Goal: Task Accomplishment & Management: Use online tool/utility

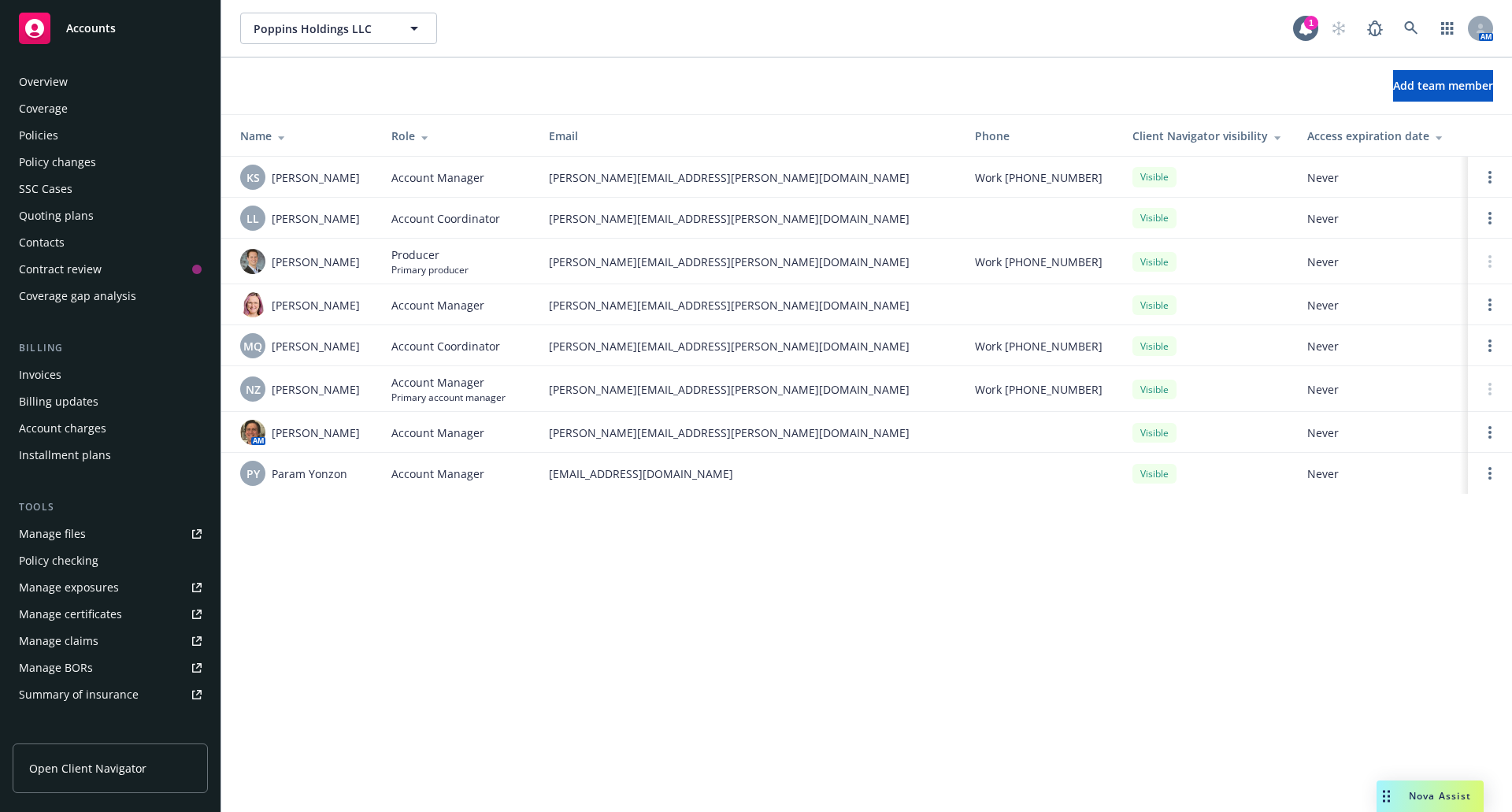
scroll to position [241, 0]
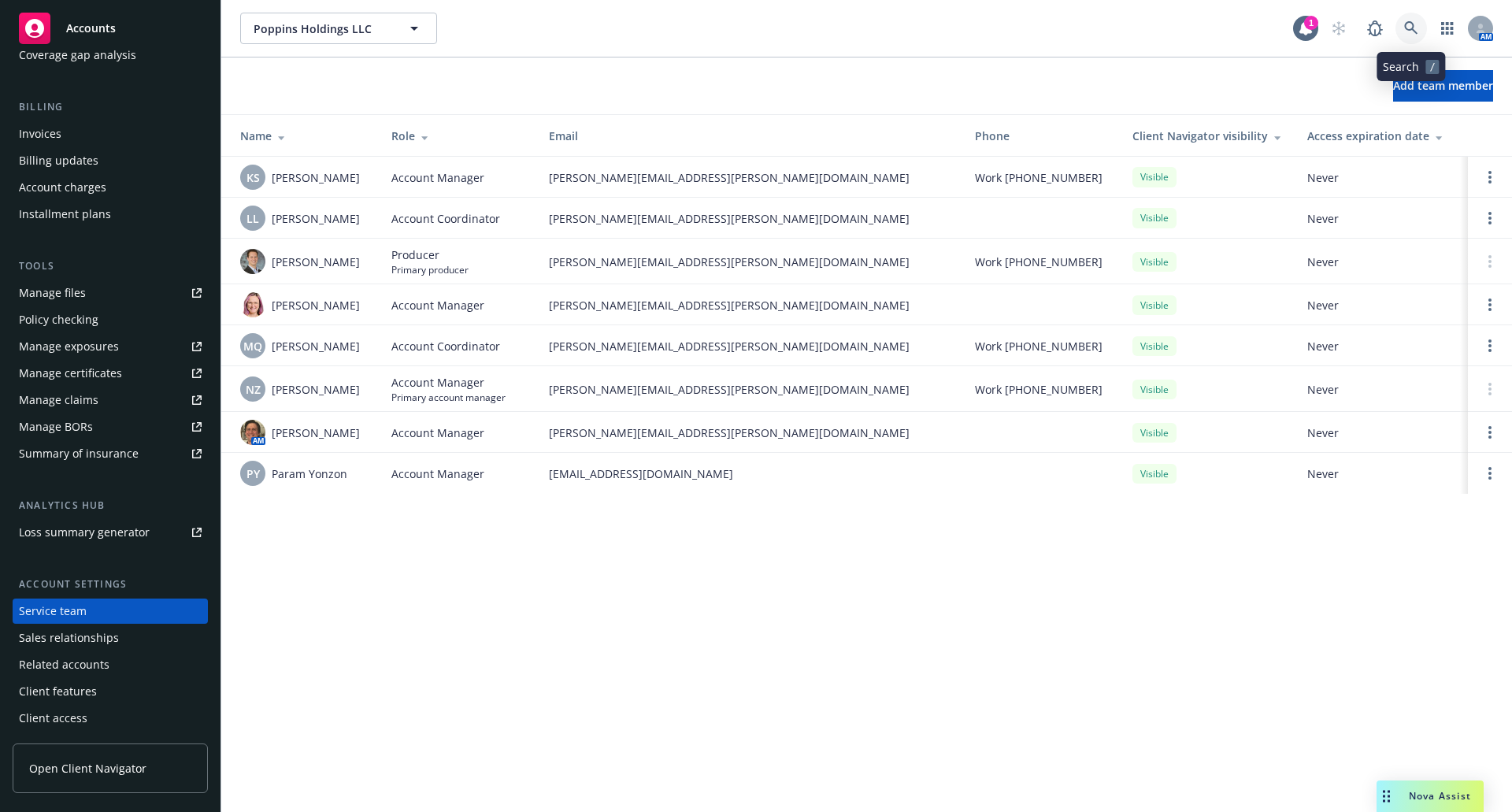
click at [1415, 26] on icon at bounding box center [1411, 29] width 14 height 14
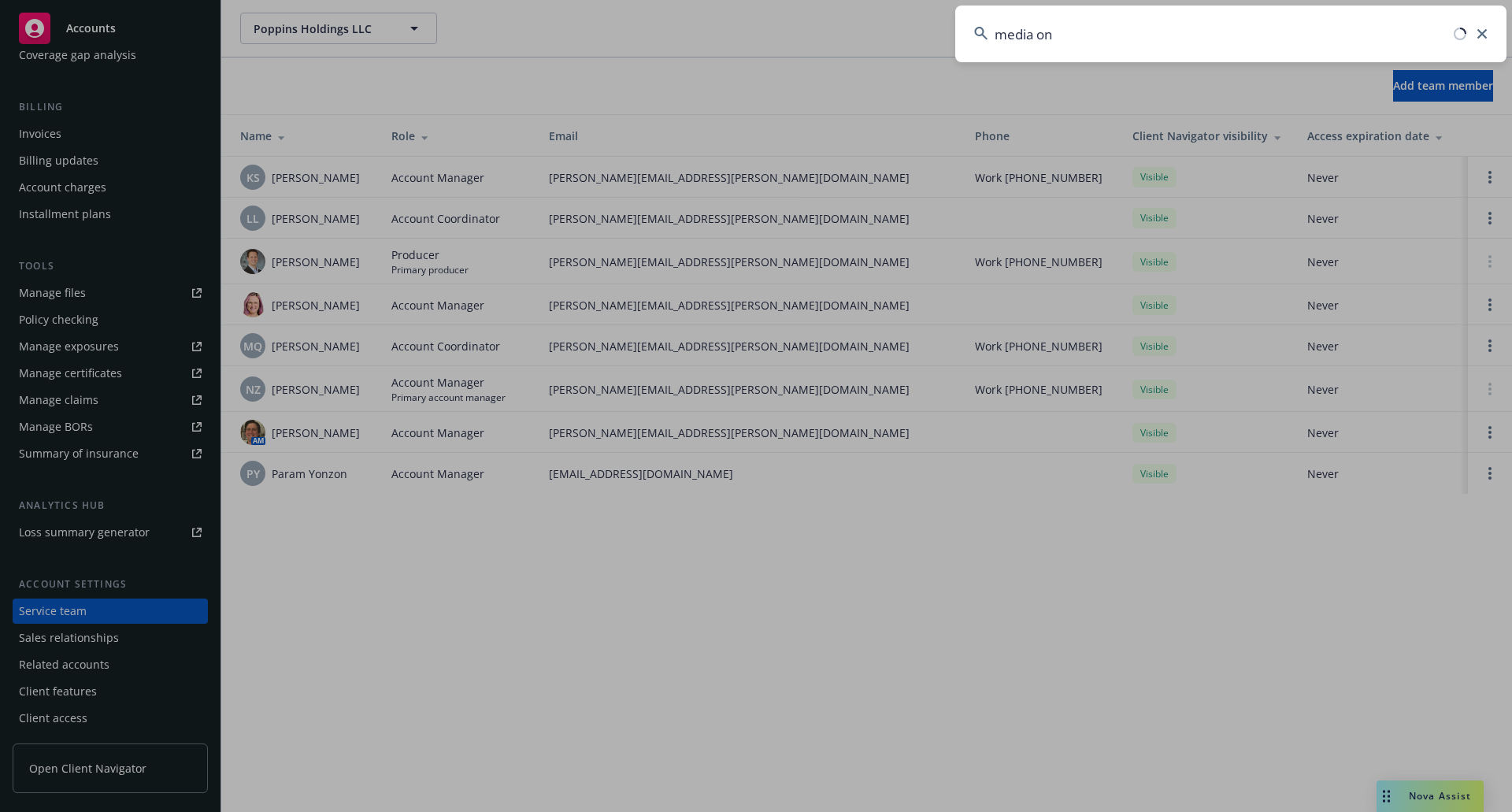
type input "media one"
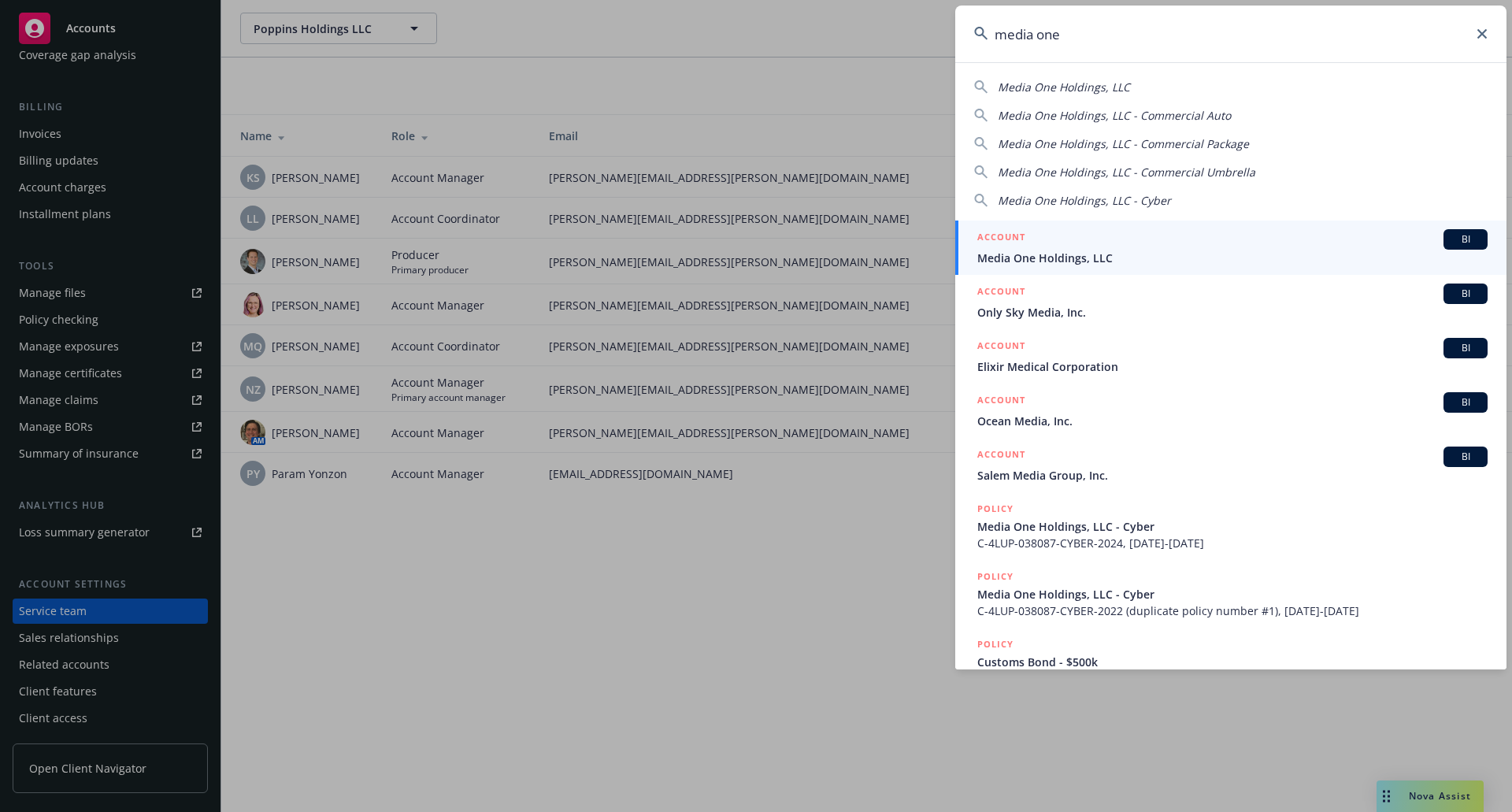
click at [1106, 238] on div "ACCOUNT BI" at bounding box center [1232, 239] width 511 height 21
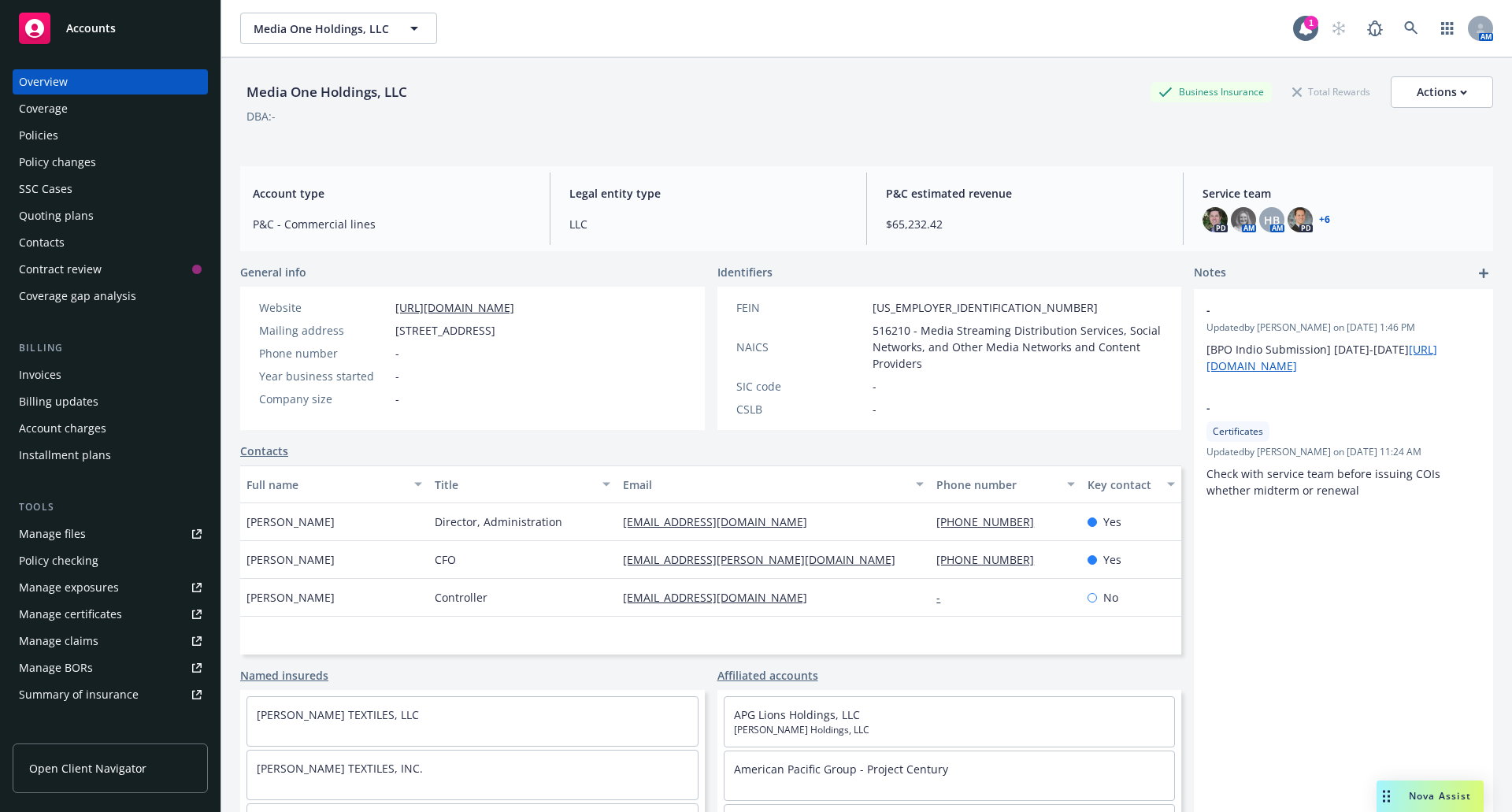
click at [55, 137] on div "Policies" at bounding box center [39, 135] width 40 height 26
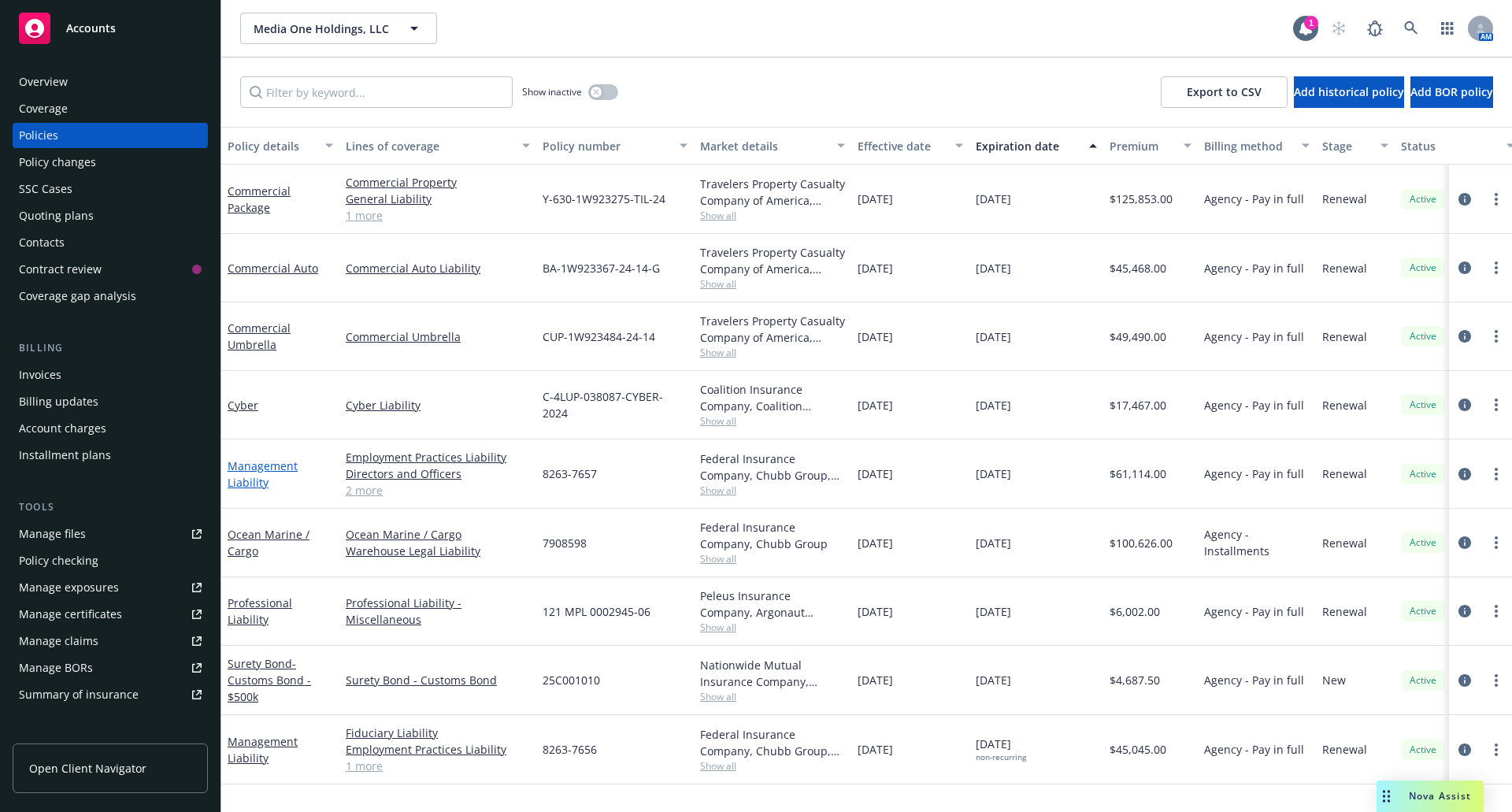
click at [259, 467] on link "Management Liability" at bounding box center [262, 474] width 70 height 32
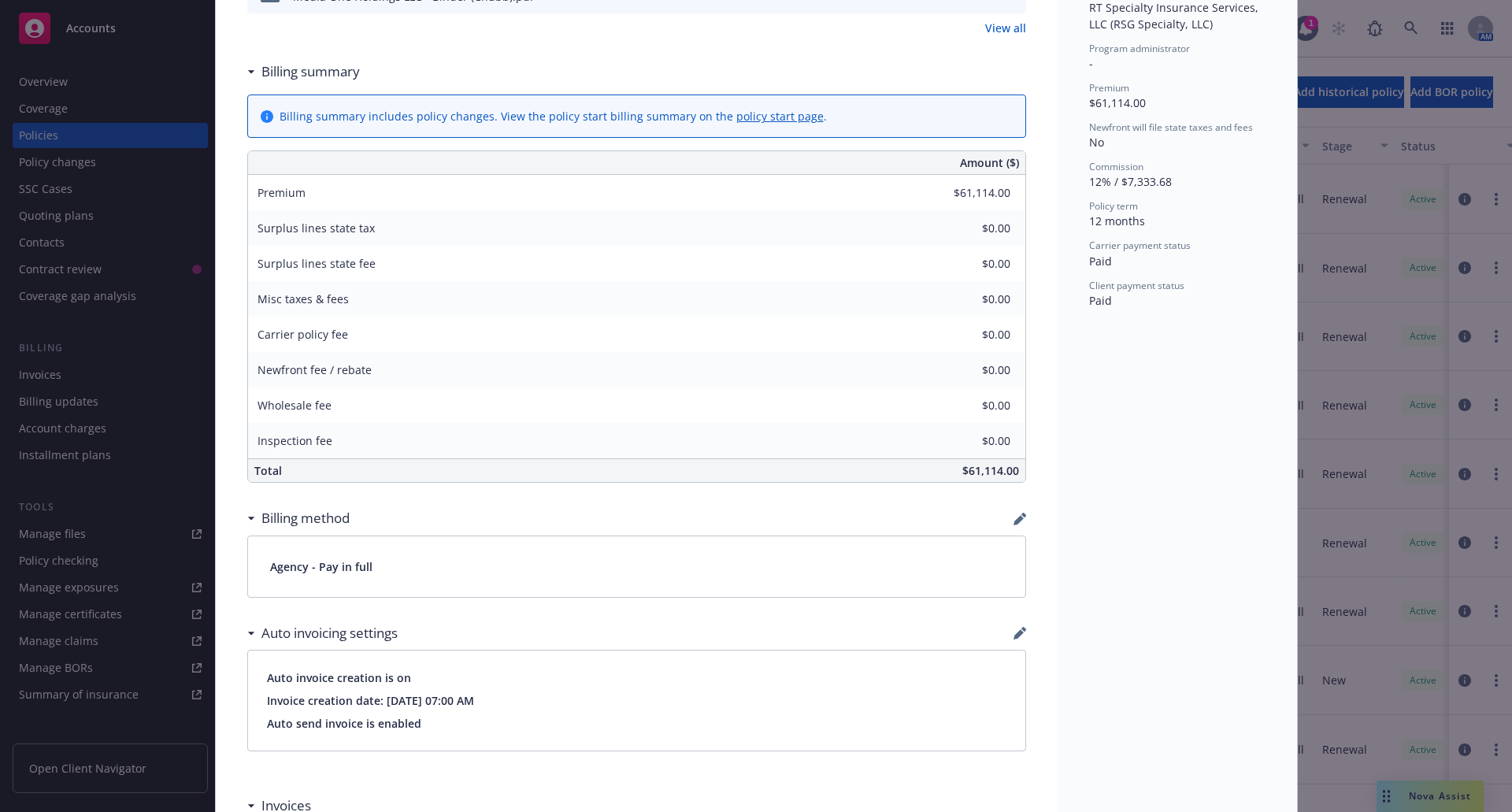
scroll to position [472, 0]
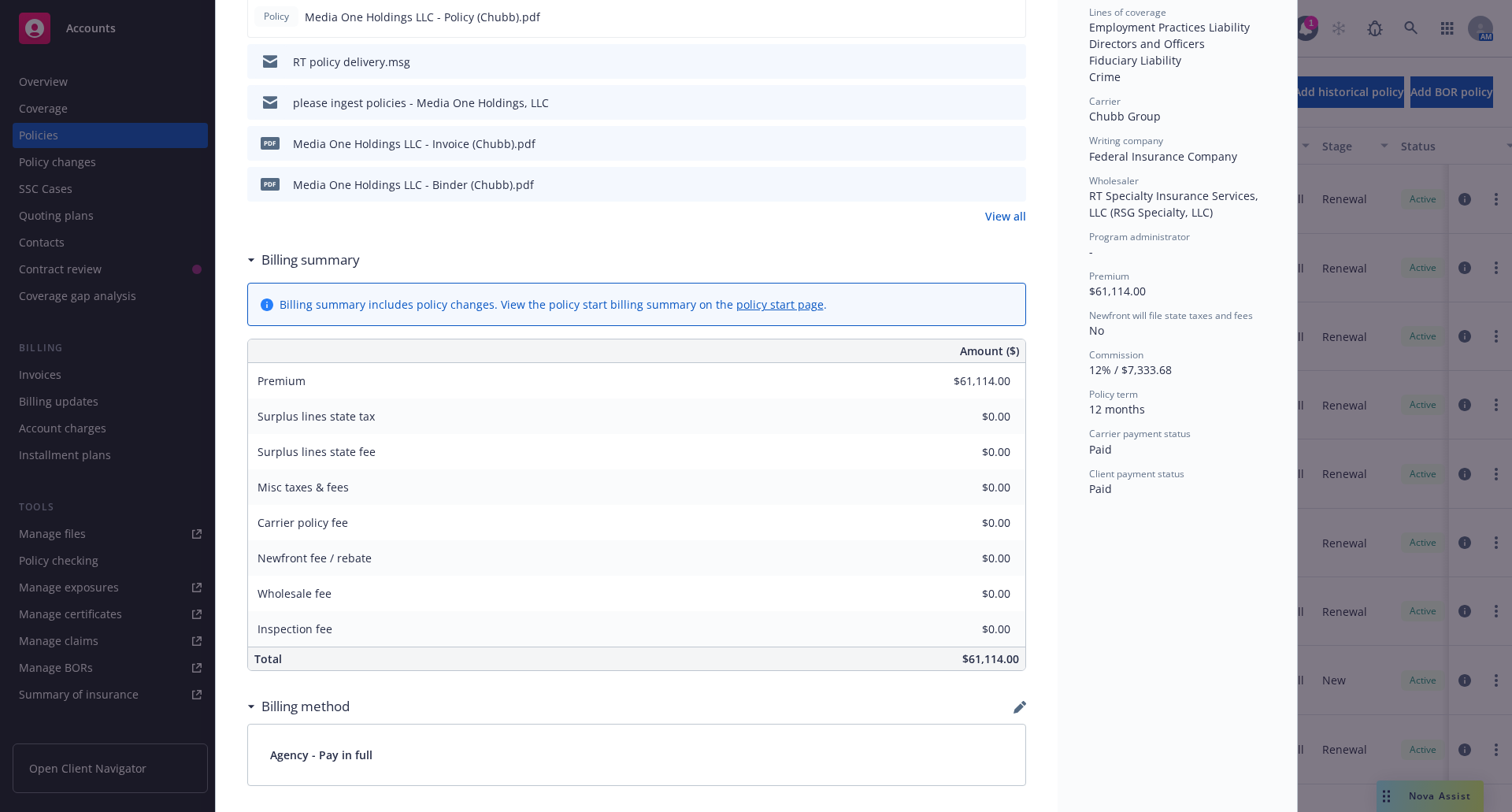
drag, startPoint x: 1240, startPoint y: 765, endPoint x: 1177, endPoint y: 804, distance: 74.1
click at [1177, 804] on div "Status Active Effective dates [DATE] - [DATE] Producer(s) [PERSON_NAME] (35%), …" at bounding box center [1178, 759] width 239 height 2281
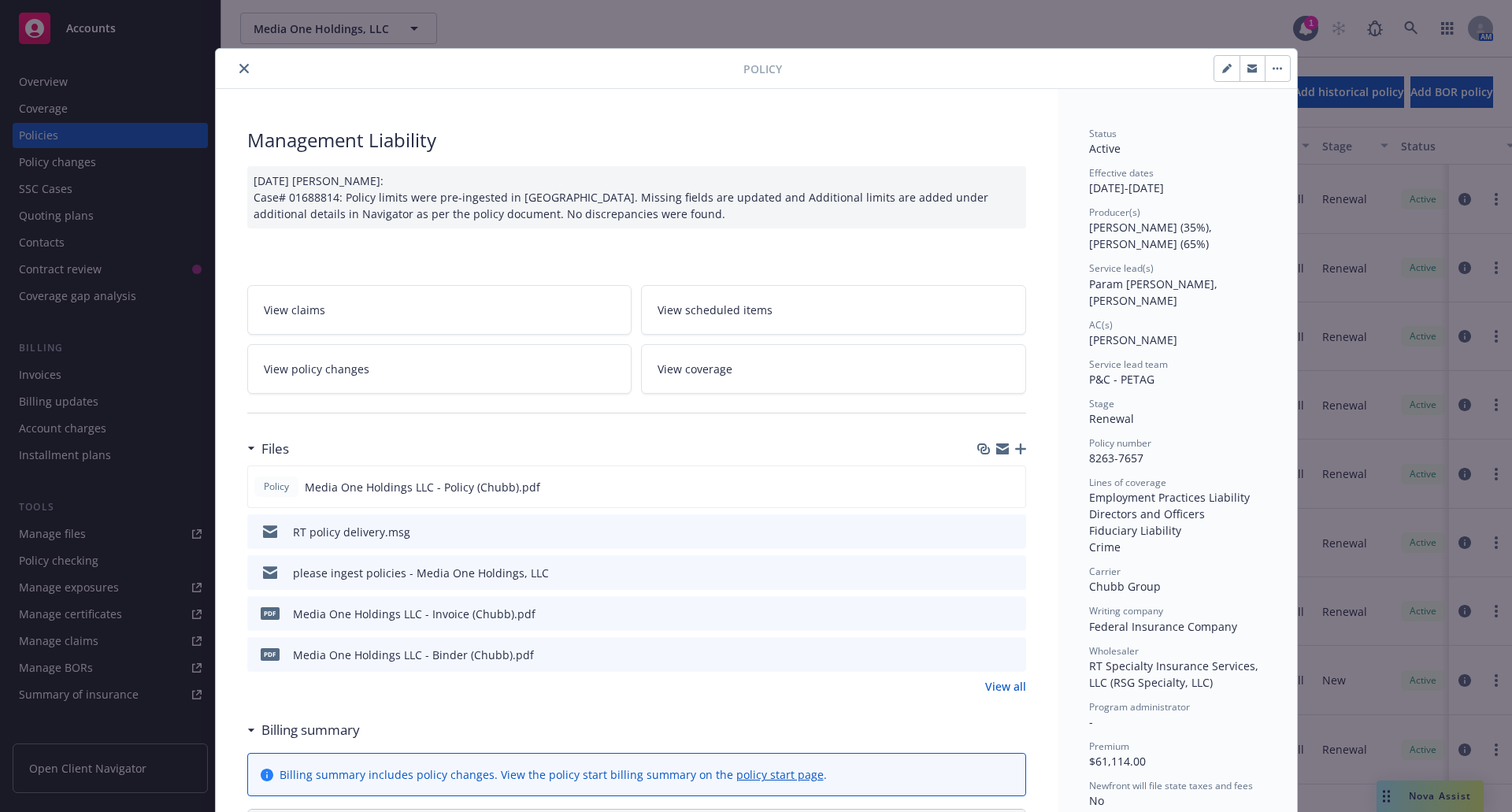
scroll to position [0, 0]
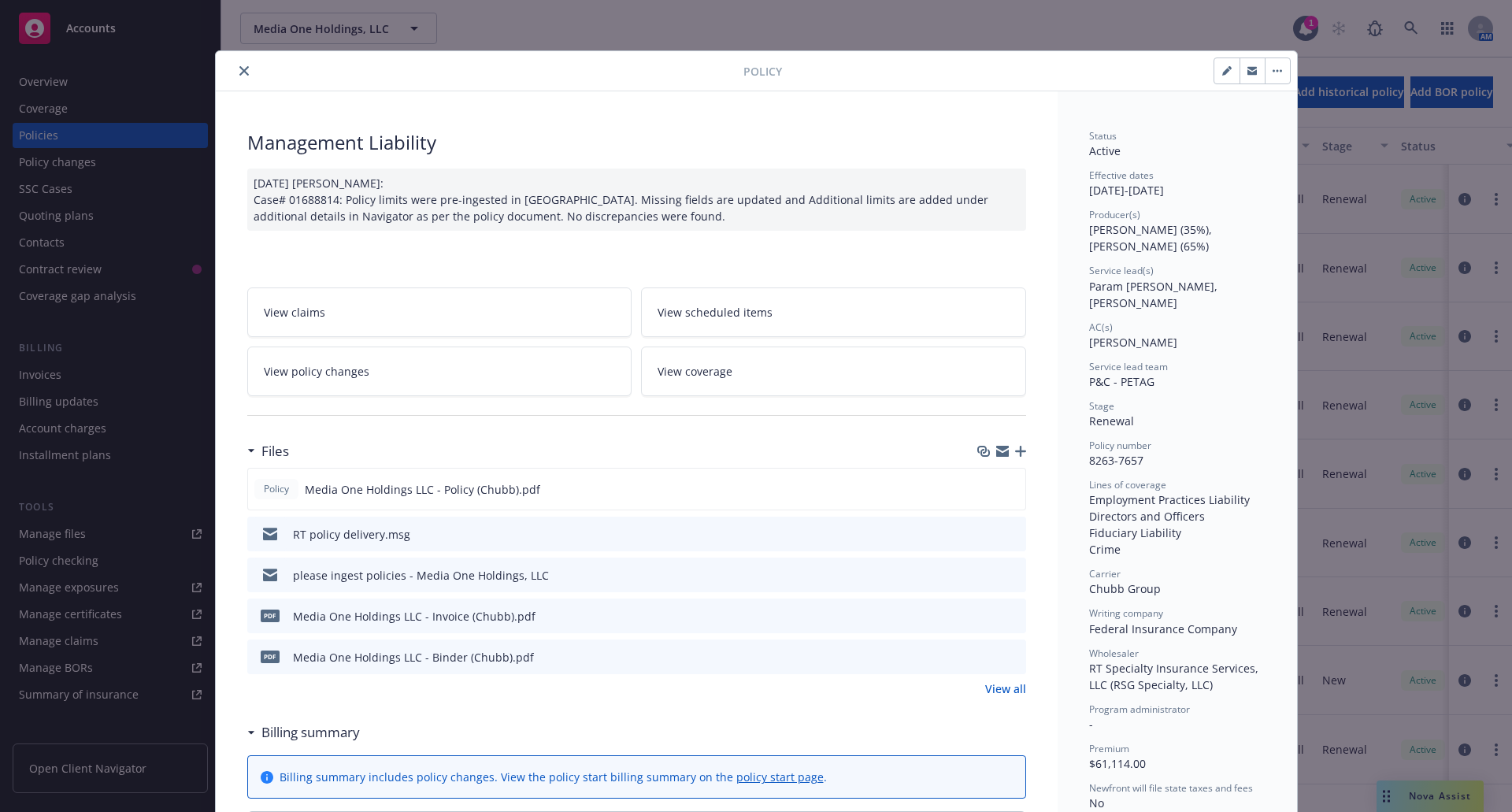
click at [243, 75] on button "close" at bounding box center [244, 70] width 19 height 19
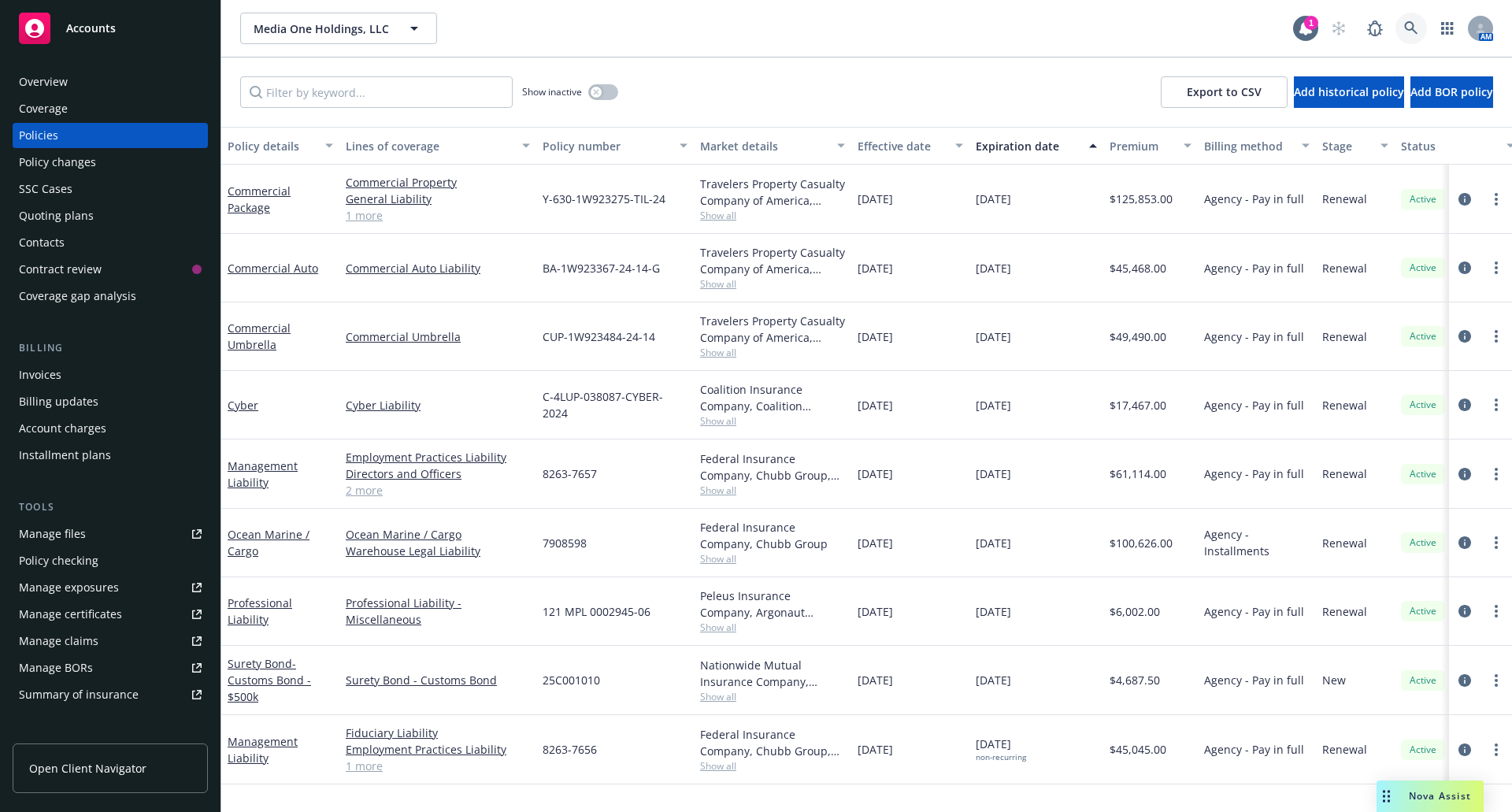
click at [1407, 27] on icon at bounding box center [1411, 29] width 14 height 14
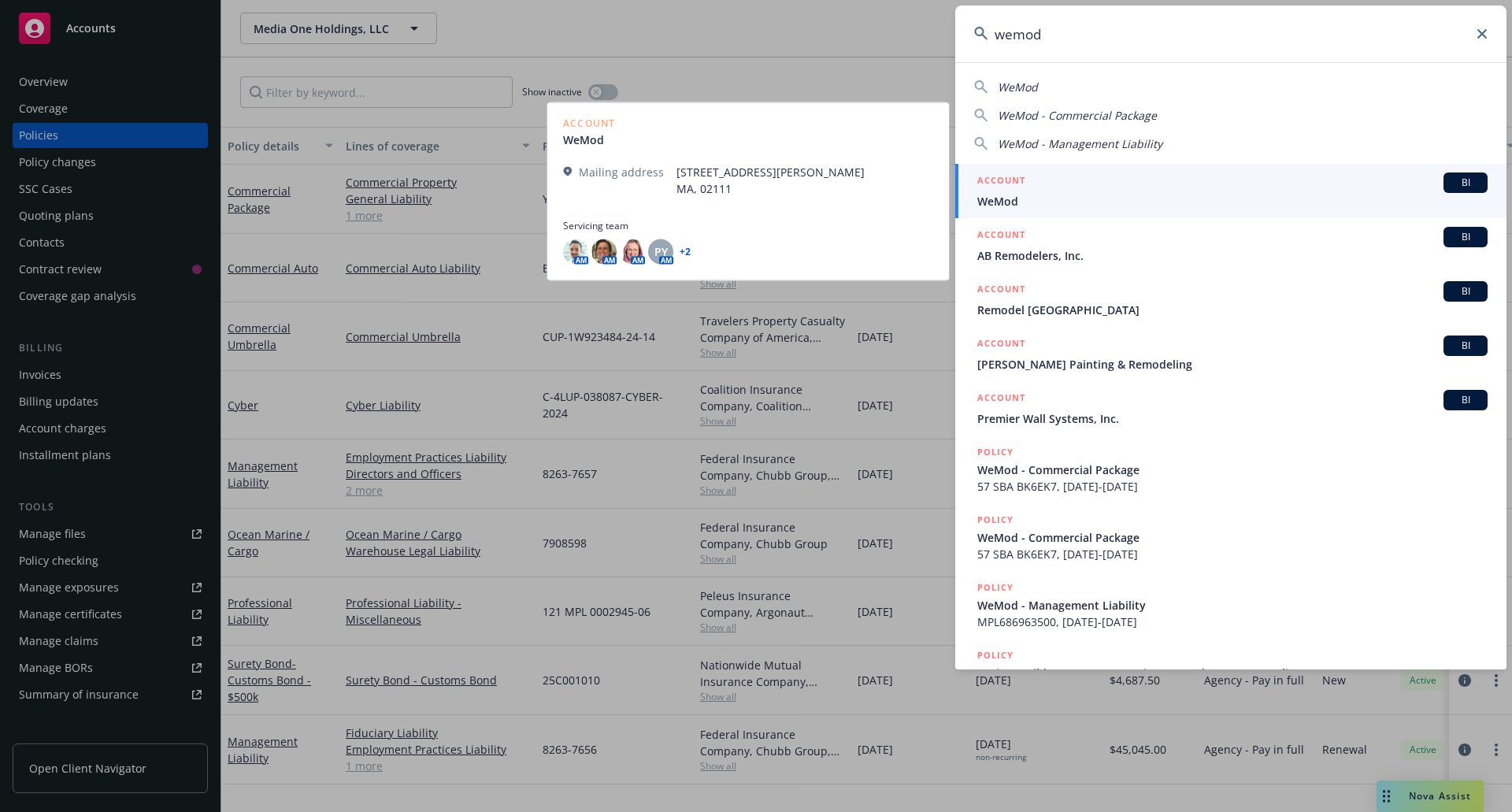
type input "wemod"
click at [1179, 177] on div "ACCOUNT BI" at bounding box center [1232, 183] width 511 height 21
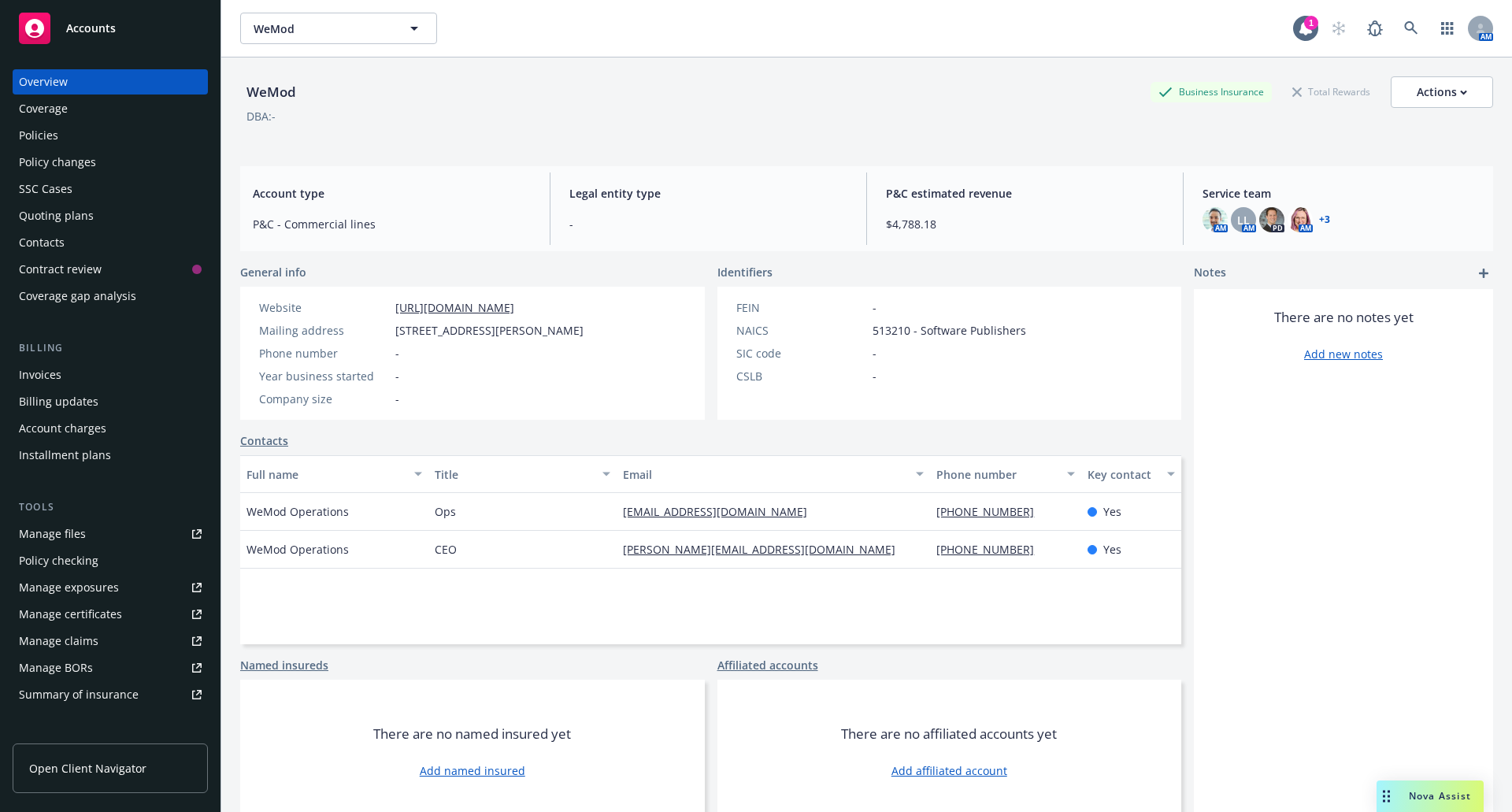
click at [1319, 219] on link "+ 3" at bounding box center [1324, 220] width 11 height 10
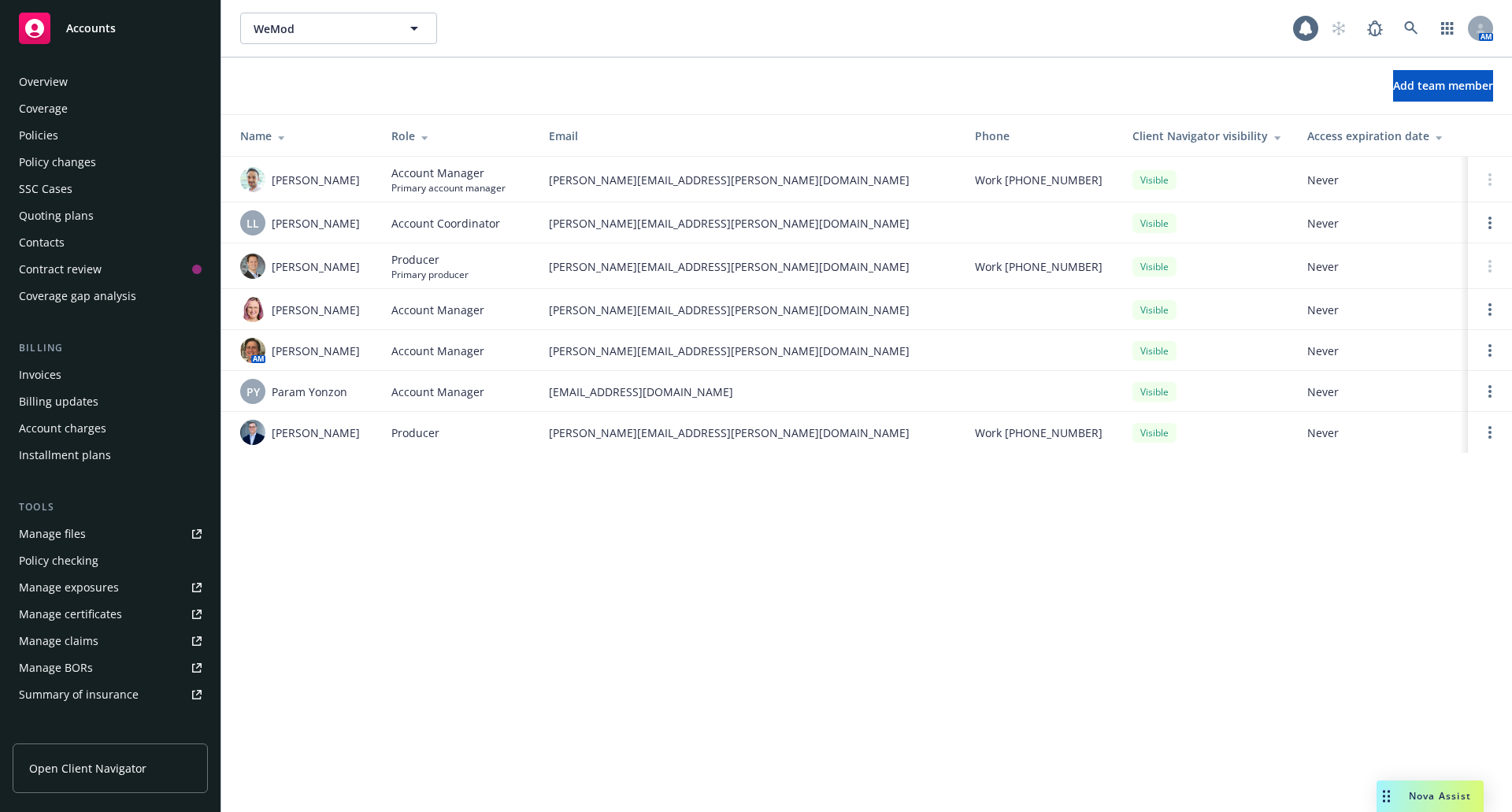
scroll to position [241, 0]
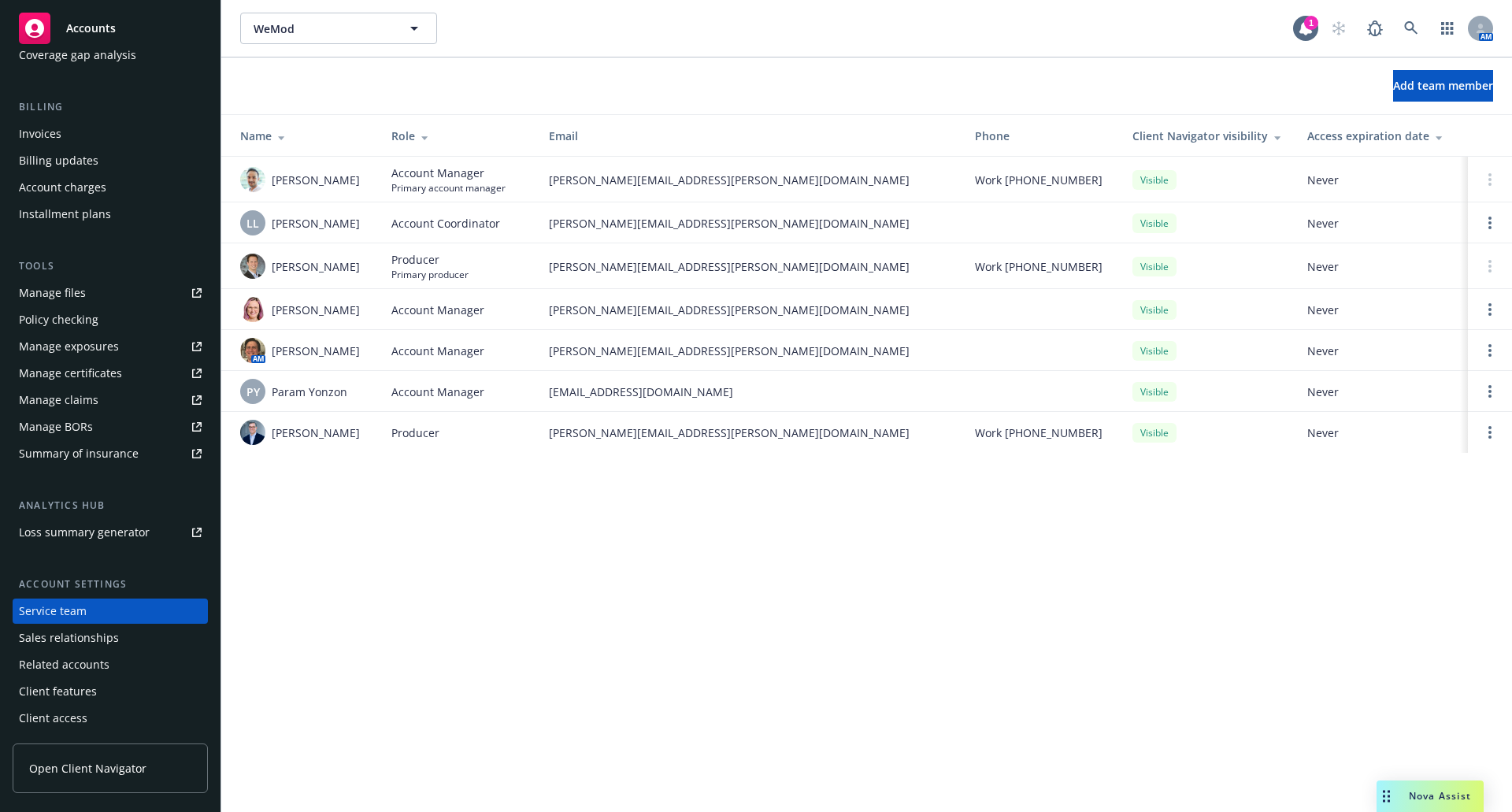
click at [1445, 794] on span "Nova Assist" at bounding box center [1440, 796] width 62 height 14
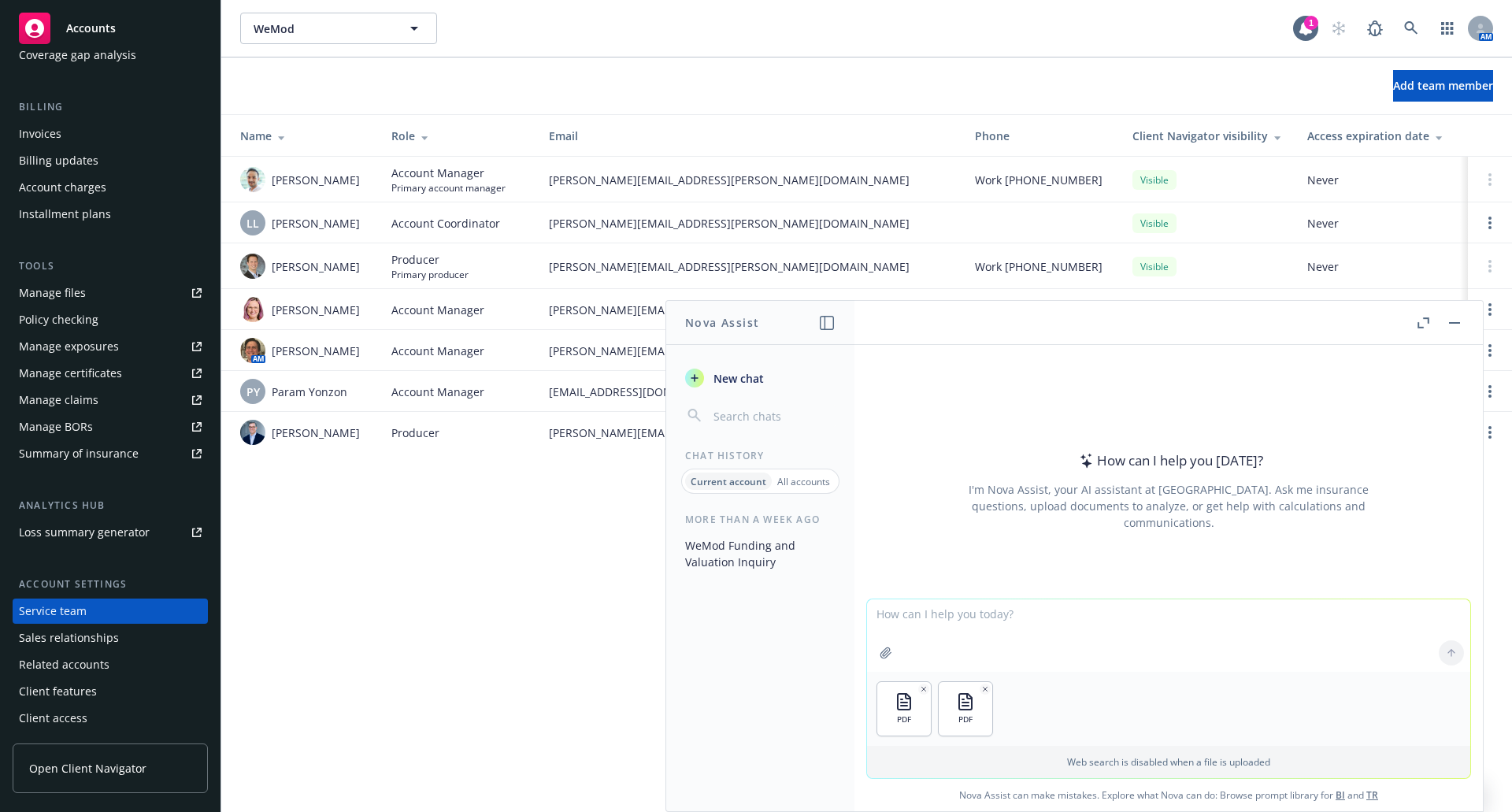
click at [972, 627] on textarea at bounding box center [1169, 635] width 604 height 72
type textarea "Please compare the binder to the quote and advise any changes"
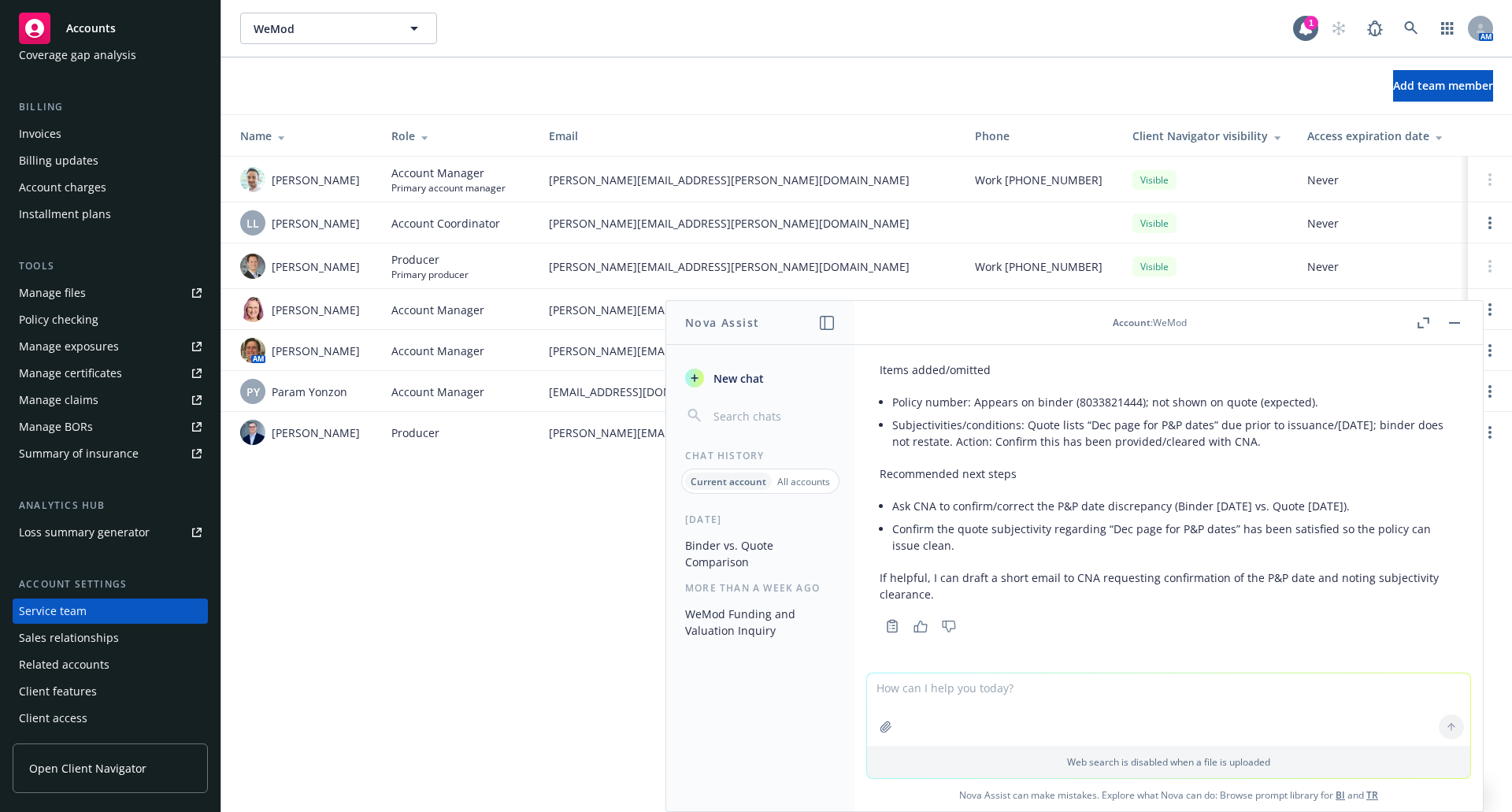
scroll to position [761, 0]
drag, startPoint x: 1125, startPoint y: 571, endPoint x: 1178, endPoint y: 618, distance: 70.8
click at [1178, 618] on div "Here’s a concise binder vs. quote comparison for WeMod Holdings LLC. What match…" at bounding box center [1168, 163] width 578 height 944
click at [1178, 618] on div "Copy to clipboard Thumbs up Thumbs down" at bounding box center [1168, 623] width 578 height 22
click at [410, 548] on div "WeMod WeMod 1 AM Add team member Name Role Email Phone Client Navigator visibil…" at bounding box center [867, 406] width 1291 height 812
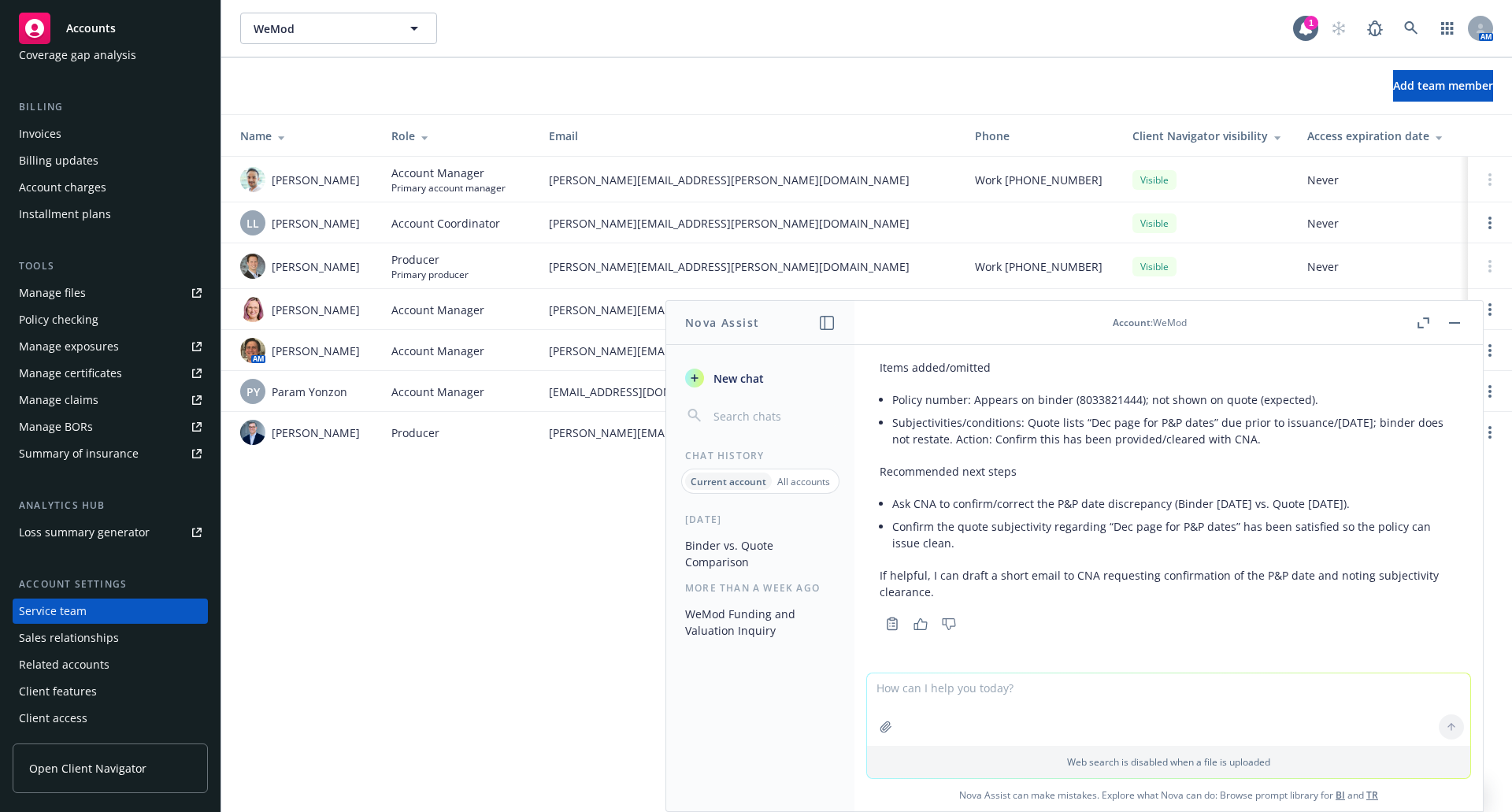
click at [499, 567] on div "WeMod WeMod 1 AM Add team member Name Role Email Phone Client Navigator visibil…" at bounding box center [867, 406] width 1291 height 812
click at [1418, 26] on icon at bounding box center [1411, 29] width 14 height 14
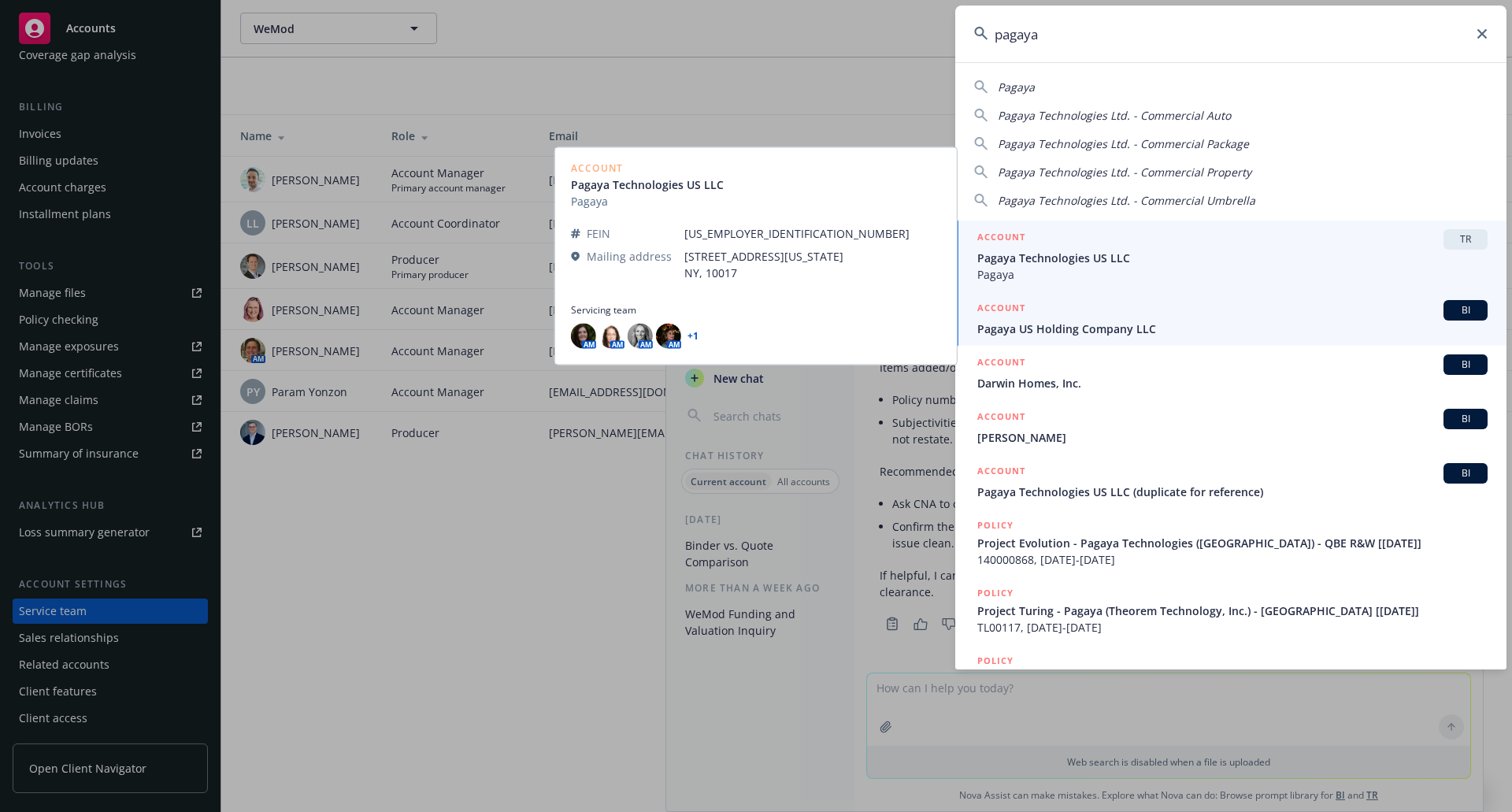
type input "pagaya"
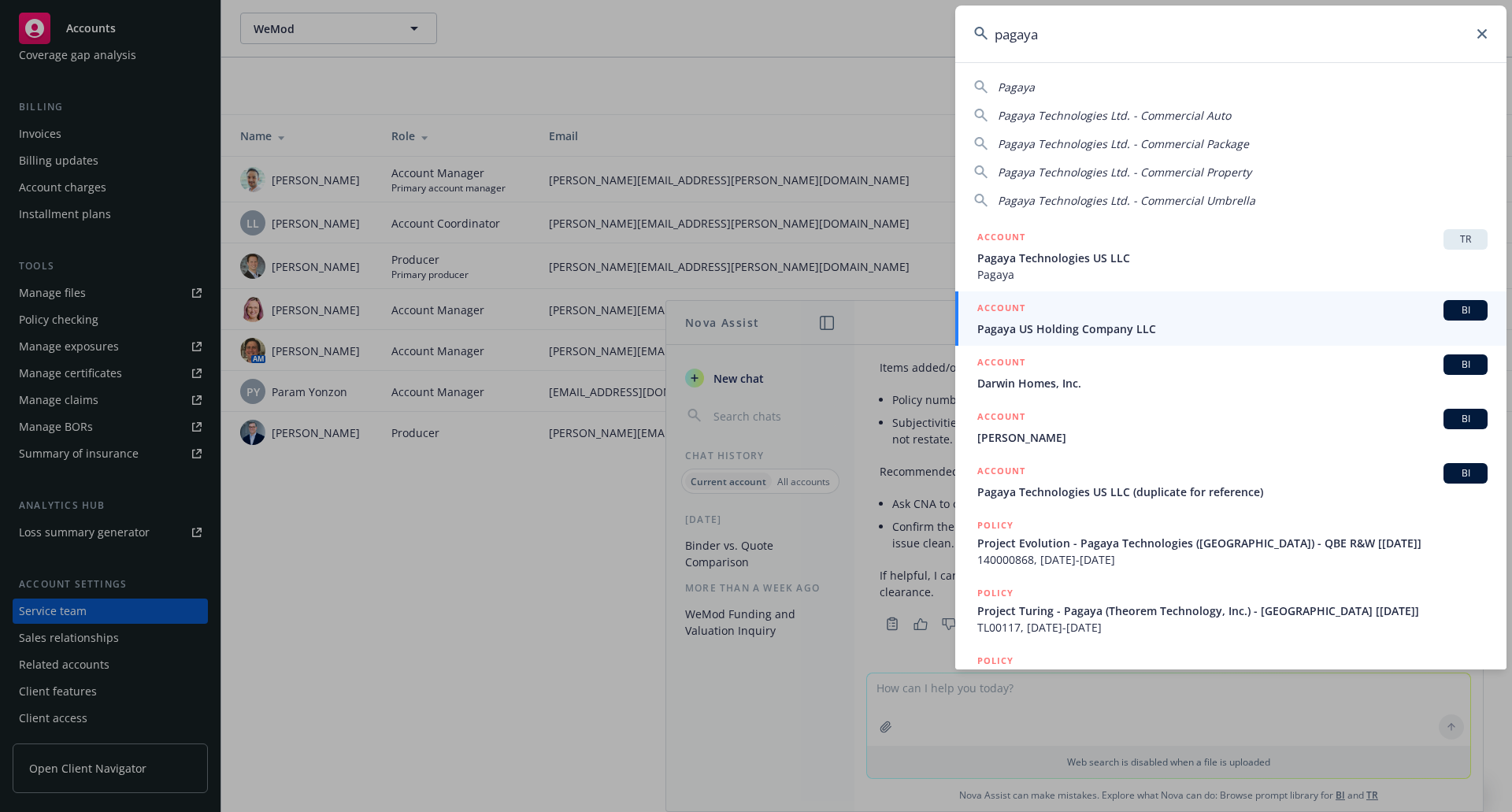
click at [1191, 324] on span "Pagaya US Holding Company LLC" at bounding box center [1232, 328] width 511 height 17
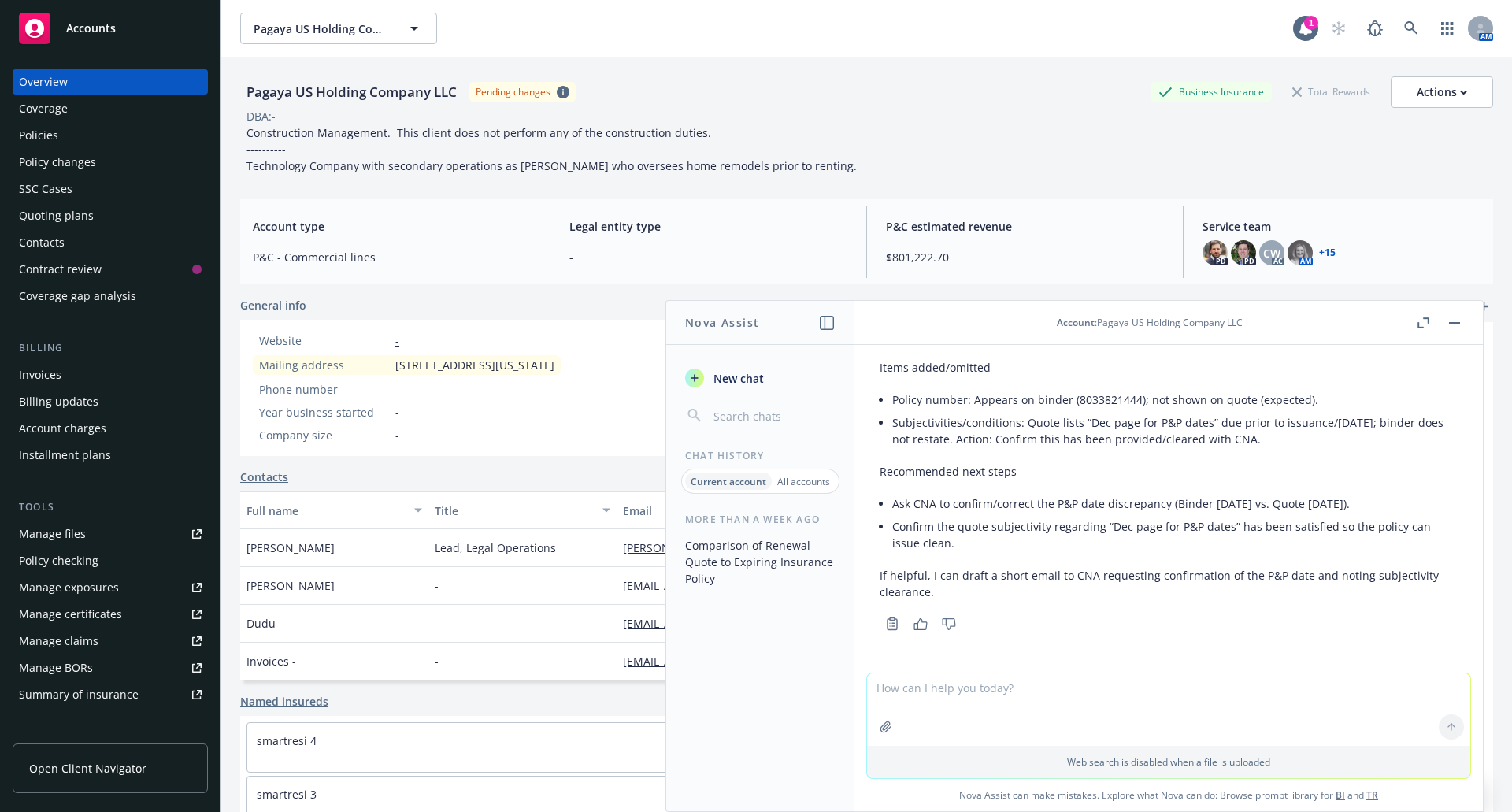
click at [1459, 322] on icon "button" at bounding box center [1455, 323] width 11 height 2
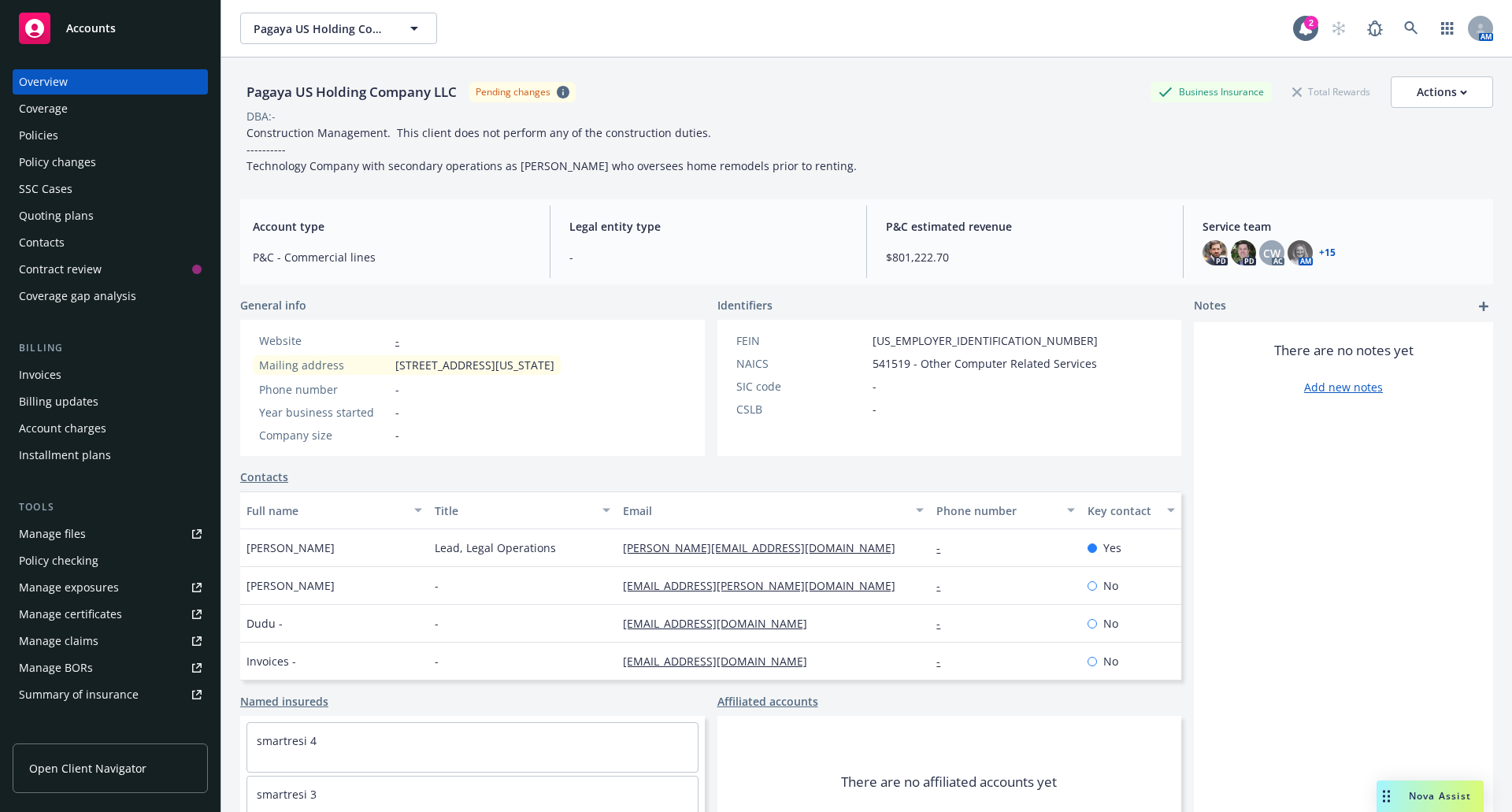
click at [90, 211] on div "Quoting plans" at bounding box center [56, 216] width 75 height 26
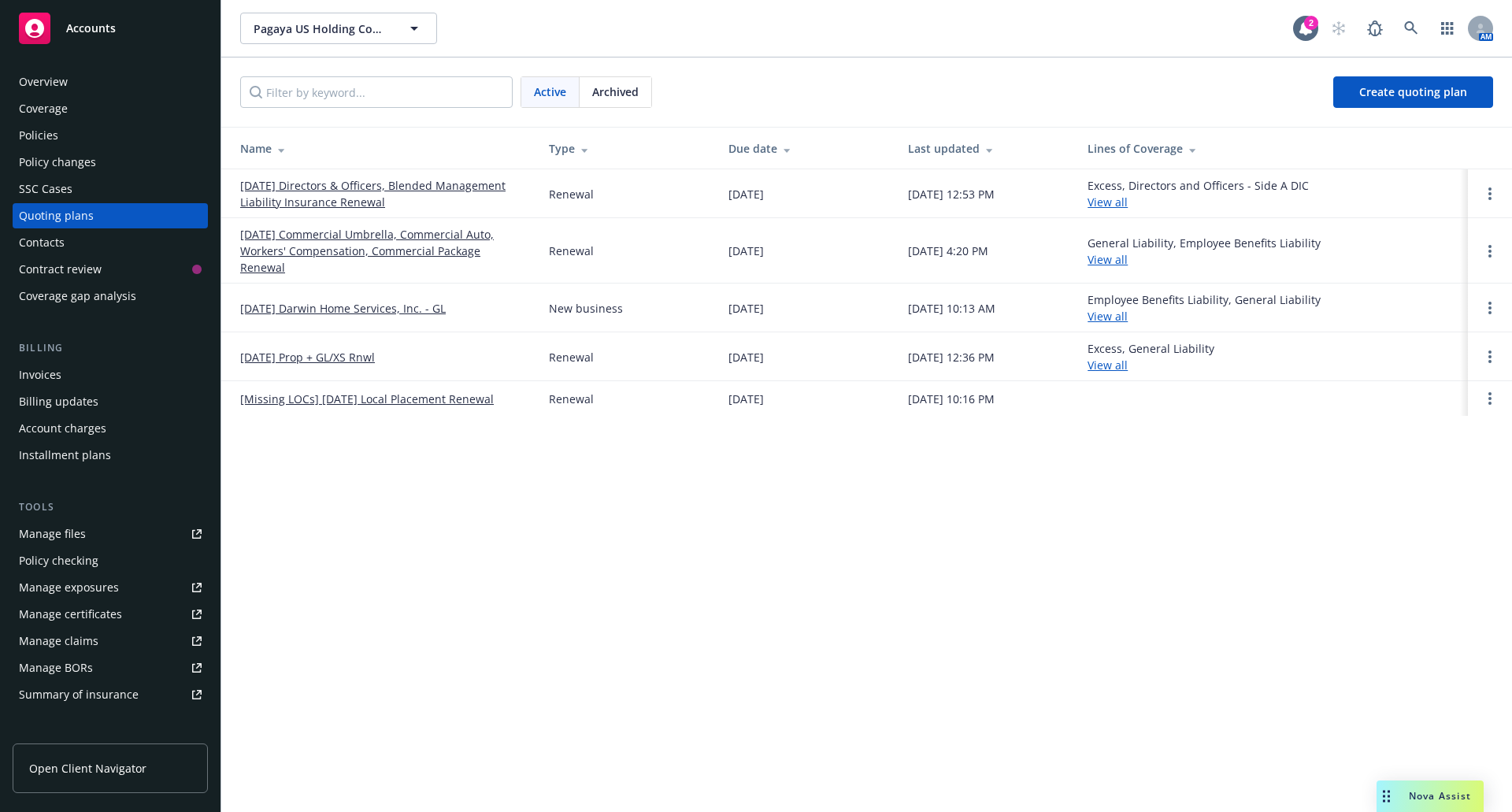
click at [324, 185] on link "09/30/2025 Directors & Officers, Blended Management Liability Insurance Renewal" at bounding box center [381, 193] width 284 height 33
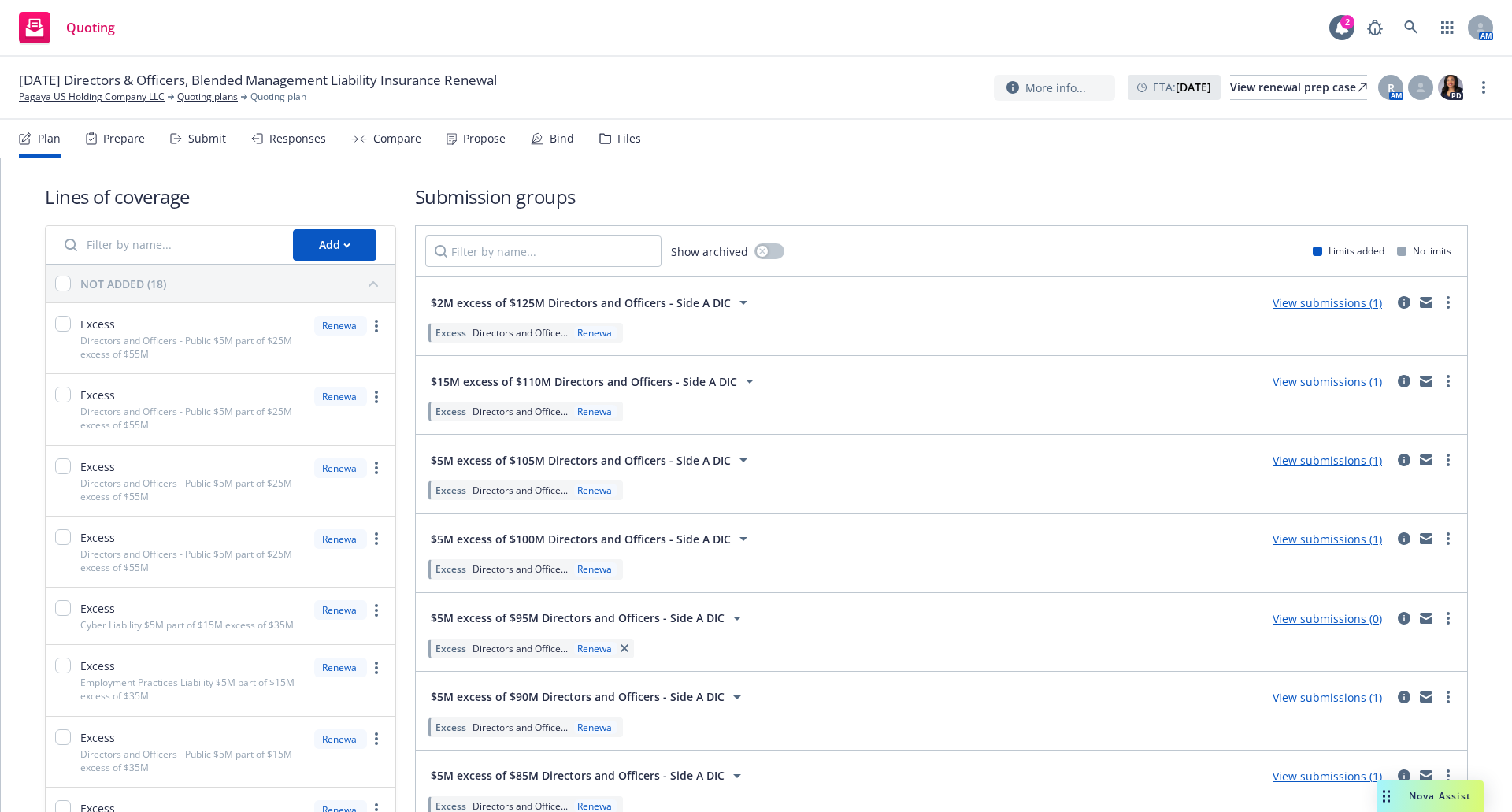
click at [286, 143] on div "Responses" at bounding box center [297, 138] width 56 height 13
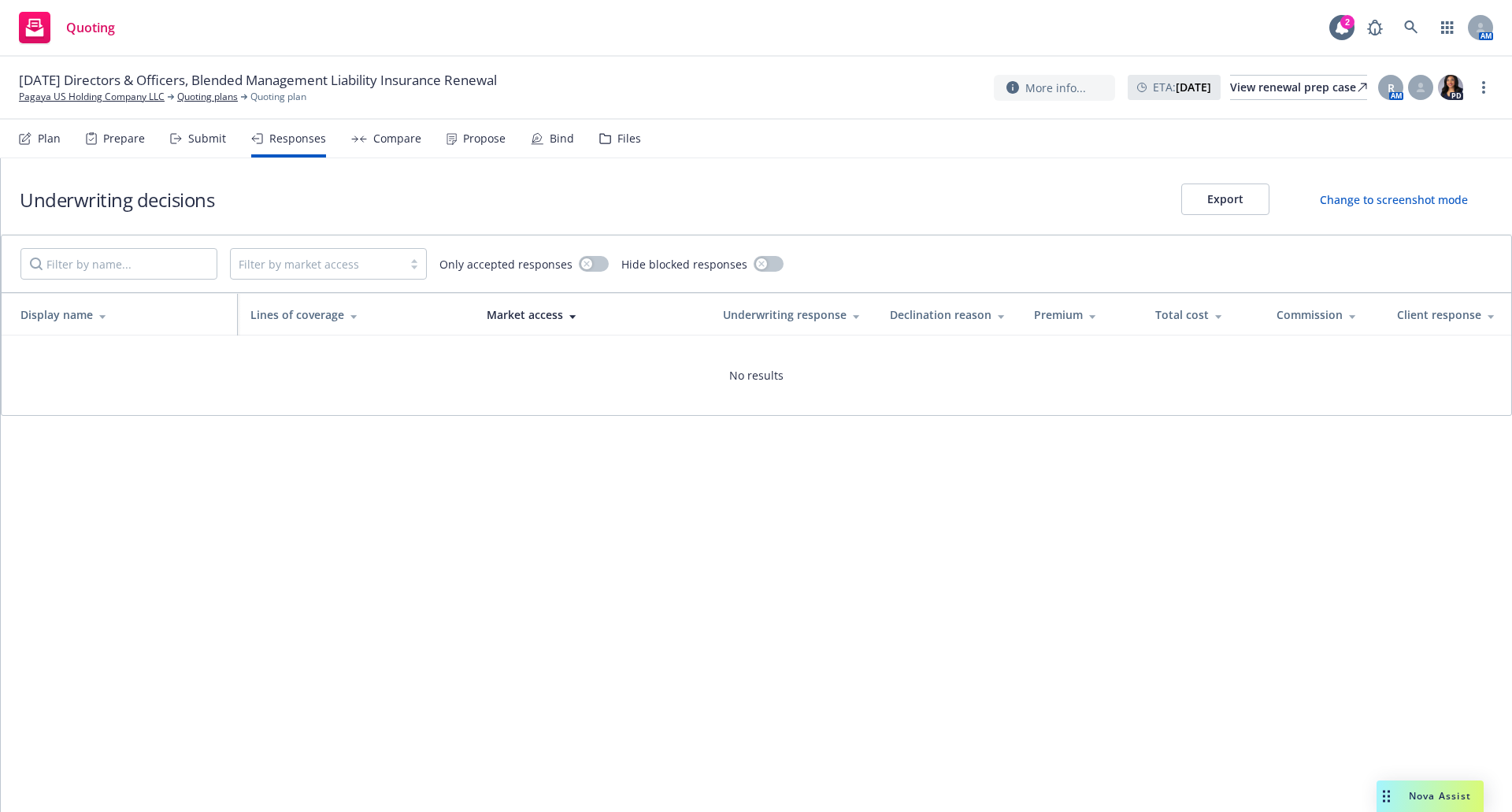
click at [189, 139] on div "Submit" at bounding box center [208, 138] width 38 height 13
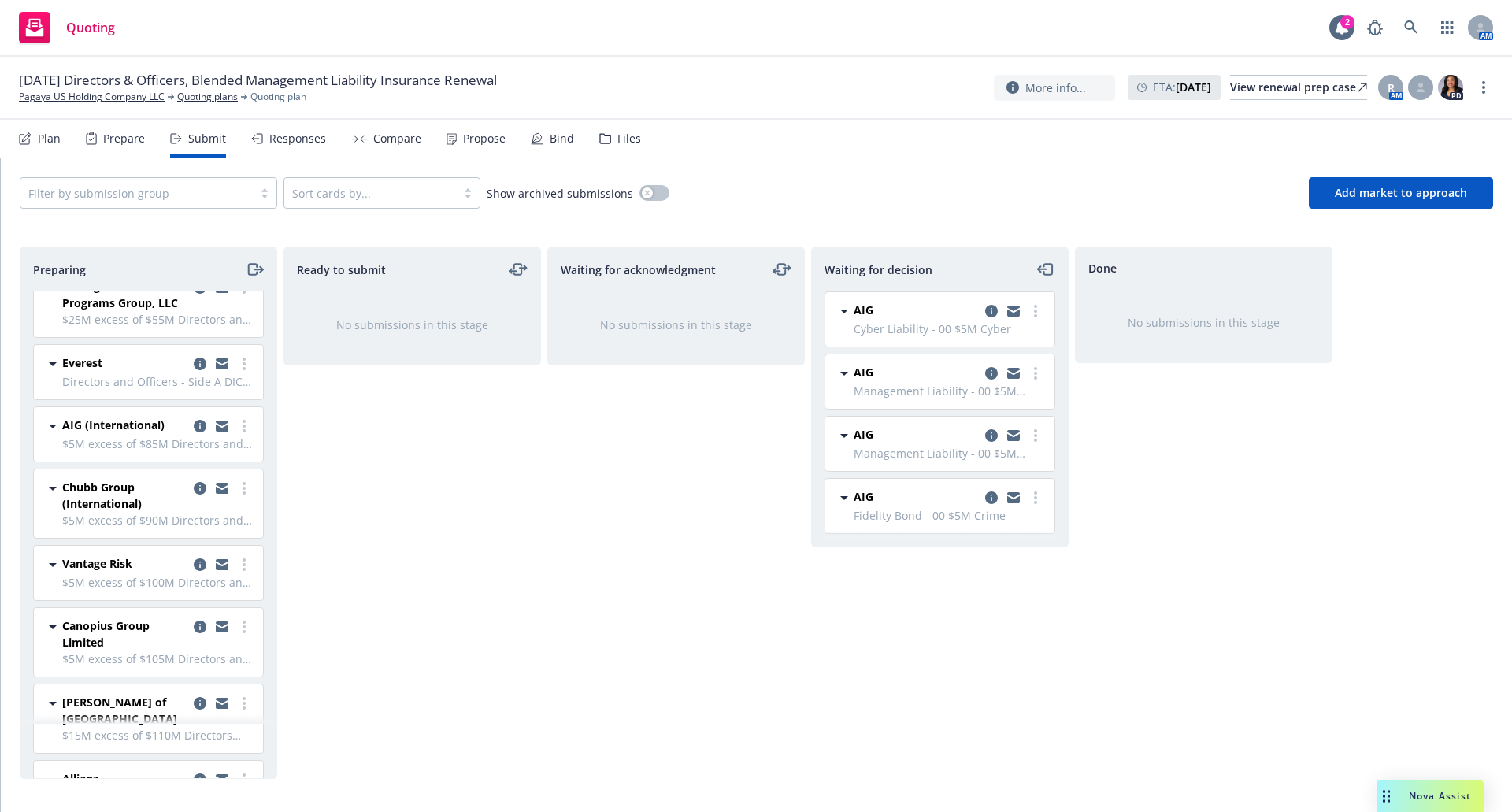
scroll to position [1019, 0]
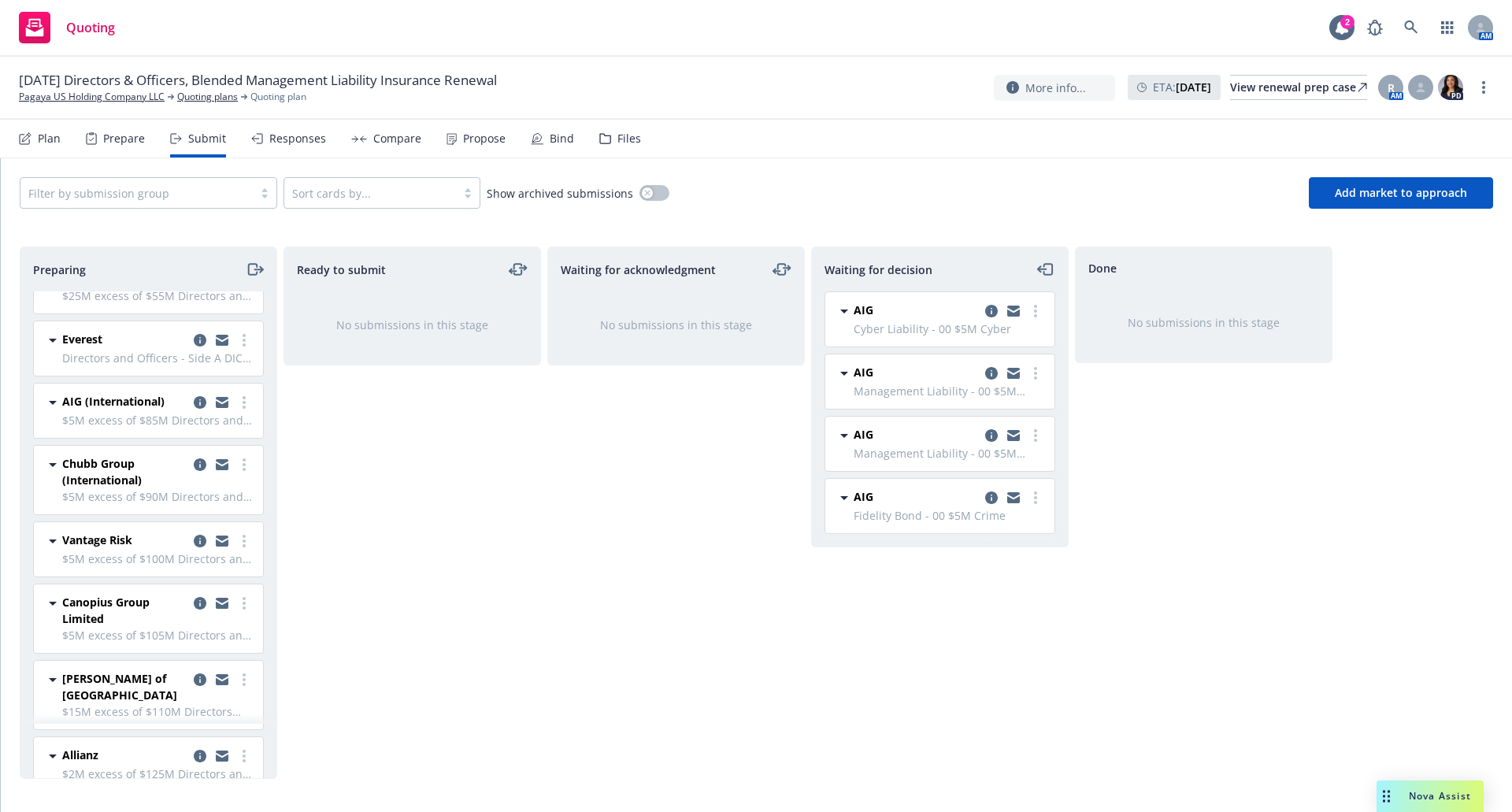
click at [618, 137] on div "Files" at bounding box center [630, 138] width 24 height 13
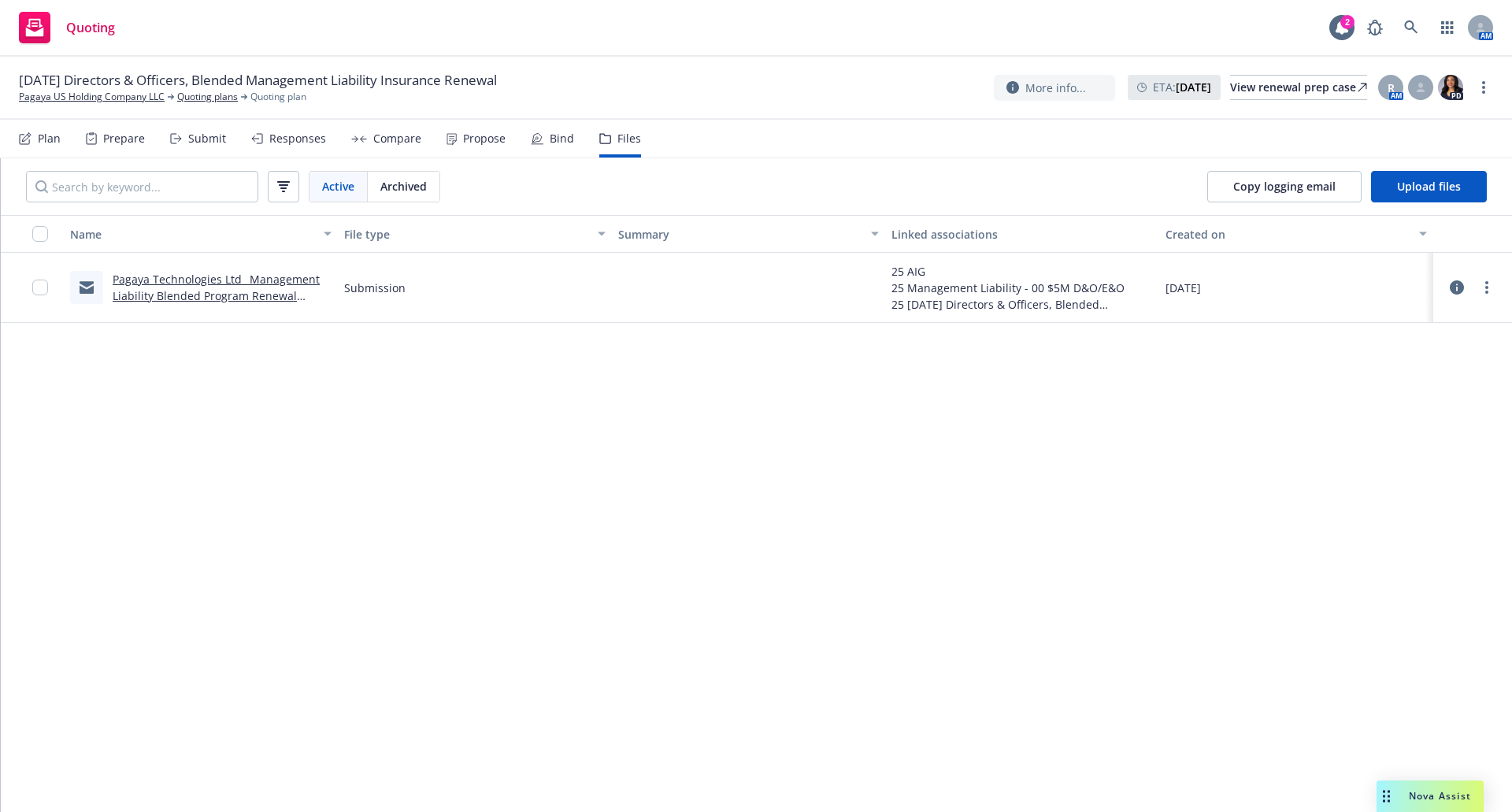
click at [194, 141] on div "Submit" at bounding box center [208, 138] width 38 height 13
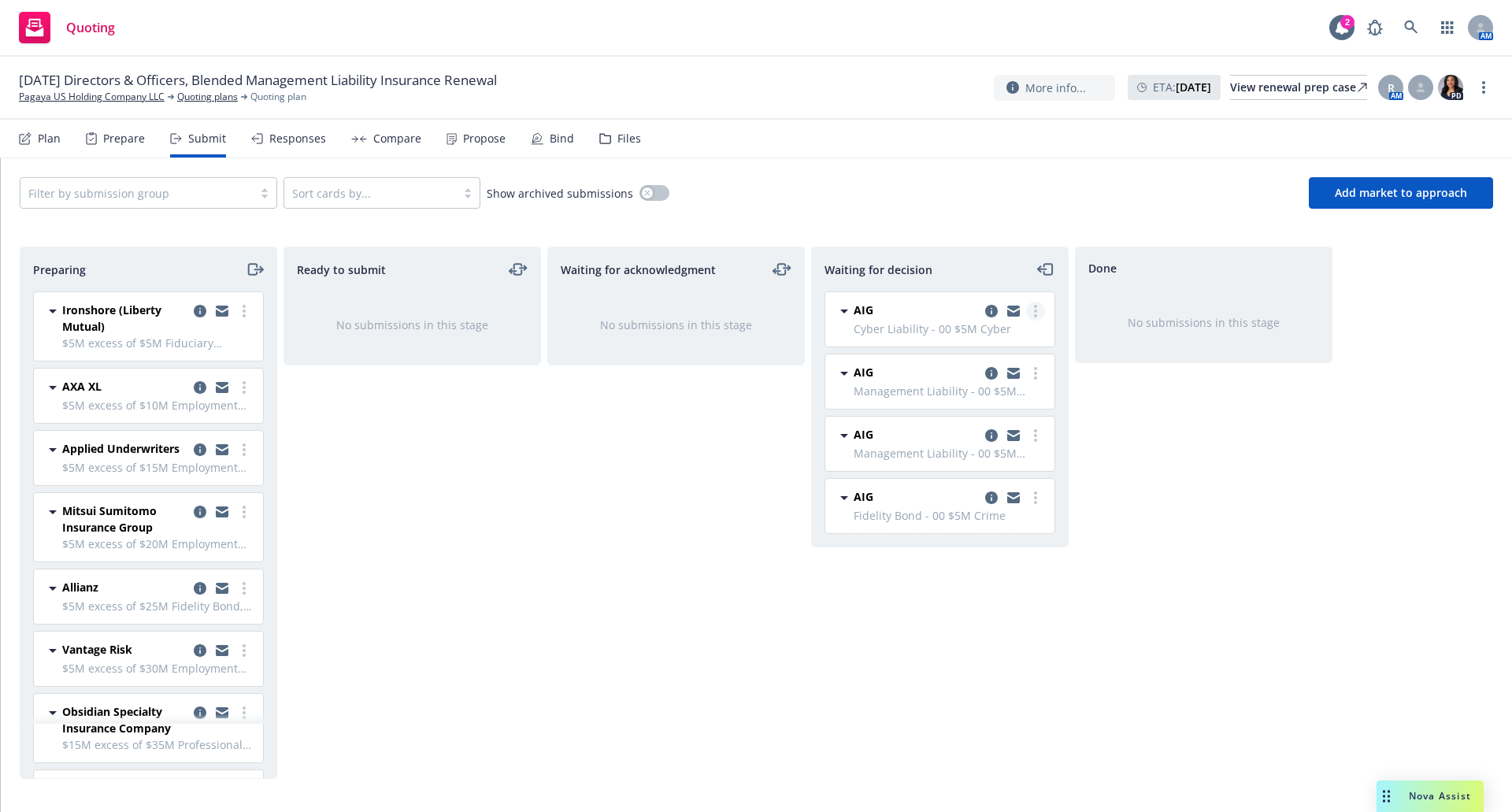
click at [1035, 312] on icon "more" at bounding box center [1036, 310] width 3 height 13
click at [988, 404] on span "Add accepted decision" at bounding box center [966, 405] width 157 height 15
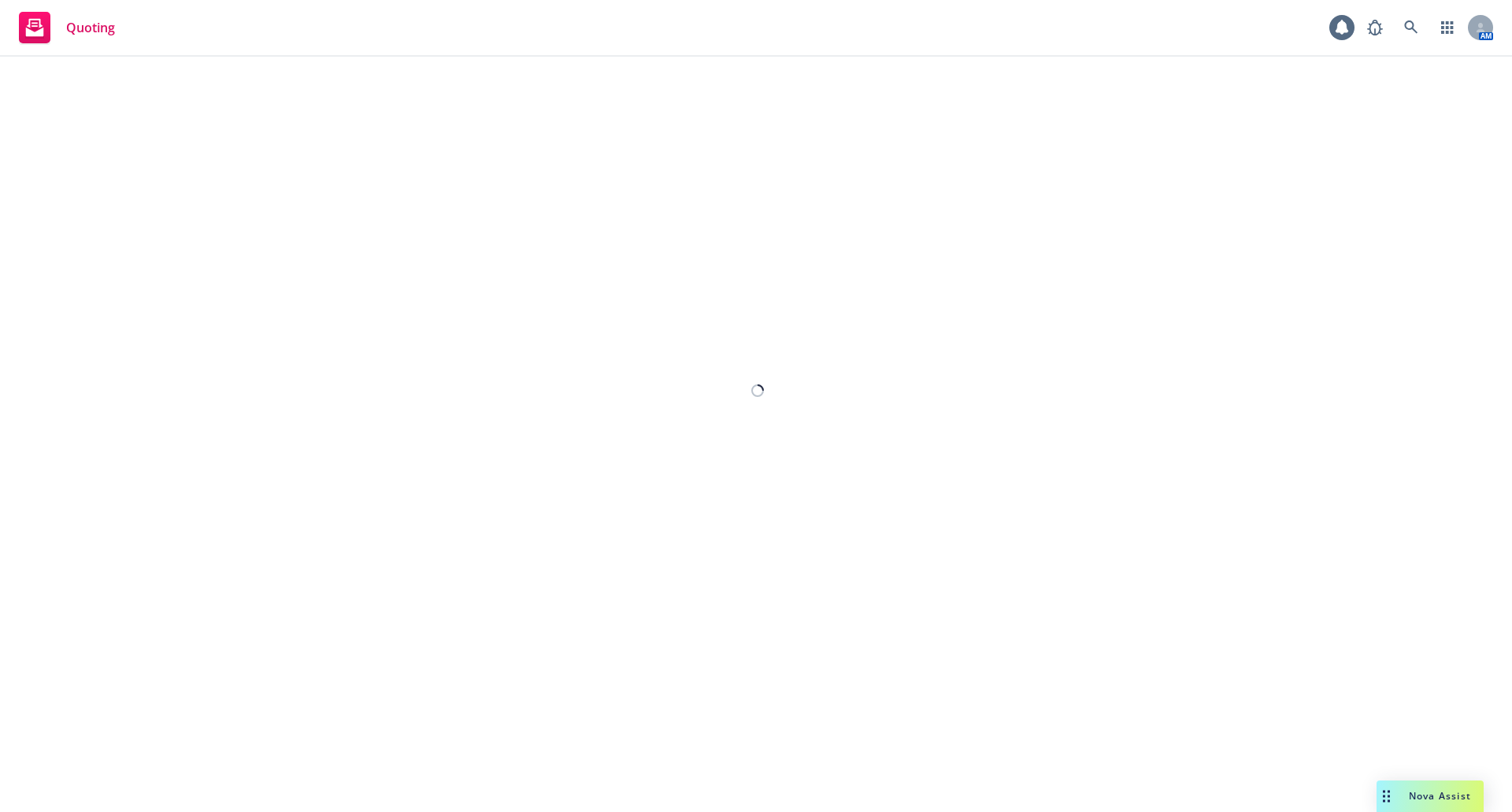
select select "12"
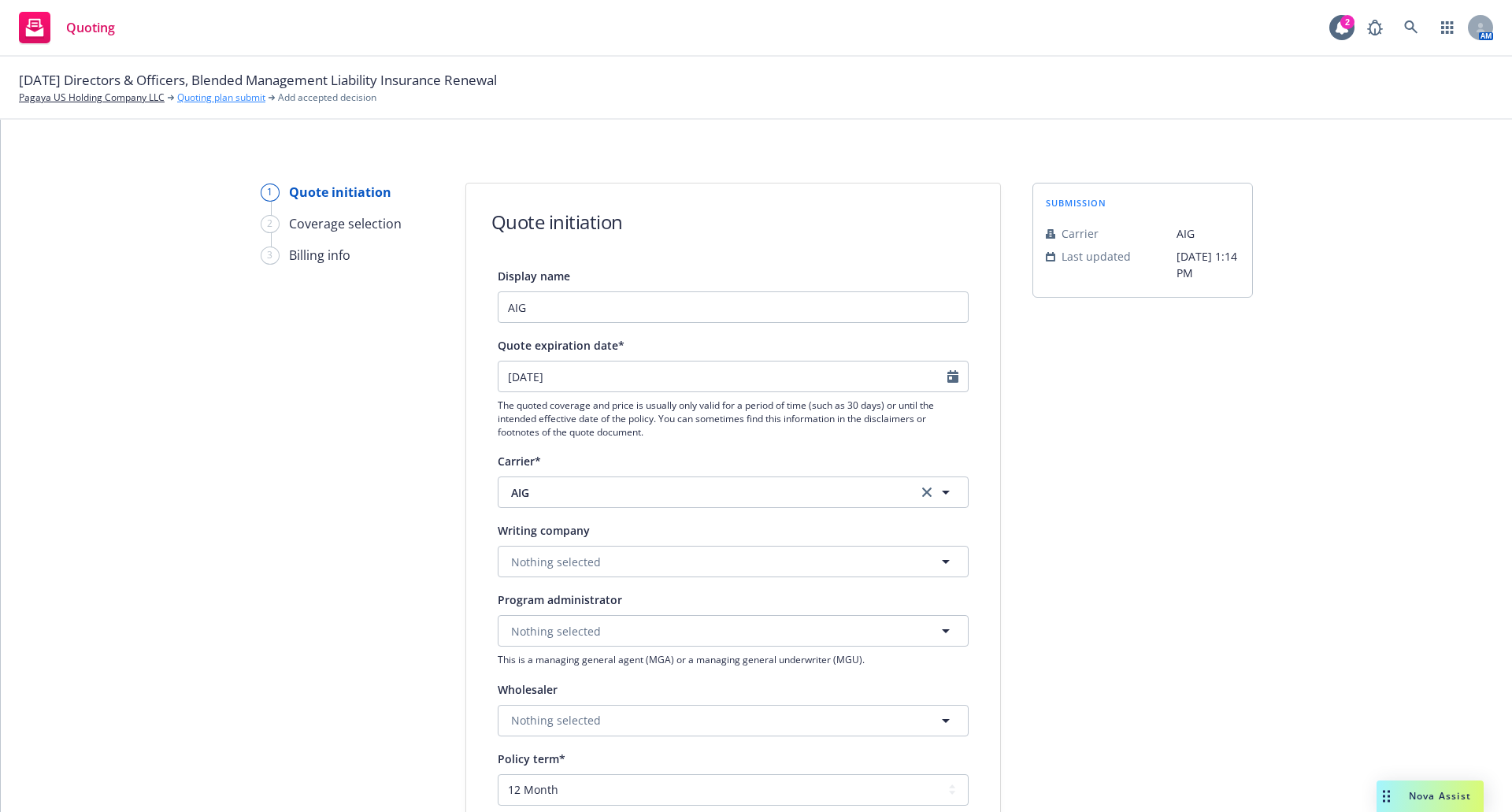
click at [228, 99] on link "Quoting plan submit" at bounding box center [220, 98] width 88 height 14
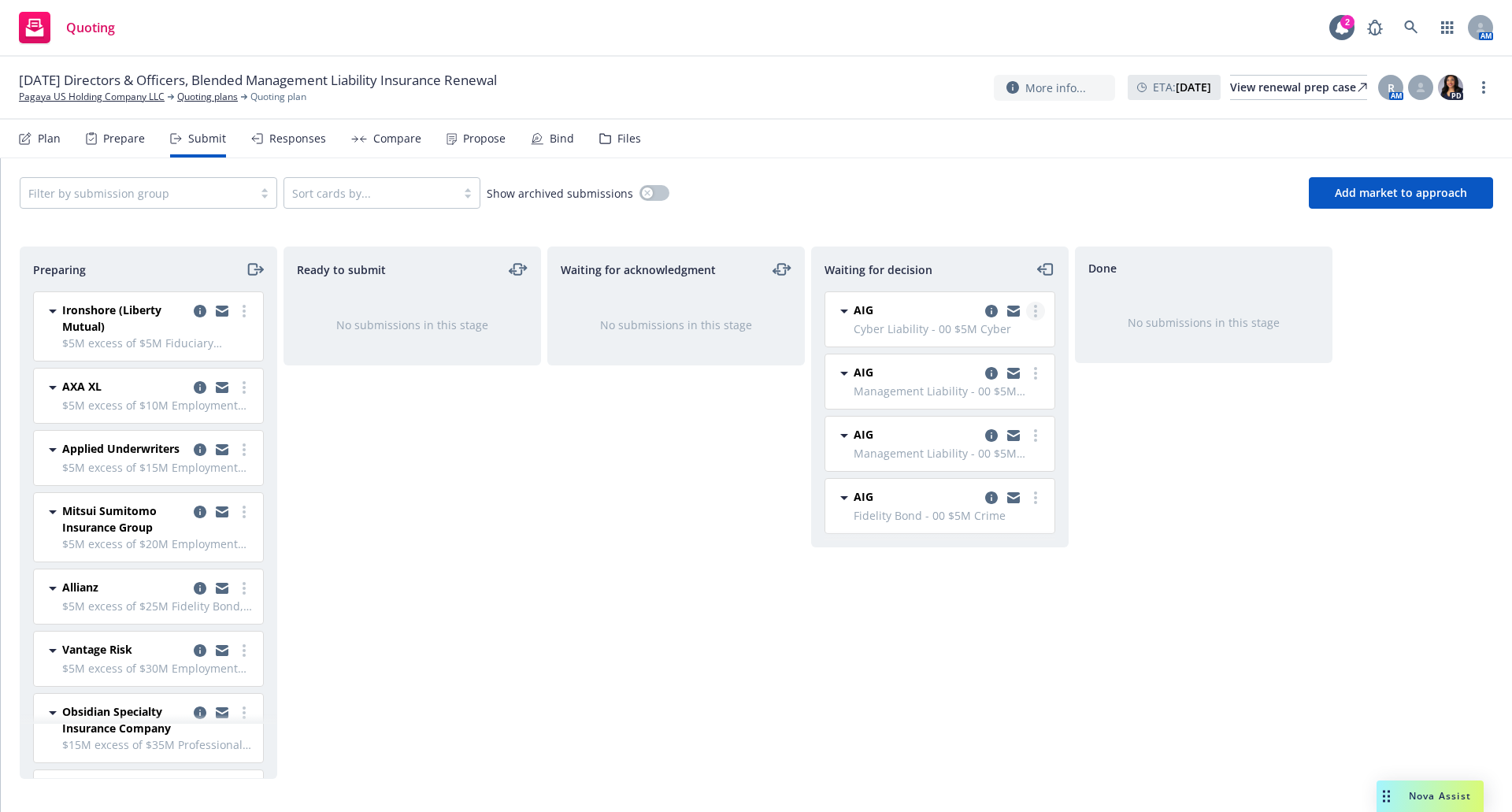
click at [1035, 311] on circle "more" at bounding box center [1036, 310] width 3 height 3
click at [978, 396] on link "Add accepted decision" at bounding box center [966, 406] width 157 height 32
select select "12"
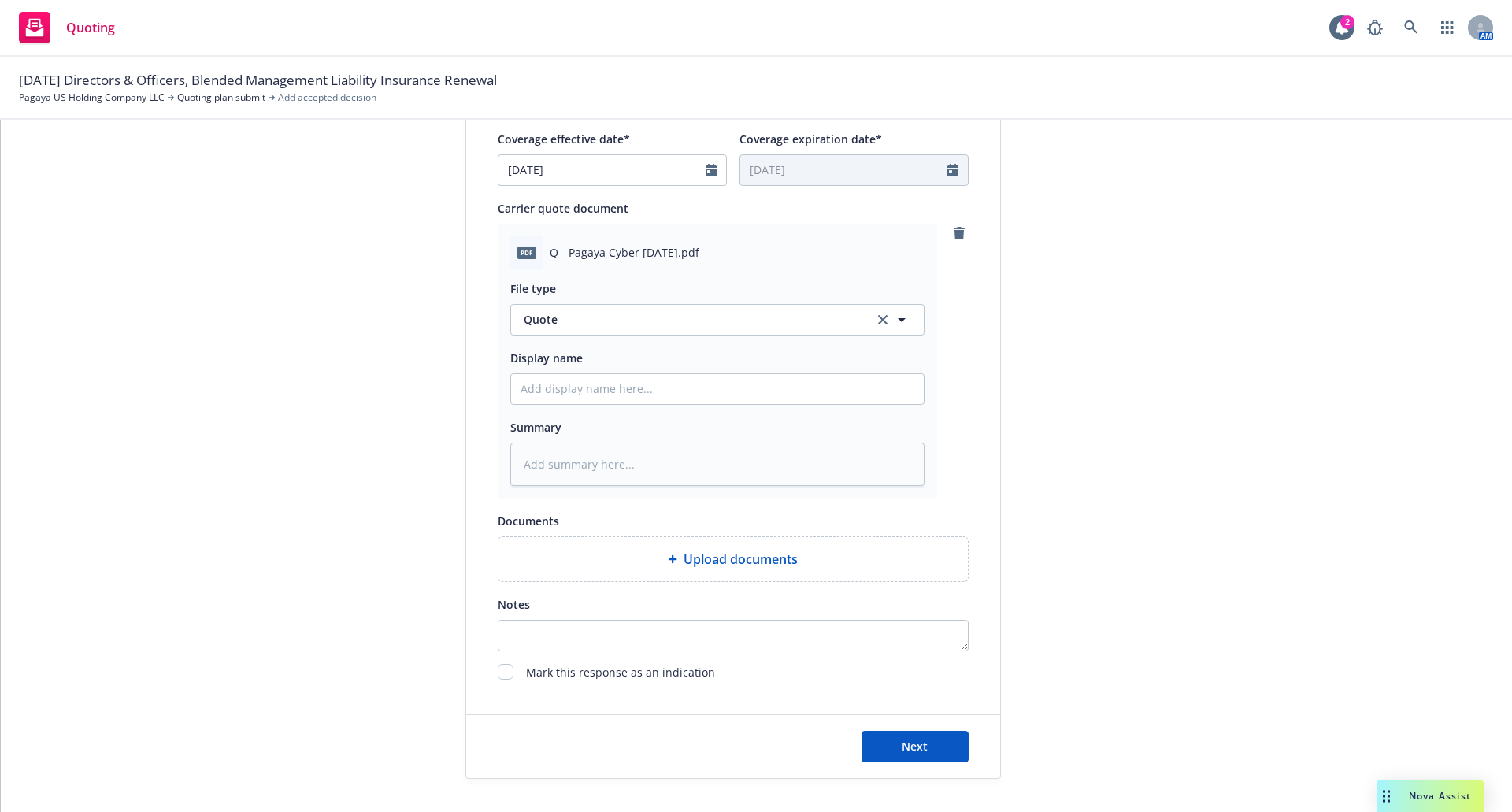
scroll to position [757, 0]
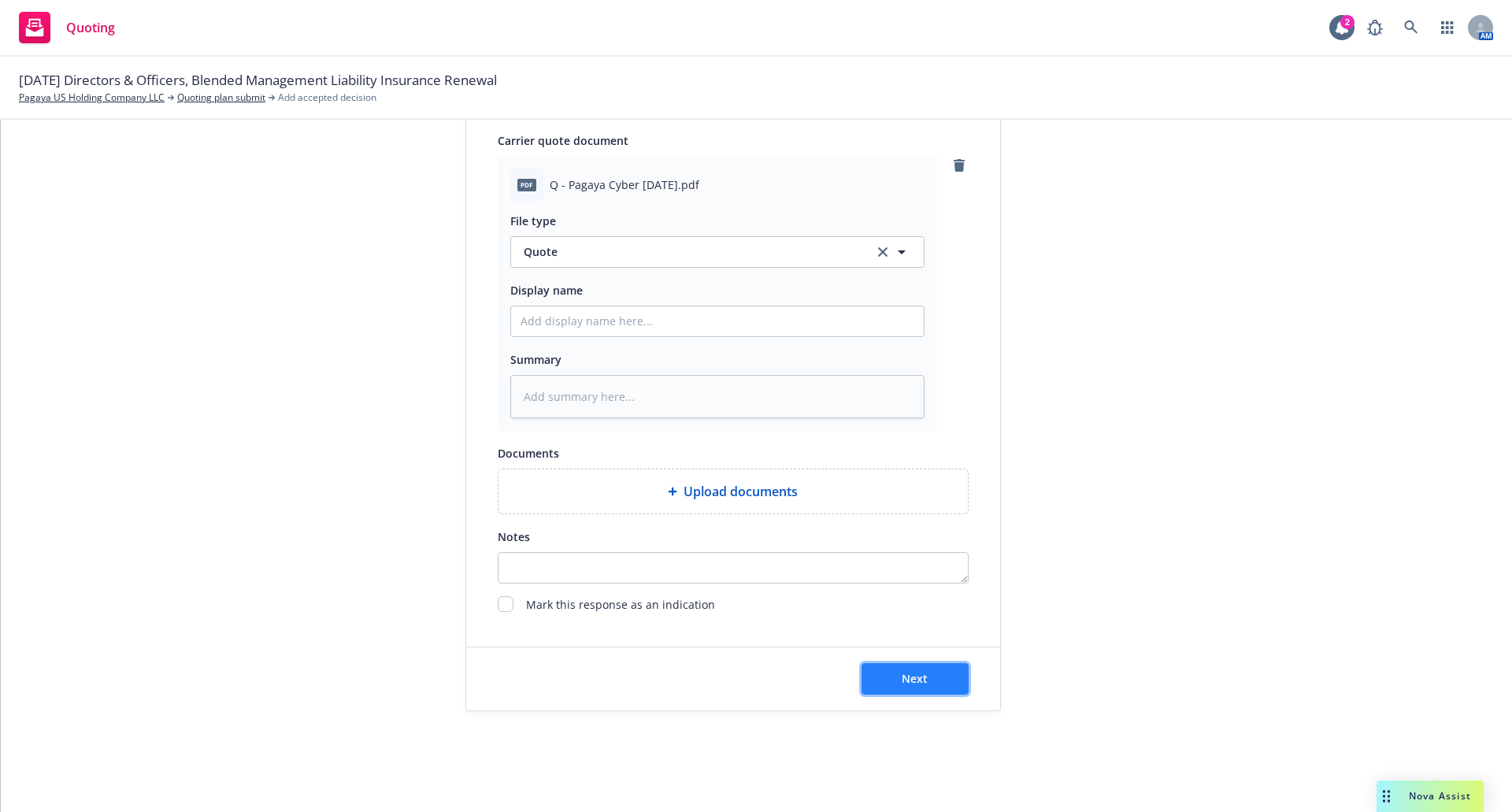
click at [936, 690] on button "Next" at bounding box center [915, 679] width 107 height 32
type textarea "x"
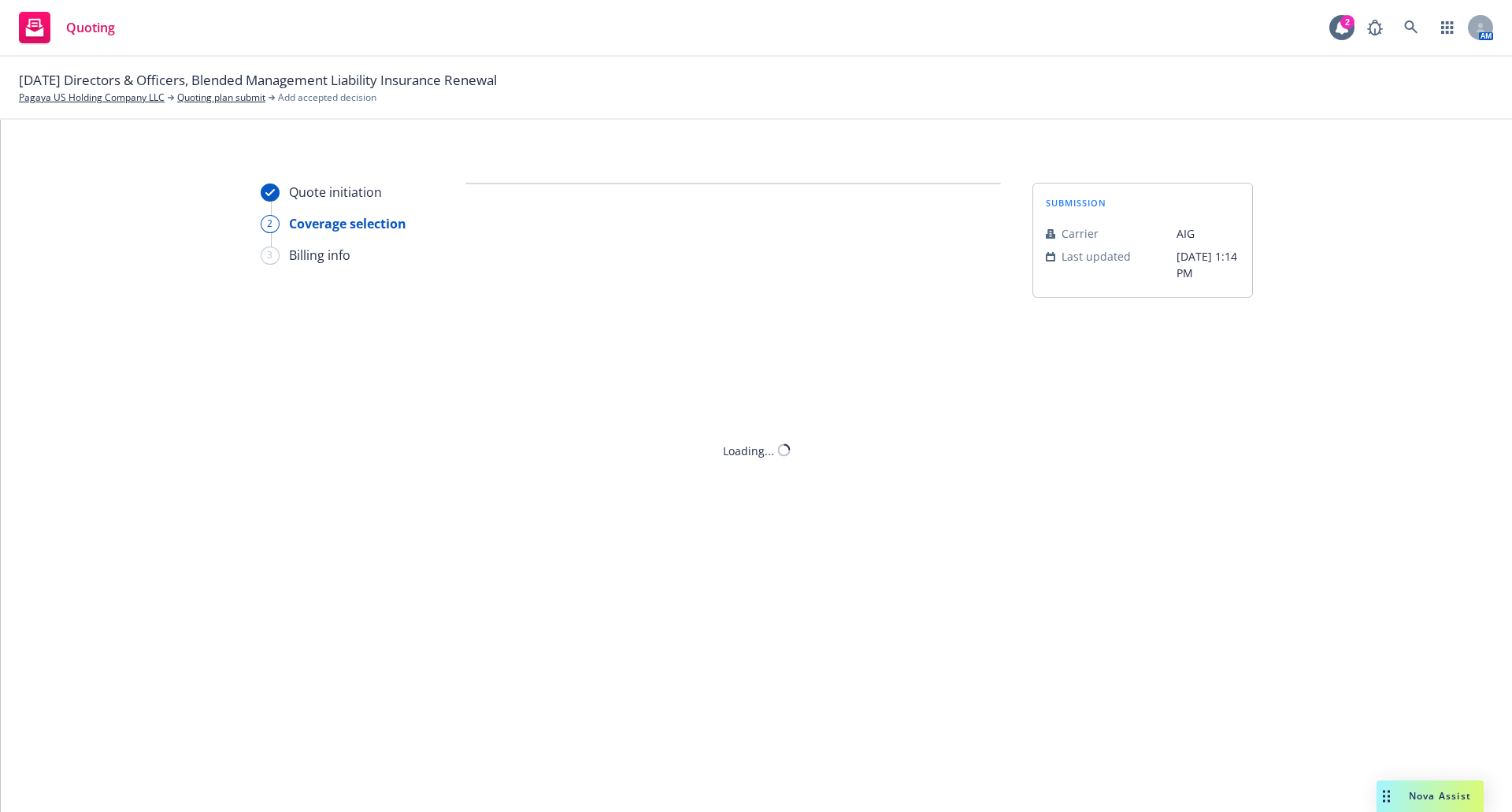
scroll to position [0, 0]
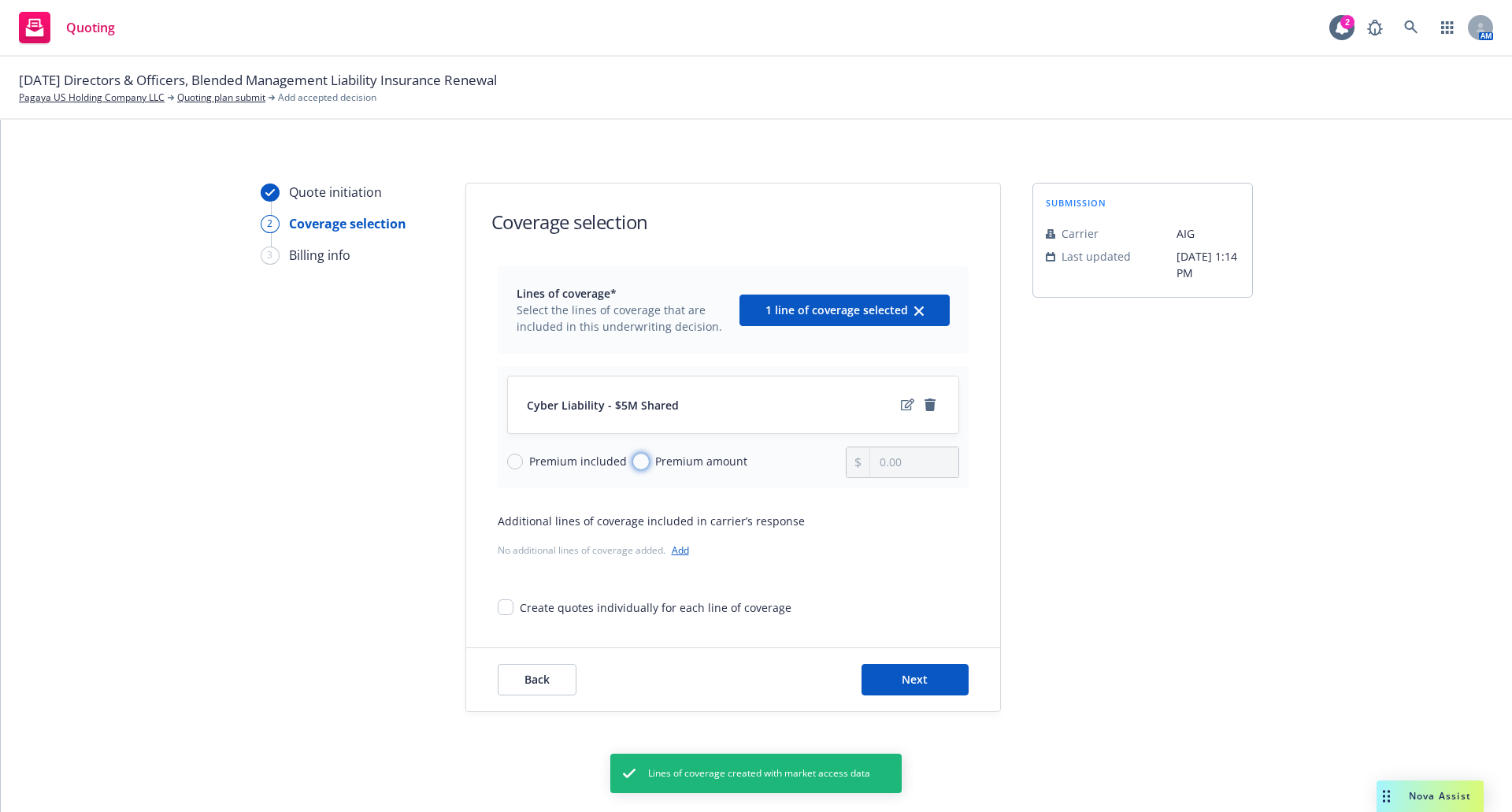
click at [633, 459] on input "Premium amount" at bounding box center [641, 461] width 16 height 16
radio input "true"
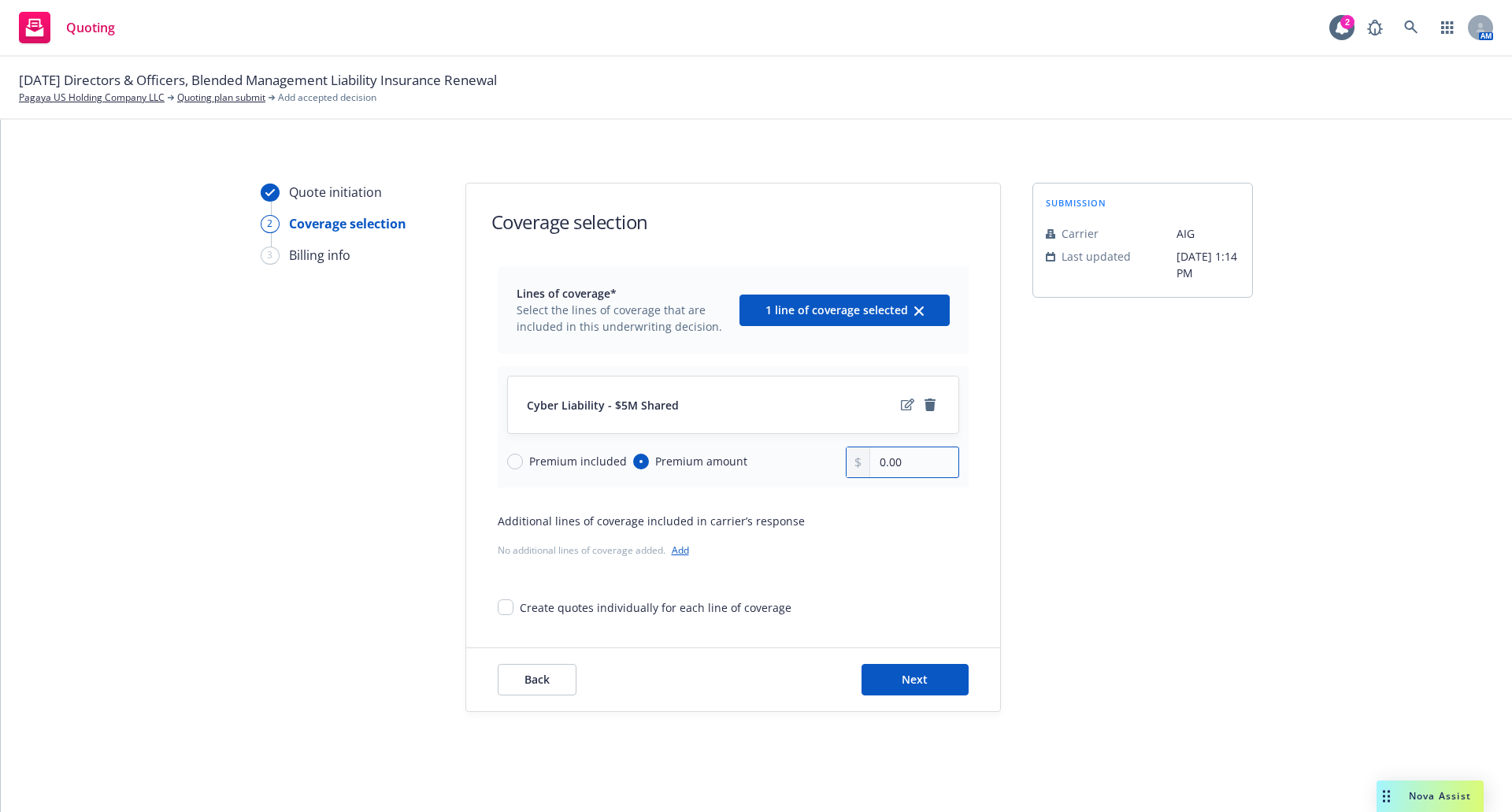
drag, startPoint x: 880, startPoint y: 464, endPoint x: 858, endPoint y: 464, distance: 22.0
click at [859, 464] on div "0.00" at bounding box center [902, 462] width 114 height 32
type input "90,000.00"
click at [914, 550] on div "No additional lines of coverage added. Add" at bounding box center [733, 549] width 471 height 17
click at [946, 678] on button "Next" at bounding box center [915, 680] width 107 height 32
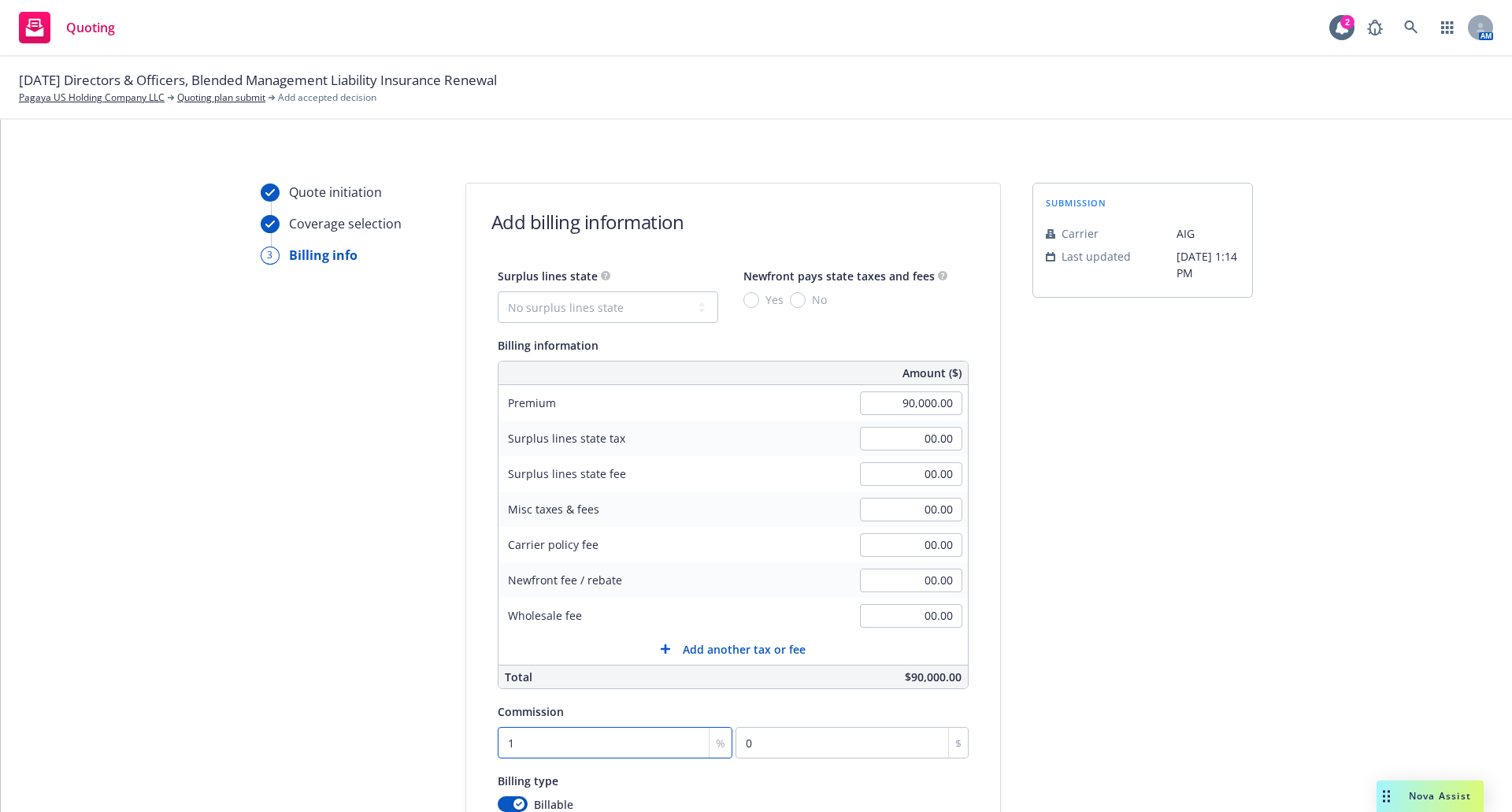
type input "15"
type input "13500"
type input "15"
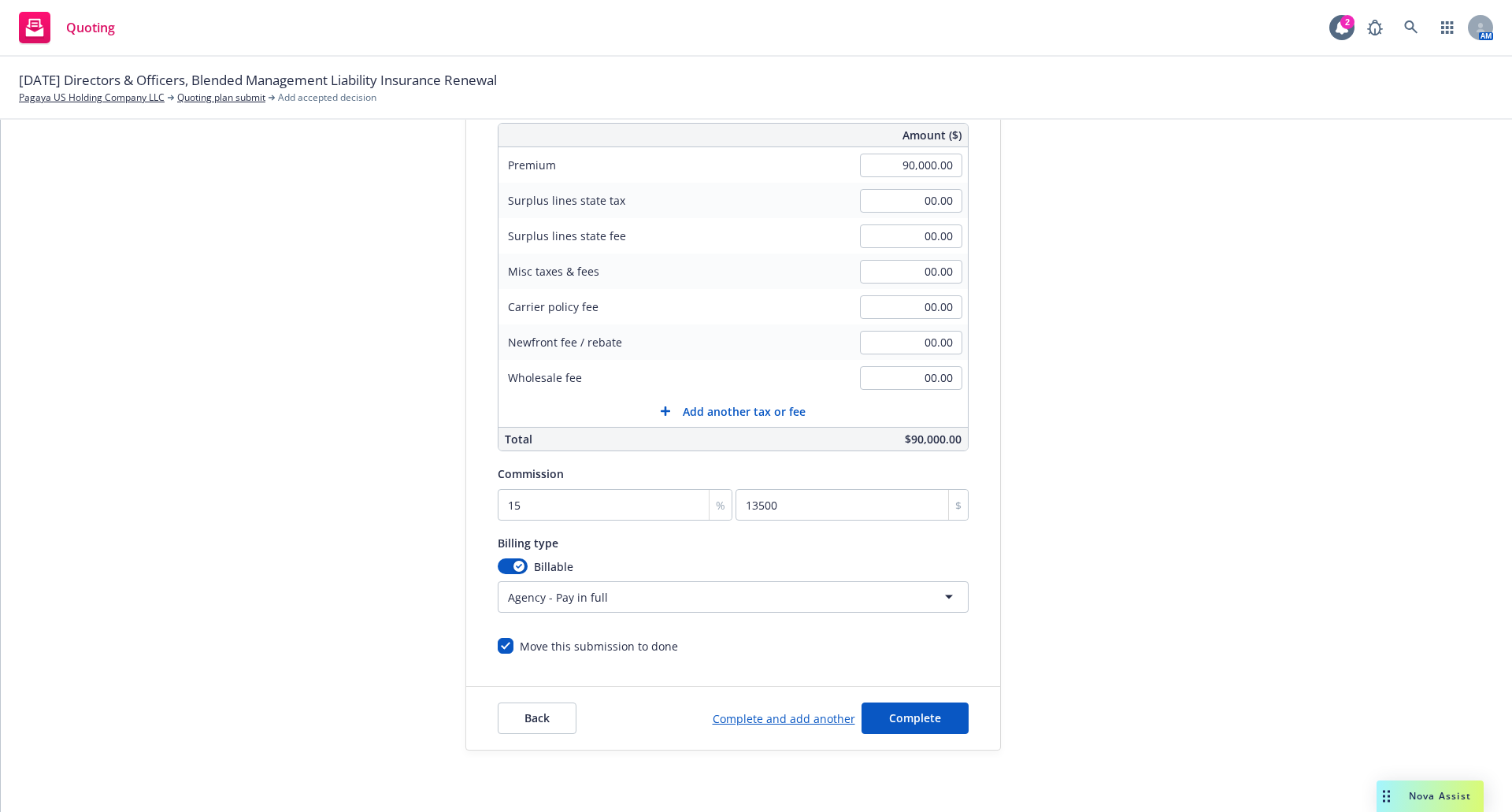
scroll to position [278, 0]
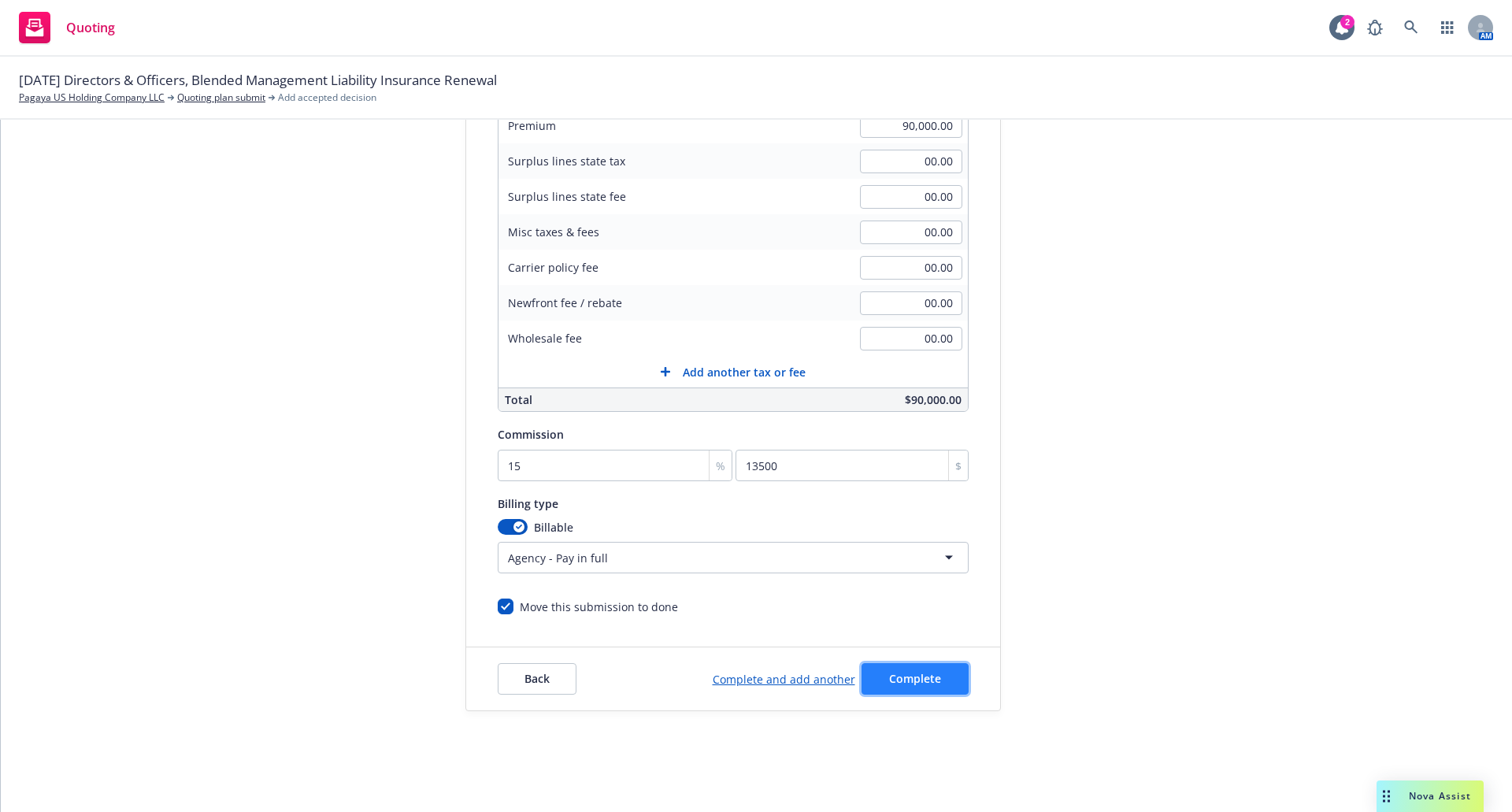
click at [942, 671] on button "Complete" at bounding box center [915, 679] width 107 height 32
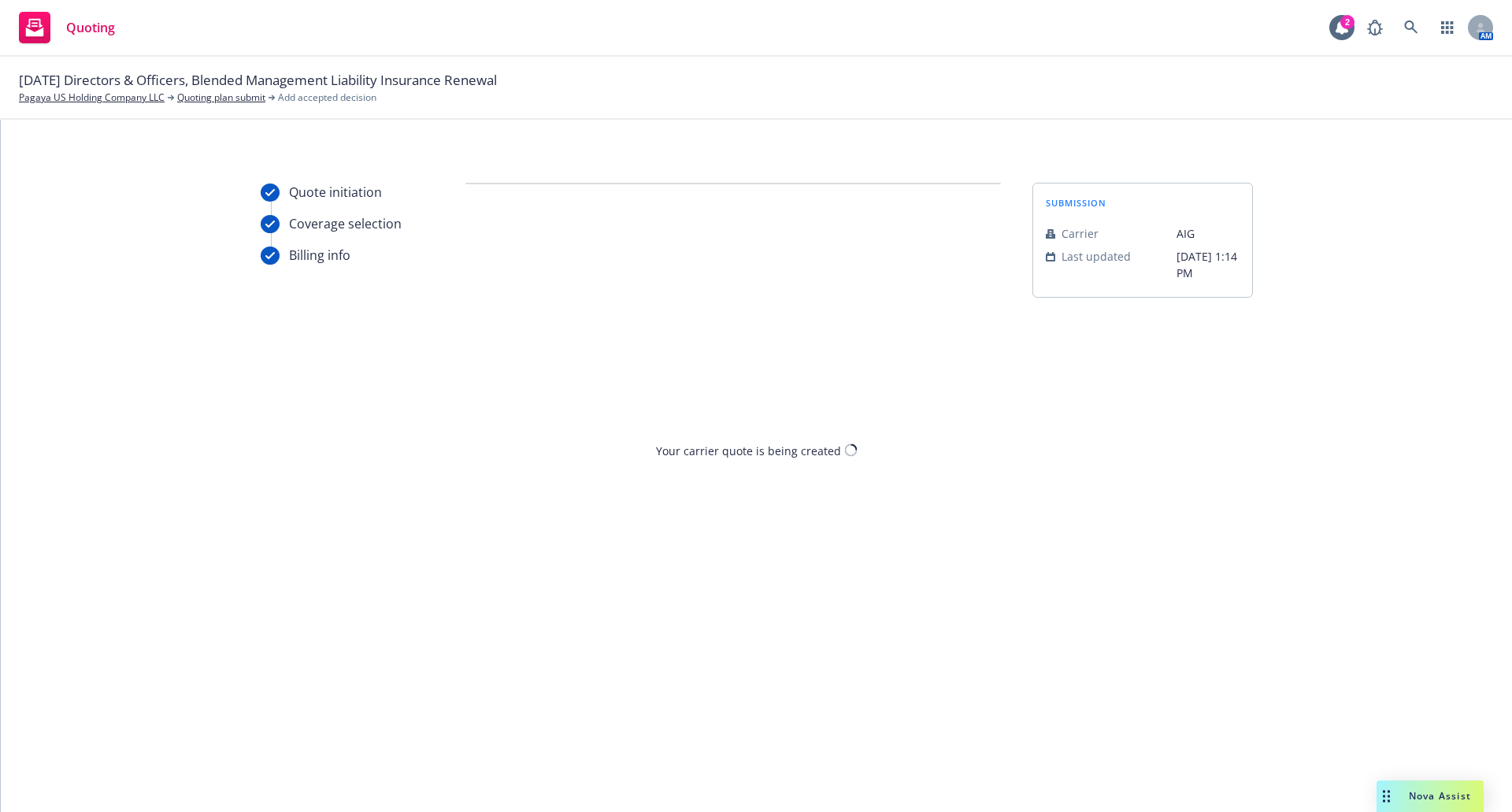
scroll to position [0, 0]
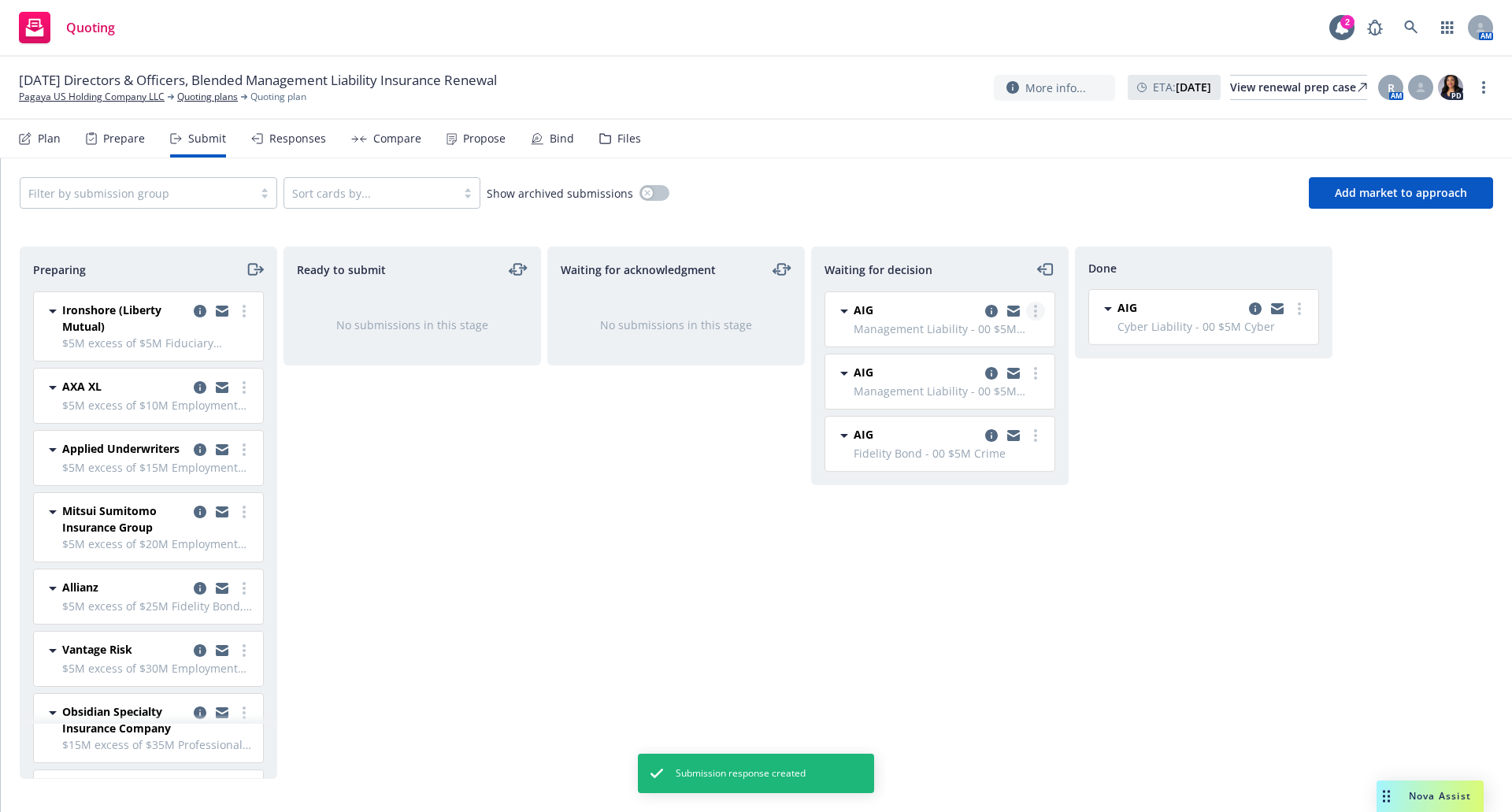
click at [1035, 312] on circle "more" at bounding box center [1036, 310] width 3 height 3
click at [988, 410] on span "Add accepted decision" at bounding box center [966, 405] width 157 height 15
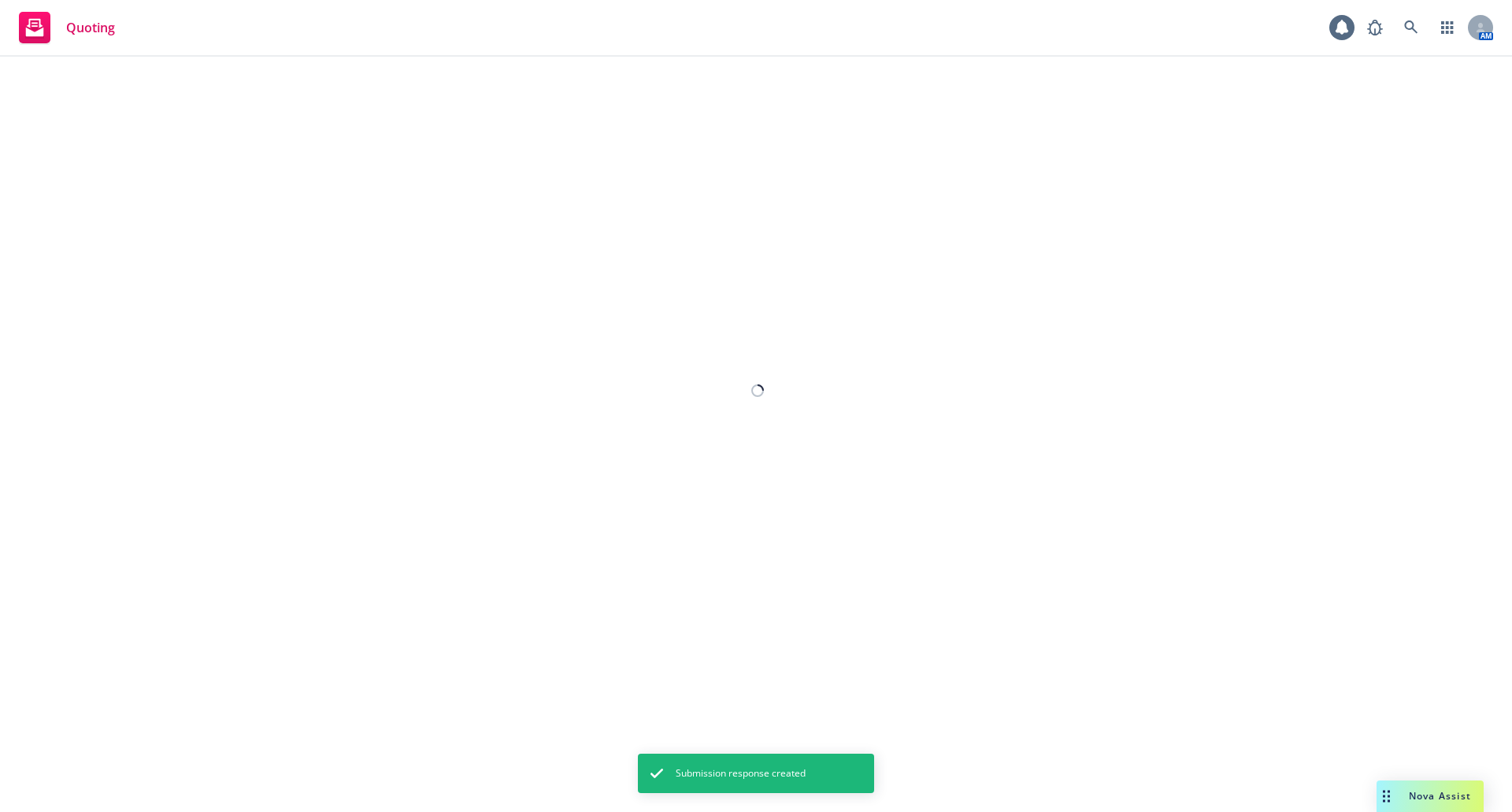
select select "12"
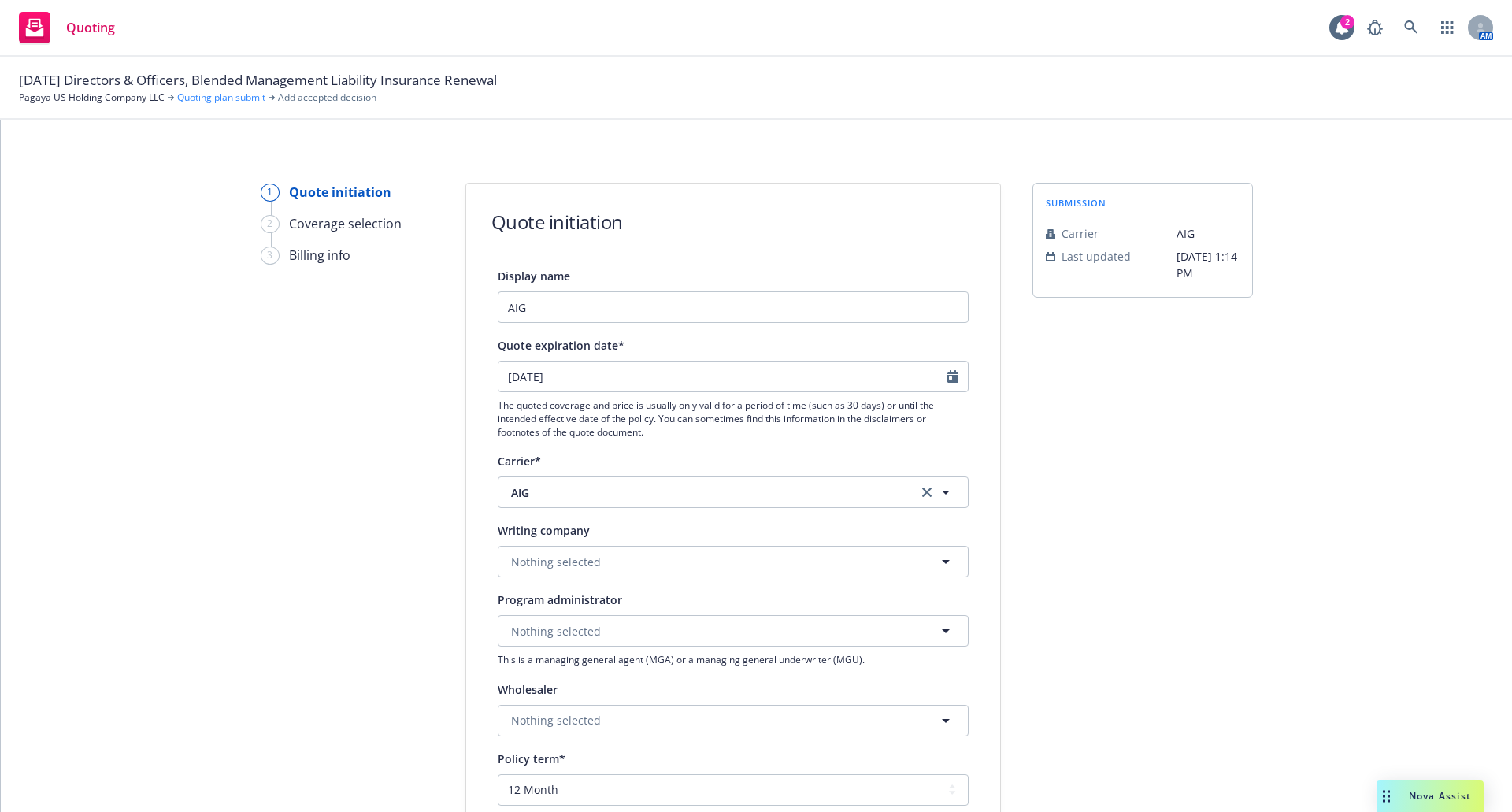
click at [247, 95] on link "Quoting plan submit" at bounding box center [220, 98] width 88 height 14
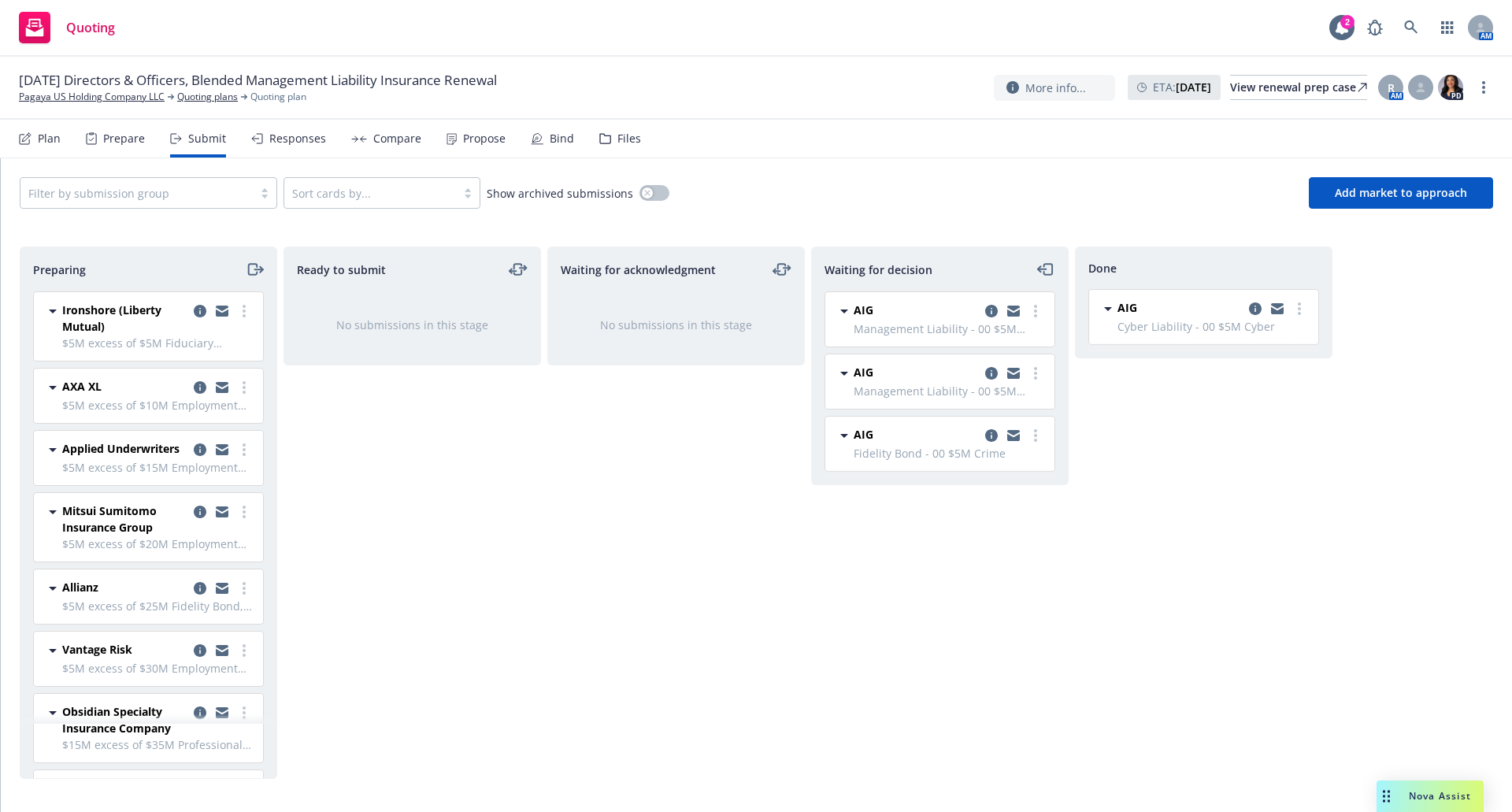
click at [1023, 332] on span "Management Liability - 00 $5M D&O/E&O" at bounding box center [950, 328] width 192 height 17
click at [995, 309] on icon "copy logging email" at bounding box center [991, 310] width 13 height 13
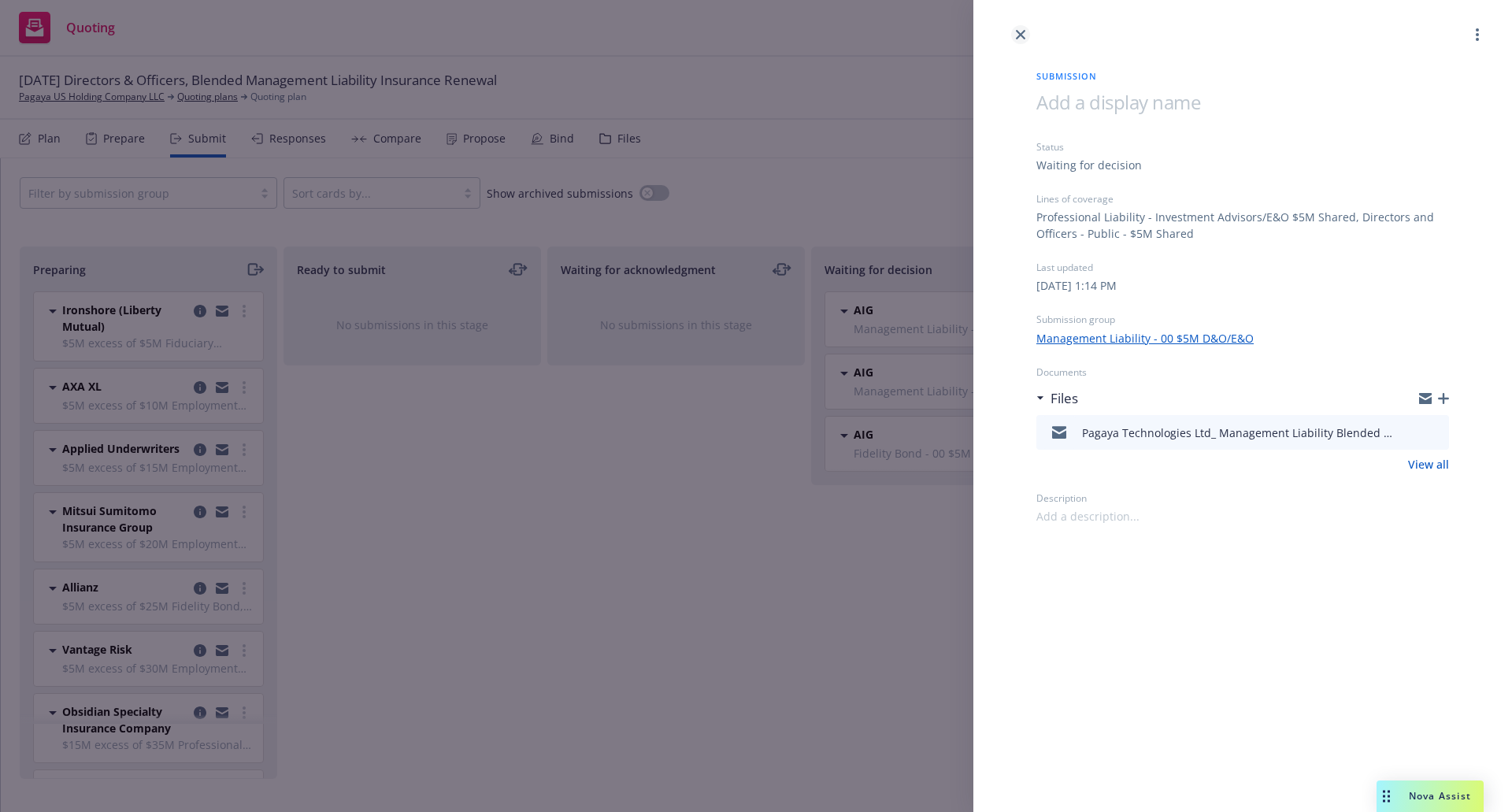
click at [1019, 37] on icon "close" at bounding box center [1021, 35] width 10 height 10
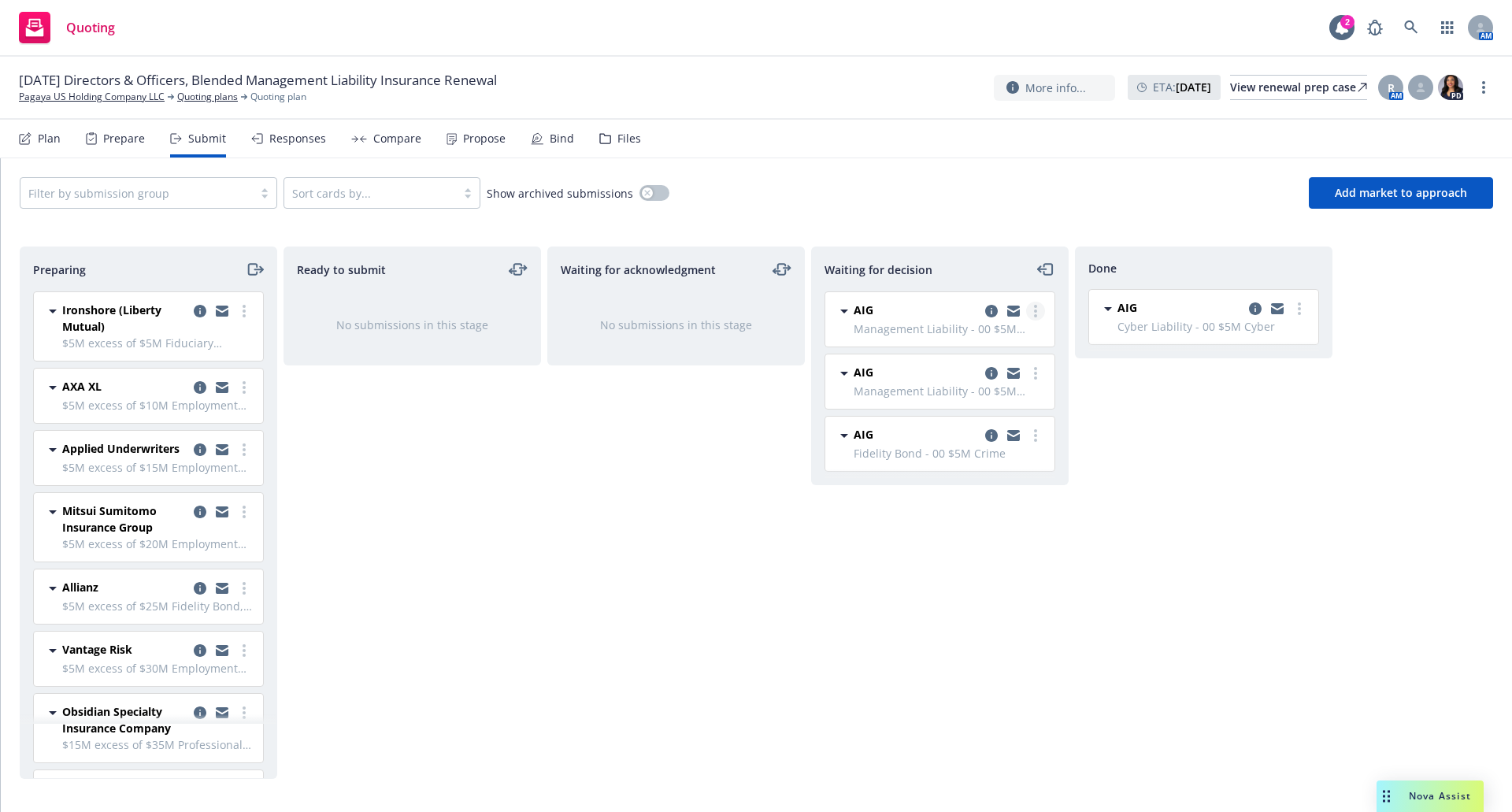
click at [1035, 307] on icon "more" at bounding box center [1036, 310] width 3 height 13
click at [995, 408] on span "Add accepted decision" at bounding box center [966, 405] width 157 height 15
select select "12"
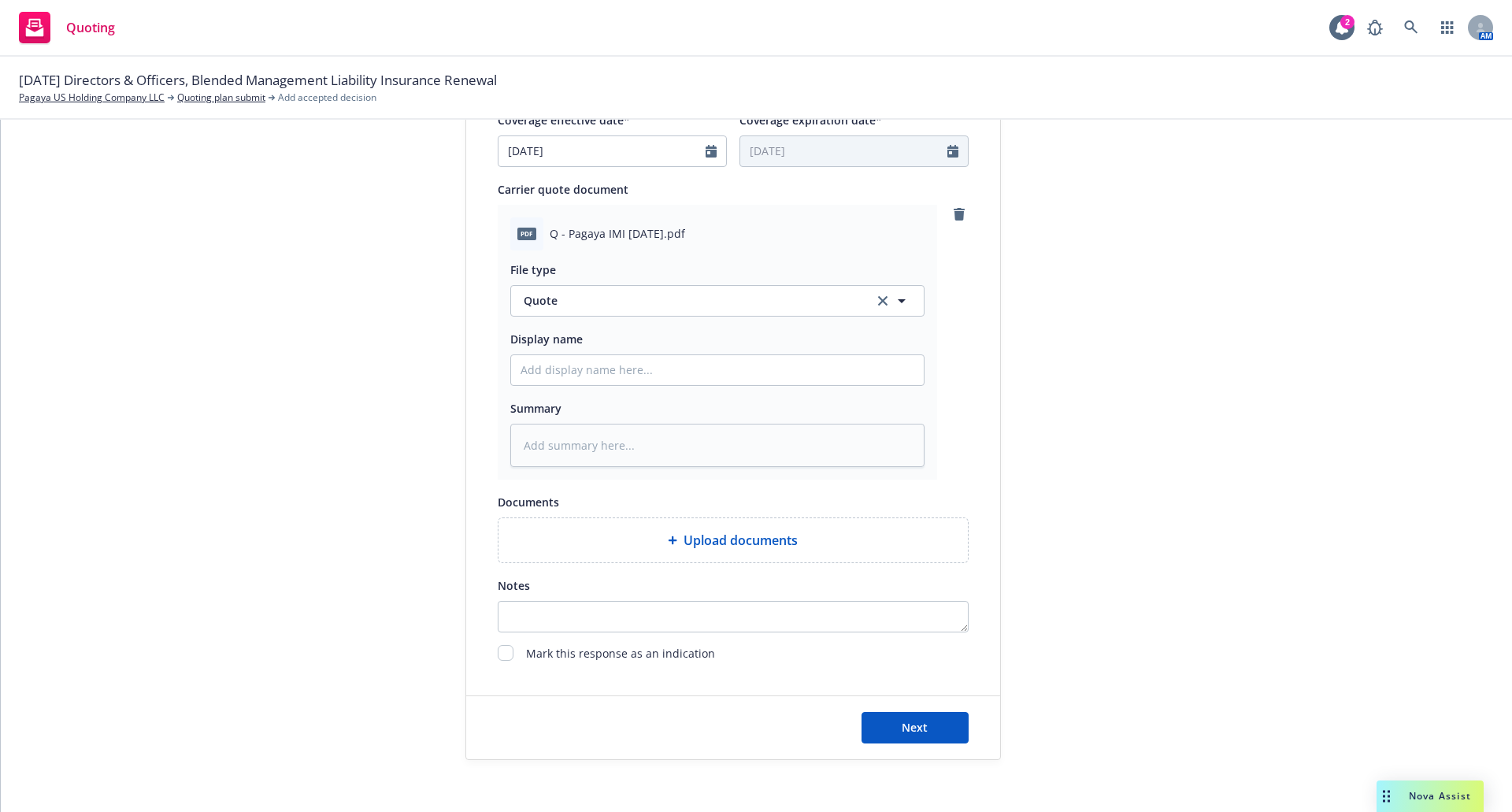
scroll to position [757, 0]
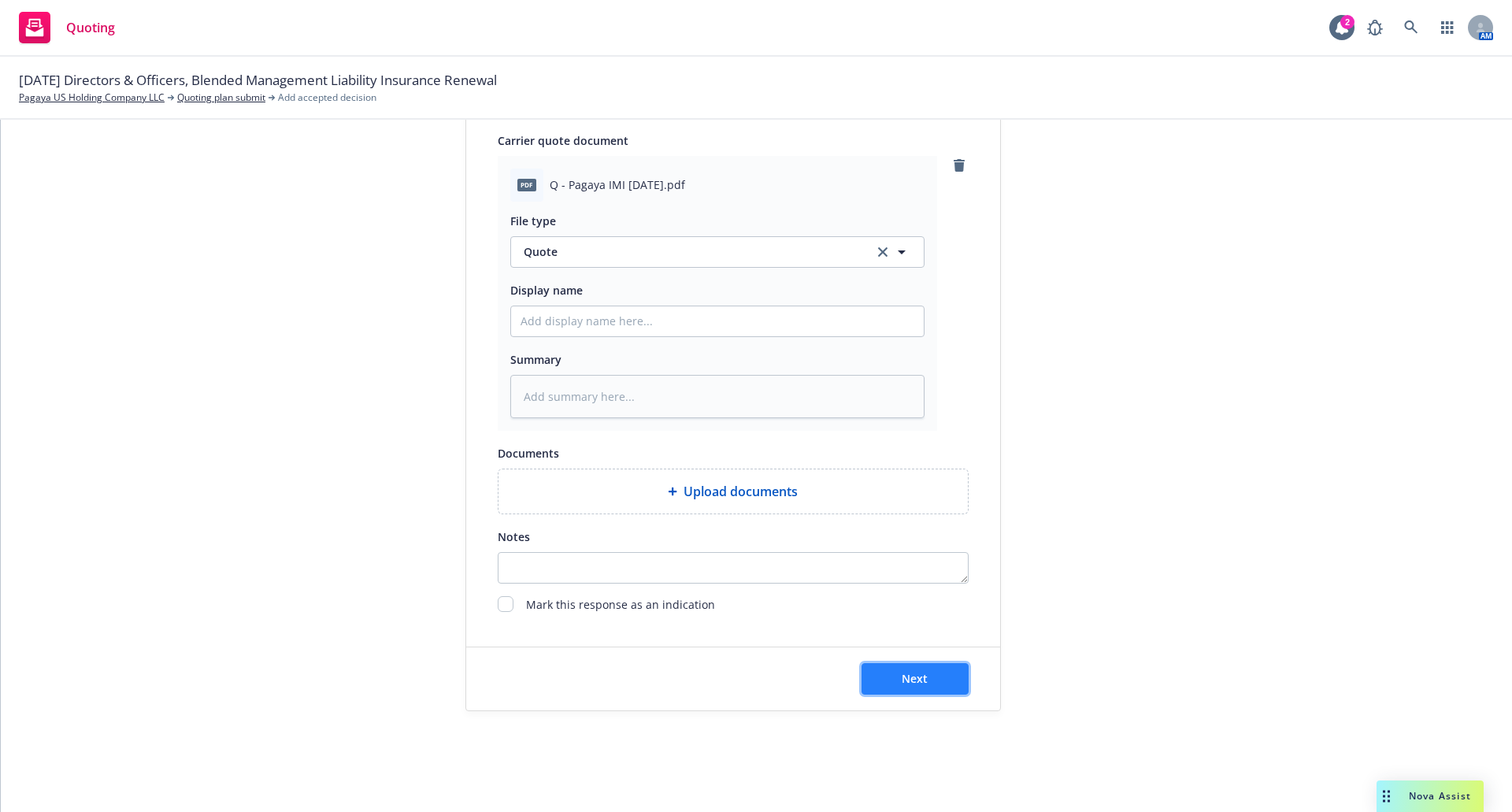
click at [921, 675] on span "Next" at bounding box center [915, 678] width 26 height 15
type textarea "x"
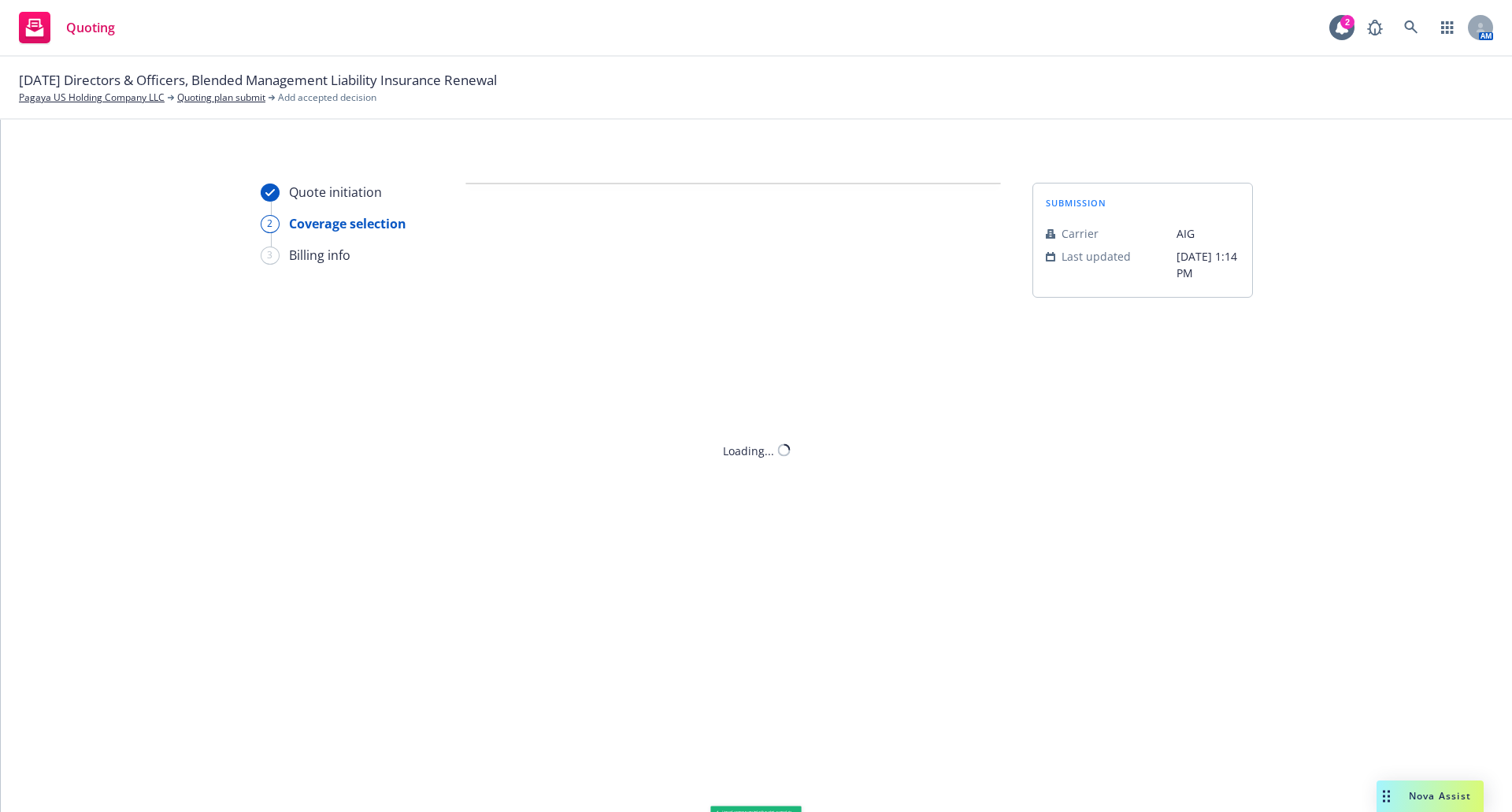
scroll to position [0, 0]
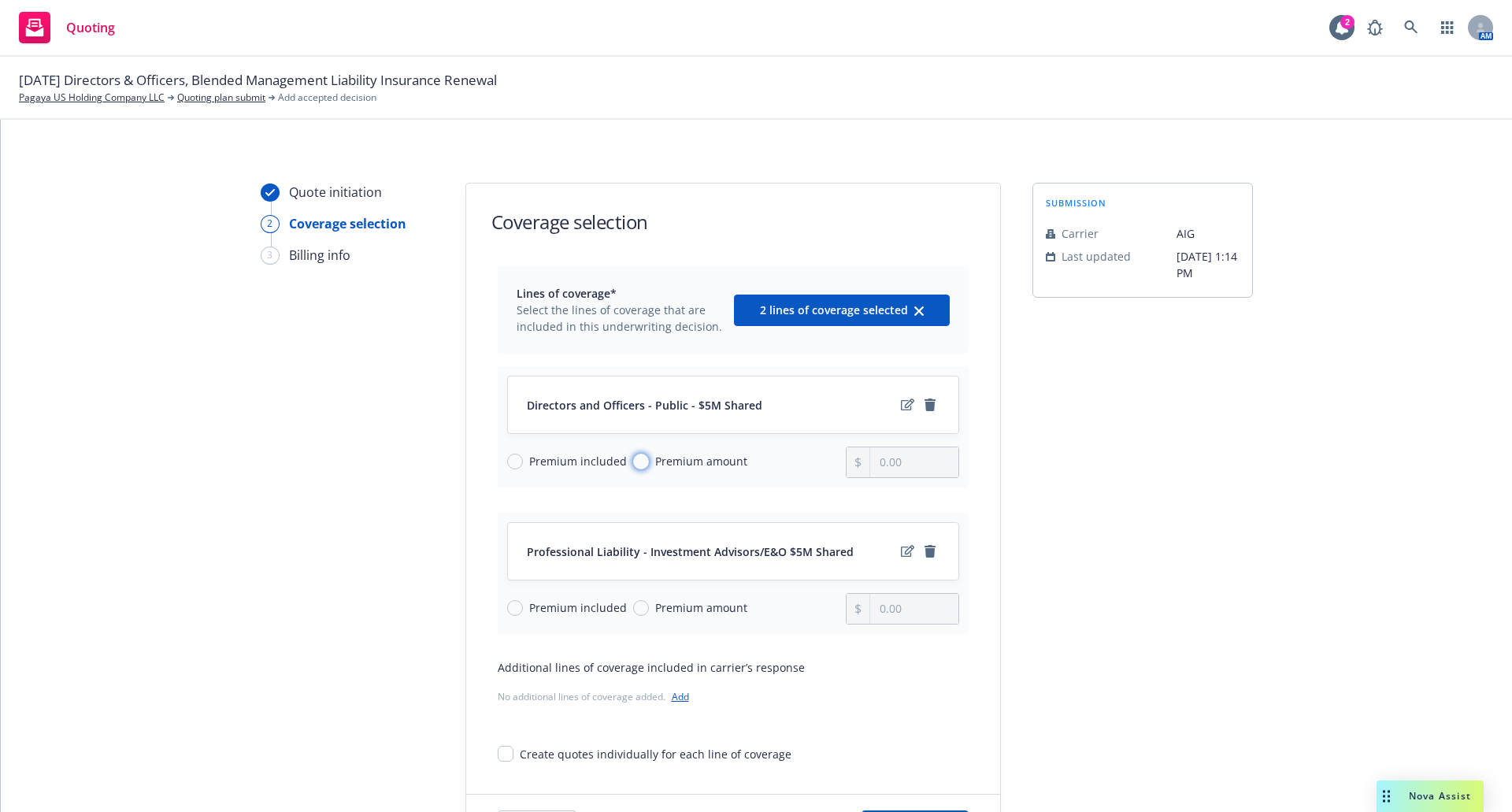
click at [633, 462] on input "Premium amount" at bounding box center [641, 461] width 16 height 16
radio input "true"
drag, startPoint x: 919, startPoint y: 468, endPoint x: 844, endPoint y: 464, distance: 75.1
click at [846, 464] on div "0.00" at bounding box center [902, 462] width 114 height 32
type input "488,000.00"
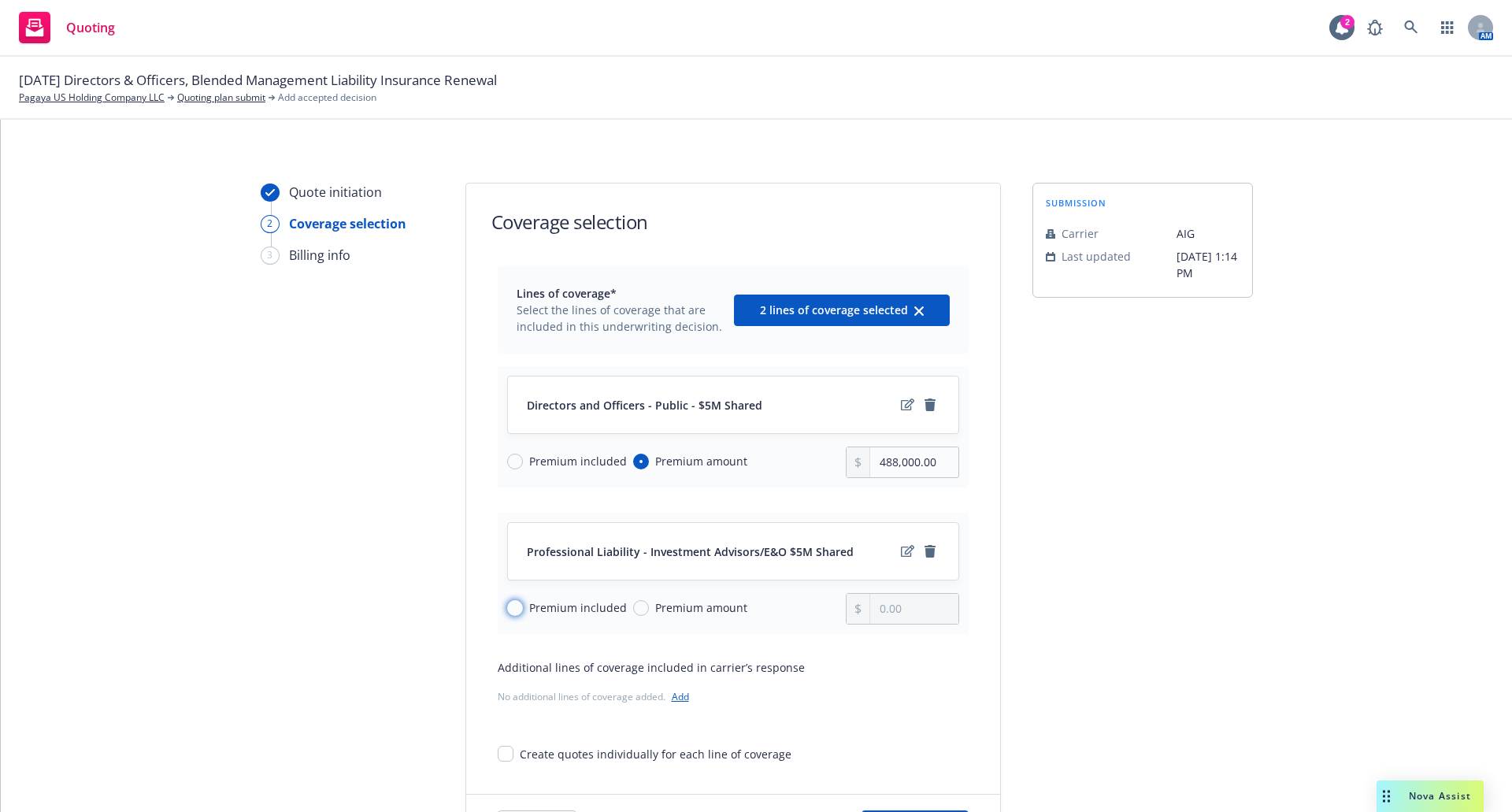
click at [507, 608] on input "Premium included" at bounding box center [515, 608] width 16 height 16
radio input "true"
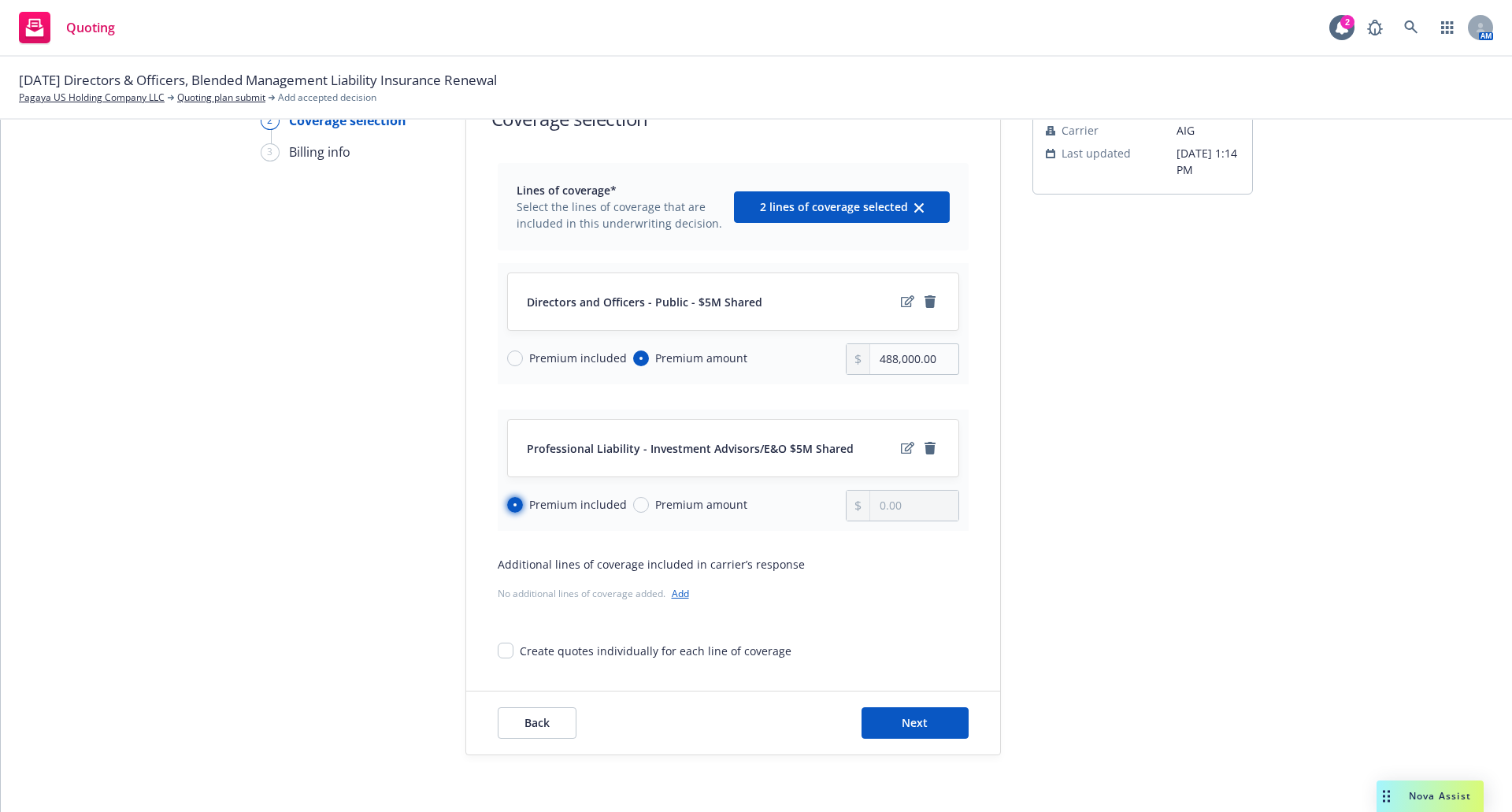
scroll to position [147, 0]
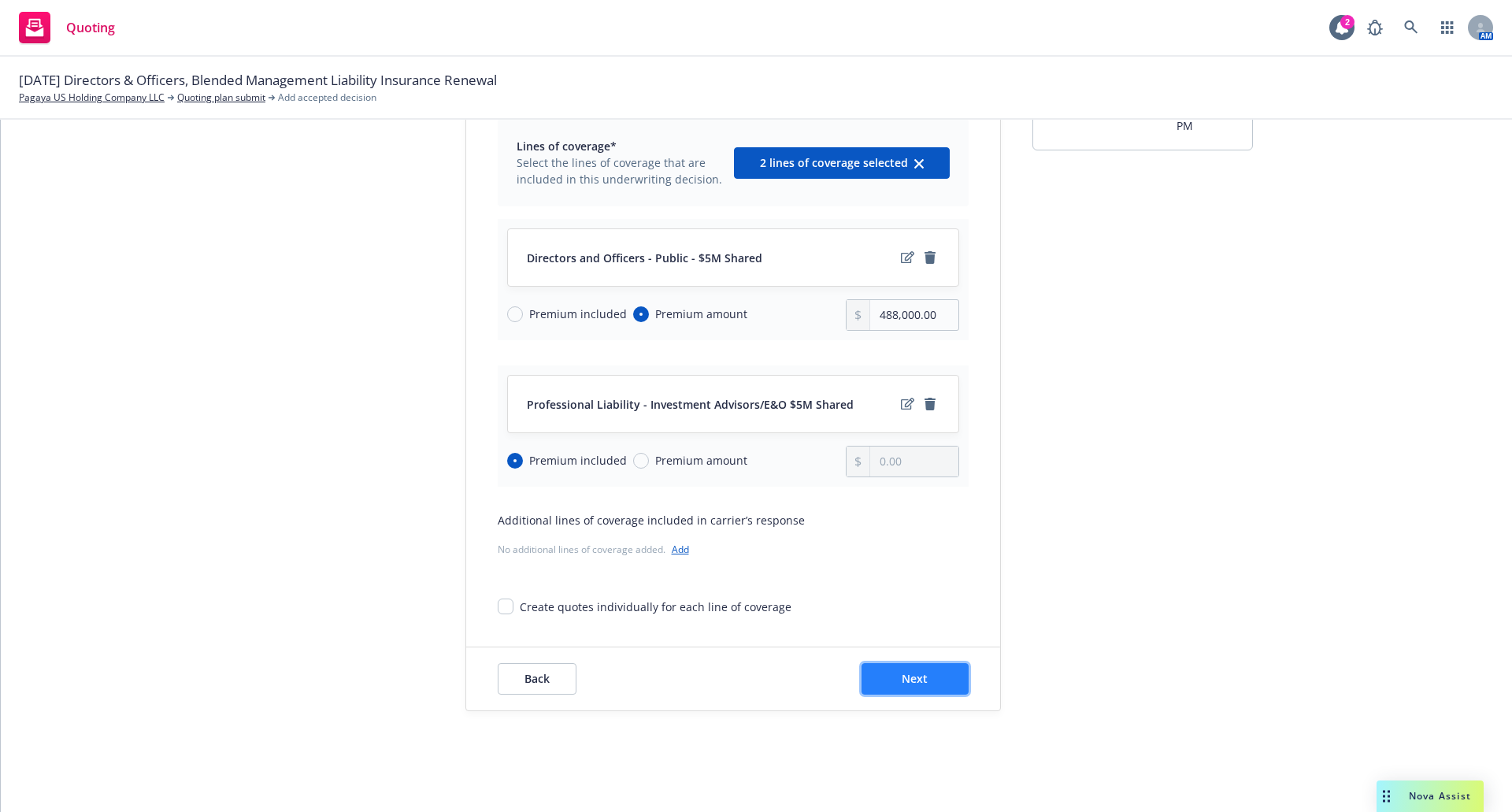
click at [925, 679] on button "Next" at bounding box center [915, 679] width 107 height 32
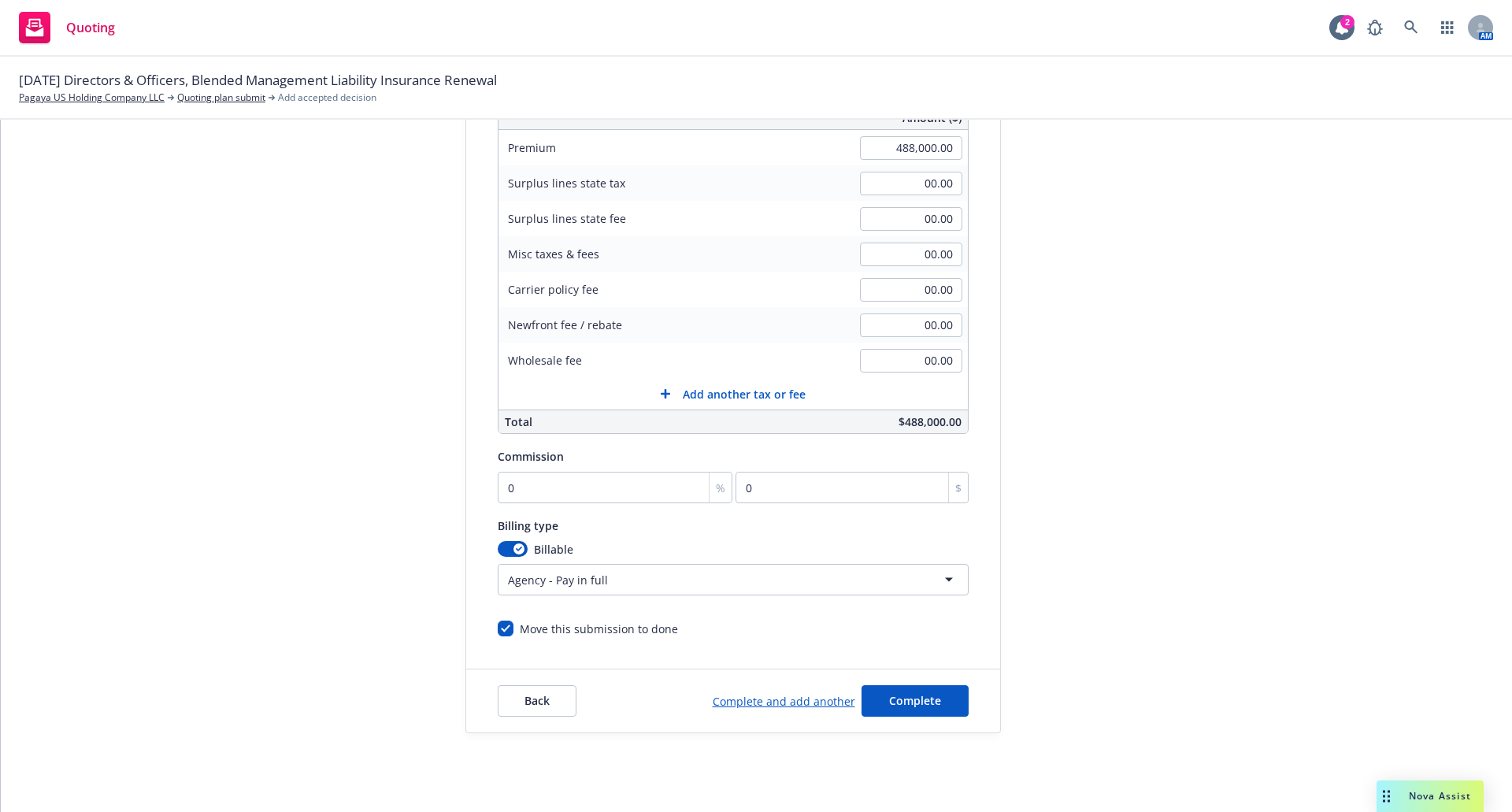
scroll to position [278, 0]
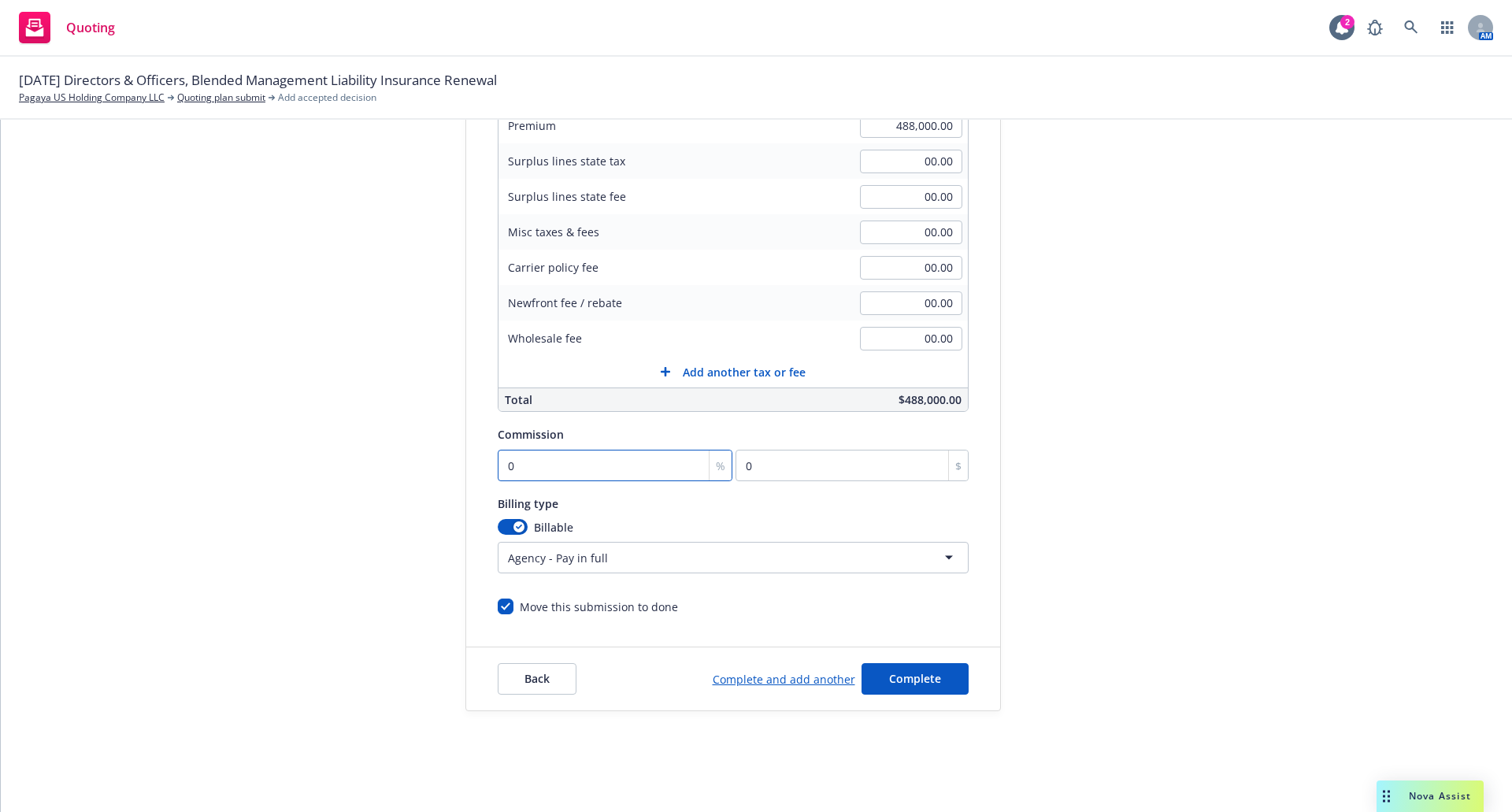
type input "1"
type input "4880"
type input "15"
type input "73200"
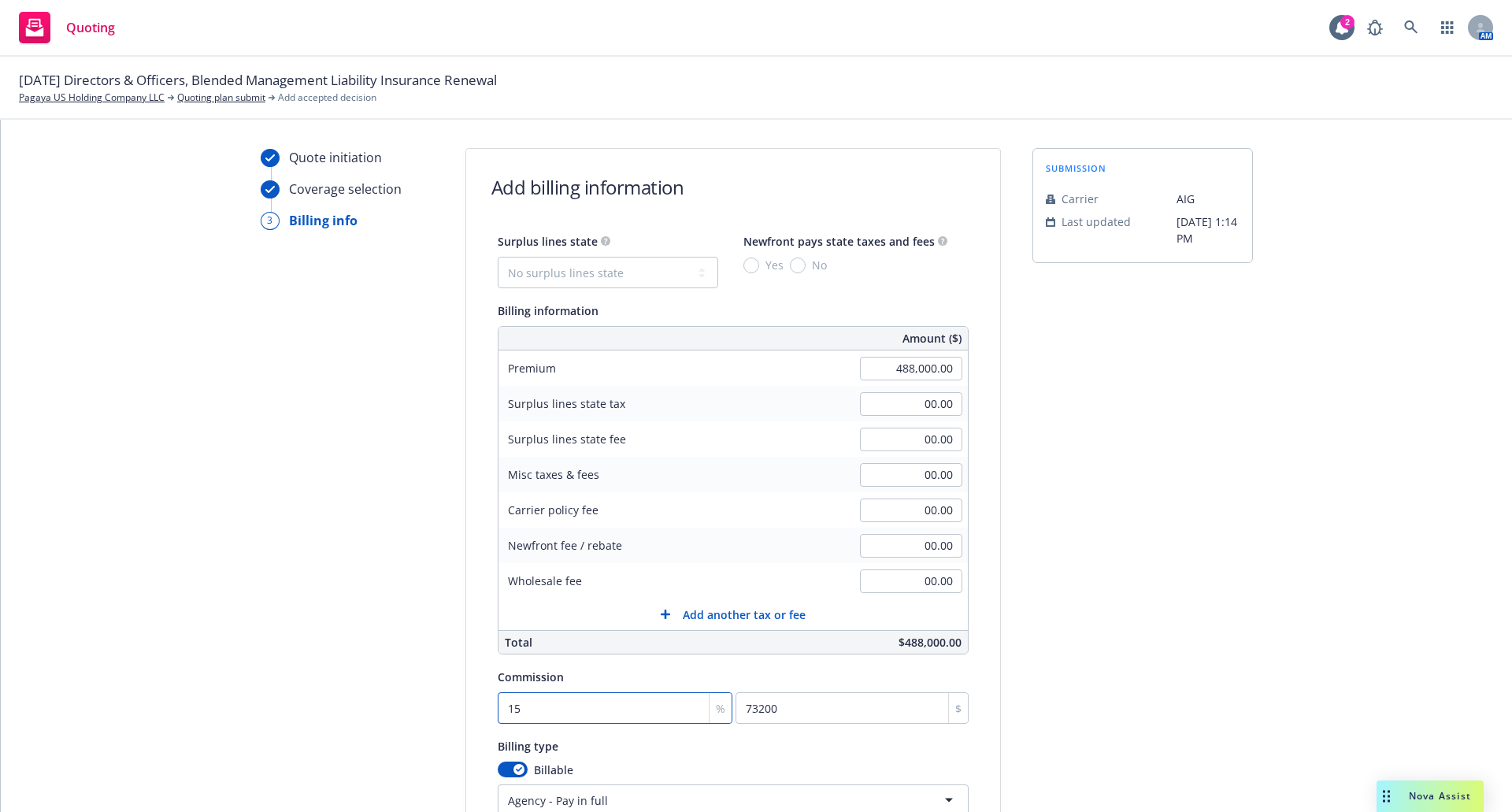
scroll to position [0, 0]
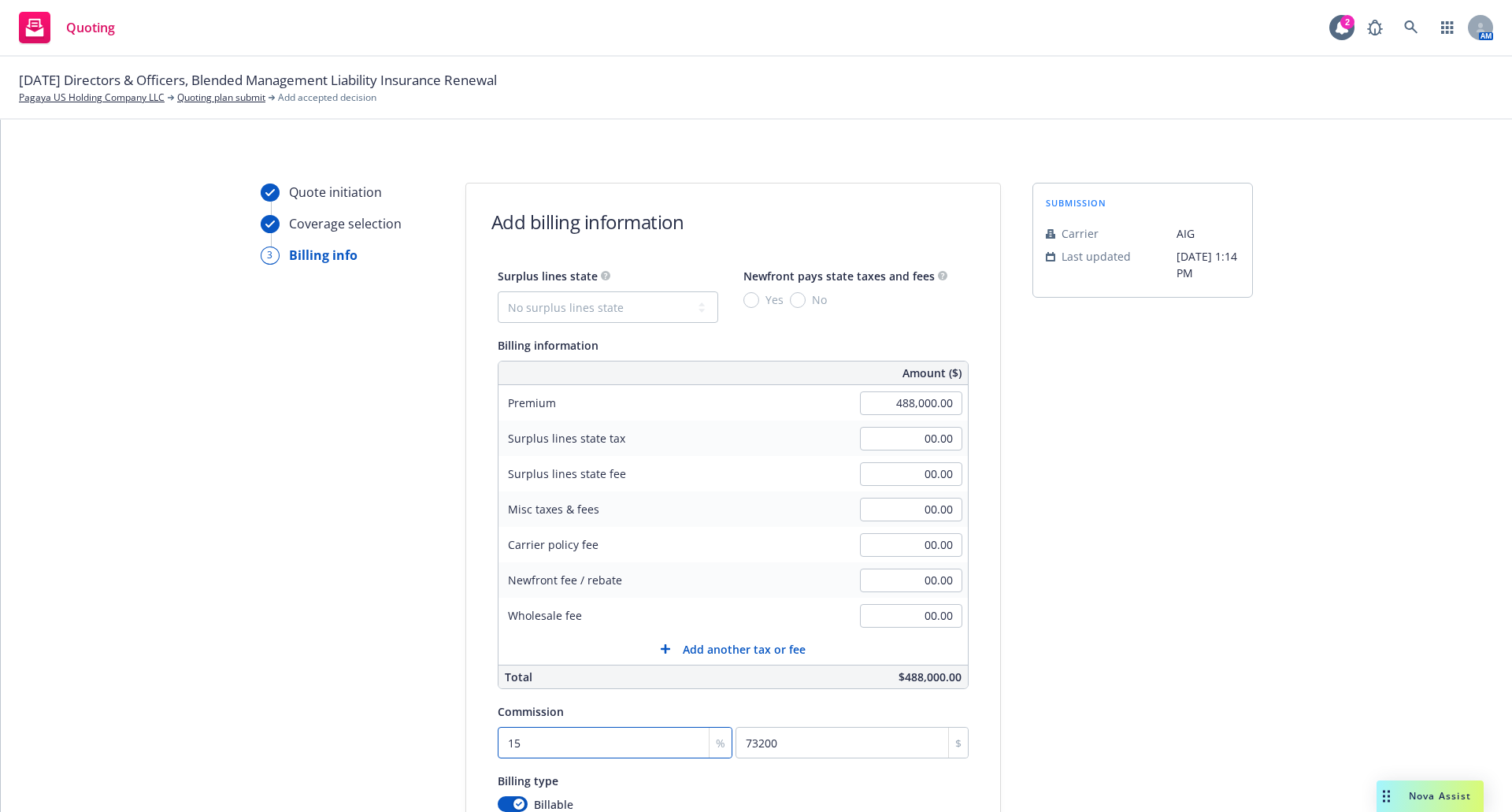
type input "15"
type input "2,000.00"
click at [976, 536] on div "Surplus lines state No surplus lines state Alaska Alabama Arkansas Arizona Cali…" at bounding box center [733, 579] width 534 height 626
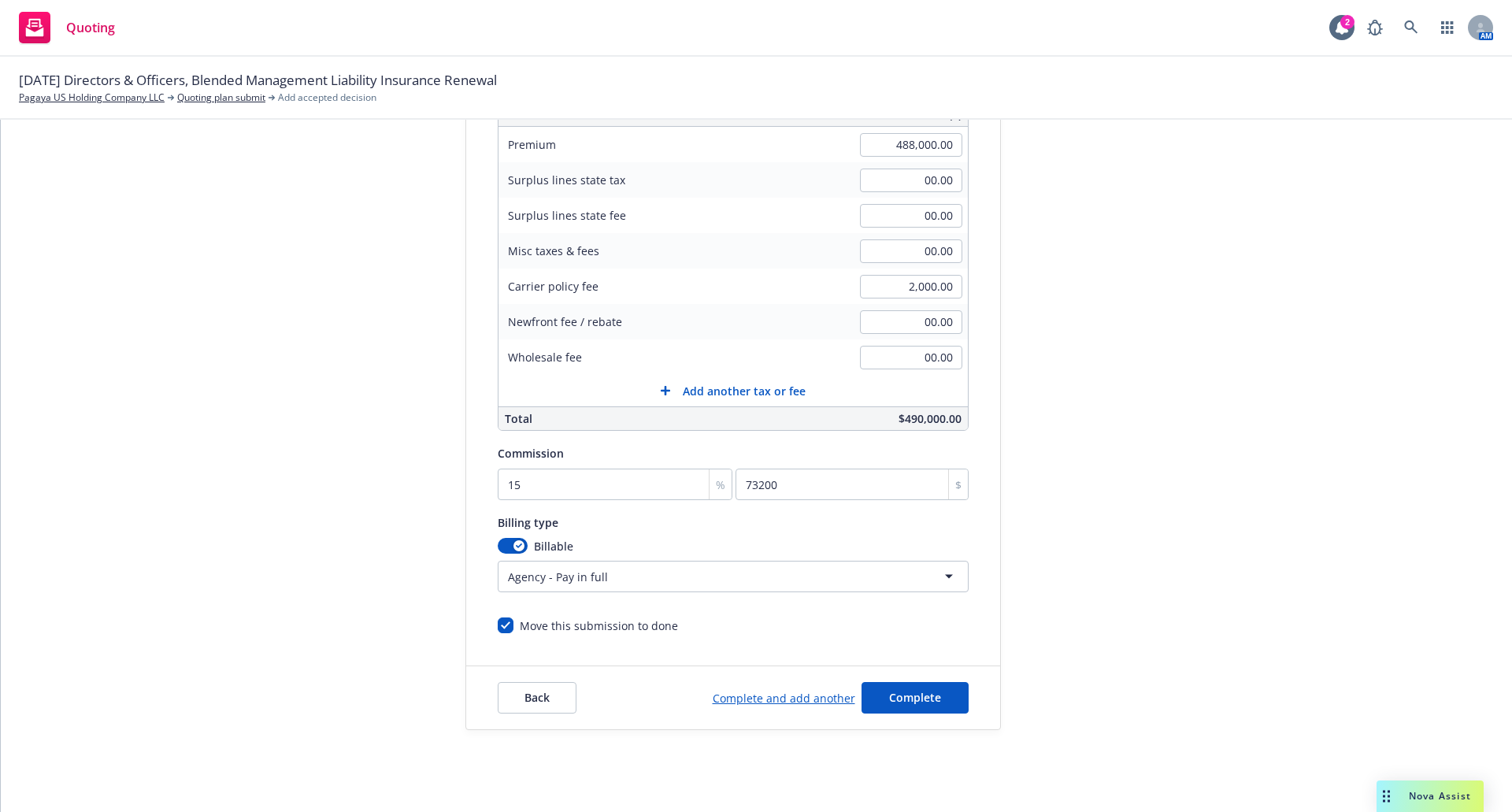
scroll to position [278, 0]
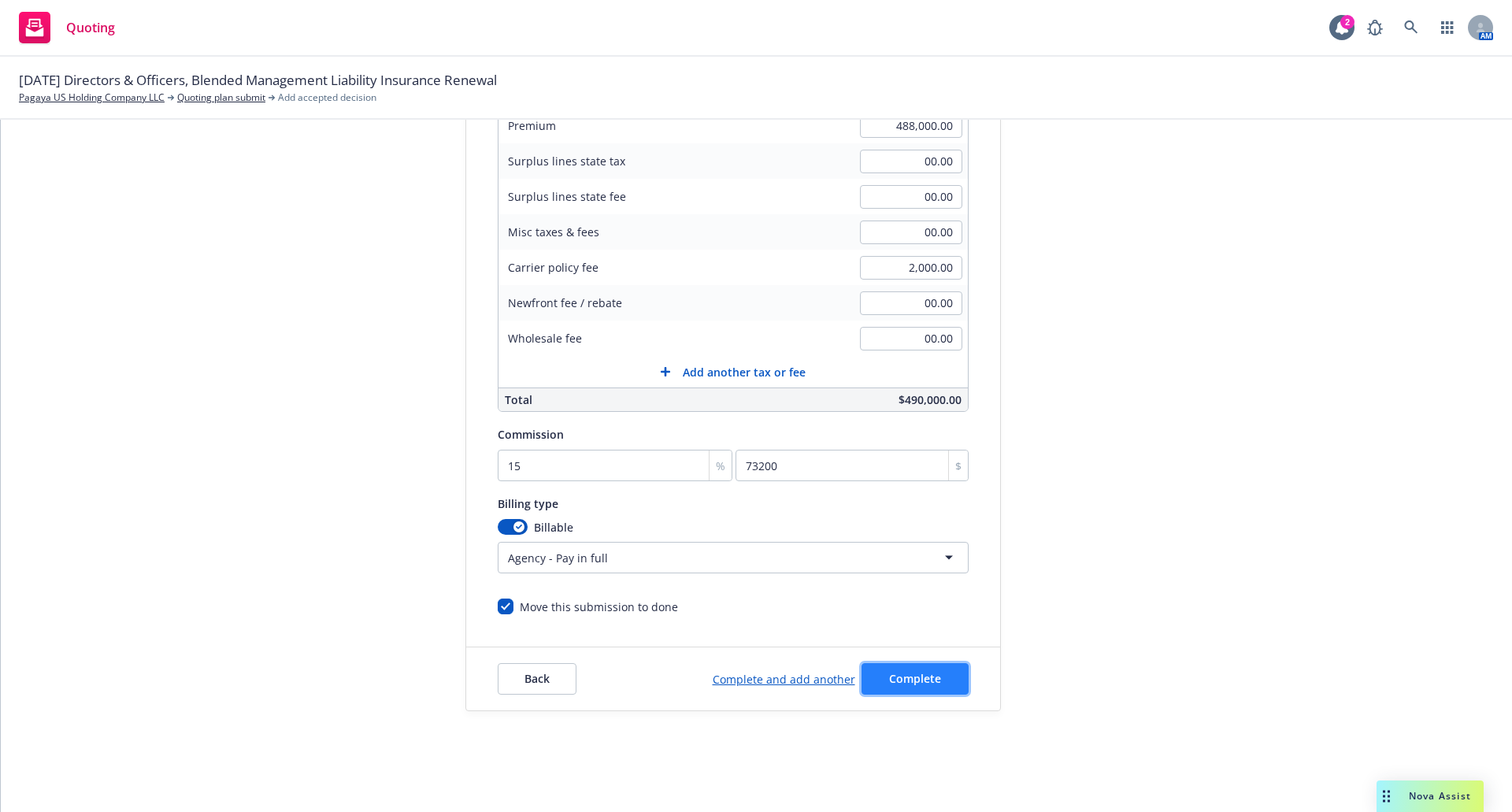
click at [931, 678] on span "Complete" at bounding box center [915, 678] width 52 height 15
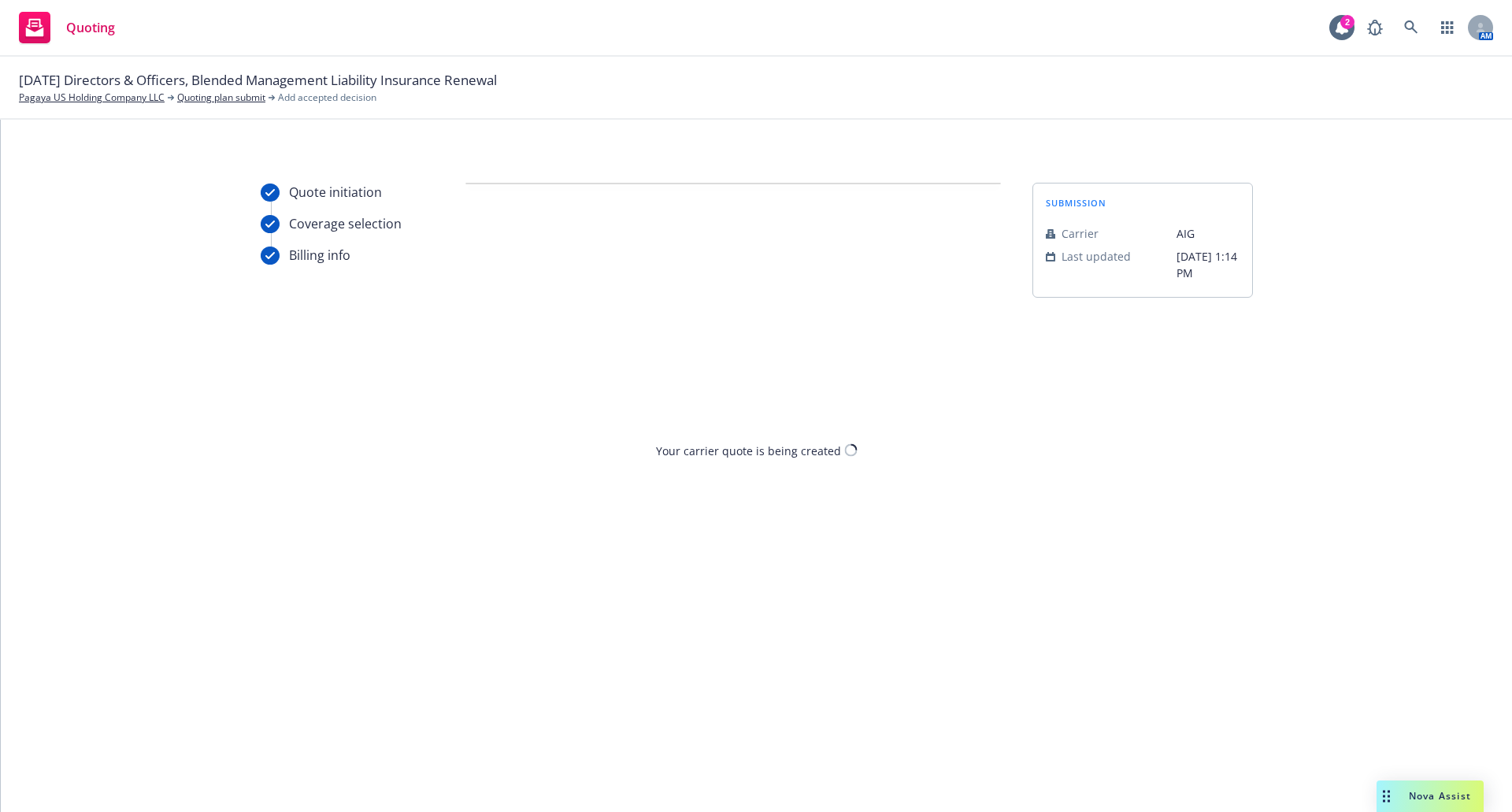
scroll to position [0, 0]
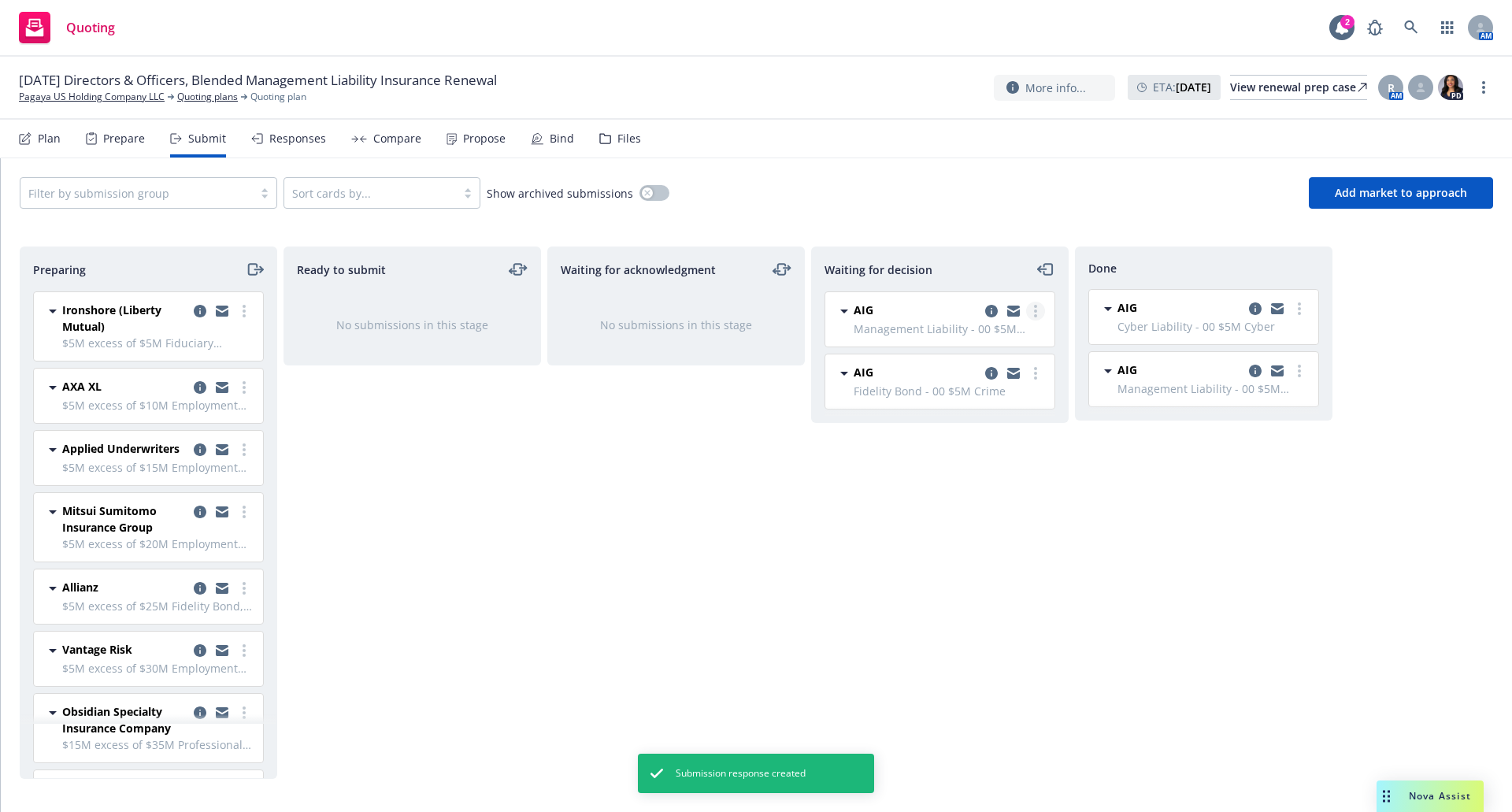
click at [1037, 314] on icon "more" at bounding box center [1036, 310] width 3 height 13
click at [975, 405] on span "Add accepted decision" at bounding box center [966, 405] width 157 height 15
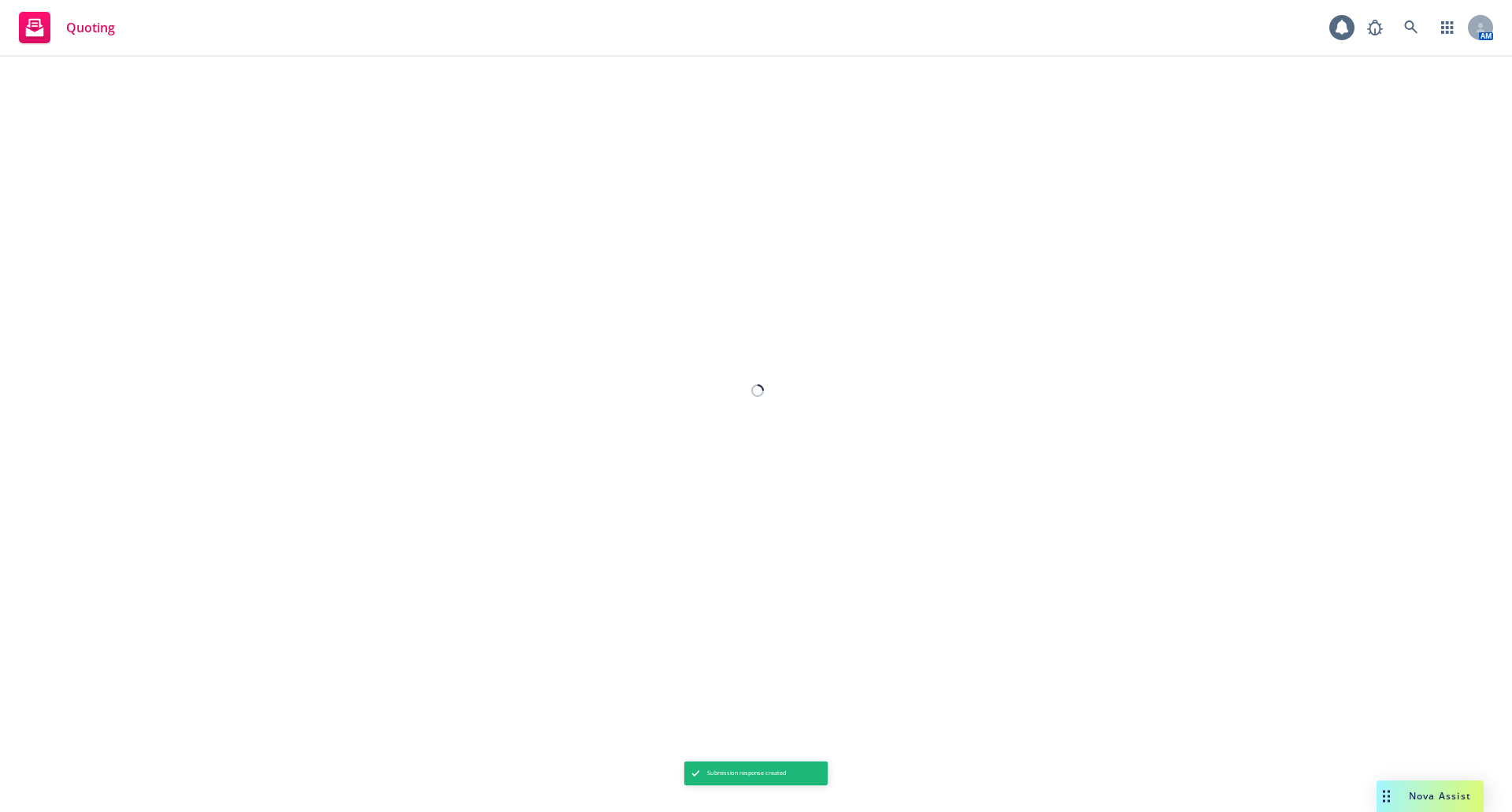
select select "12"
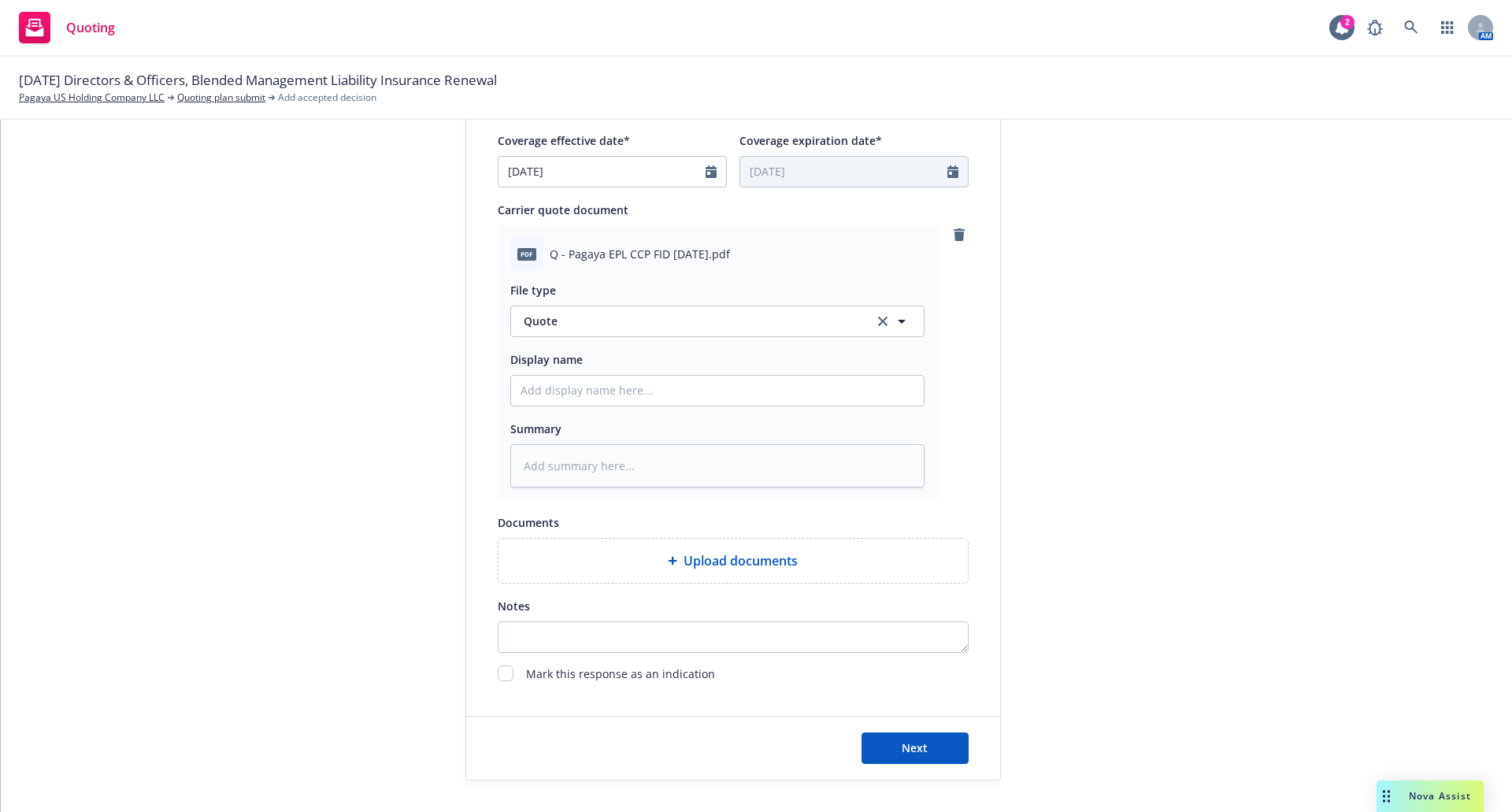
scroll to position [693, 0]
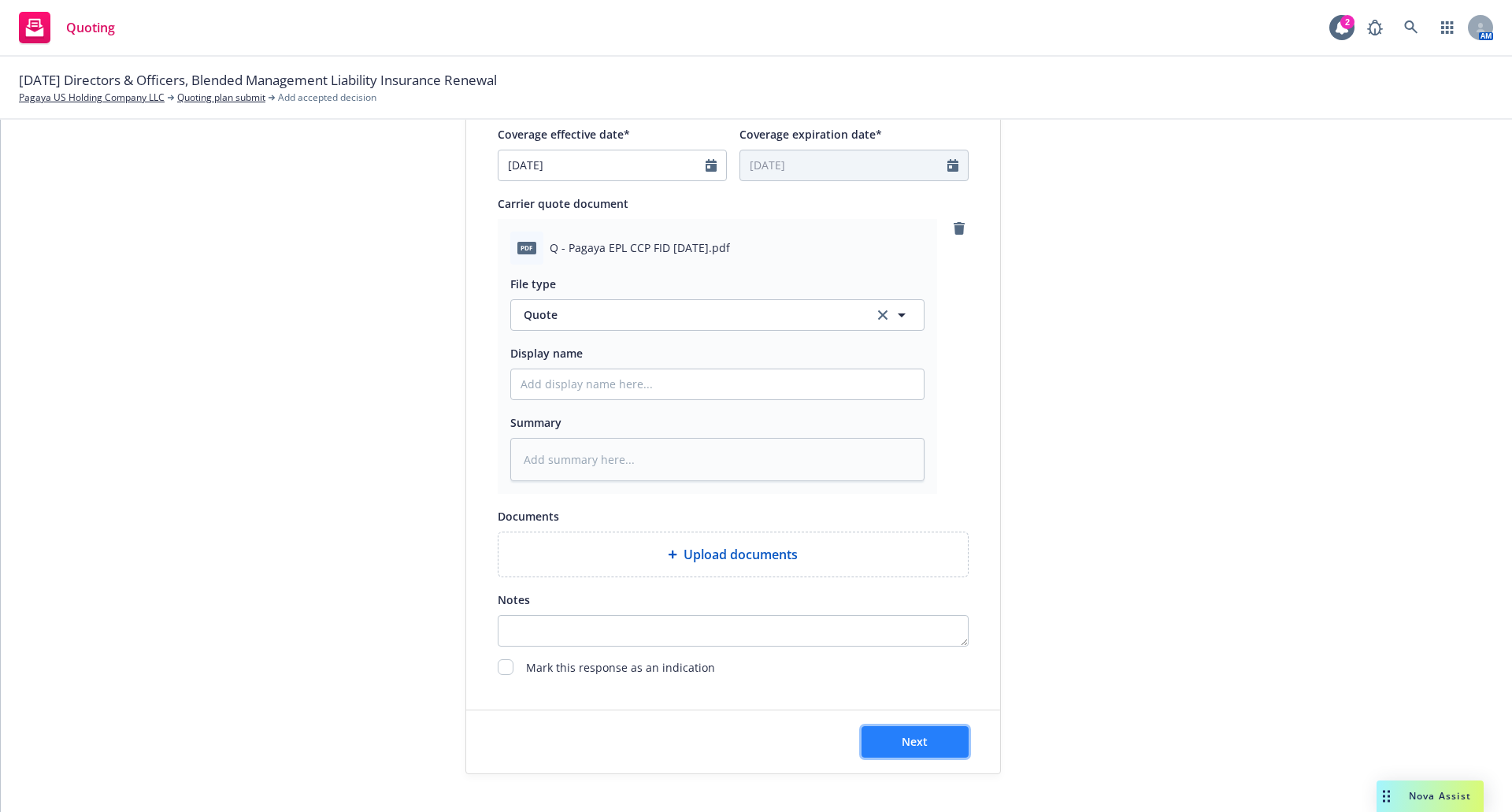
click at [928, 750] on button "Next" at bounding box center [915, 742] width 107 height 32
type textarea "x"
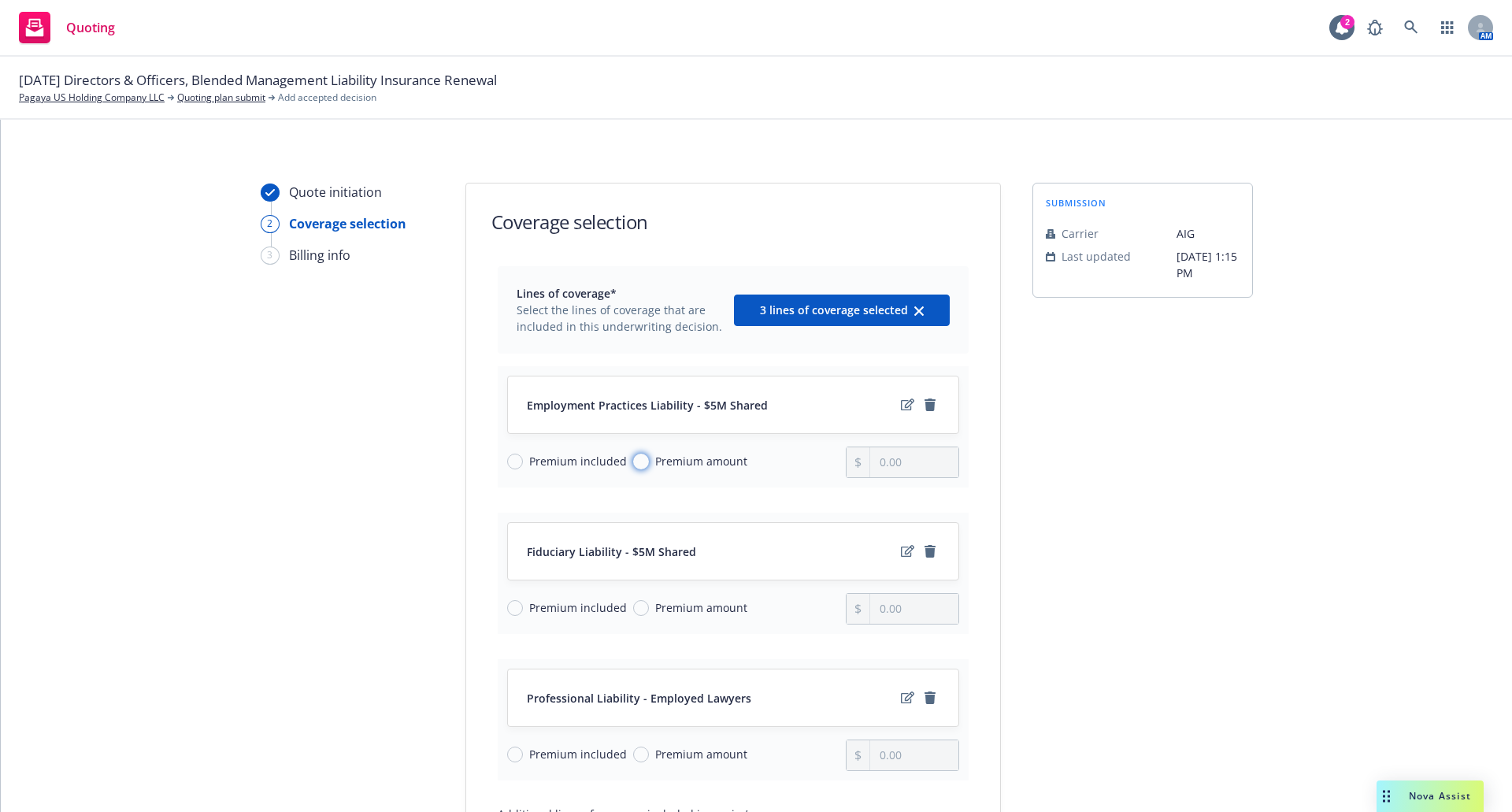
click at [634, 465] on input "Premium amount" at bounding box center [641, 461] width 16 height 16
radio input "true"
drag, startPoint x: 899, startPoint y: 465, endPoint x: 839, endPoint y: 463, distance: 60.0
click at [839, 463] on div "Premium included Premium amount 0.00" at bounding box center [733, 462] width 453 height 32
type input "52,000.00"
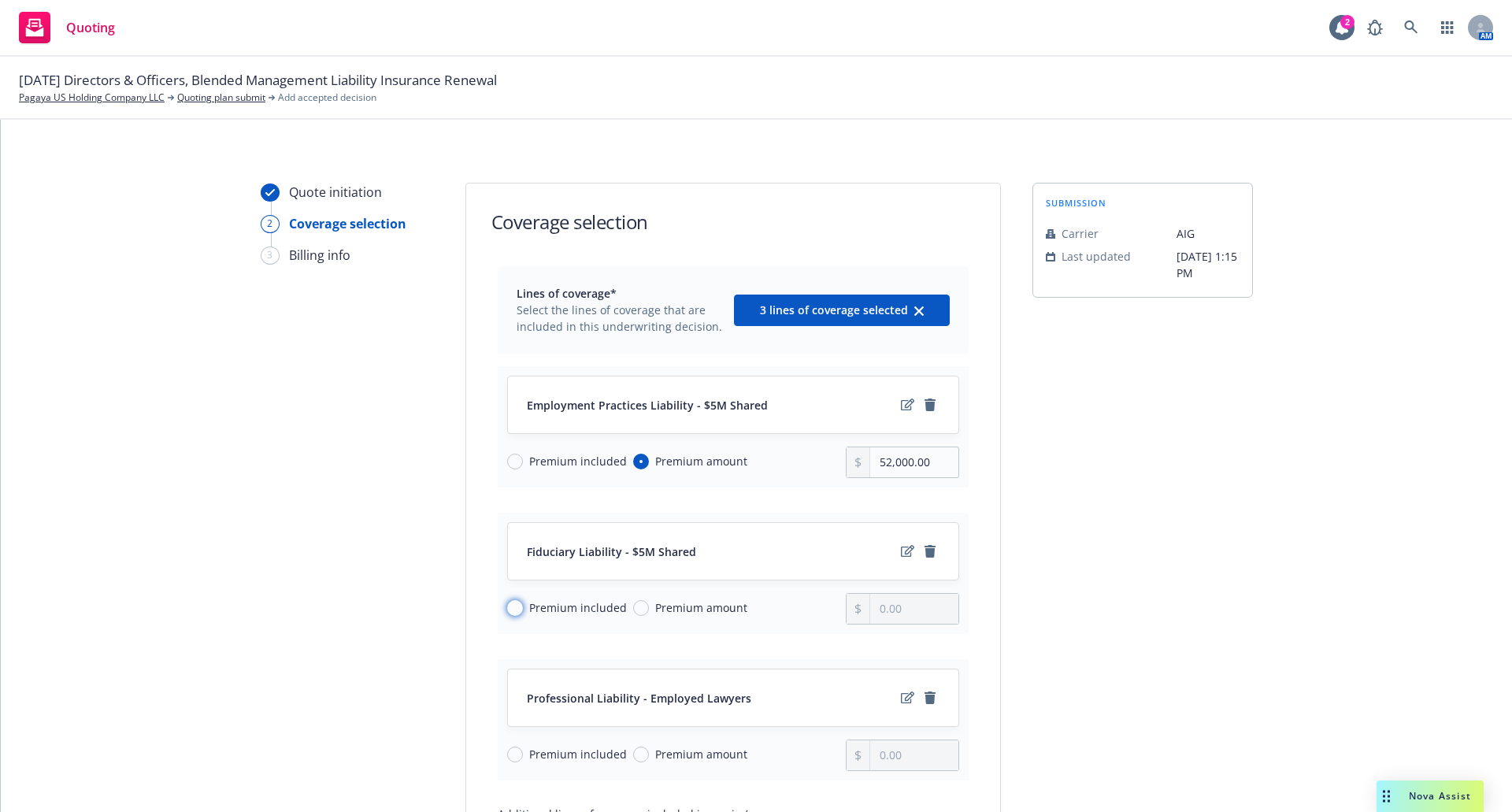
click at [509, 608] on input "Premium included" at bounding box center [515, 608] width 16 height 16
radio input "true"
click at [507, 753] on input "Premium included" at bounding box center [515, 755] width 16 height 16
radio input "true"
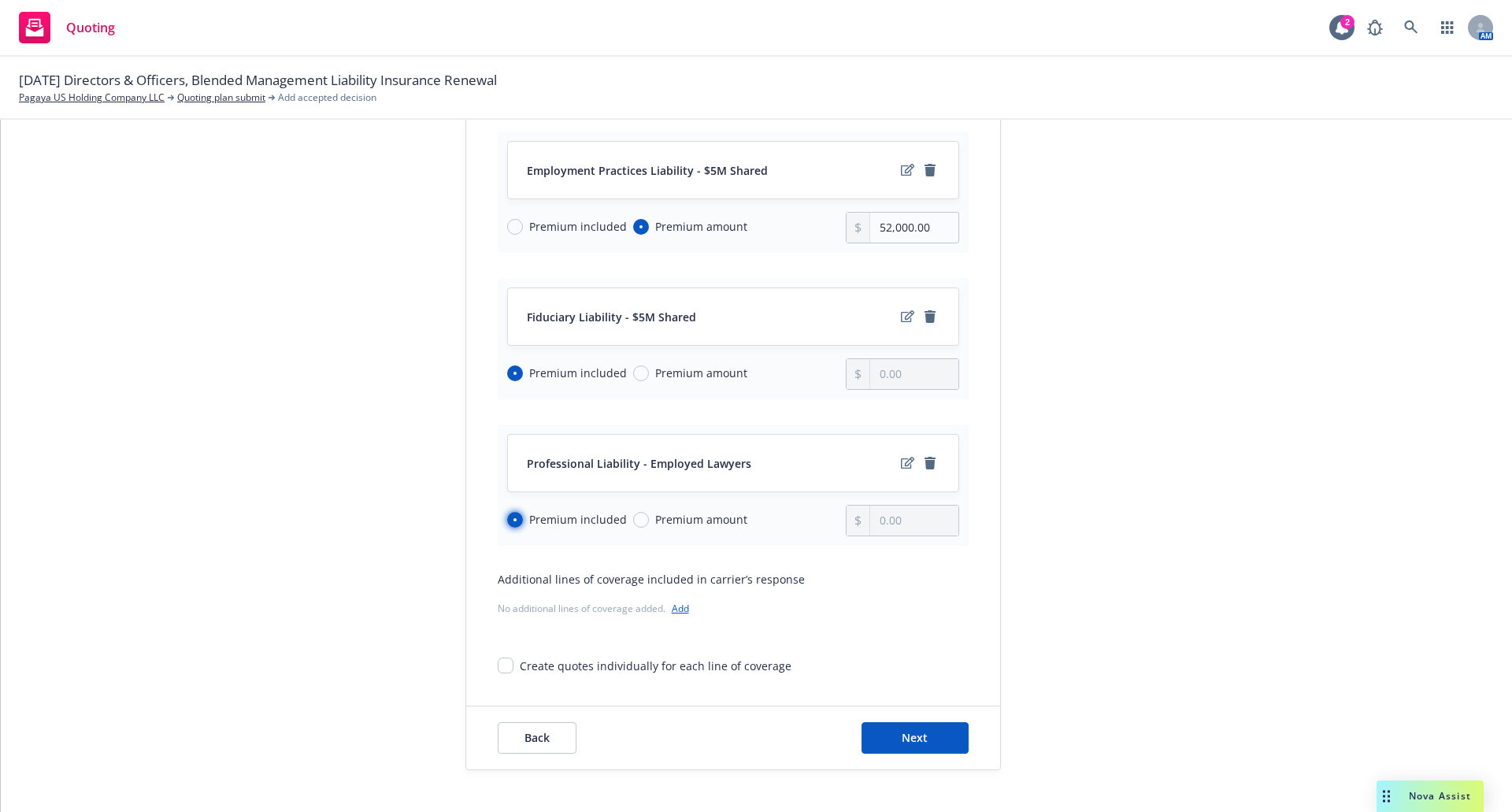
scroll to position [236, 0]
click at [903, 740] on span "Next" at bounding box center [915, 735] width 26 height 15
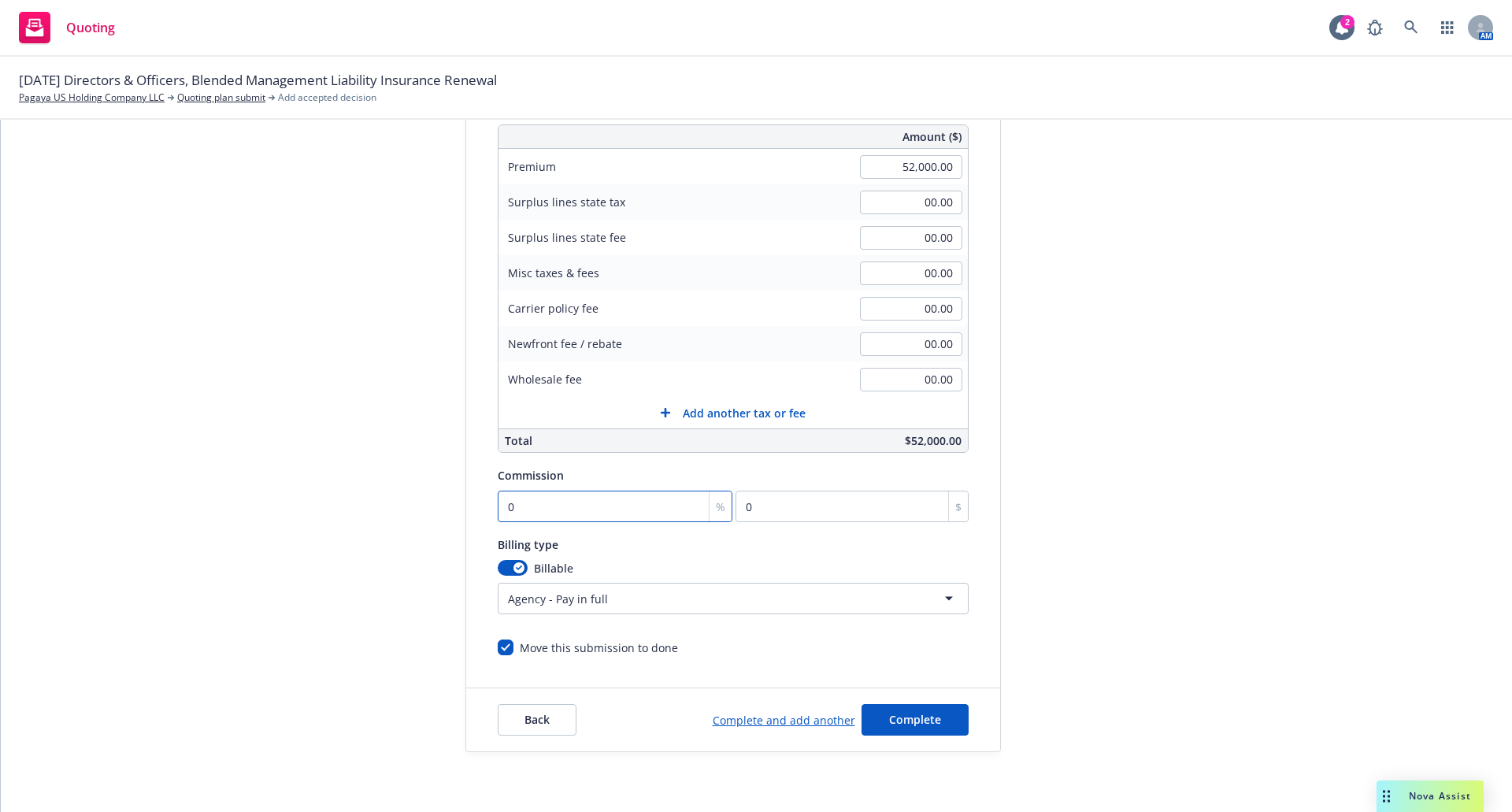
click at [532, 503] on input "0" at bounding box center [616, 507] width 235 height 32
type input "15"
type input "7800"
type input "15"
click at [942, 719] on button "Complete" at bounding box center [915, 720] width 107 height 32
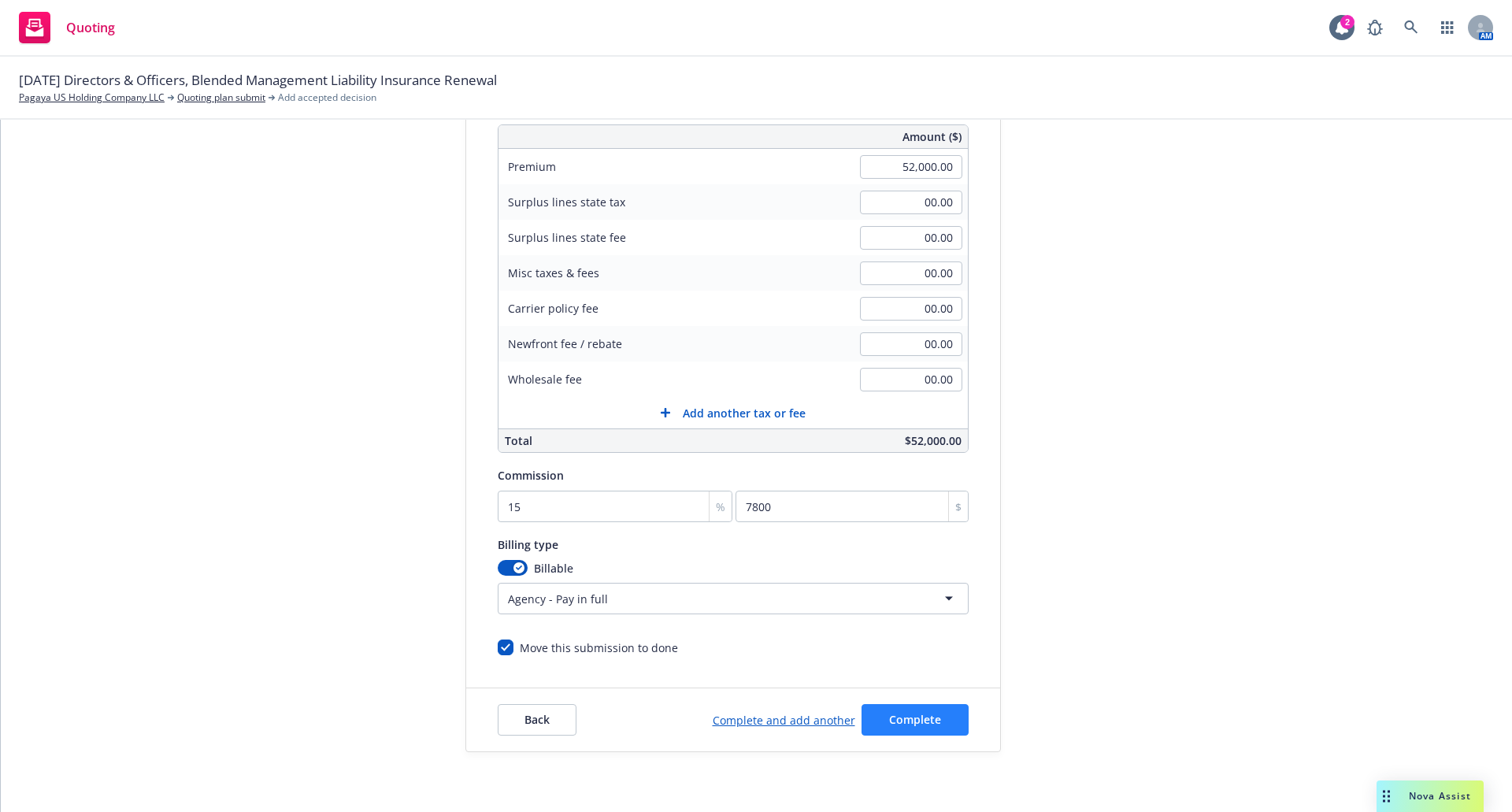
scroll to position [0, 0]
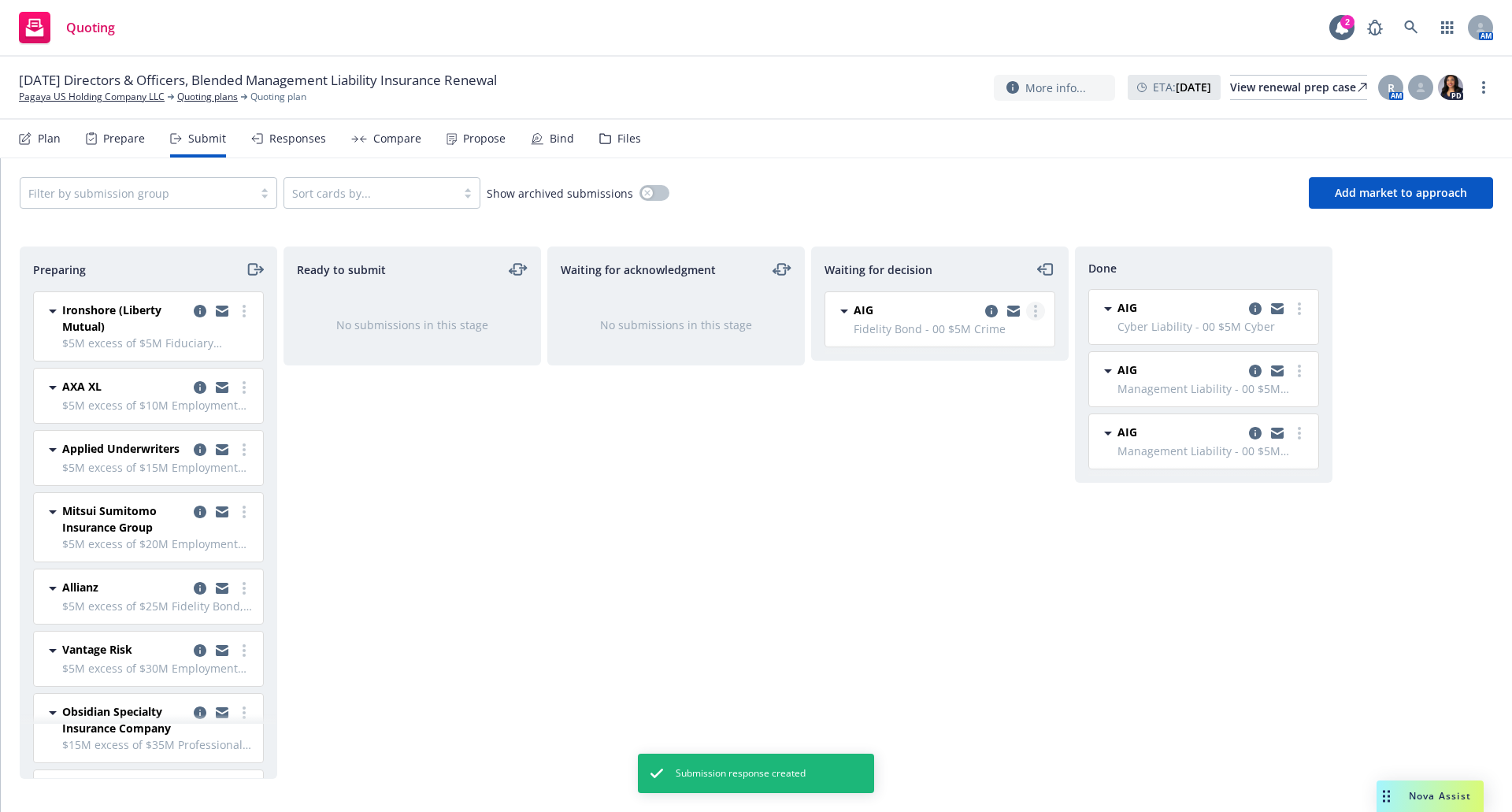
click at [1036, 312] on circle "more" at bounding box center [1036, 310] width 3 height 3
click at [977, 410] on span "Add accepted decision" at bounding box center [966, 405] width 157 height 15
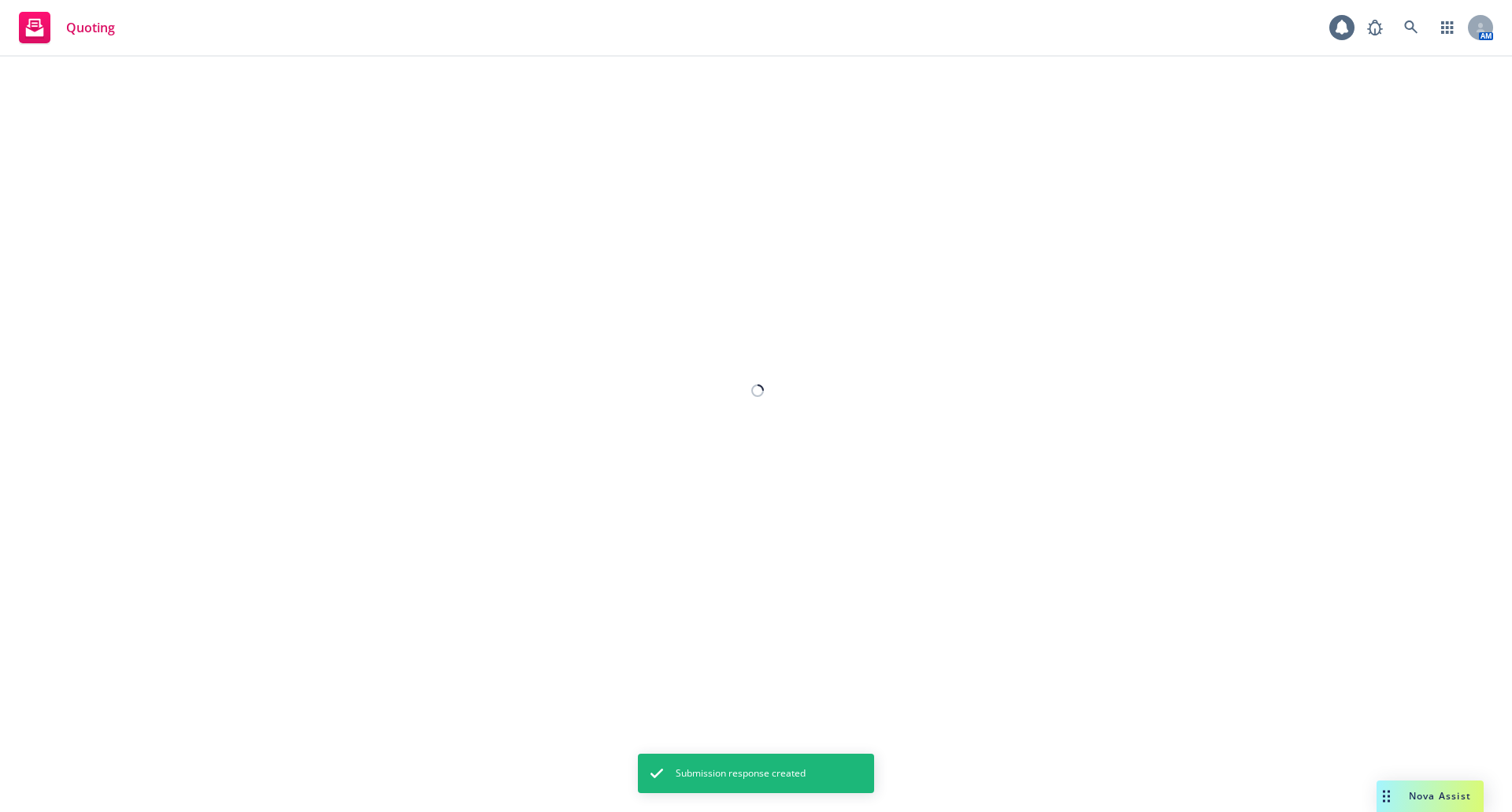
select select "12"
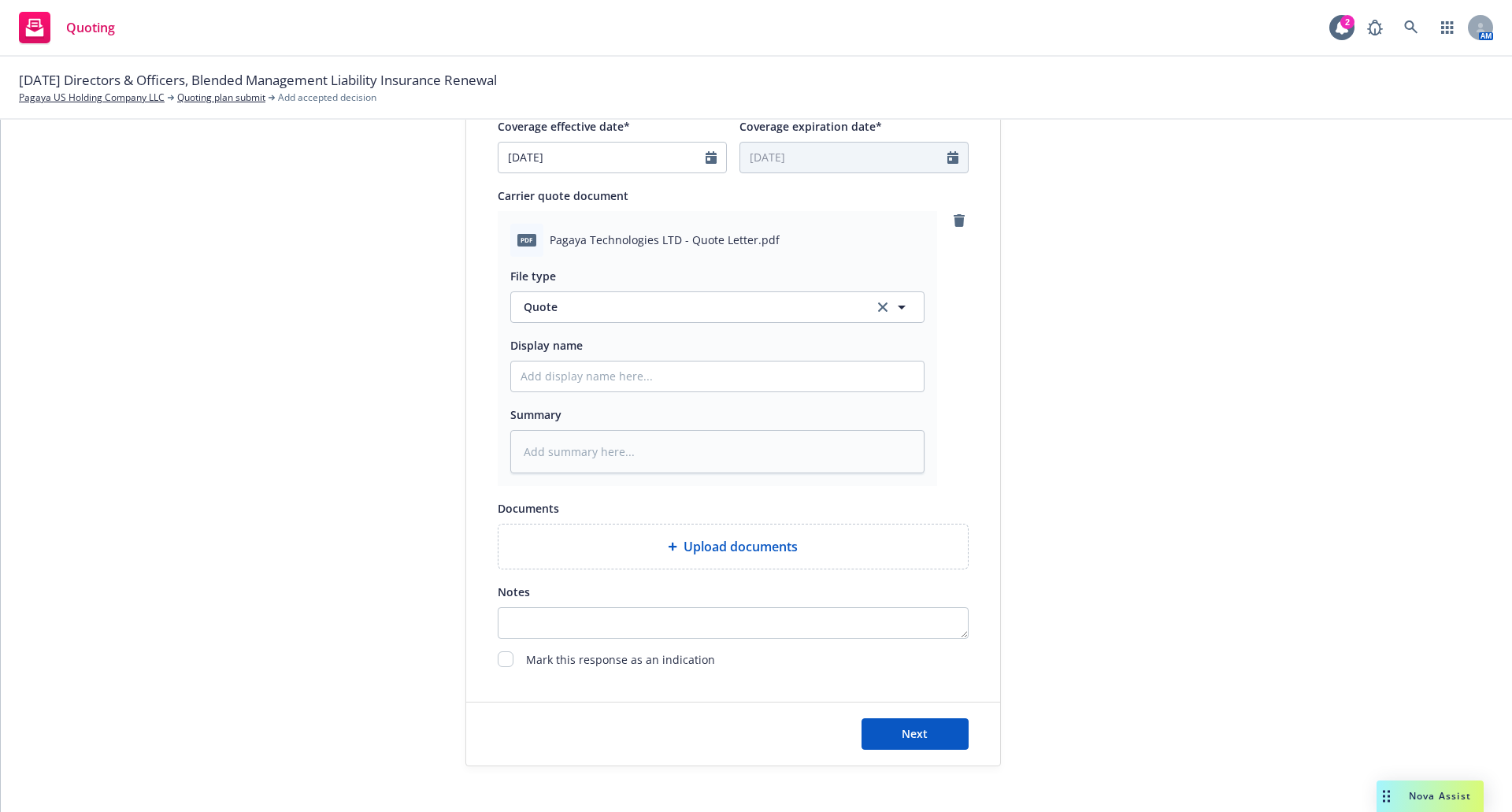
scroll to position [757, 0]
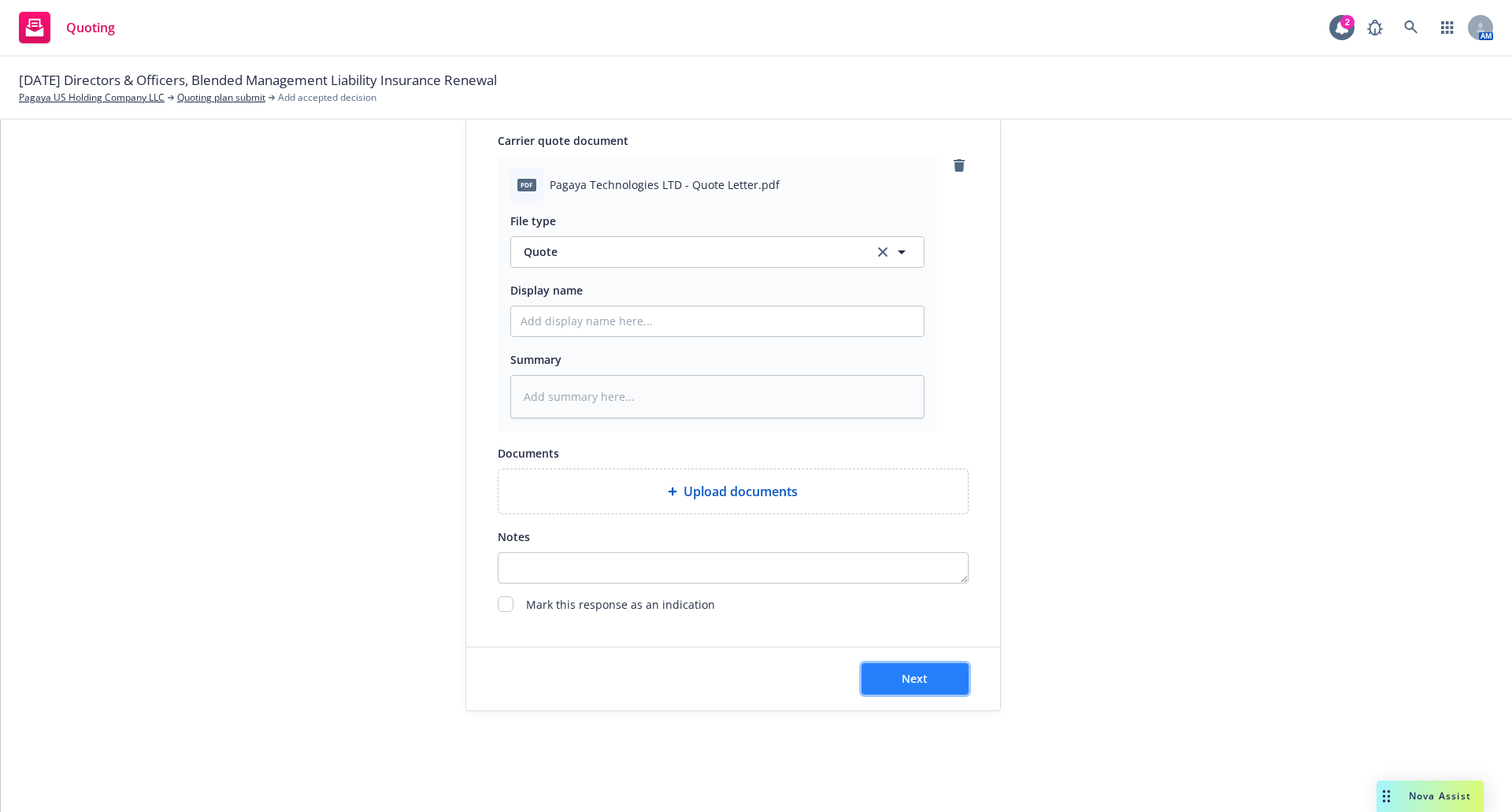
click at [934, 681] on button "Next" at bounding box center [915, 679] width 107 height 32
type textarea "x"
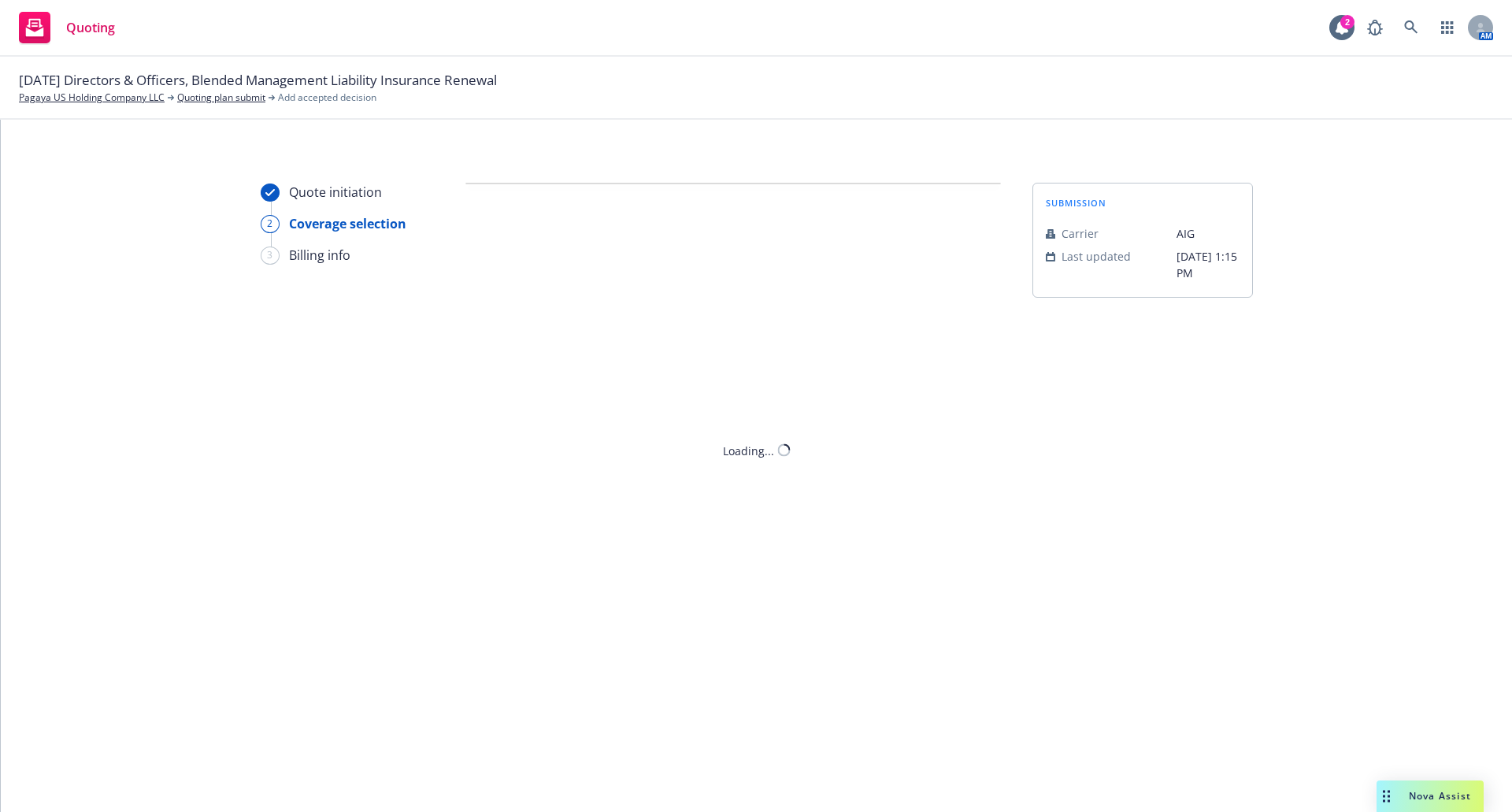
scroll to position [0, 0]
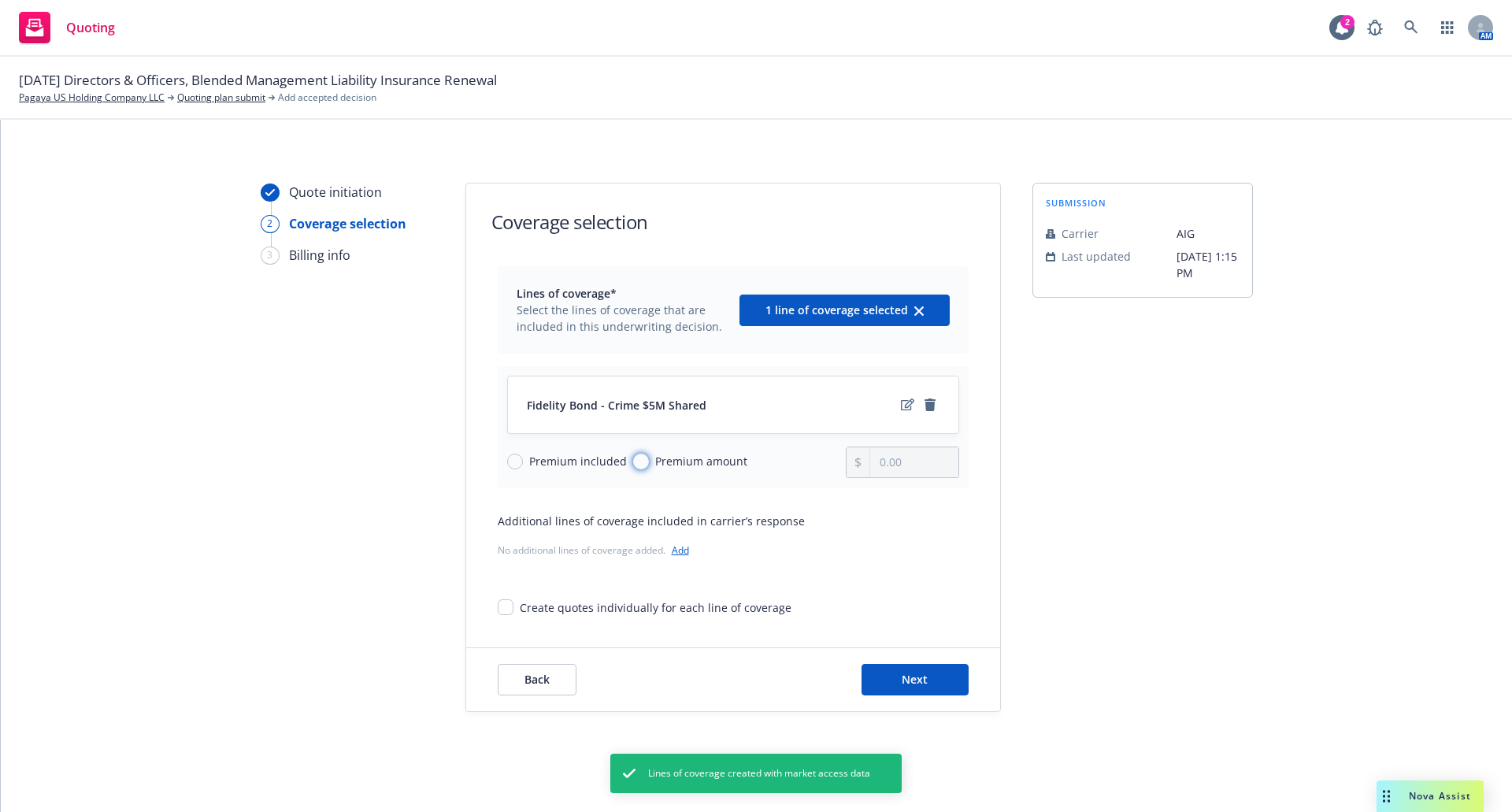
click at [633, 459] on input "Premium amount" at bounding box center [641, 461] width 16 height 16
radio input "true"
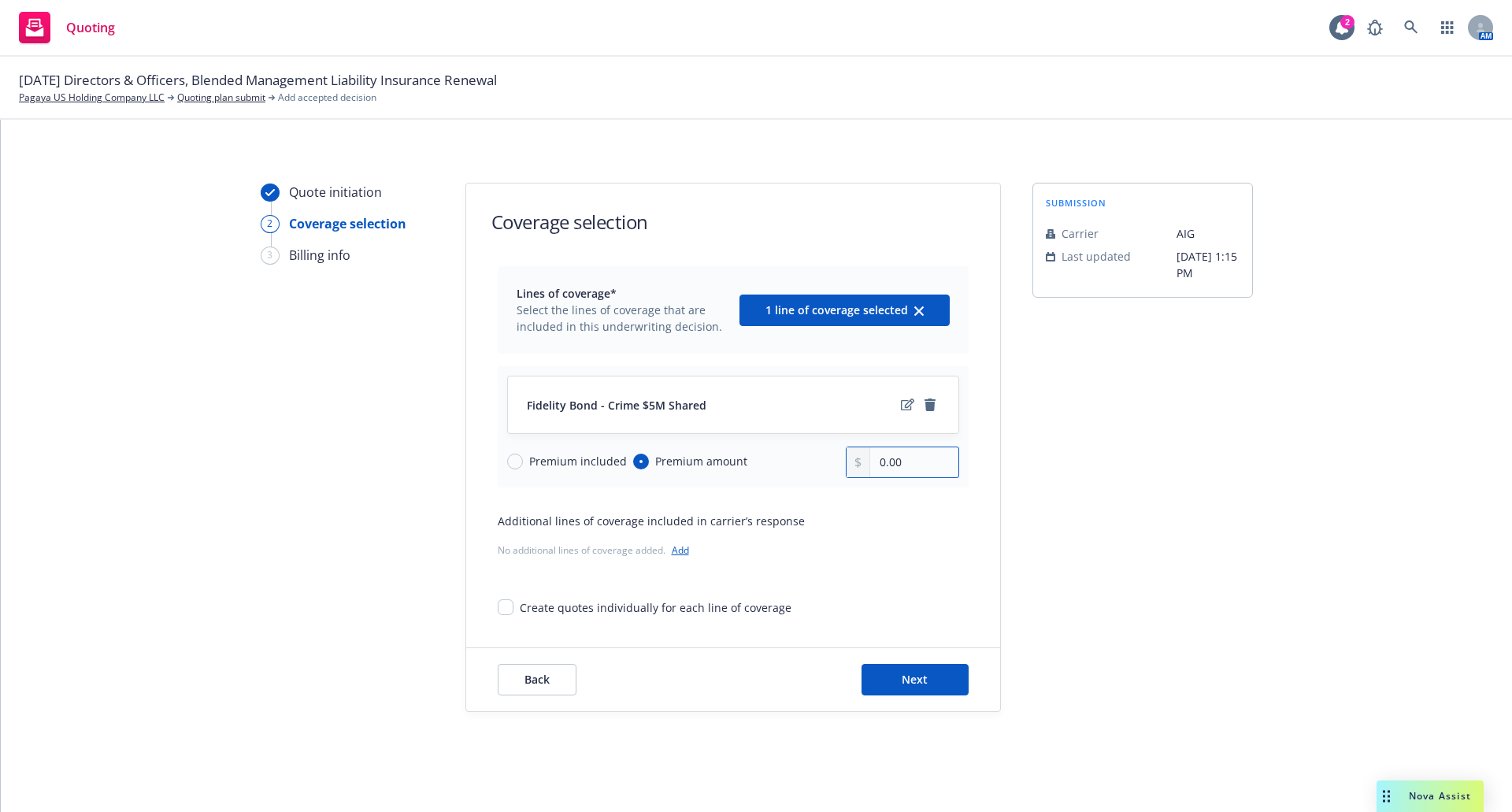
click at [891, 469] on input "0.00" at bounding box center [914, 462] width 87 height 30
drag, startPoint x: 900, startPoint y: 460, endPoint x: 817, endPoint y: 467, distance: 83.3
click at [817, 467] on div "Premium included Premium amount 0.00" at bounding box center [733, 462] width 453 height 32
type input "20,000.00"
click at [902, 679] on span "Next" at bounding box center [915, 679] width 26 height 15
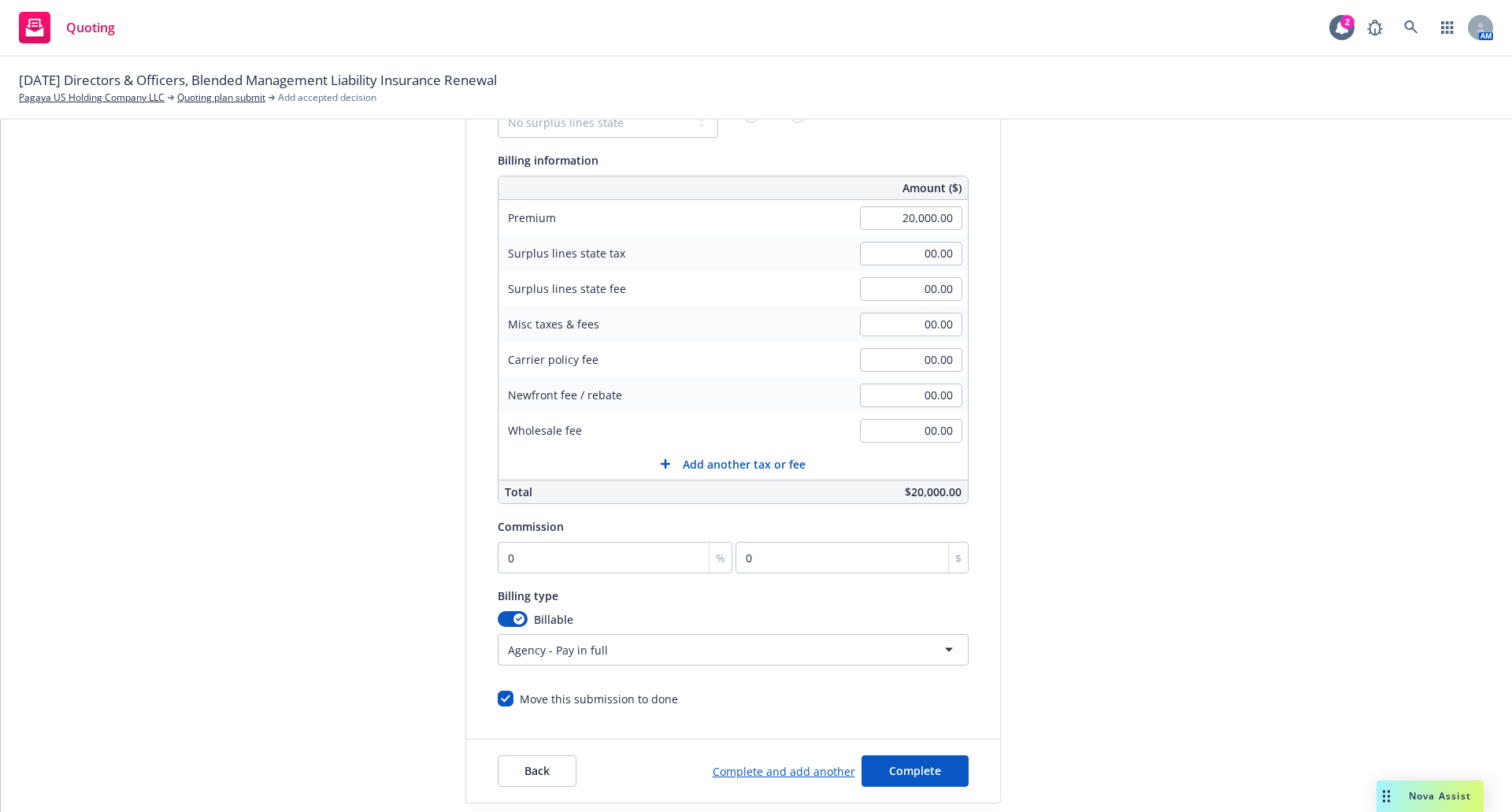
scroll to position [236, 0]
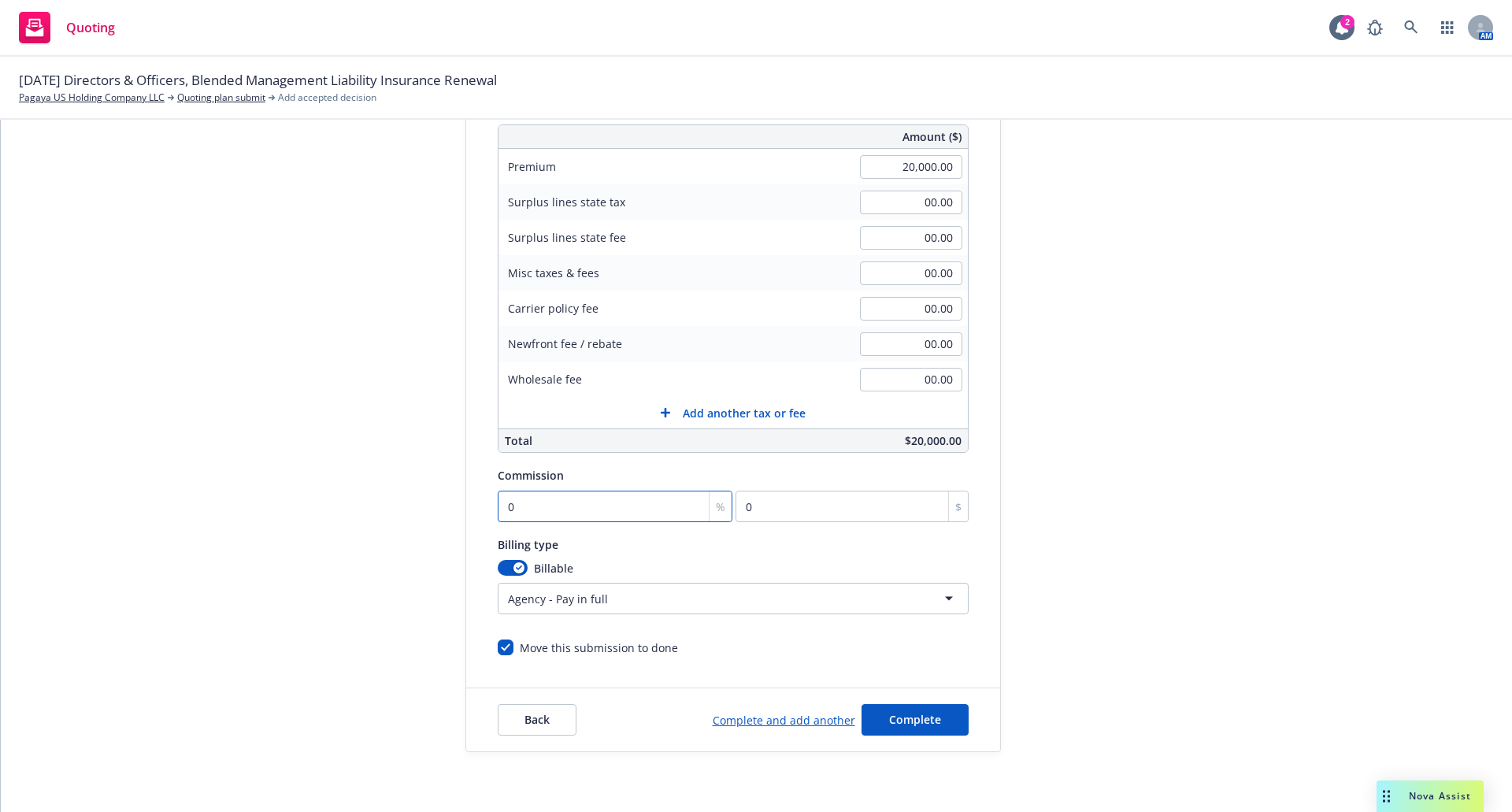
click at [592, 511] on input "0" at bounding box center [616, 507] width 235 height 32
type input "1"
type input "200"
type input "15"
type input "3000"
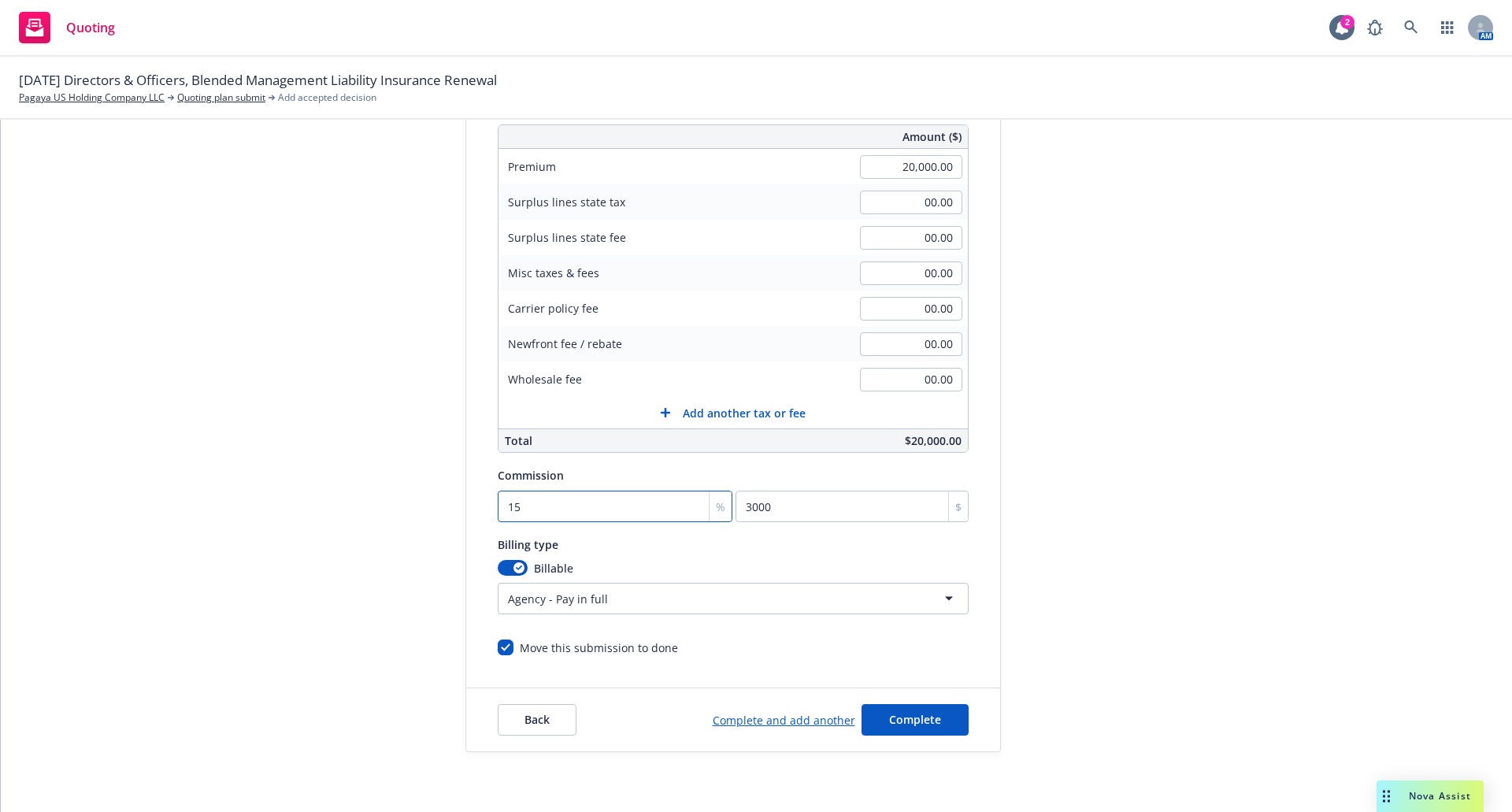
scroll to position [278, 0]
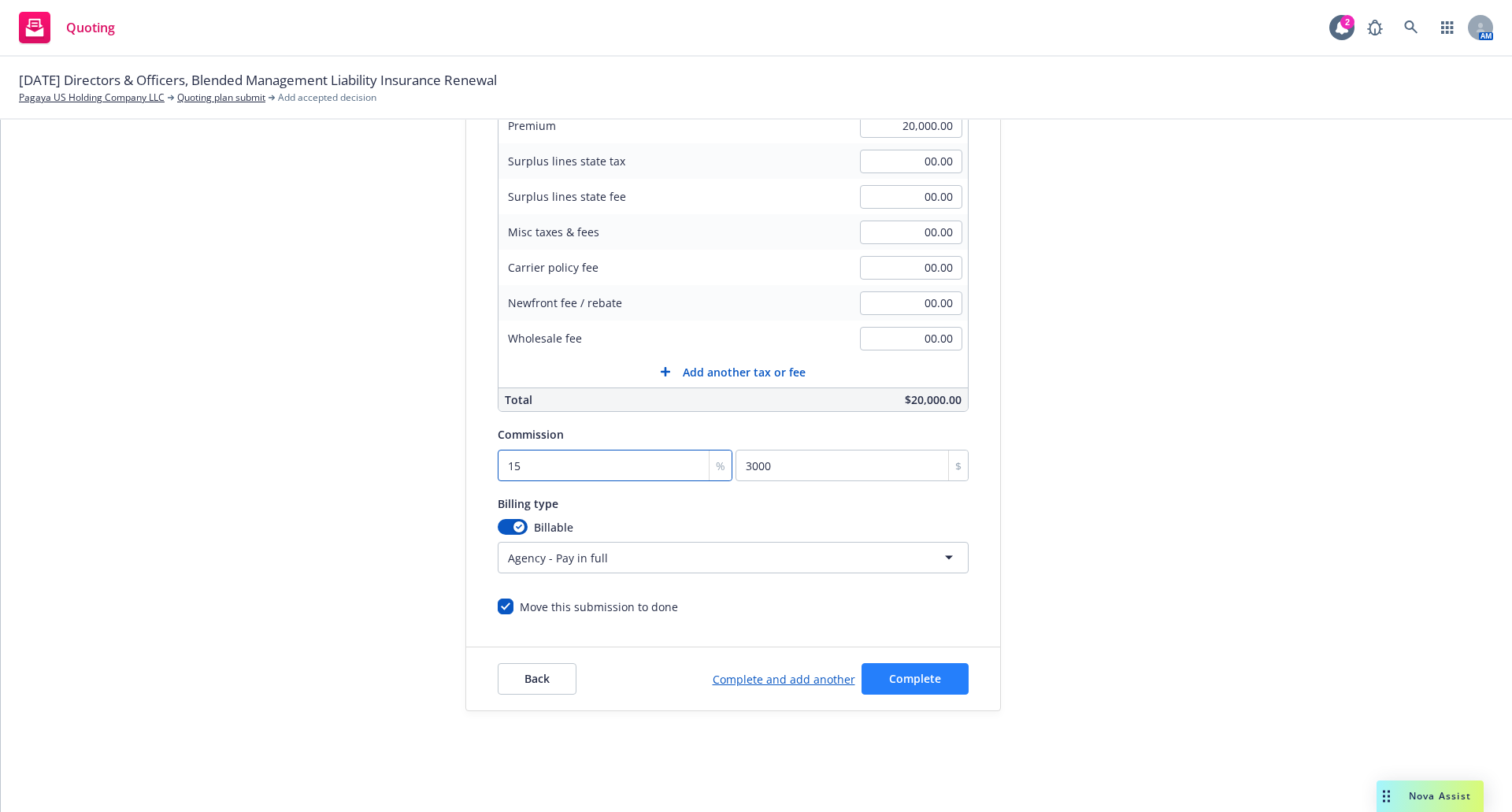
type input "15"
click at [925, 670] on button "Complete" at bounding box center [915, 679] width 107 height 32
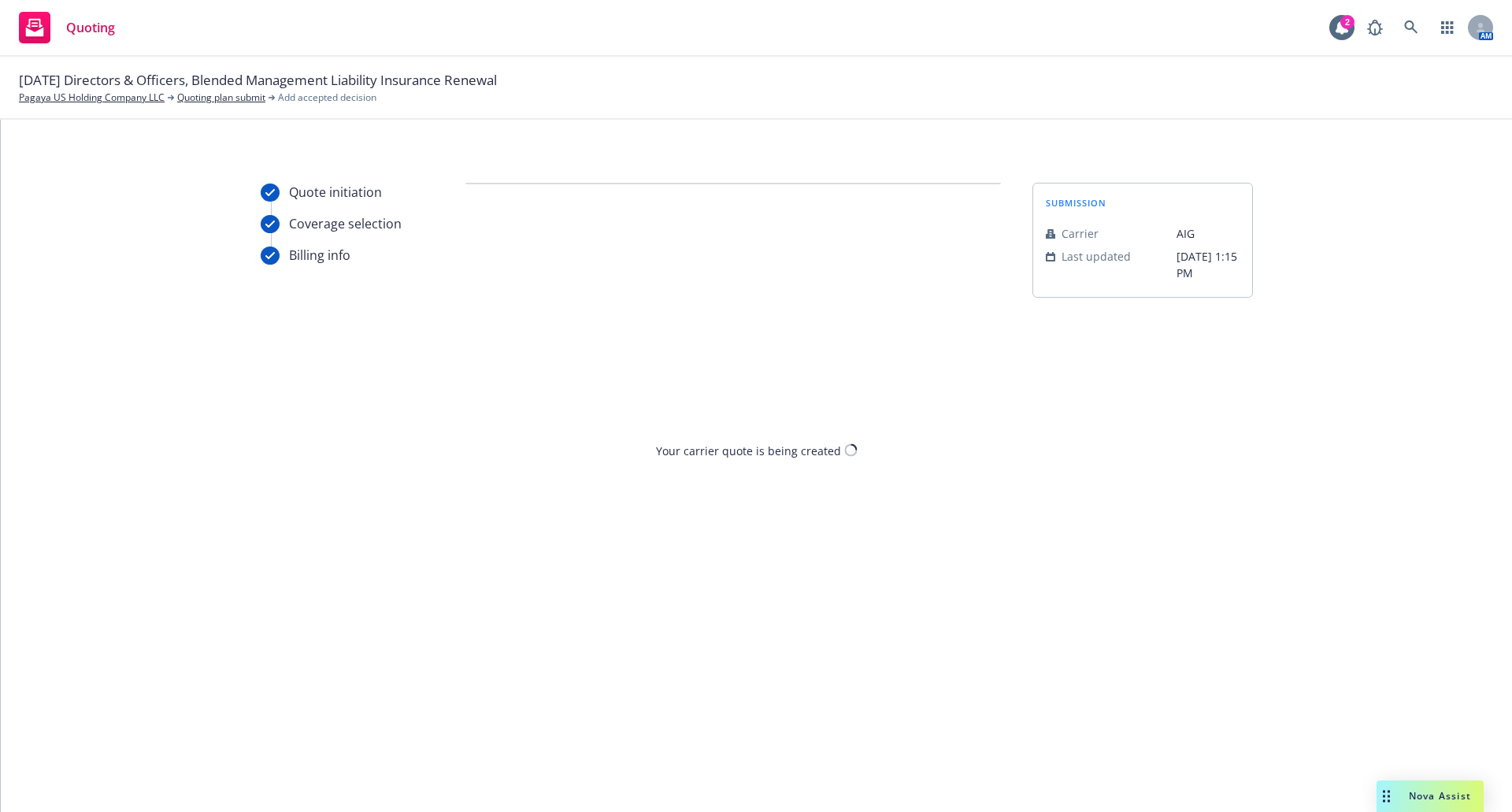
scroll to position [0, 0]
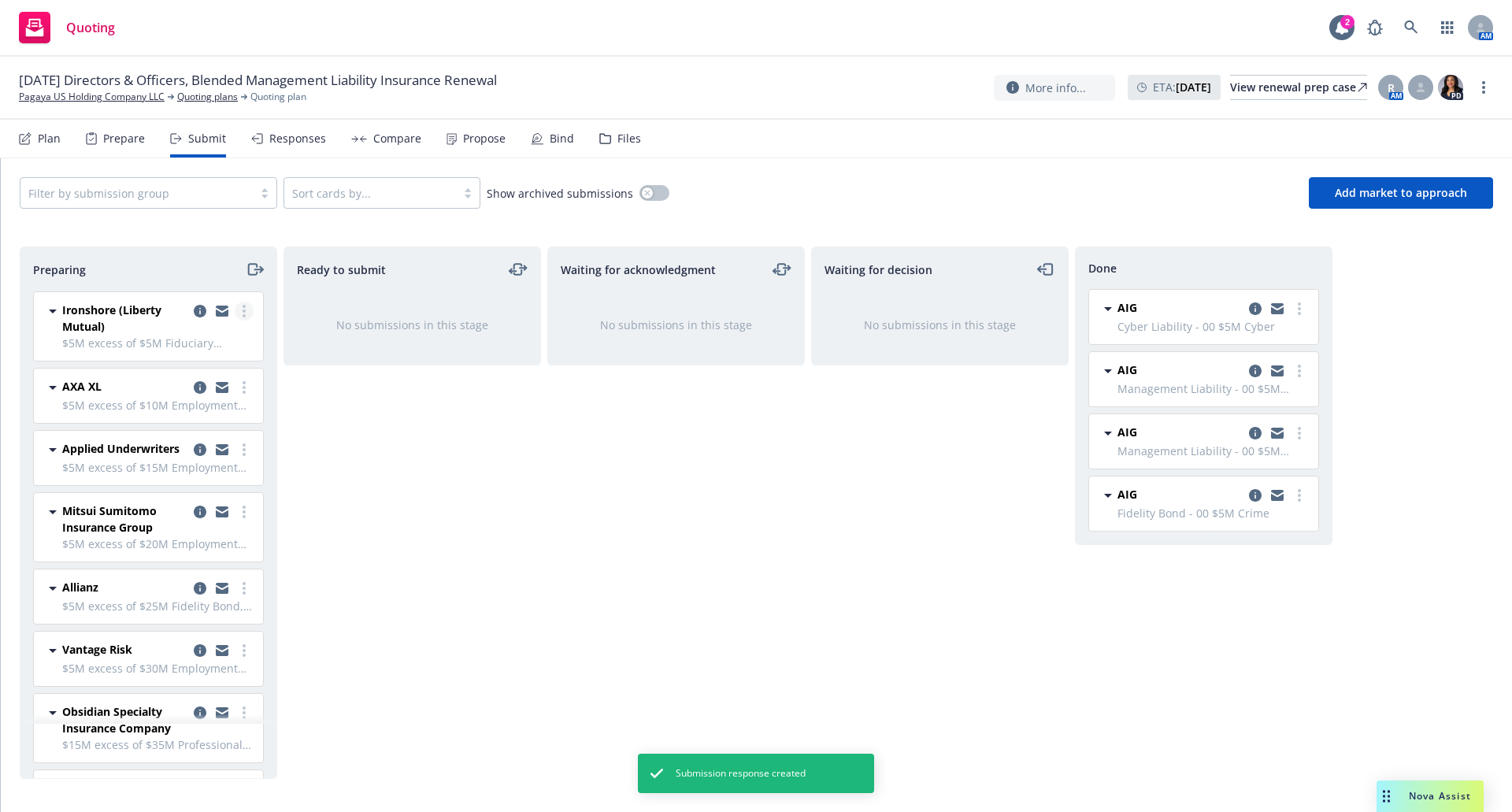
click at [243, 308] on icon "more" at bounding box center [244, 310] width 3 height 13
click at [188, 445] on link "Add accepted decision" at bounding box center [161, 438] width 157 height 32
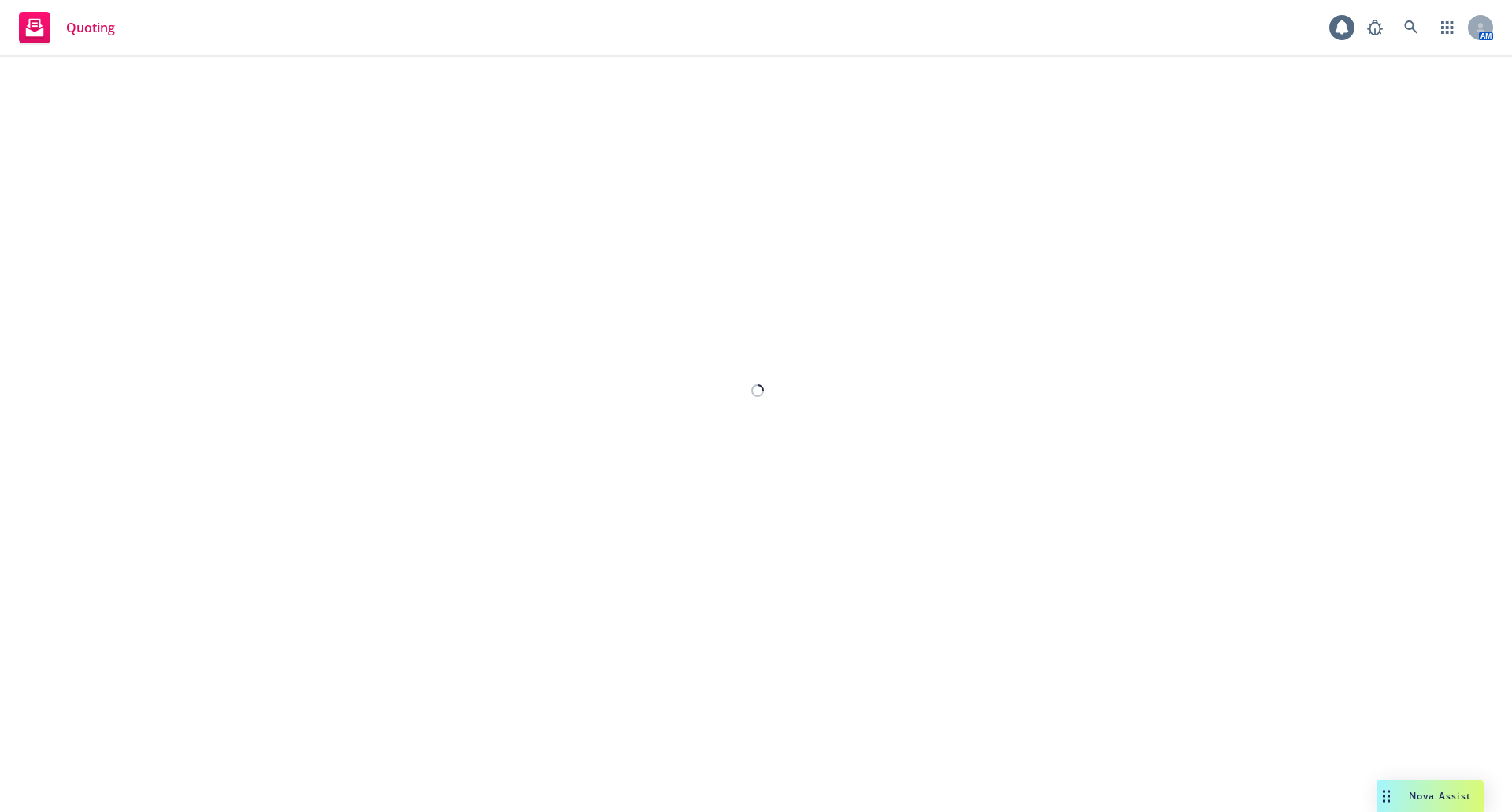
select select "12"
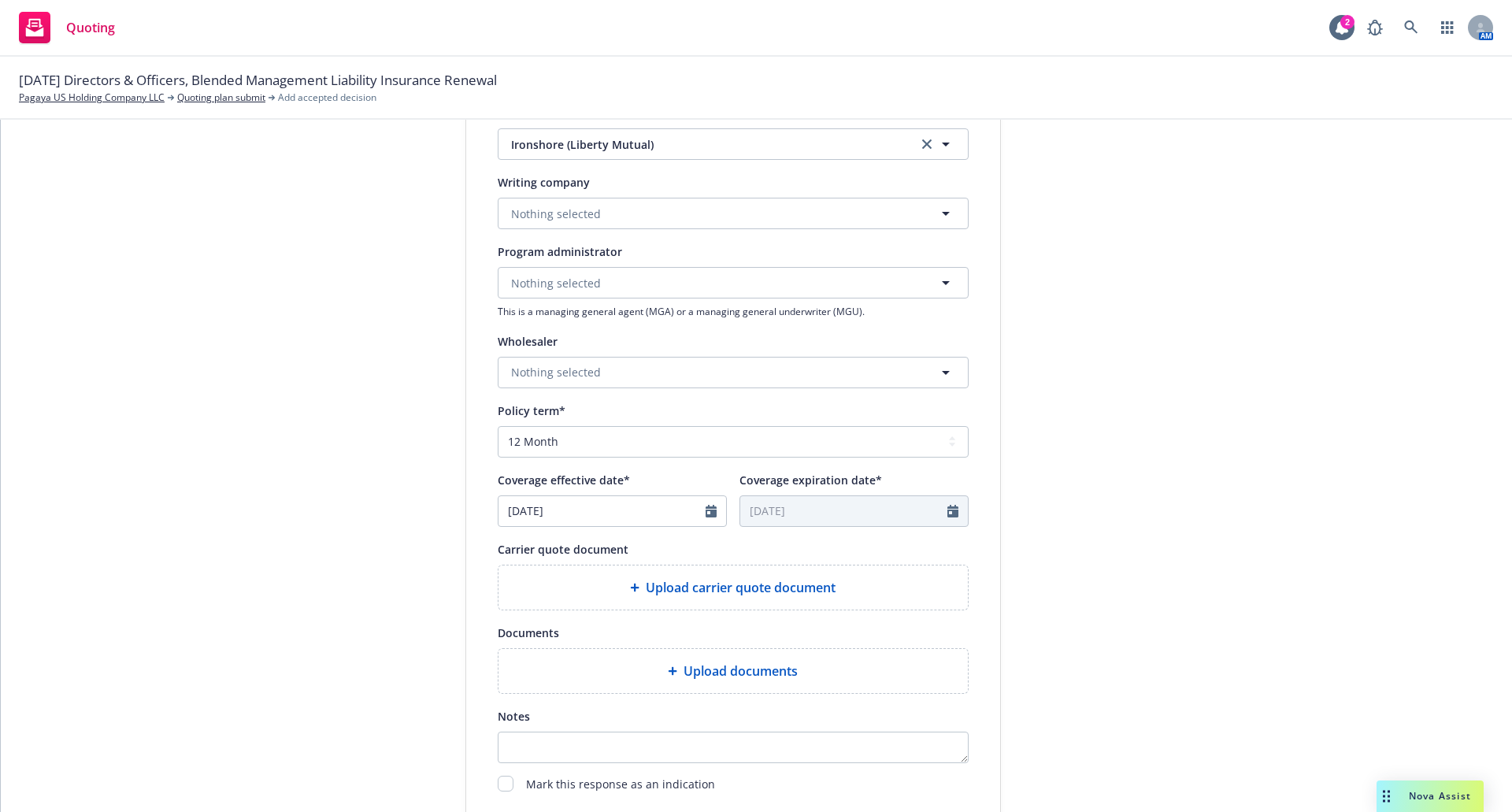
scroll to position [370, 0]
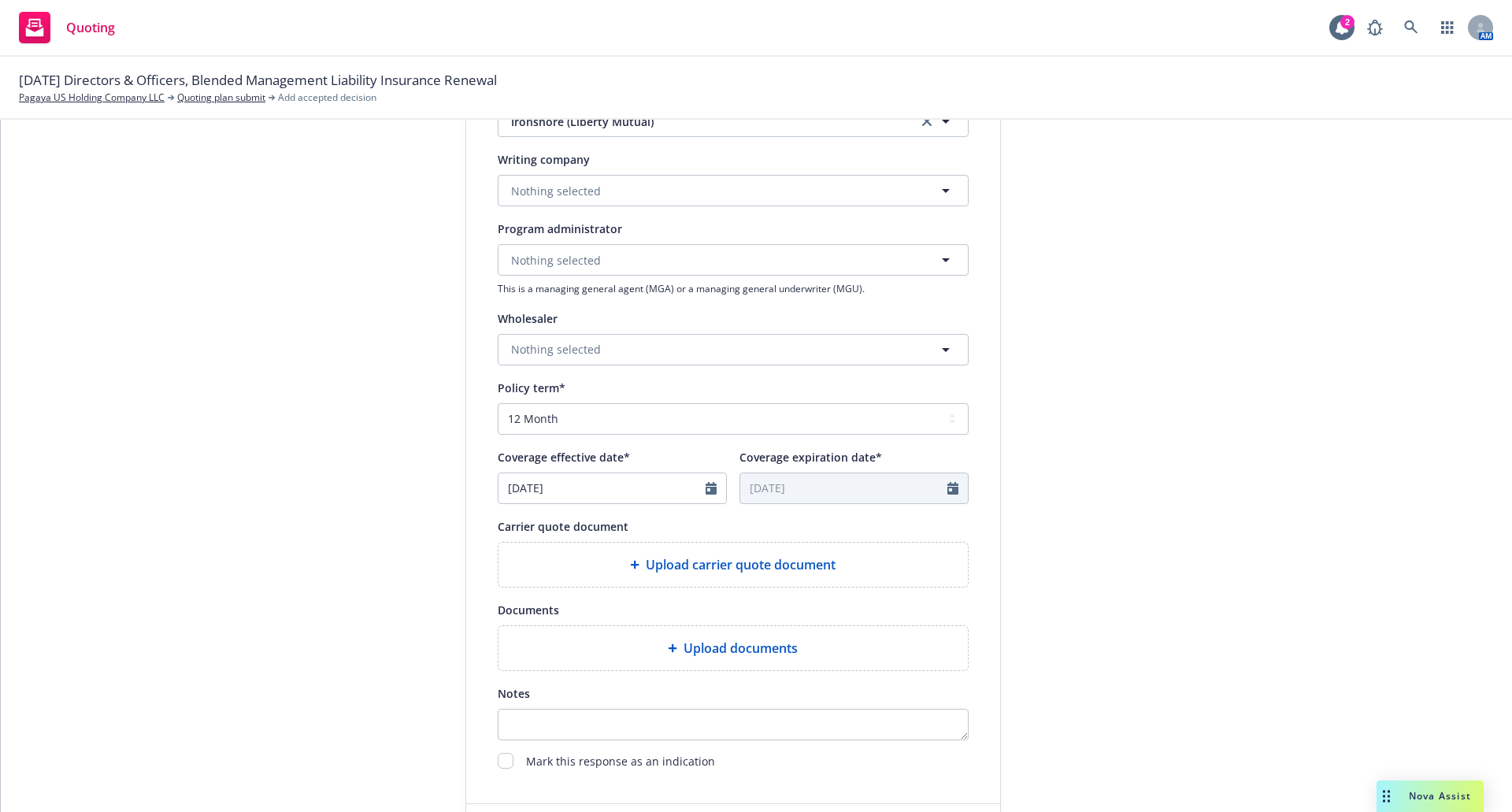
type textarea "x"
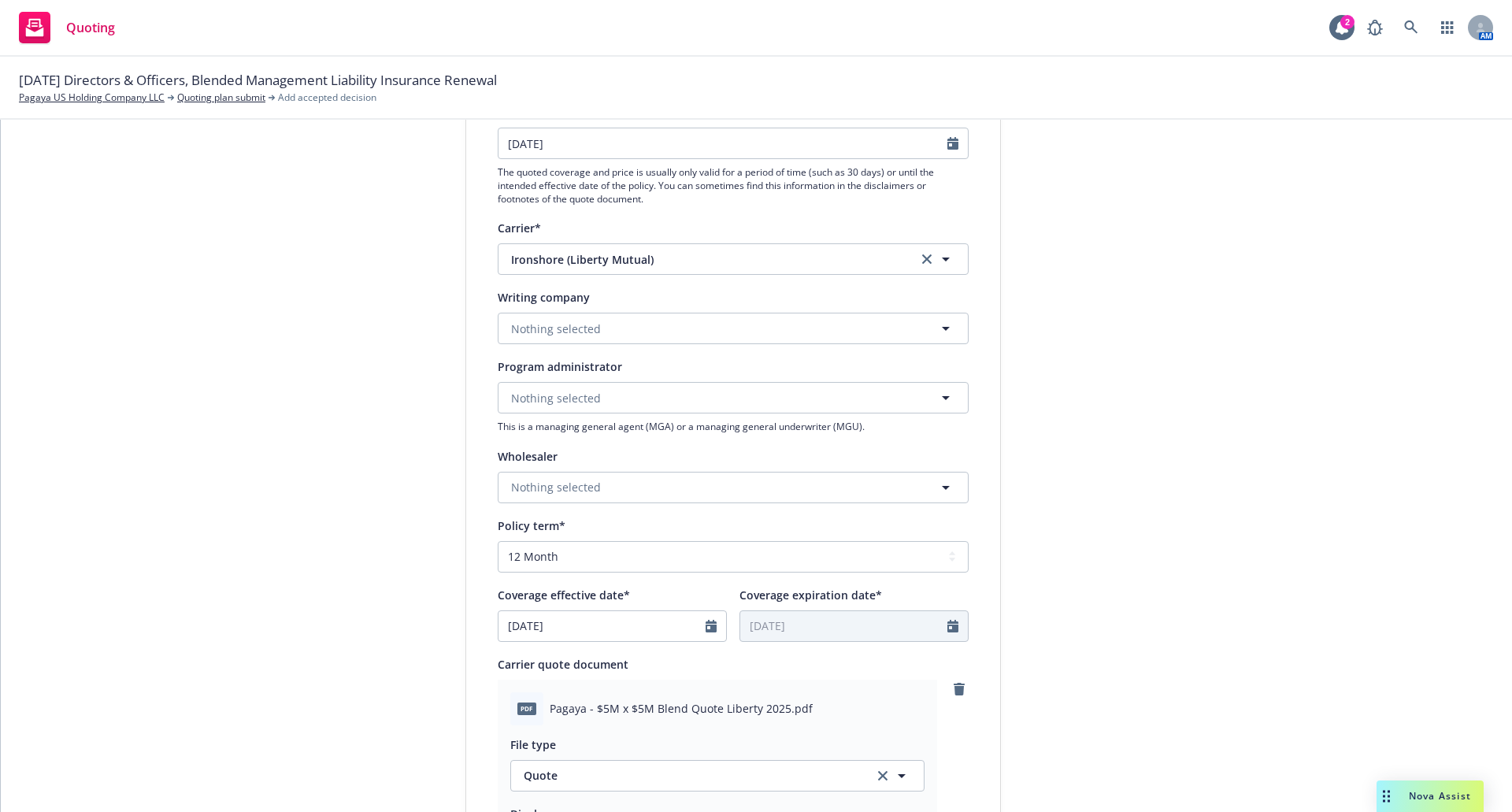
scroll to position [56, 0]
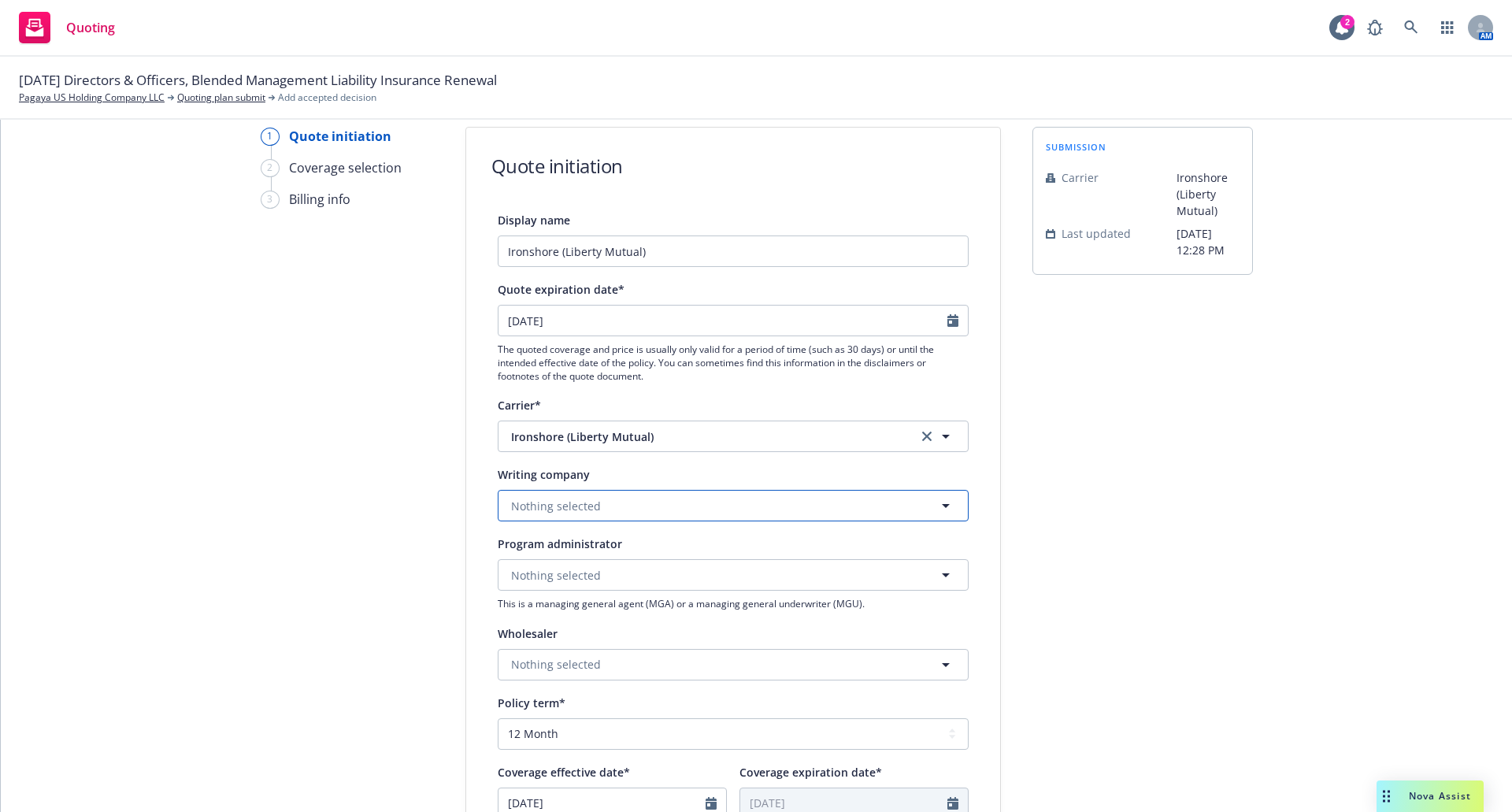
click at [635, 506] on button "Nothing selected" at bounding box center [733, 506] width 471 height 32
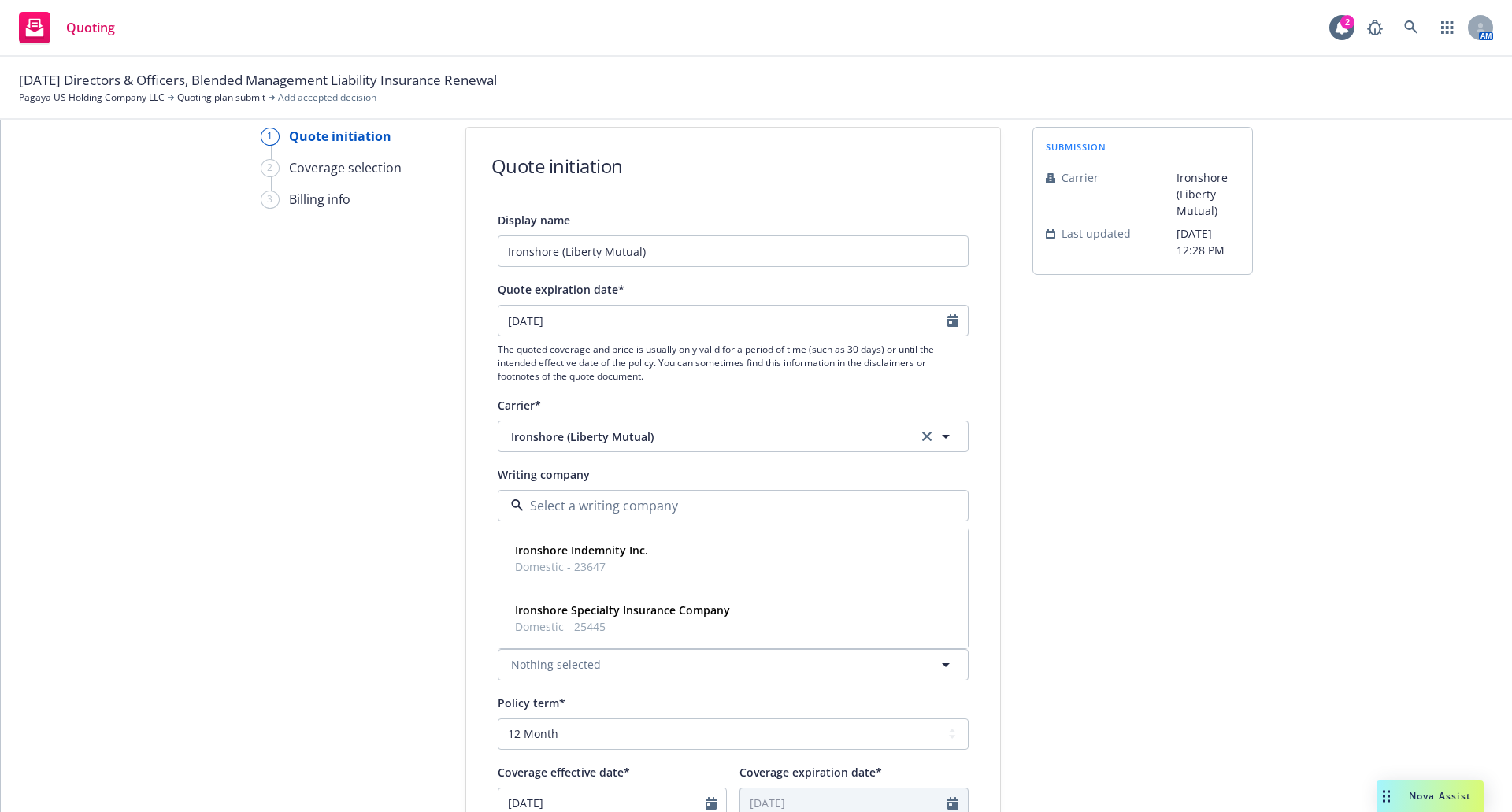
type input "i"
click at [625, 546] on strong "Ironshore Indemnity Inc." at bounding box center [581, 549] width 133 height 15
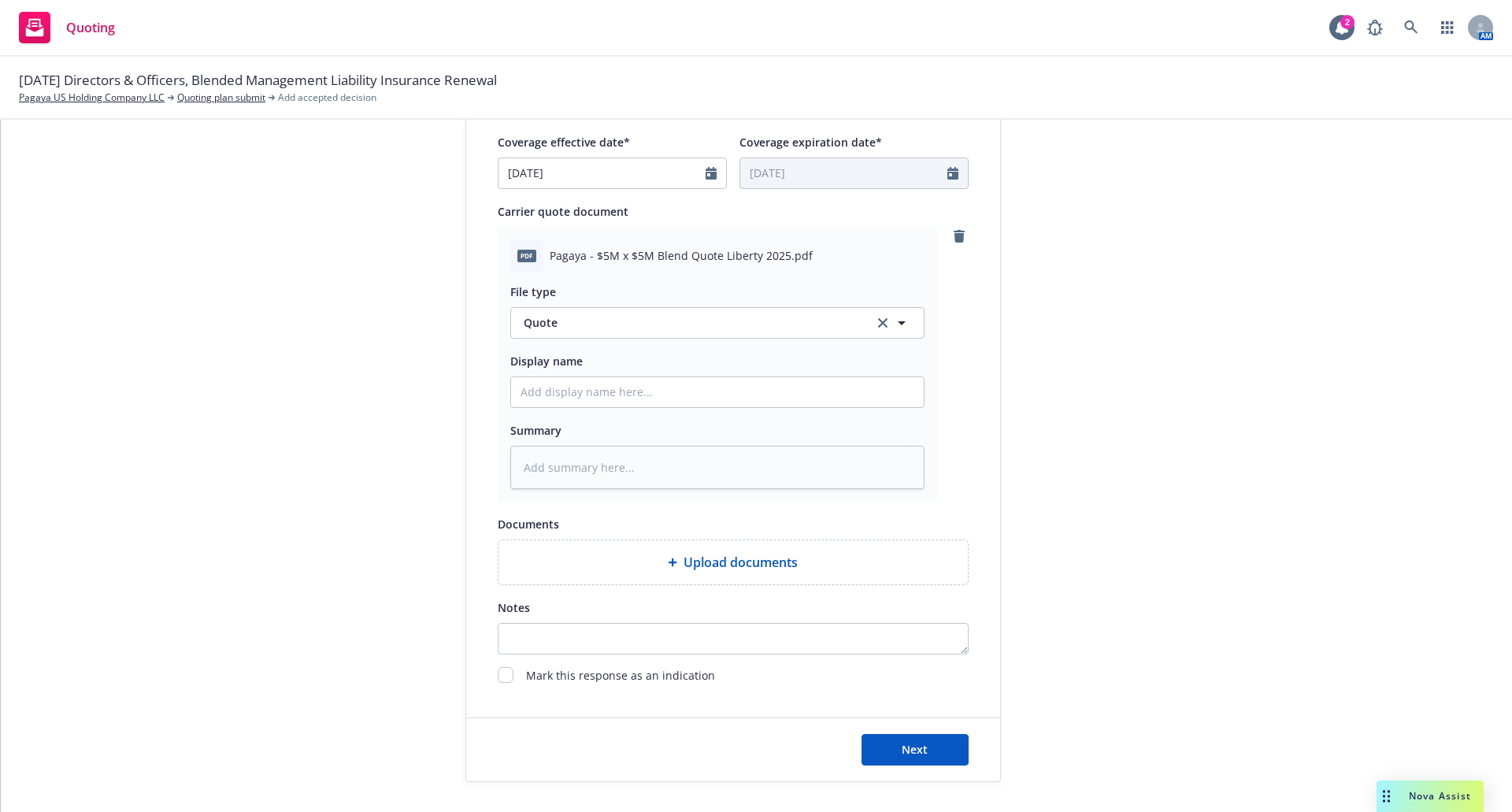
scroll to position [757, 0]
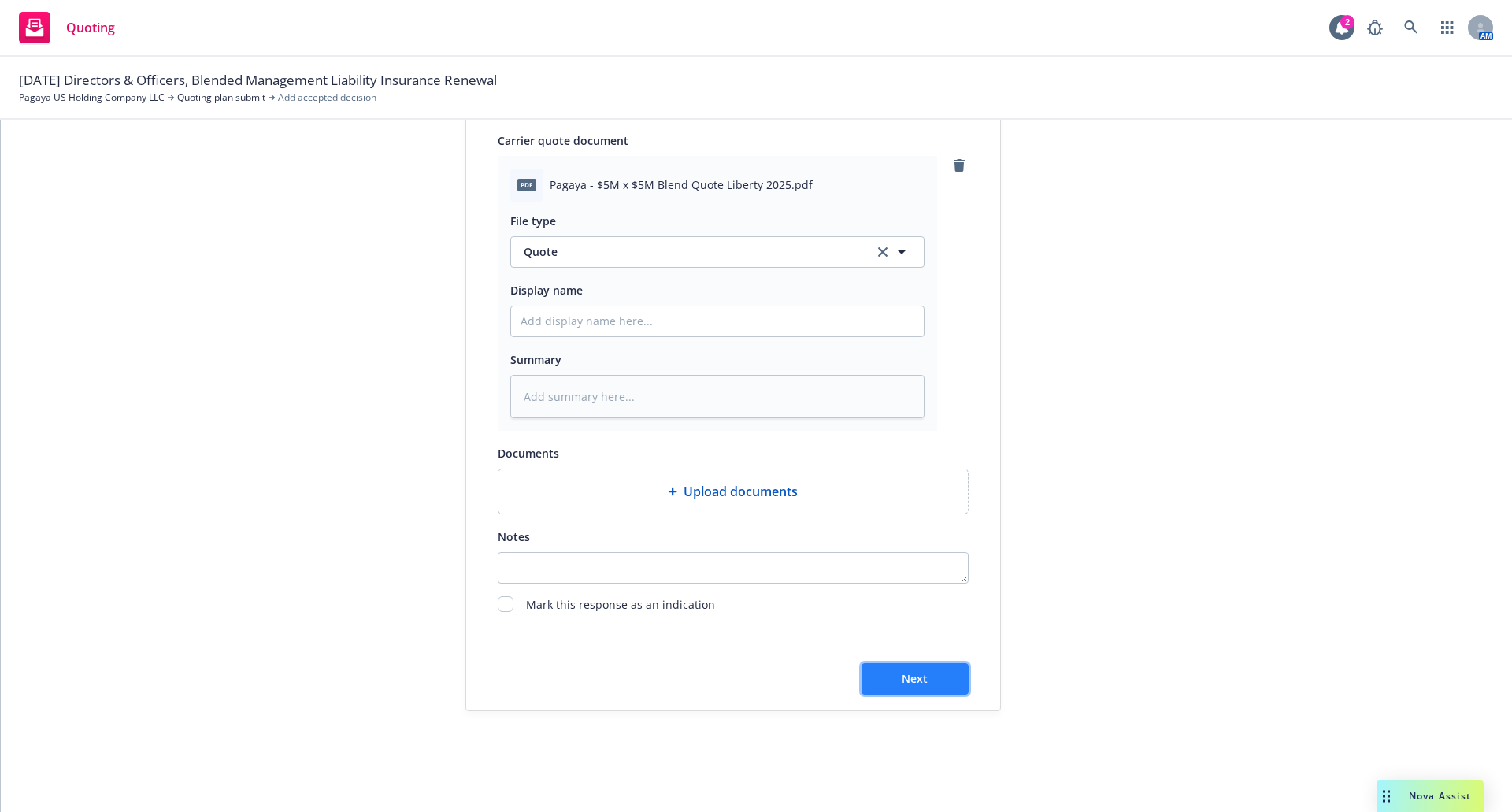
click at [930, 676] on button "Next" at bounding box center [915, 679] width 107 height 32
type textarea "x"
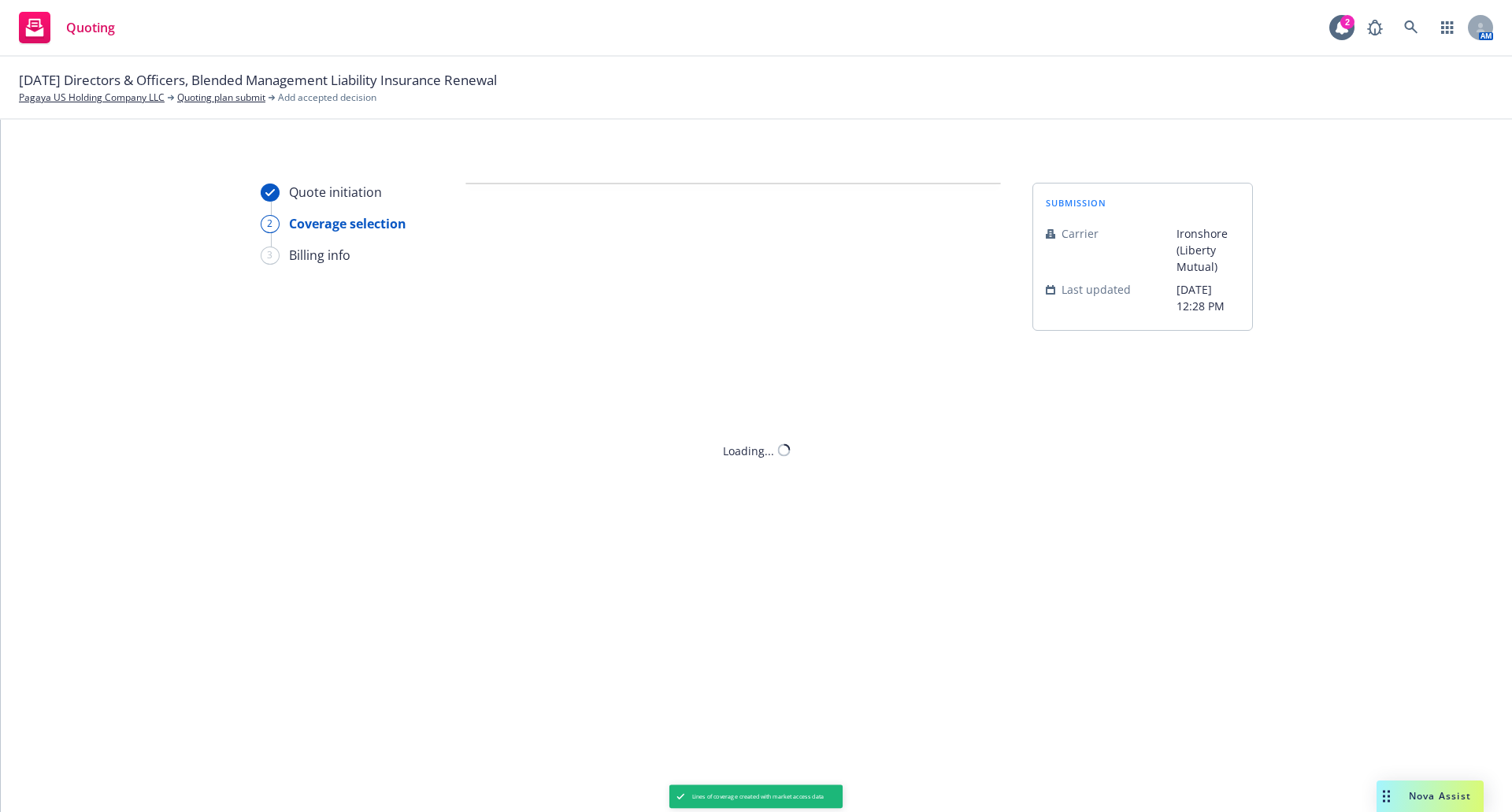
scroll to position [0, 0]
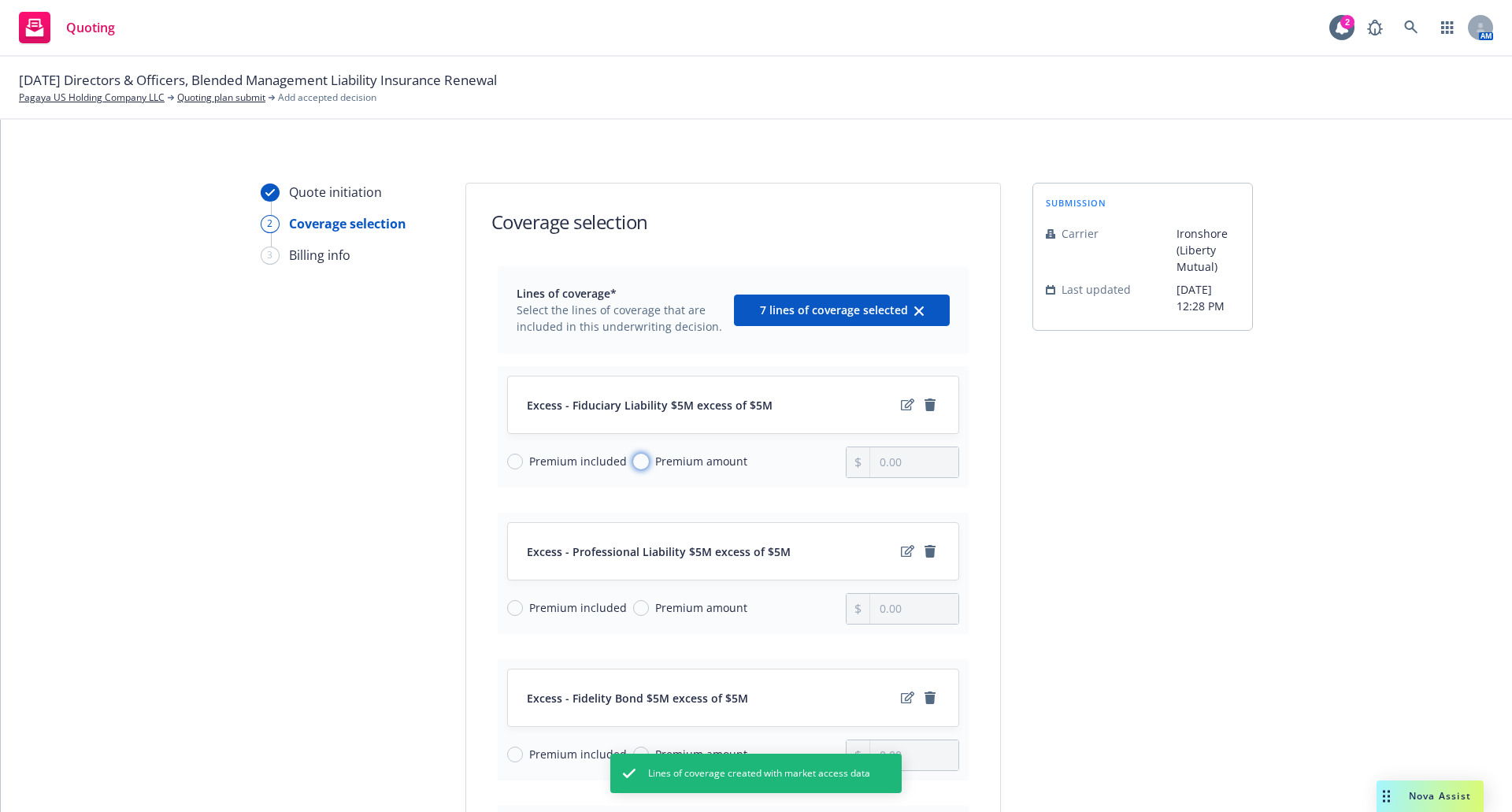
click at [636, 462] on input "Premium amount" at bounding box center [641, 461] width 16 height 16
radio input "true"
type input "0.00"
click at [889, 464] on input "0.00" at bounding box center [914, 462] width 87 height 30
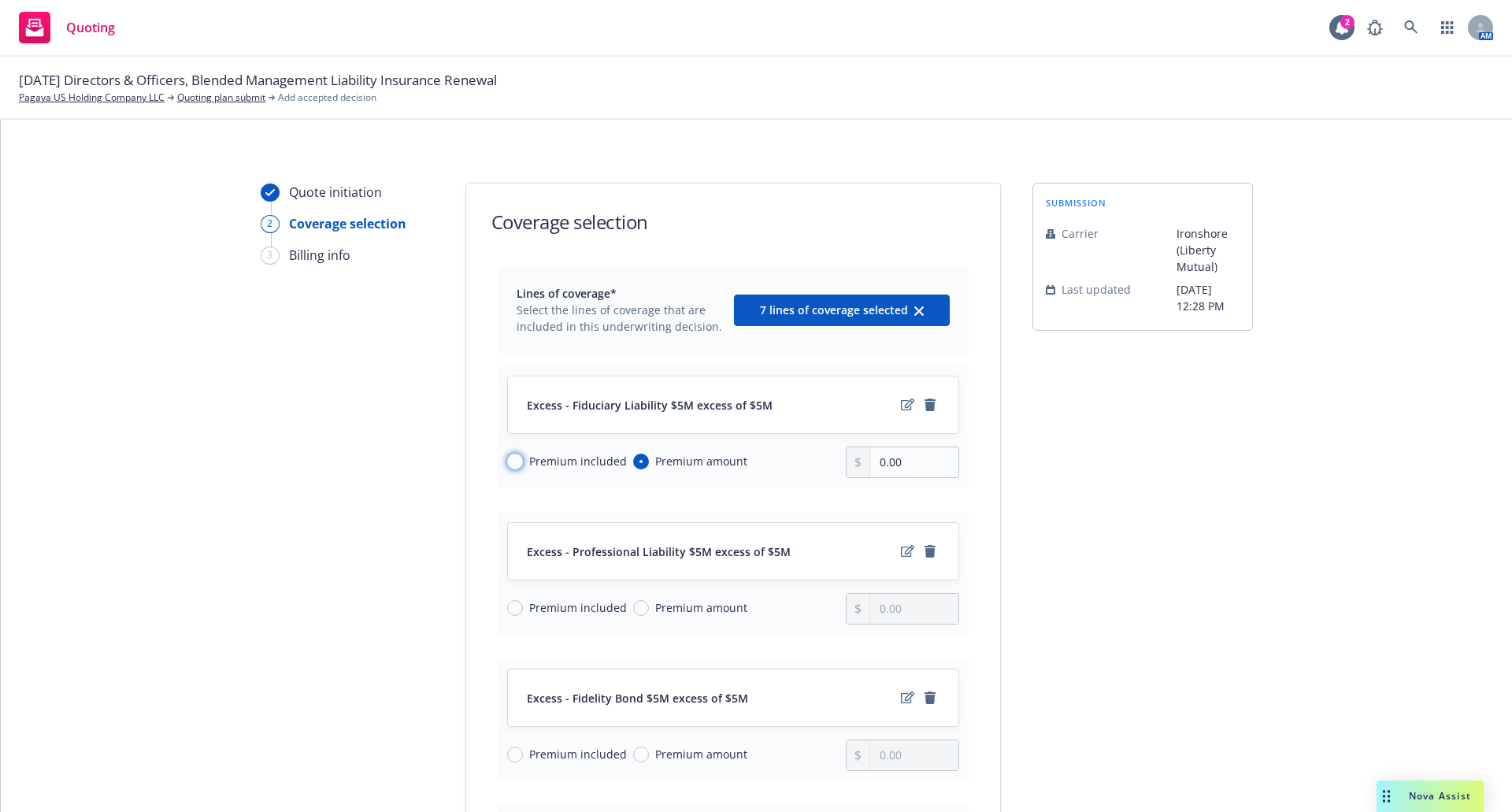
click at [510, 459] on input "Premium included" at bounding box center [515, 461] width 16 height 16
radio input "true"
radio input "false"
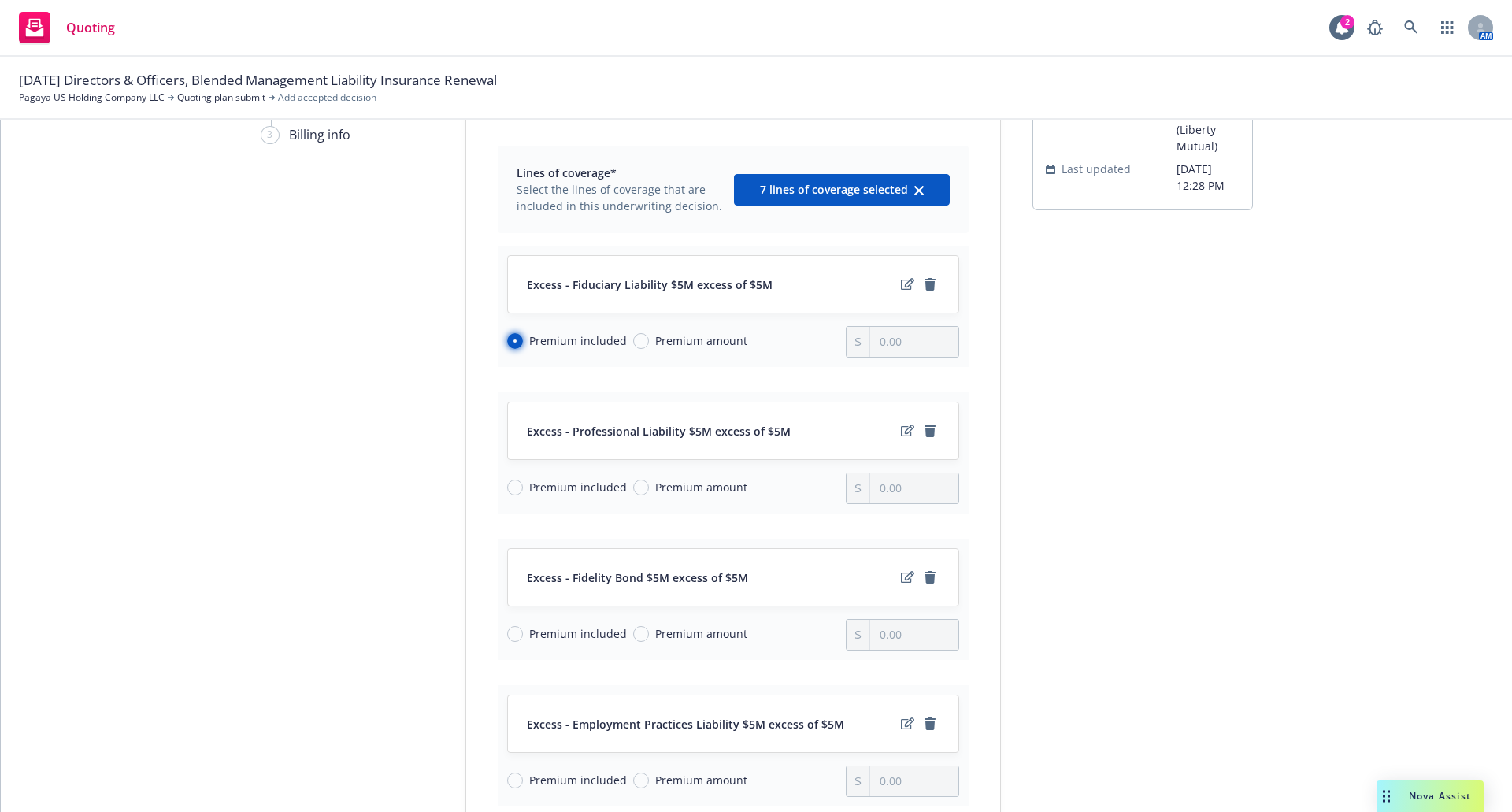
scroll to position [157, 0]
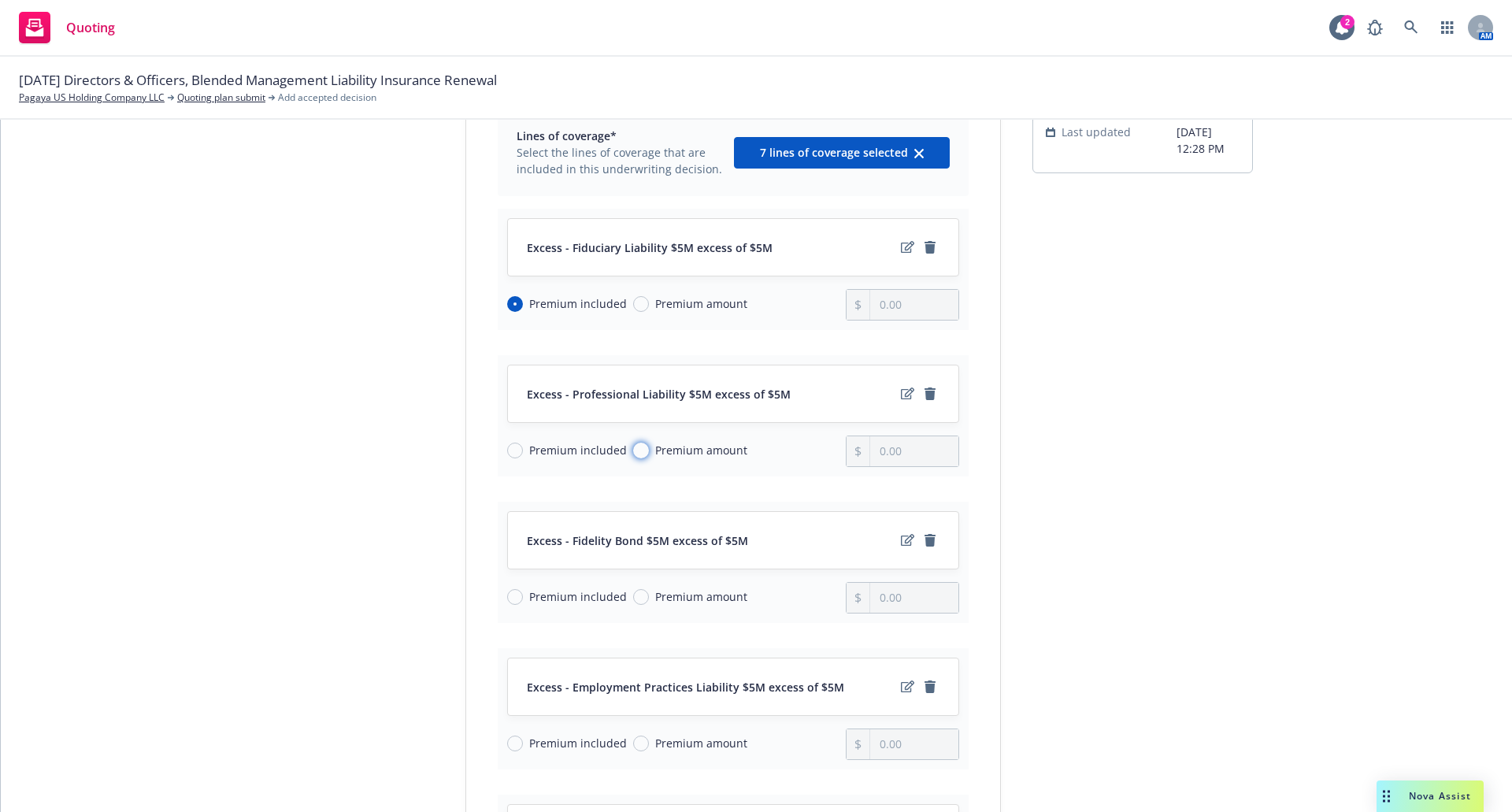
click at [633, 449] on input "Premium amount" at bounding box center [641, 450] width 16 height 16
radio input "true"
click at [892, 452] on input "0.00" at bounding box center [914, 451] width 87 height 30
drag, startPoint x: 922, startPoint y: 456, endPoint x: 854, endPoint y: 454, distance: 68.0
click at [854, 454] on div "0.00" at bounding box center [902, 451] width 114 height 32
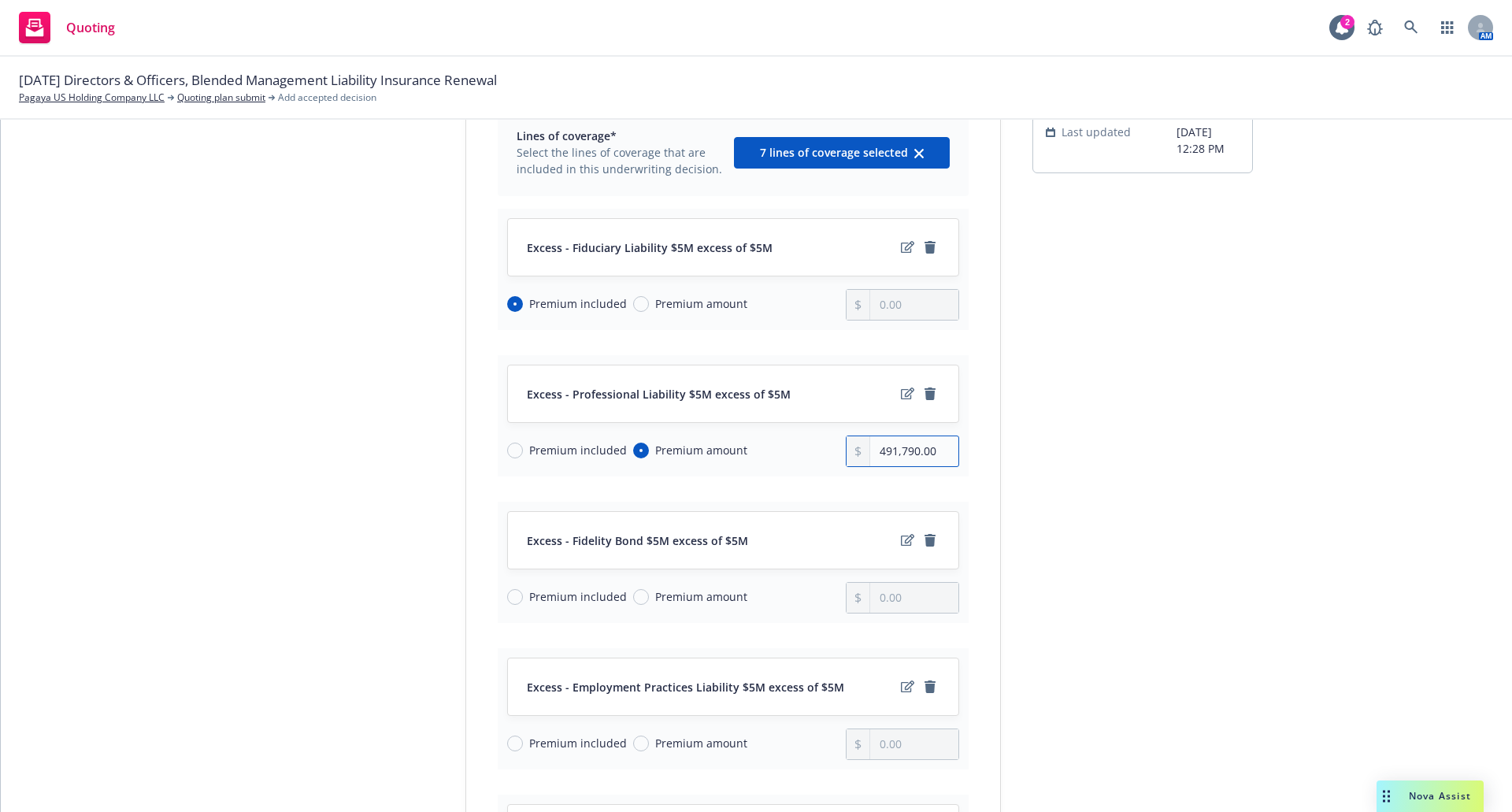
type input "491,790.00"
click at [510, 601] on input "Premium included" at bounding box center [515, 597] width 16 height 16
radio input "true"
click at [509, 749] on input "Premium included" at bounding box center [515, 744] width 16 height 16
radio input "true"
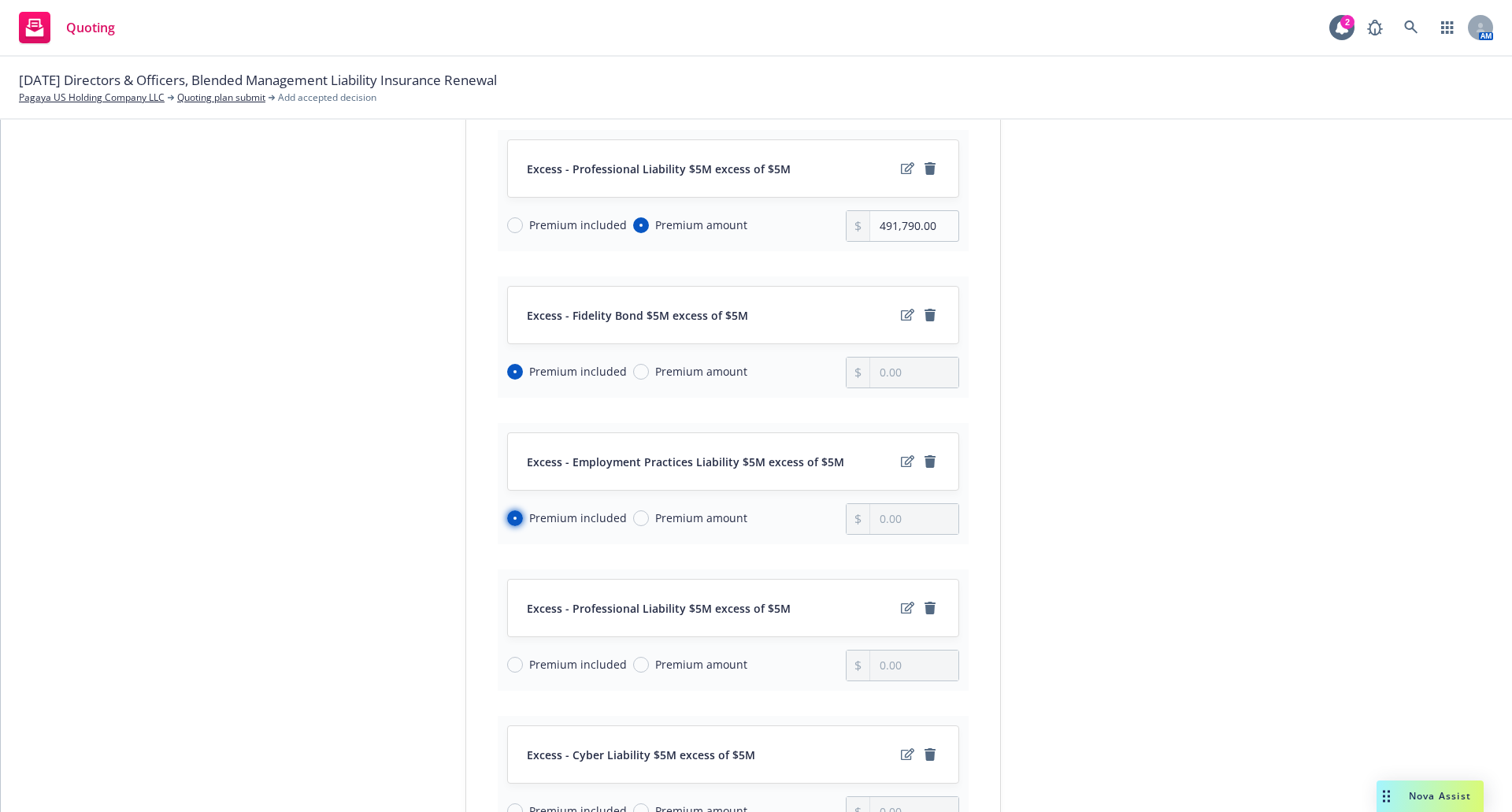
scroll to position [551, 0]
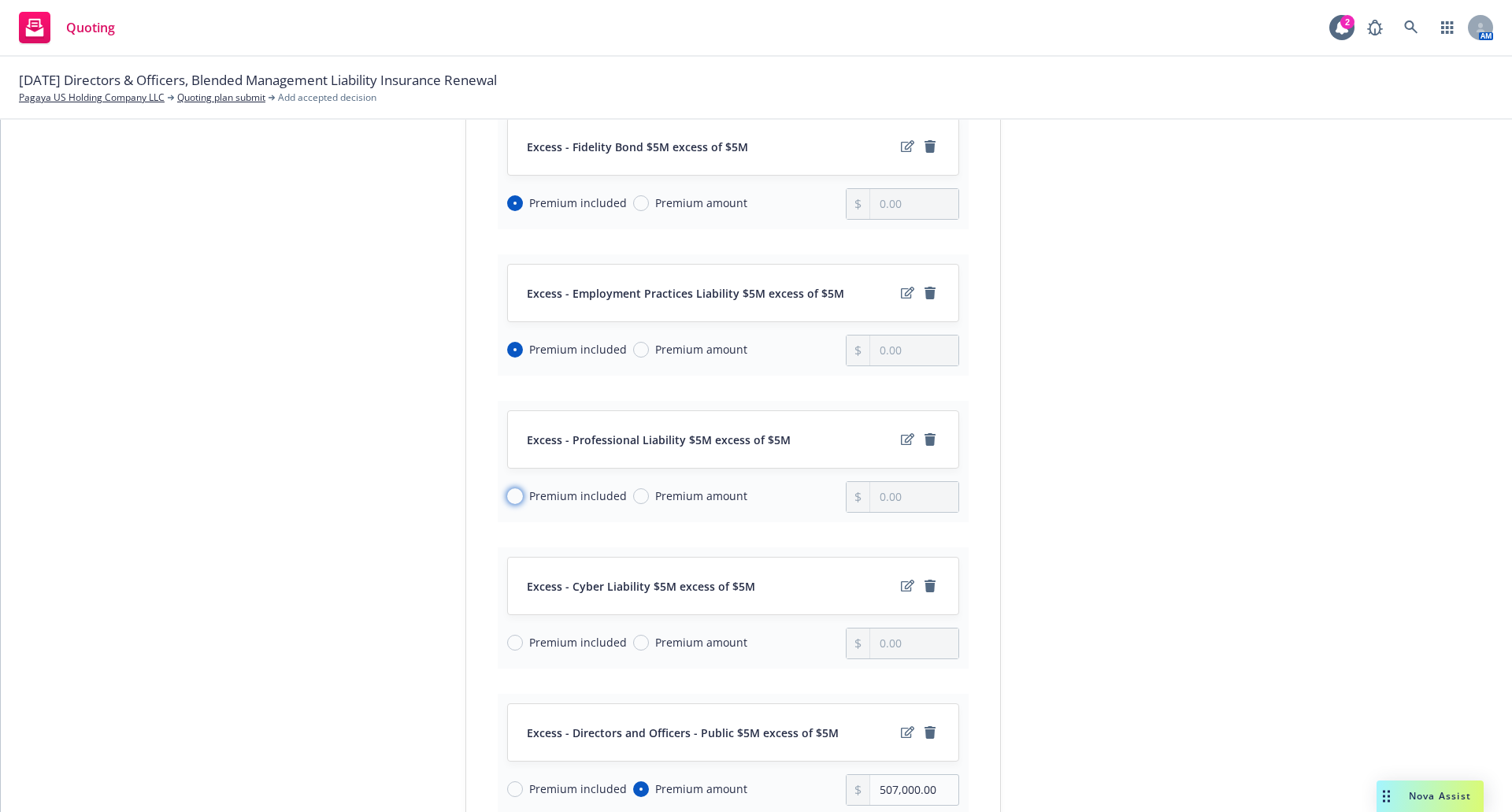
click at [507, 494] on input "Premium included" at bounding box center [515, 496] width 16 height 16
radio input "true"
click at [508, 638] on input "Premium included" at bounding box center [515, 642] width 16 height 16
radio input "true"
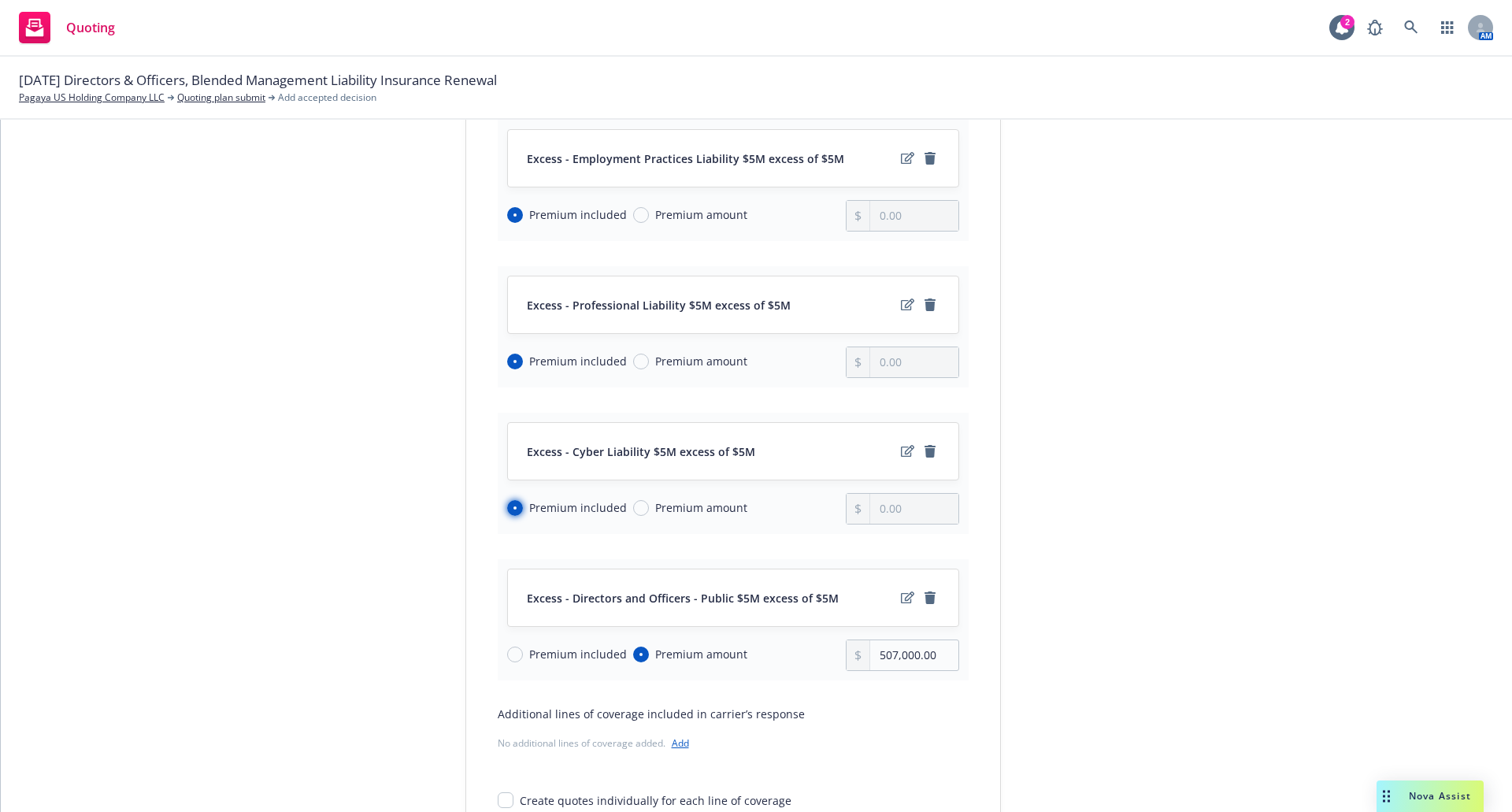
scroll to position [708, 0]
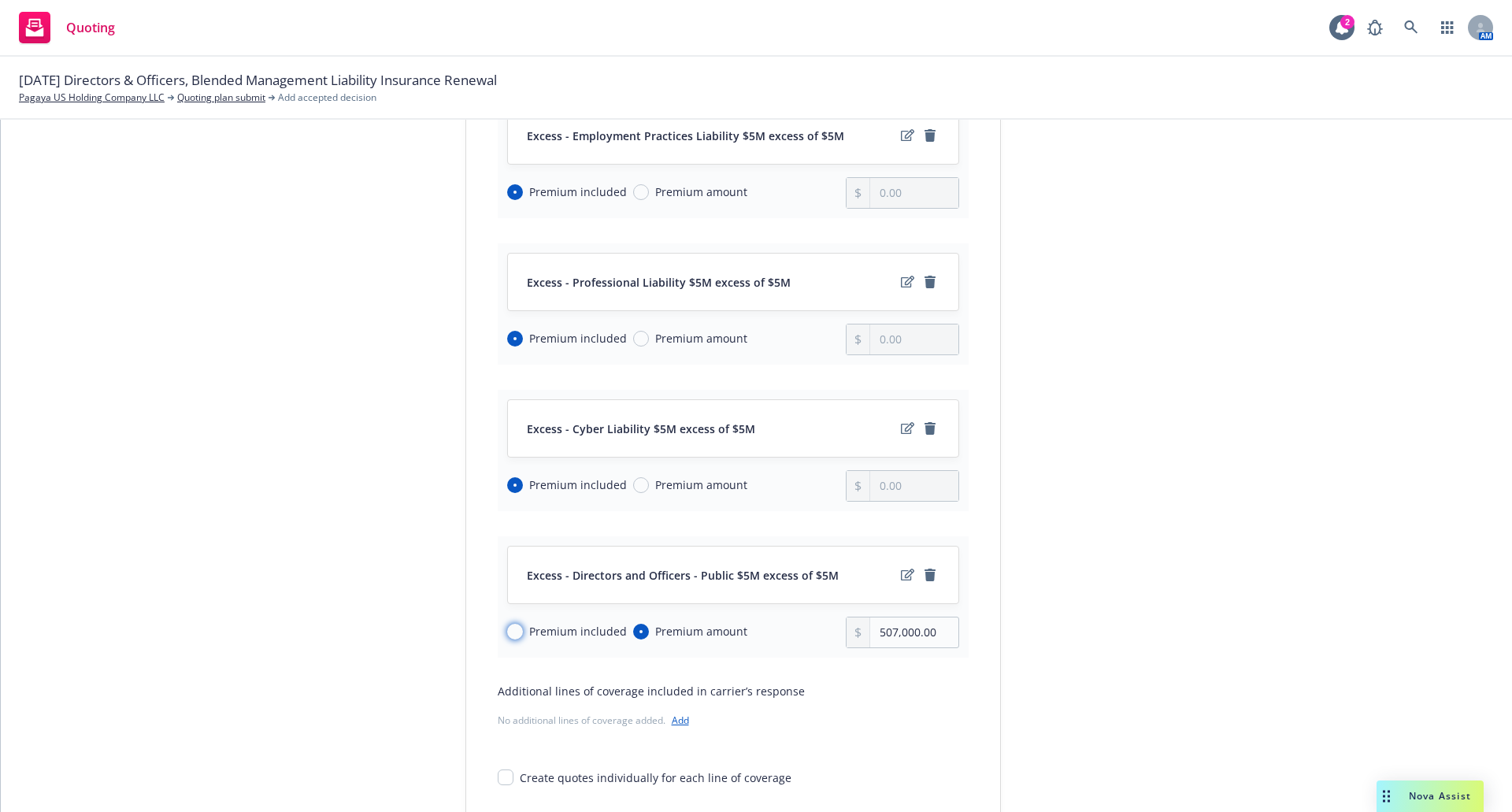
click at [508, 638] on input "Premium included" at bounding box center [515, 631] width 16 height 16
radio input "true"
radio input "false"
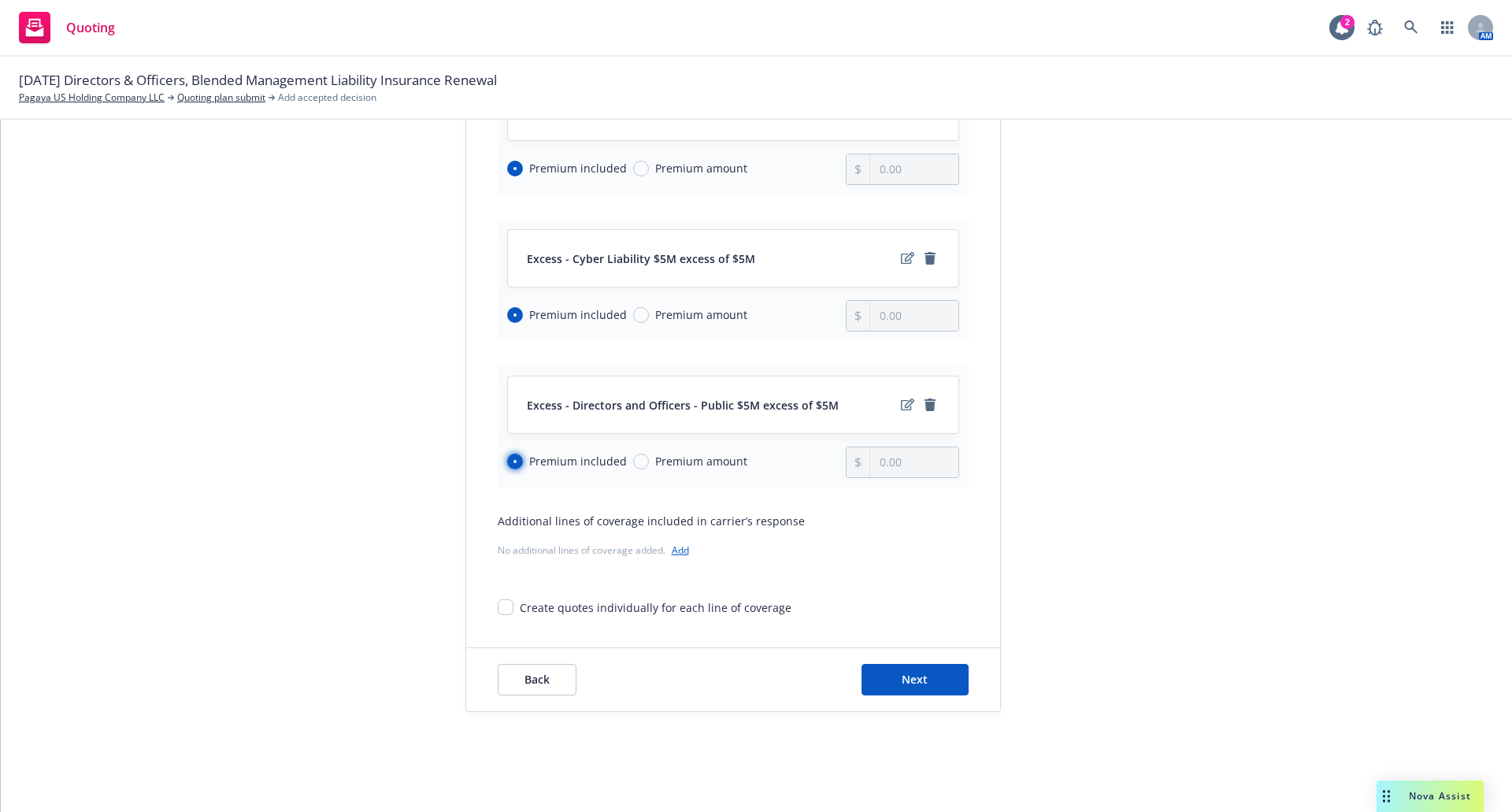
scroll to position [879, 0]
click at [914, 683] on span "Next" at bounding box center [915, 678] width 26 height 15
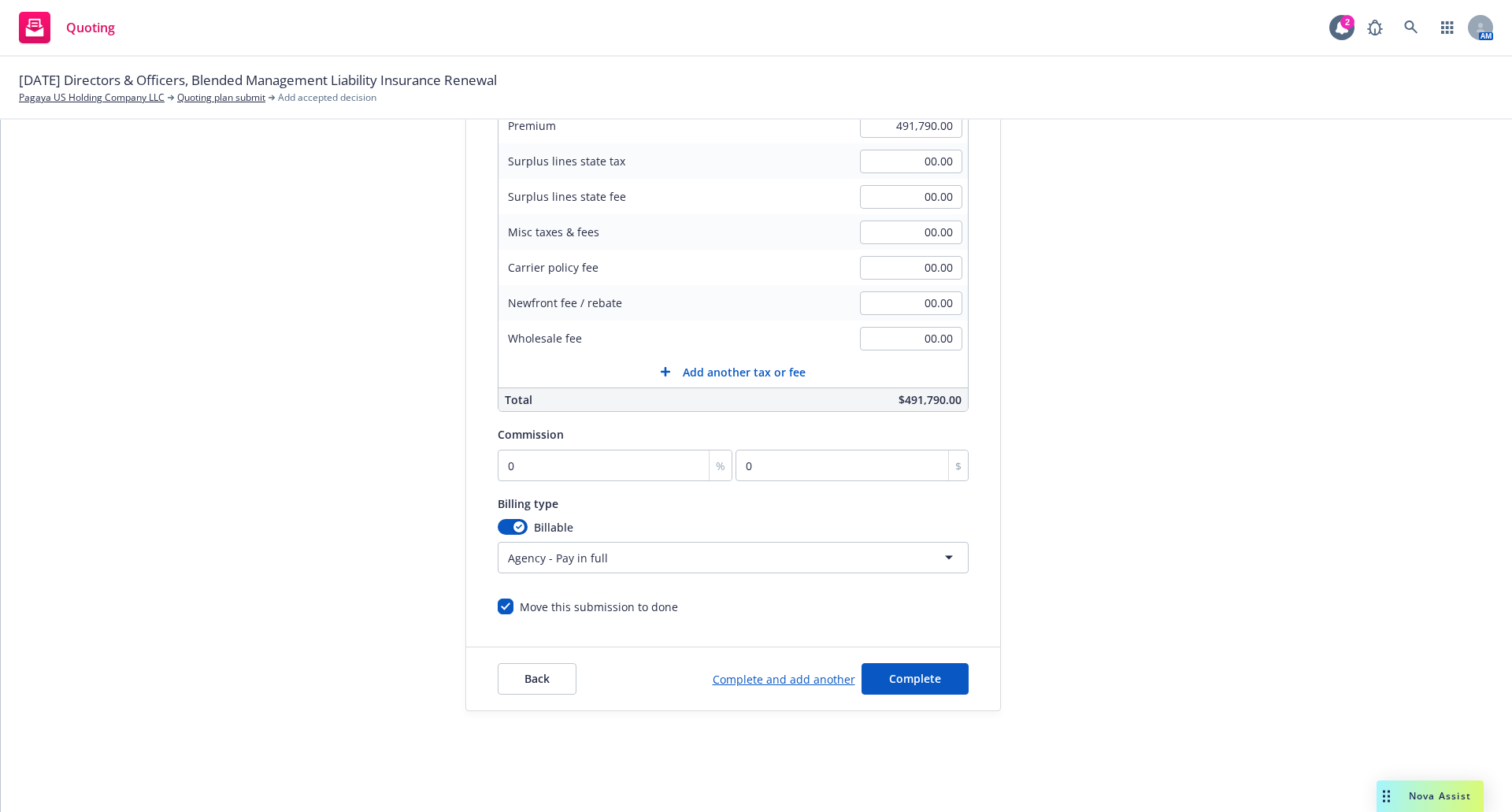
scroll to position [278, 0]
type input "15"
type input "73768.5"
type input "15"
click at [922, 682] on span "Complete" at bounding box center [915, 678] width 52 height 15
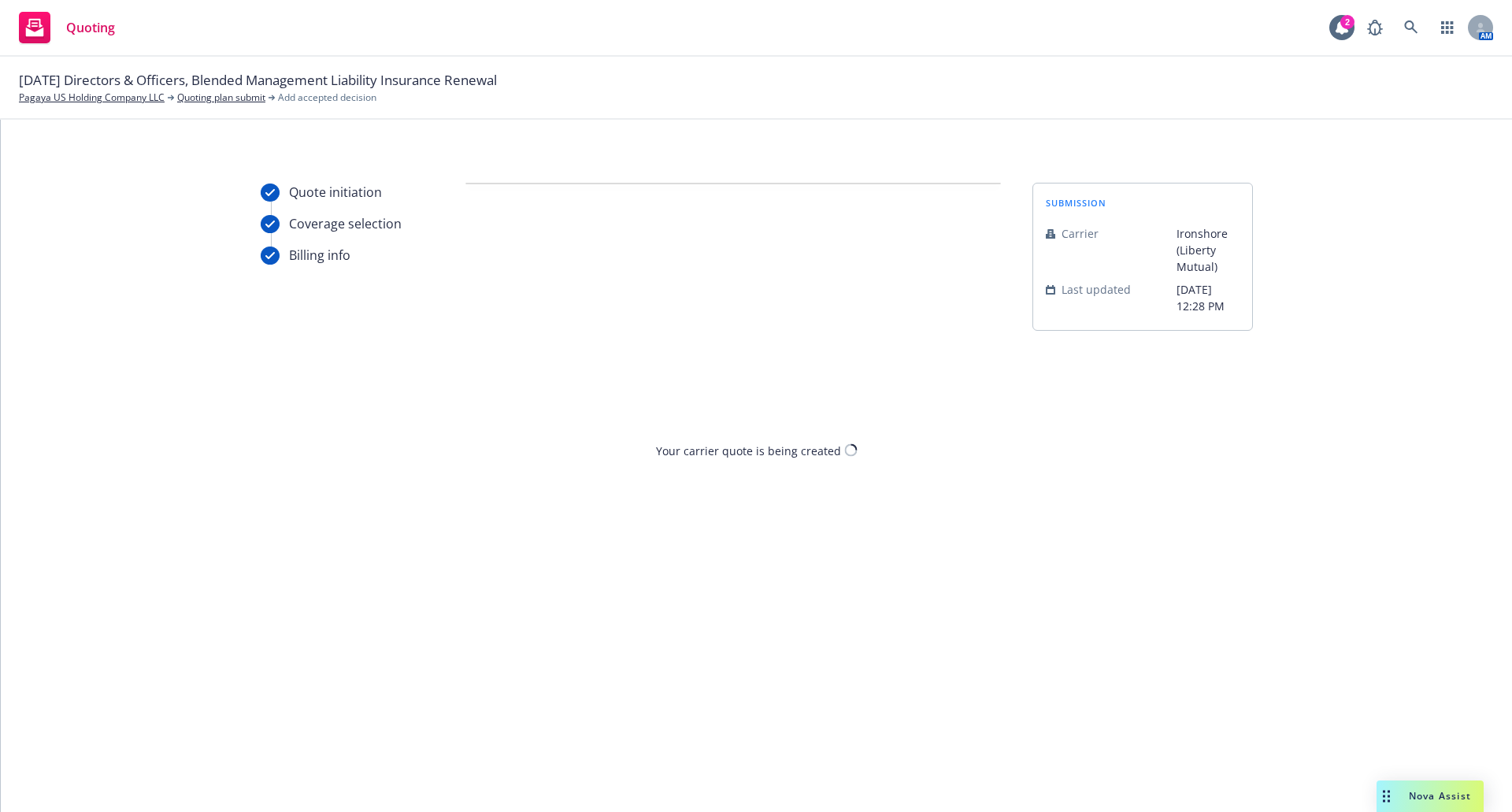
scroll to position [0, 0]
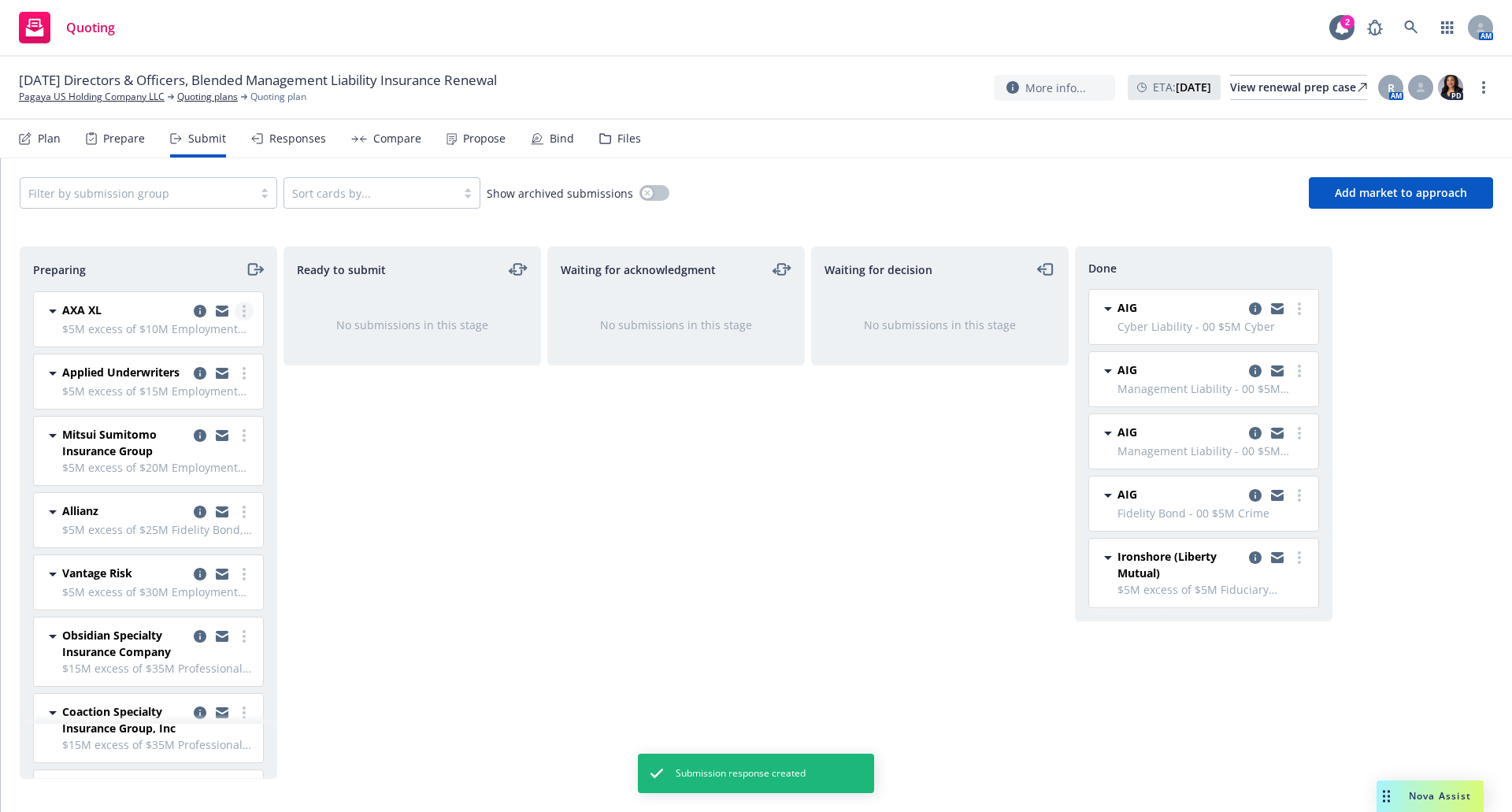
click at [235, 312] on link "more" at bounding box center [244, 310] width 19 height 19
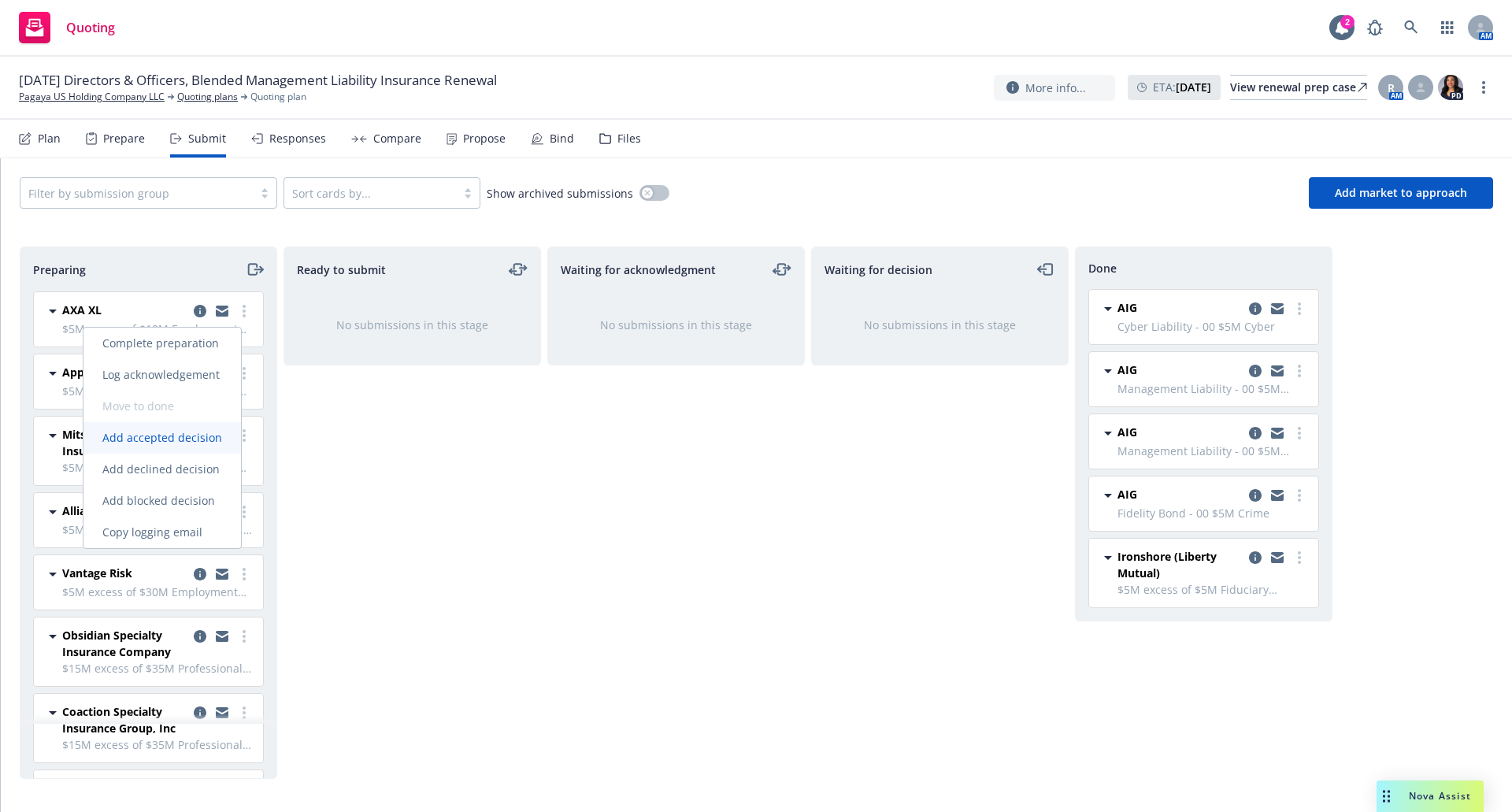
click at [171, 435] on span "Add accepted decision" at bounding box center [161, 437] width 157 height 15
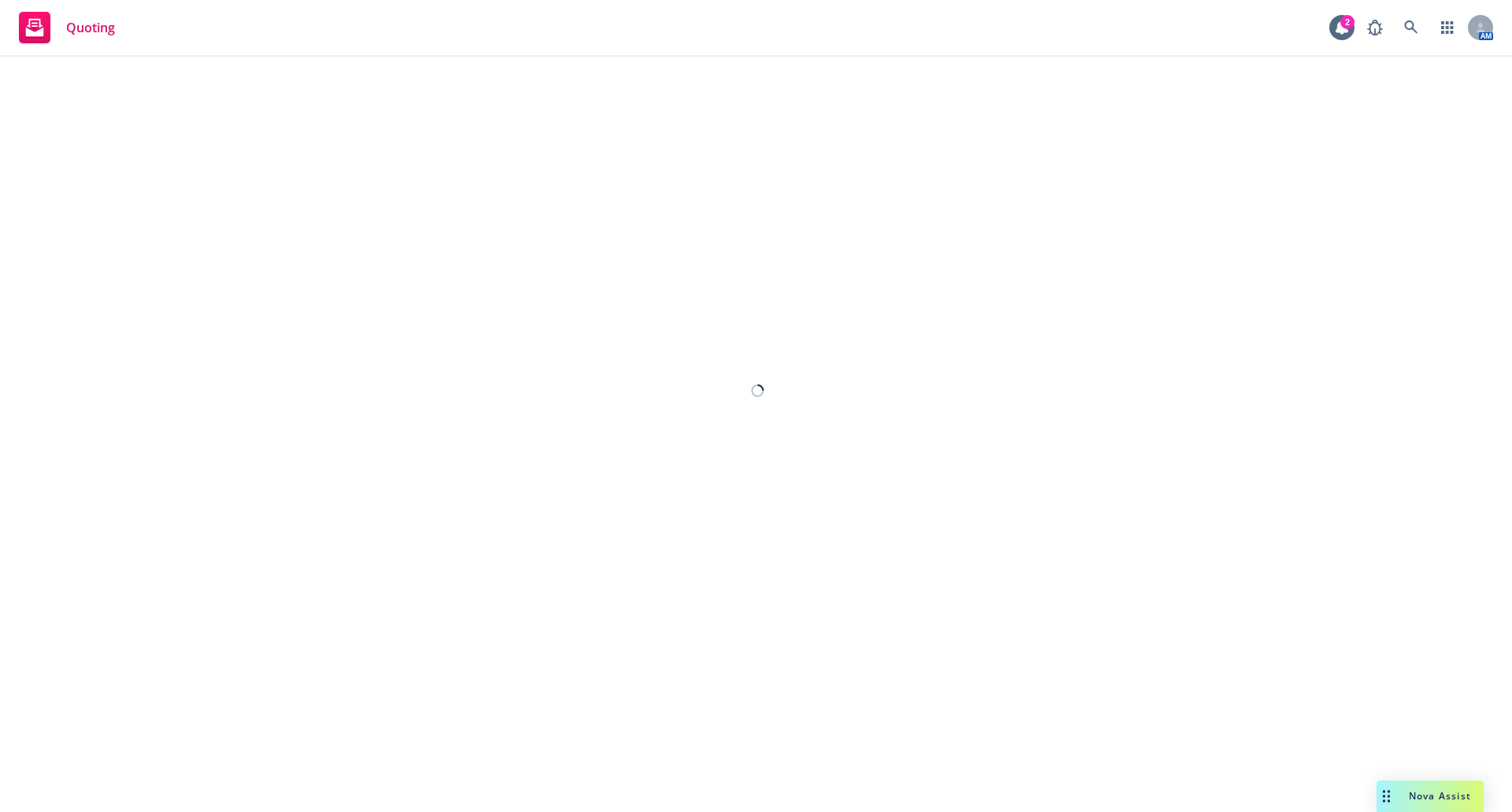
select select "12"
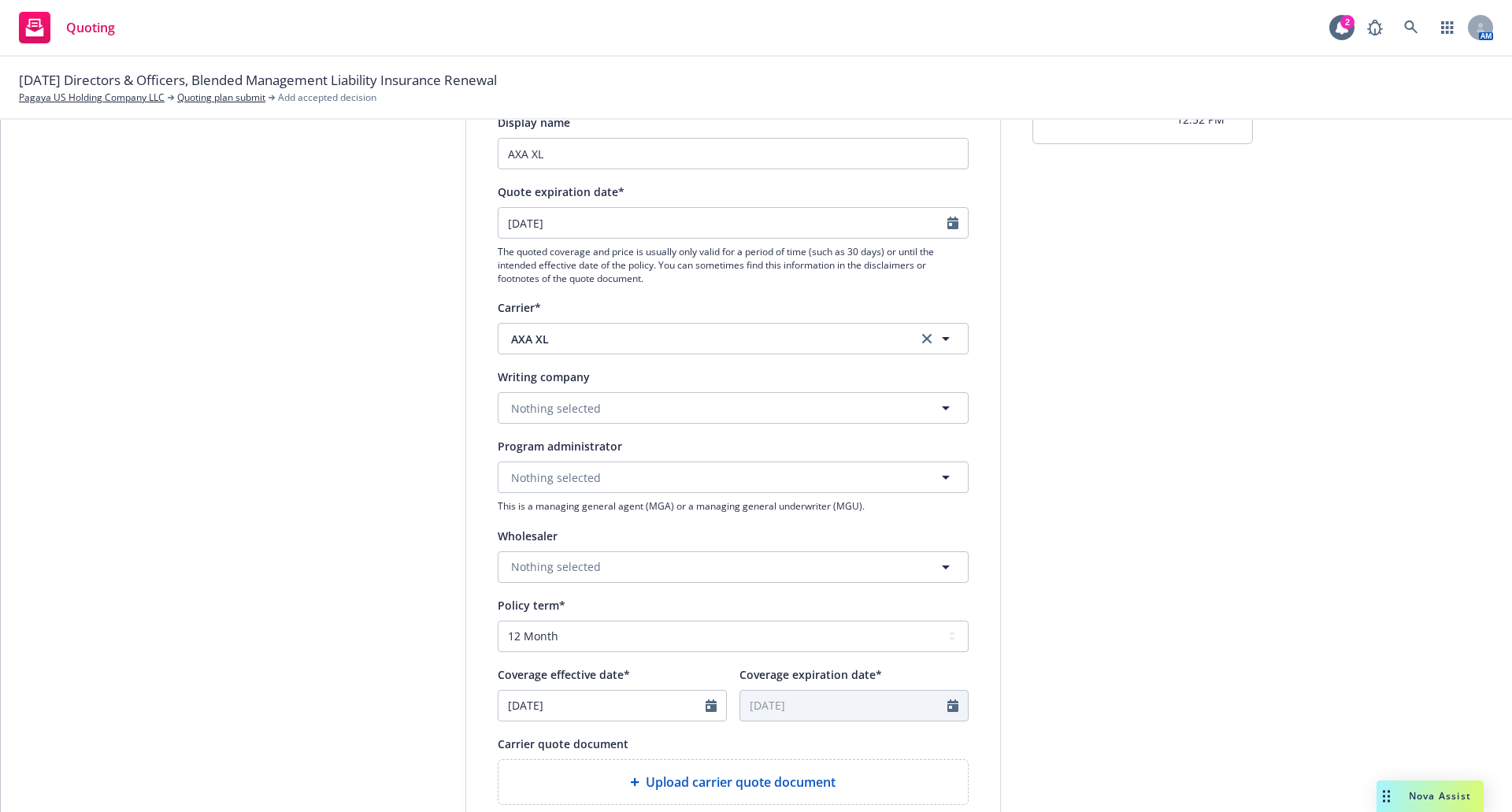
scroll to position [157, 0]
click at [589, 399] on span "Nothing selected" at bounding box center [555, 404] width 90 height 17
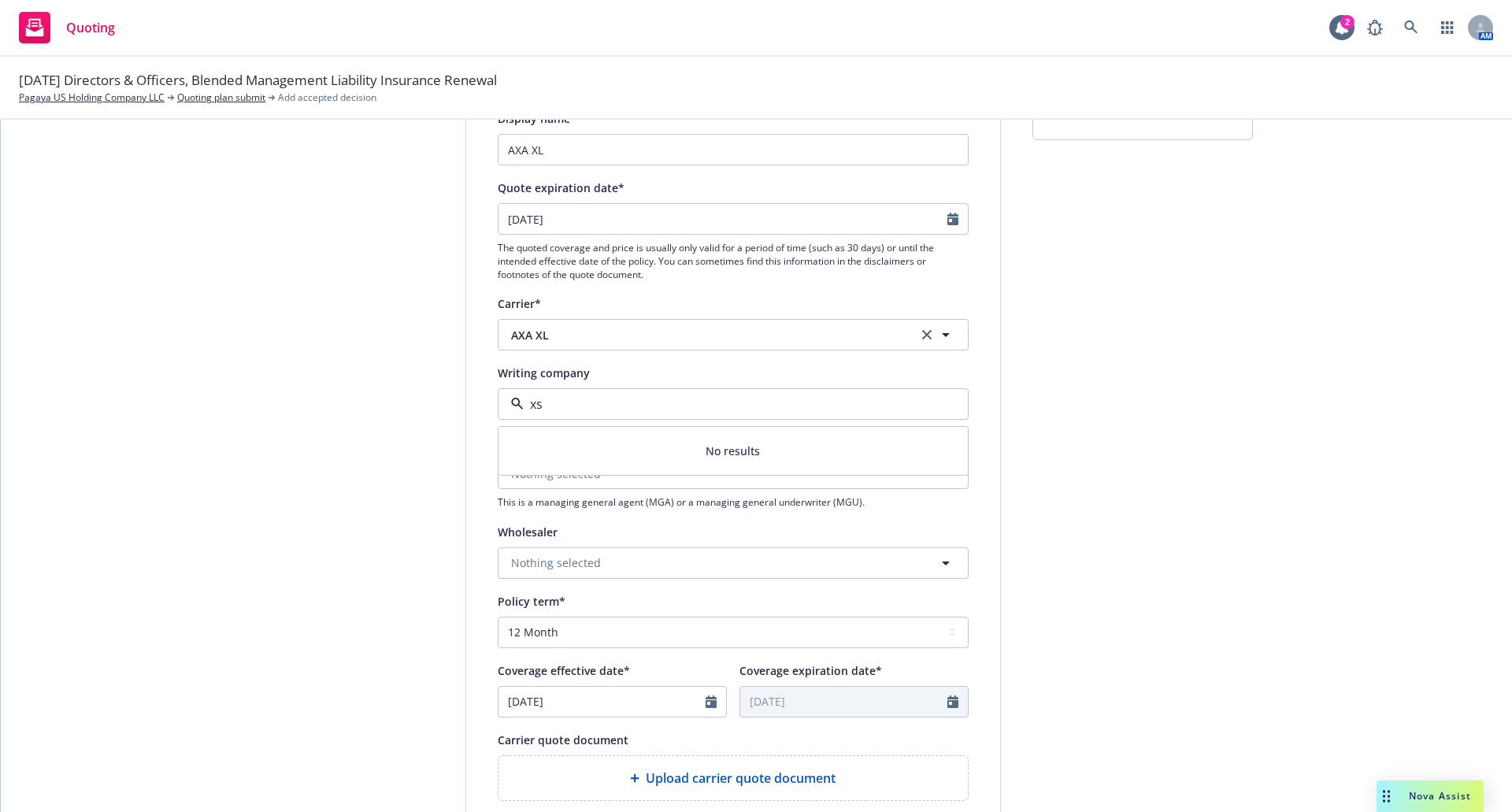
type input "x"
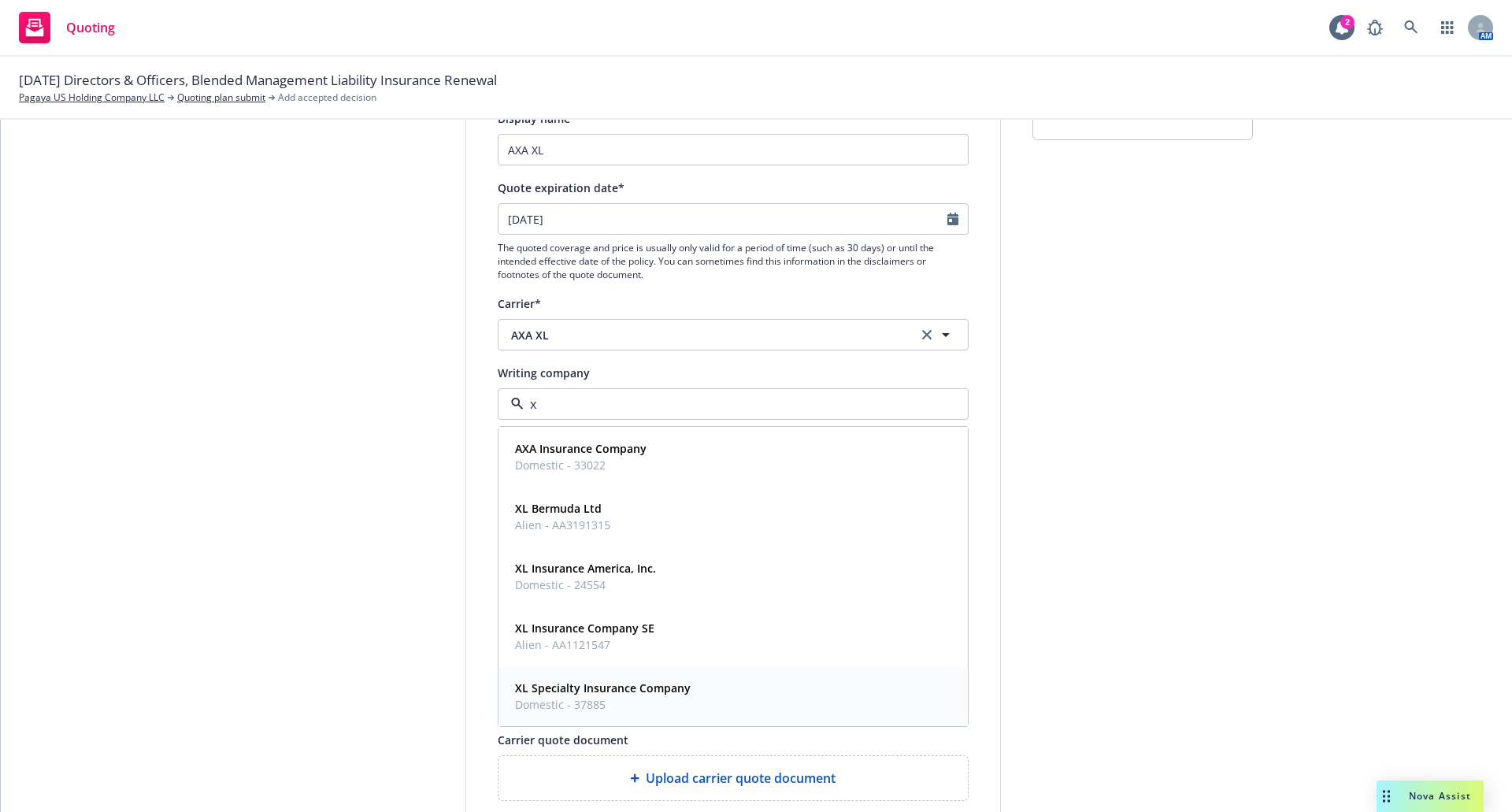
click at [585, 708] on span "Domestic - 37885" at bounding box center [603, 704] width 176 height 17
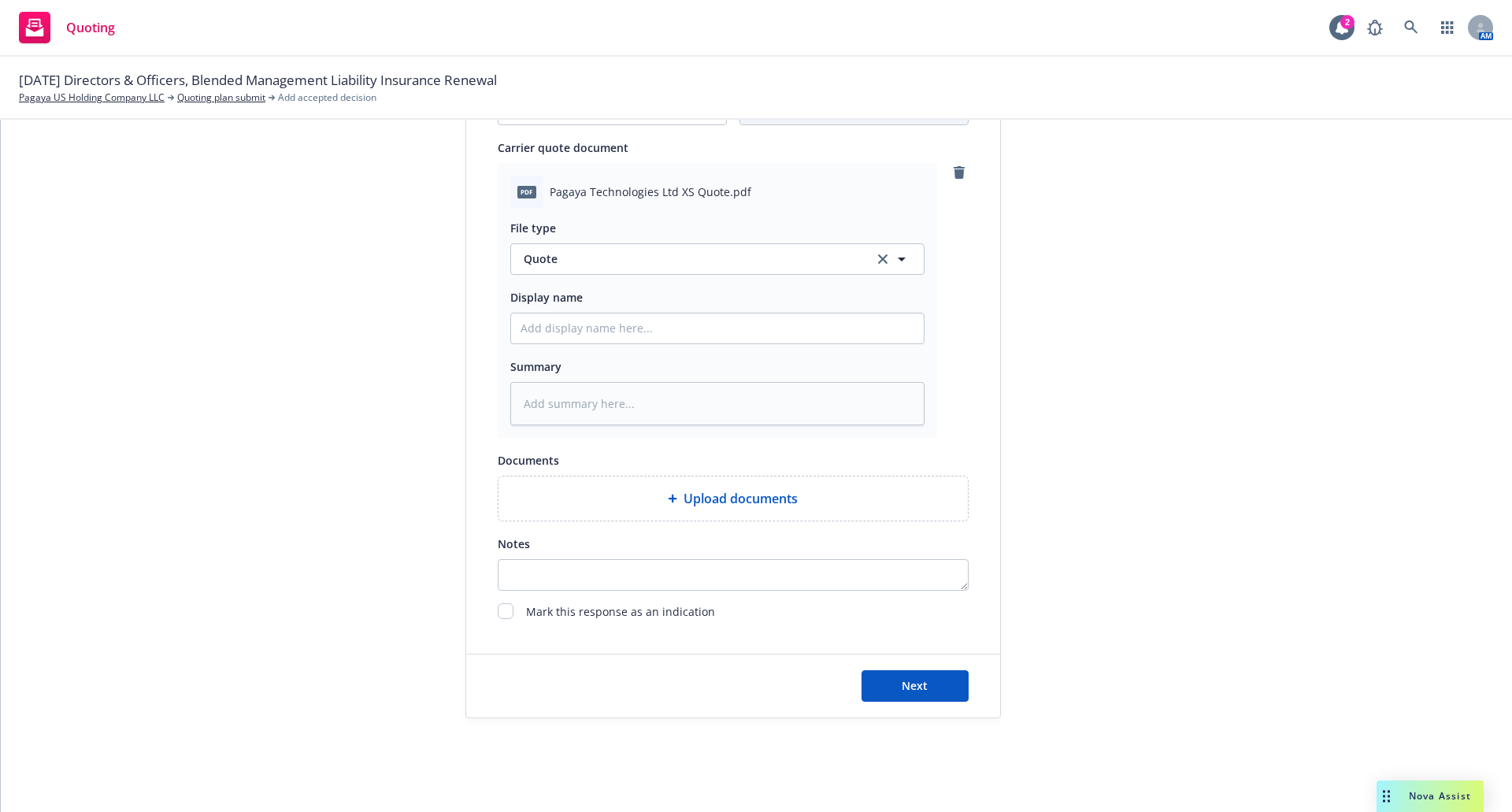
scroll to position [757, 0]
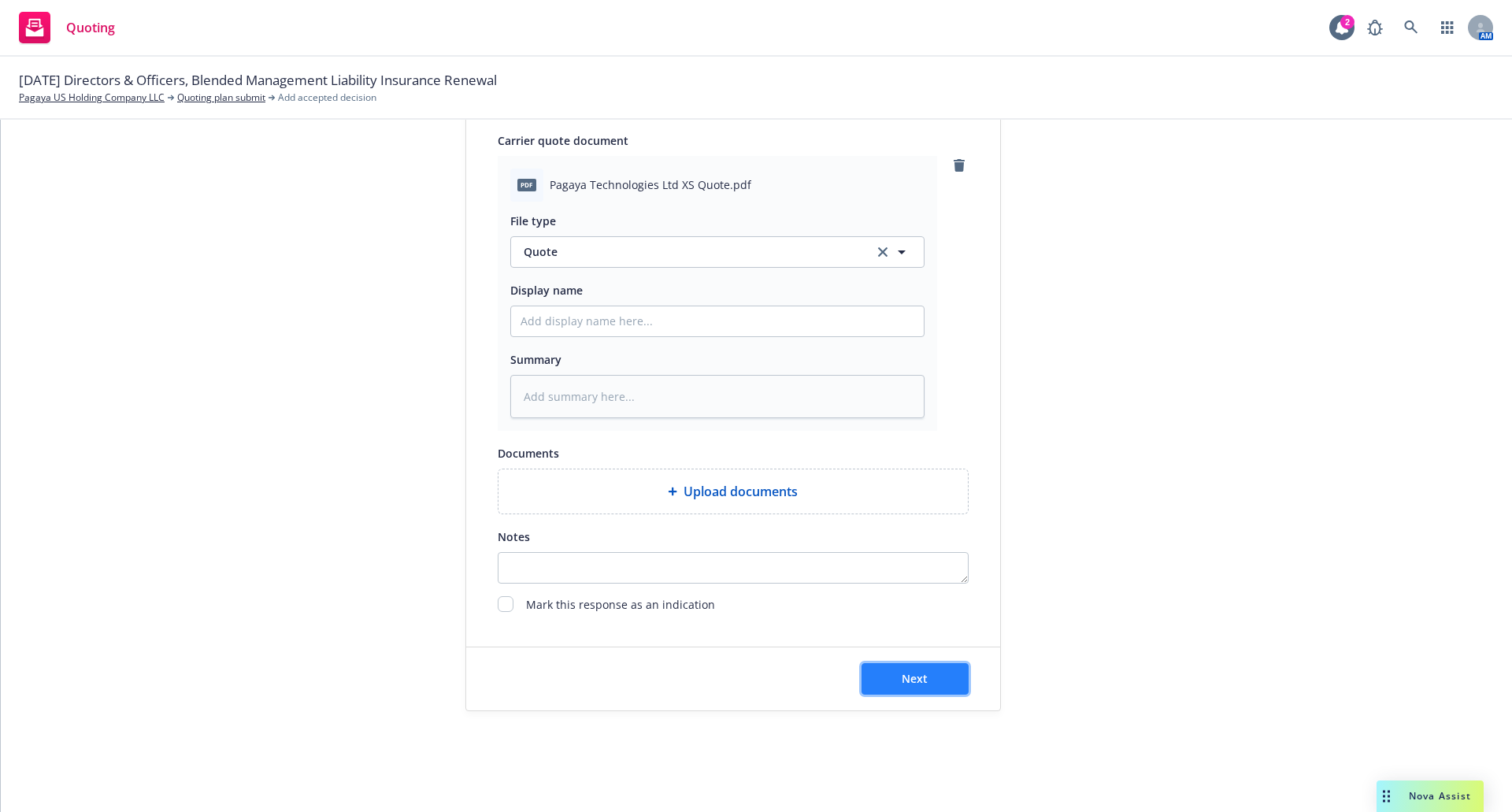
click at [938, 676] on button "Next" at bounding box center [915, 679] width 107 height 32
type textarea "x"
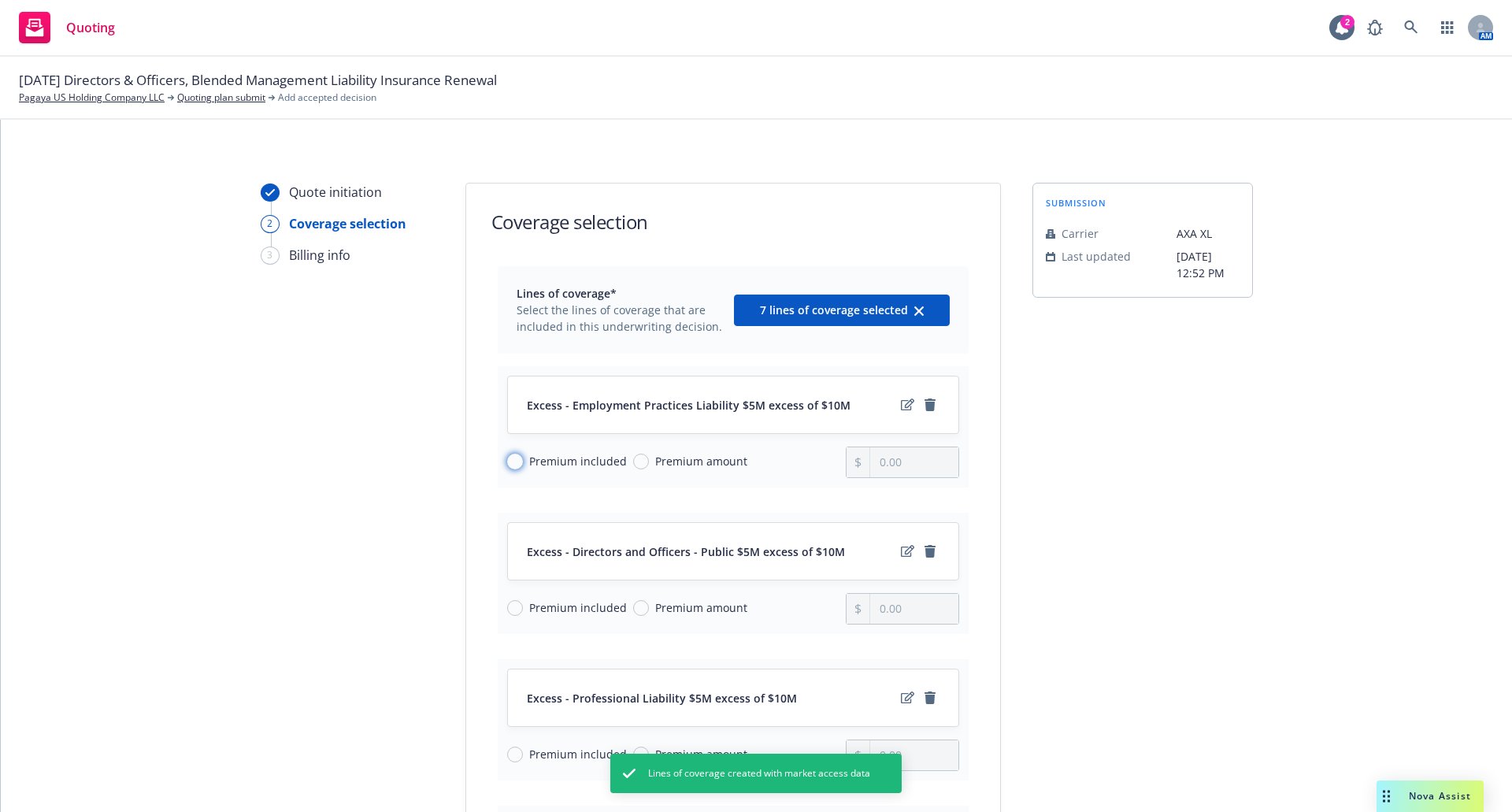
click at [512, 464] on input "Premium included" at bounding box center [515, 461] width 16 height 16
radio input "true"
click at [507, 608] on input "Premium included" at bounding box center [515, 608] width 16 height 16
radio input "true"
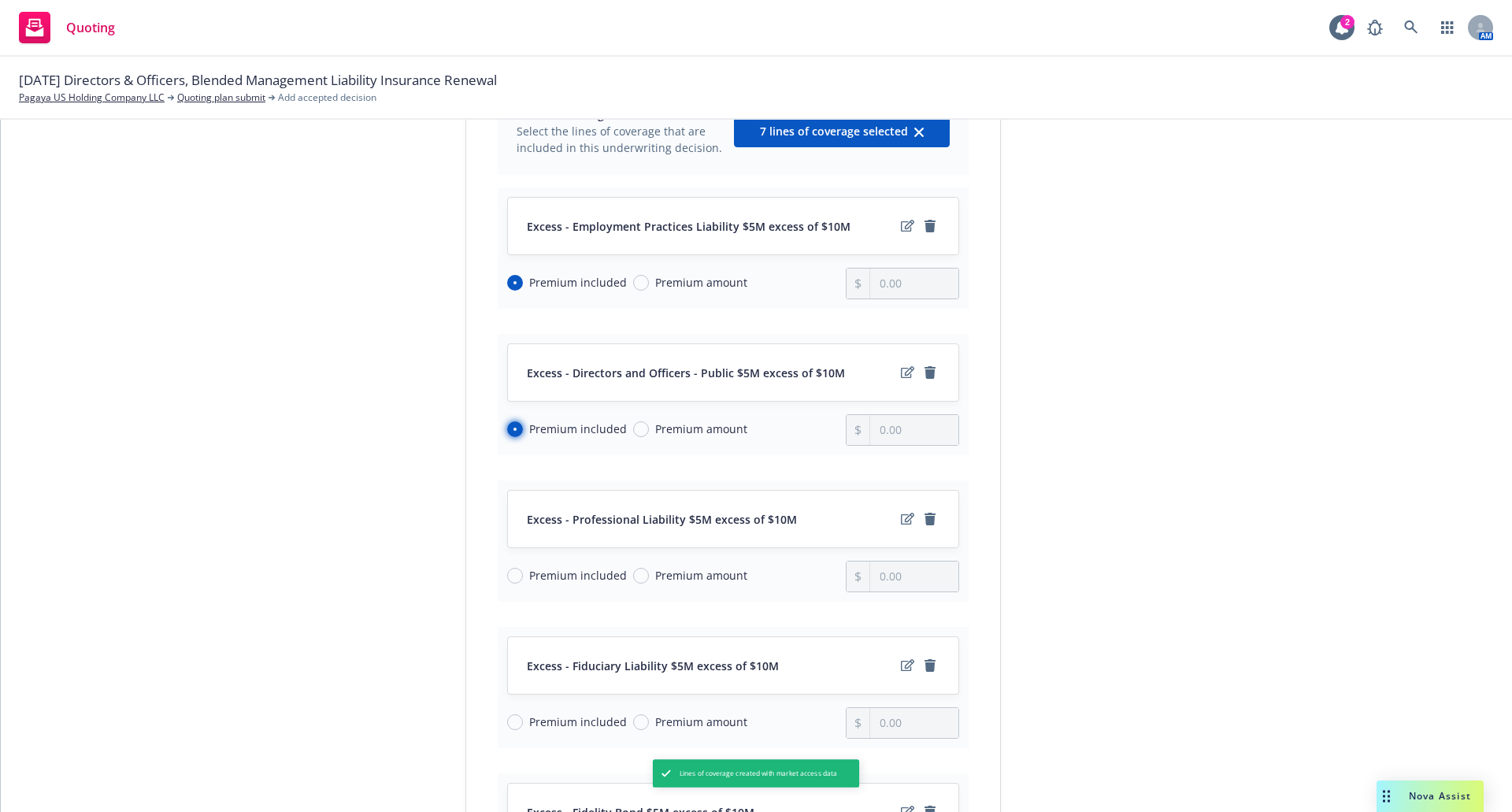
scroll to position [236, 0]
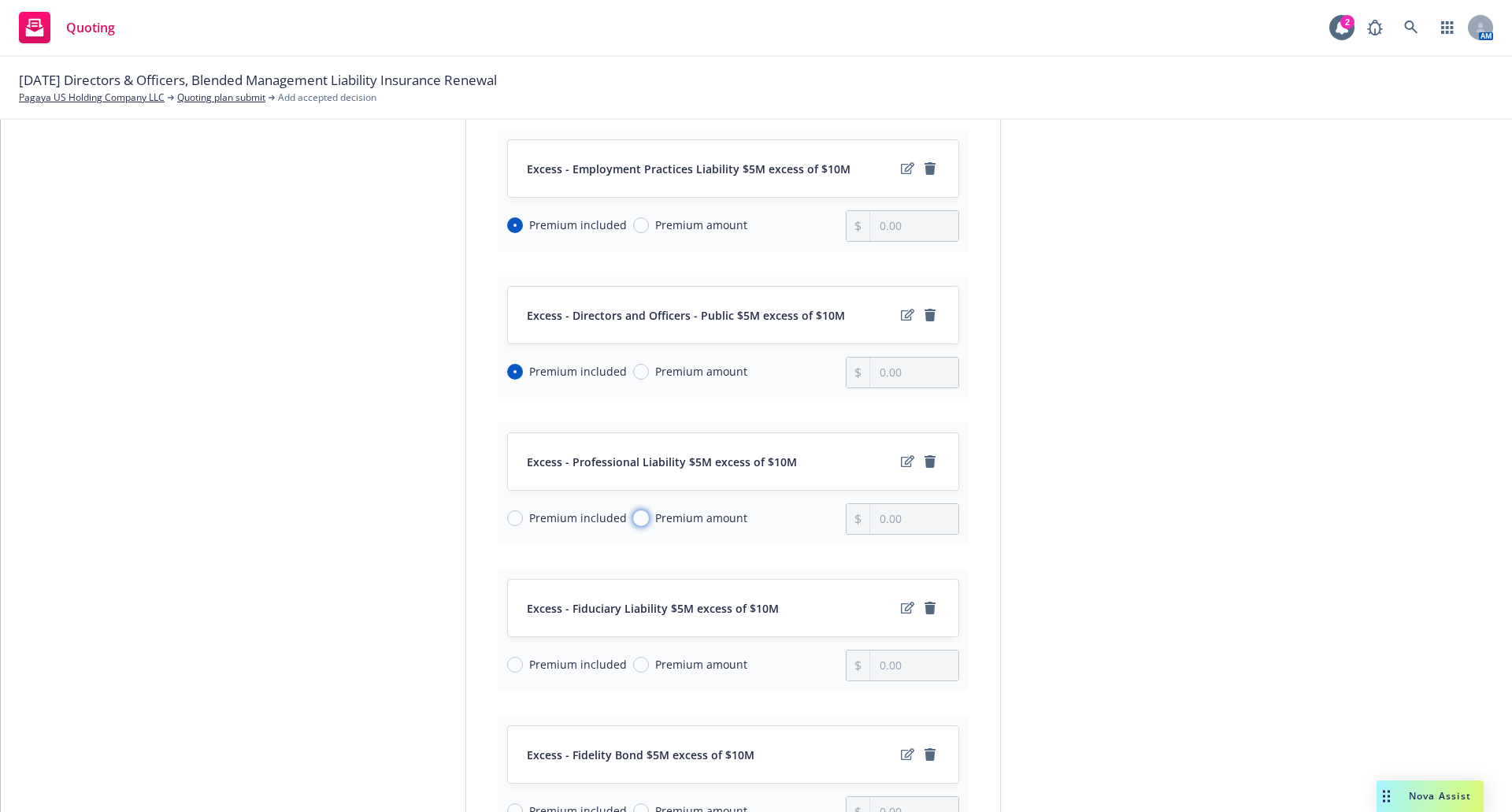
click at [633, 519] on input "Premium amount" at bounding box center [641, 519] width 16 height 16
radio input "true"
drag, startPoint x: 917, startPoint y: 515, endPoint x: 849, endPoint y: 509, distance: 68.3
click at [849, 509] on div "0.00" at bounding box center [902, 519] width 114 height 32
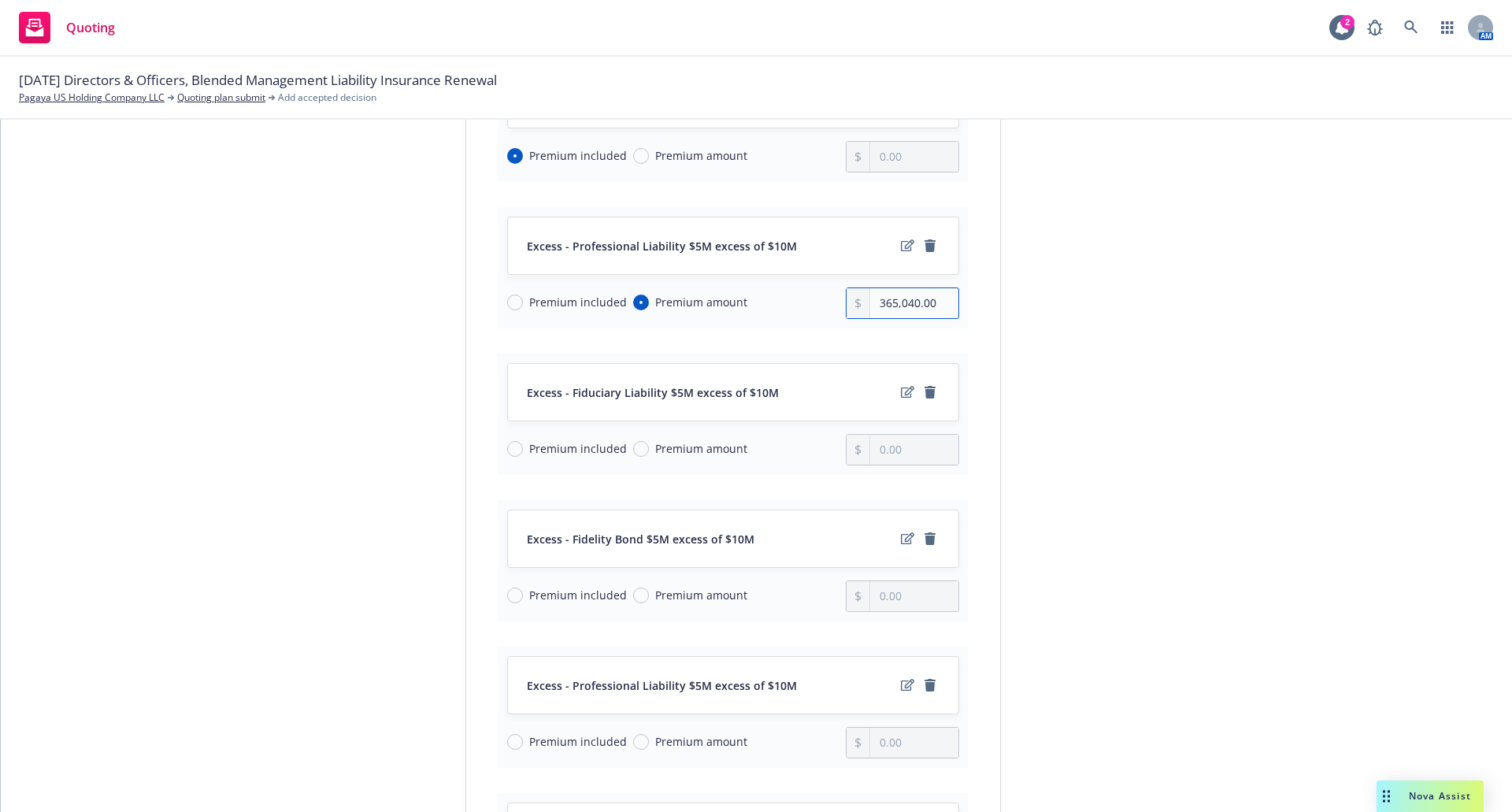
scroll to position [879, 0]
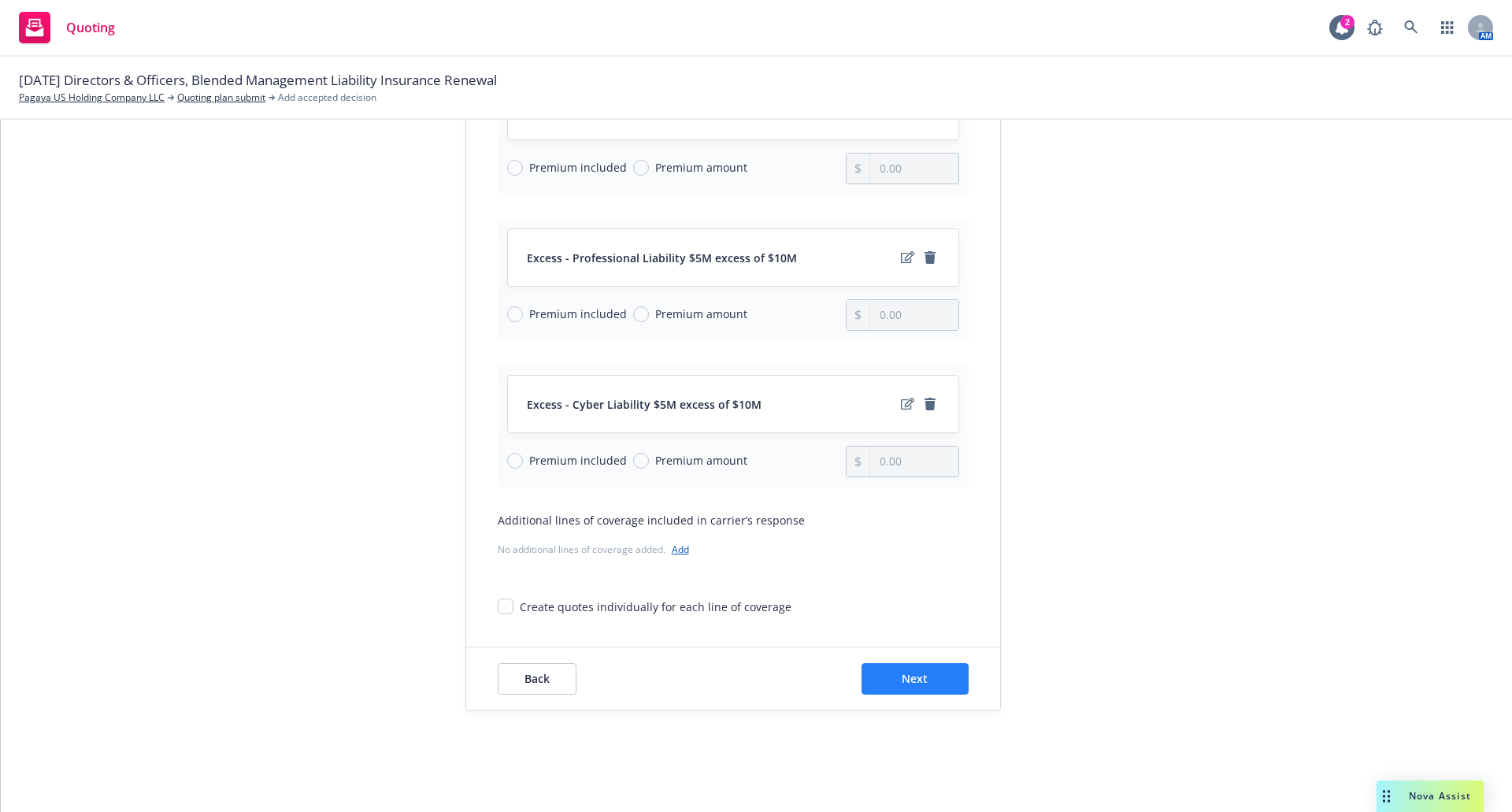
type input "365,040.00"
click at [922, 682] on span "Next" at bounding box center [915, 678] width 26 height 15
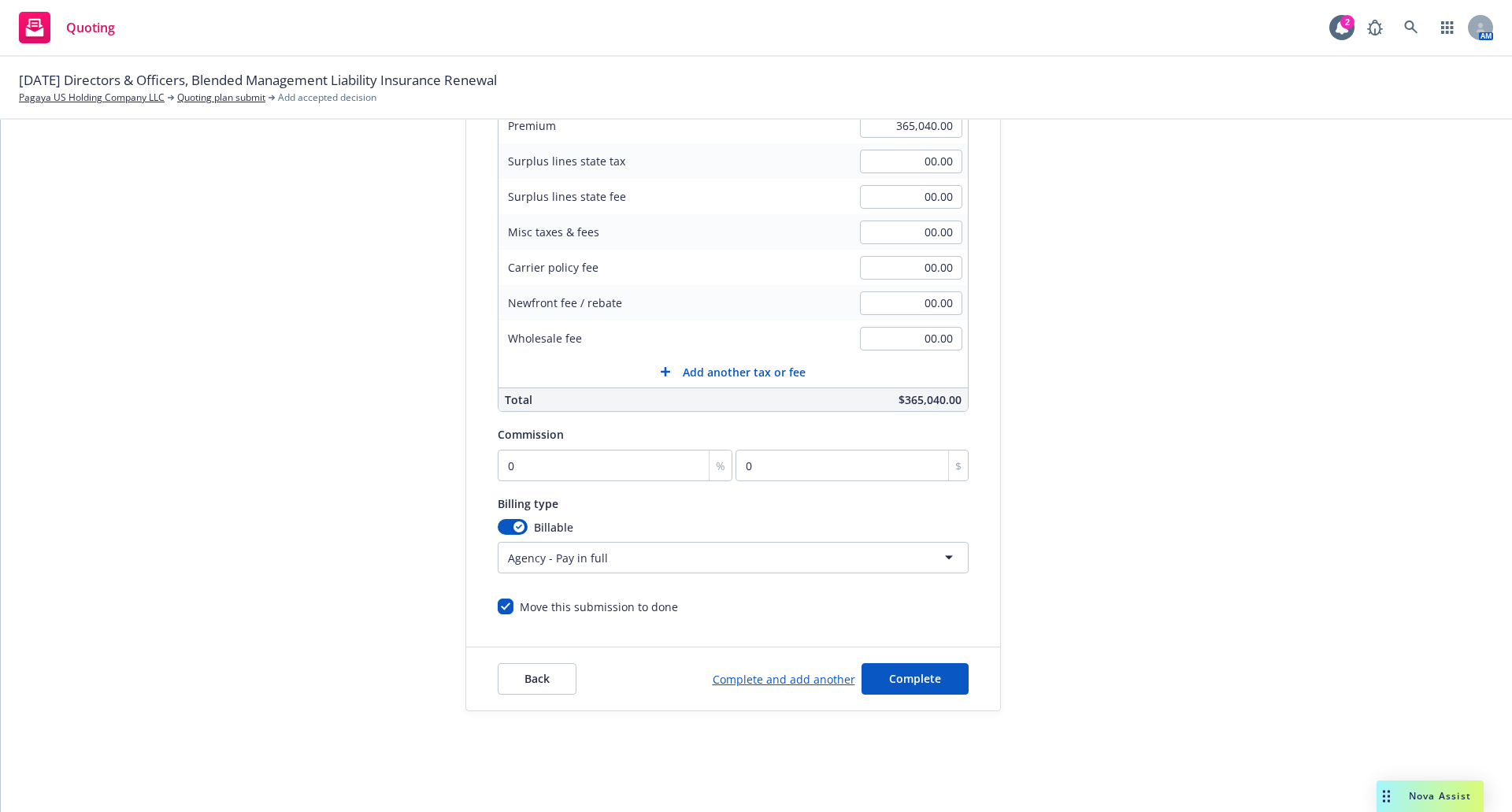
scroll to position [278, 0]
type input "1"
type input "3650.4"
type input "15"
type input "54756"
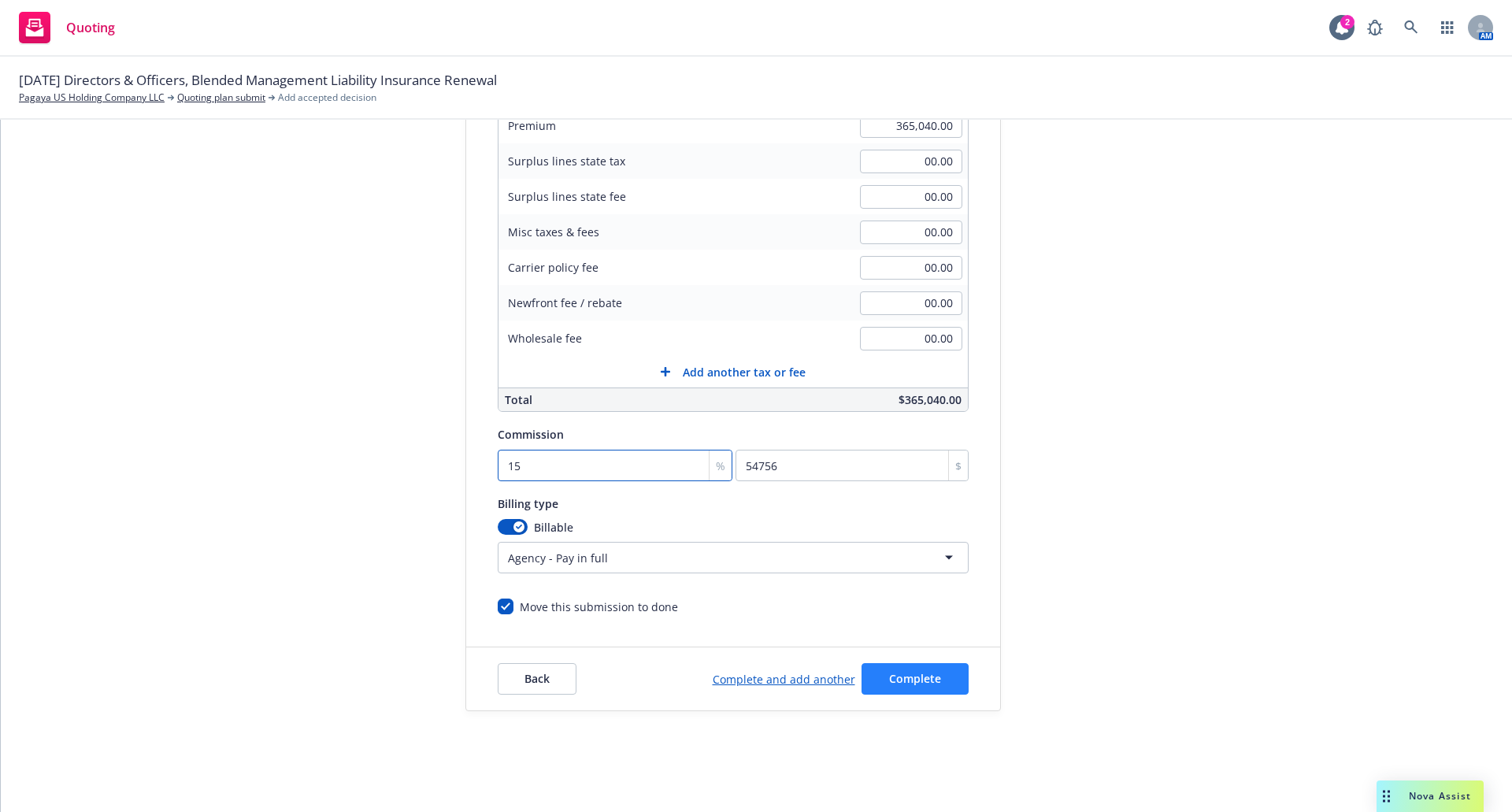
type input "15"
click at [922, 674] on span "Complete" at bounding box center [915, 678] width 52 height 15
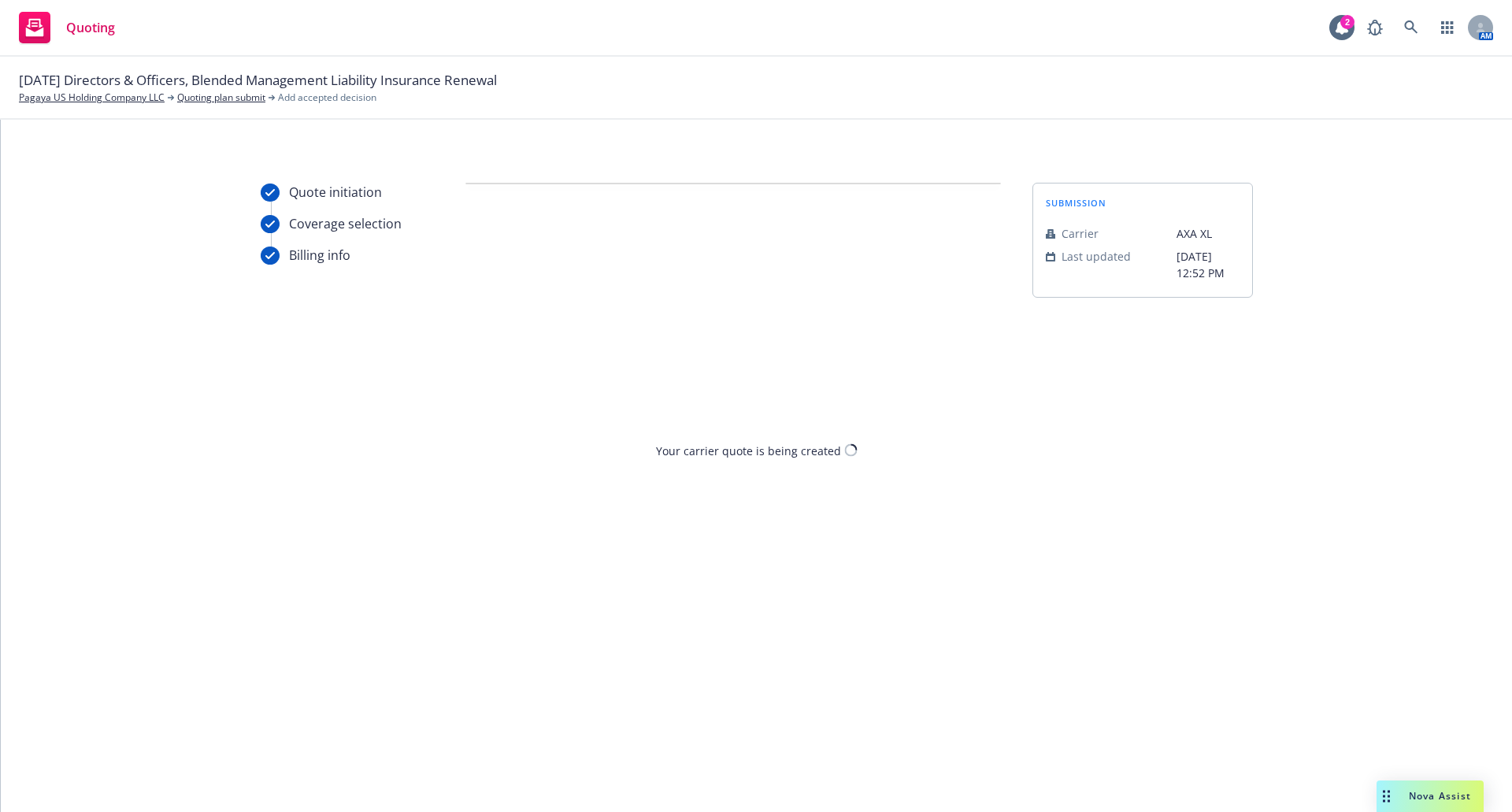
scroll to position [0, 0]
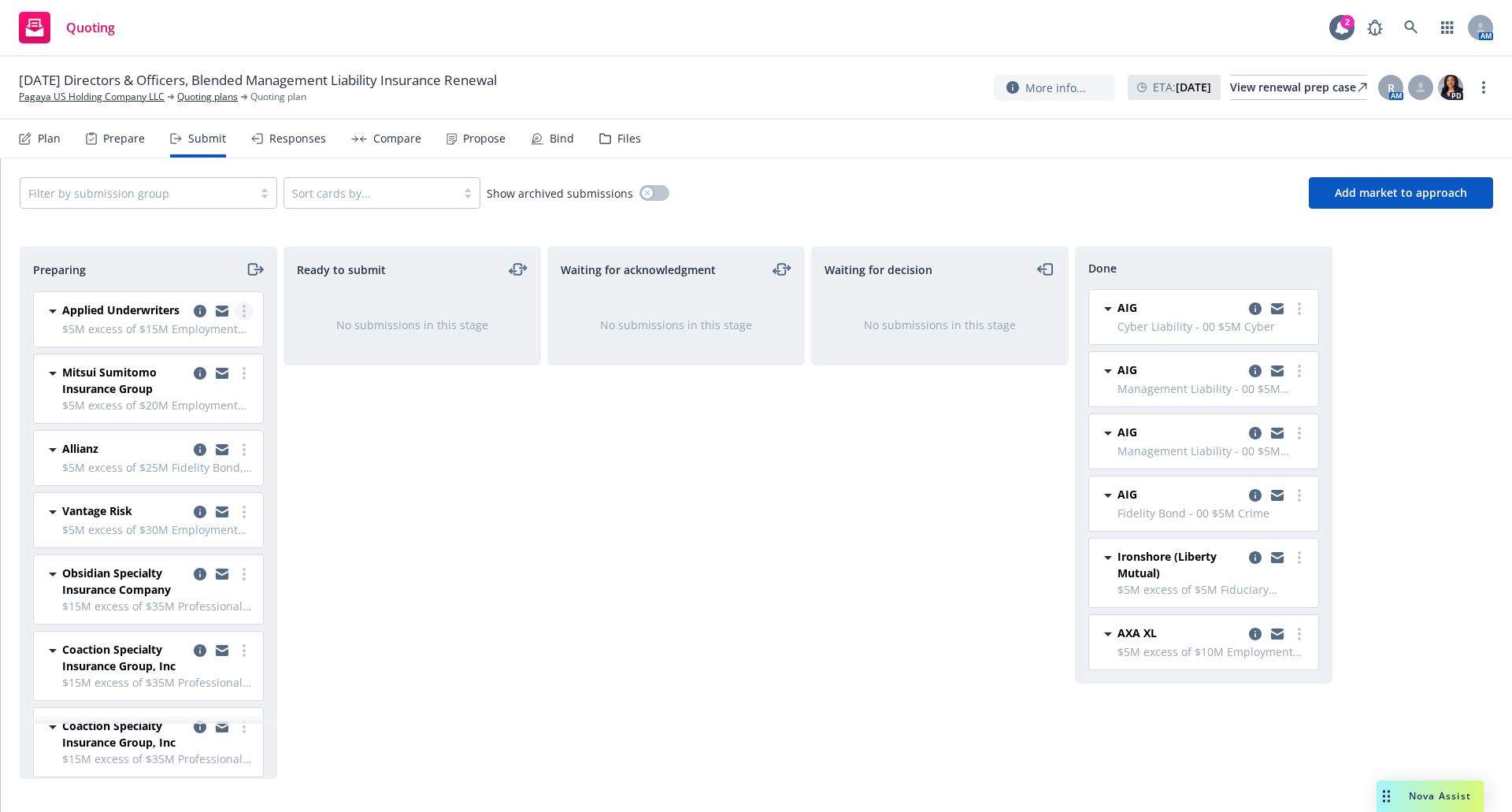
click at [235, 308] on link "more" at bounding box center [244, 310] width 19 height 19
click at [191, 438] on span "Add accepted decision" at bounding box center [161, 437] width 157 height 15
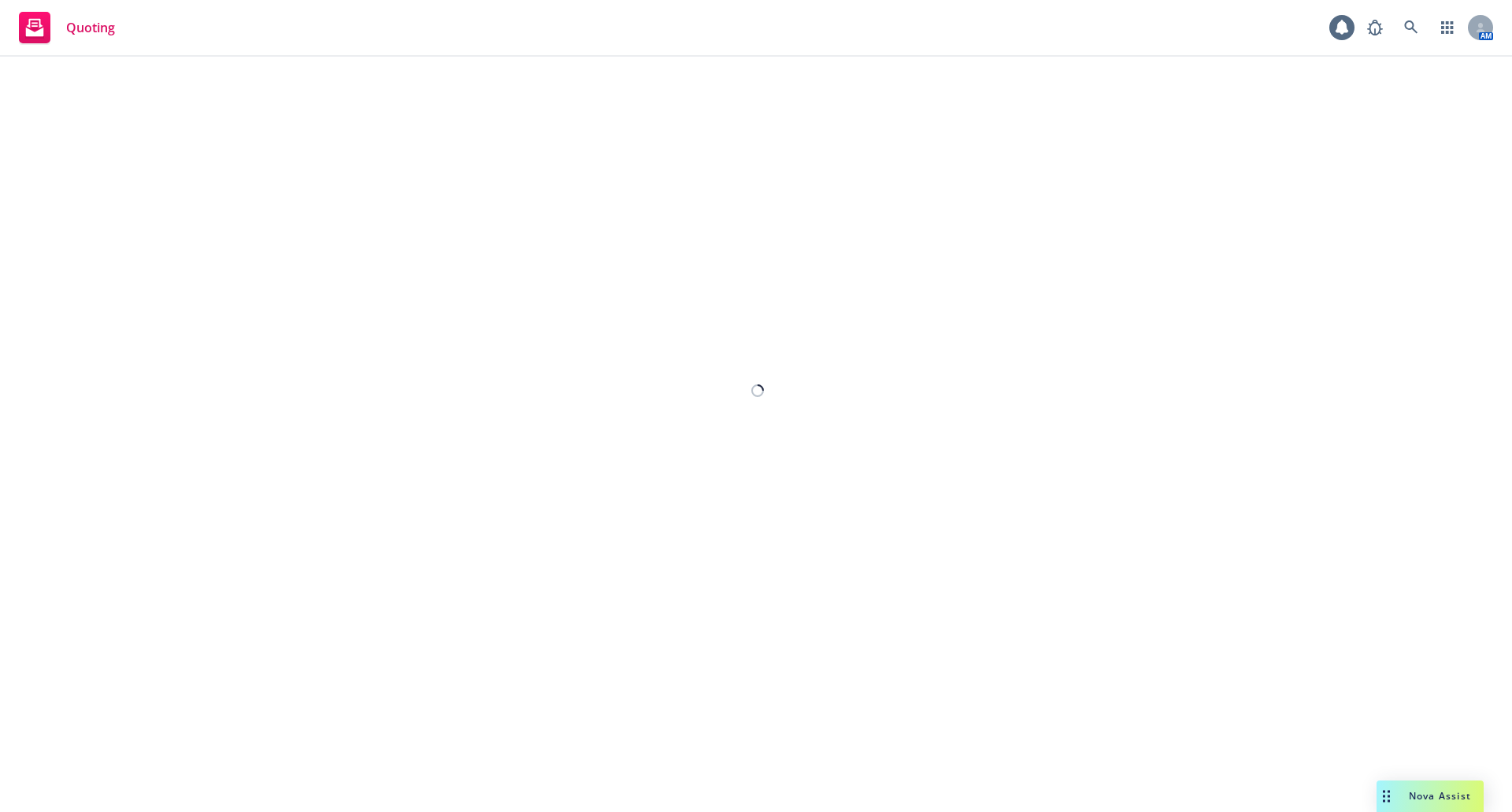
select select "12"
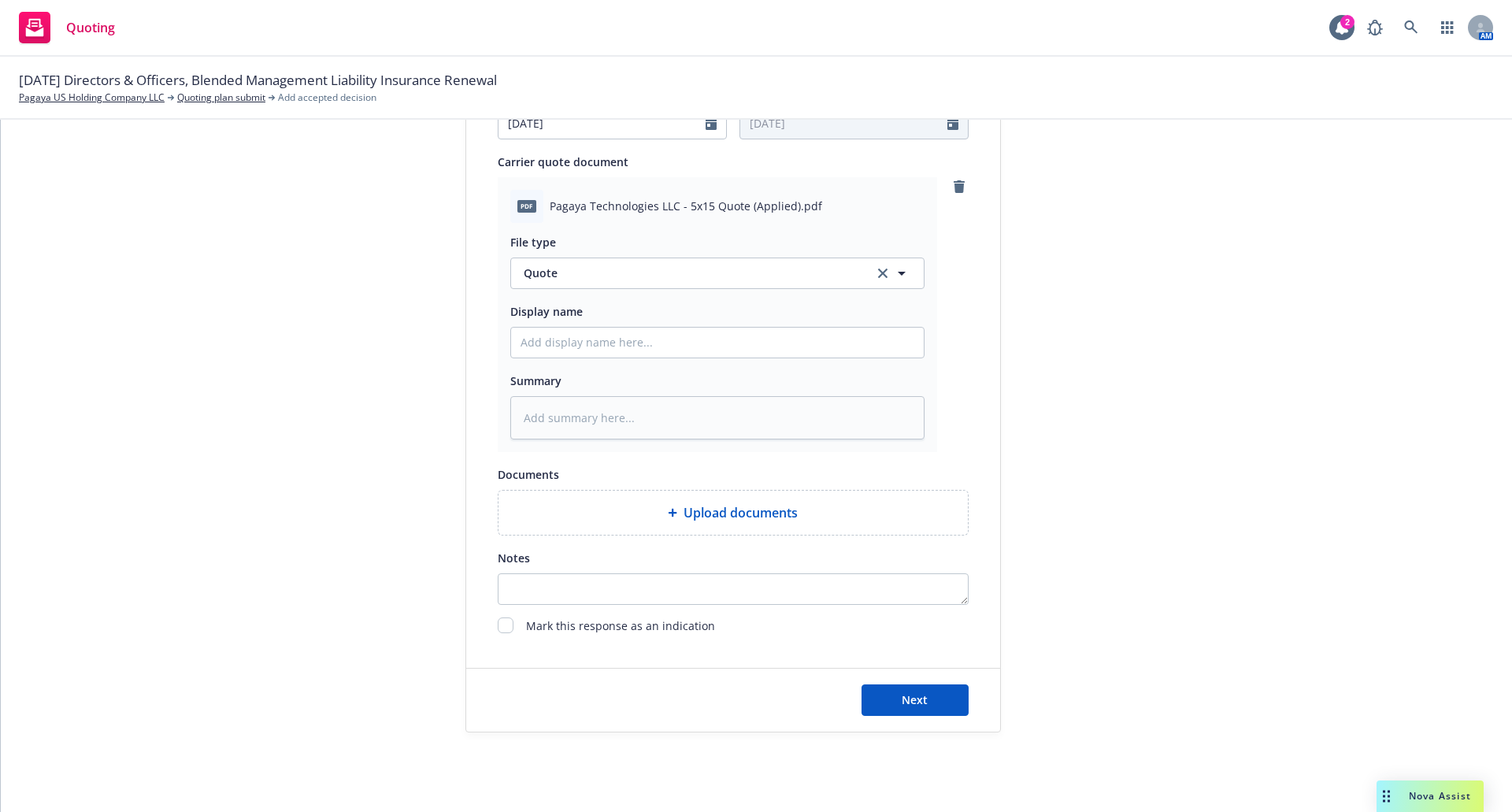
scroll to position [757, 0]
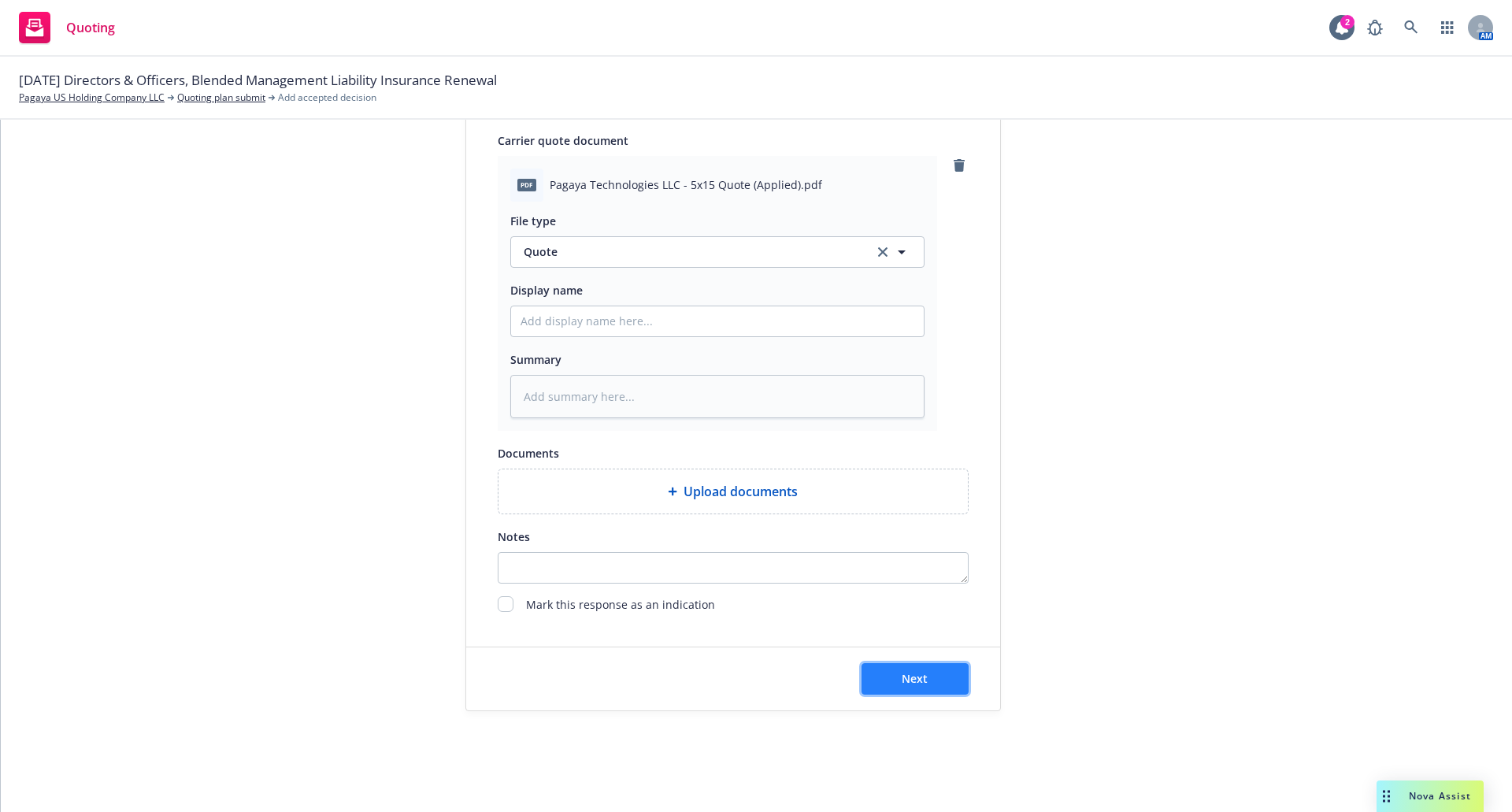
click at [894, 671] on button "Next" at bounding box center [915, 679] width 107 height 32
type textarea "x"
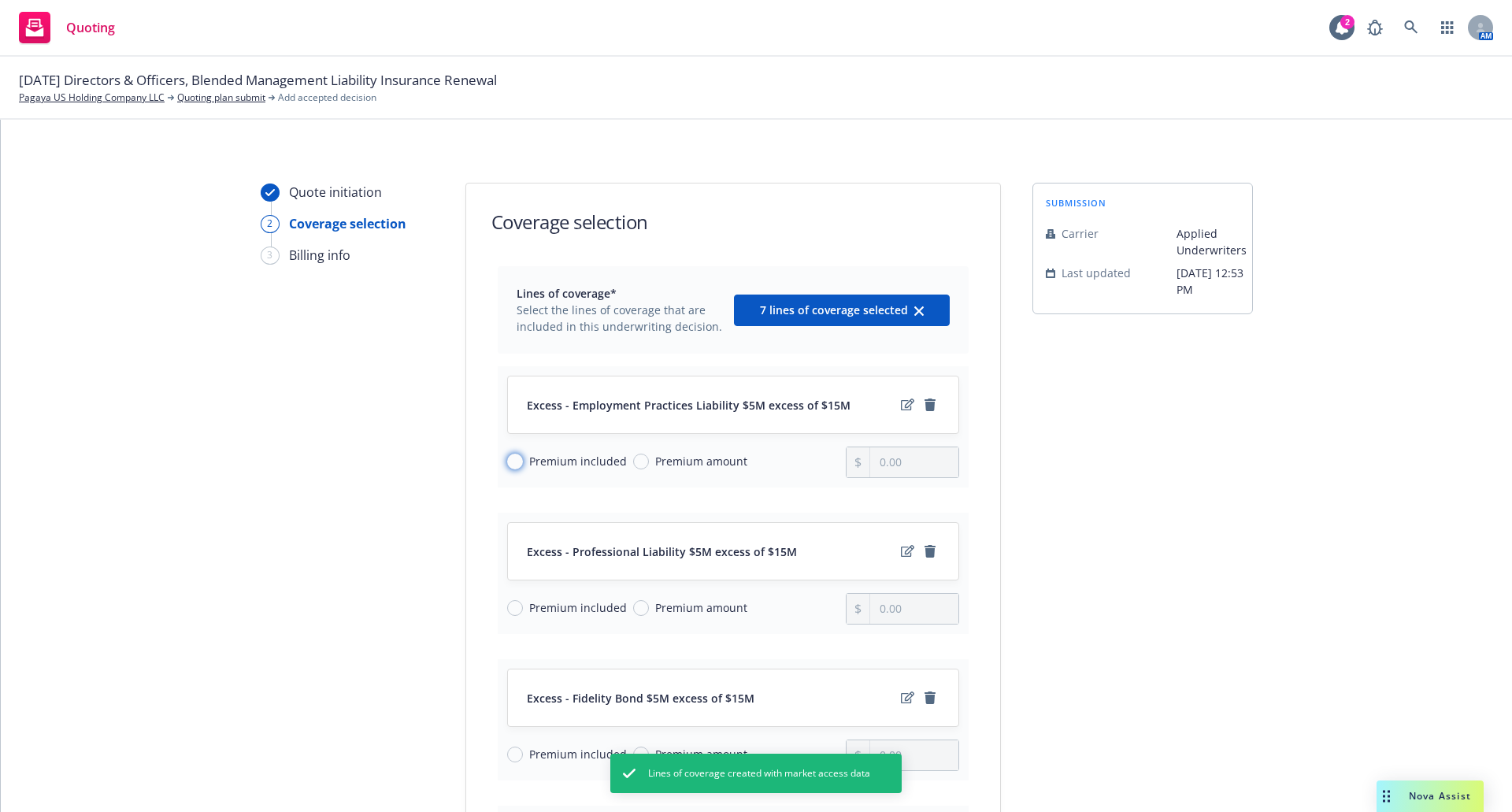
click at [507, 458] on input "Premium included" at bounding box center [515, 461] width 16 height 16
radio input "true"
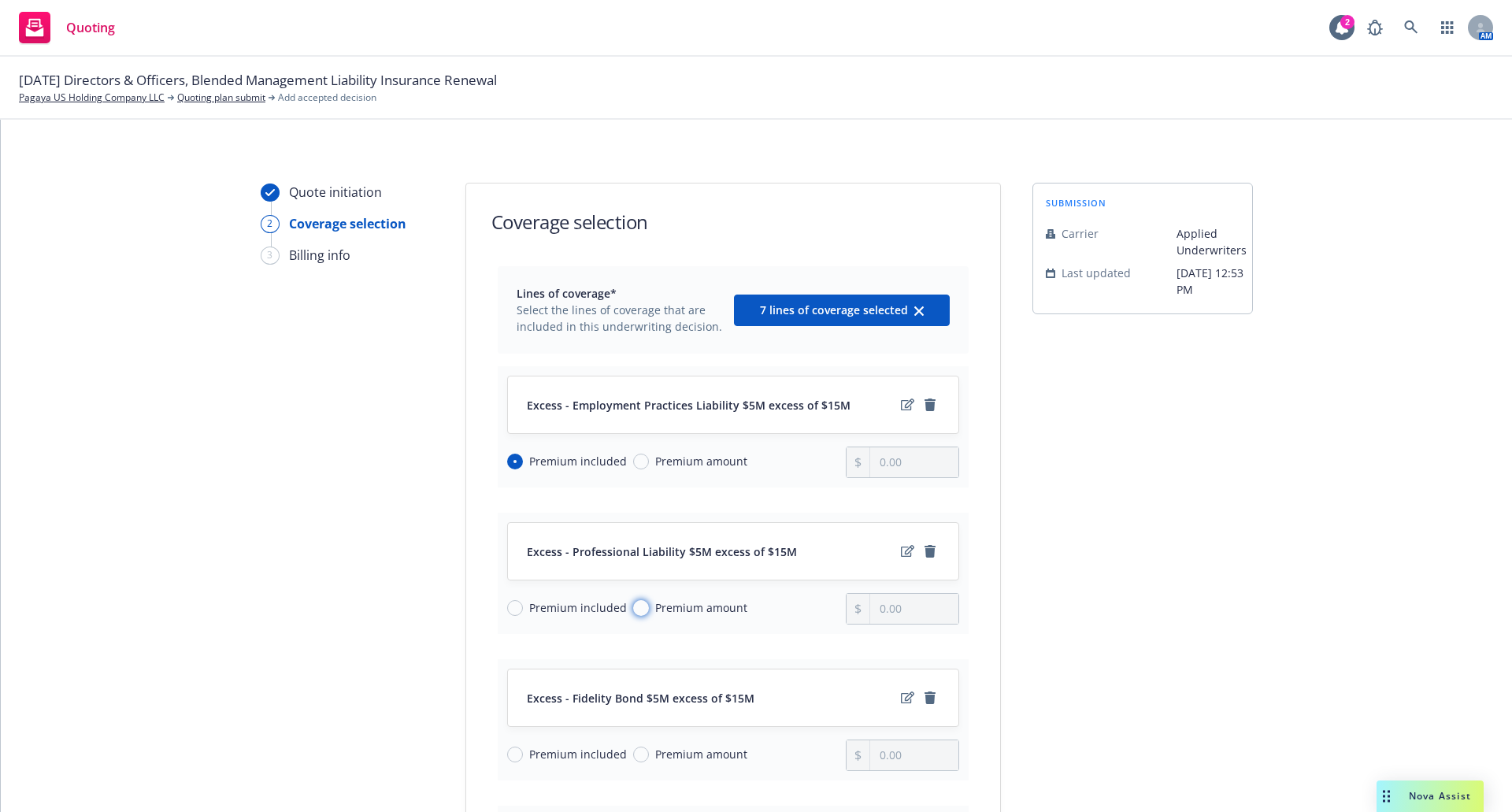
click at [633, 605] on input "Premium amount" at bounding box center [641, 608] width 16 height 16
radio input "true"
type input "0.00"
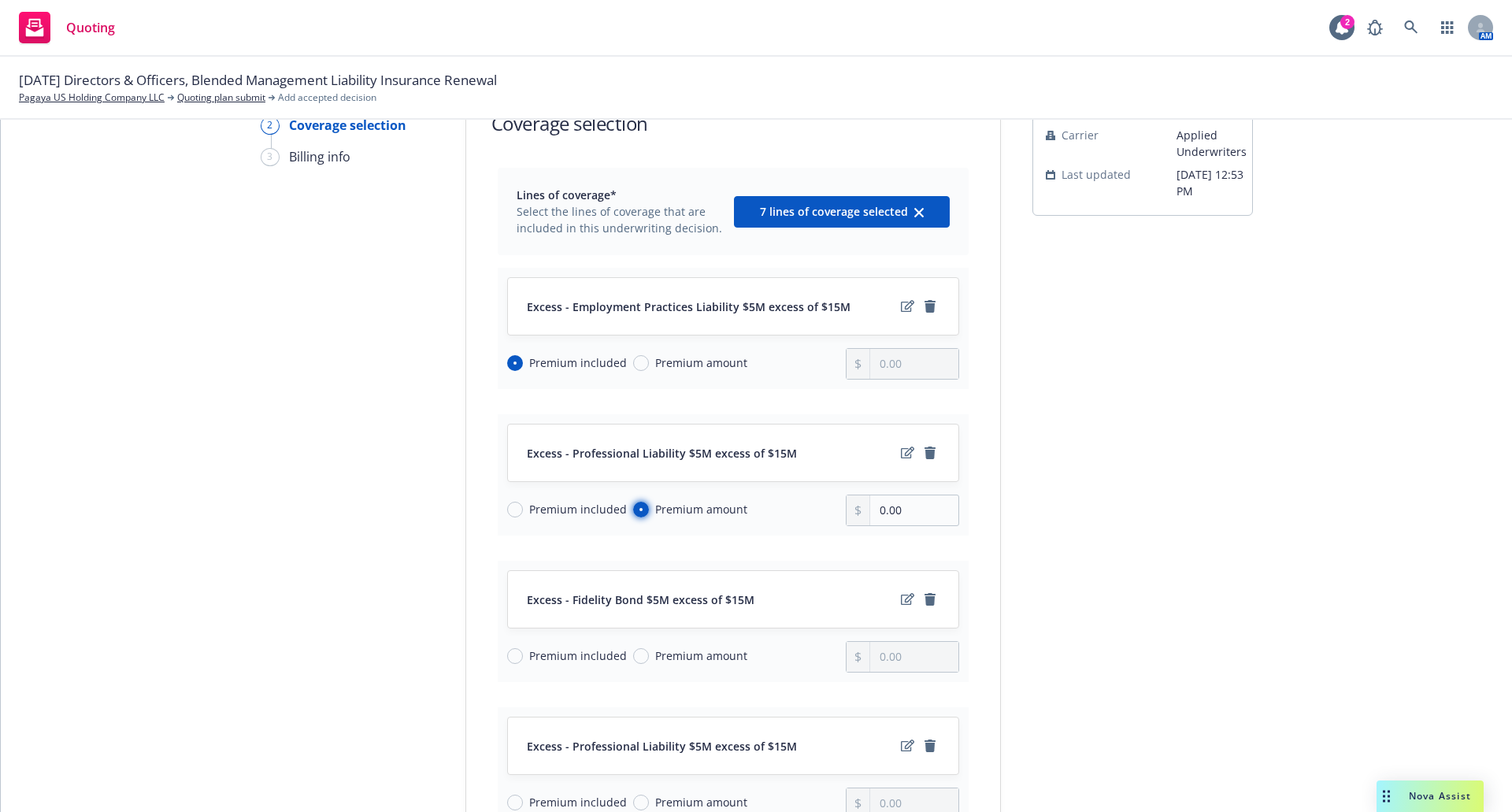
scroll to position [157, 0]
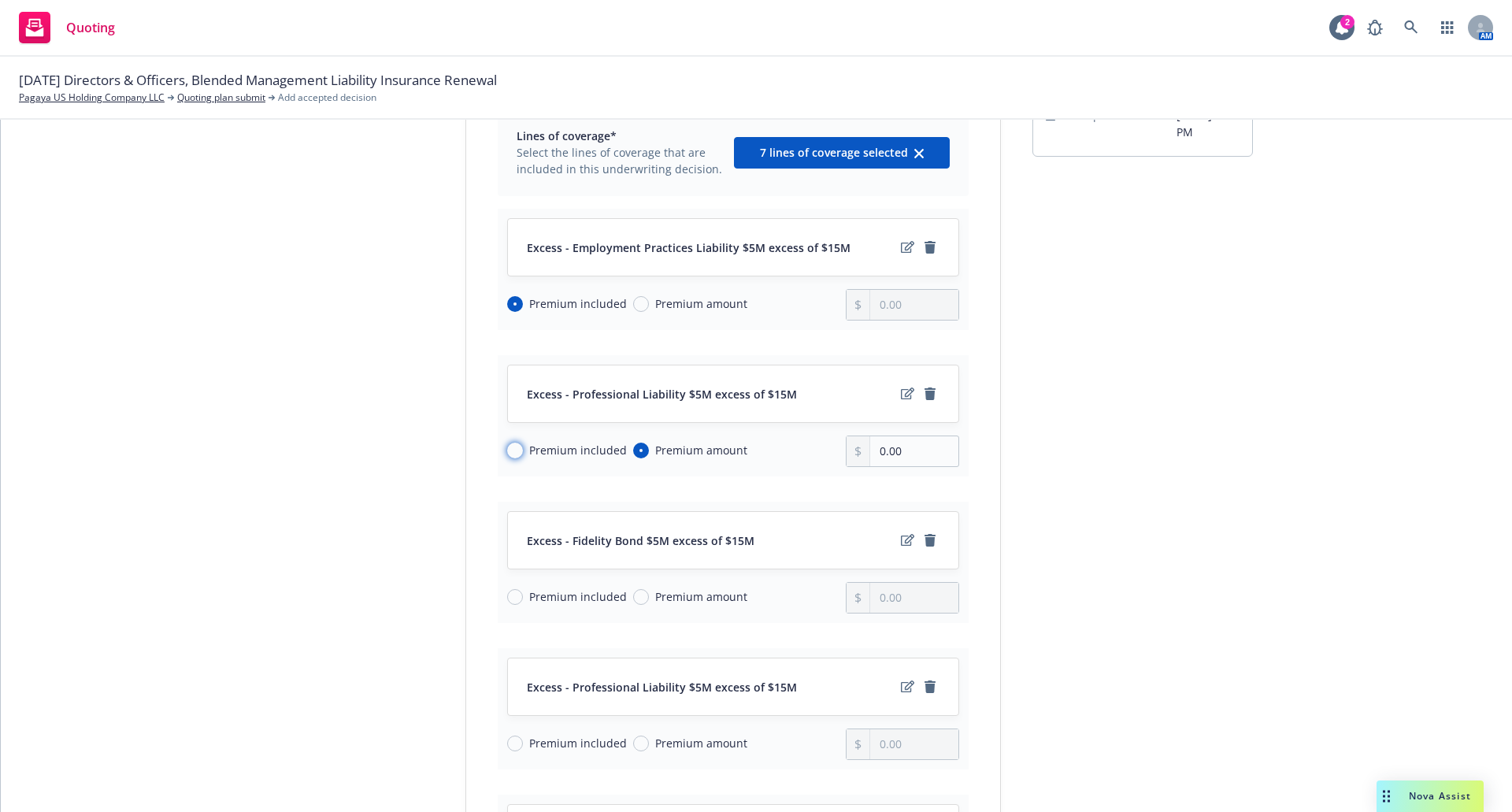
click at [507, 452] on input "Premium included" at bounding box center [515, 450] width 16 height 16
radio input "true"
radio input "false"
click at [507, 596] on input "Premium included" at bounding box center [515, 597] width 16 height 16
radio input "true"
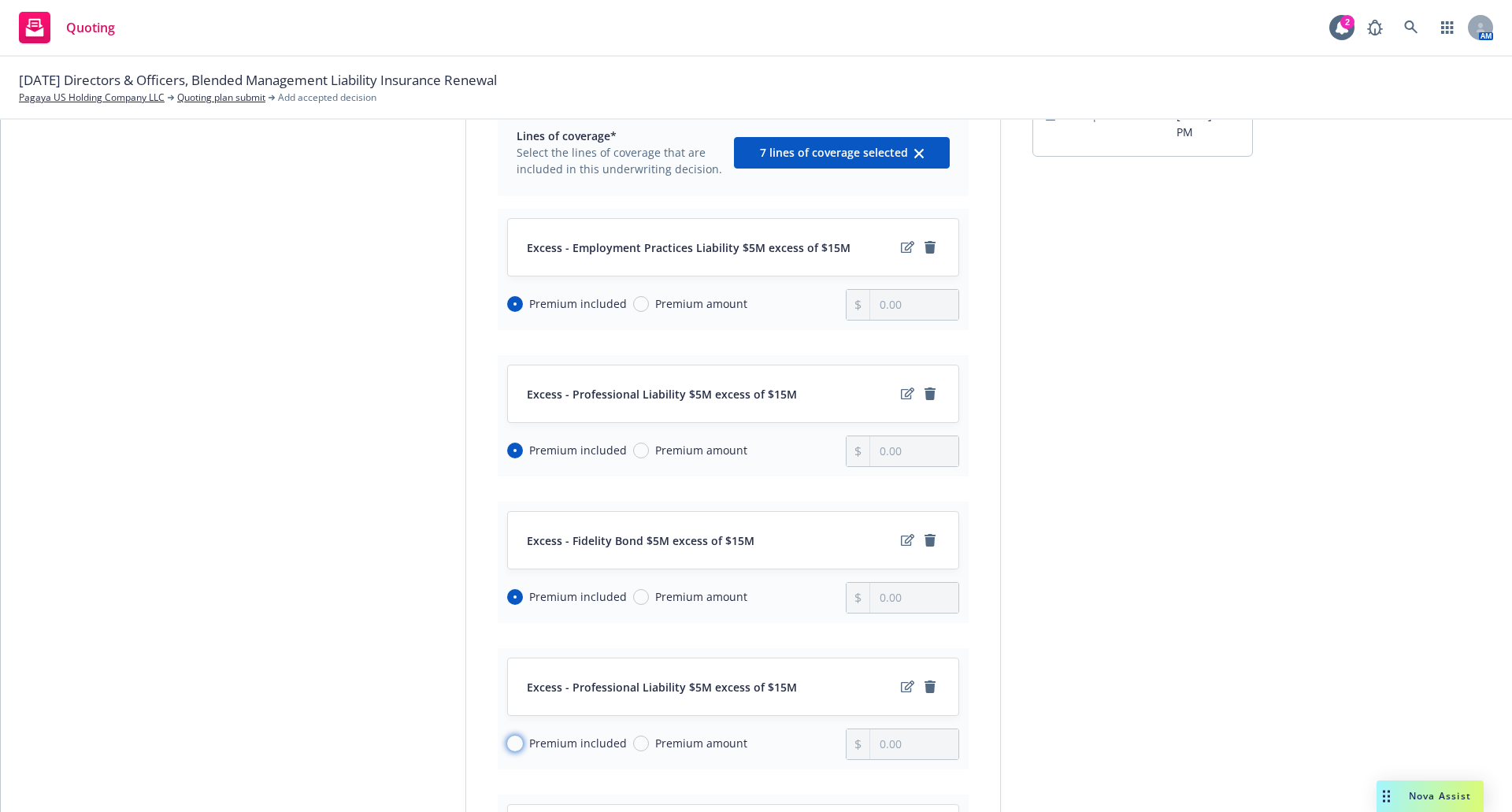
click at [512, 747] on input "Premium included" at bounding box center [515, 744] width 16 height 16
radio input "true"
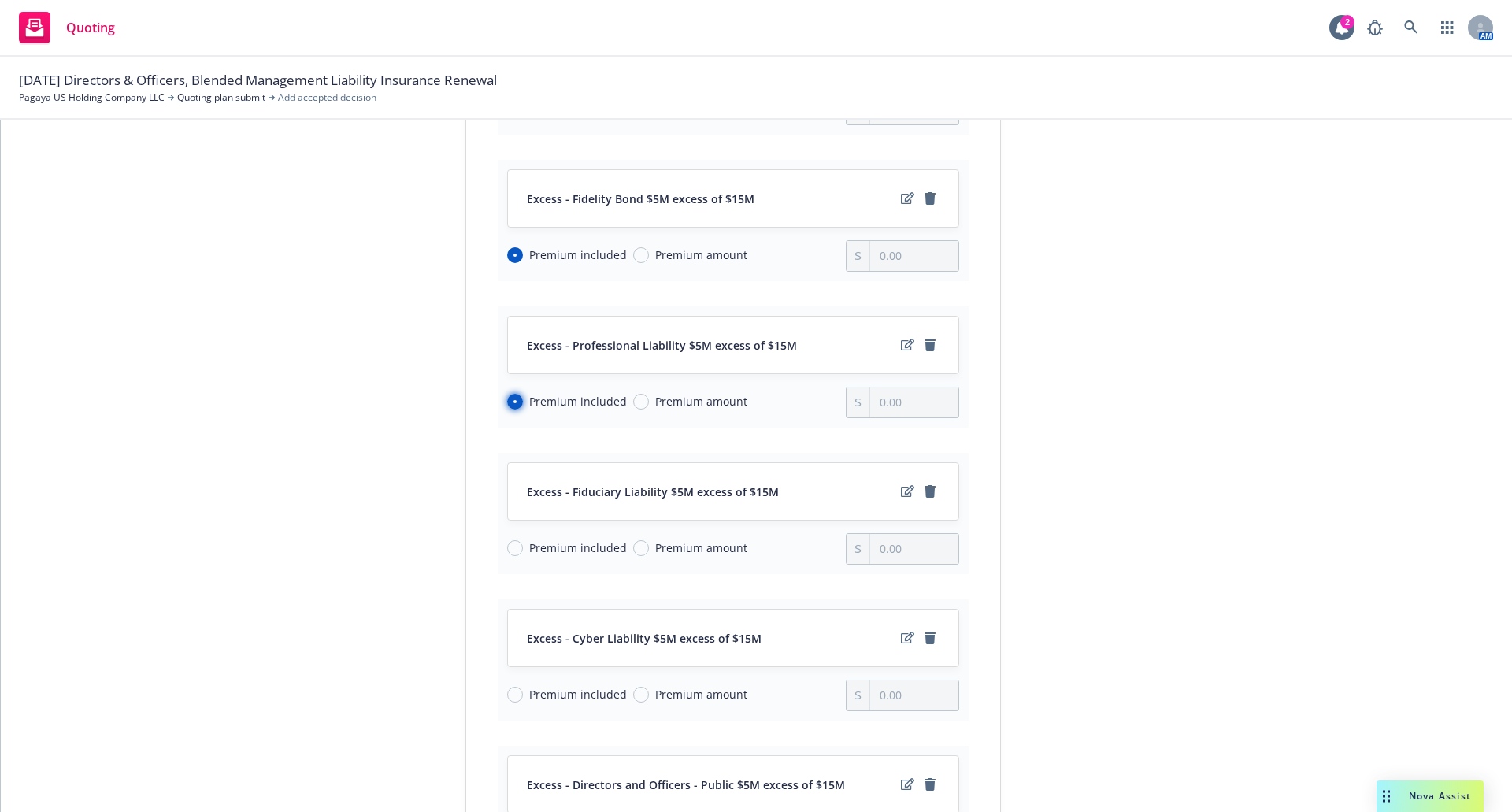
scroll to position [551, 0]
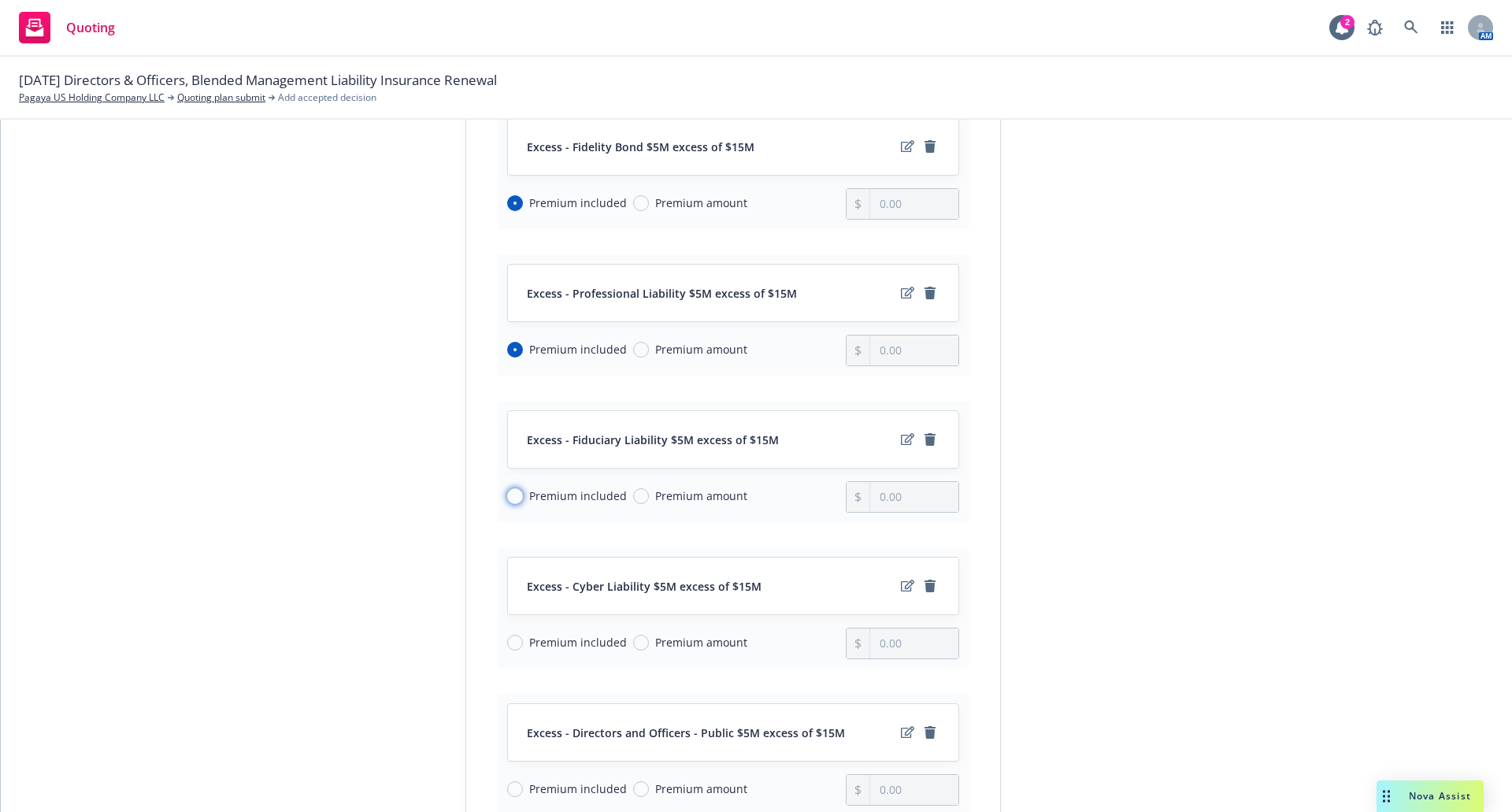
click at [507, 495] on input "Premium included" at bounding box center [515, 496] width 16 height 16
radio input "true"
click at [507, 642] on input "Premium included" at bounding box center [515, 642] width 16 height 16
radio input "true"
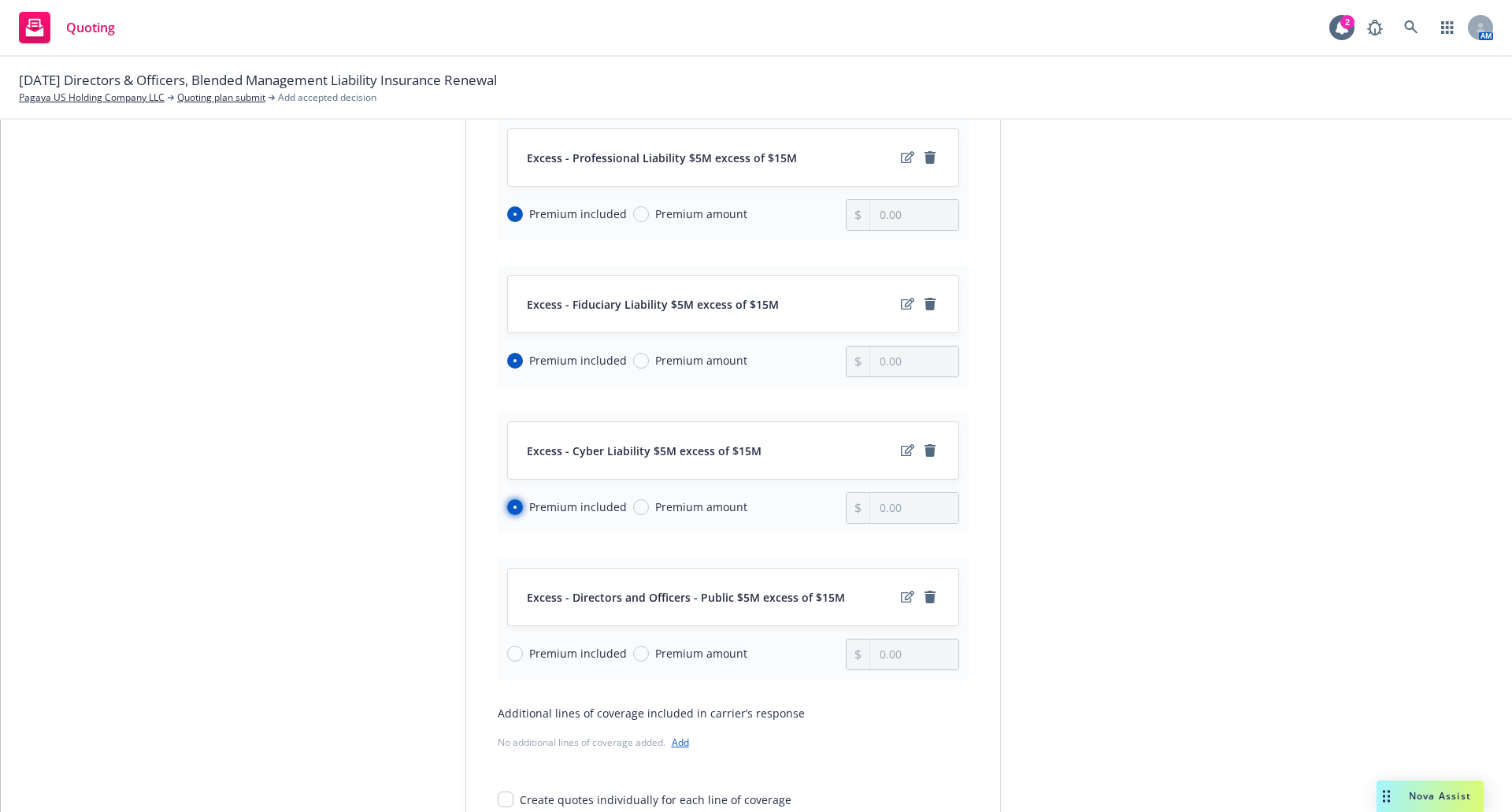
scroll to position [708, 0]
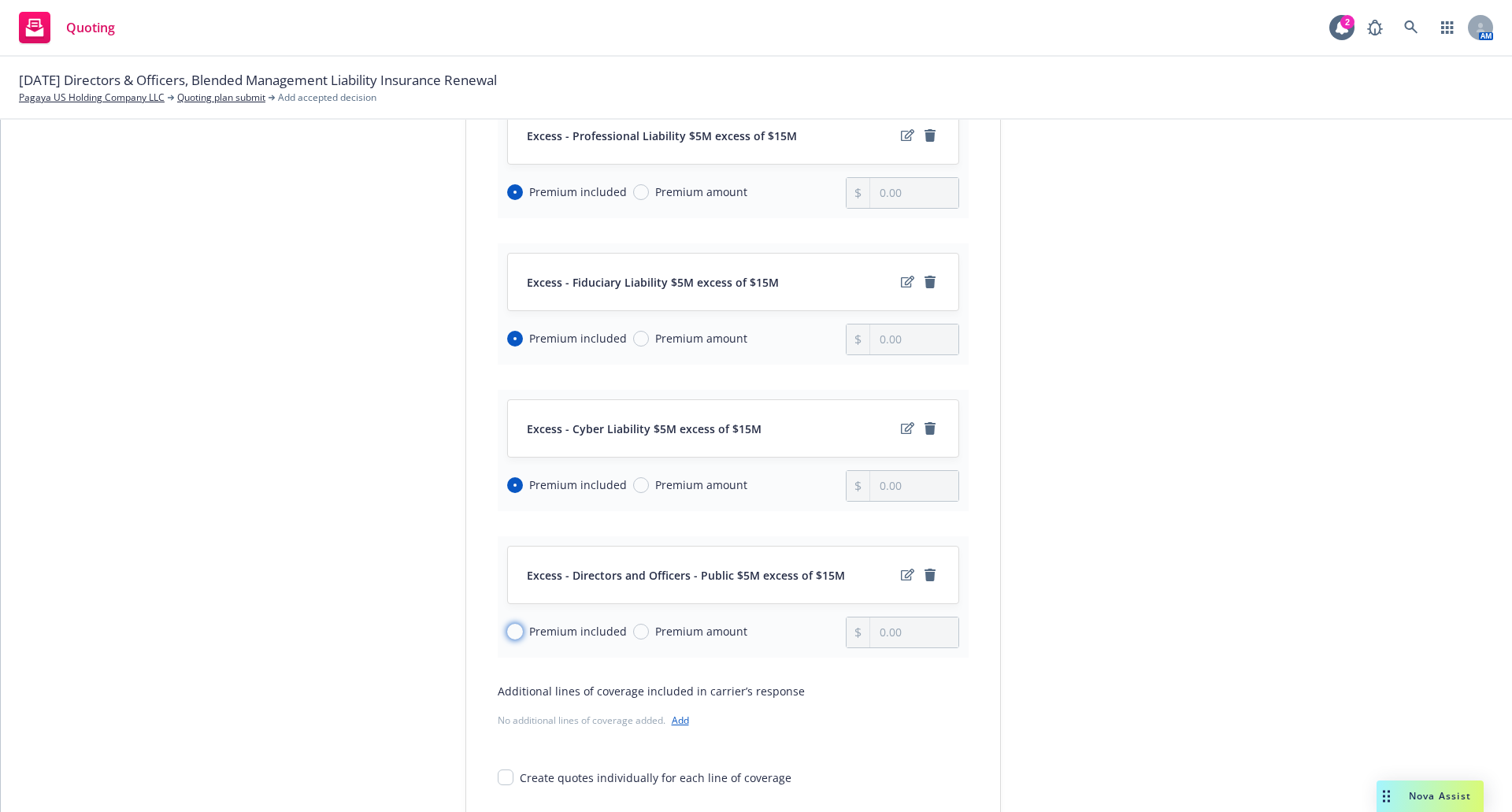
click at [508, 631] on input "Premium included" at bounding box center [515, 631] width 16 height 16
radio input "true"
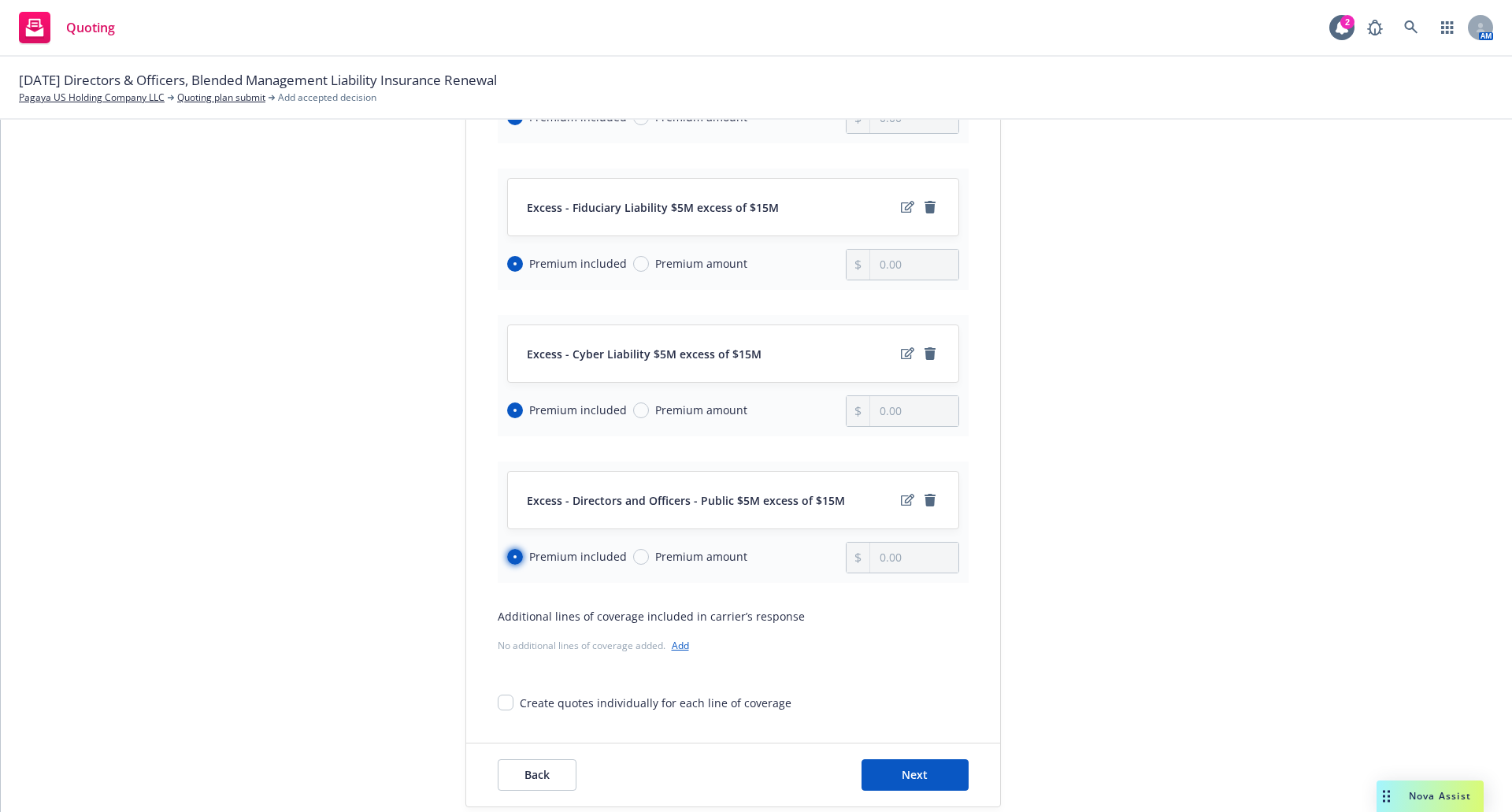
scroll to position [879, 0]
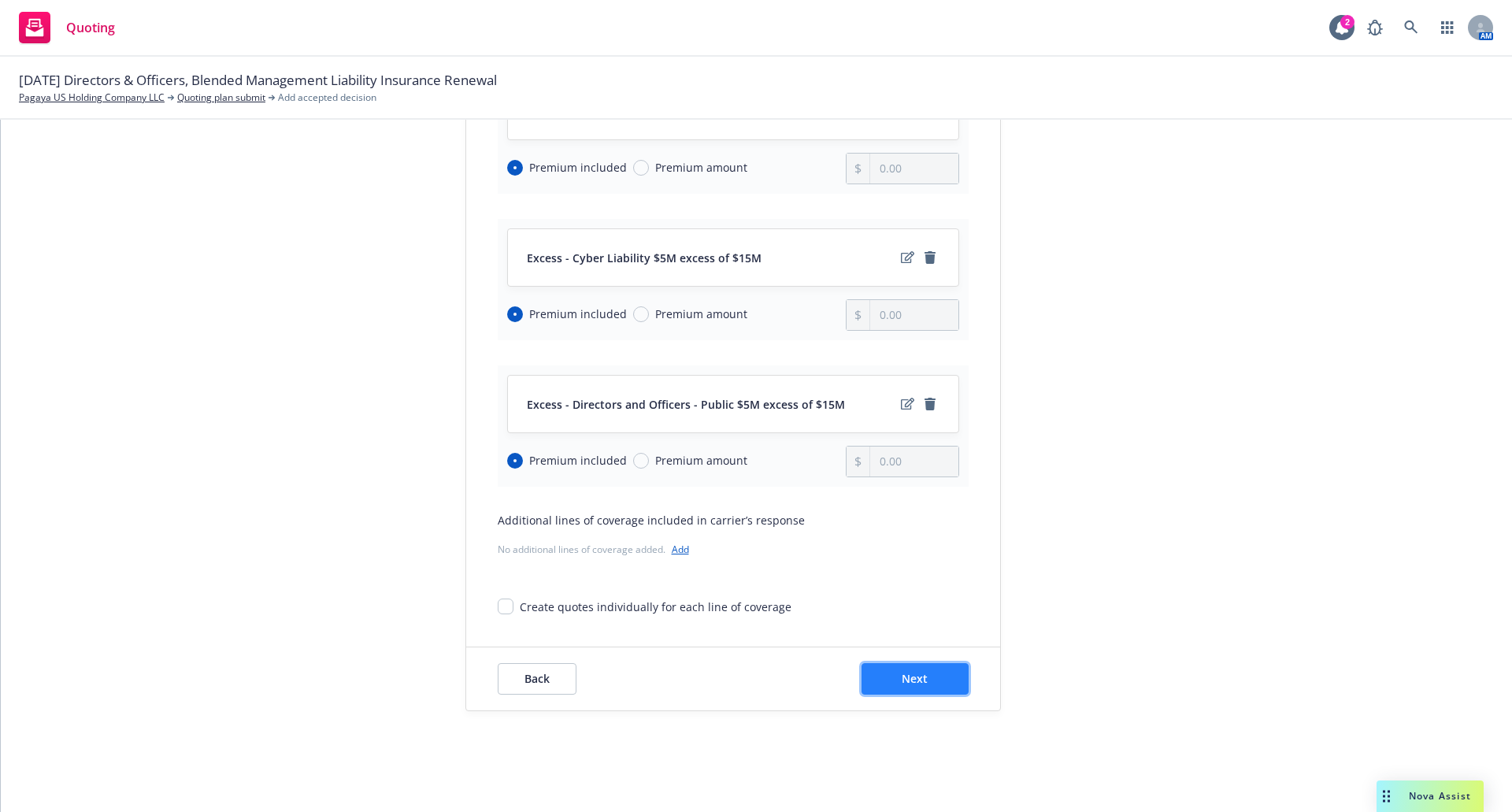
click at [902, 679] on span "Next" at bounding box center [915, 678] width 26 height 15
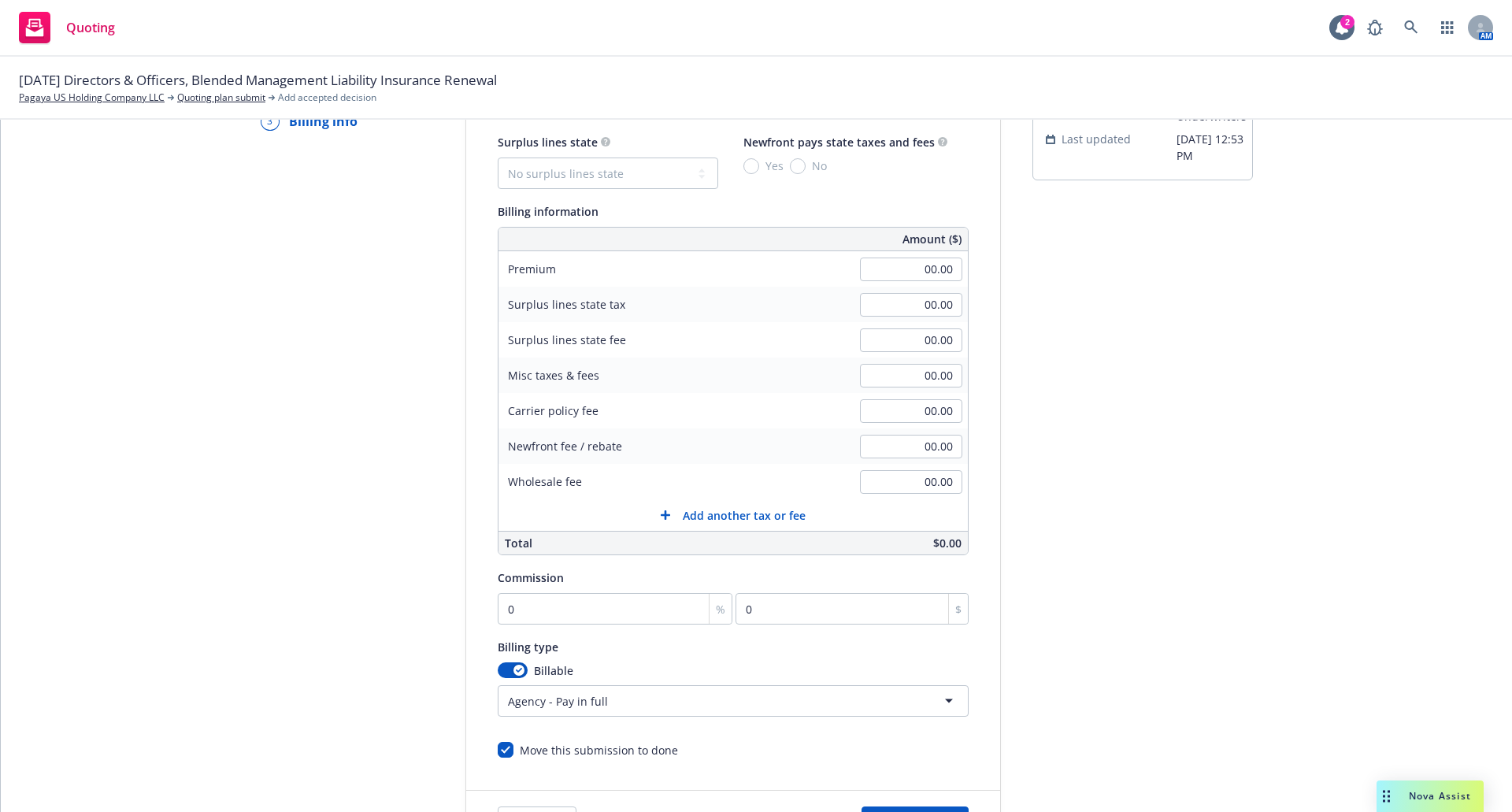
scroll to position [41, 0]
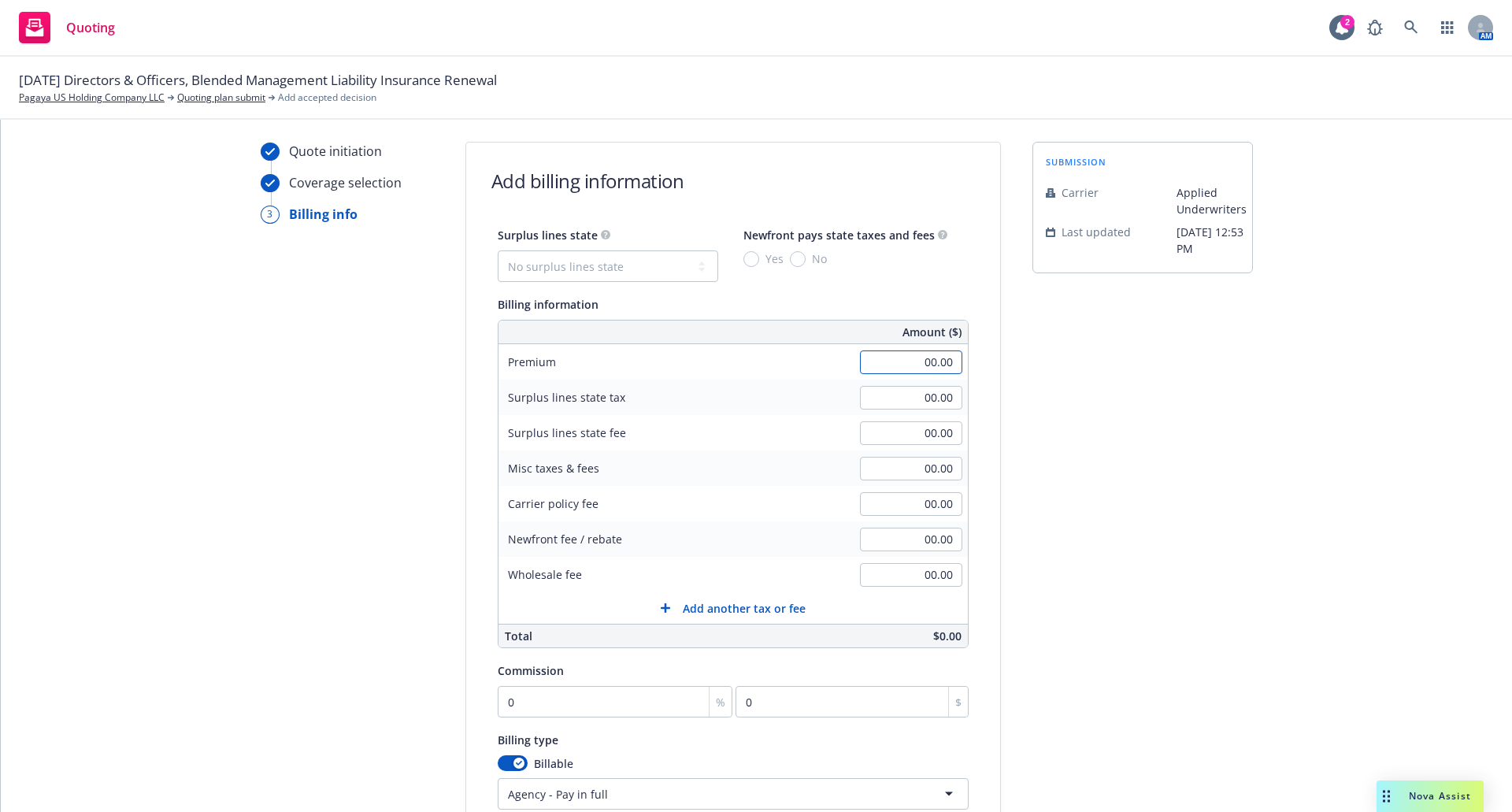
click at [910, 359] on input "00.00" at bounding box center [911, 363] width 103 height 24
click at [938, 360] on input "00.00" at bounding box center [911, 363] width 103 height 24
drag, startPoint x: 914, startPoint y: 361, endPoint x: 977, endPoint y: 361, distance: 63.0
click at [977, 361] on div "Surplus lines state No surplus lines state Alaska Alabama Arkansas Arizona Cali…" at bounding box center [733, 538] width 534 height 626
type input "255,528.00"
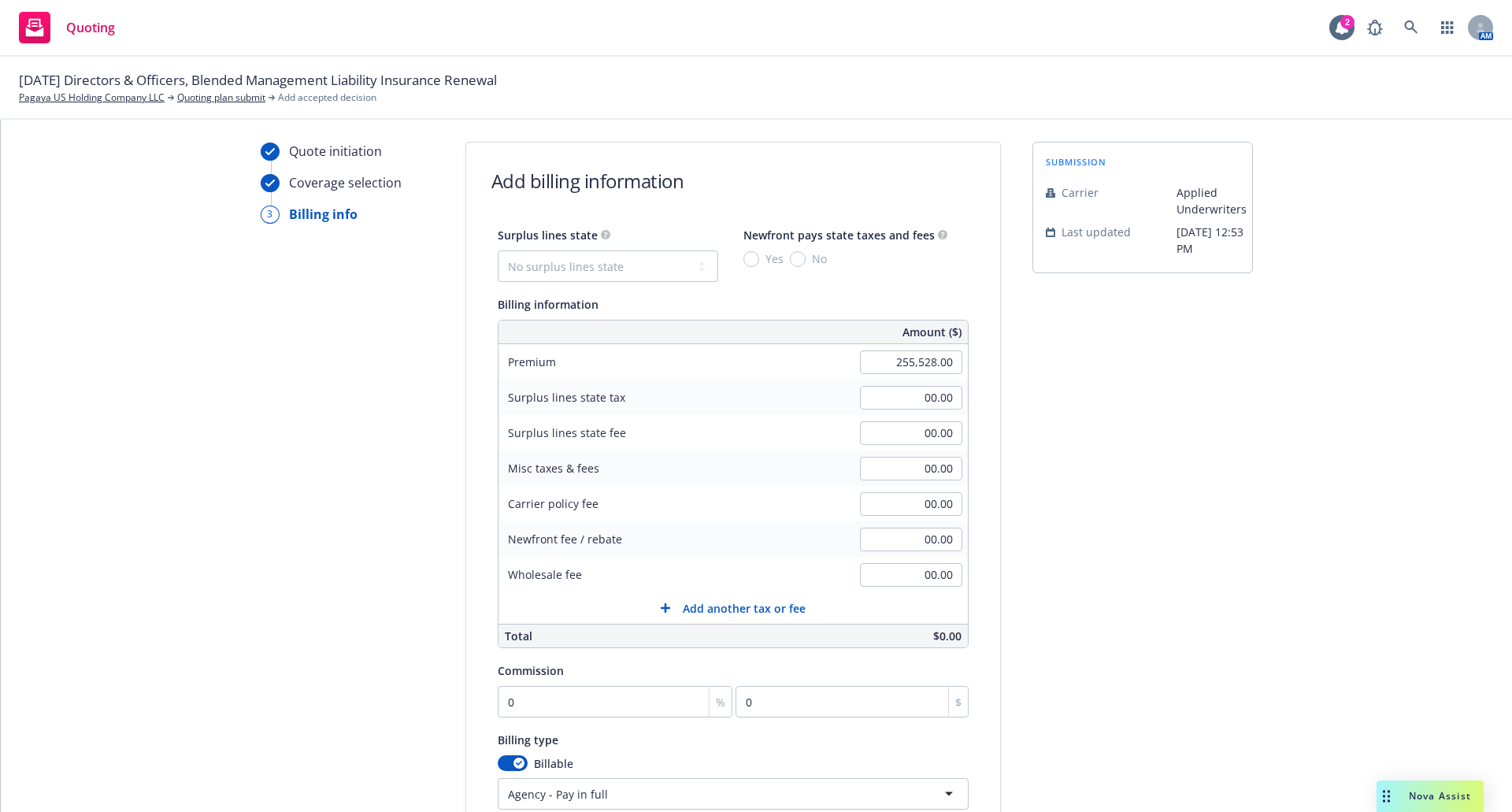
click at [1023, 381] on div "Quote initiation Coverage selection 3 Billing info Add billing information Surp…" at bounding box center [756, 543] width 1473 height 805
click at [575, 696] on input "0" at bounding box center [616, 701] width 235 height 32
type input "1"
type input "2555.28"
type input "12"
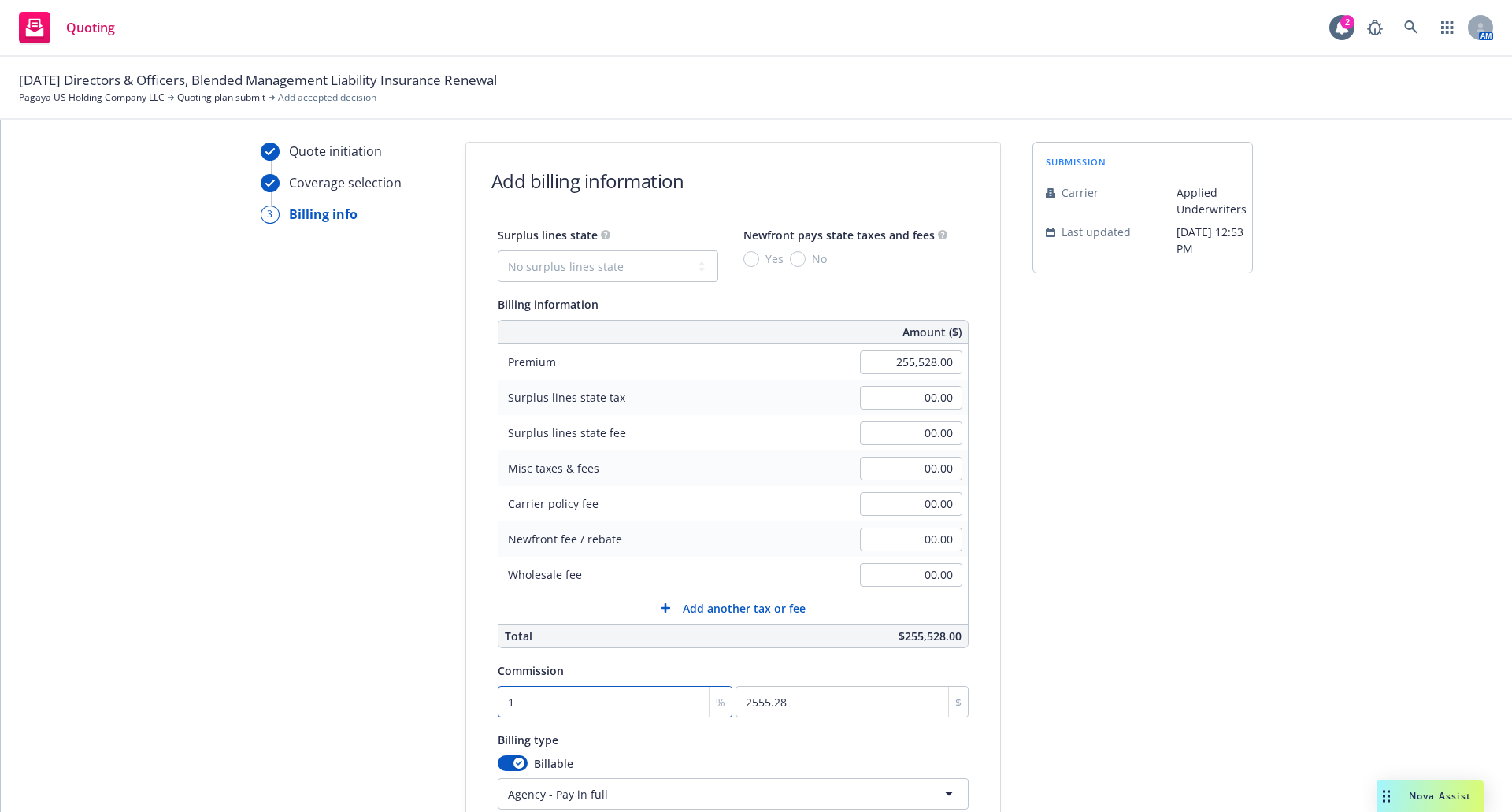
type input "30663.36"
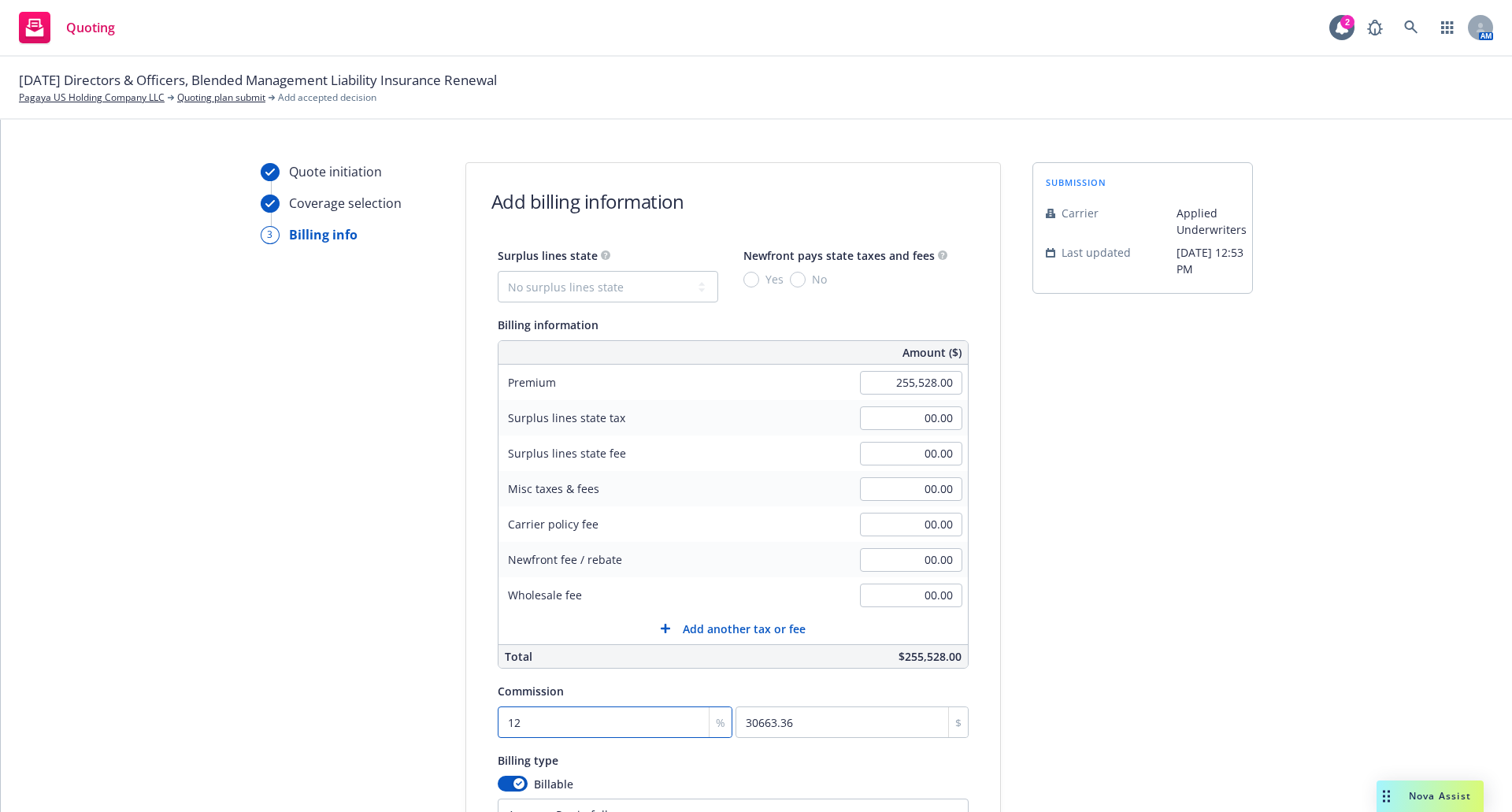
scroll to position [0, 0]
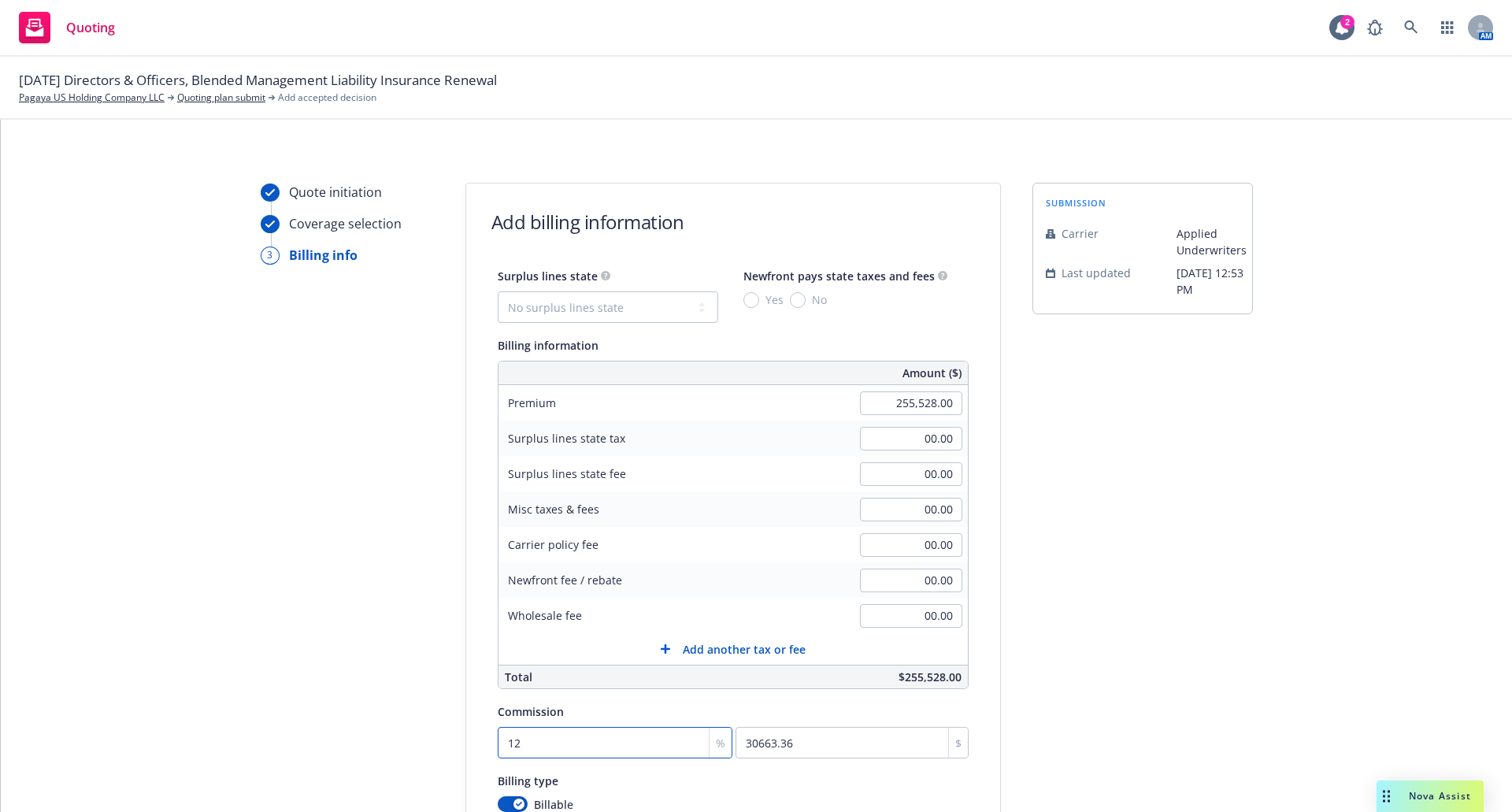
type input "12"
click at [1145, 509] on div "submission Carrier Applied Underwriters Last updated 9/11, 12:53 PM" at bounding box center [1142, 585] width 220 height 805
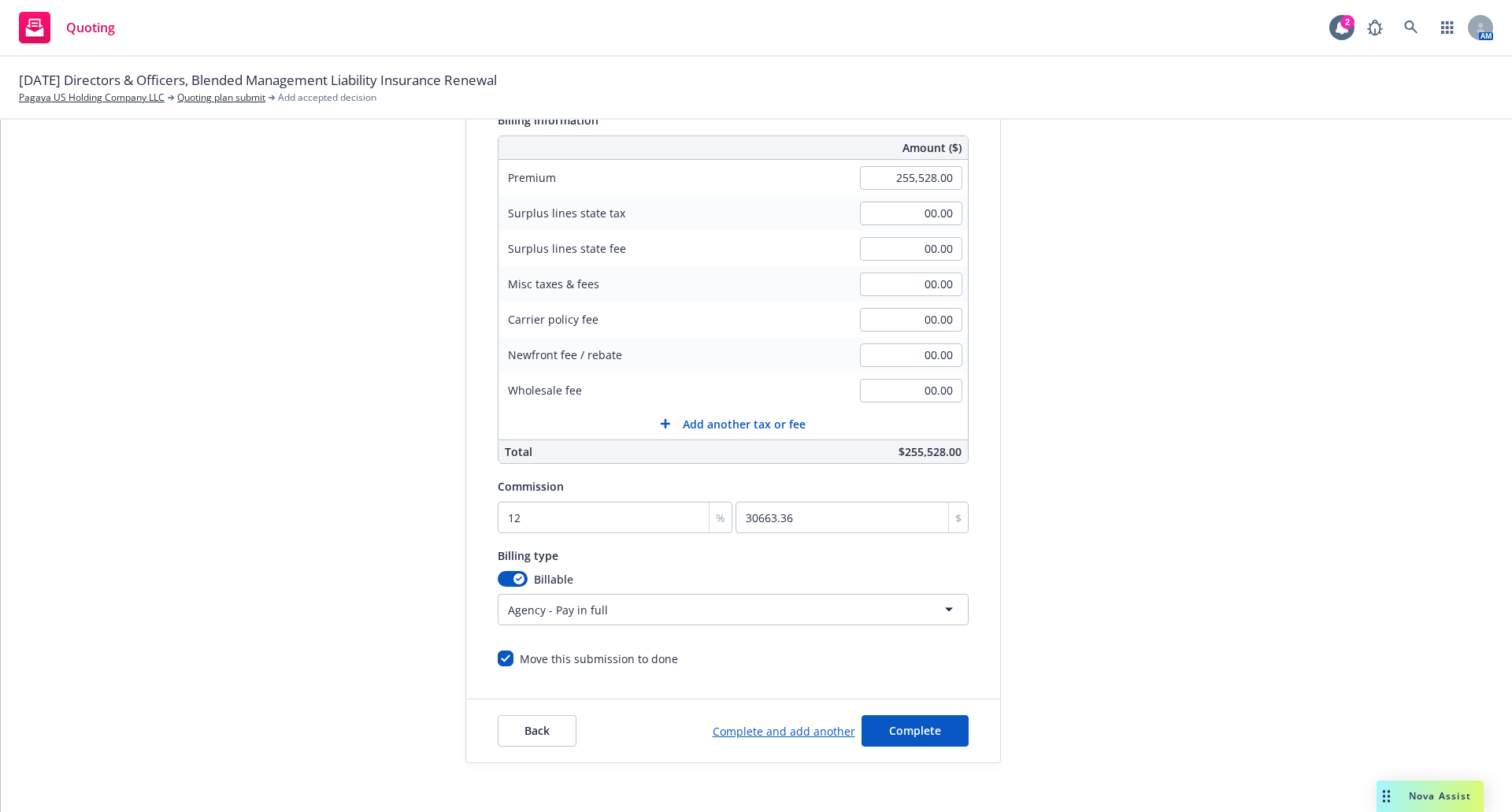
scroll to position [278, 0]
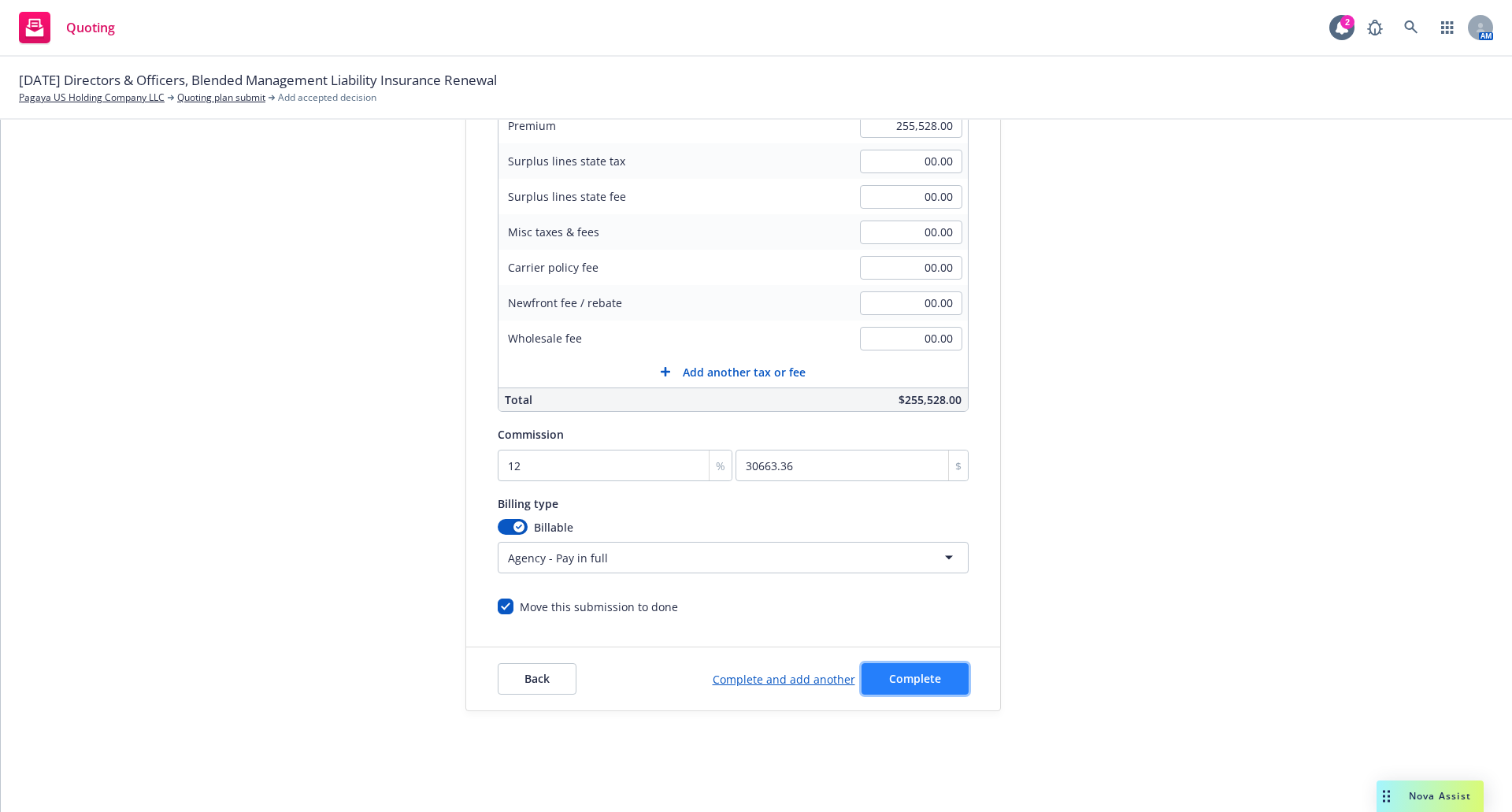
click at [942, 678] on button "Complete" at bounding box center [915, 679] width 107 height 32
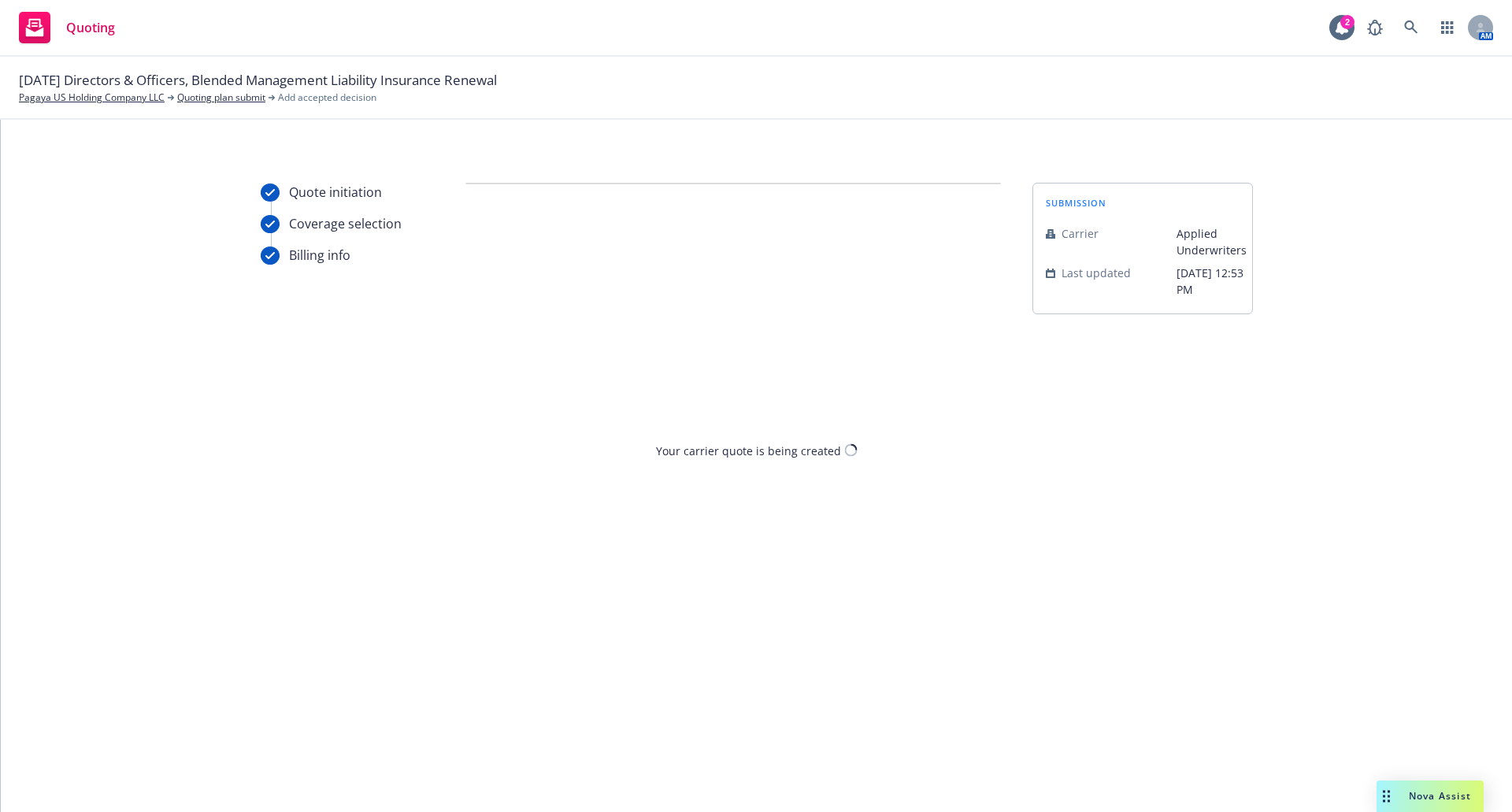
scroll to position [0, 0]
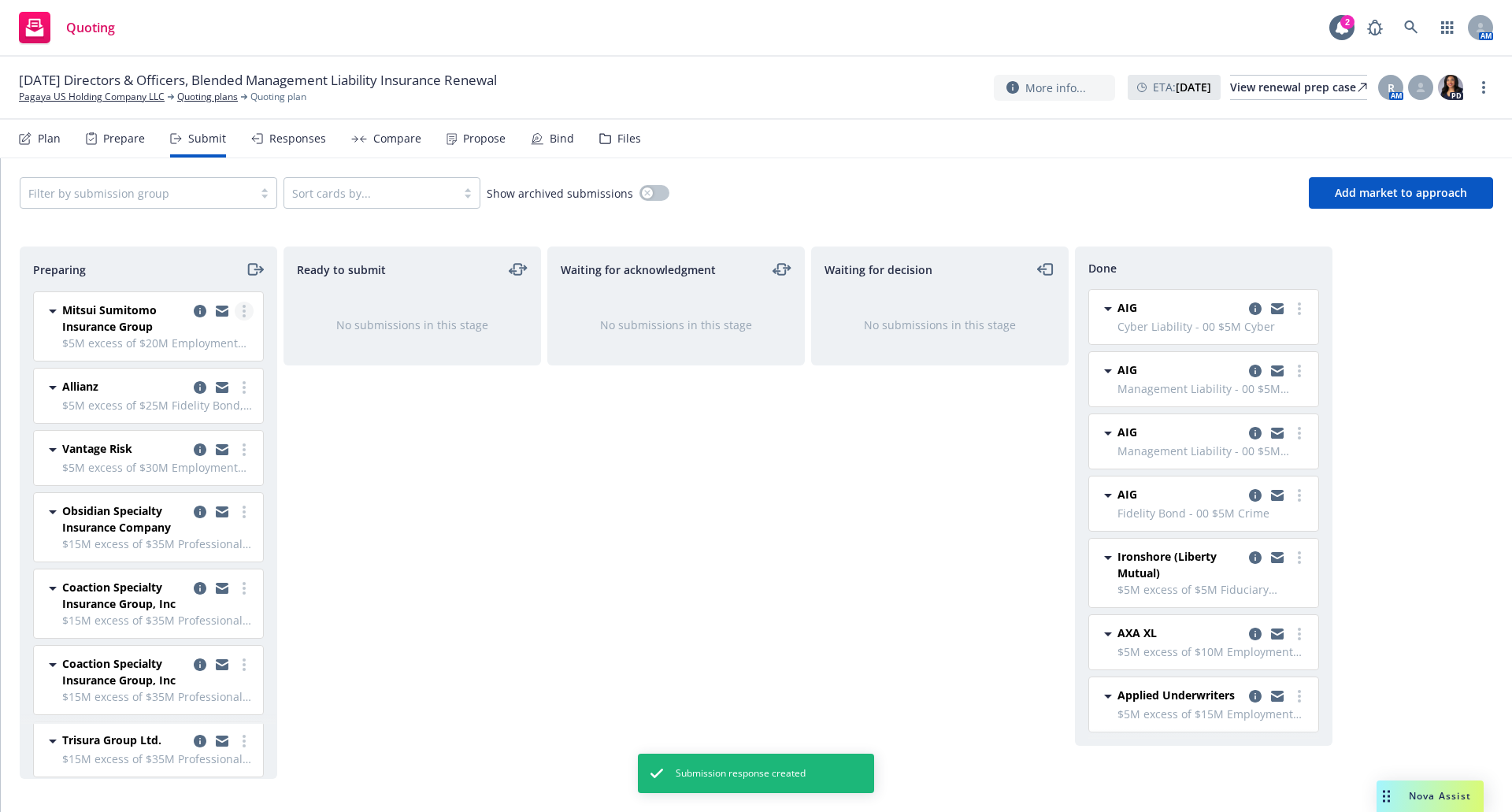
click at [243, 308] on icon "more" at bounding box center [244, 310] width 3 height 13
click at [181, 436] on span "Add accepted decision" at bounding box center [161, 437] width 157 height 15
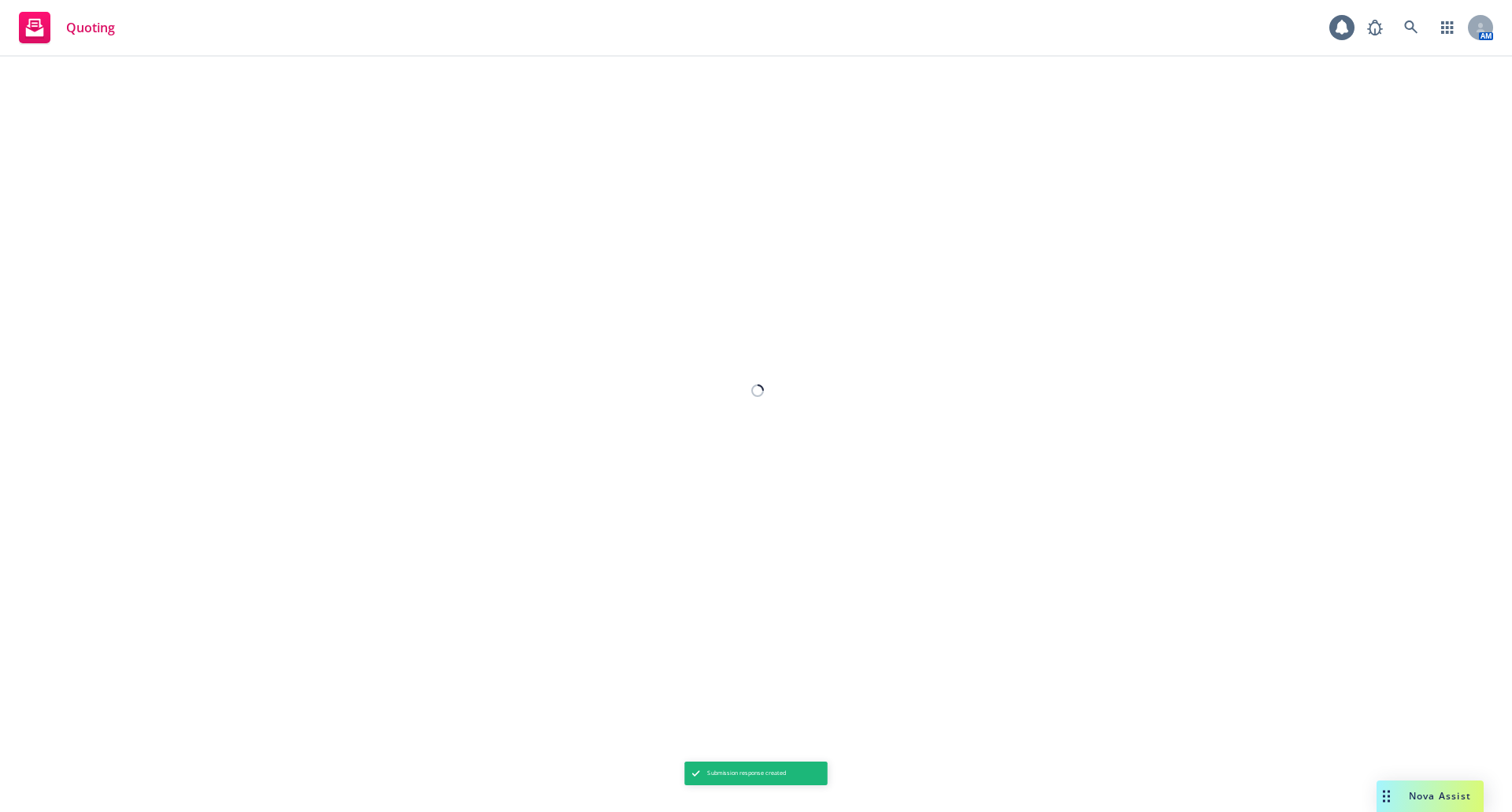
select select "12"
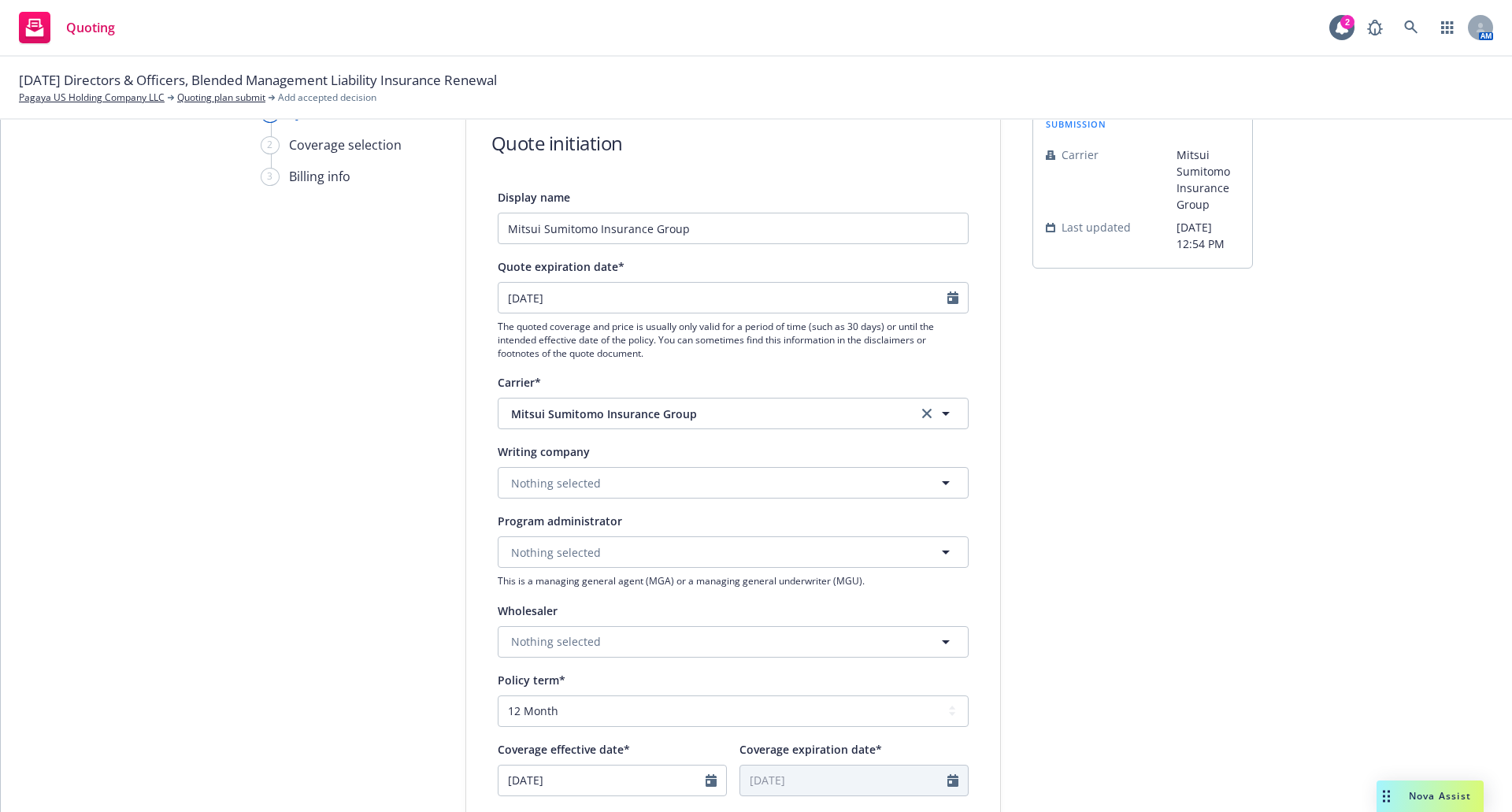
scroll to position [157, 0]
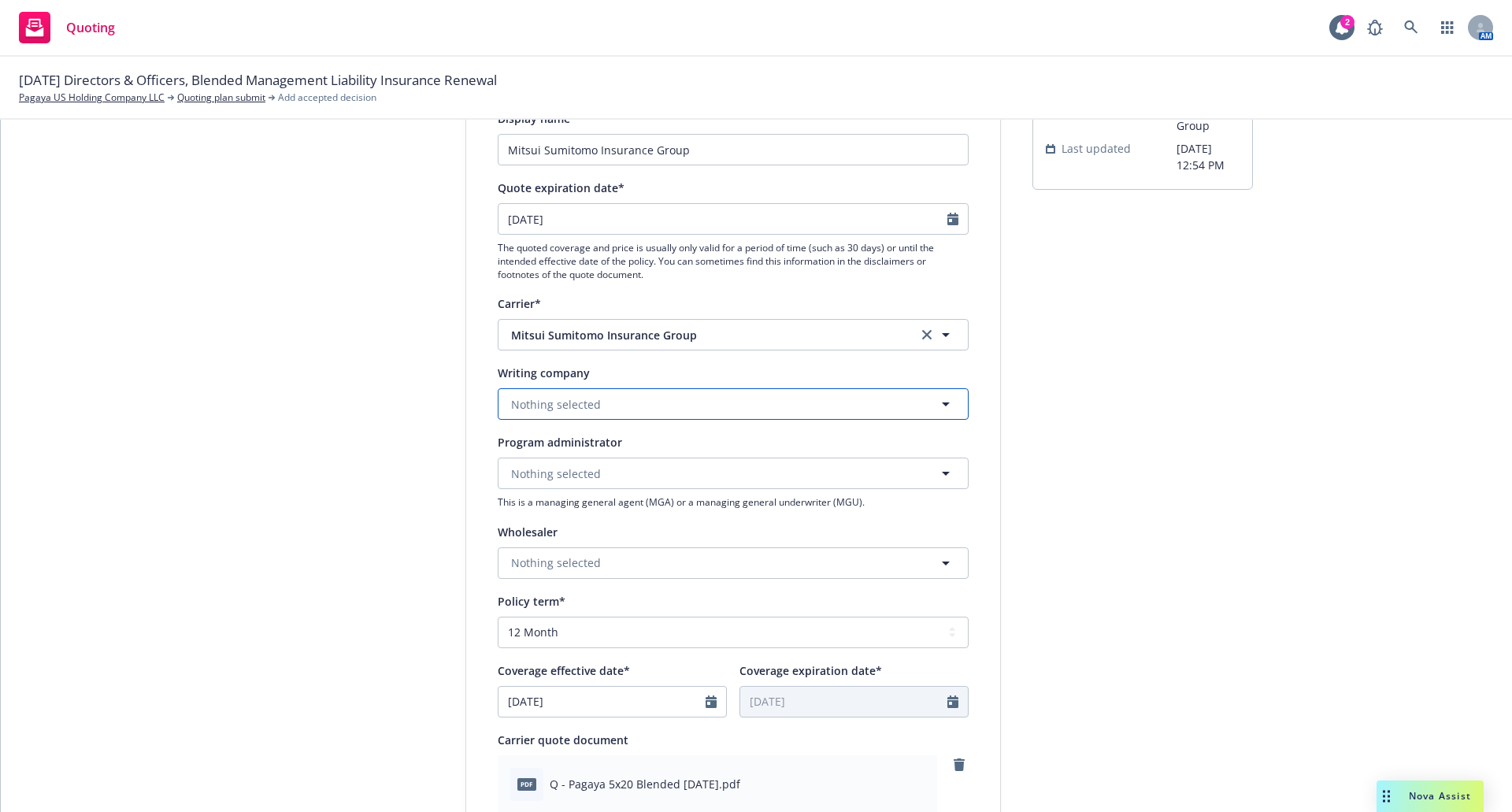
click at [596, 398] on button "Nothing selected" at bounding box center [733, 404] width 471 height 32
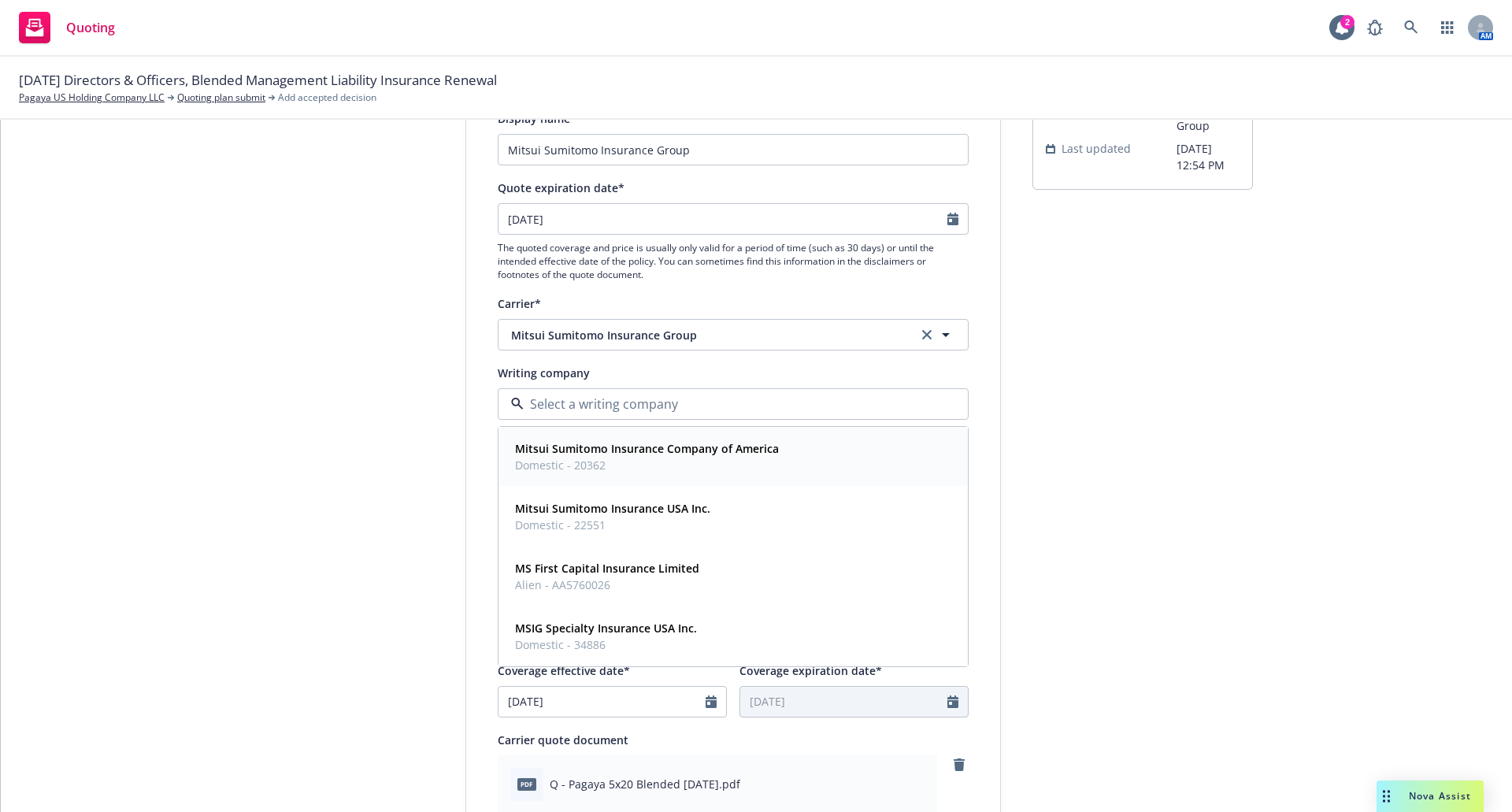
click at [612, 444] on strong "Mitsui Sumitomo Insurance Company of America" at bounding box center [646, 447] width 264 height 15
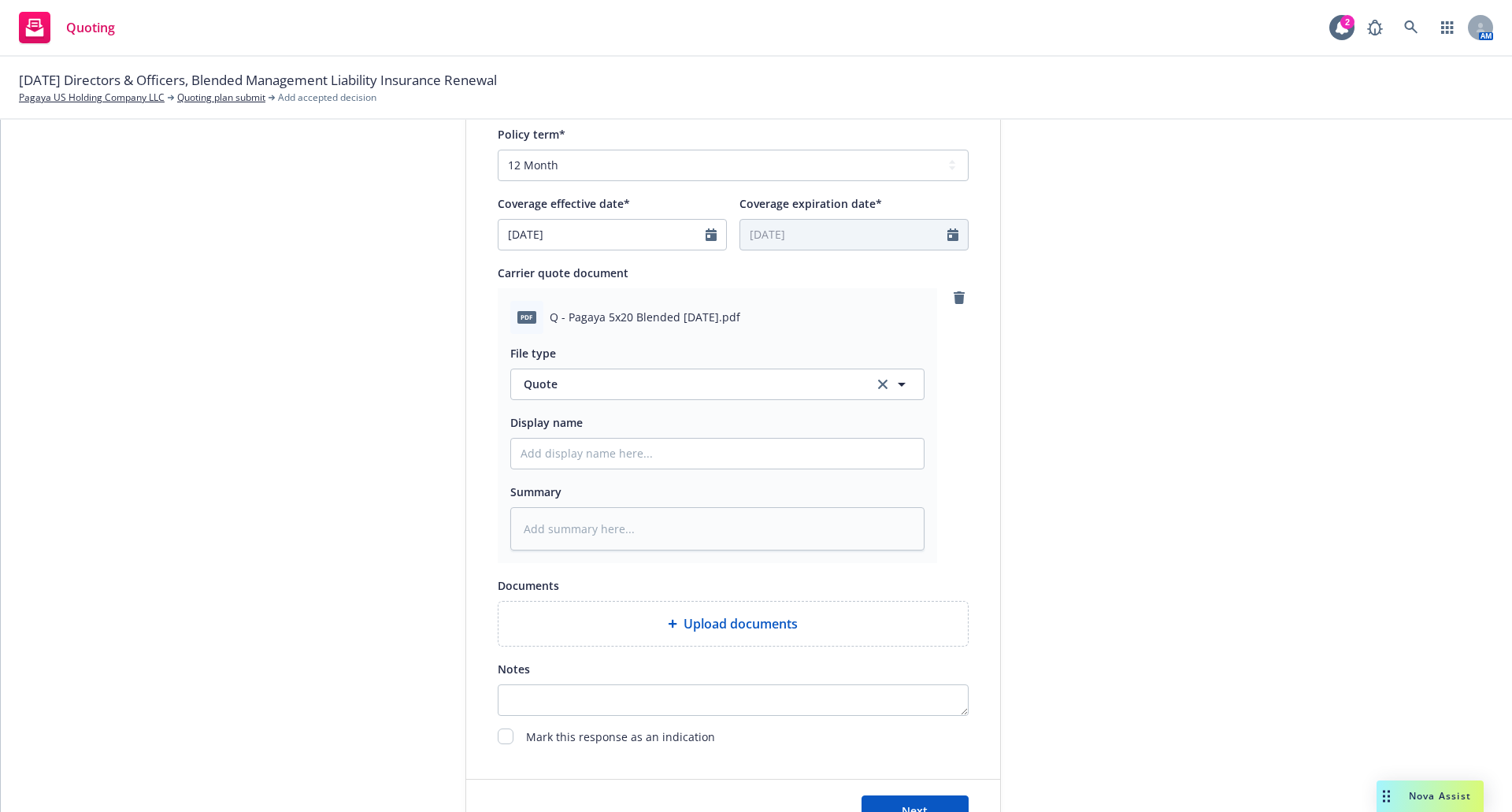
scroll to position [757, 0]
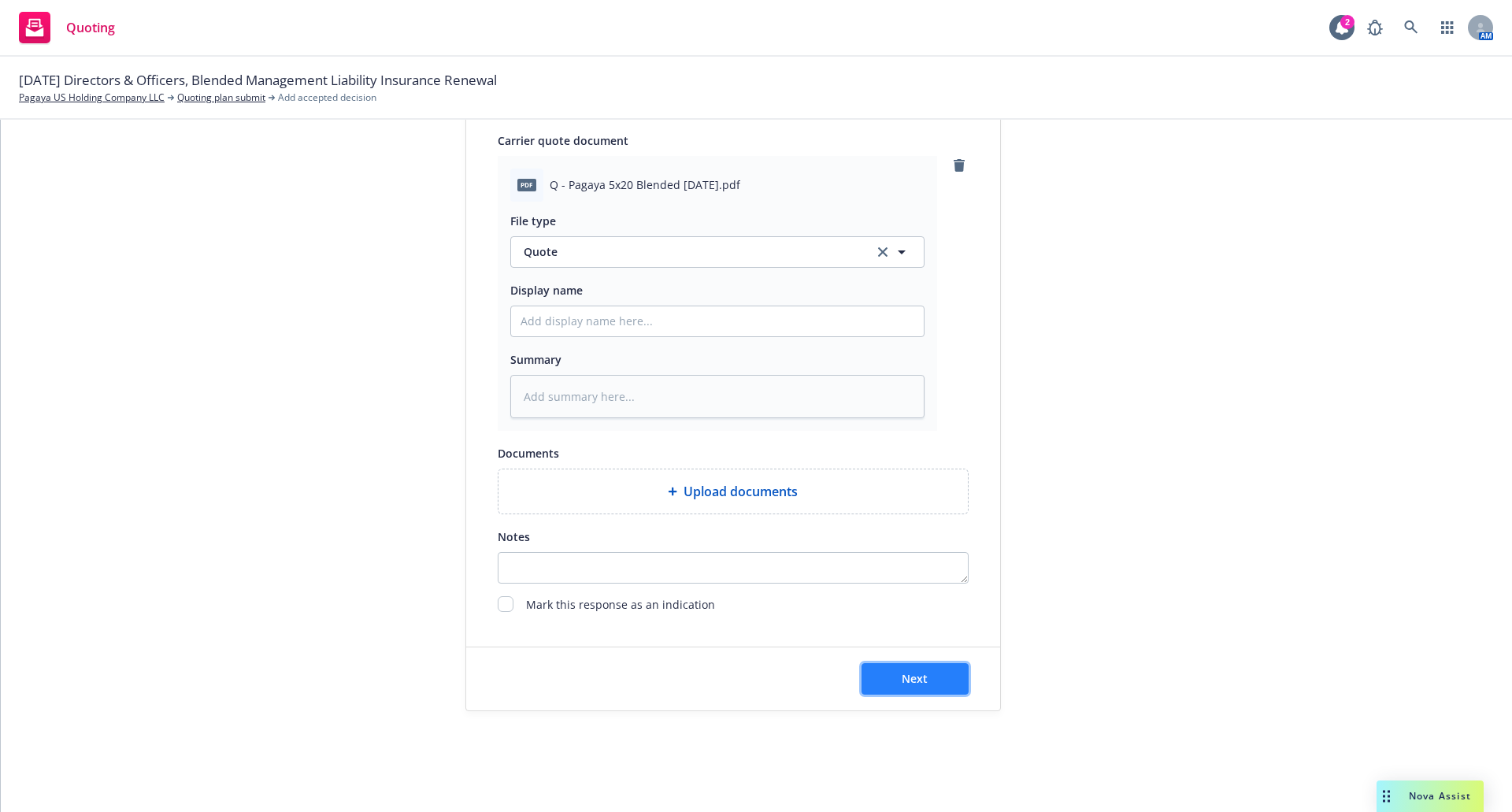
click at [907, 678] on span "Next" at bounding box center [915, 678] width 26 height 15
type textarea "x"
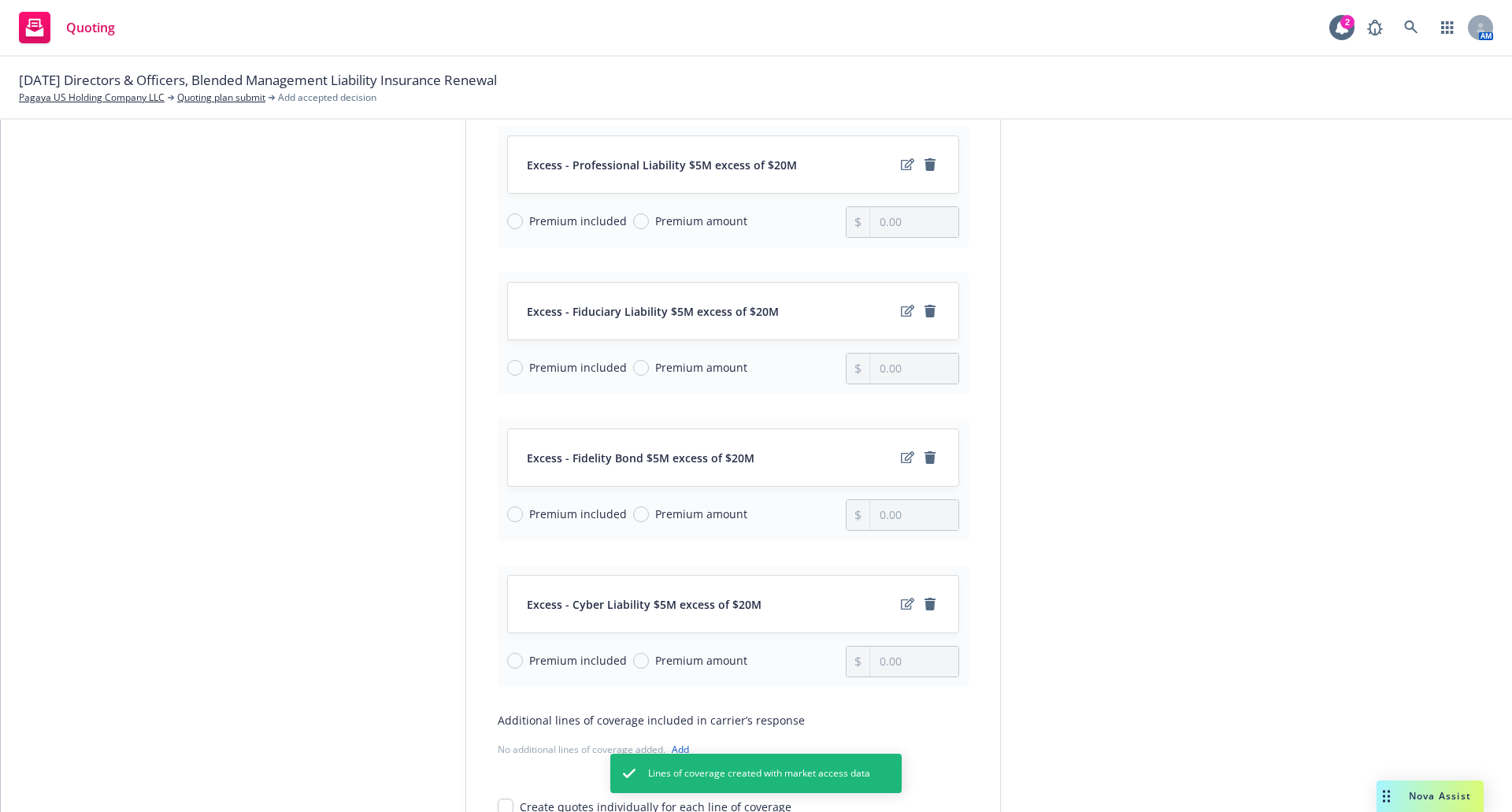
scroll to position [879, 0]
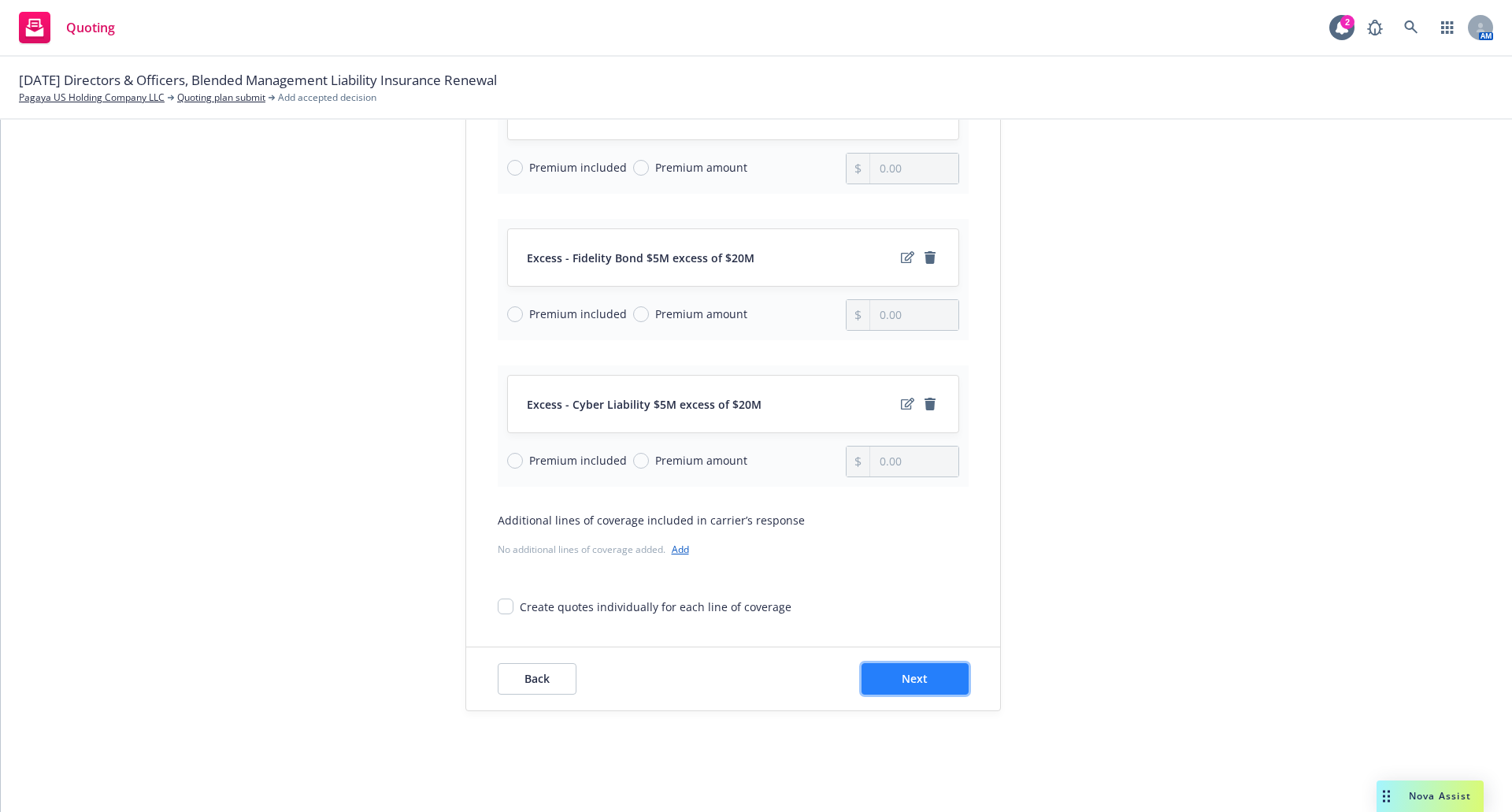
click at [918, 679] on span "Next" at bounding box center [915, 678] width 26 height 15
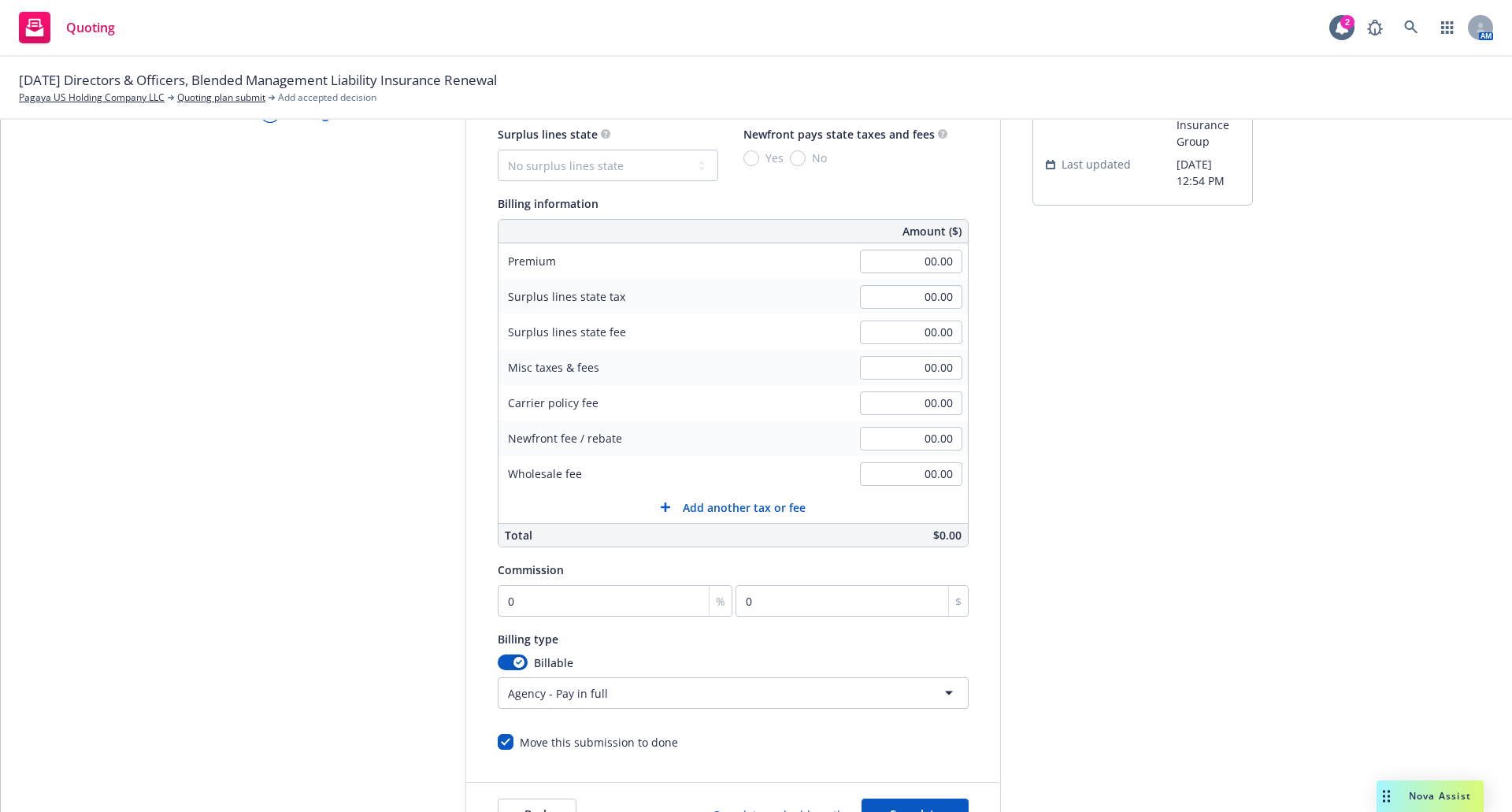
scroll to position [0, 0]
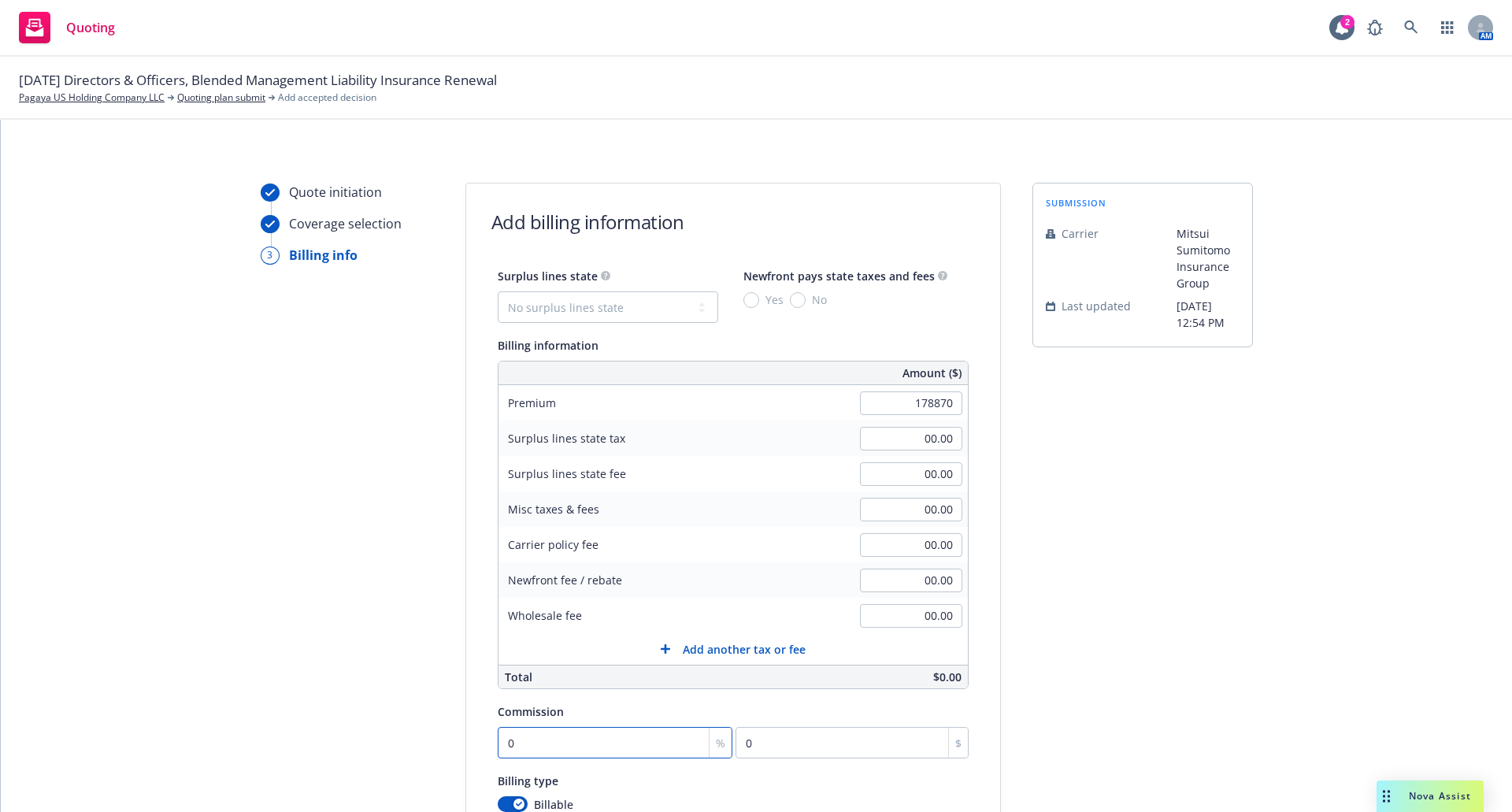
type input "178,870.00"
click at [518, 741] on input "0" at bounding box center [616, 743] width 235 height 32
type input "1"
type input "1788.7"
type input "18"
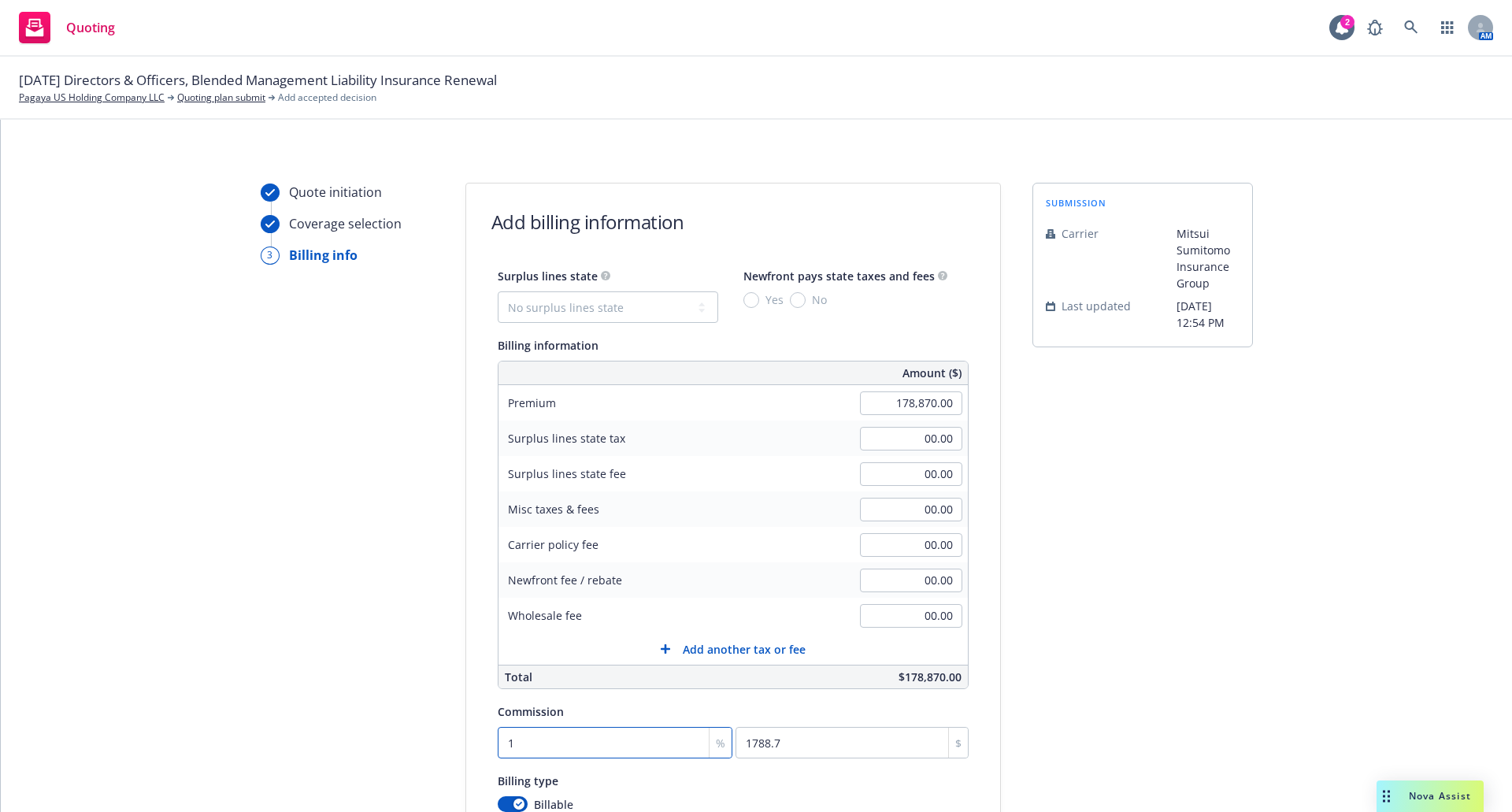
type input "32196.6"
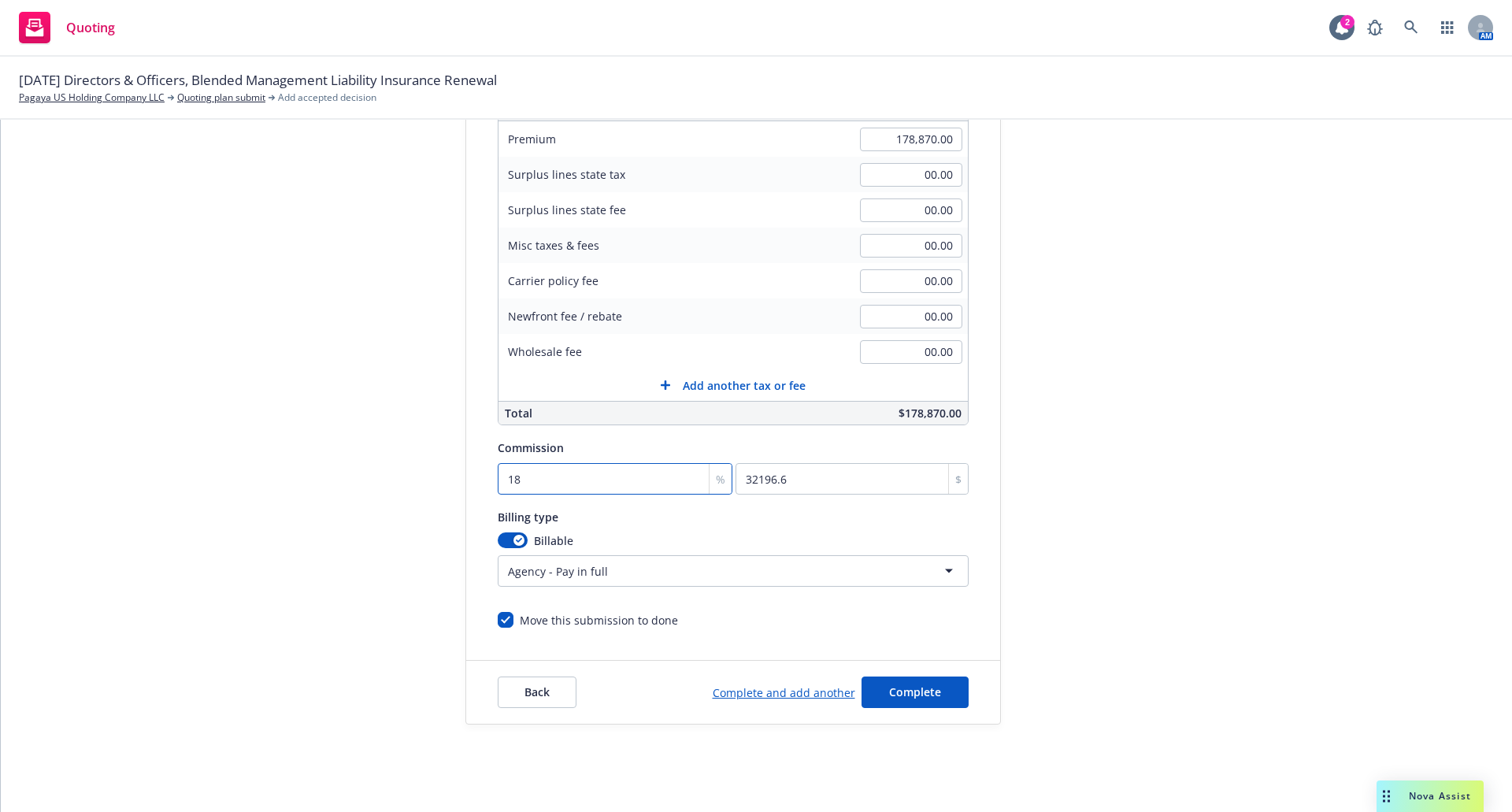
scroll to position [278, 0]
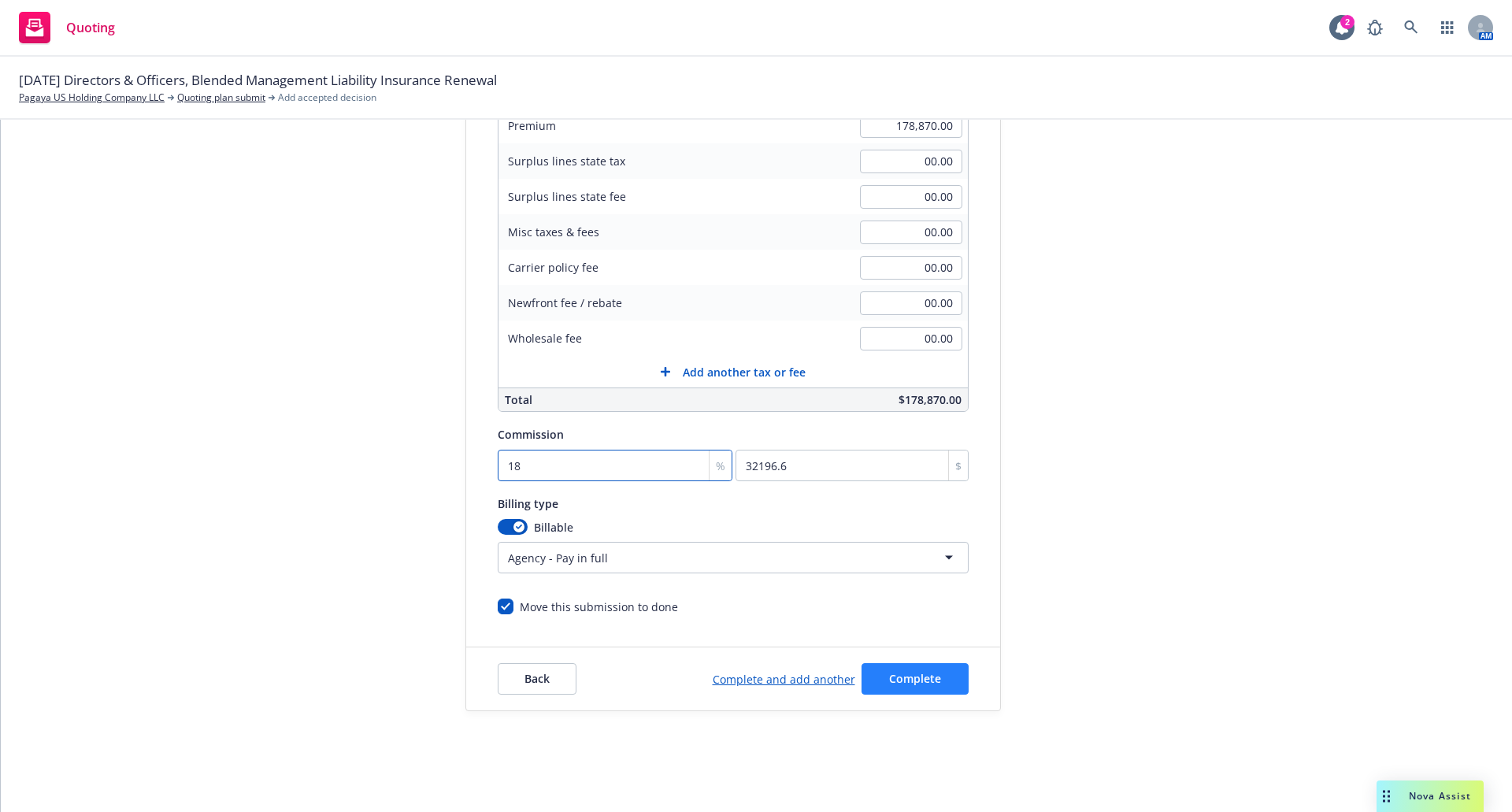
type input "18"
click at [882, 673] on button "Complete" at bounding box center [915, 679] width 107 height 32
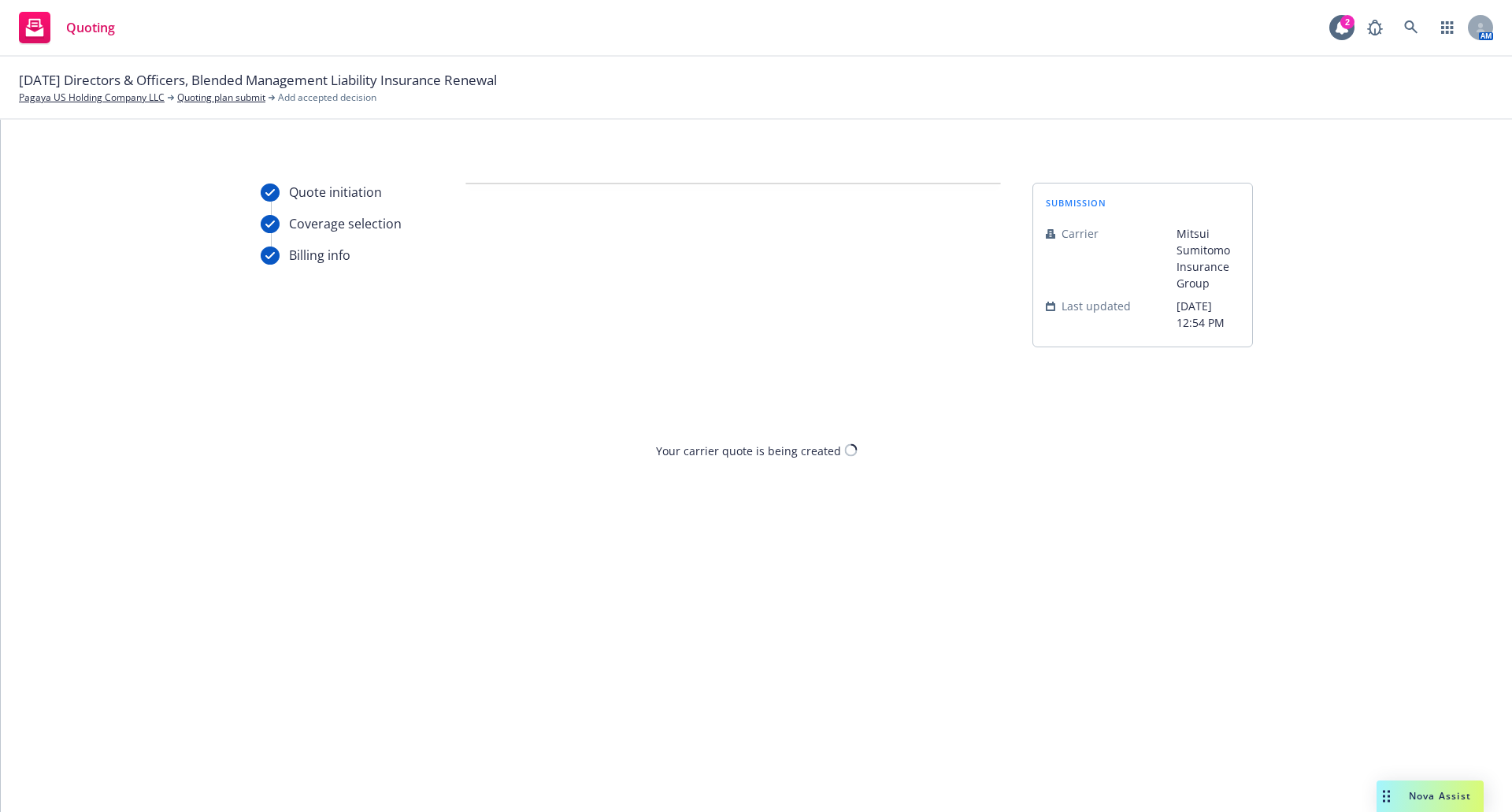
scroll to position [0, 0]
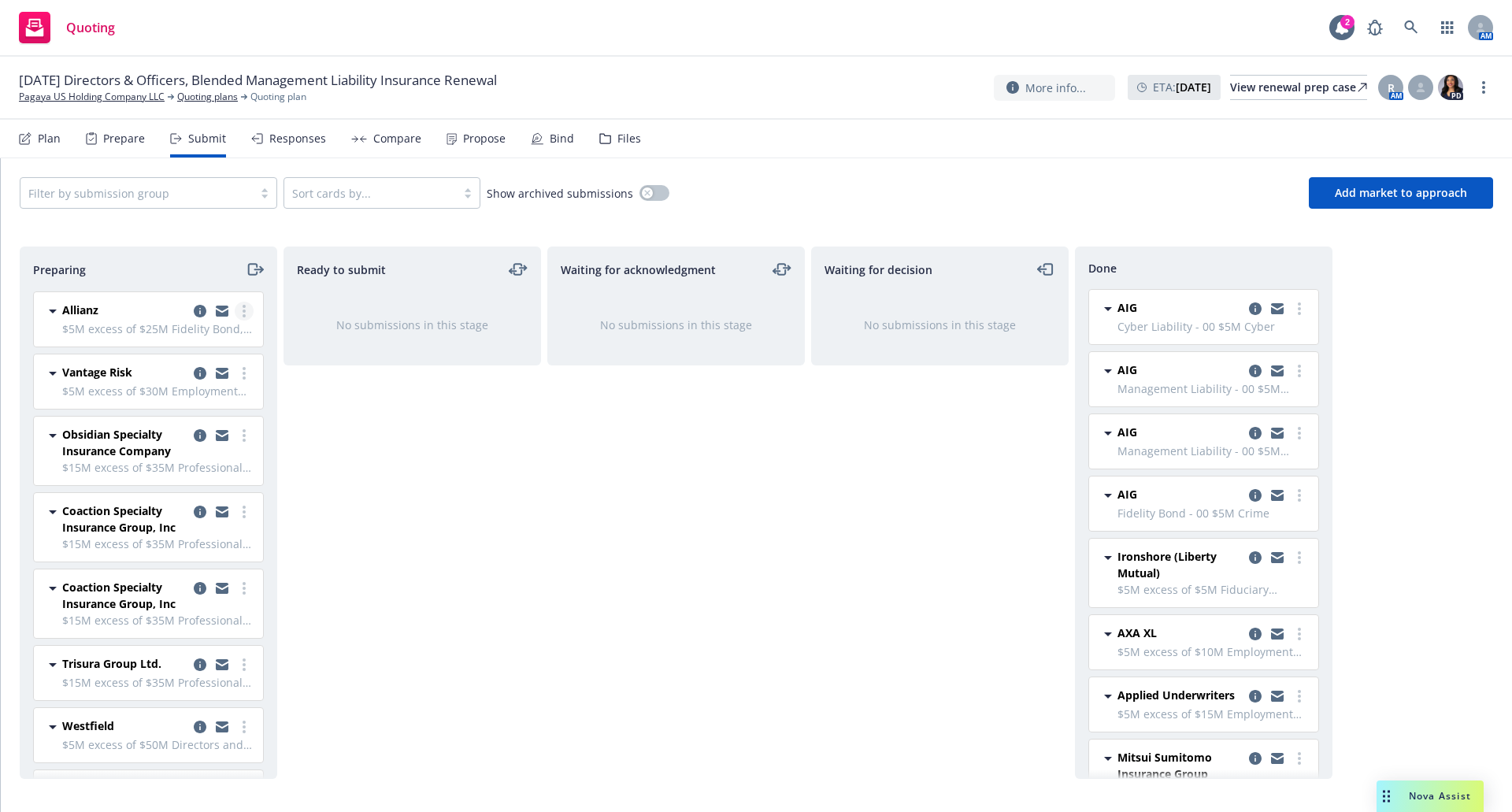
click at [235, 312] on link "more" at bounding box center [244, 310] width 19 height 19
click at [1249, 696] on icon "copy logging email" at bounding box center [1255, 695] width 13 height 13
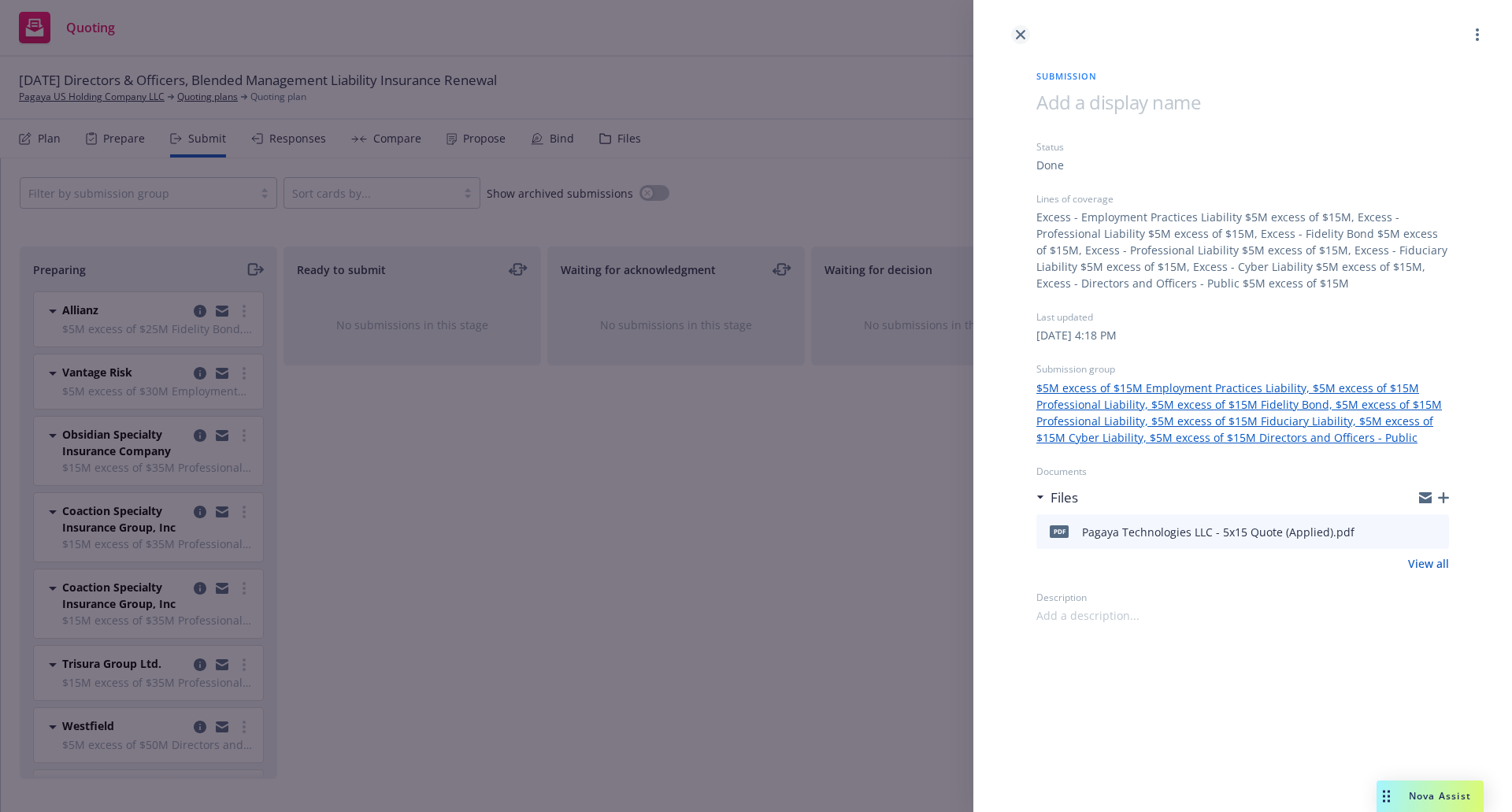
click at [1020, 31] on icon "close" at bounding box center [1021, 35] width 10 height 10
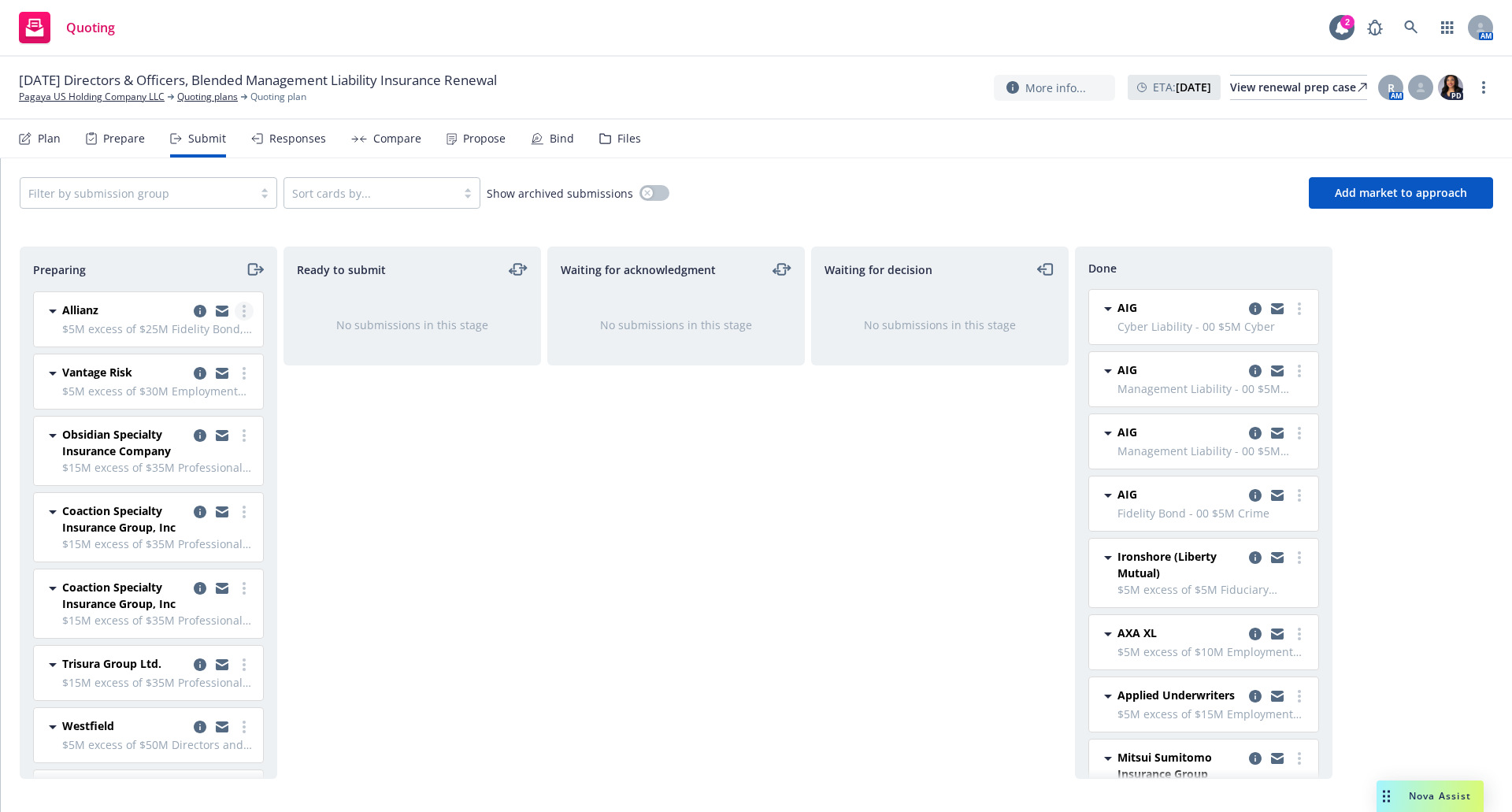
click at [236, 307] on link "more" at bounding box center [244, 310] width 19 height 19
click at [200, 439] on span "Add accepted decision" at bounding box center [161, 437] width 157 height 15
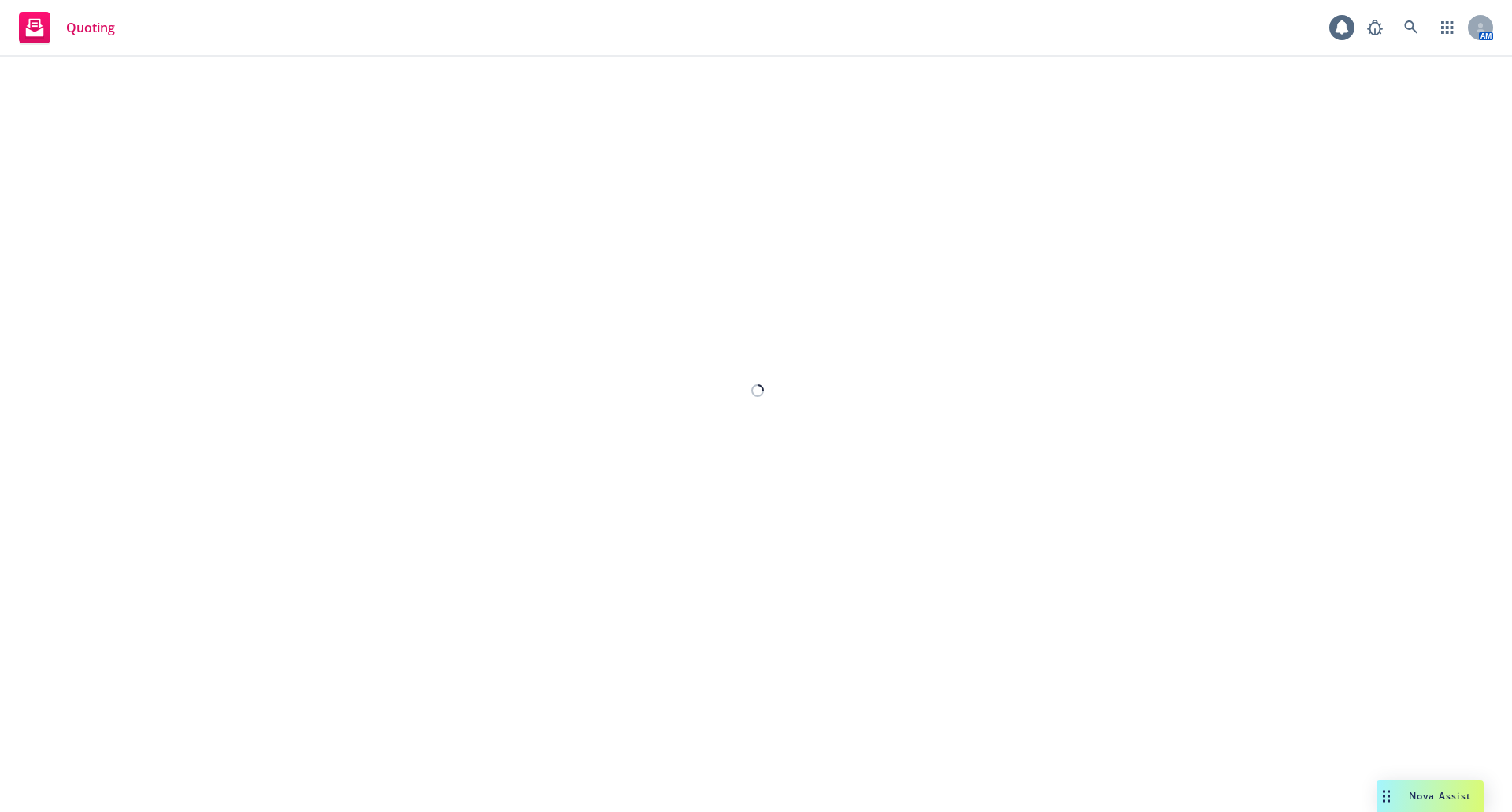
select select "12"
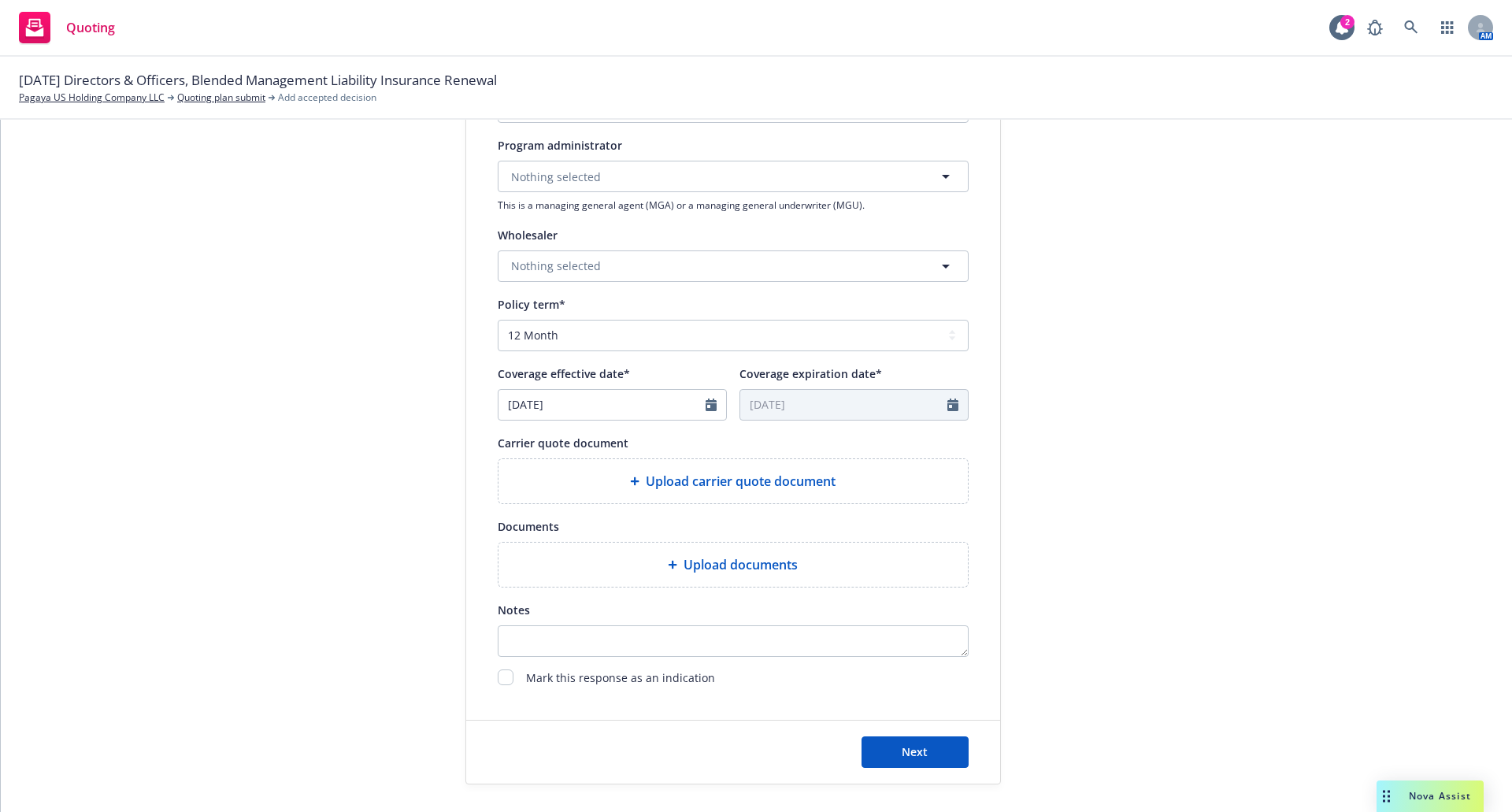
scroll to position [528, 0]
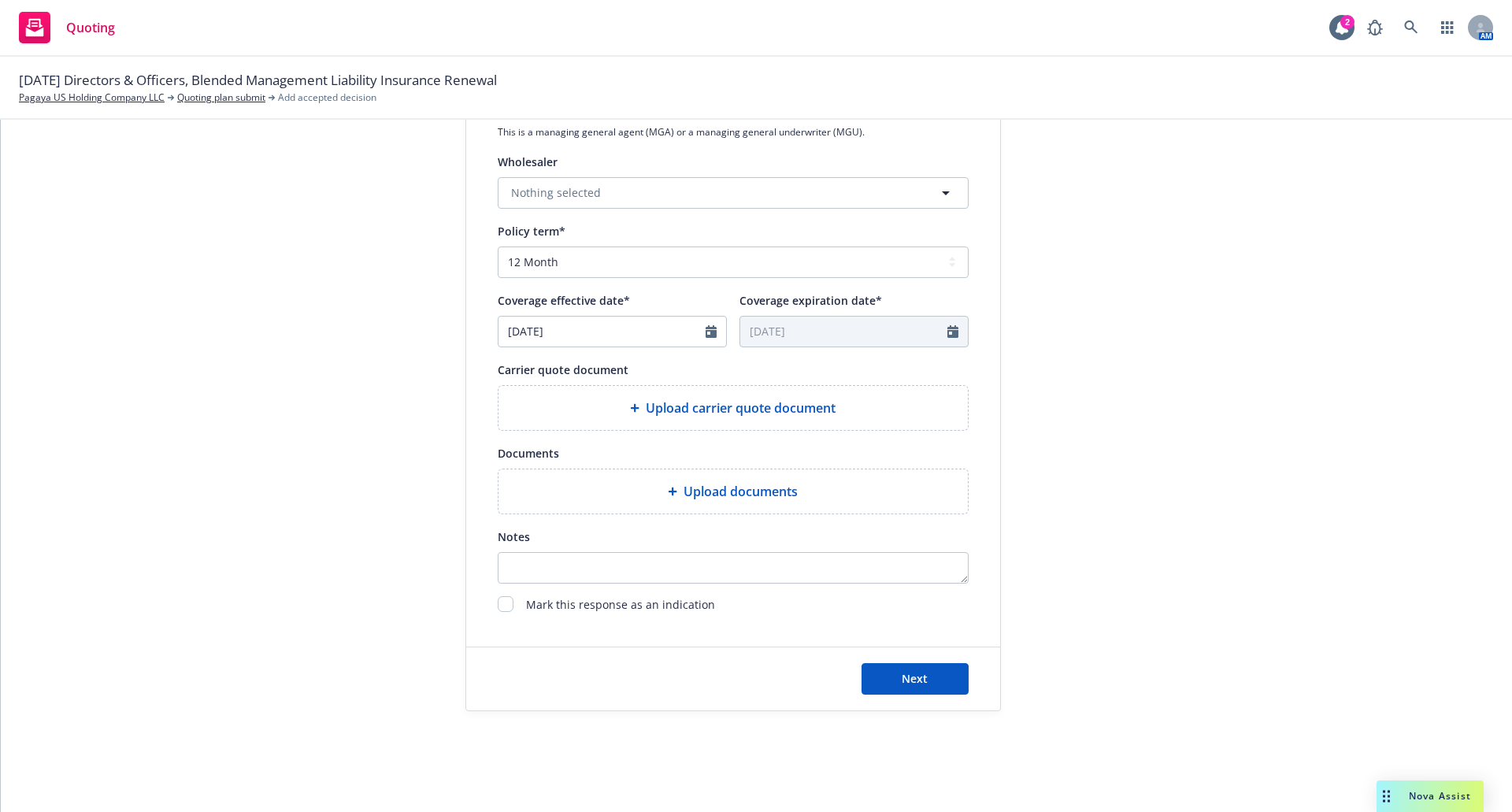
type textarea "x"
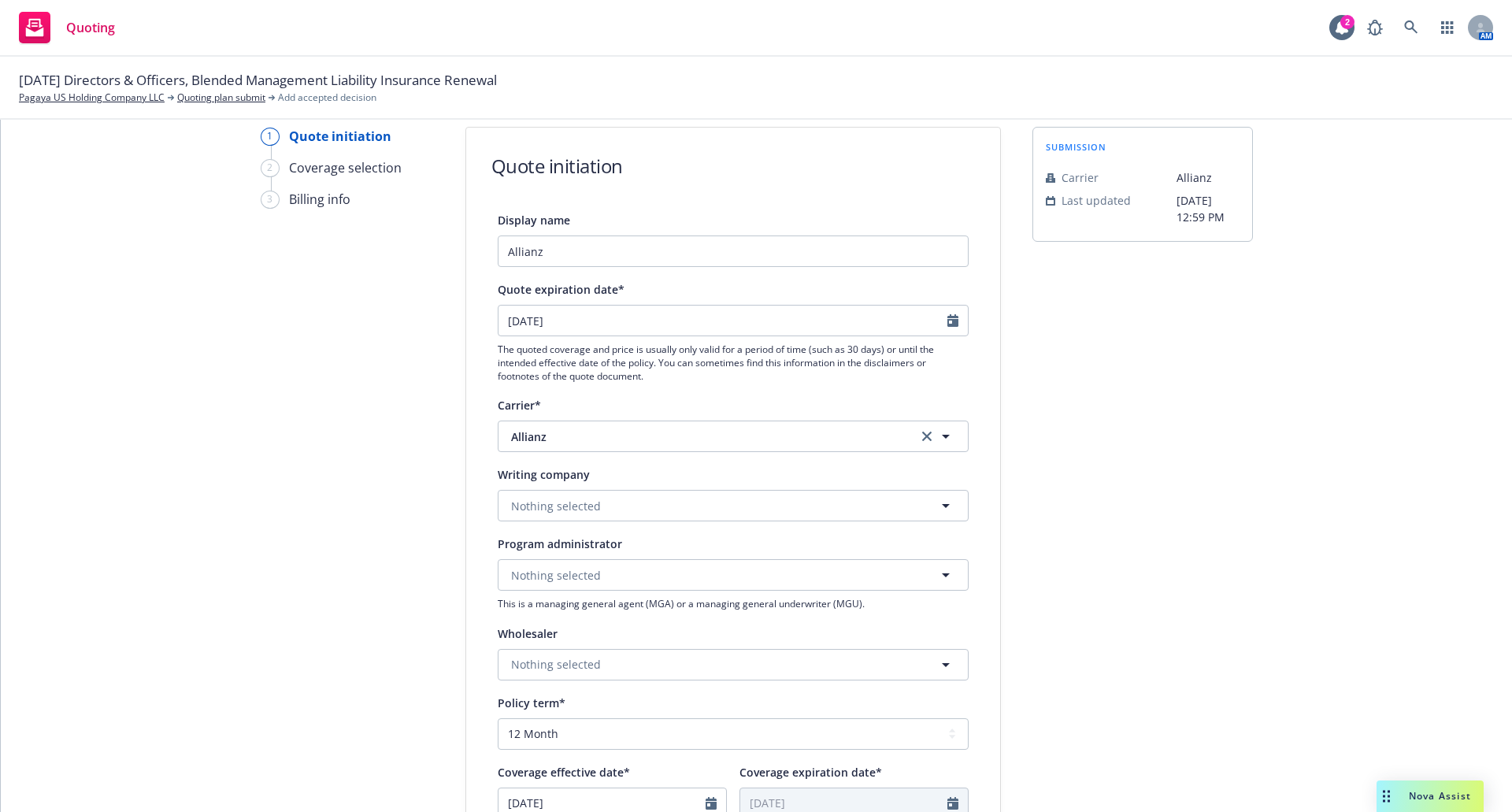
scroll to position [0, 0]
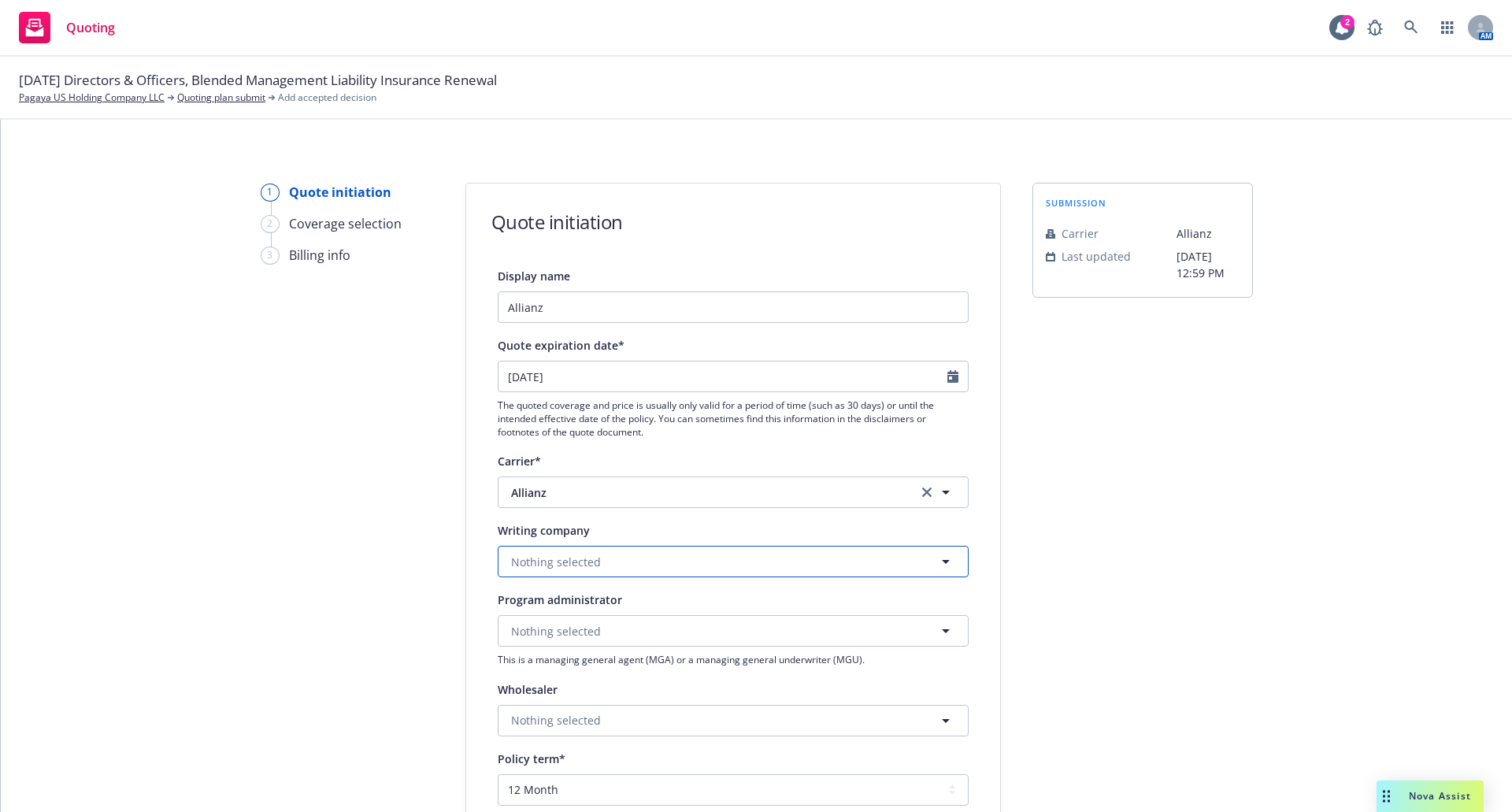
click at [557, 563] on span "Nothing selected" at bounding box center [555, 561] width 90 height 17
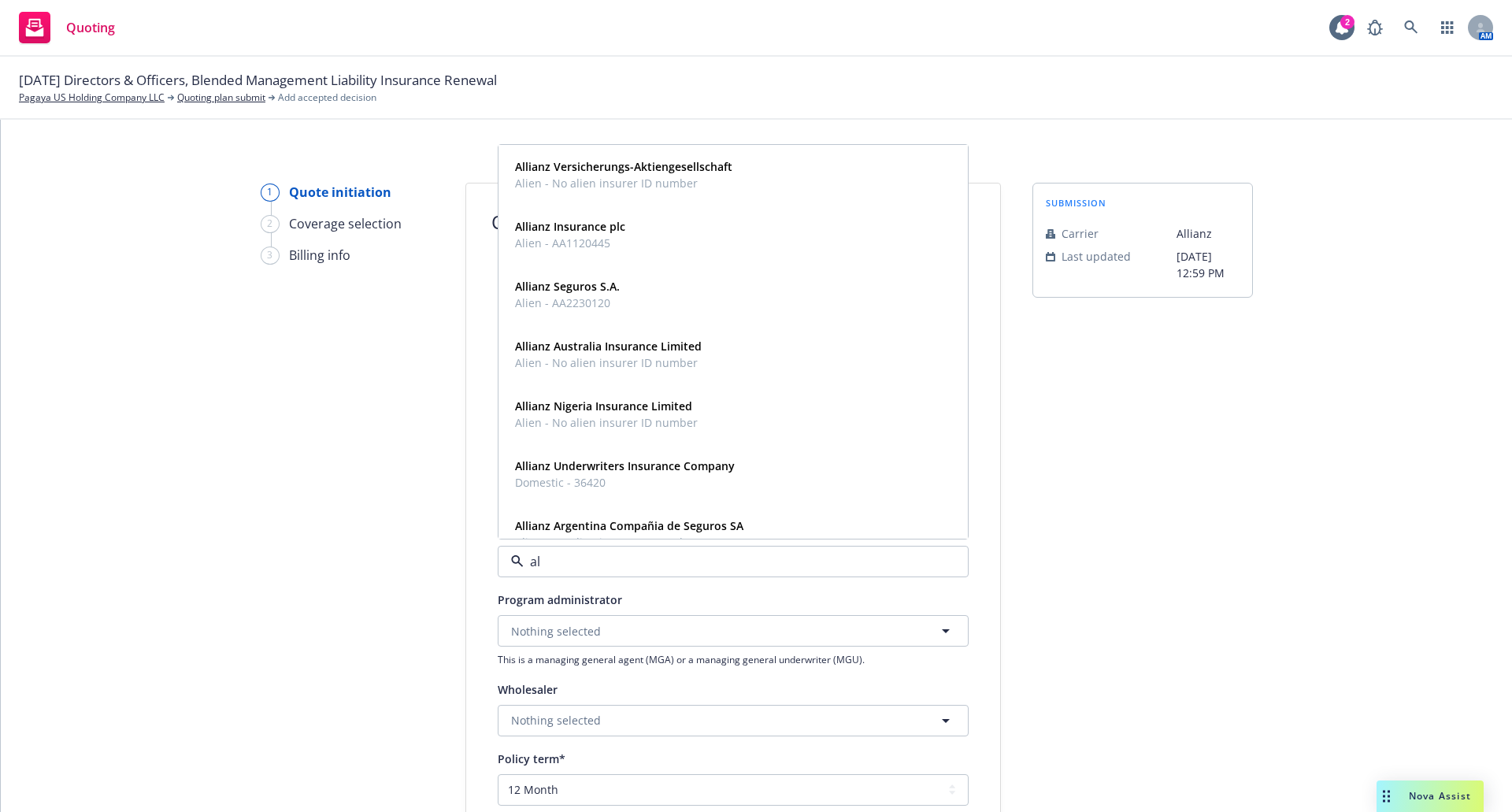
type input "a"
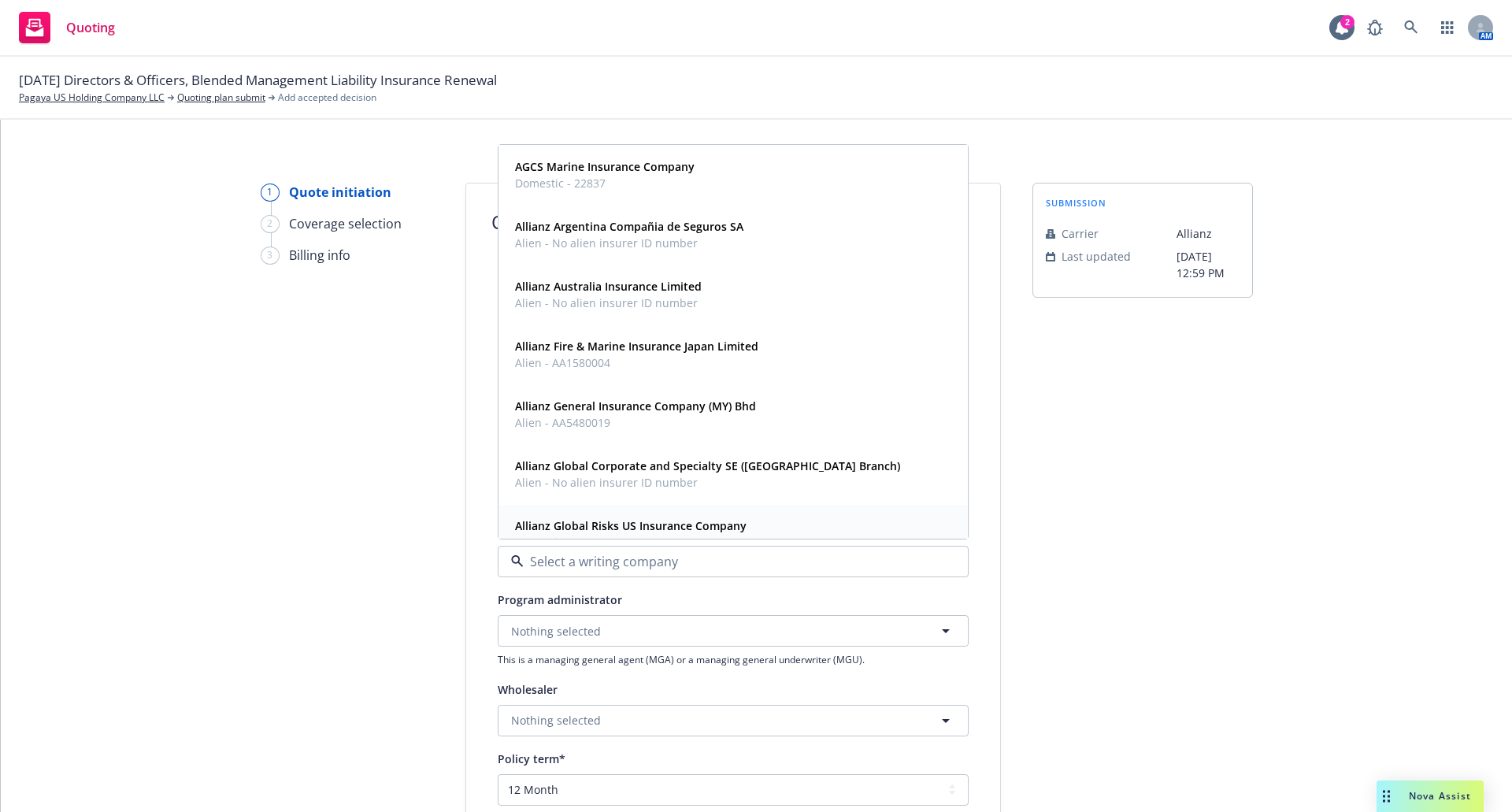
click at [612, 525] on strong "Allianz Global Risks US Insurance Company" at bounding box center [630, 526] width 231 height 15
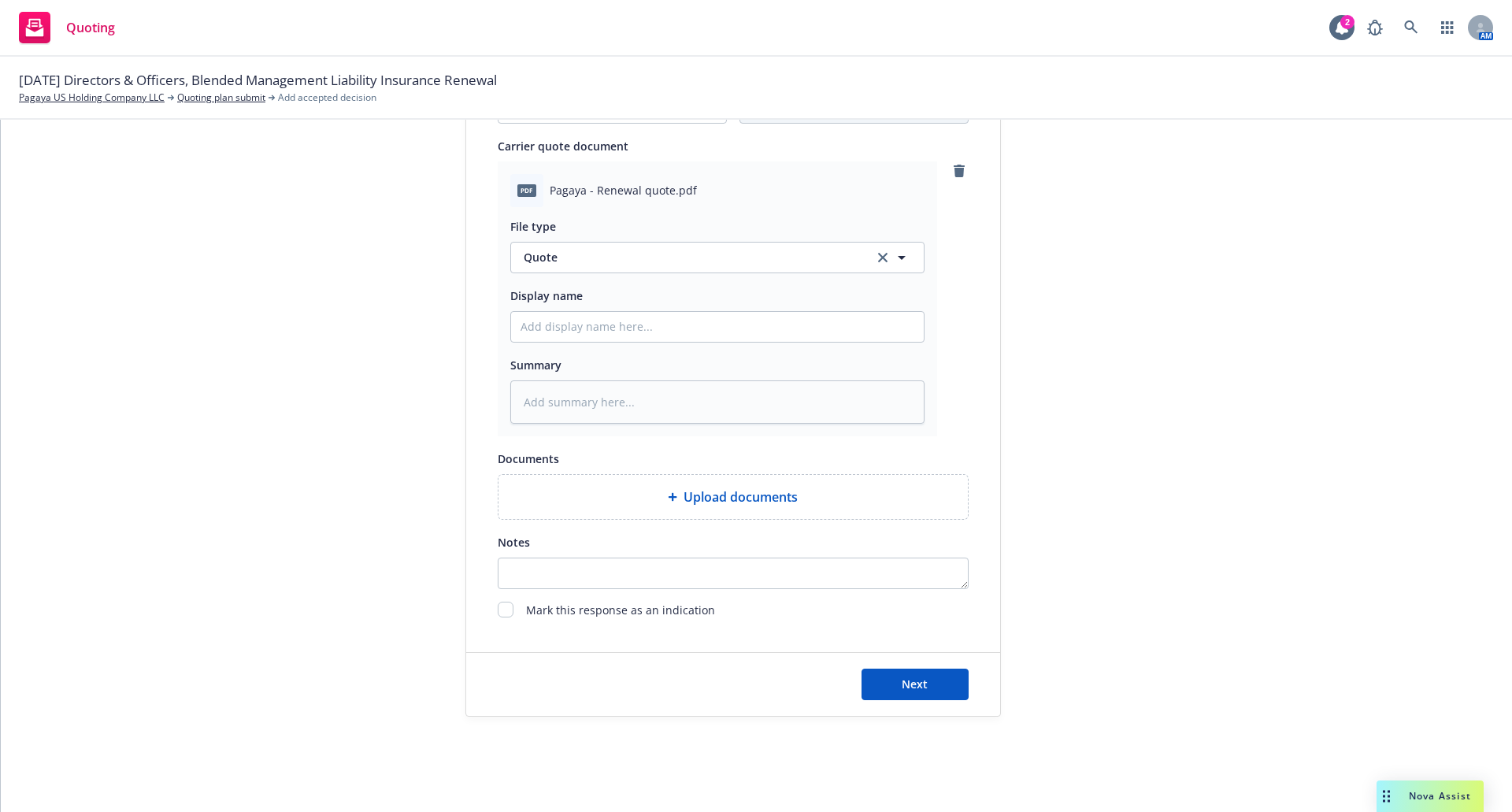
scroll to position [757, 0]
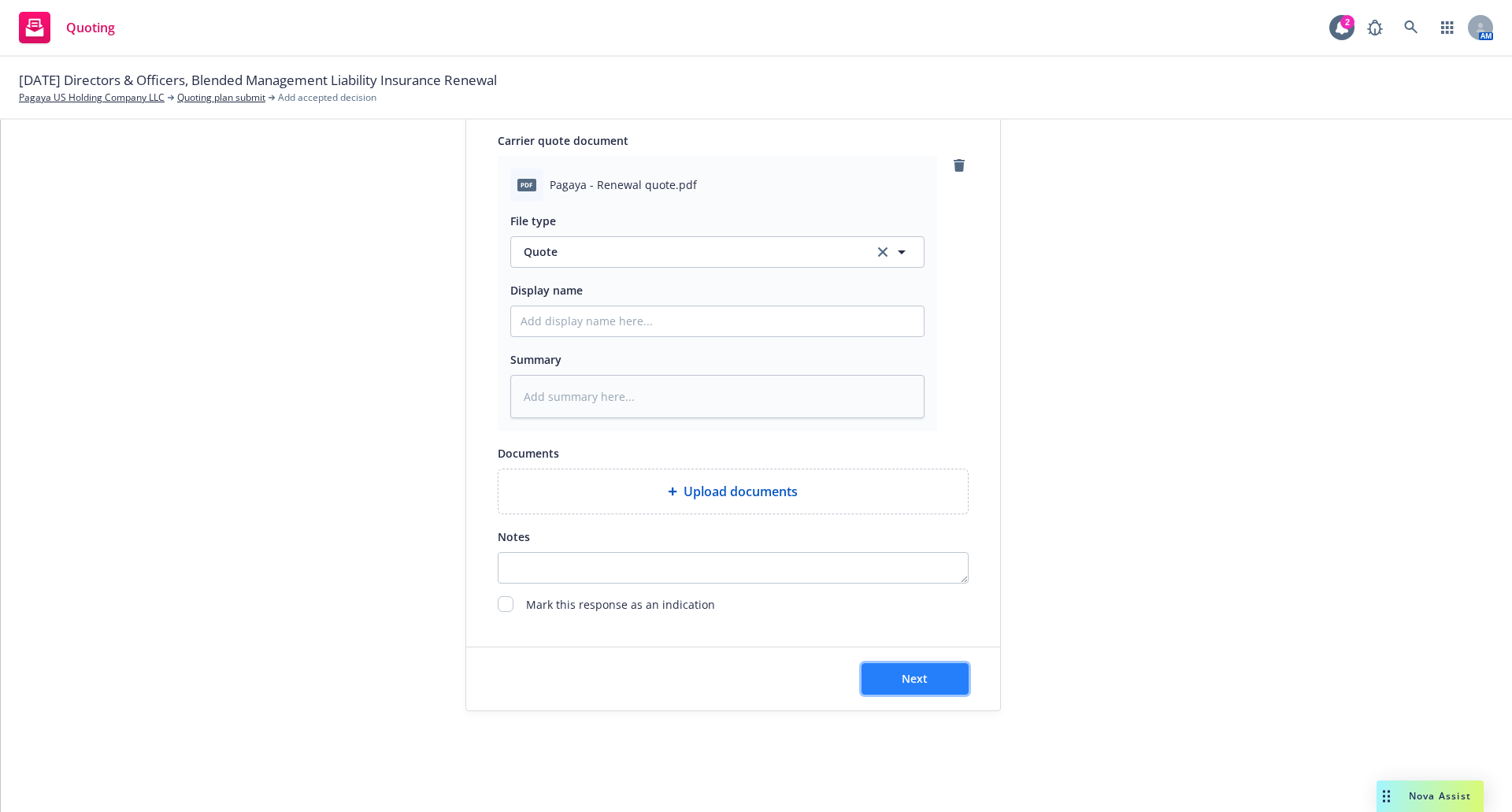
click at [893, 673] on button "Next" at bounding box center [915, 679] width 107 height 32
type textarea "x"
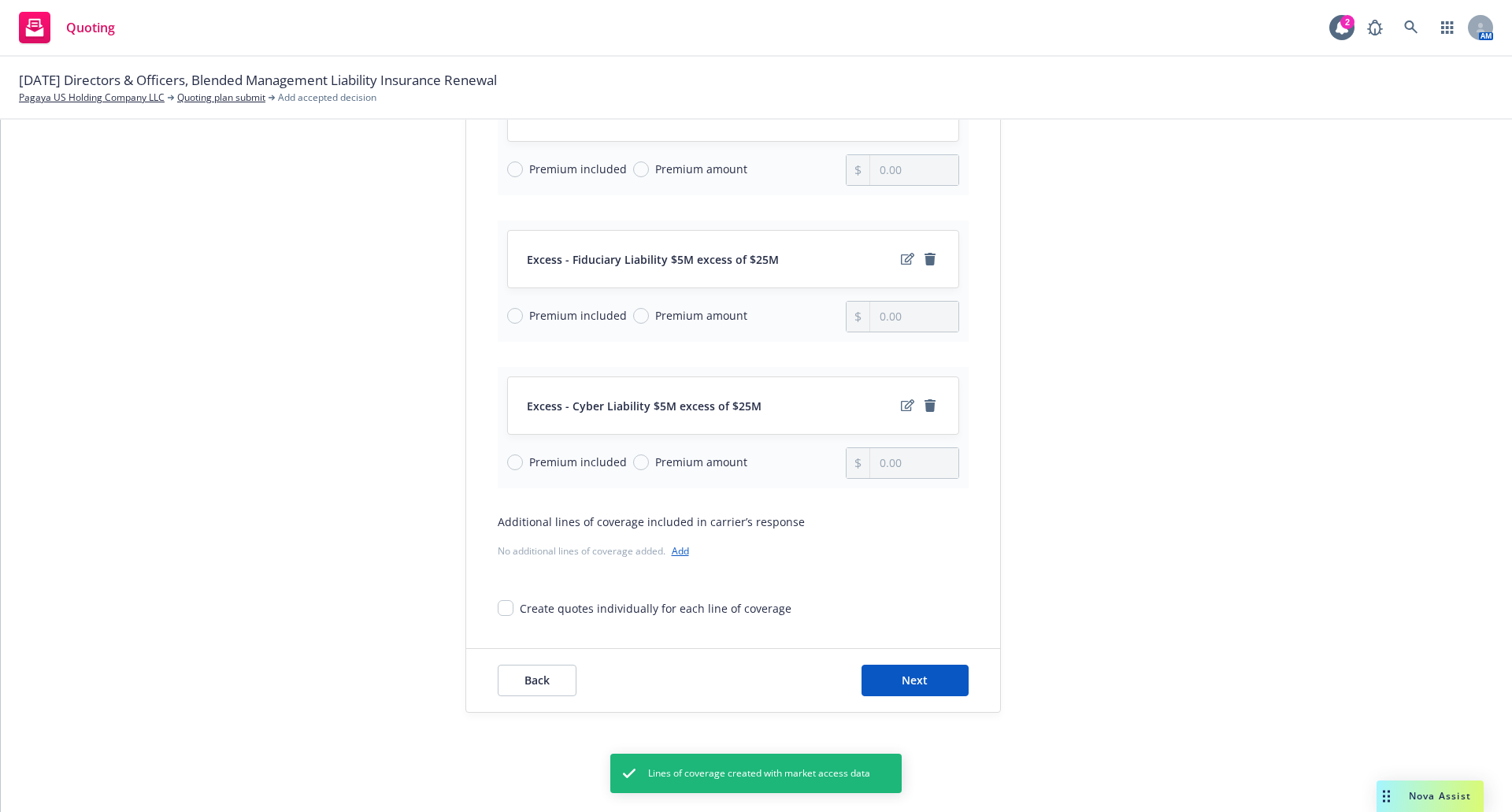
scroll to position [879, 0]
click at [927, 676] on button "Next" at bounding box center [915, 679] width 107 height 32
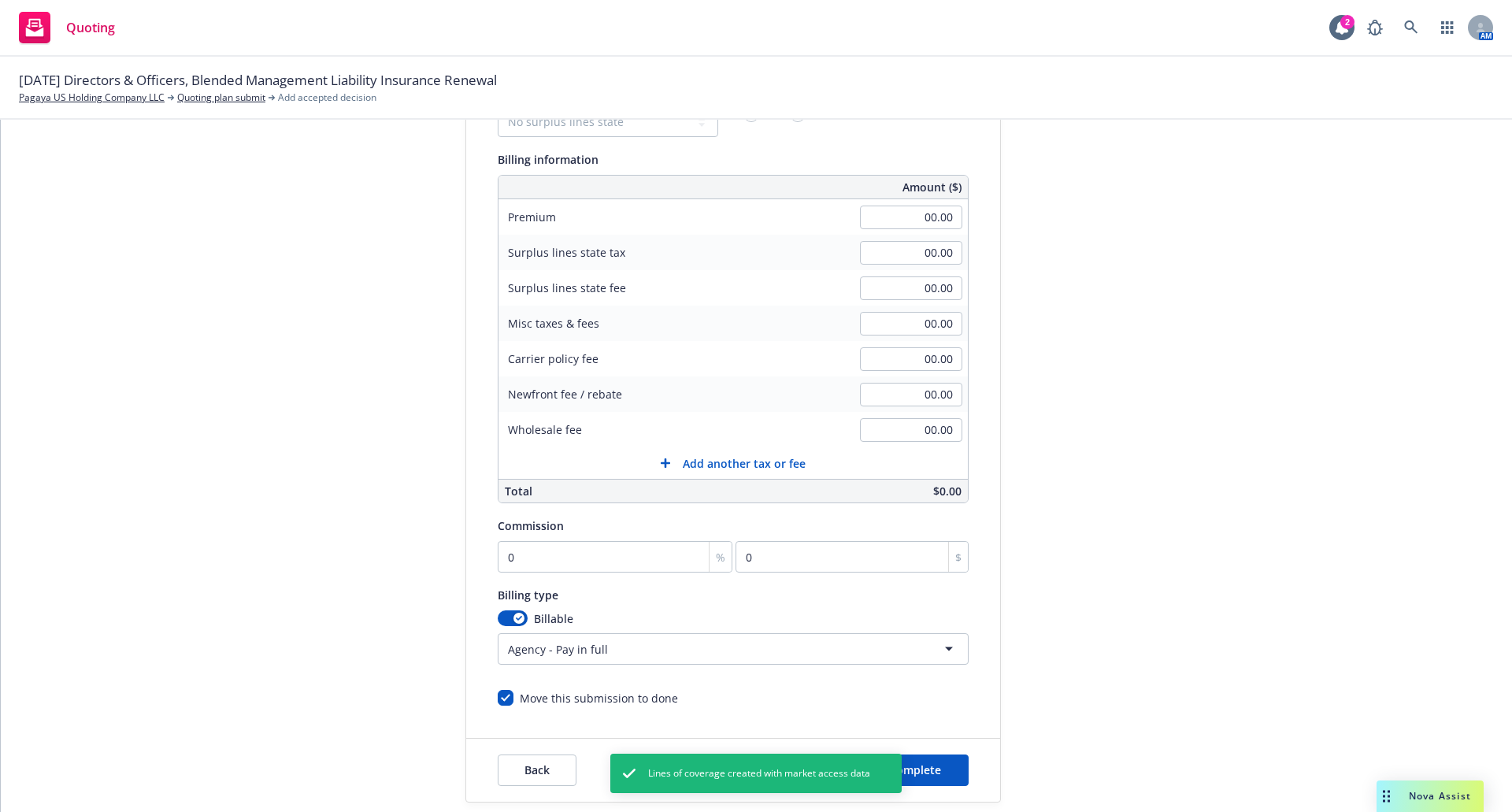
scroll to position [0, 0]
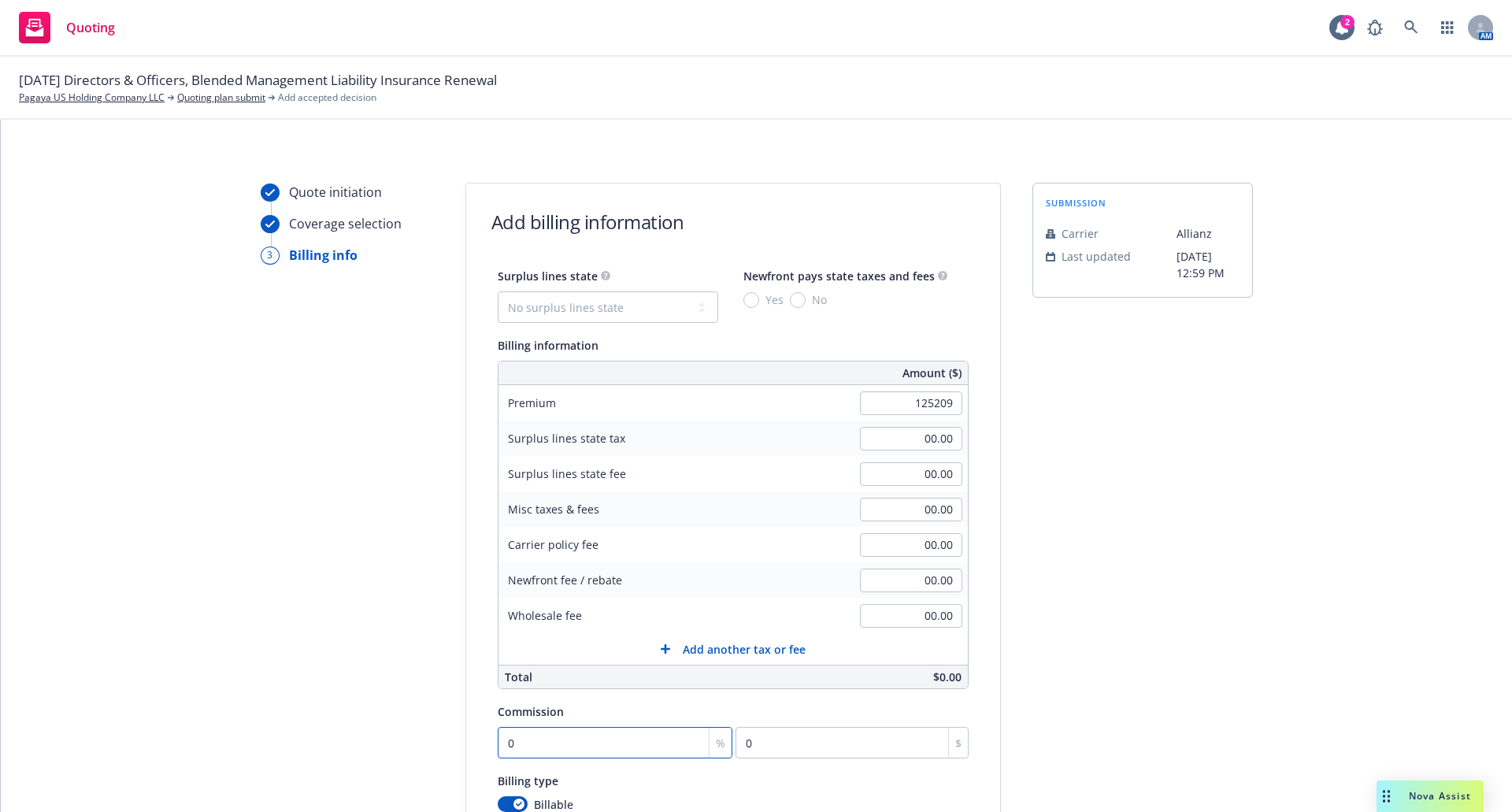
type input "125,209.00"
click at [530, 734] on input "0" at bounding box center [616, 743] width 235 height 32
type input "1"
type input "1252.09"
type input "15"
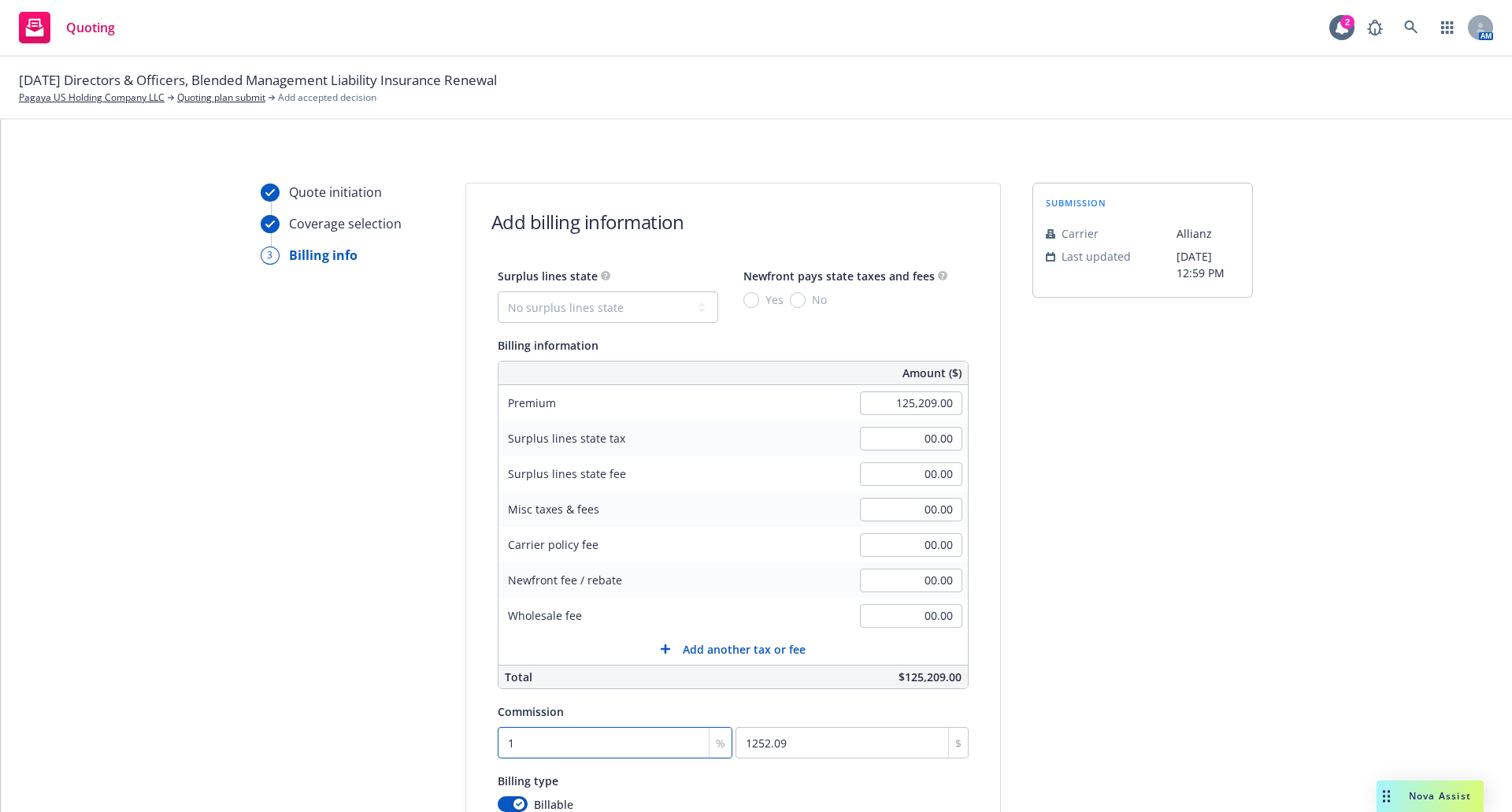
type input "18781.35"
type input "15"
click at [1085, 472] on div "submission Carrier Allianz Last updated 9/11, 12:59 PM" at bounding box center [1142, 585] width 220 height 805
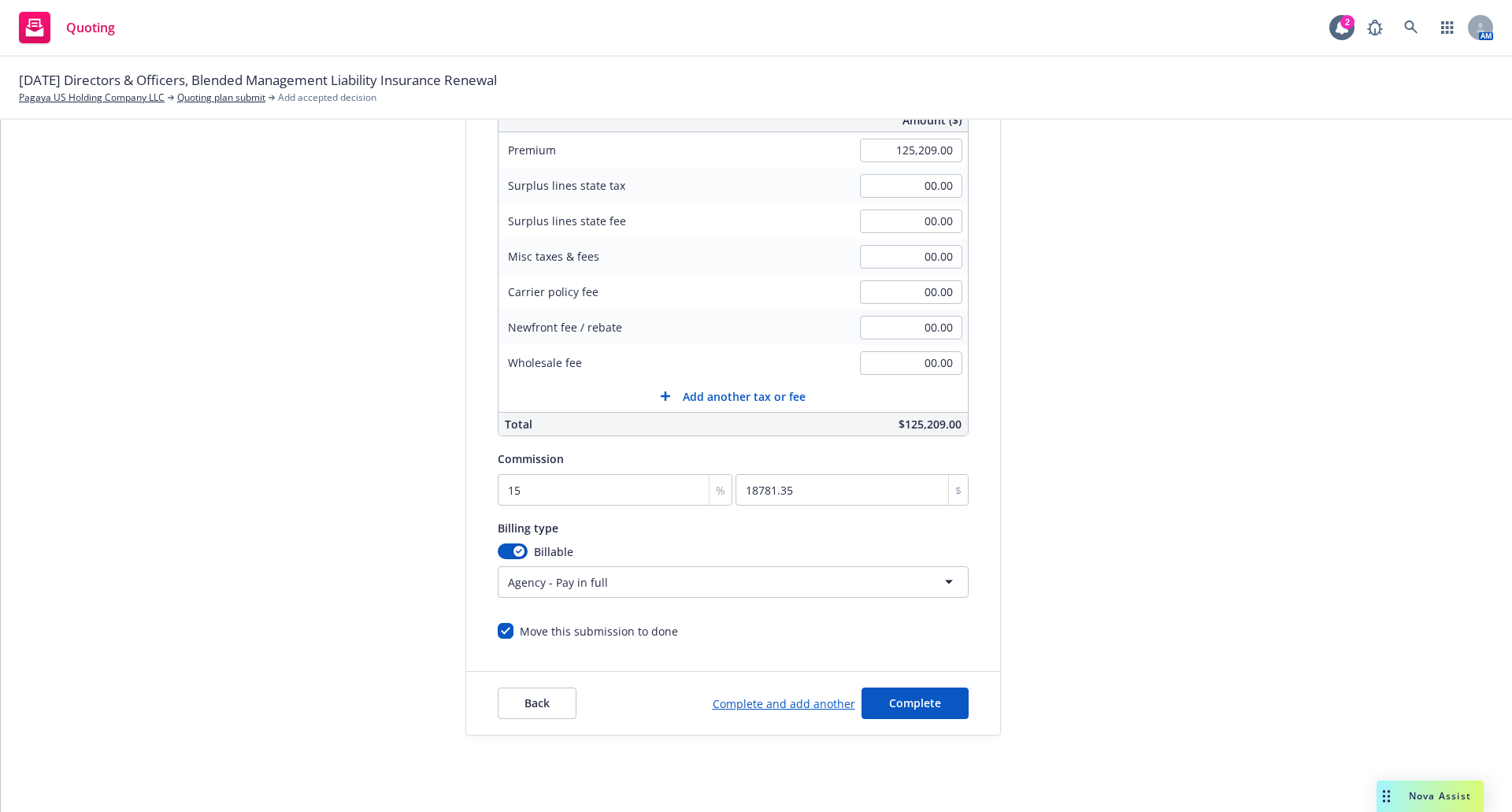
scroll to position [278, 0]
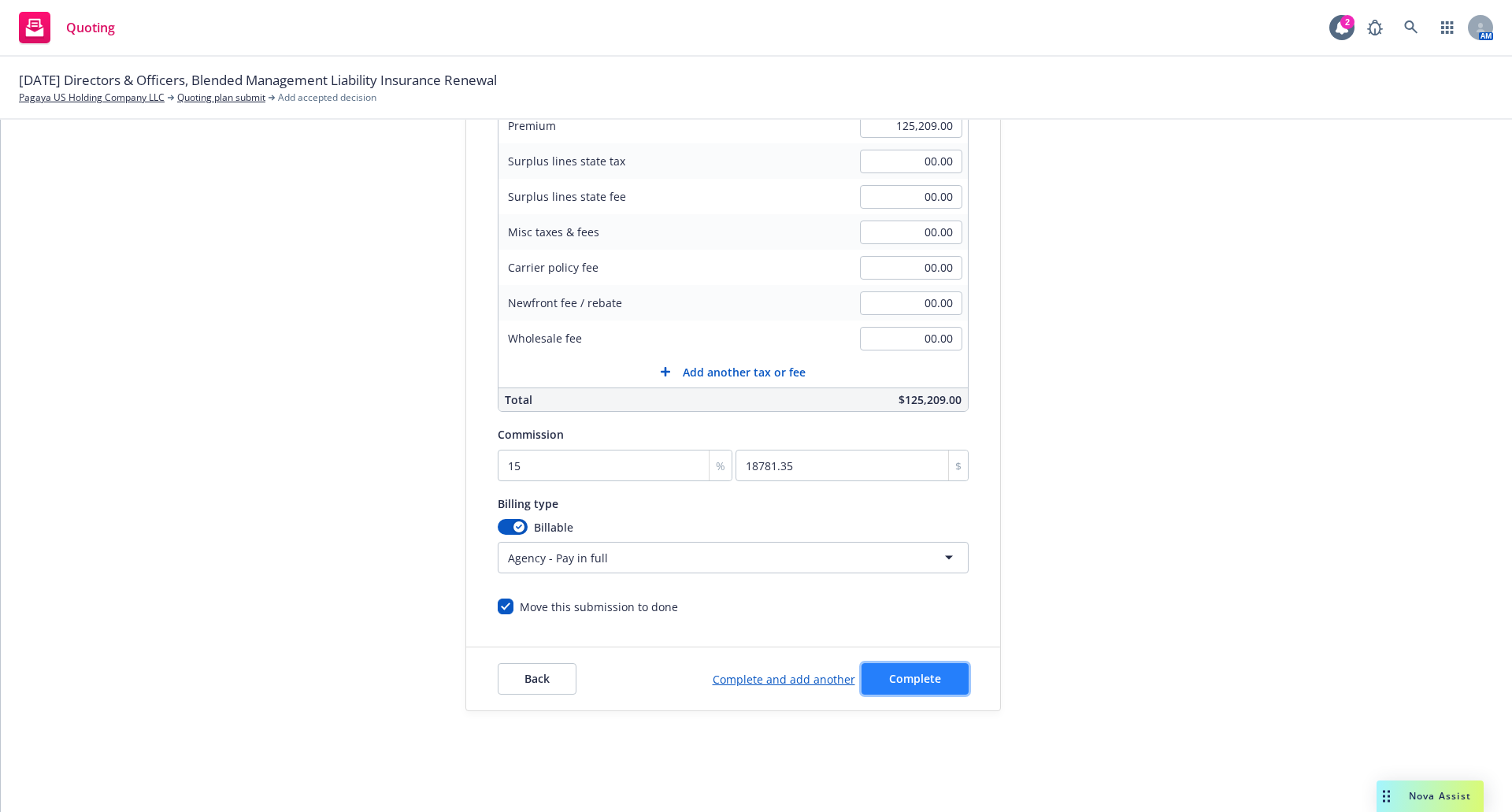
click at [923, 673] on span "Complete" at bounding box center [915, 678] width 52 height 15
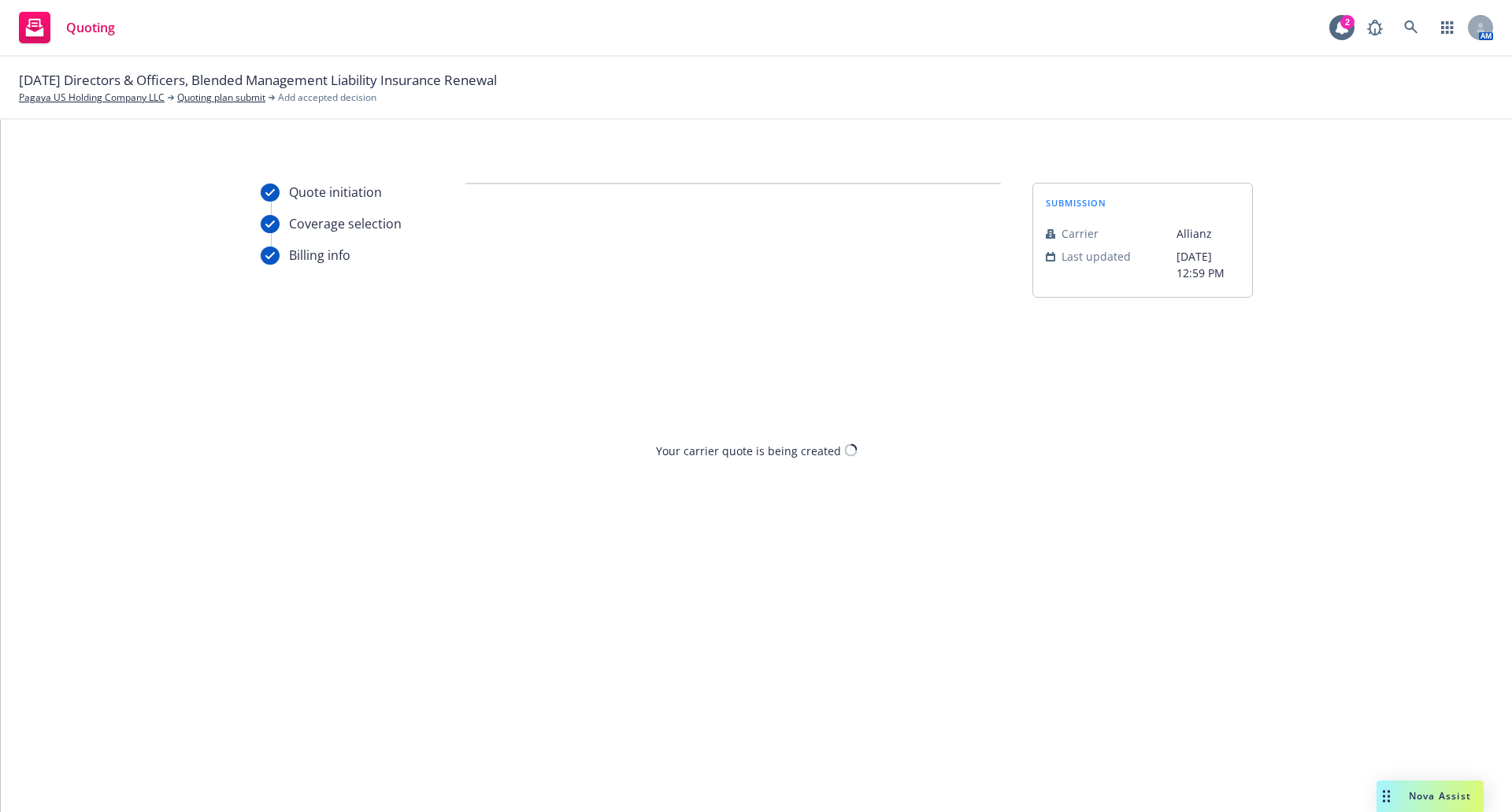
scroll to position [0, 0]
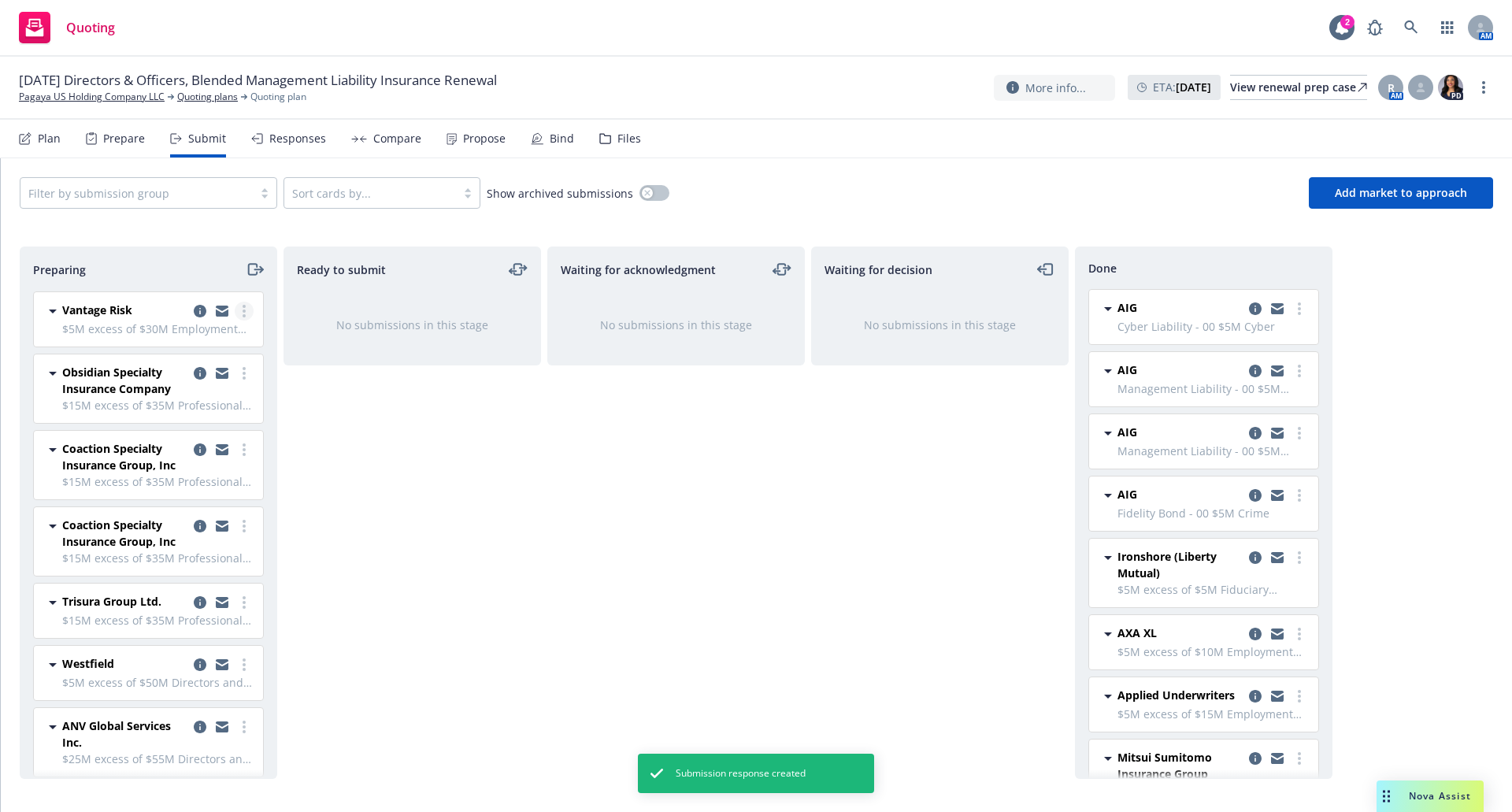
click at [235, 312] on link "more" at bounding box center [244, 310] width 19 height 19
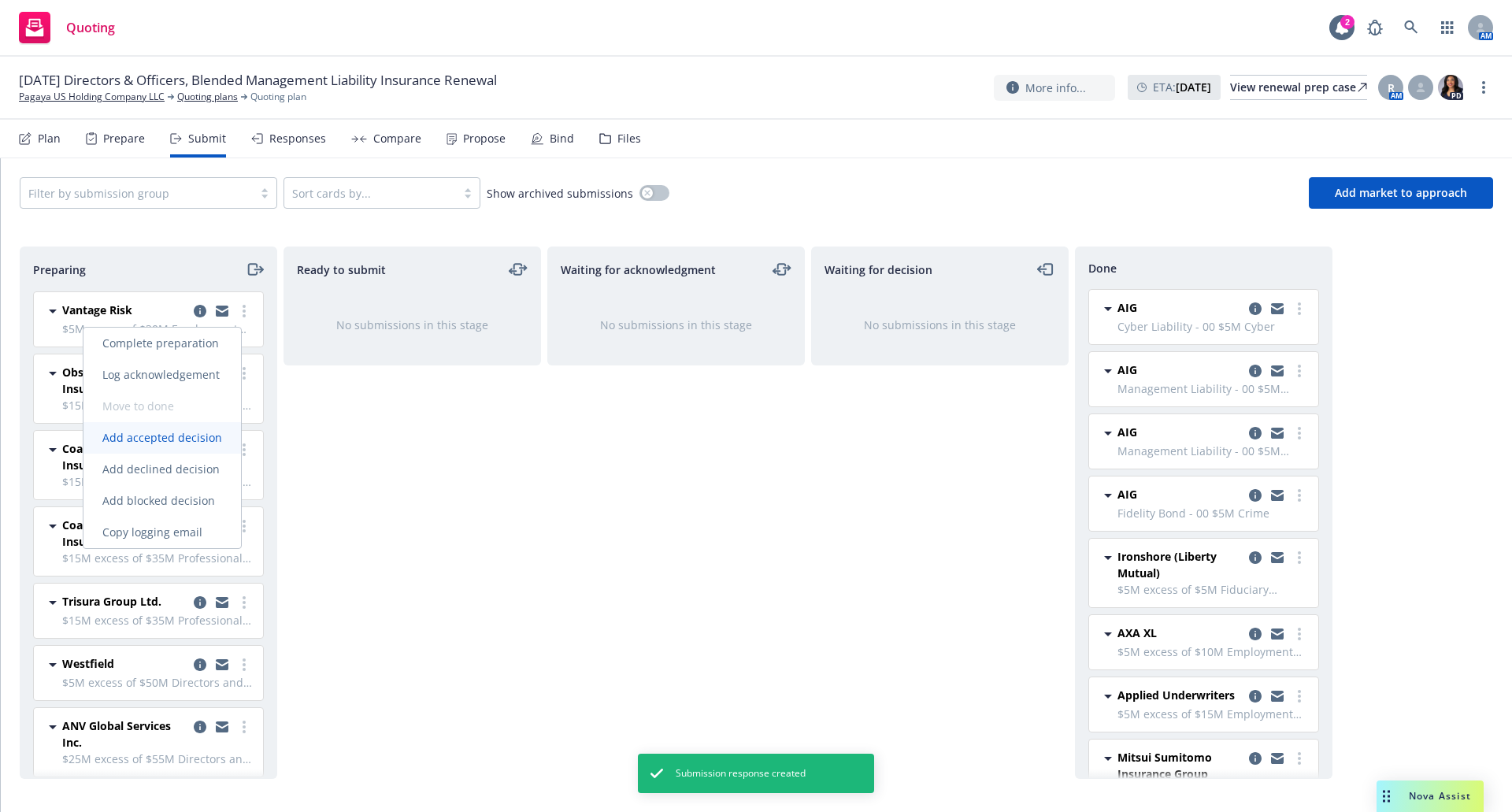
click at [173, 445] on span "Add accepted decision" at bounding box center [161, 437] width 157 height 15
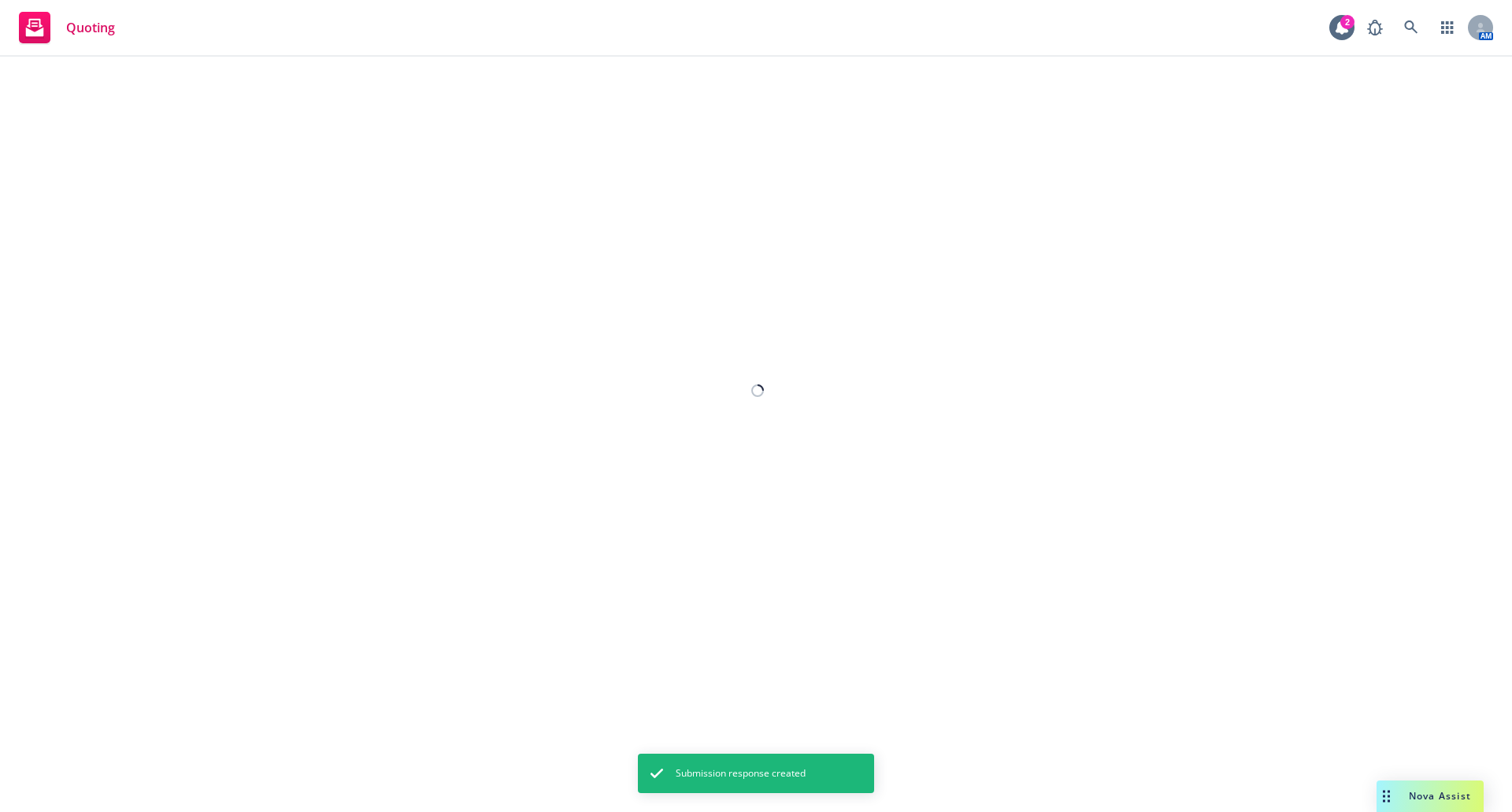
select select "12"
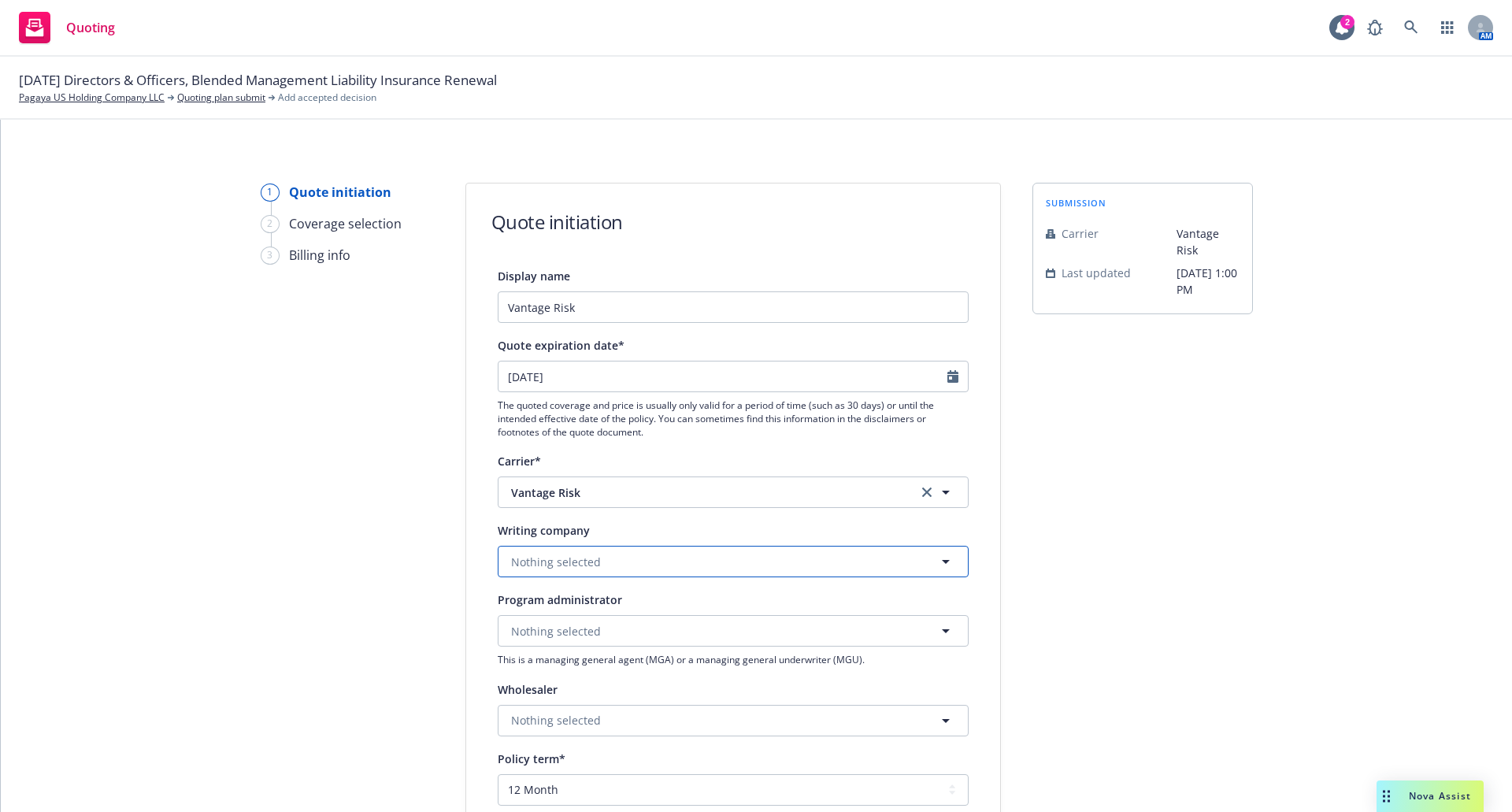
click at [728, 565] on button "Nothing selected" at bounding box center [733, 561] width 471 height 32
click at [582, 563] on span "Nothing selected" at bounding box center [555, 561] width 90 height 17
click at [580, 614] on span "Vantage Risk Assurance Company" at bounding box center [606, 606] width 182 height 17
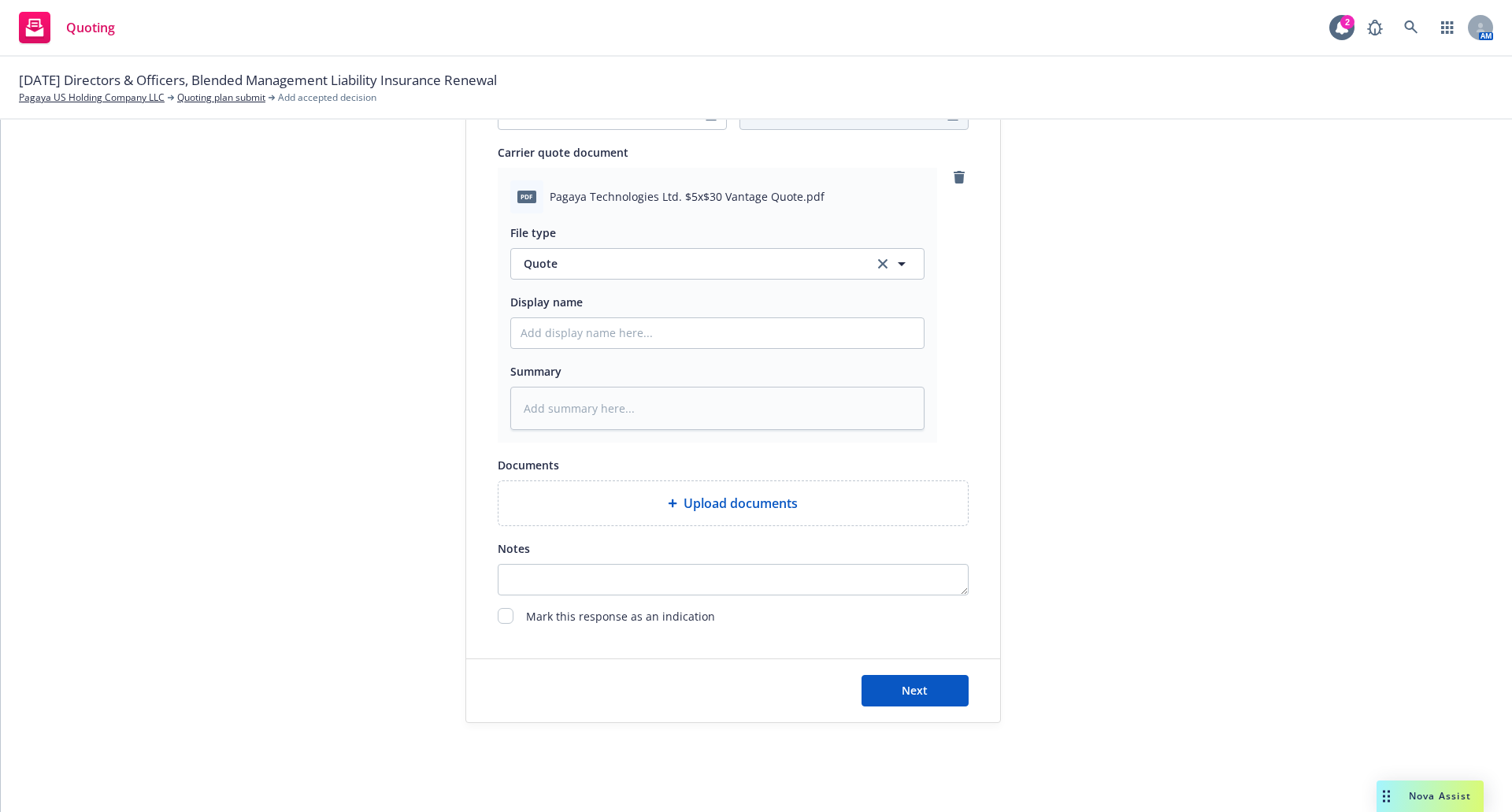
scroll to position [757, 0]
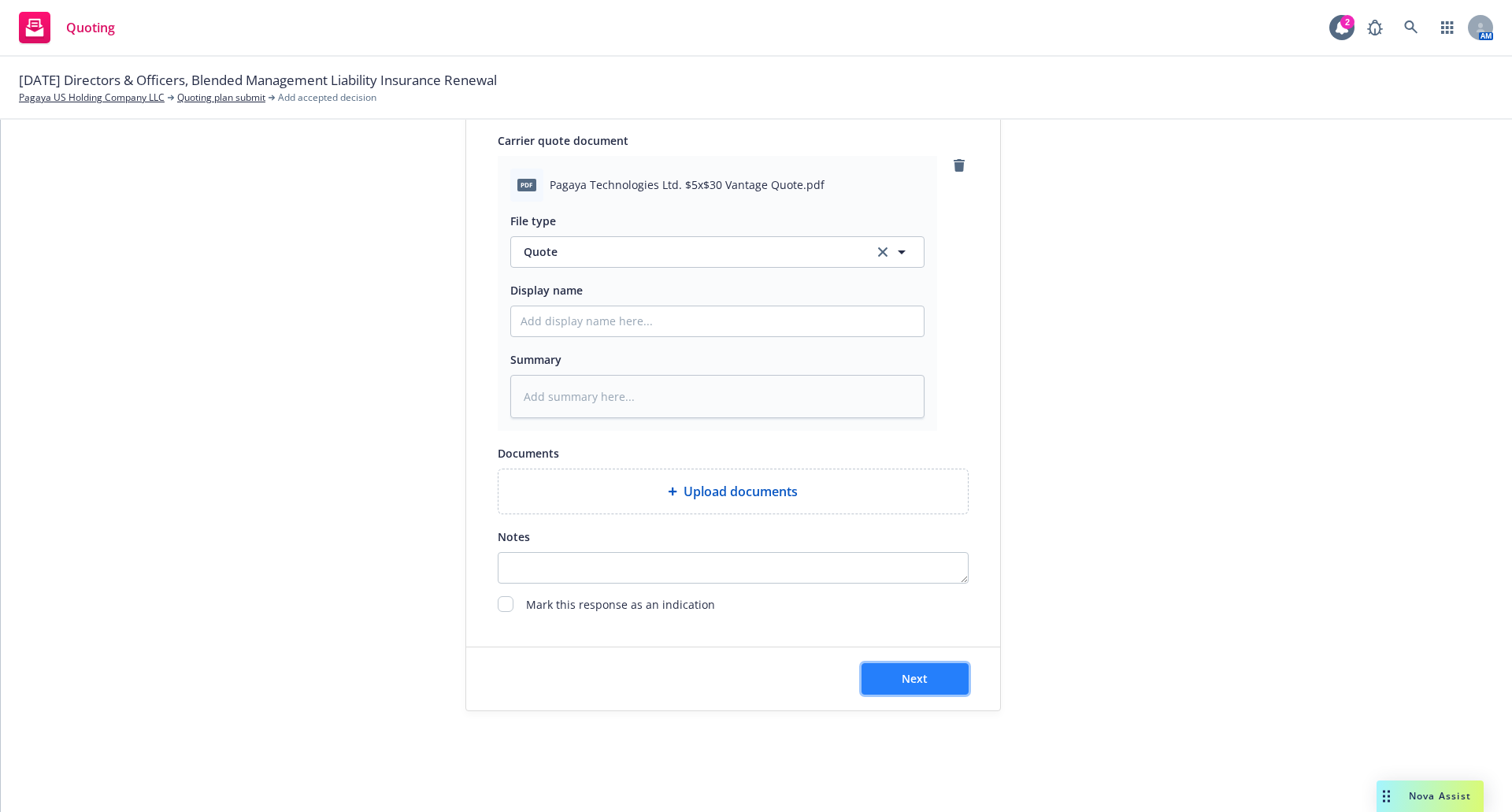
click at [916, 678] on span "Next" at bounding box center [915, 678] width 26 height 15
type textarea "x"
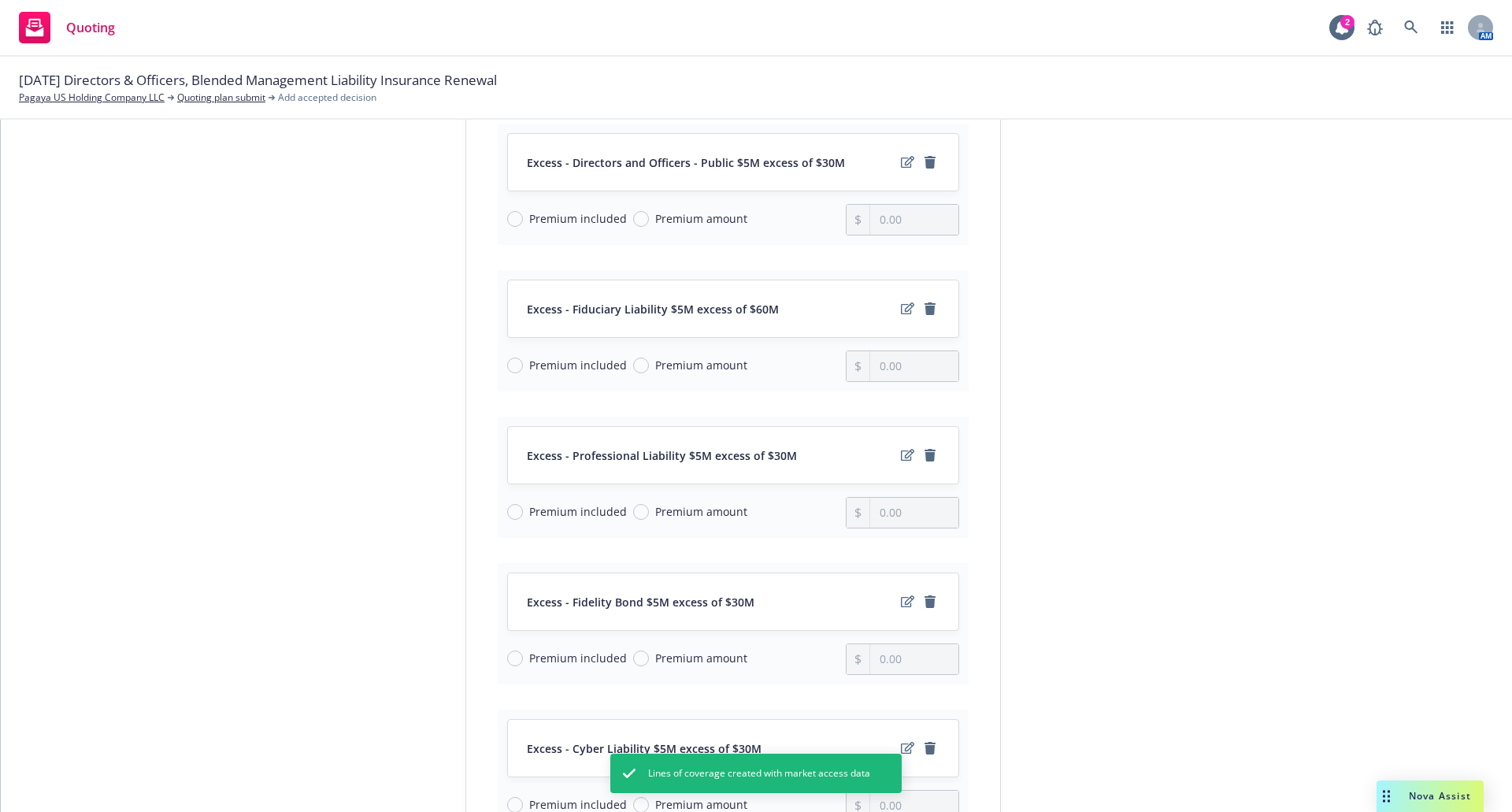
scroll to position [879, 0]
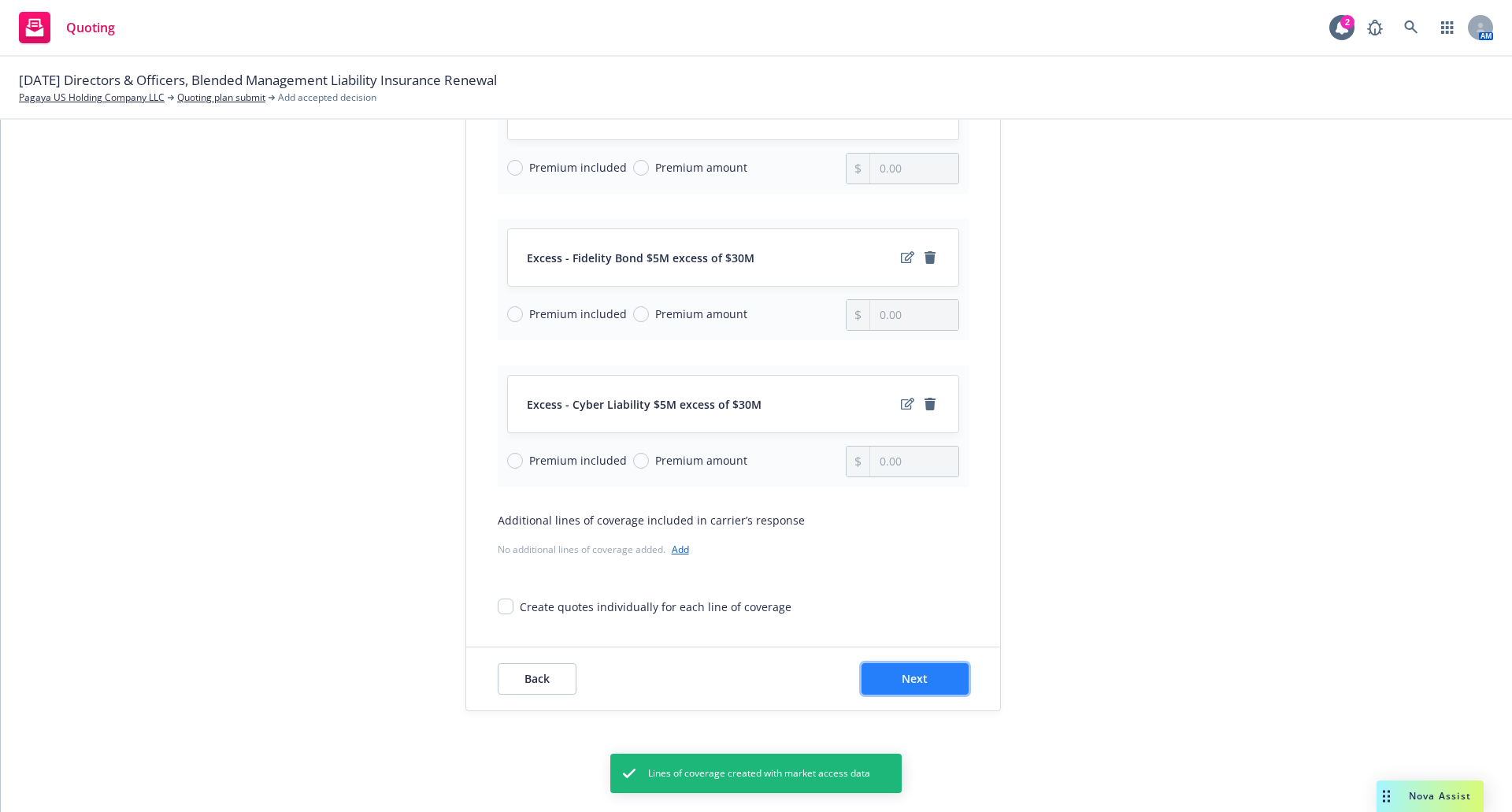
click at [904, 677] on span "Next" at bounding box center [915, 678] width 26 height 15
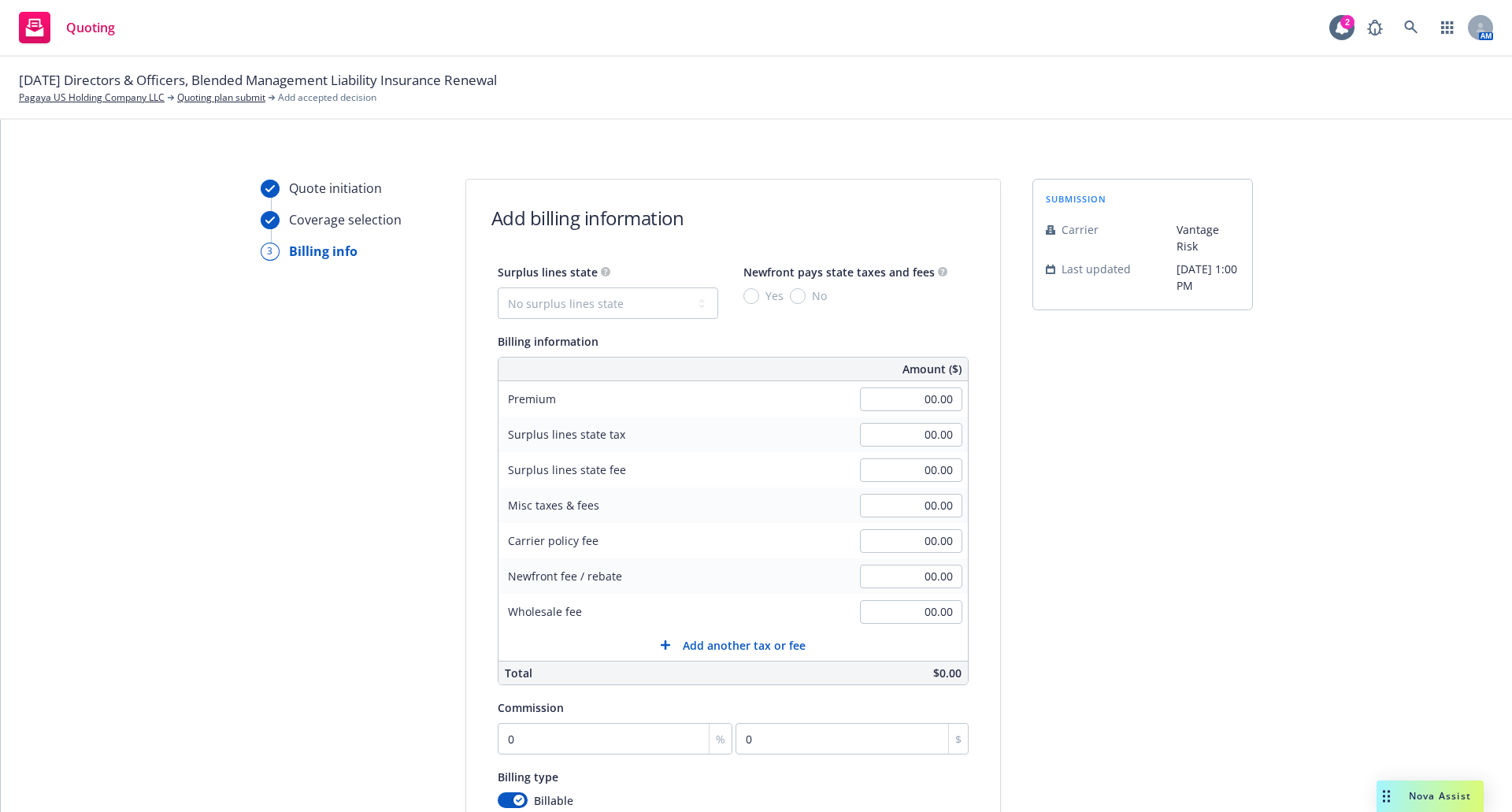
scroll to position [0, 0]
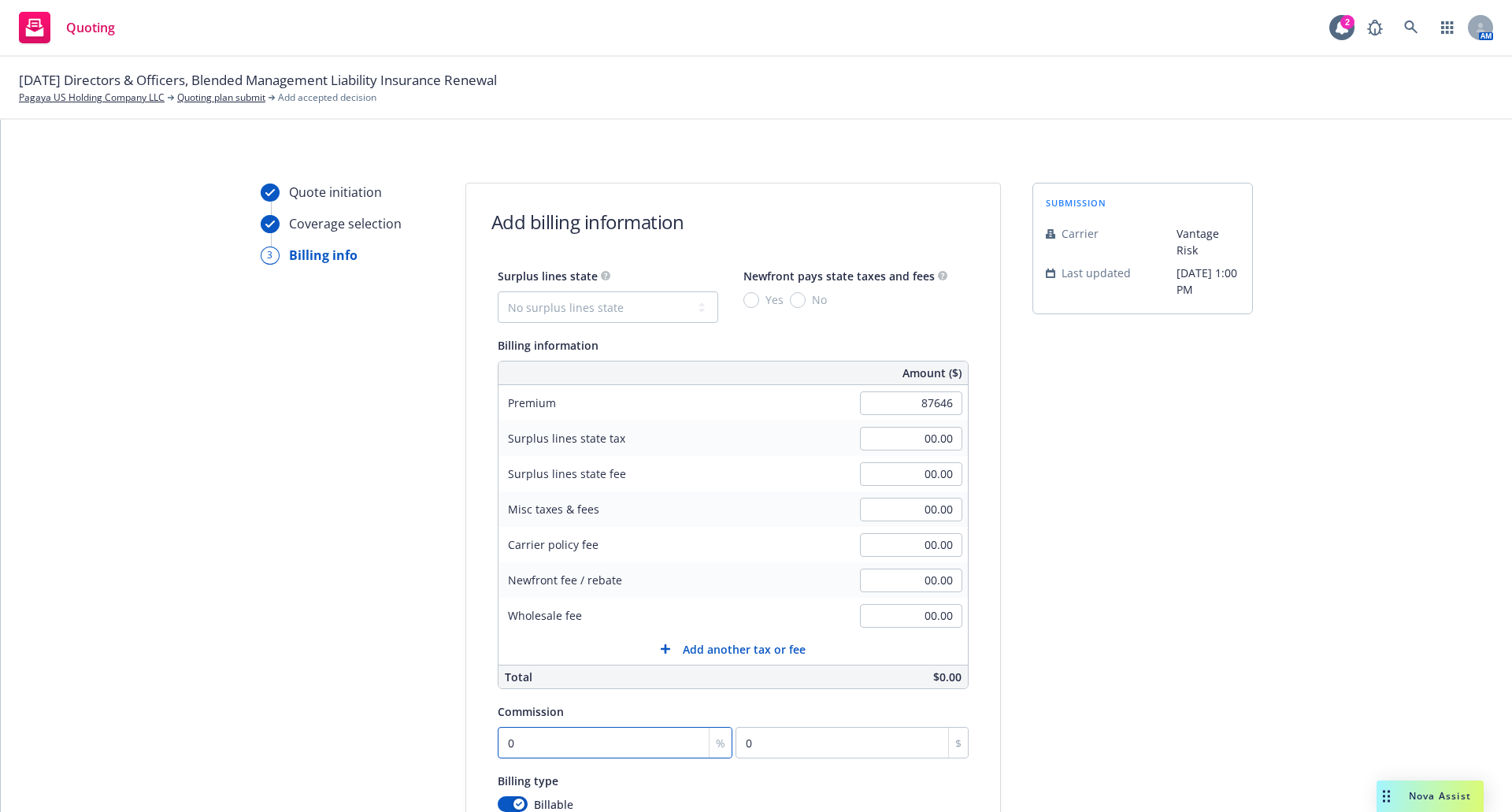
type input "87,646.00"
click at [533, 747] on input "0" at bounding box center [616, 743] width 235 height 32
type input "1"
type input "876.46"
type input "15"
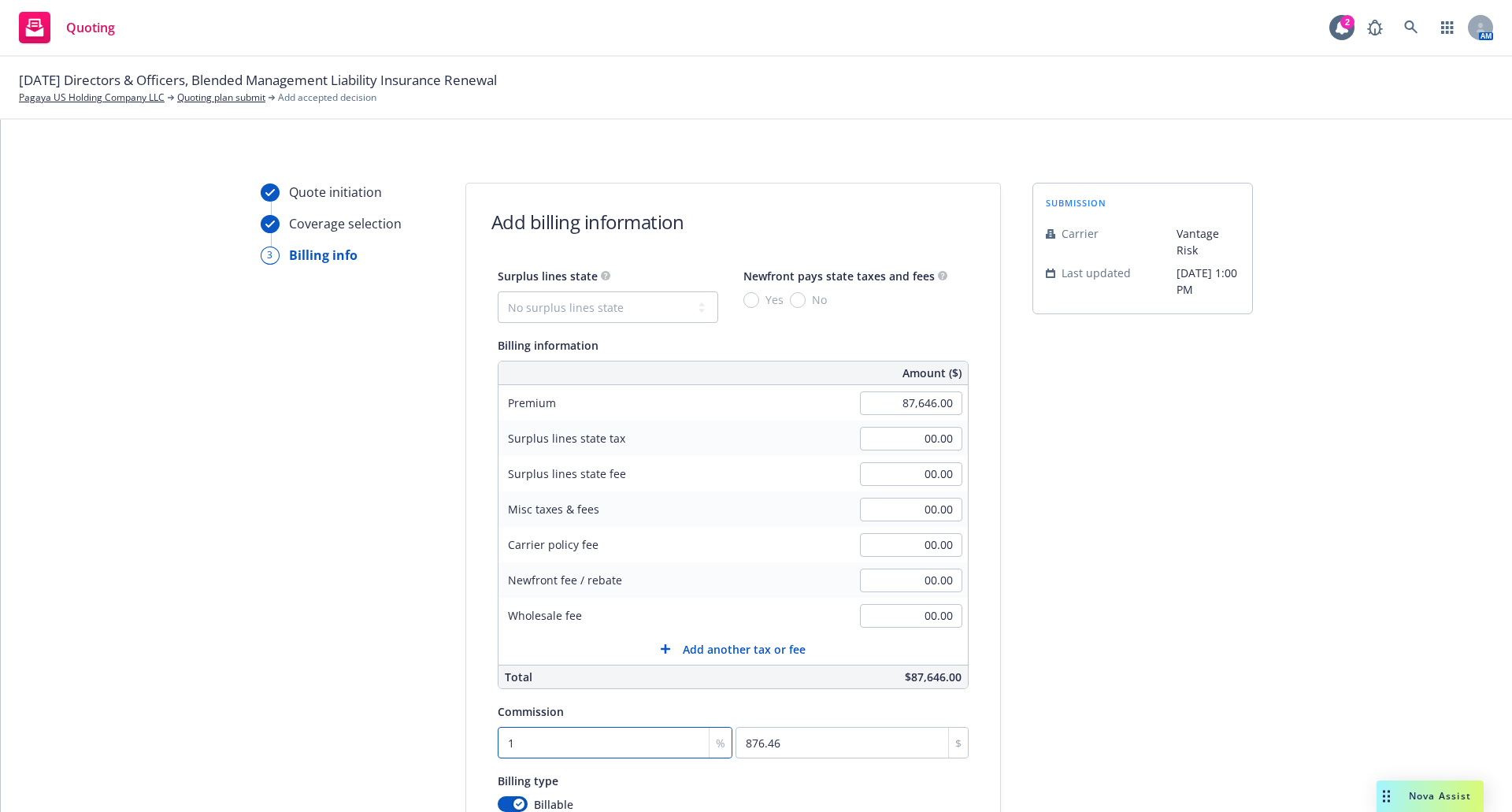
type input "13146.9"
type input "15"
click at [1224, 554] on div "submission Carrier Vantage Risk Last updated 9/11, 1:00 PM" at bounding box center [1142, 585] width 220 height 805
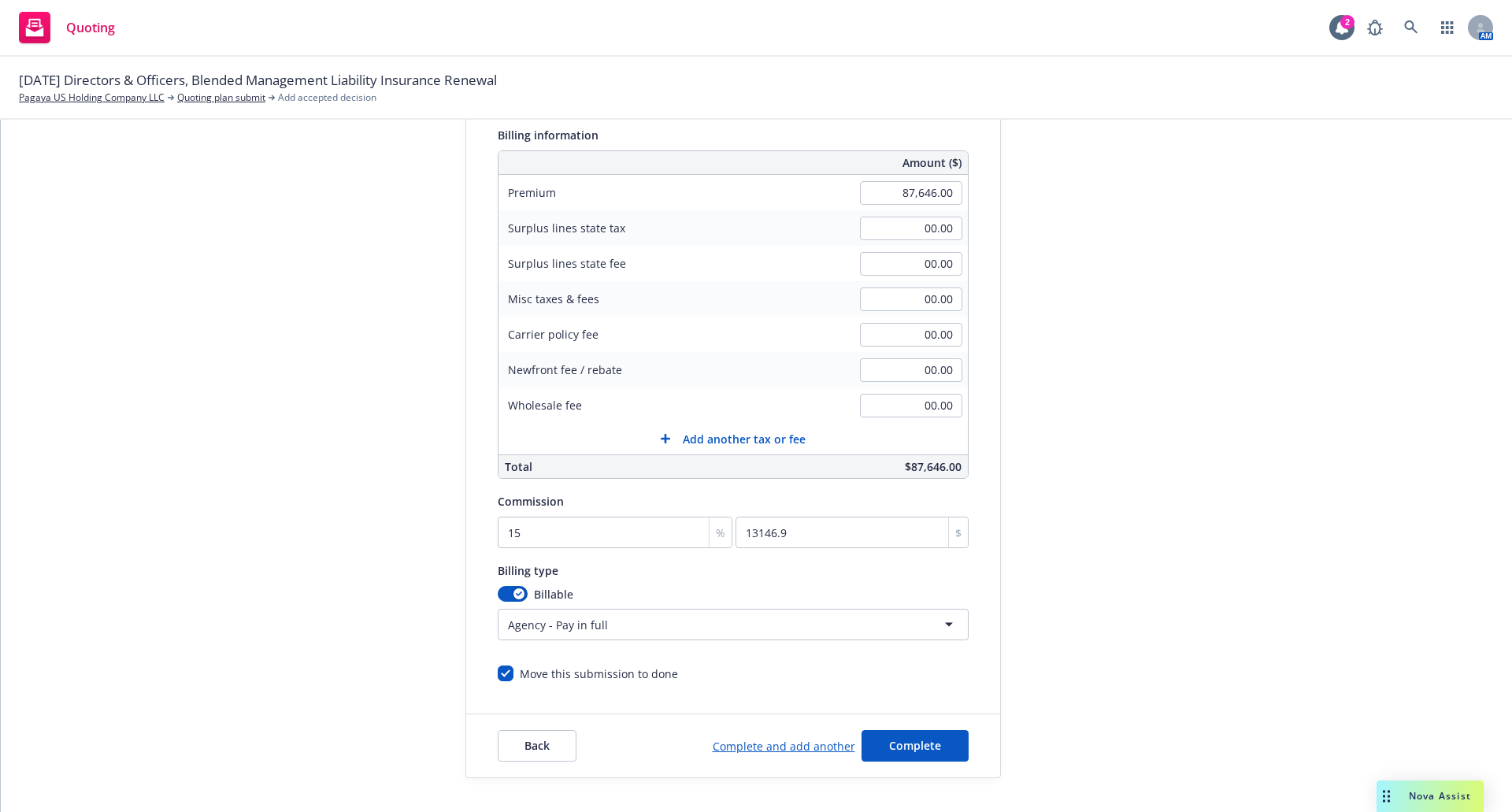
scroll to position [278, 0]
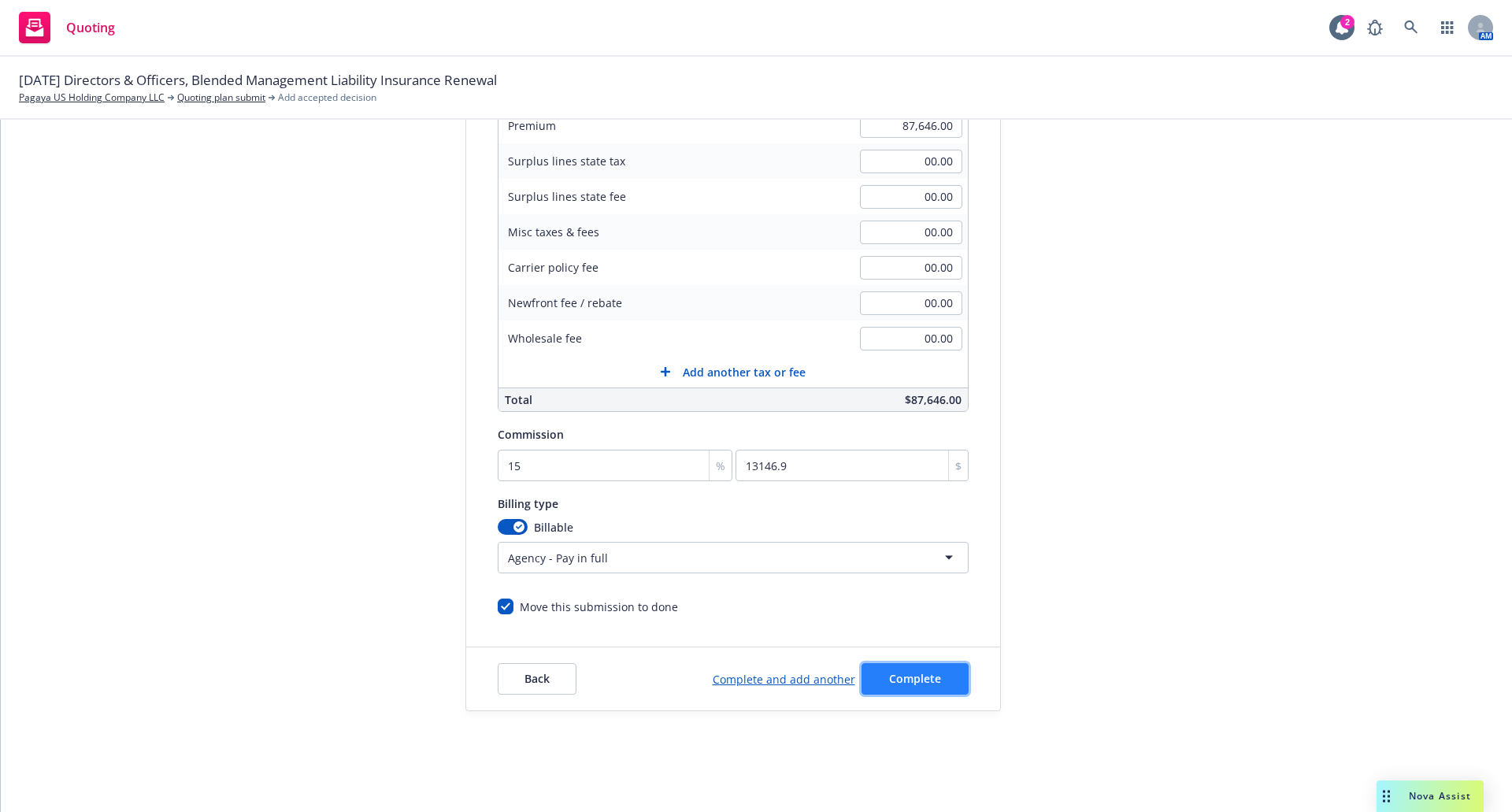
click at [941, 678] on button "Complete" at bounding box center [915, 679] width 107 height 32
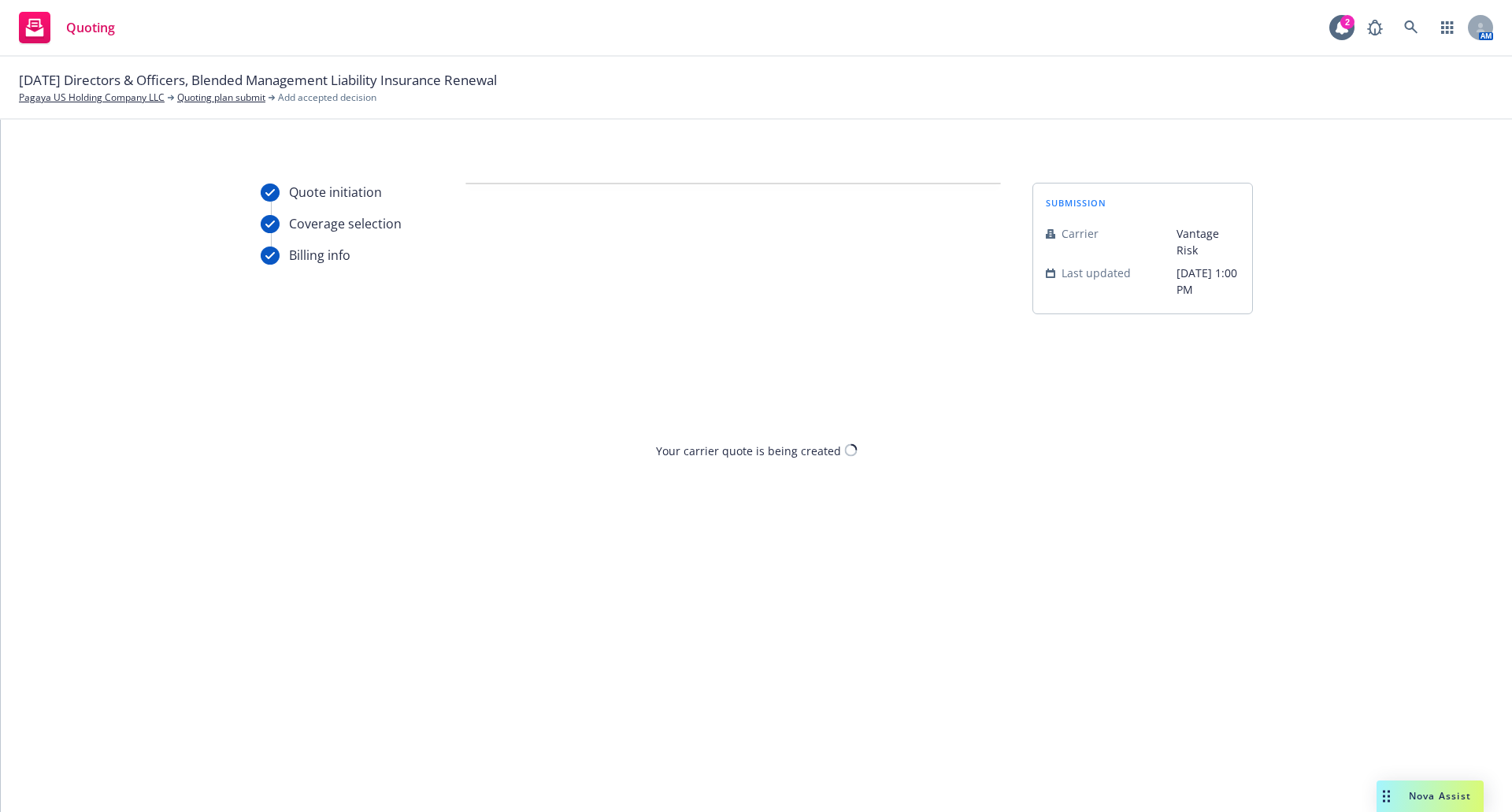
scroll to position [0, 0]
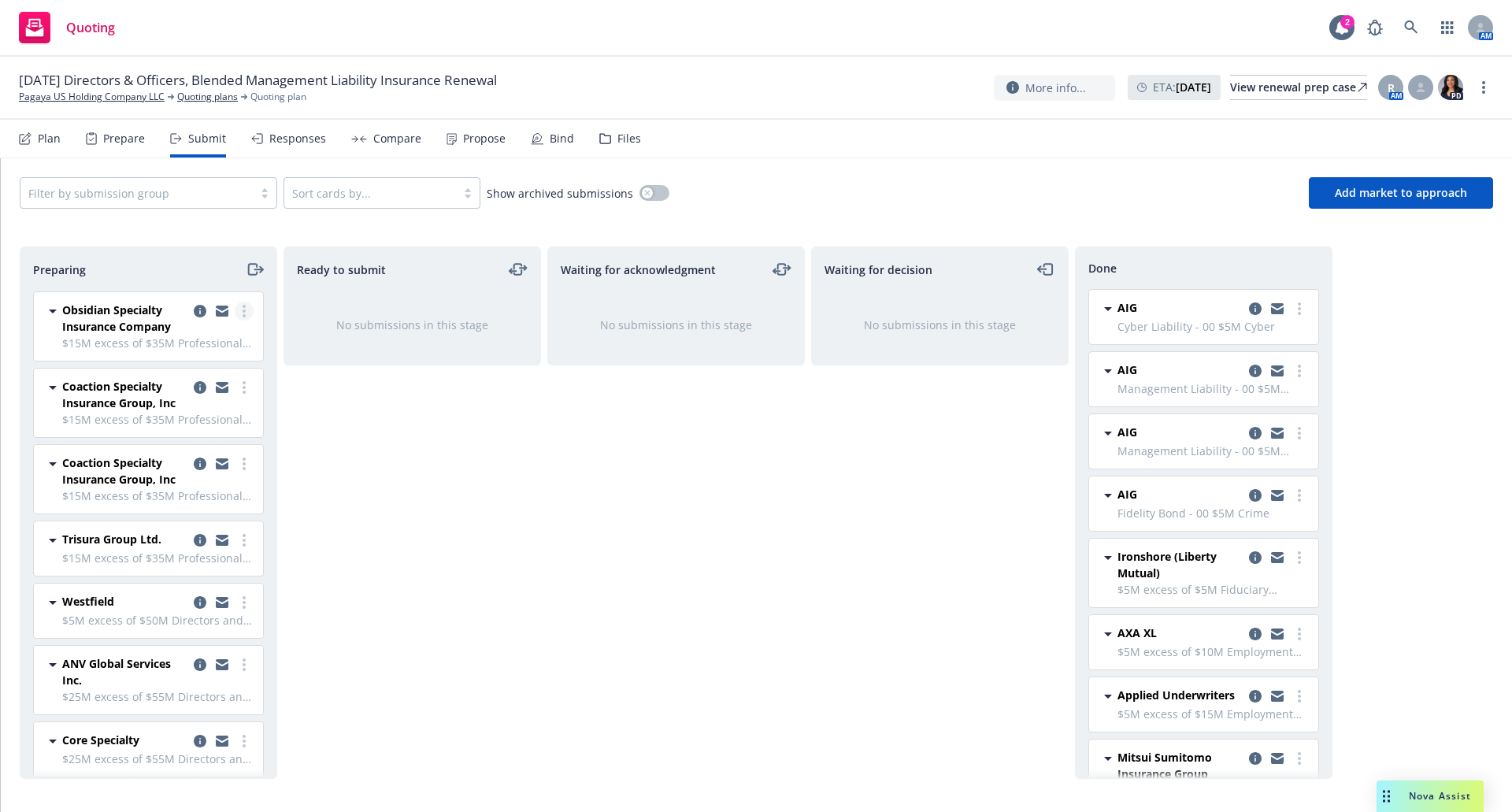
click at [243, 312] on circle "more" at bounding box center [244, 310] width 3 height 3
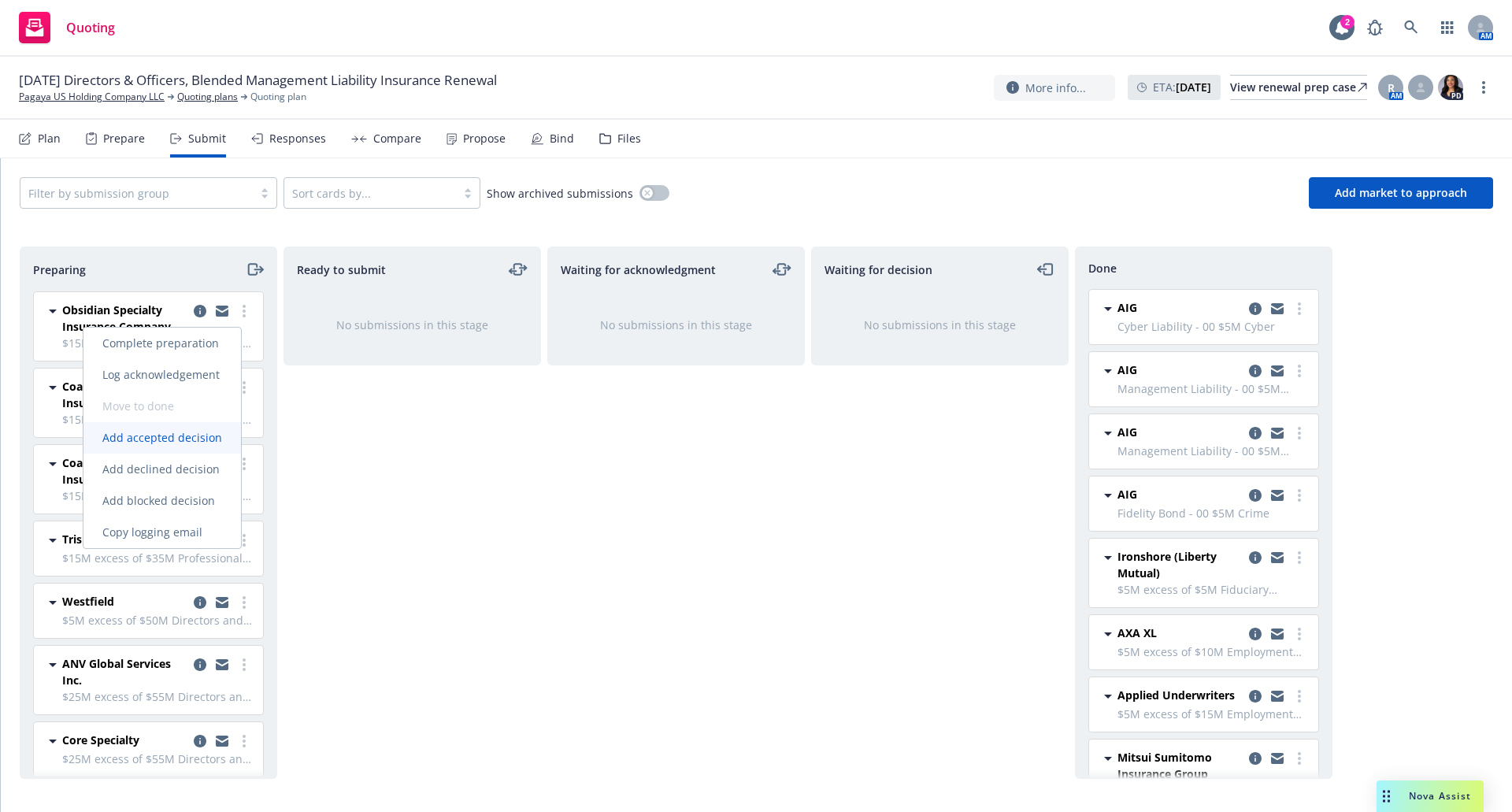
click at [178, 440] on span "Add accepted decision" at bounding box center [161, 437] width 157 height 15
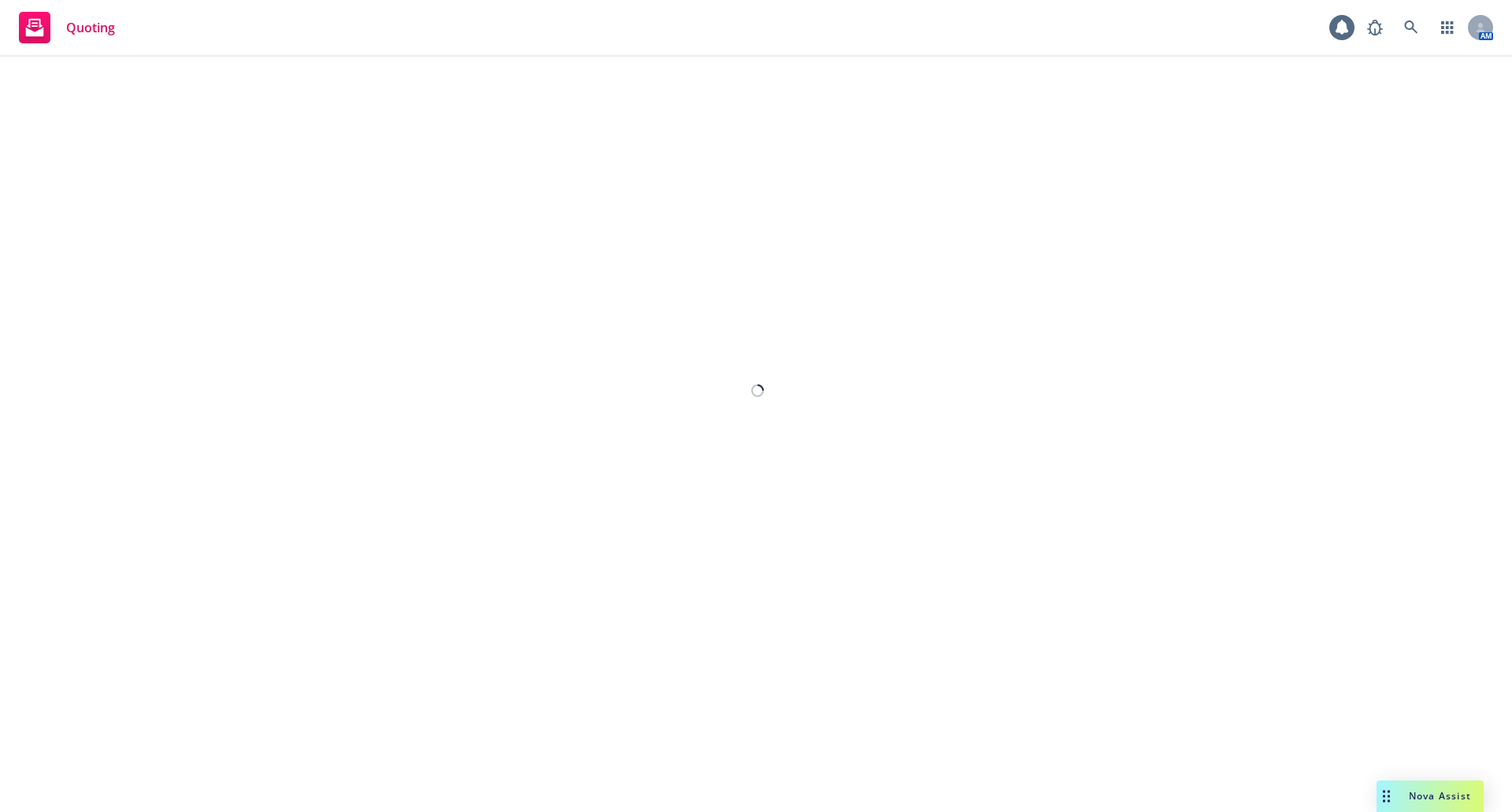
select select "12"
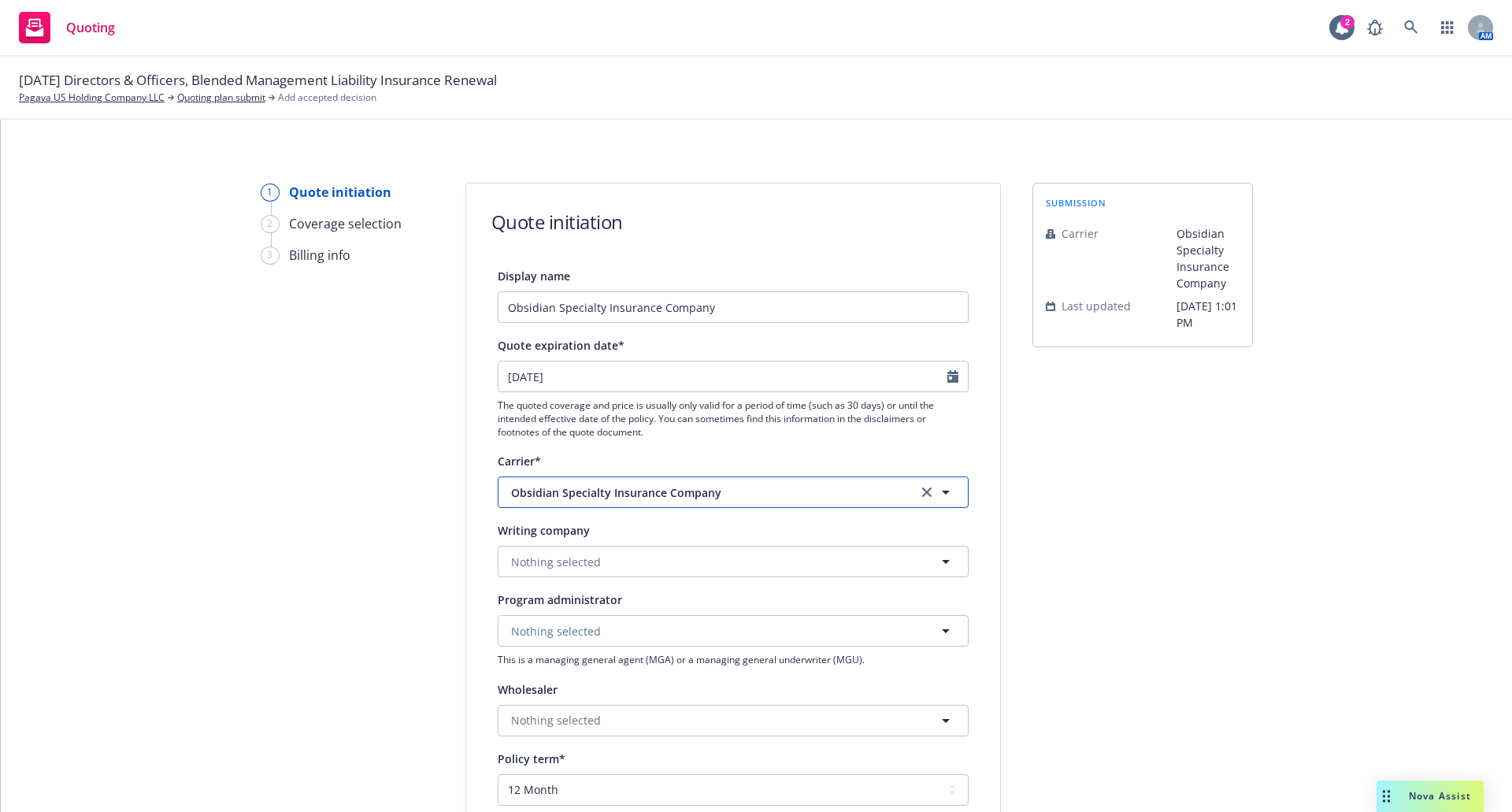
click at [714, 493] on span "Obsidian Specialty Insurance Company" at bounding box center [702, 492] width 382 height 17
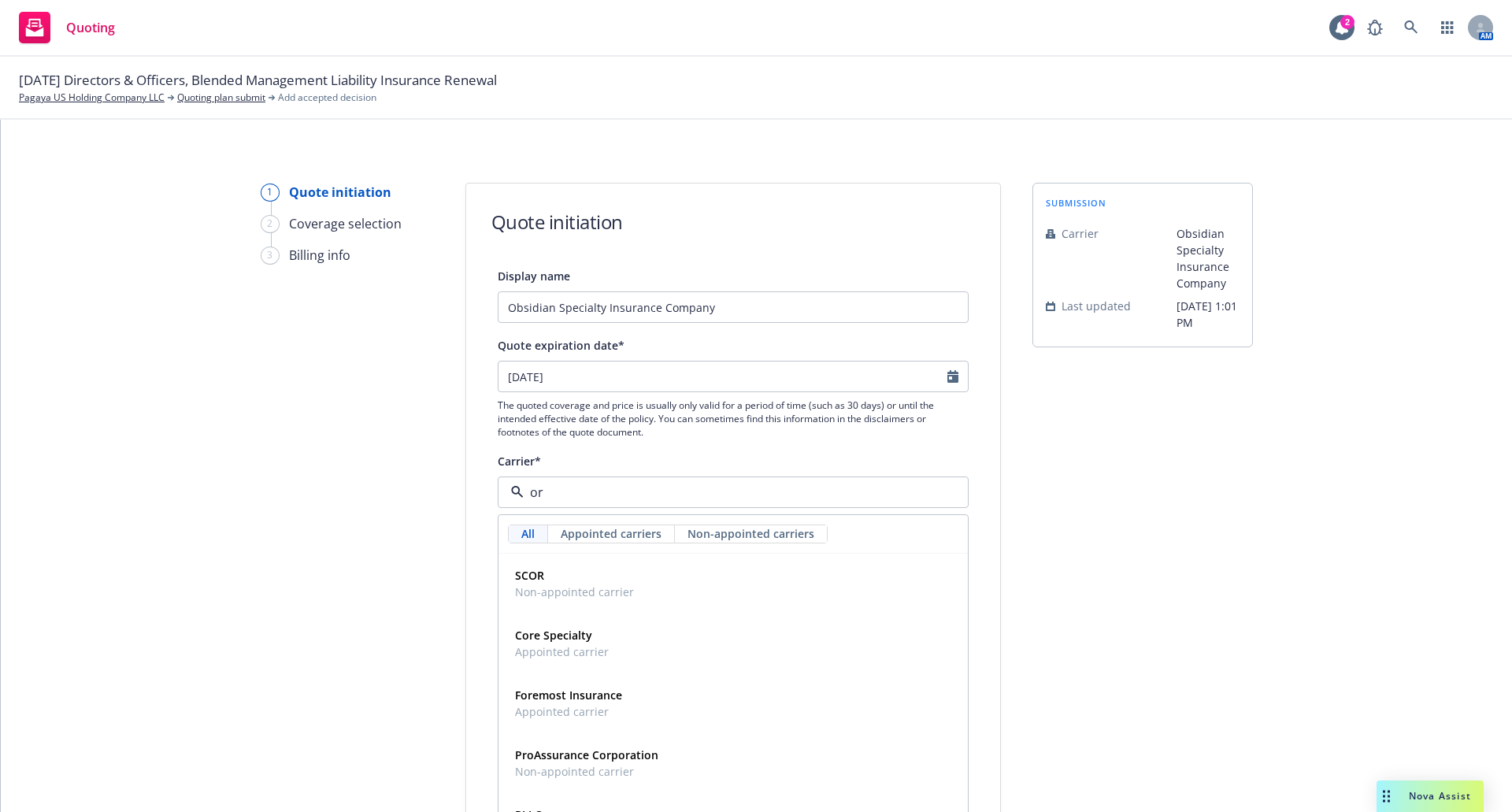
type input "o"
type input "palo"
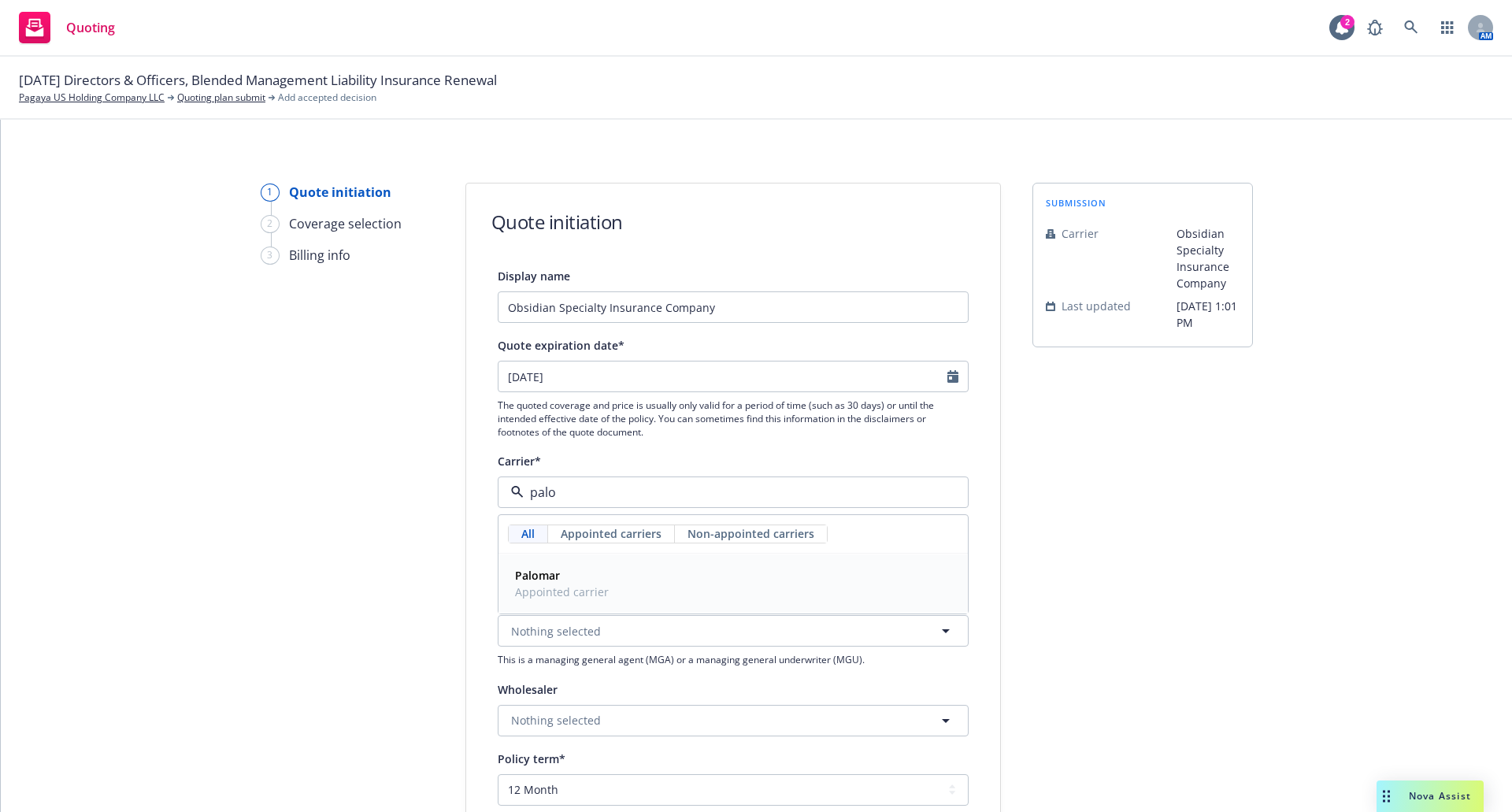
click at [616, 585] on div "Palomar Appointed carrier" at bounding box center [733, 584] width 449 height 40
drag, startPoint x: 726, startPoint y: 308, endPoint x: 446, endPoint y: 305, distance: 280.0
click at [446, 305] on div "1 Quote initiation 2 Coverage selection 3 Billing info Quote initiation Display…" at bounding box center [756, 710] width 1473 height 1056
type input "Orion"
click at [607, 564] on button "Nothing selected" at bounding box center [733, 561] width 471 height 32
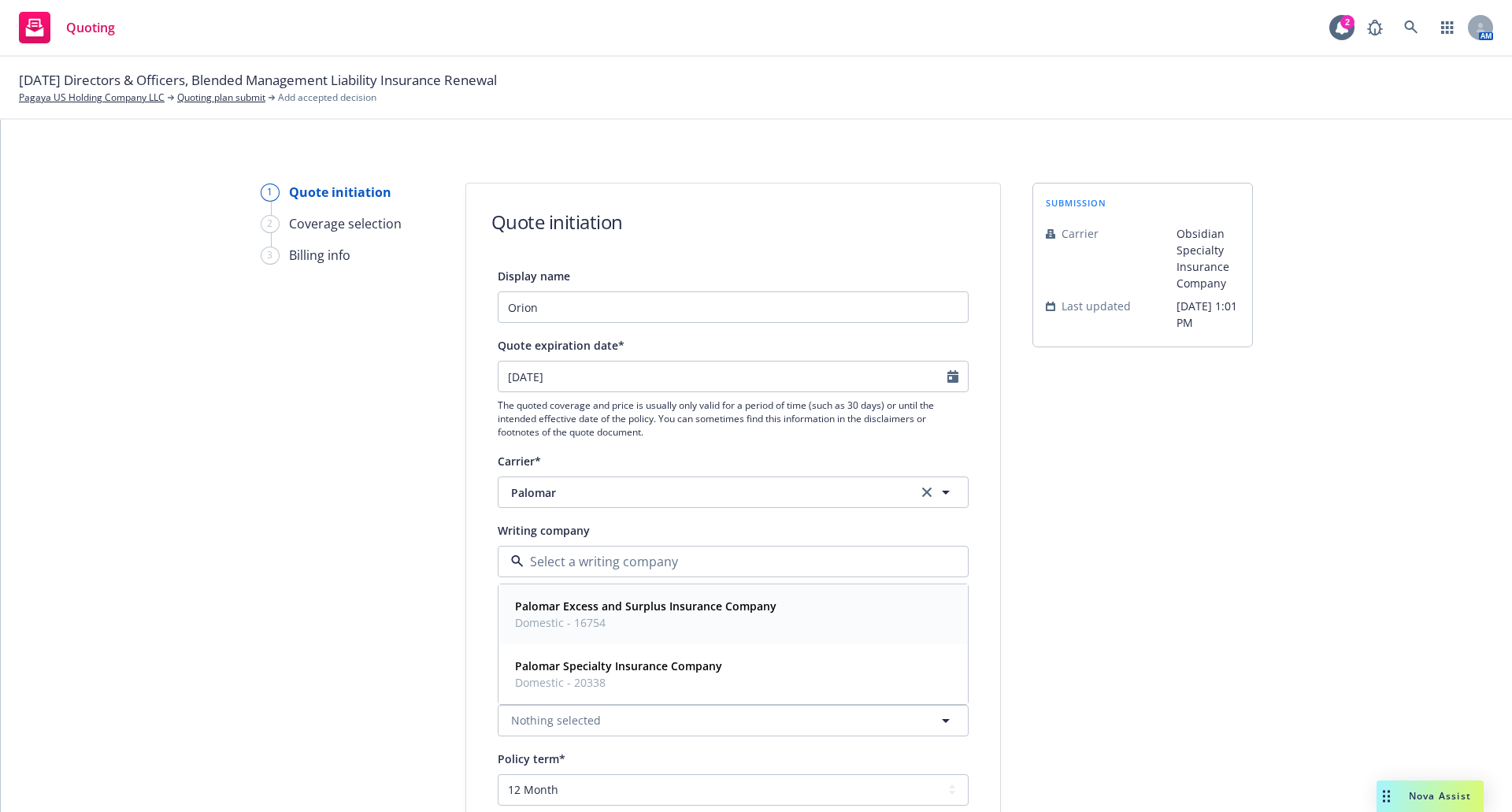
click at [612, 613] on strong "Palomar Excess and Surplus Insurance Company" at bounding box center [645, 606] width 262 height 15
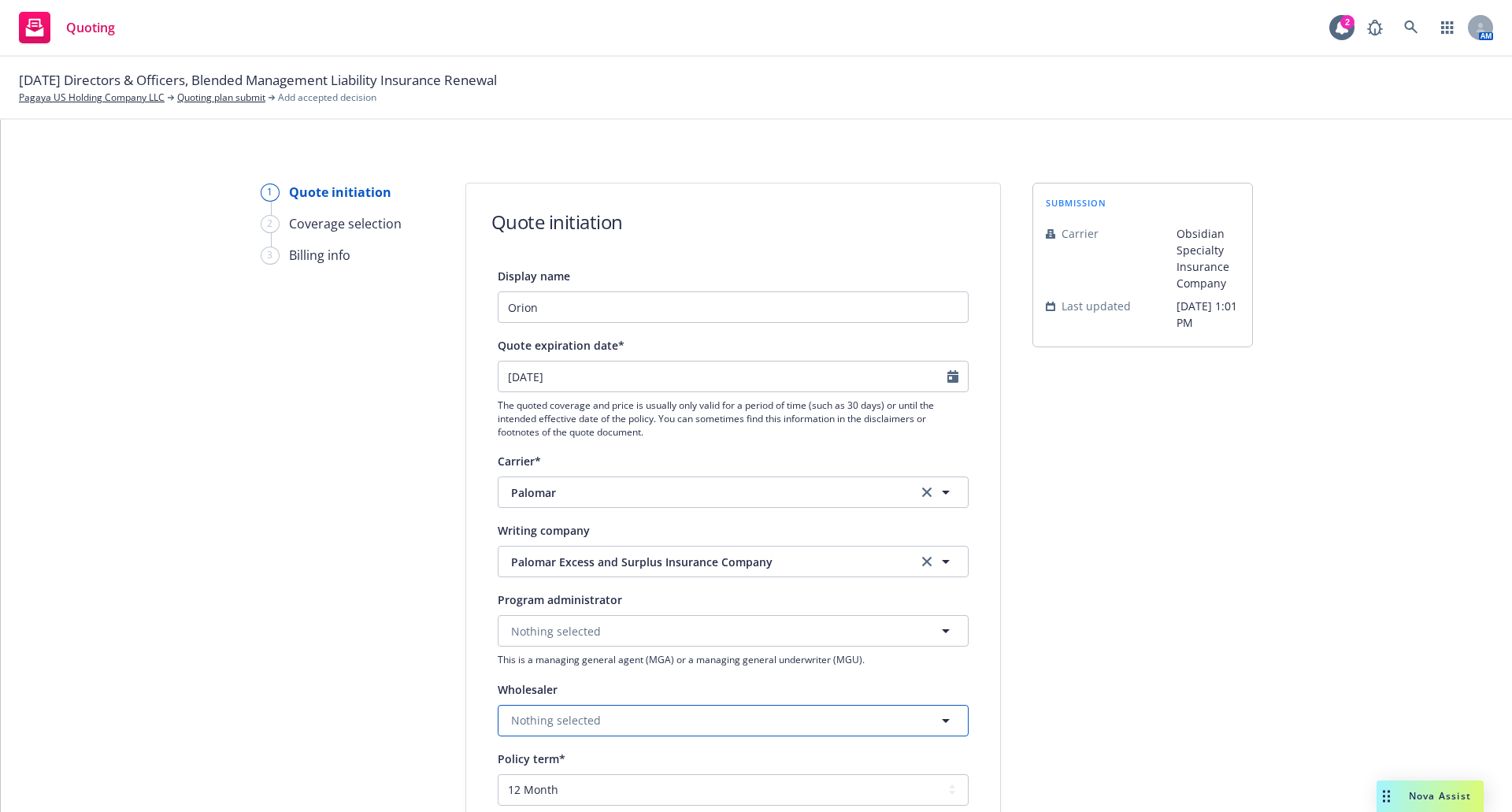
click at [590, 717] on span "Nothing selected" at bounding box center [555, 720] width 90 height 17
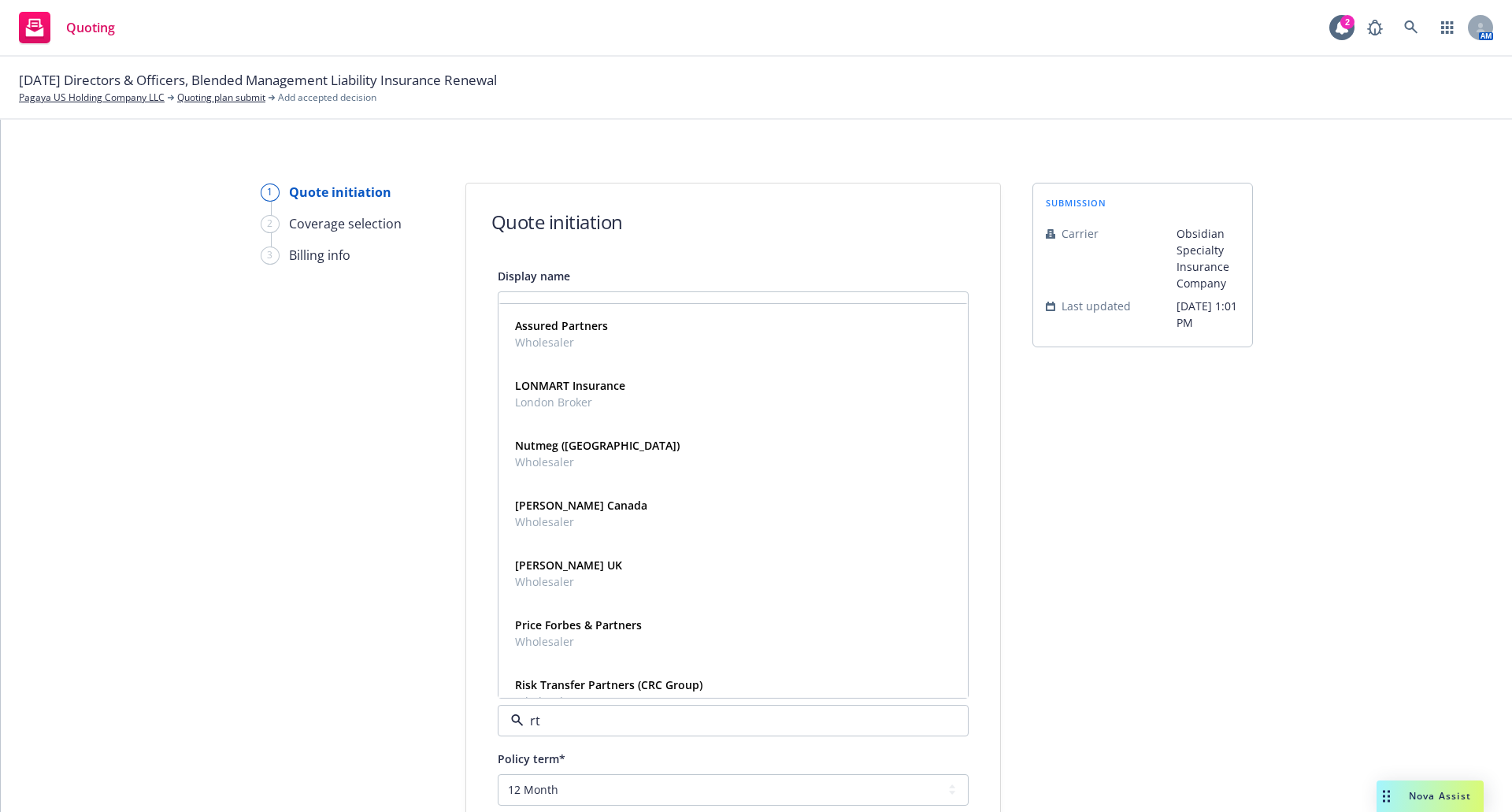
type input "rt"
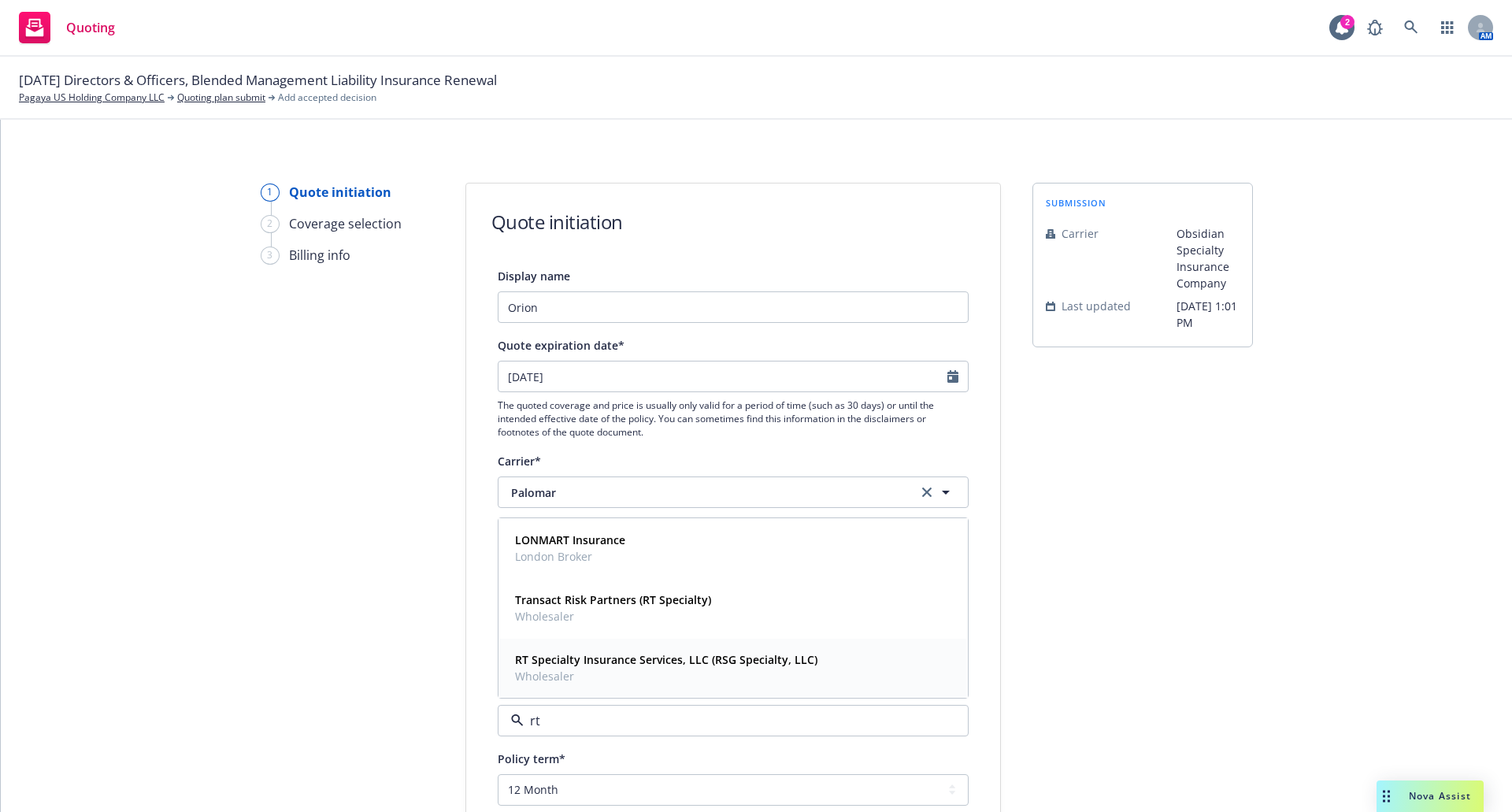
click at [589, 664] on strong "RT Specialty Insurance Services, LLC (RSG Specialty, LLC)" at bounding box center [666, 659] width 302 height 15
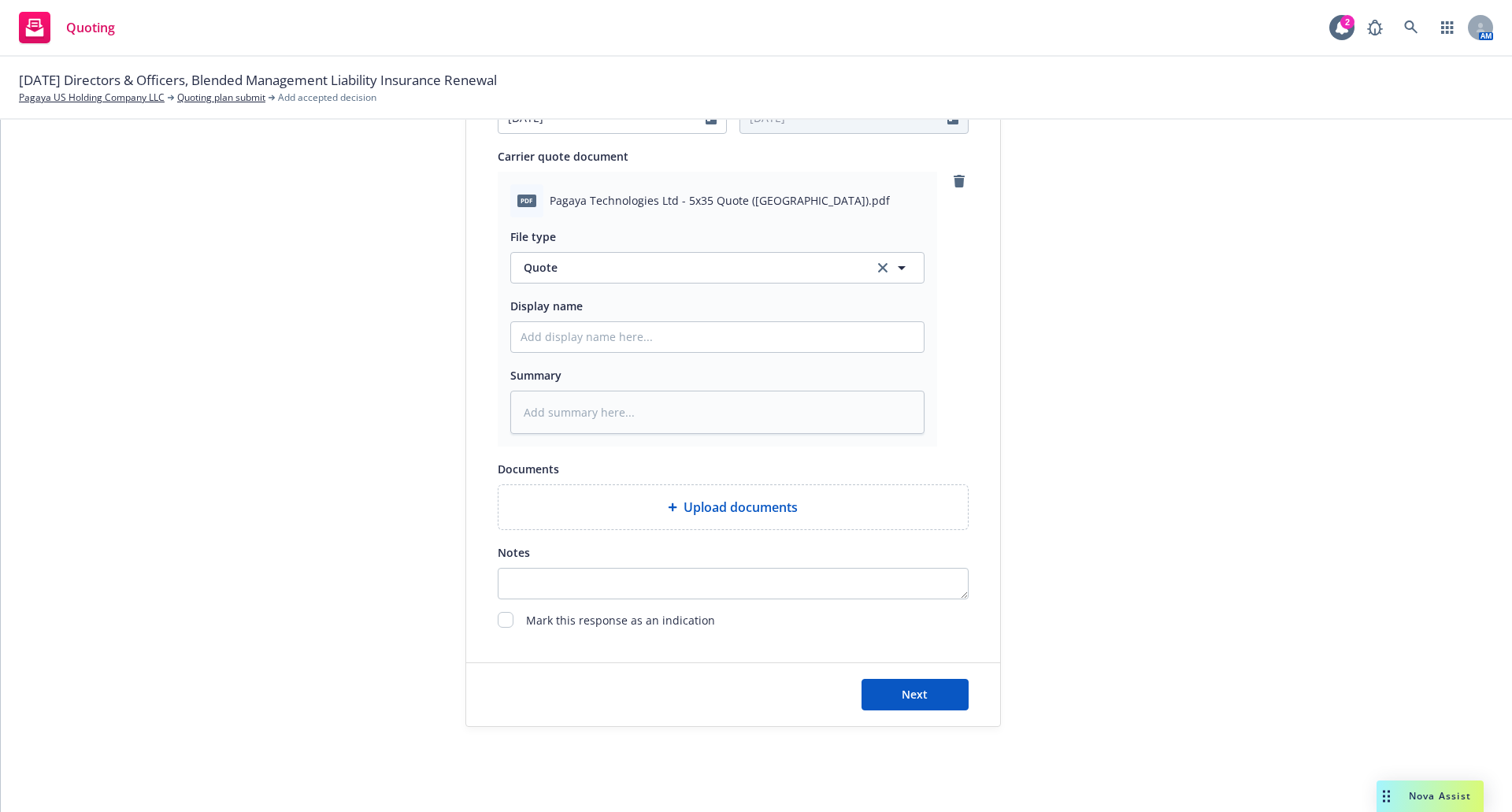
scroll to position [757, 0]
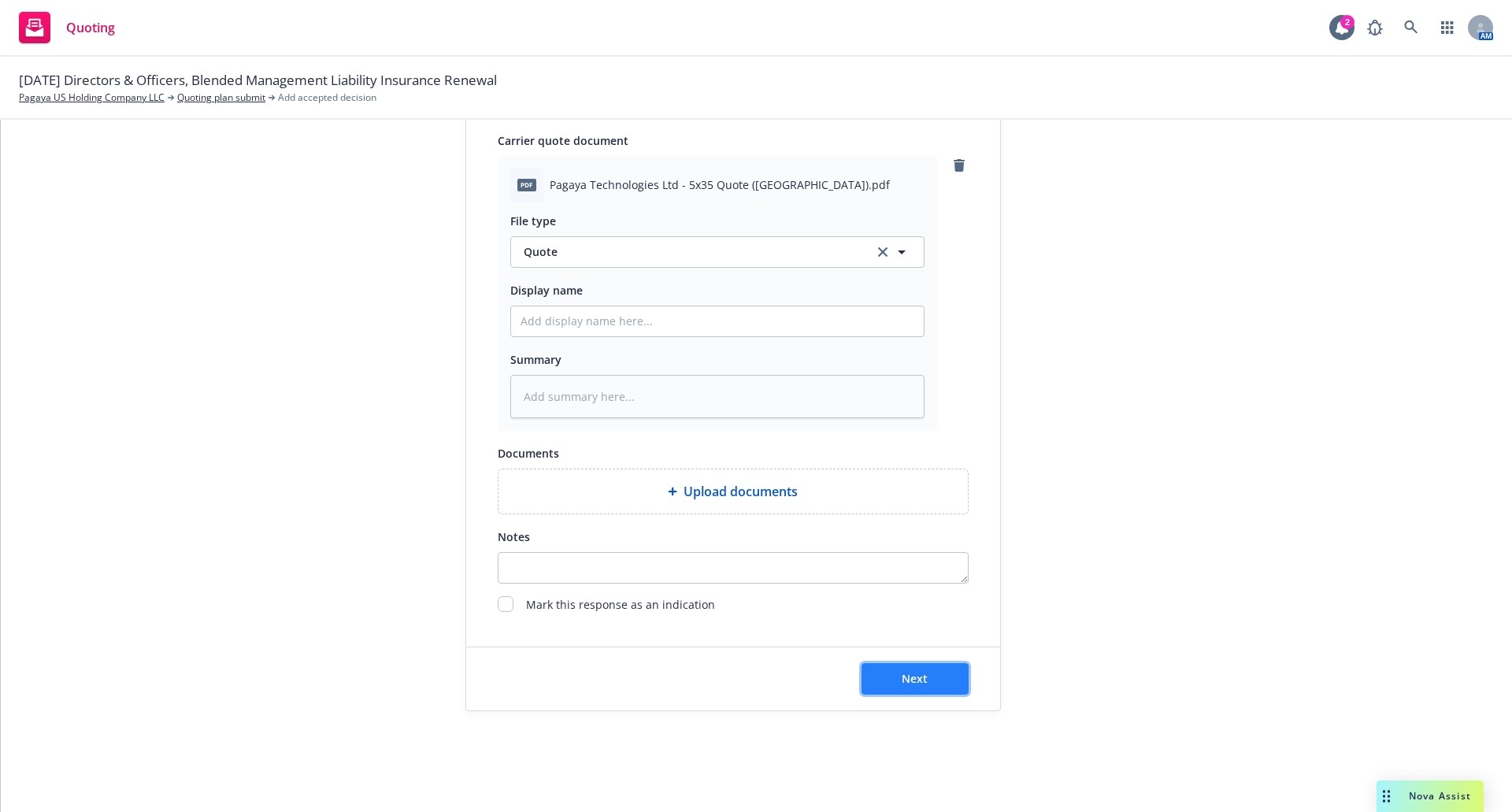
click at [933, 677] on button "Next" at bounding box center [915, 679] width 107 height 32
type textarea "x"
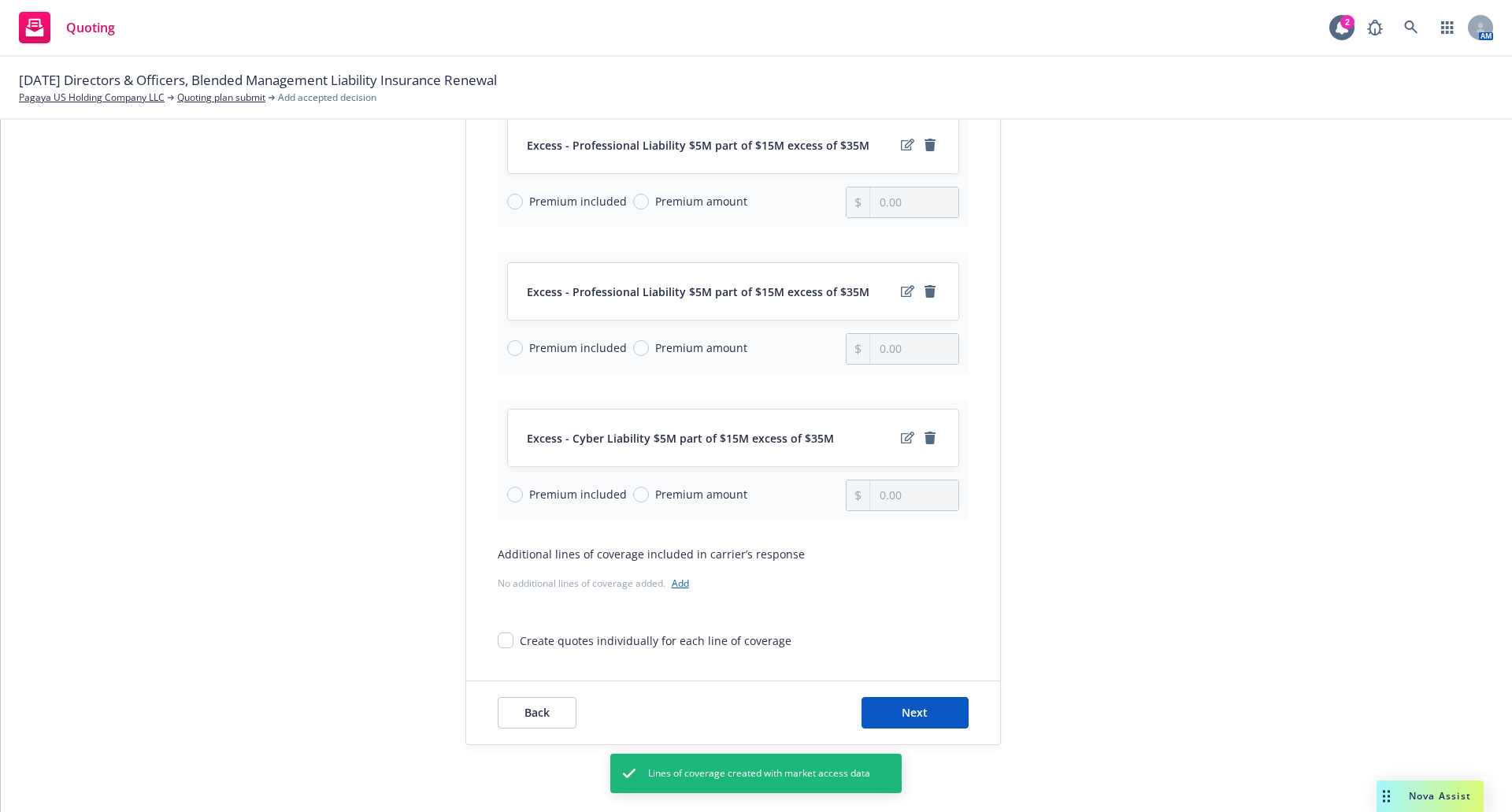
scroll to position [908, 0]
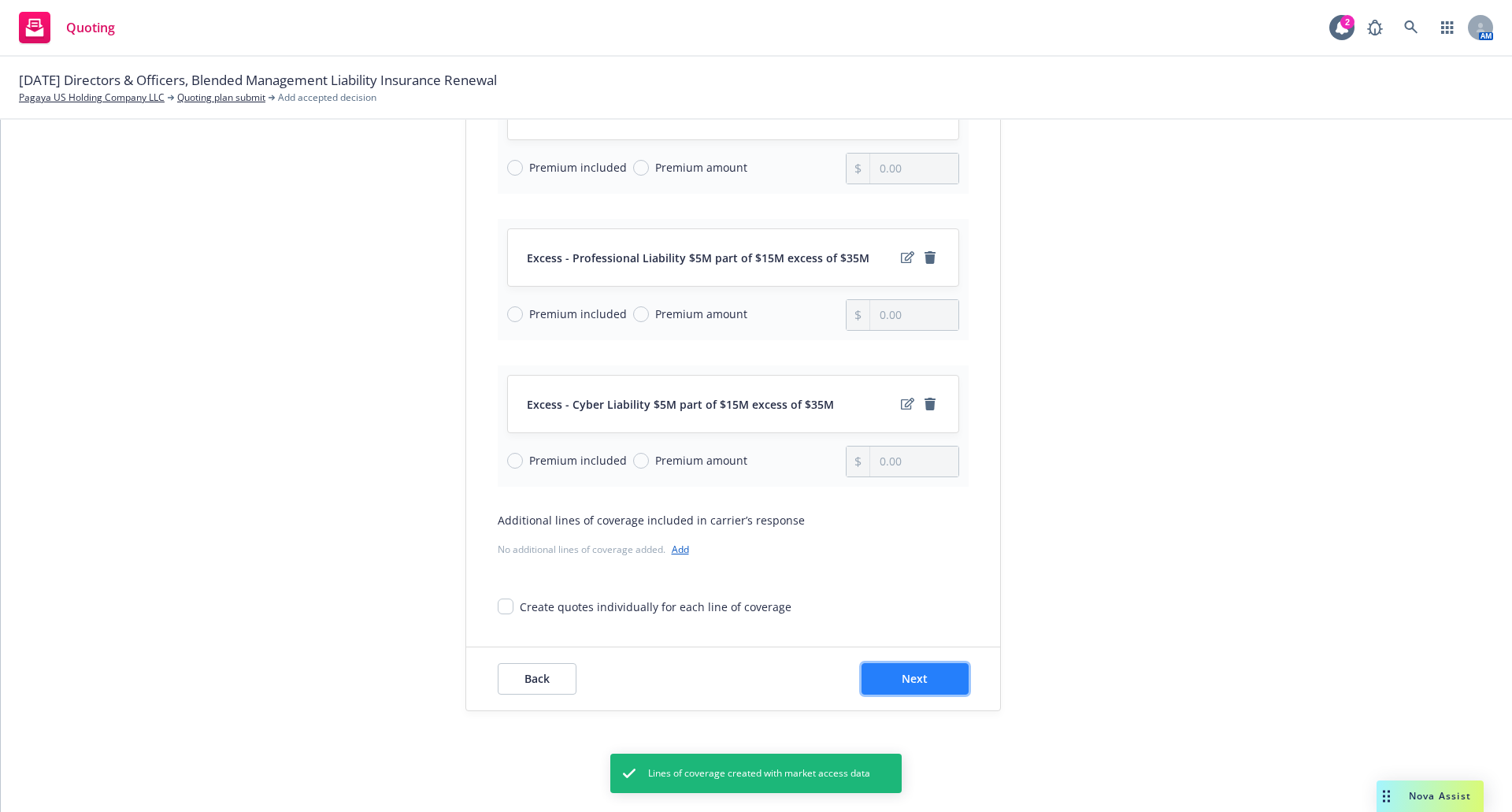
click at [902, 675] on span "Next" at bounding box center [915, 678] width 26 height 15
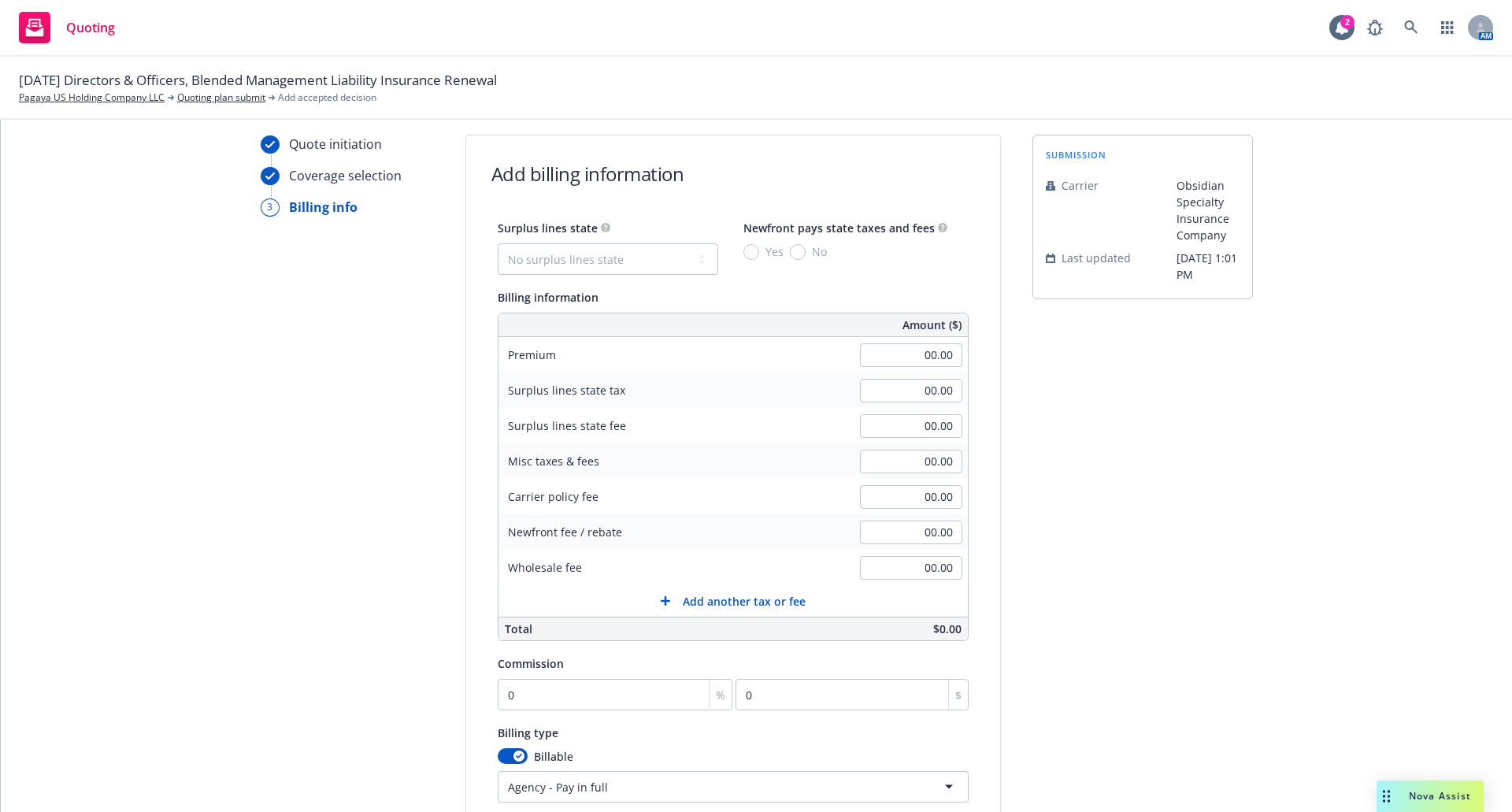
scroll to position [0, 0]
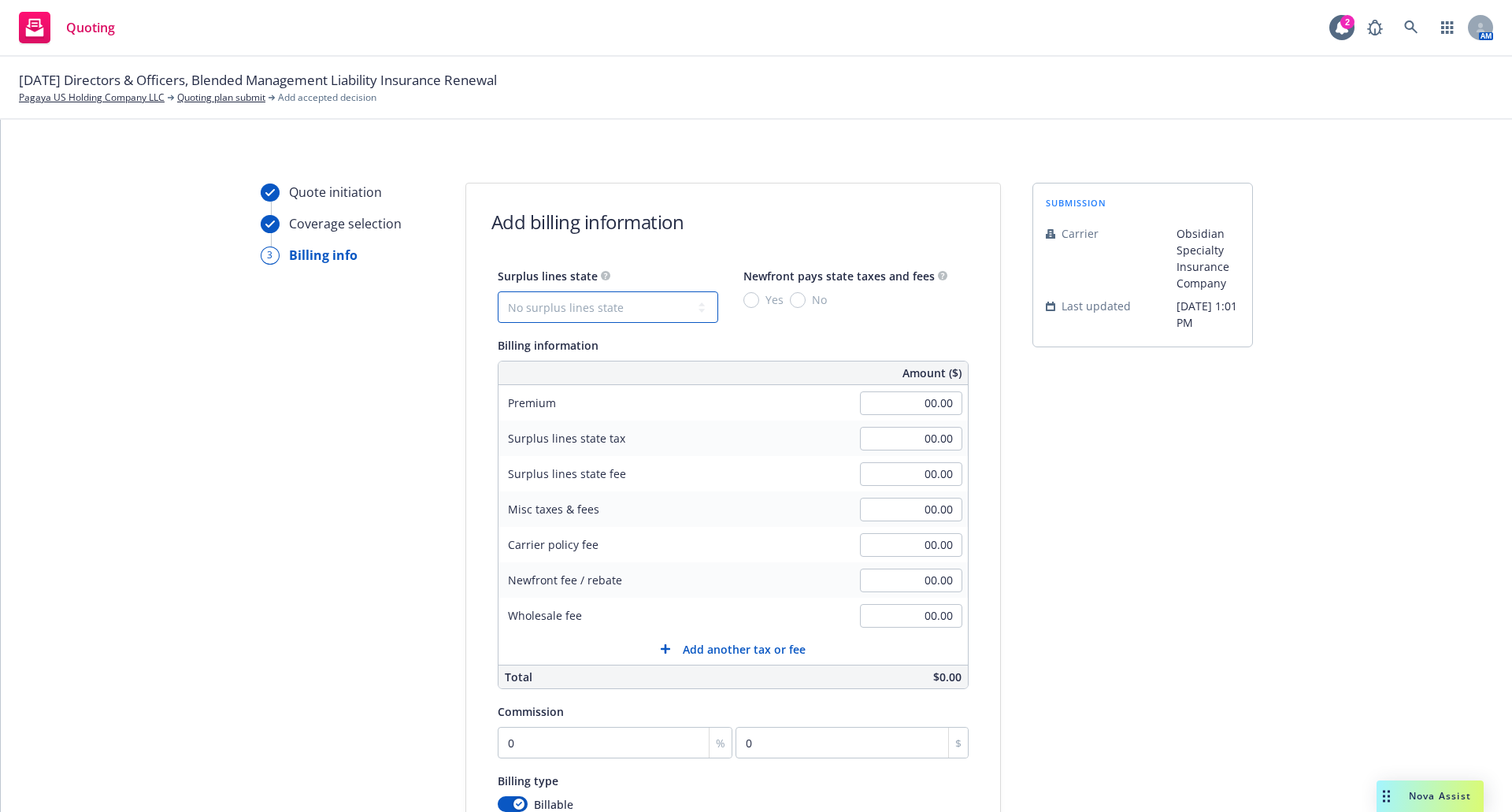
click at [674, 299] on select "No surplus lines state Alaska Alabama Arkansas Arizona California Colorado Conn…" at bounding box center [608, 307] width 220 height 32
select select "NY"
click at [498, 291] on select "No surplus lines state Alaska Alabama Arkansas Arizona California Colorado Conn…" at bounding box center [608, 307] width 220 height 32
click at [791, 299] on input "No" at bounding box center [798, 300] width 16 height 16
radio input "true"
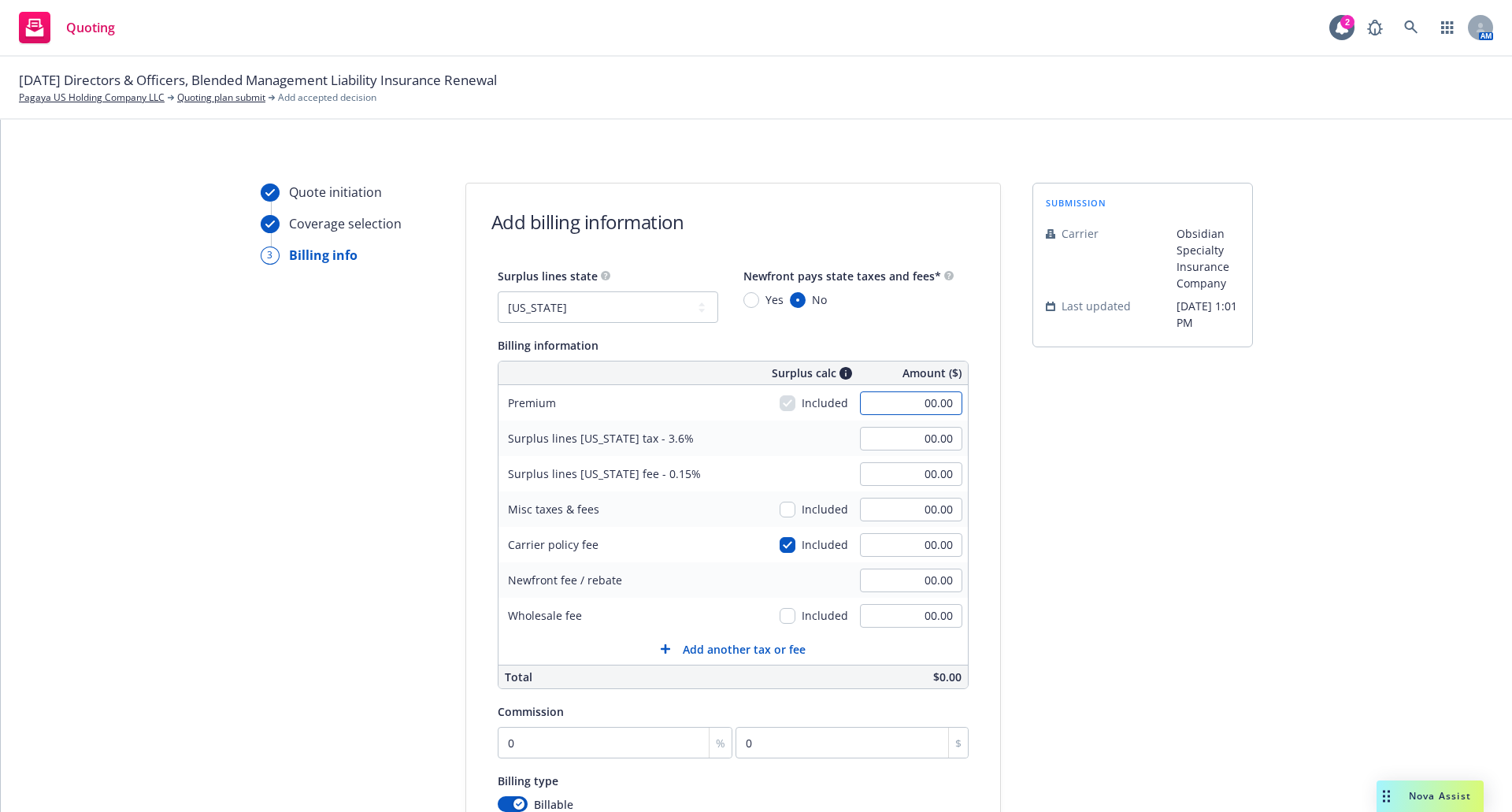
click at [911, 400] on input "00.00" at bounding box center [911, 403] width 103 height 24
type input "44,800.00"
type input "1,612.80"
type input "67.20"
click at [915, 544] on input "00.00" at bounding box center [911, 545] width 103 height 24
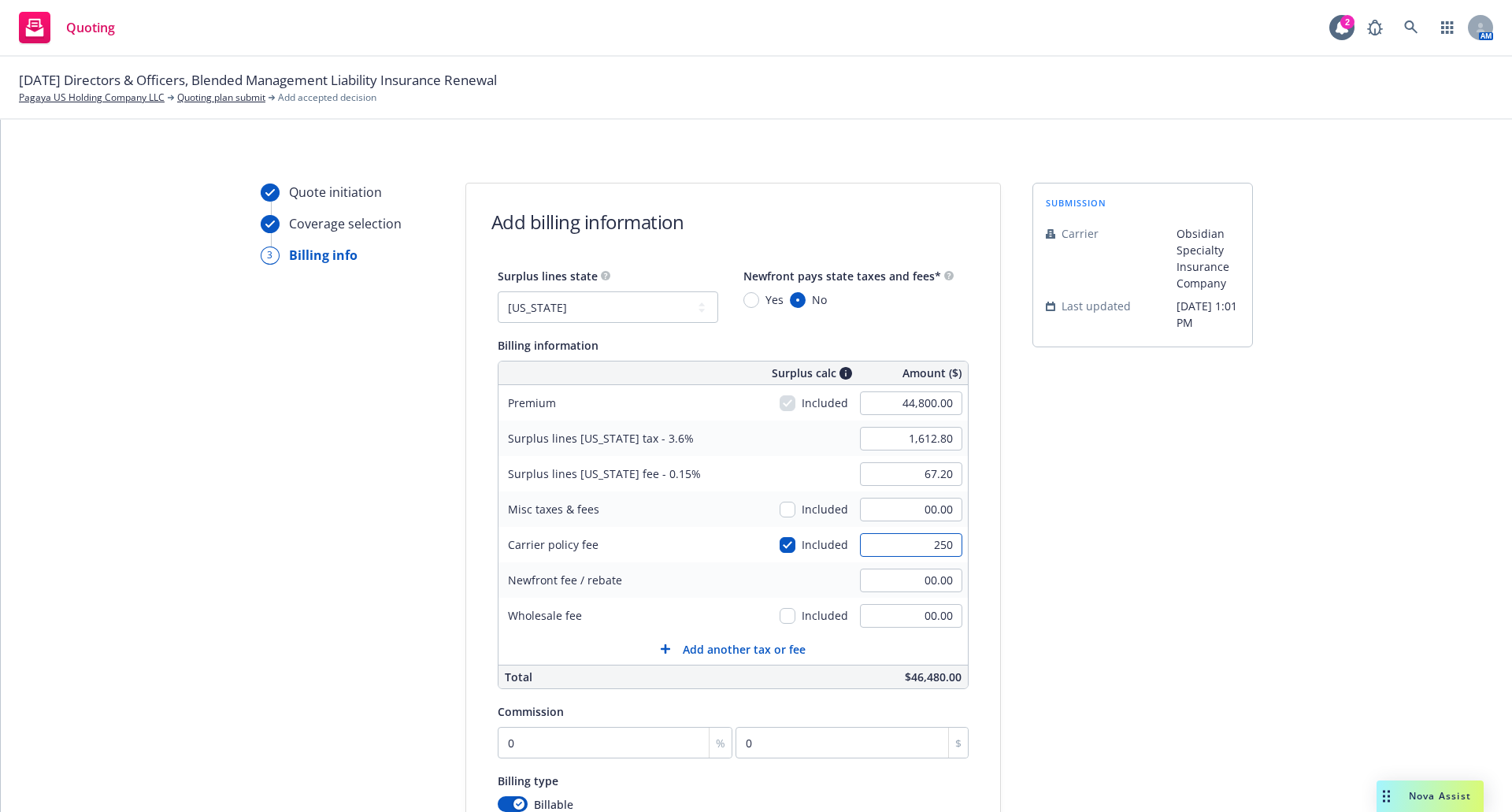
type input "250"
type input "1,621.80"
type input "67.58"
type input "250.00"
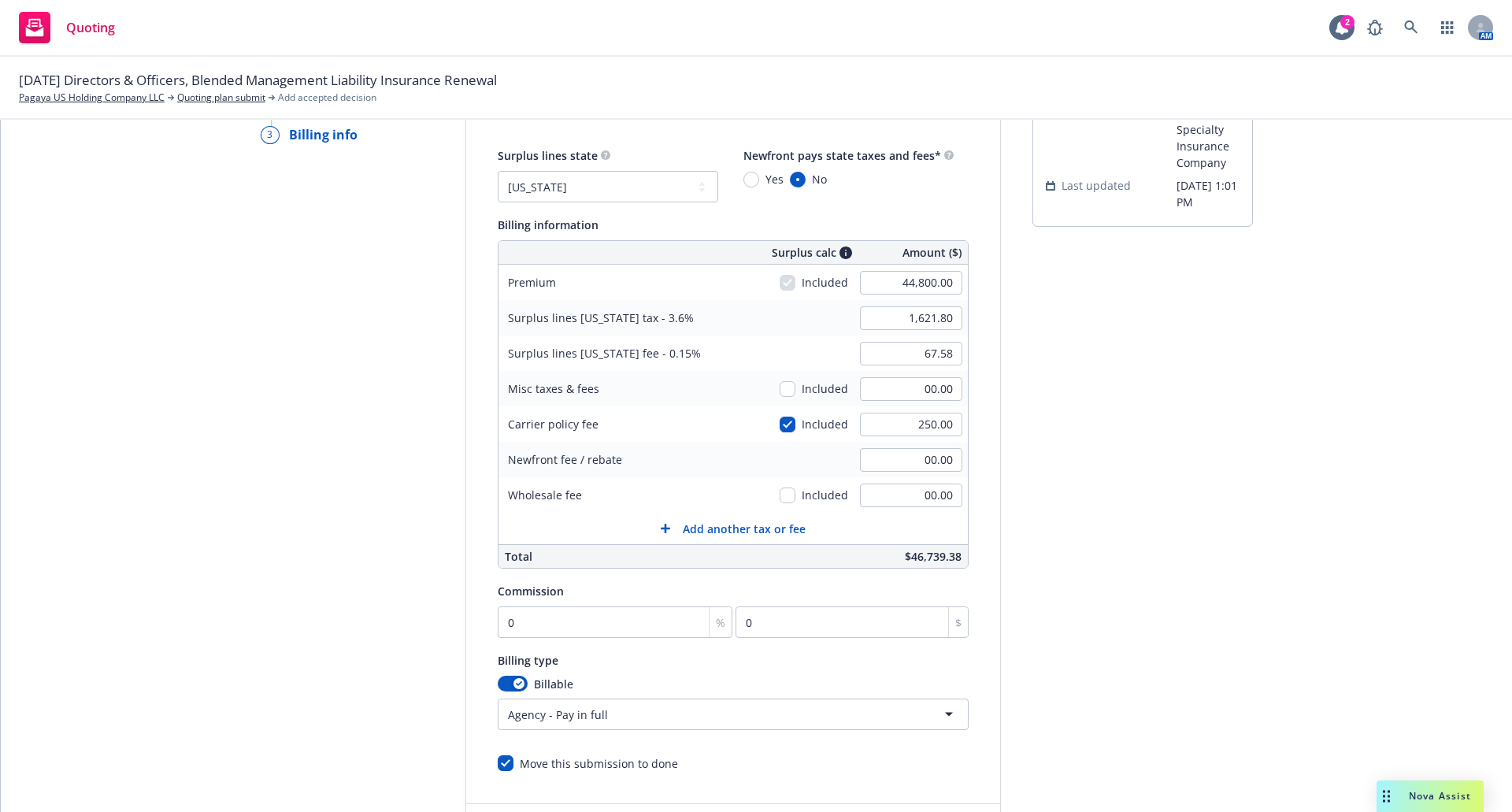
scroll to position [157, 0]
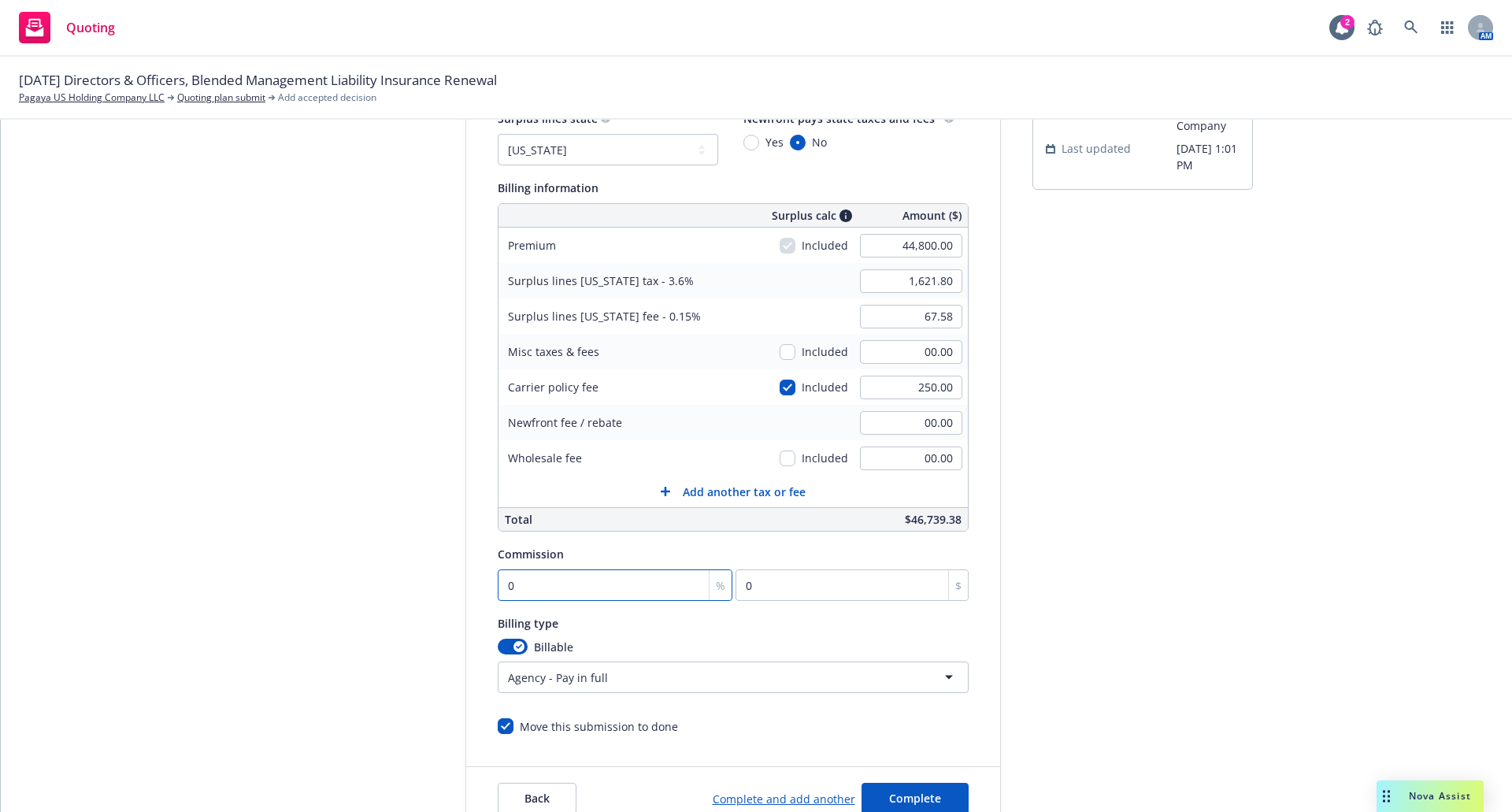
click at [515, 590] on input "0" at bounding box center [616, 585] width 235 height 32
type input "1"
type input "448"
type input "12"
type input "5376"
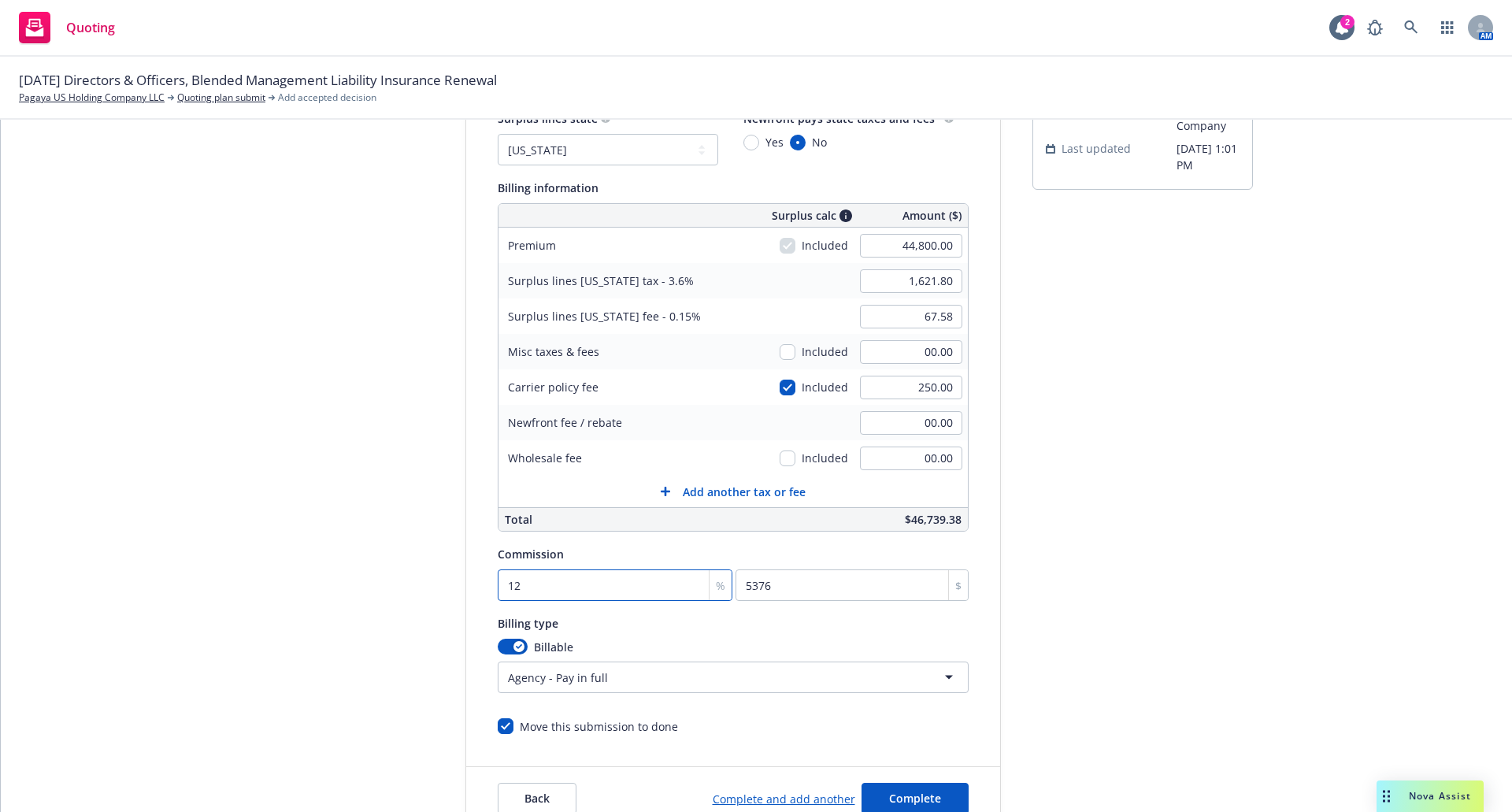
type input "12"
click at [1210, 538] on div "submission Carrier Obsidian Specialty Insurance Company Last updated 9/11, 1:01…" at bounding box center [1142, 428] width 220 height 805
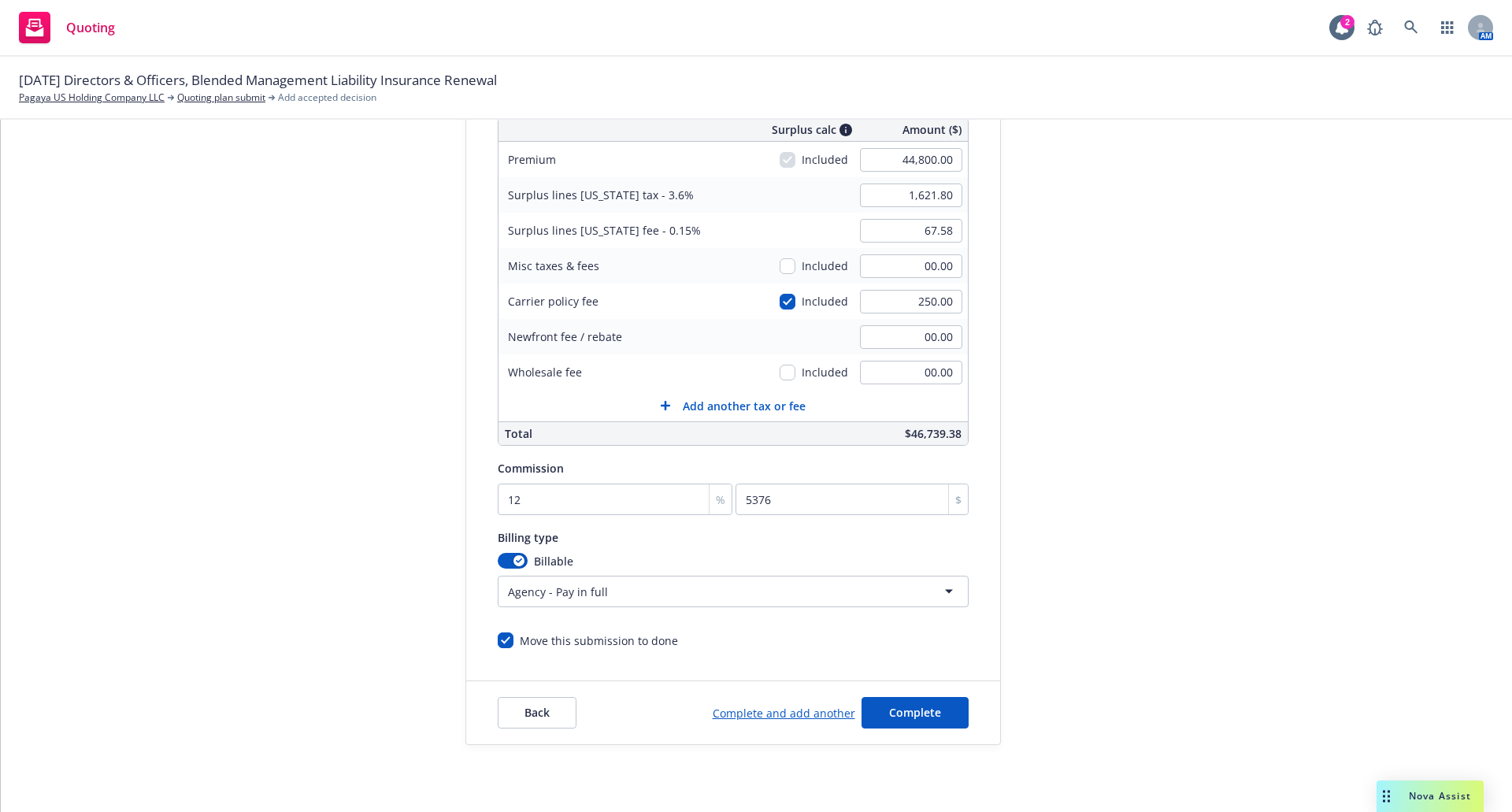
scroll to position [278, 0]
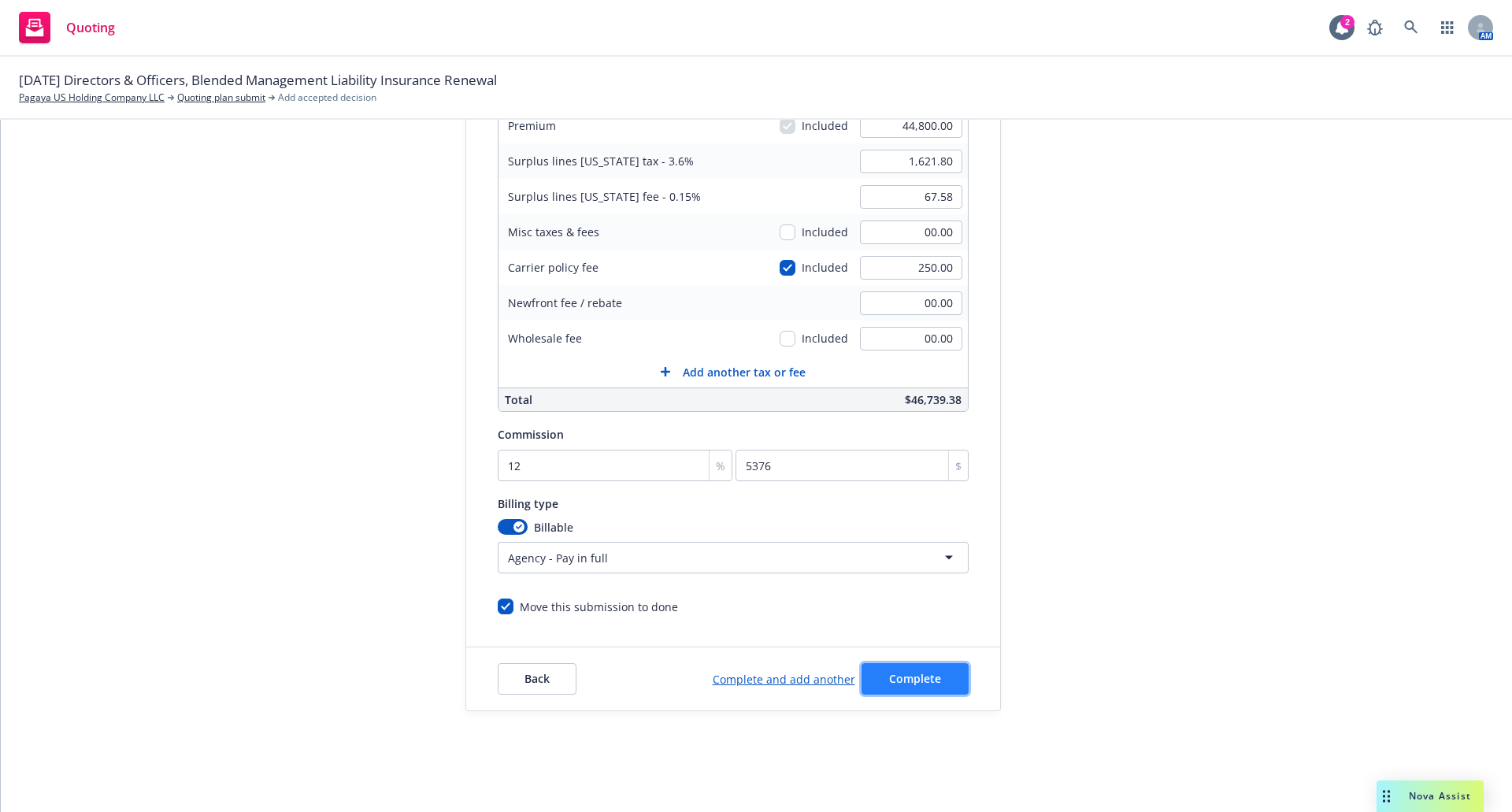
click at [930, 682] on span "Complete" at bounding box center [915, 678] width 52 height 15
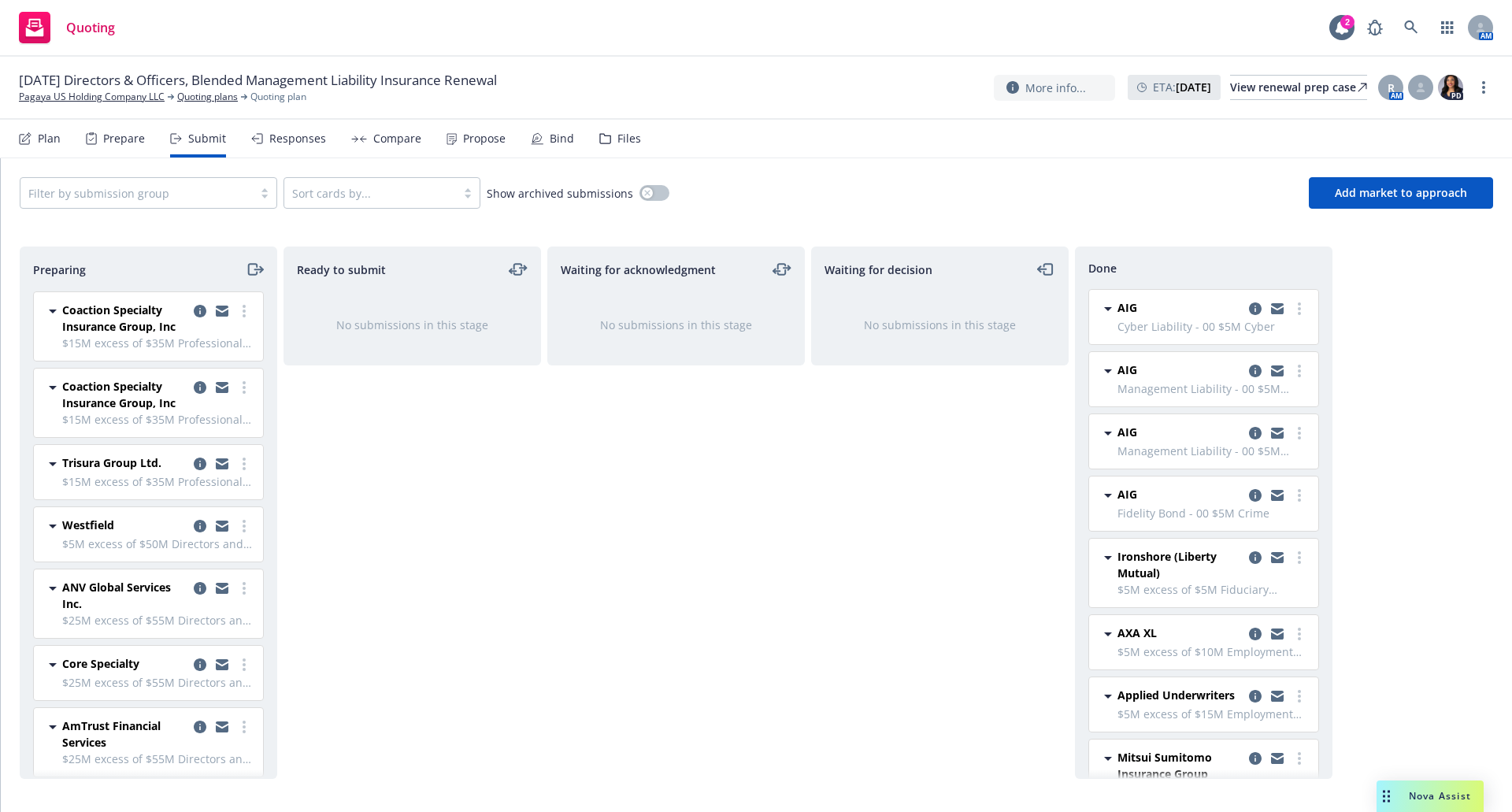
click at [610, 633] on div "Waiting for acknowledgment No submissions in this stage" at bounding box center [676, 513] width 258 height 532
click at [235, 308] on link "more" at bounding box center [244, 310] width 19 height 19
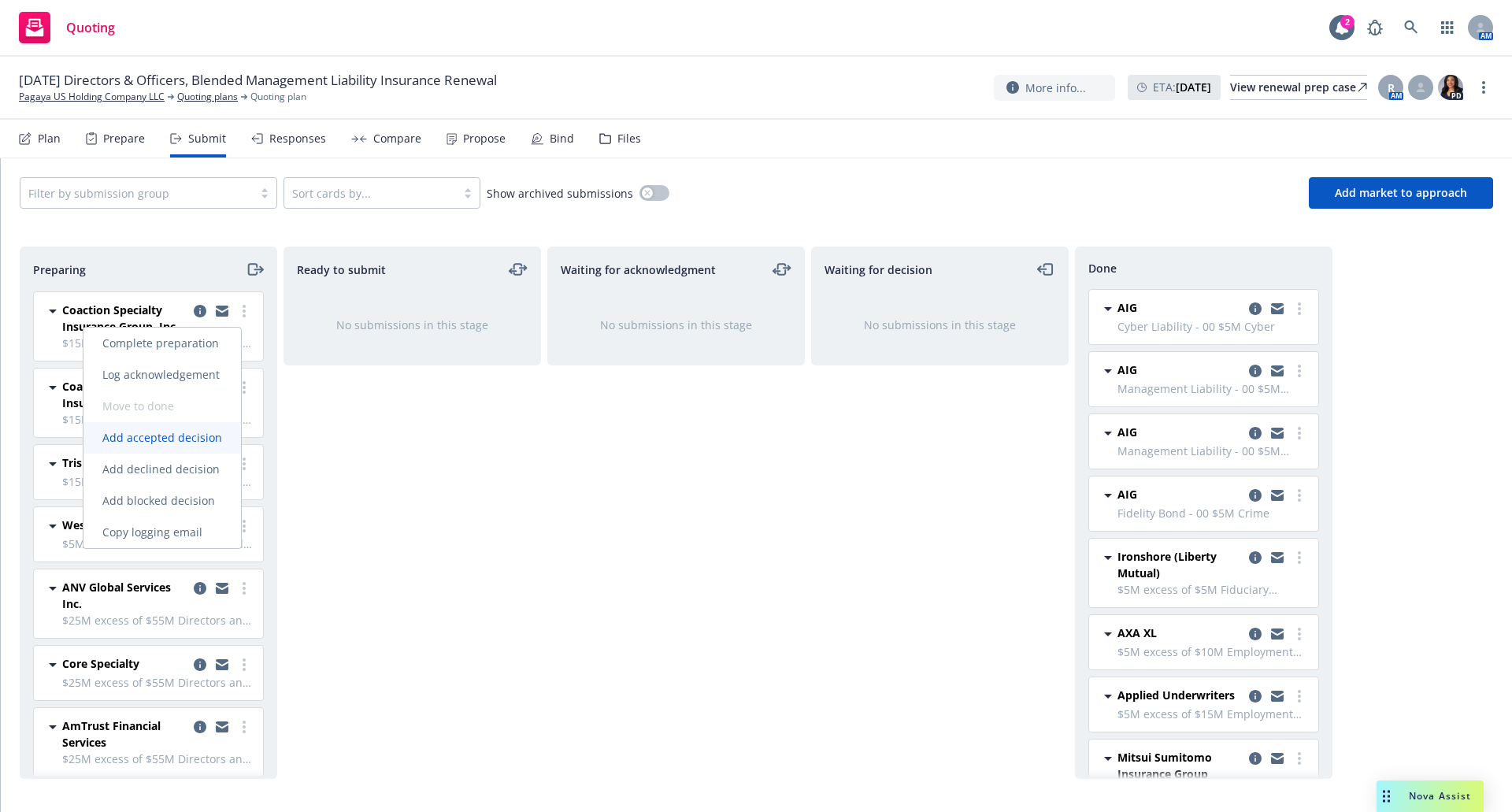
click at [191, 439] on span "Add accepted decision" at bounding box center [161, 437] width 157 height 15
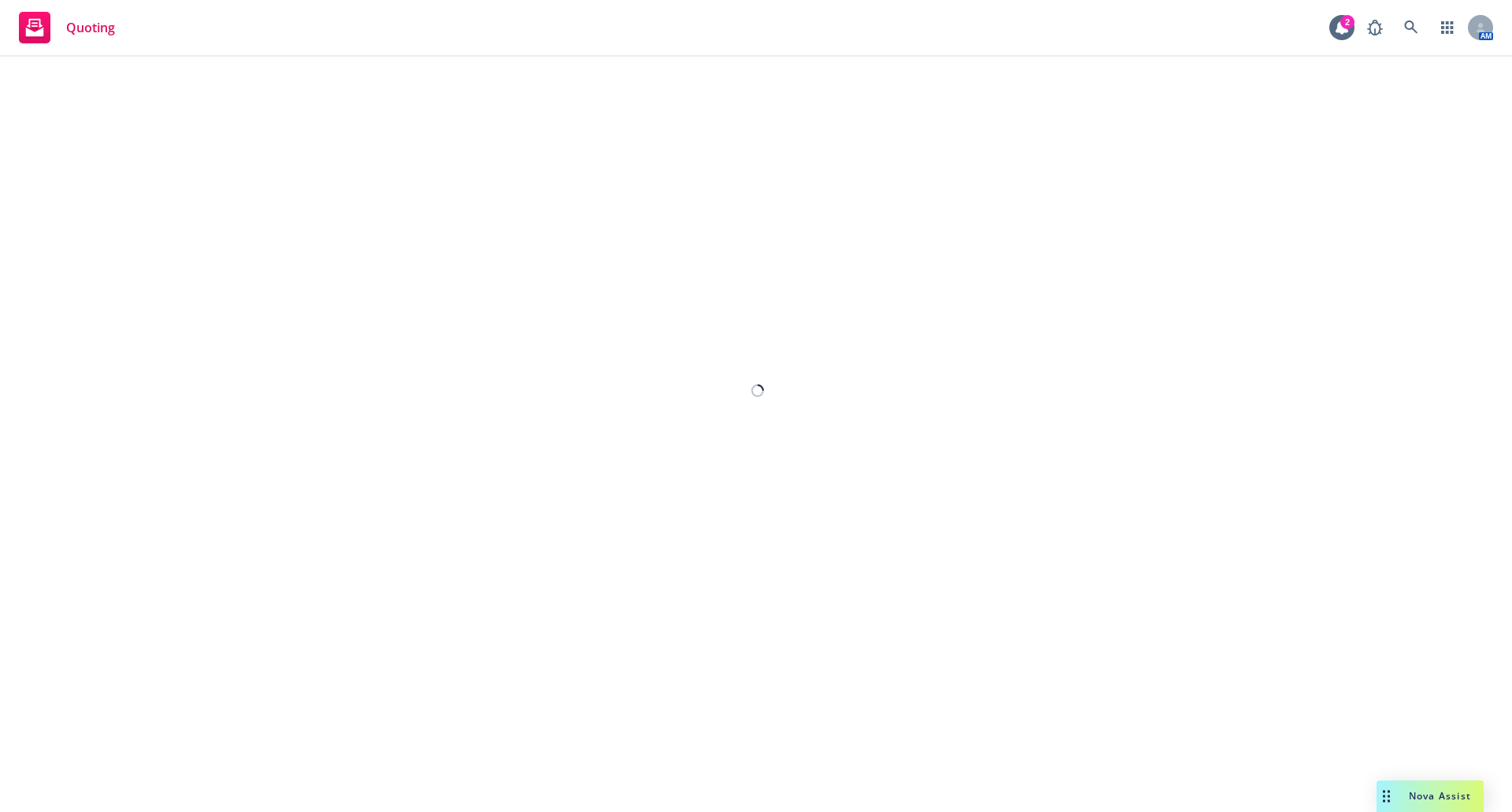
select select "12"
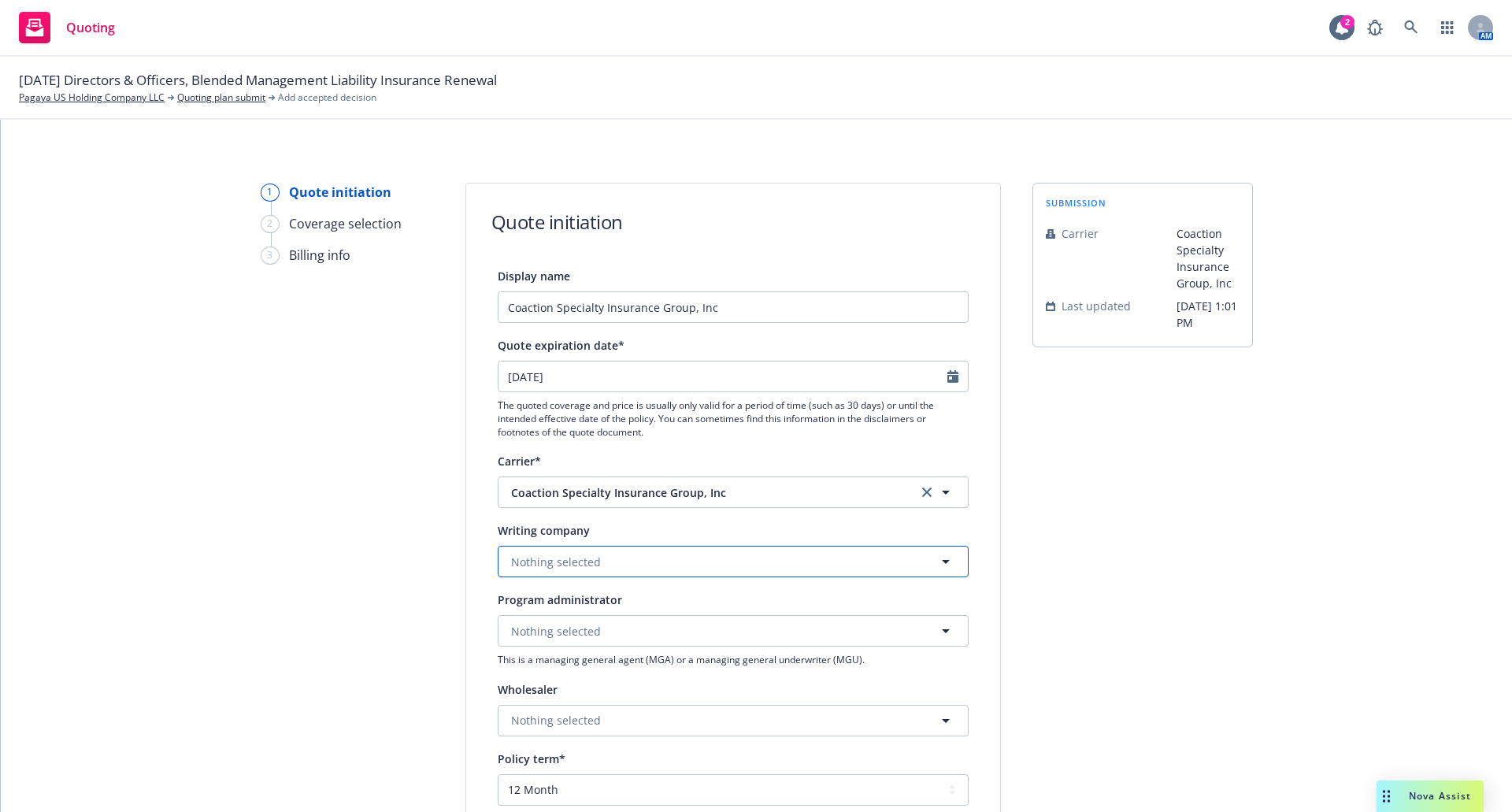
click at [540, 557] on span "Nothing selected" at bounding box center [555, 561] width 90 height 17
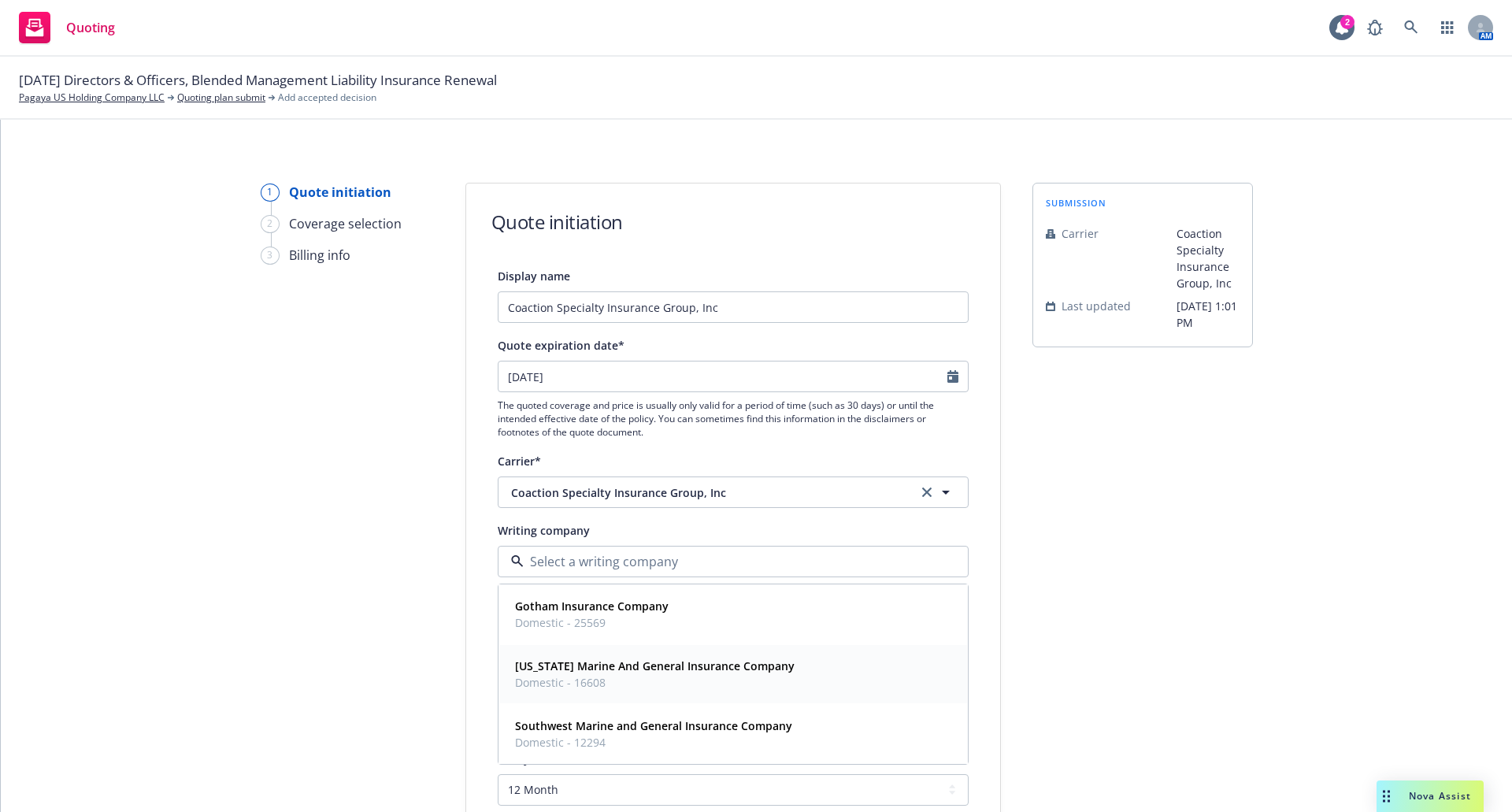
click at [561, 666] on strong "New York Marine And General Insurance Company" at bounding box center [654, 665] width 280 height 15
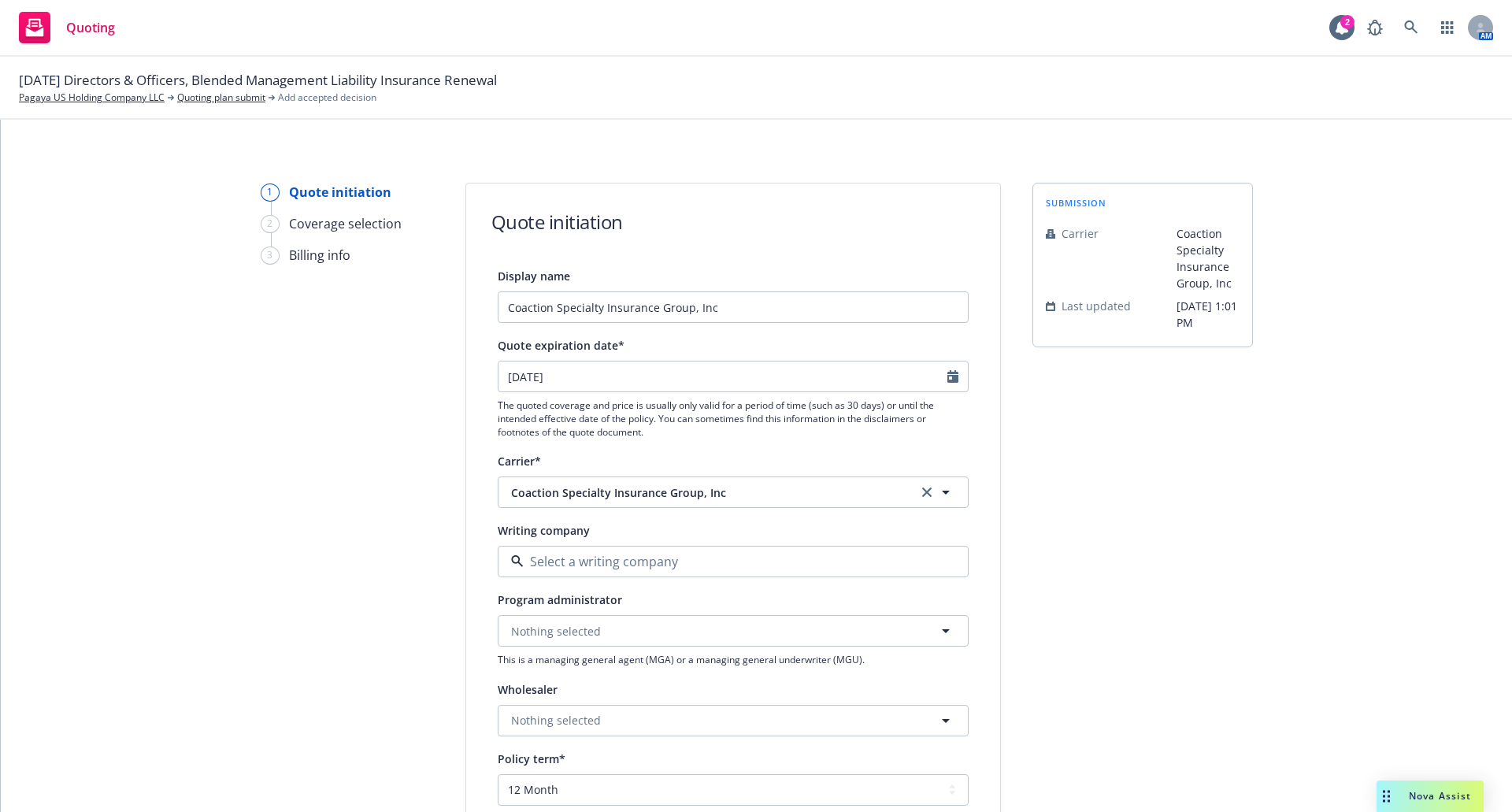
type textarea "x"
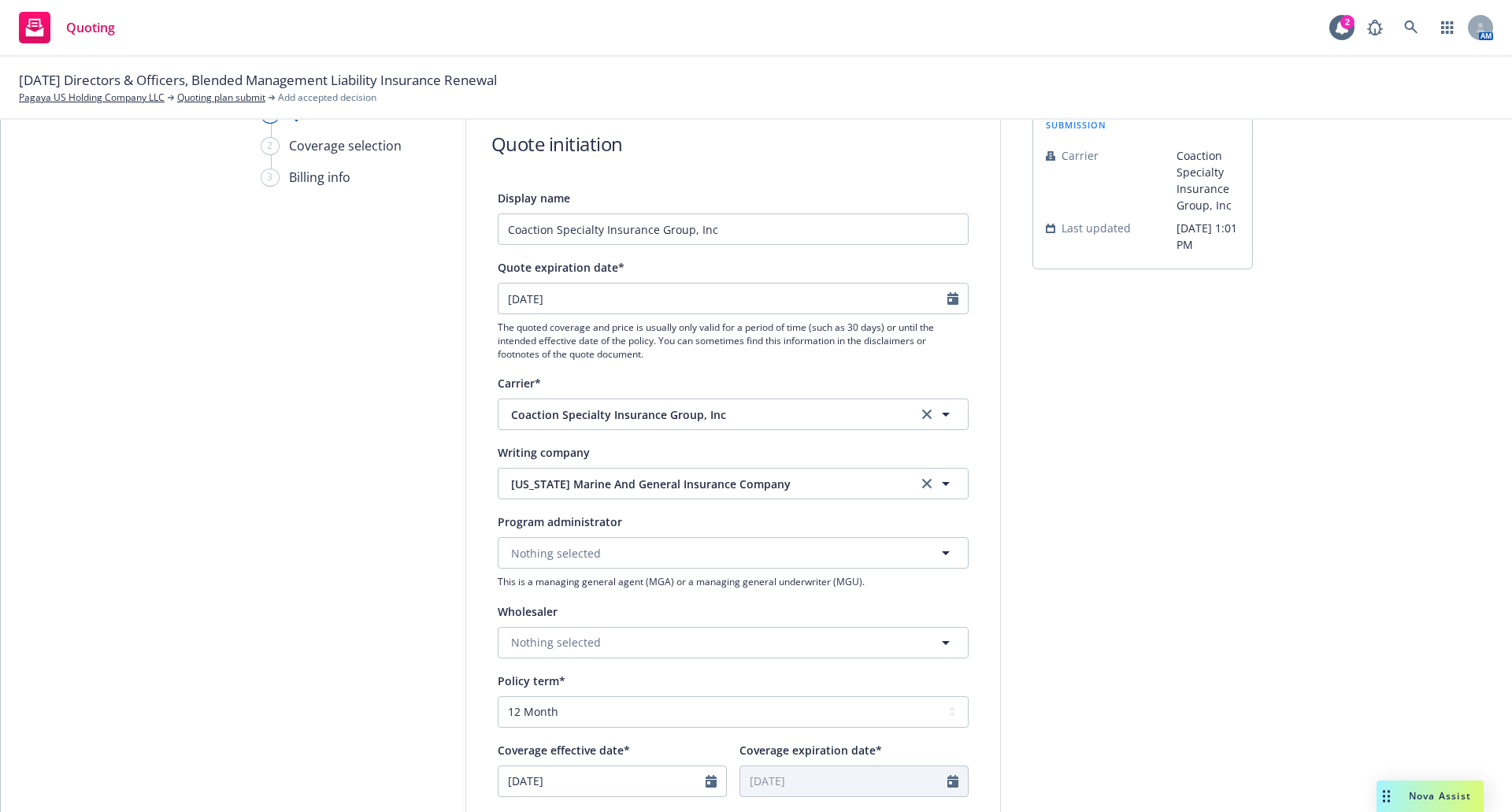
scroll to position [79, 0]
click at [547, 638] on span "Nothing selected" at bounding box center [555, 641] width 90 height 17
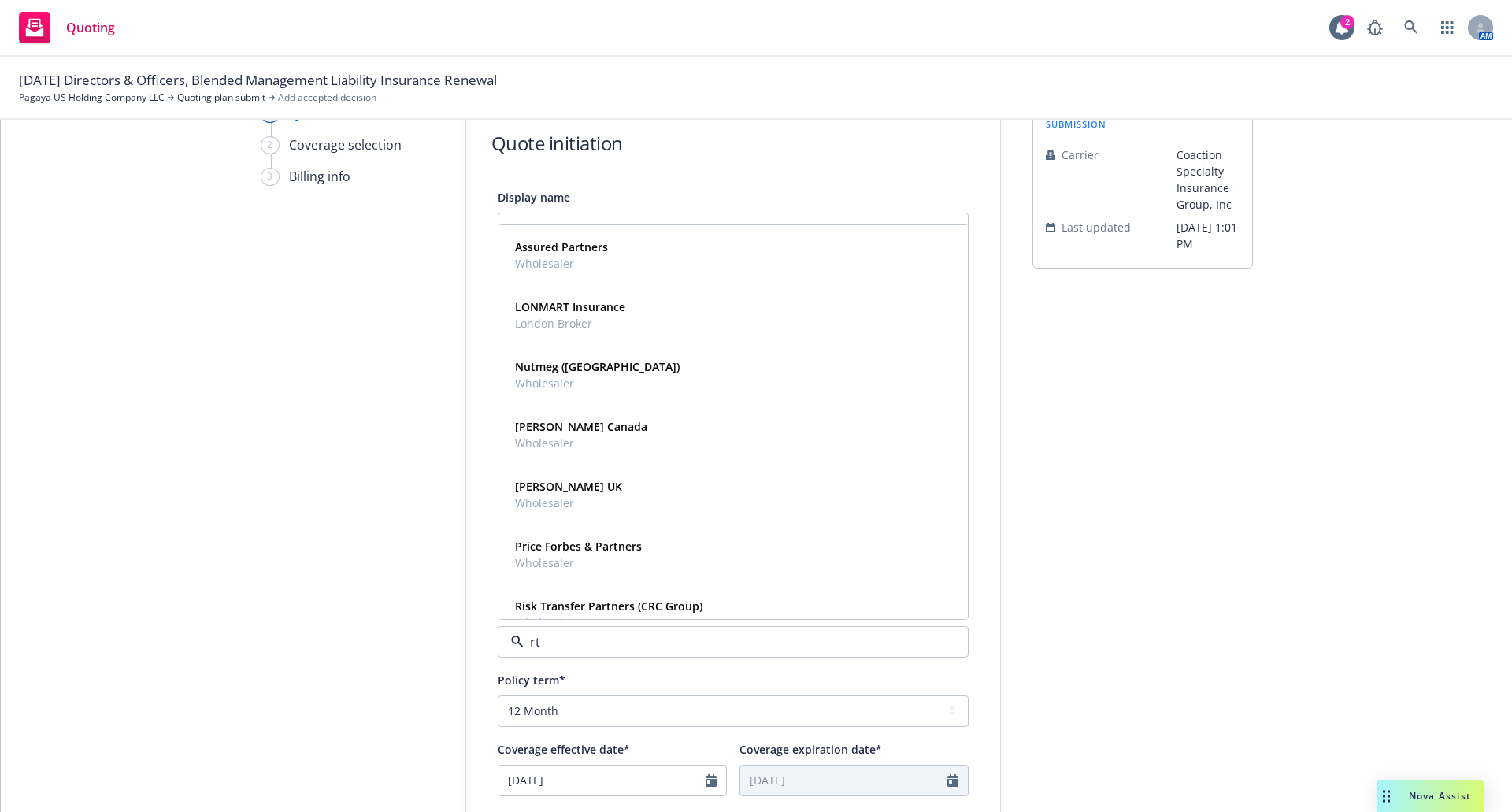
type input "rt s"
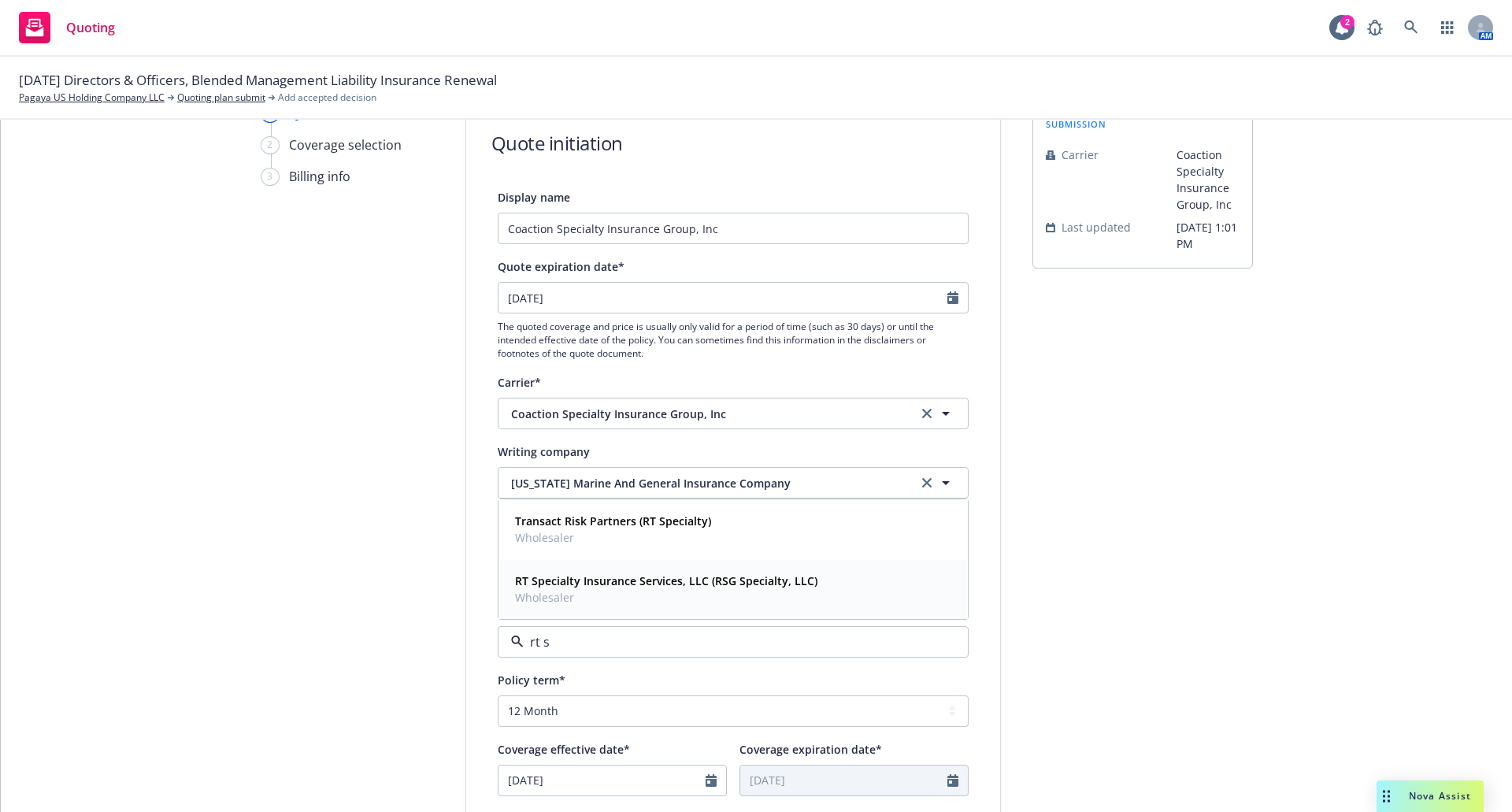
click at [552, 590] on span "Wholesaler" at bounding box center [666, 597] width 302 height 17
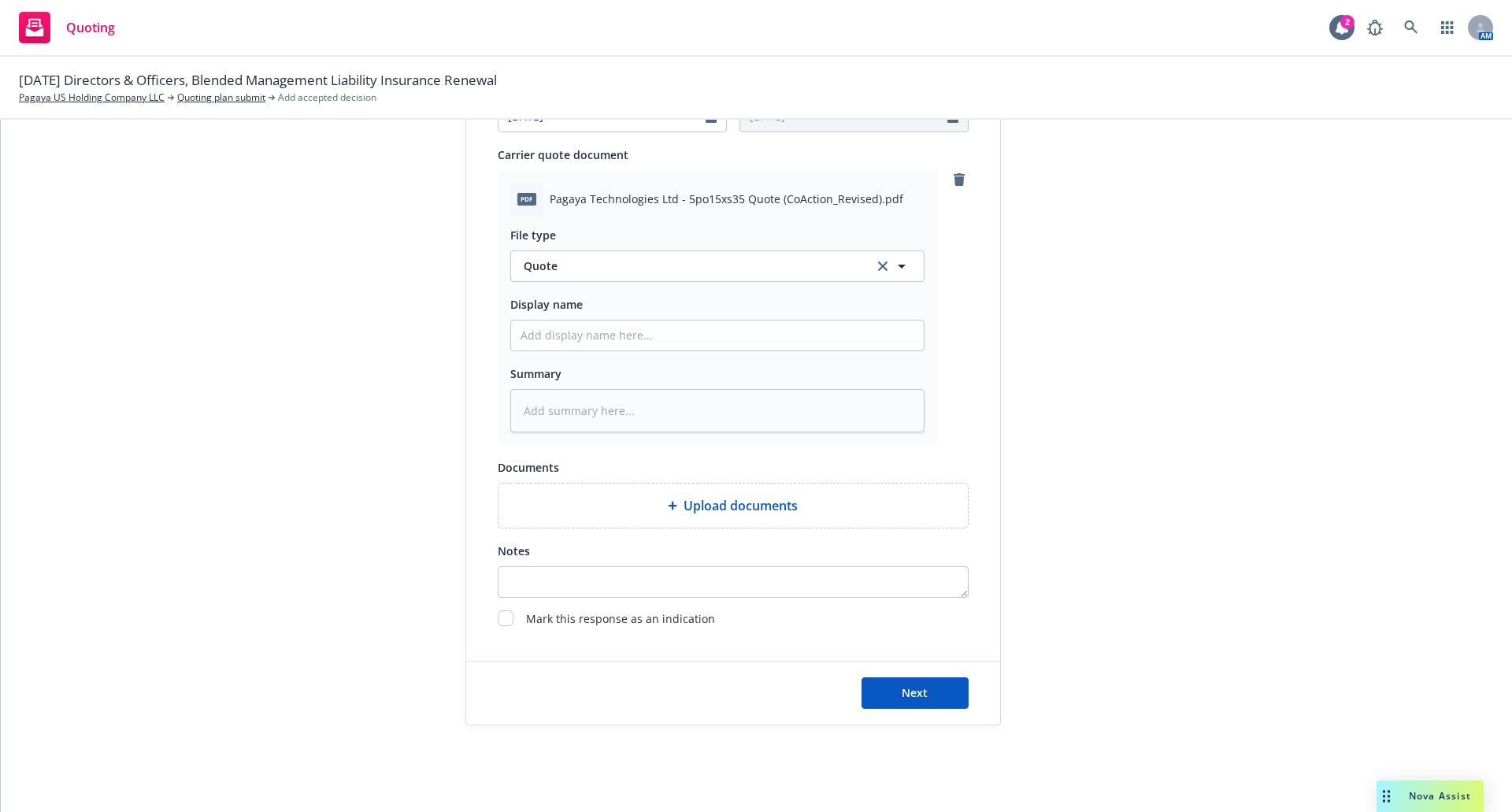
scroll to position [757, 0]
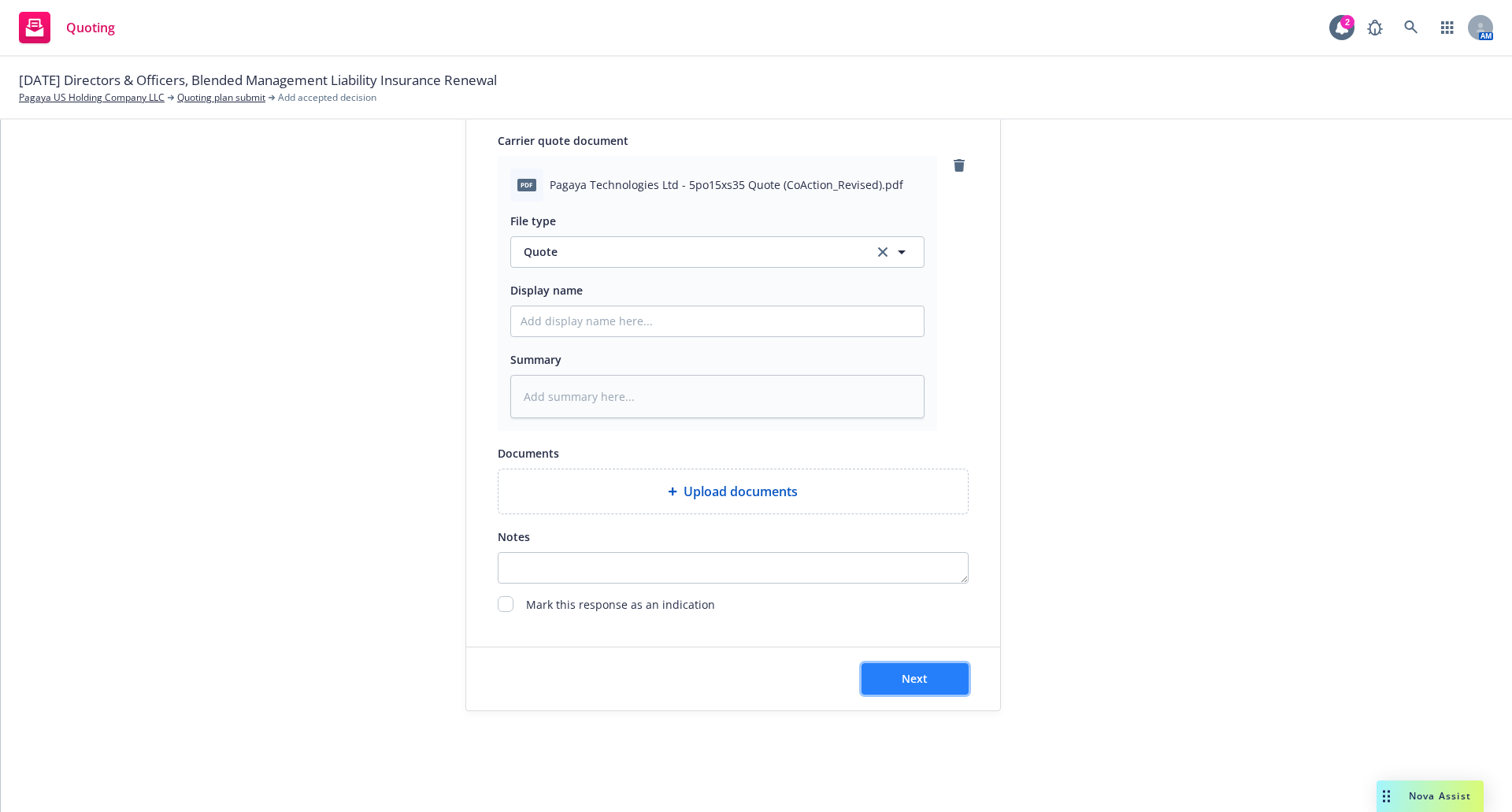
click at [930, 666] on button "Next" at bounding box center [915, 679] width 107 height 32
type textarea "x"
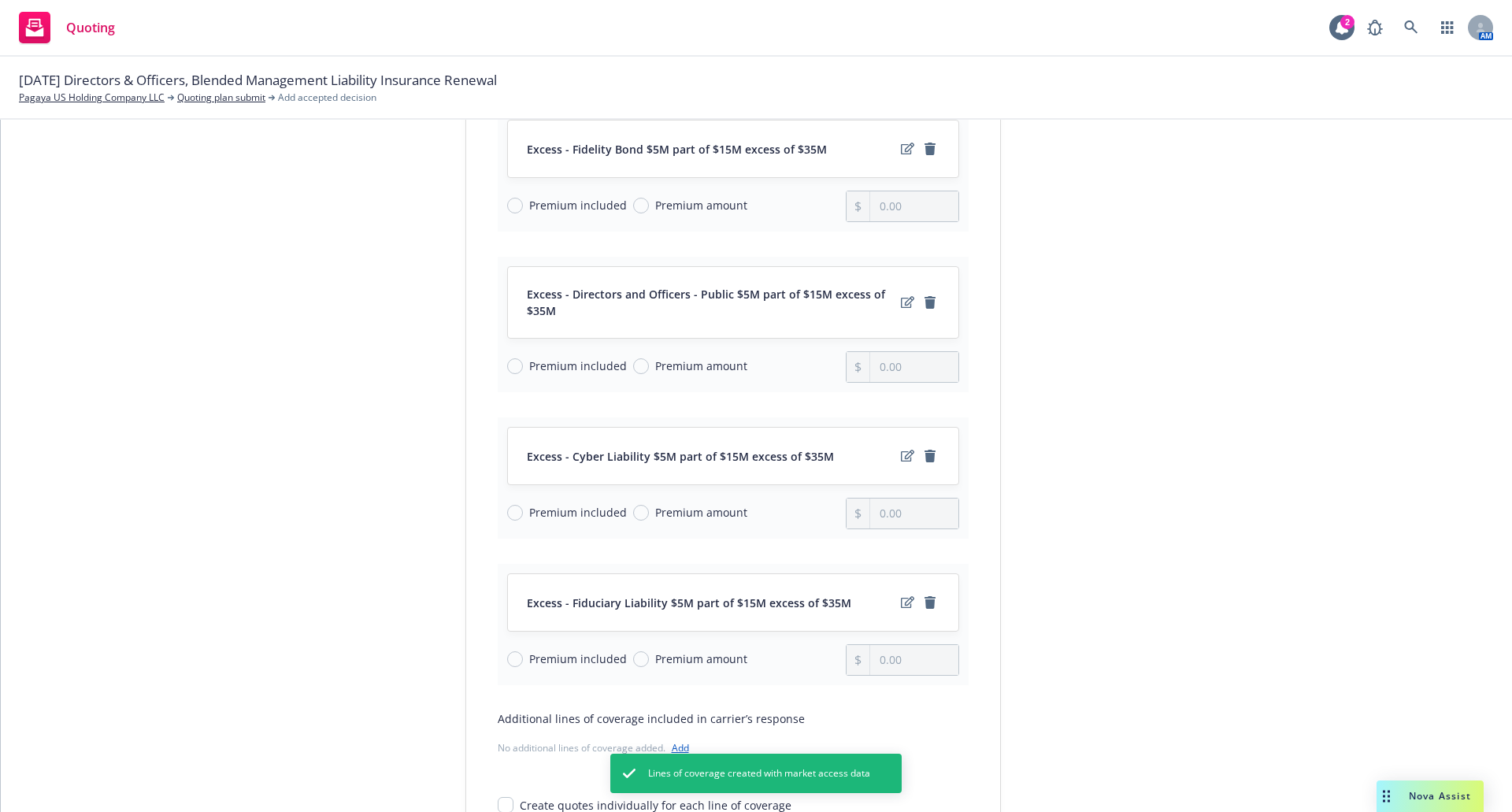
scroll to position [908, 0]
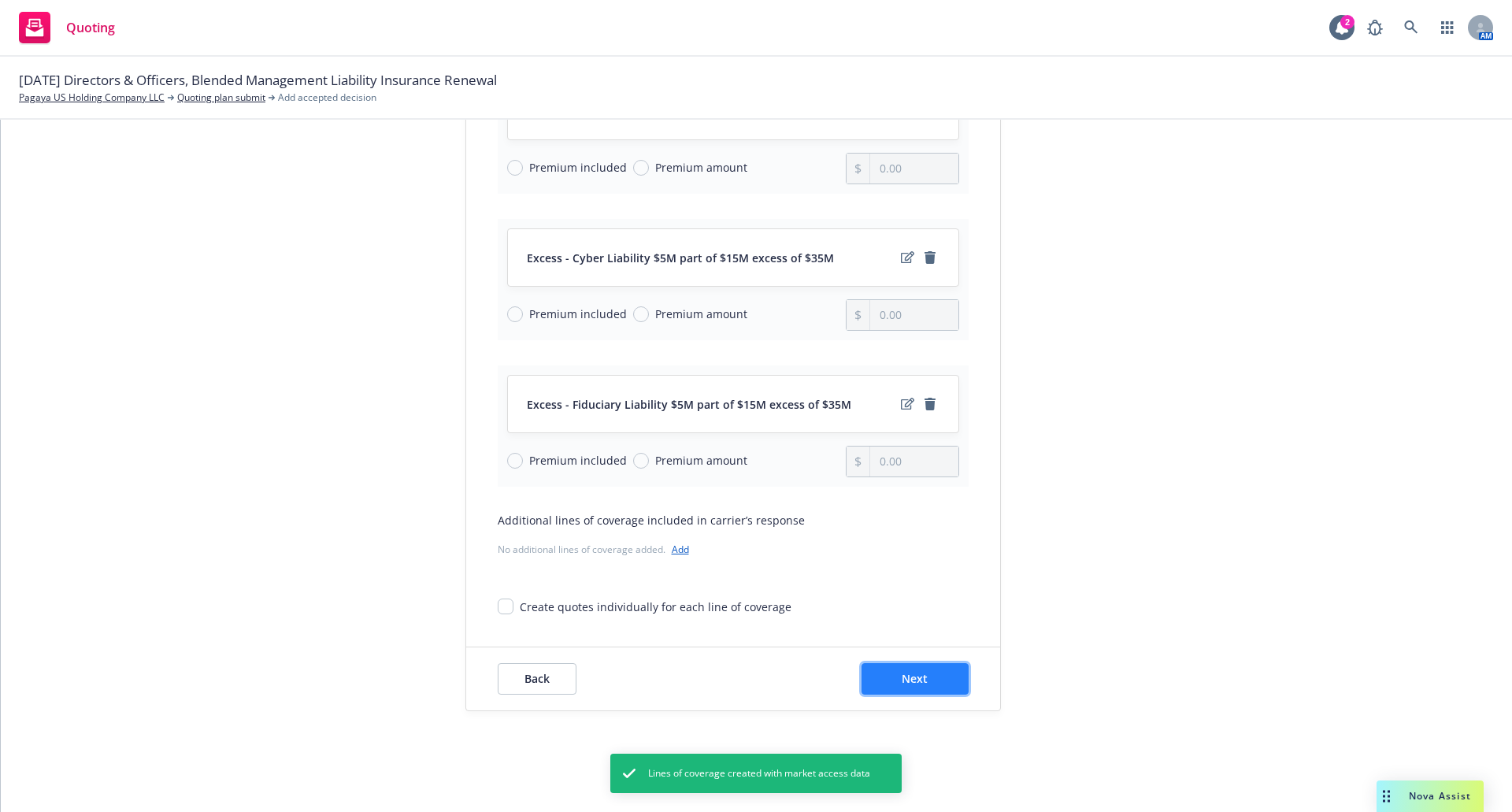
click at [912, 682] on span "Next" at bounding box center [915, 678] width 26 height 15
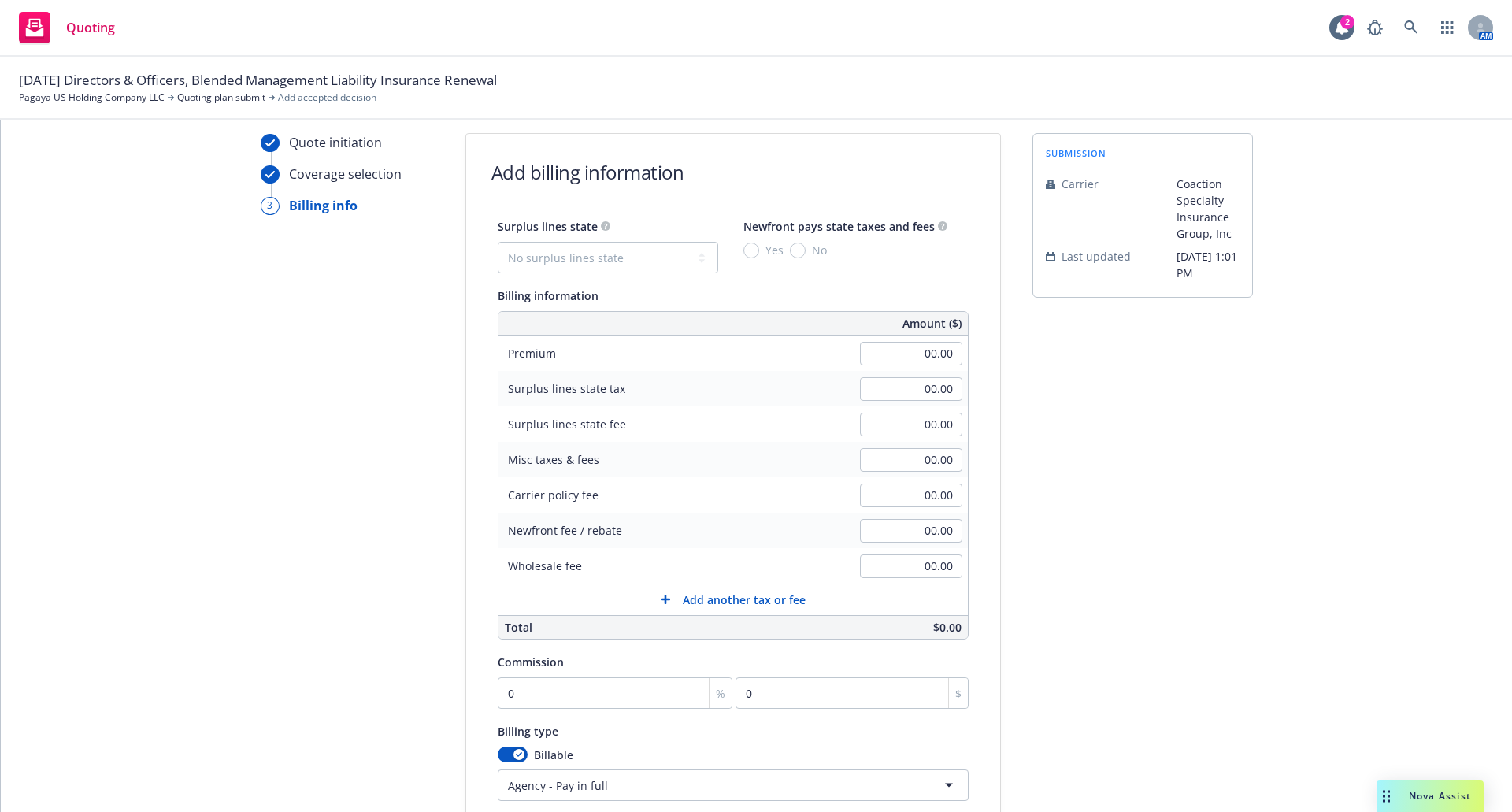
scroll to position [0, 0]
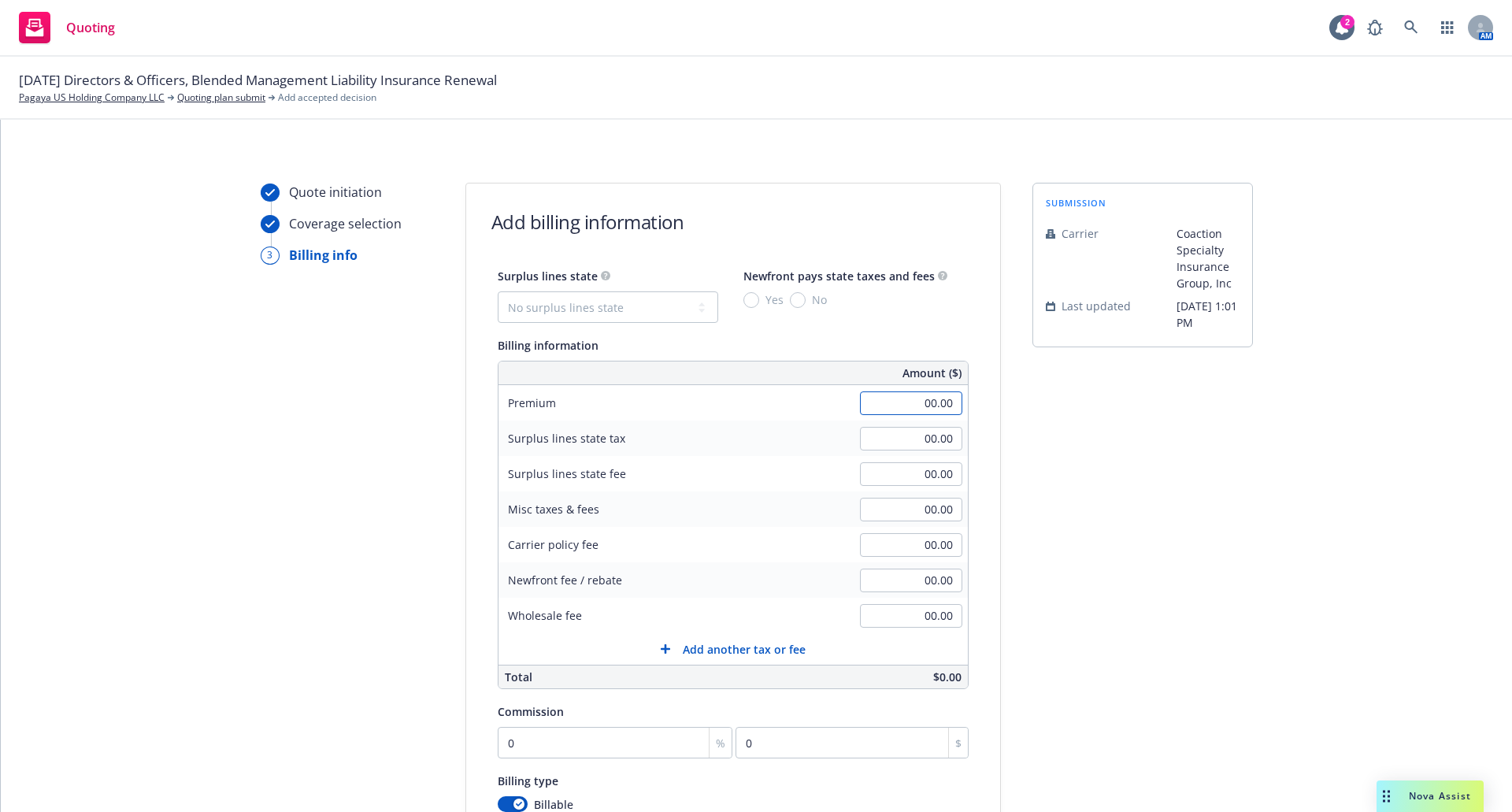
click at [910, 406] on input "00.00" at bounding box center [911, 403] width 103 height 24
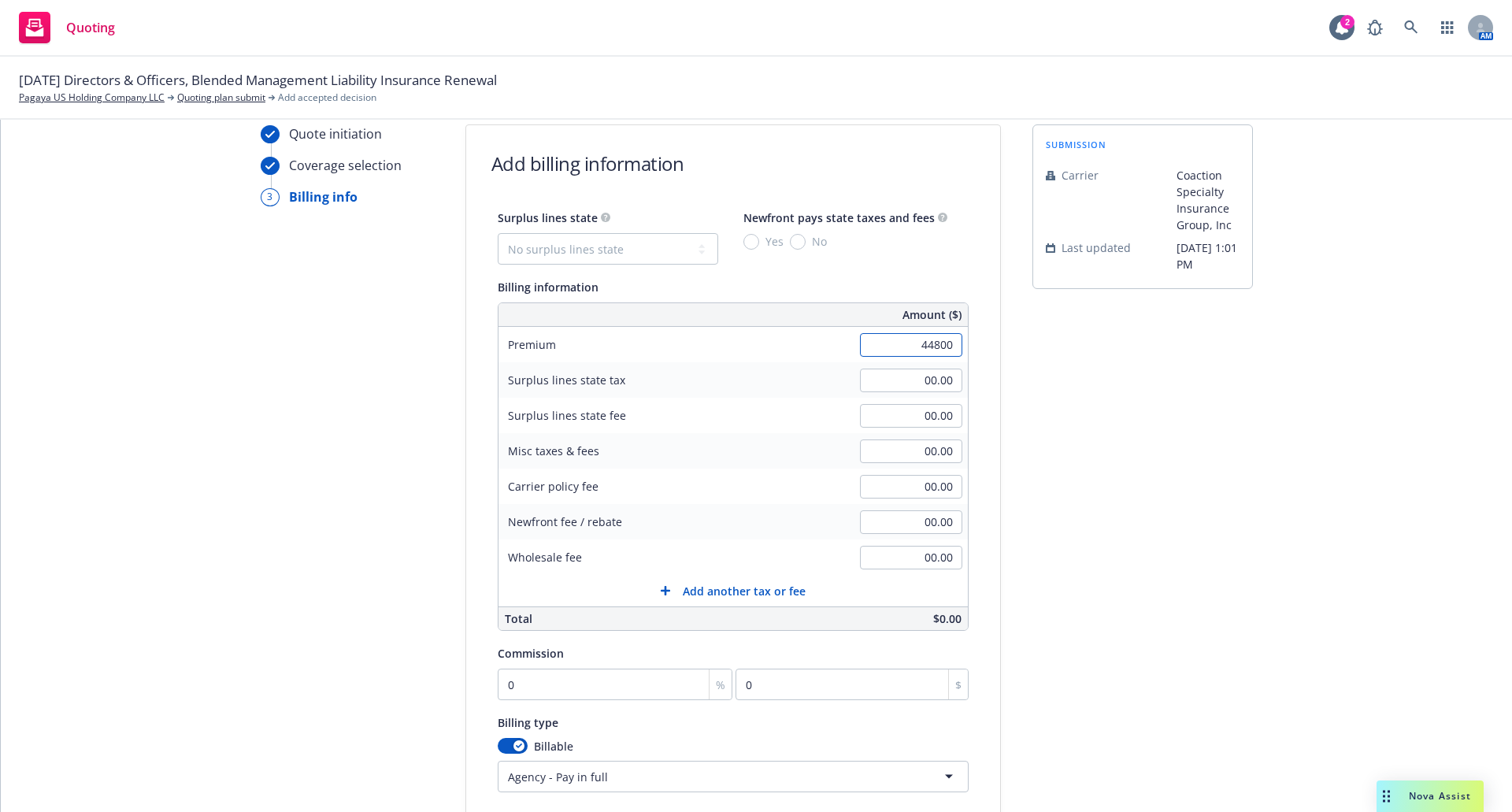
scroll to position [157, 0]
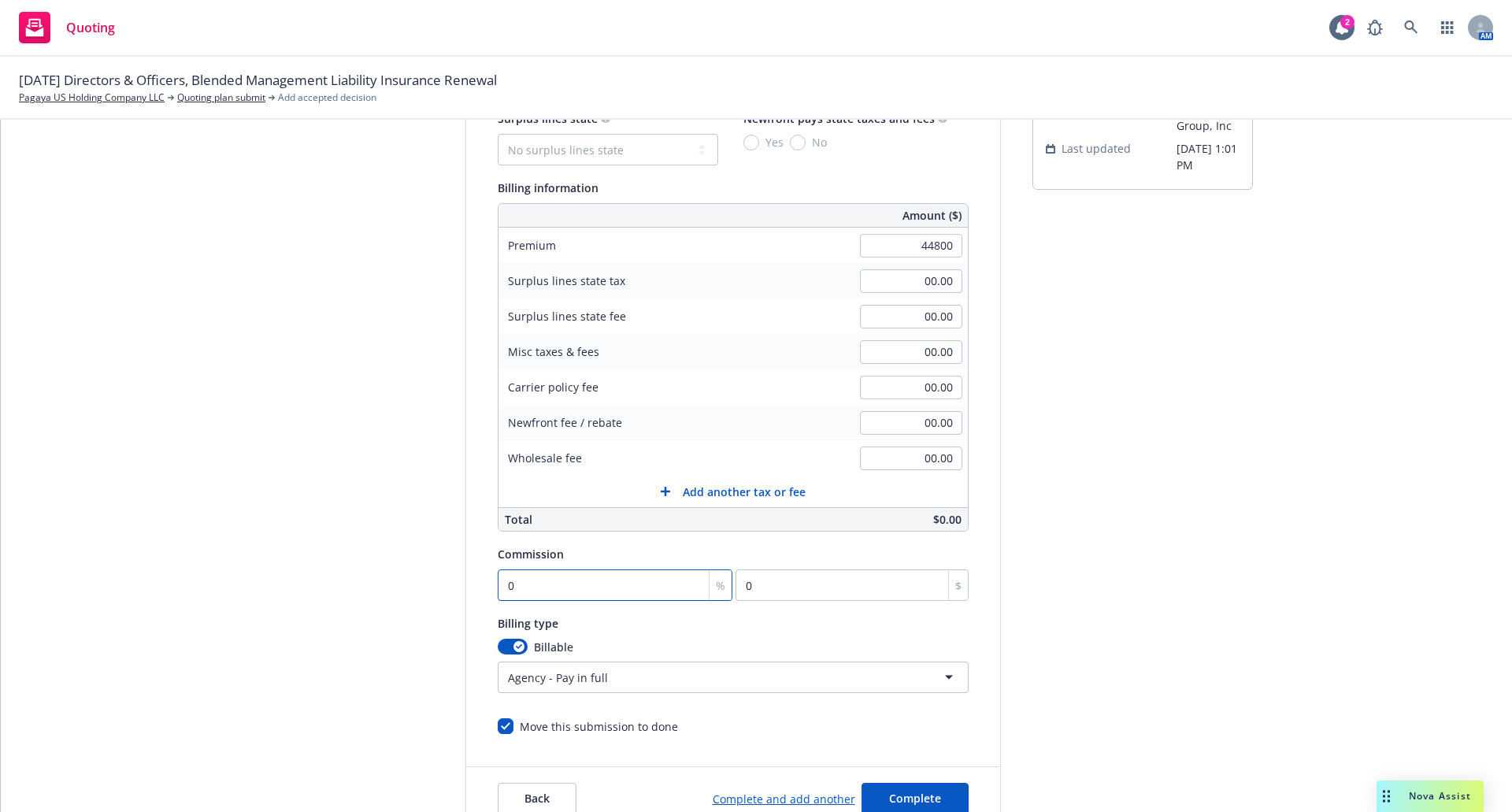
type input "44,800.00"
click at [525, 587] on input "0" at bounding box center [616, 585] width 235 height 32
type input "1"
type input "448"
type input "12"
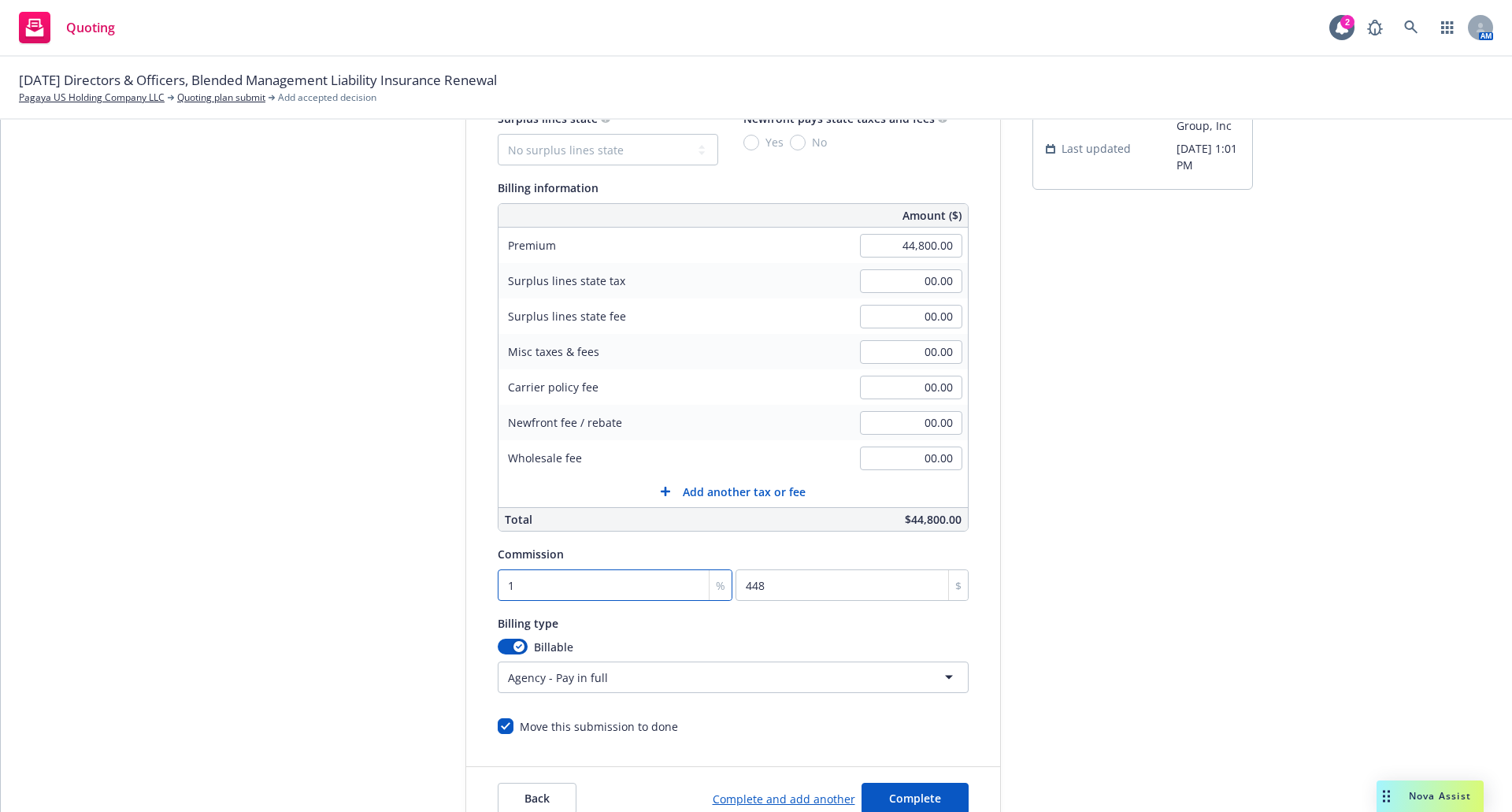
type input "5376"
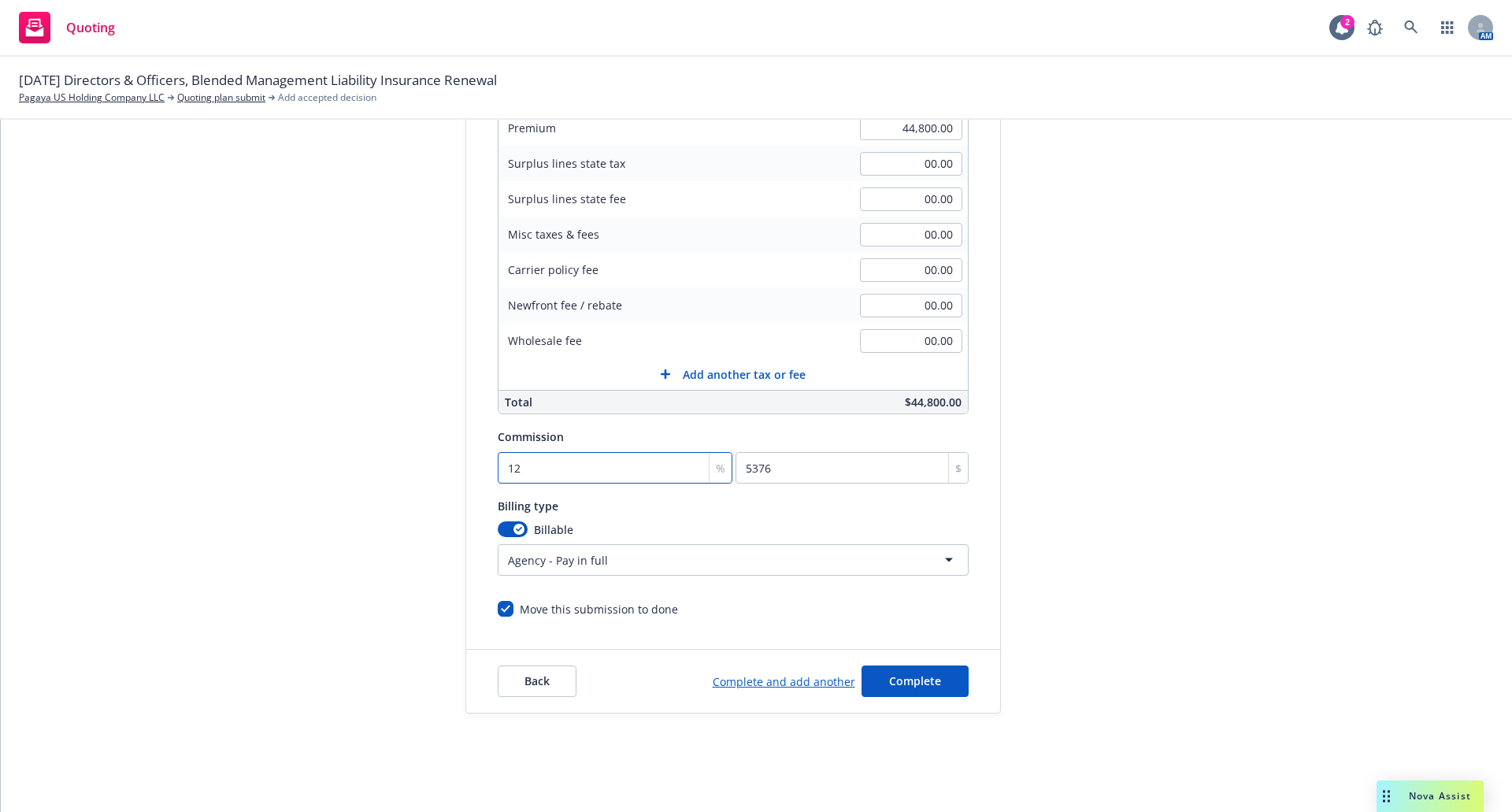
scroll to position [278, 0]
type input "12"
click at [932, 681] on span "Complete" at bounding box center [915, 678] width 52 height 15
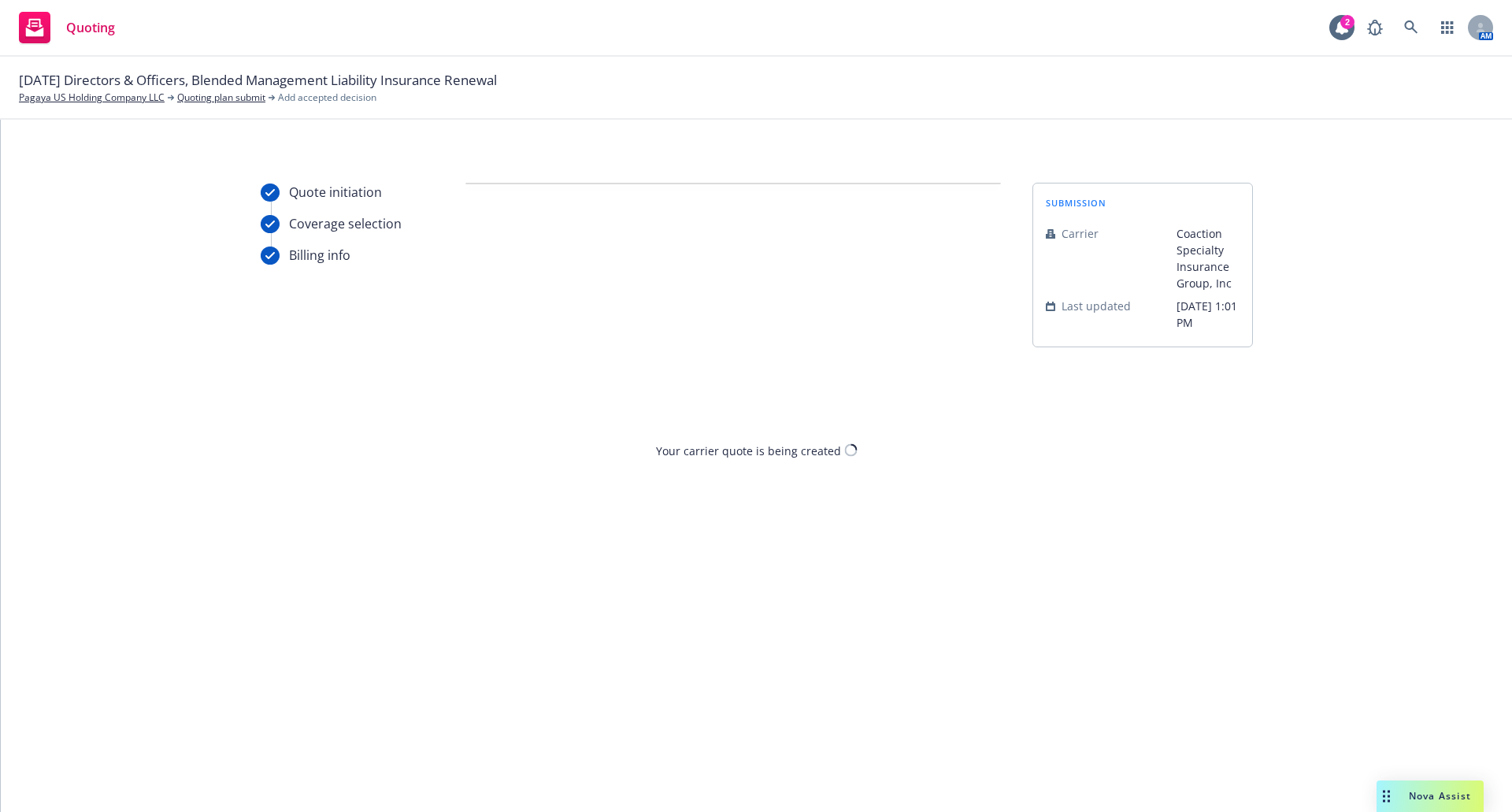
scroll to position [0, 0]
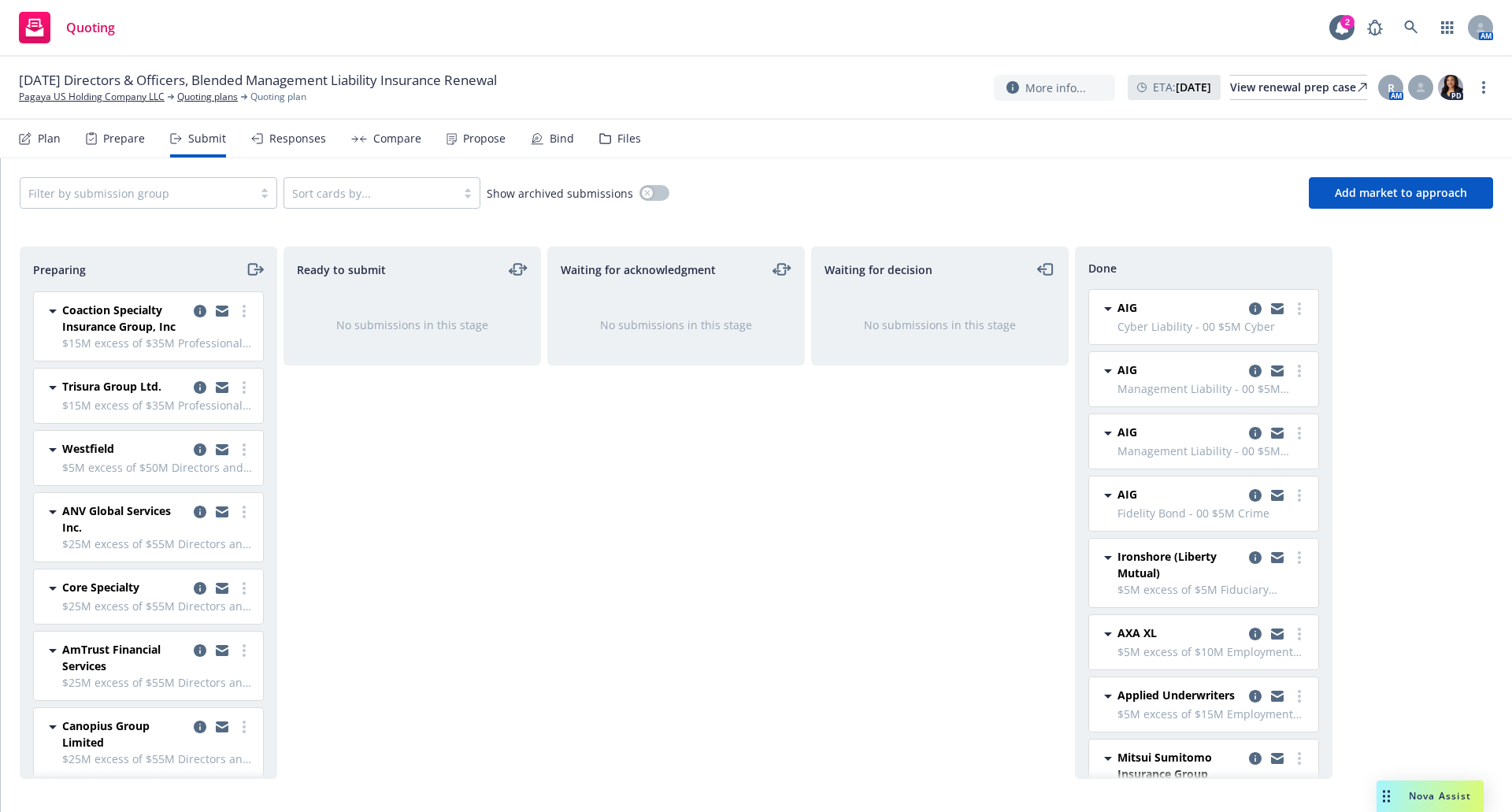
click at [411, 552] on div "Ready to submit No submissions in this stage" at bounding box center [412, 513] width 258 height 532
click at [235, 385] on link "more" at bounding box center [244, 387] width 19 height 19
click at [183, 513] on span "Add accepted decision" at bounding box center [161, 514] width 157 height 15
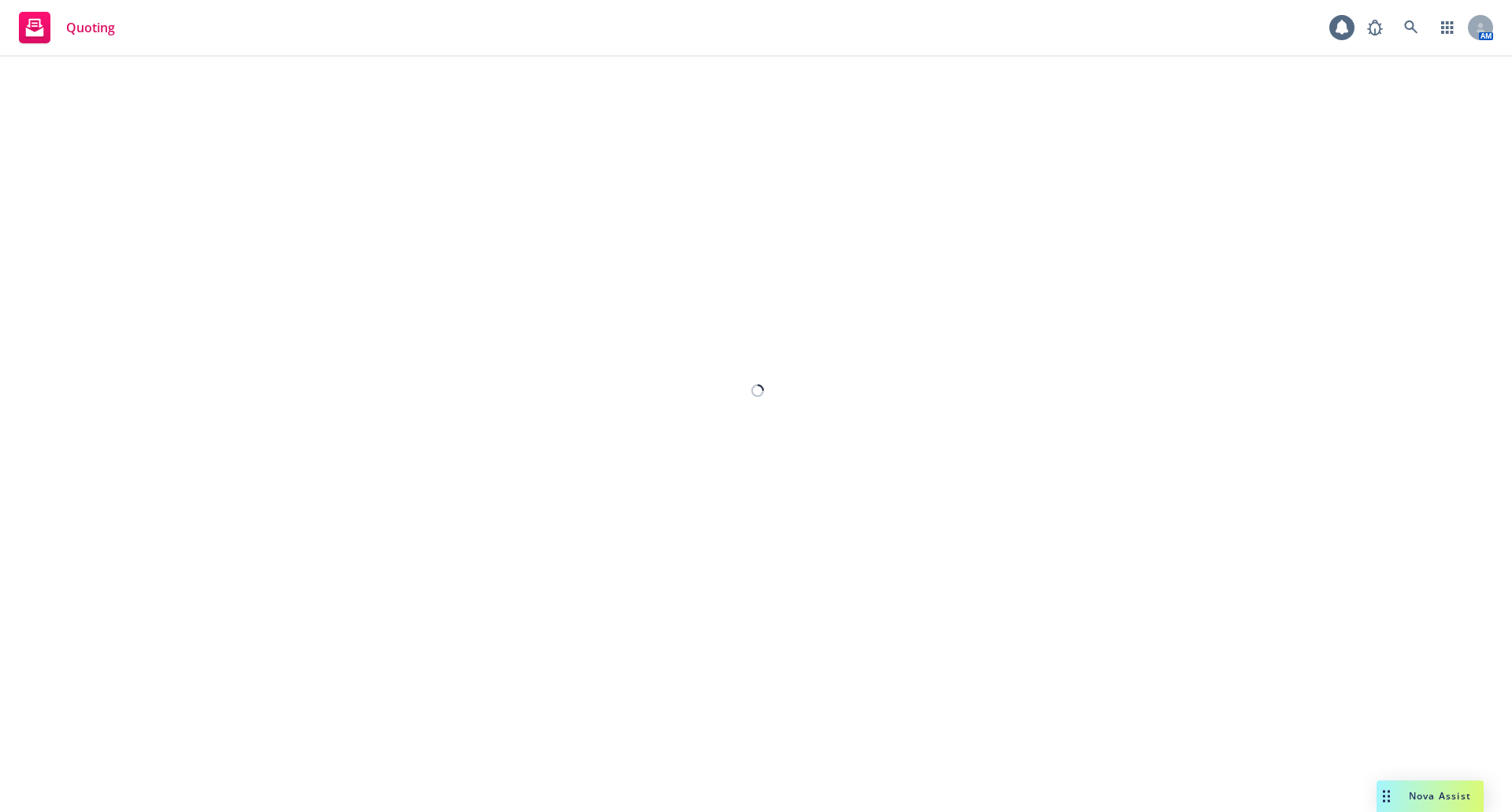
select select "12"
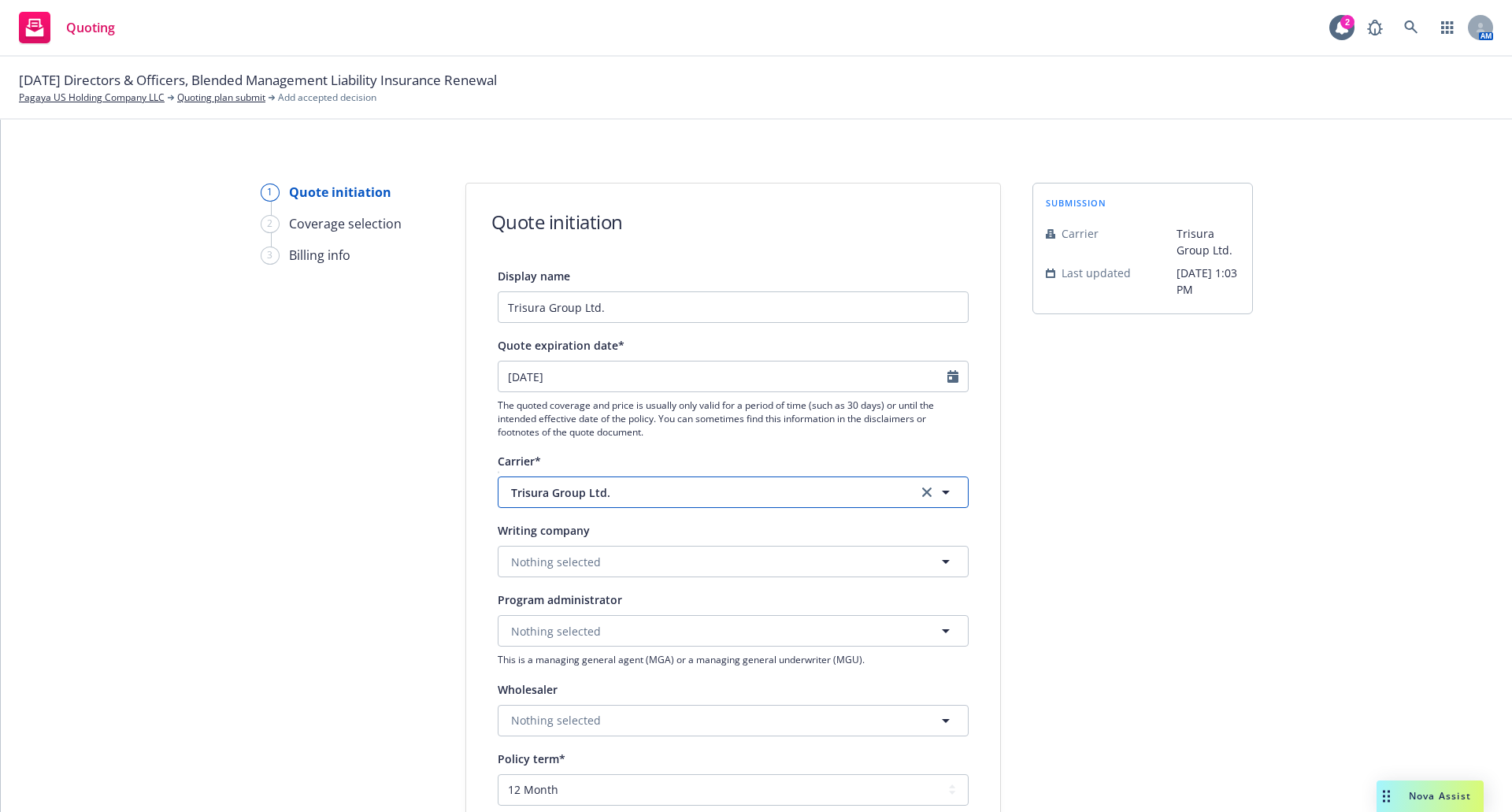
click at [612, 488] on span "Trisura Group Ltd." at bounding box center [702, 492] width 382 height 17
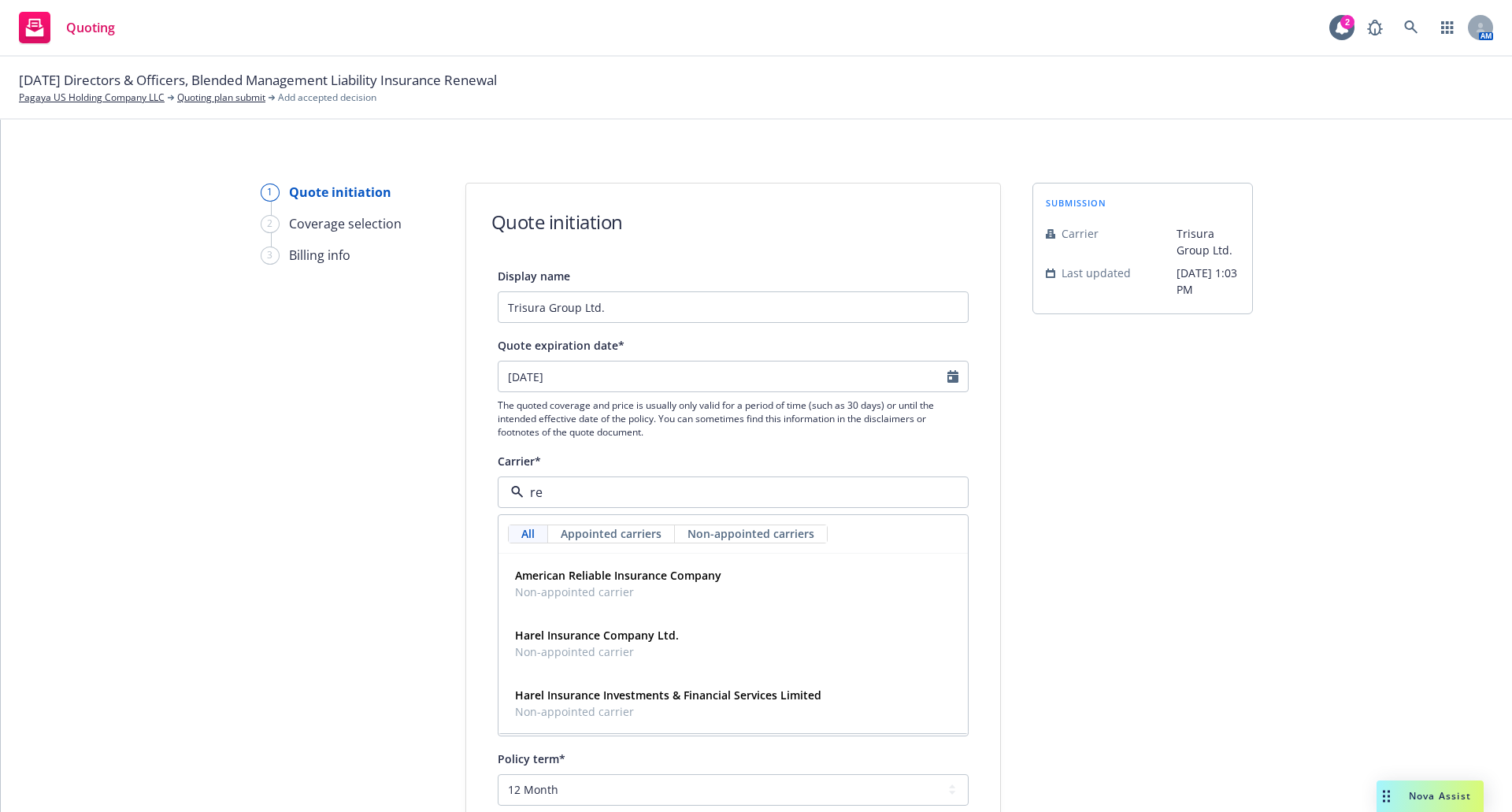
type input "r"
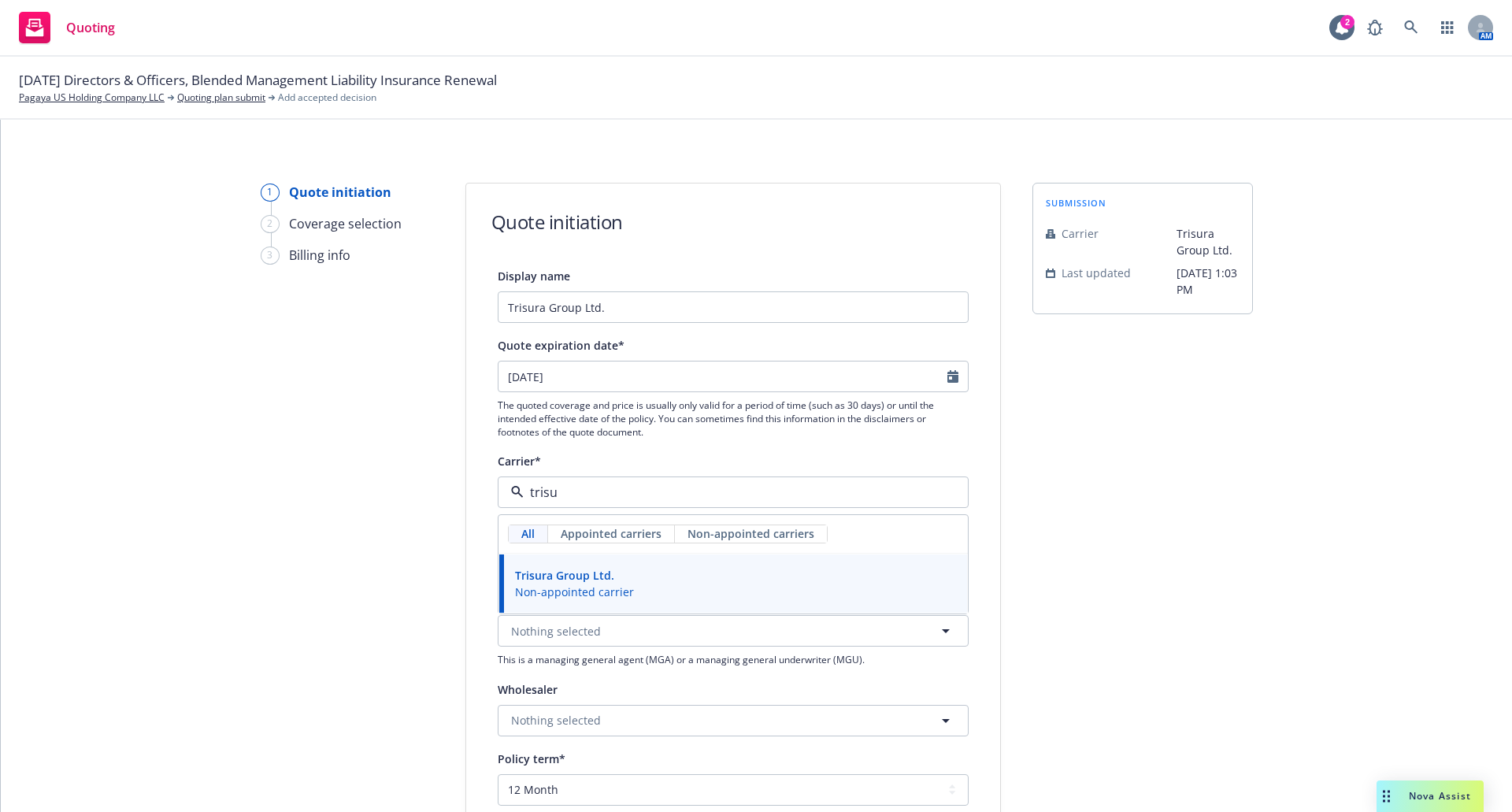
type input "trisu"
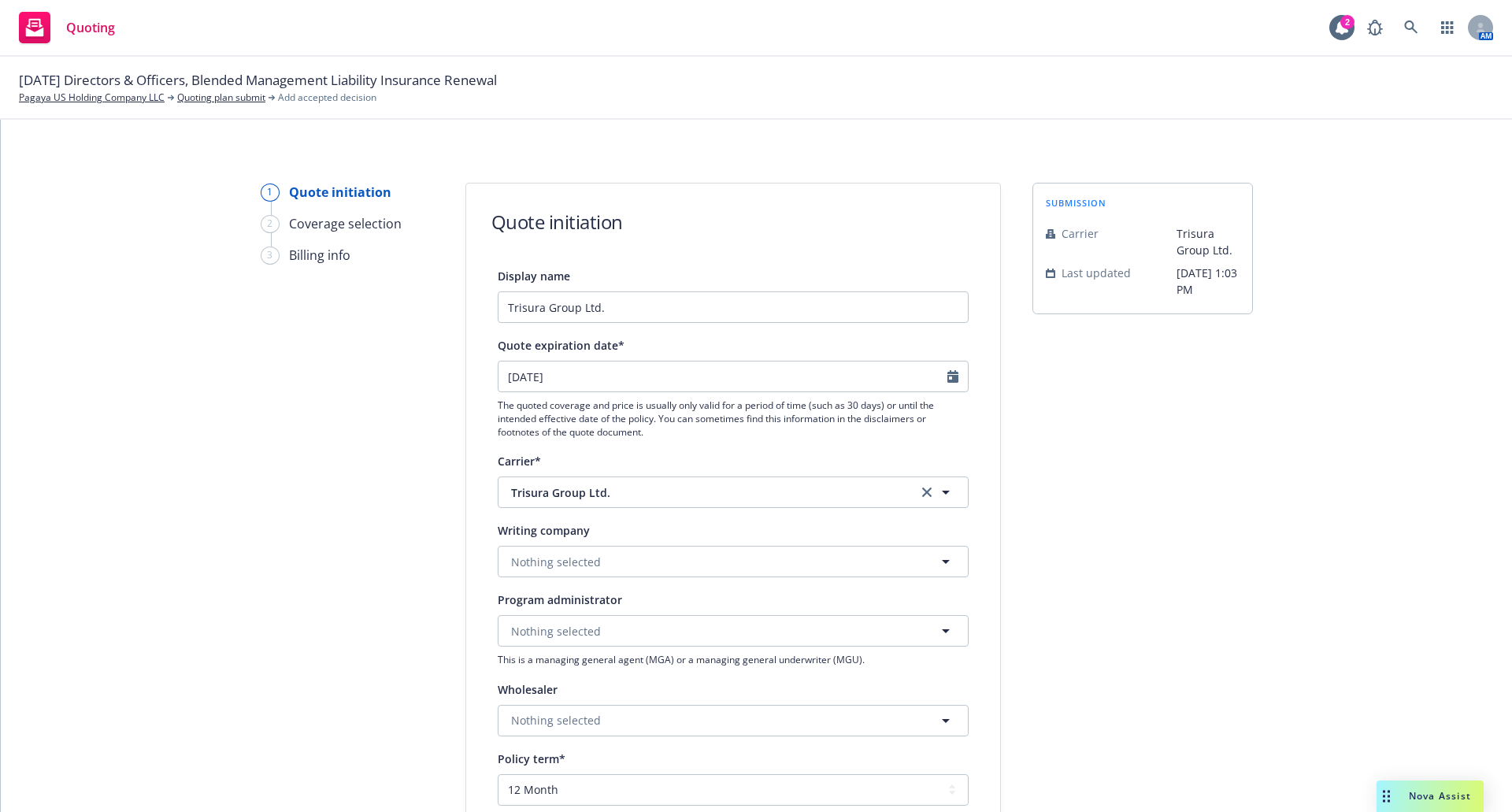
click at [593, 563] on div "1 Quote initiation 2 Coverage selection 3 Billing info Quote initiation Display…" at bounding box center [757, 465] width 1512 height 692
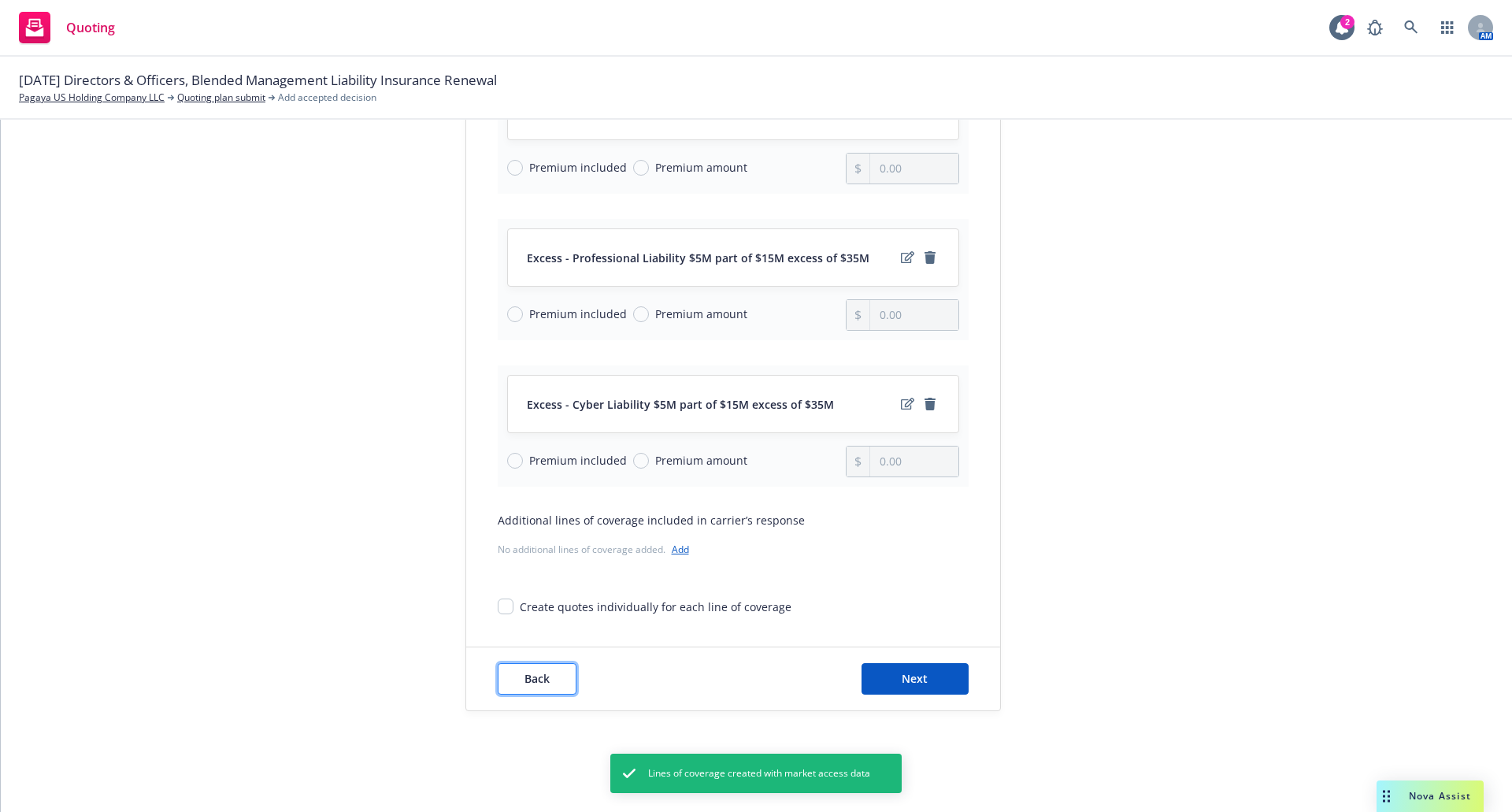
click at [549, 680] on button "Back" at bounding box center [538, 679] width 79 height 32
select select "12"
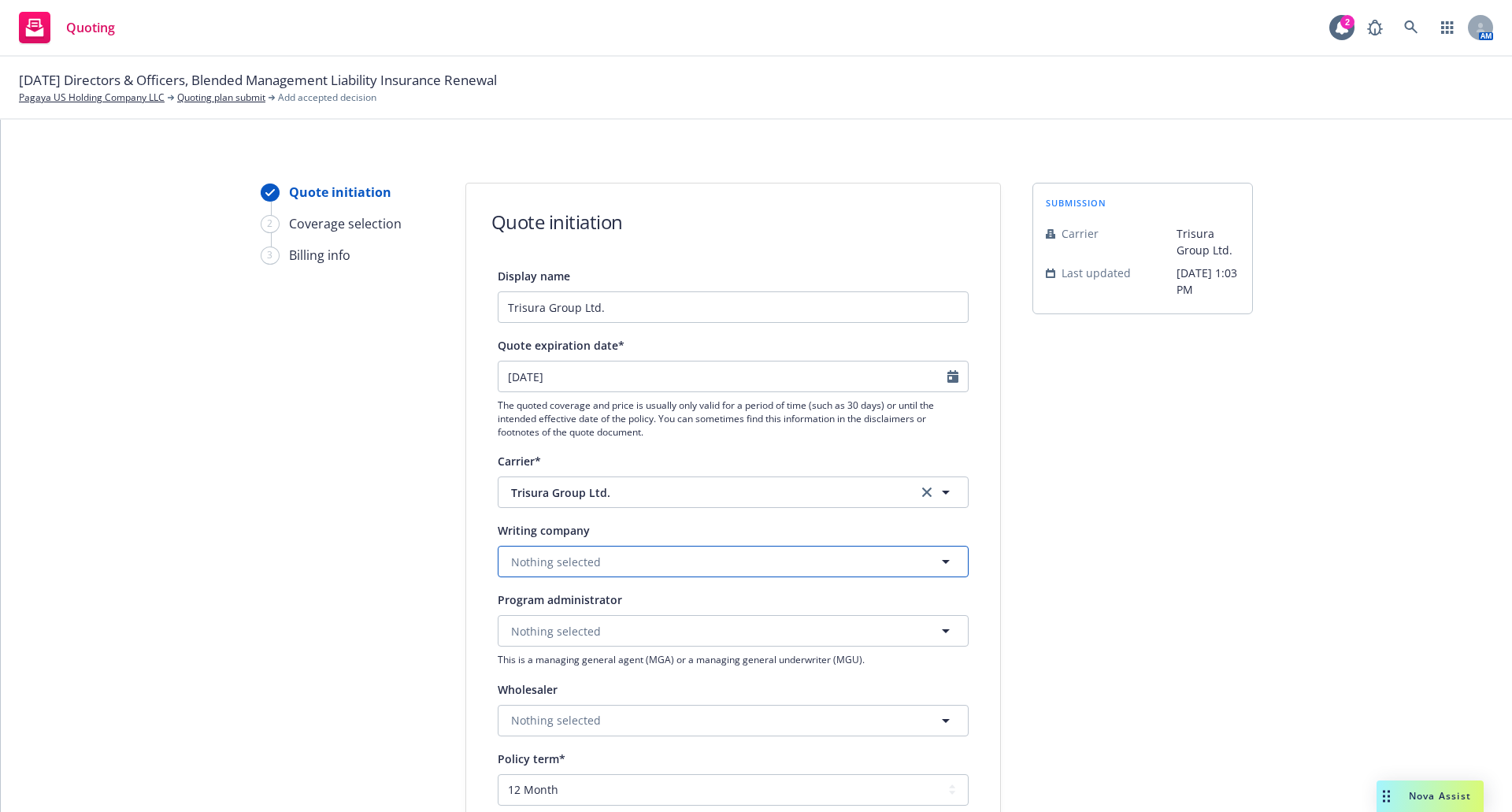
click at [523, 553] on span "Nothing selected" at bounding box center [555, 561] width 90 height 17
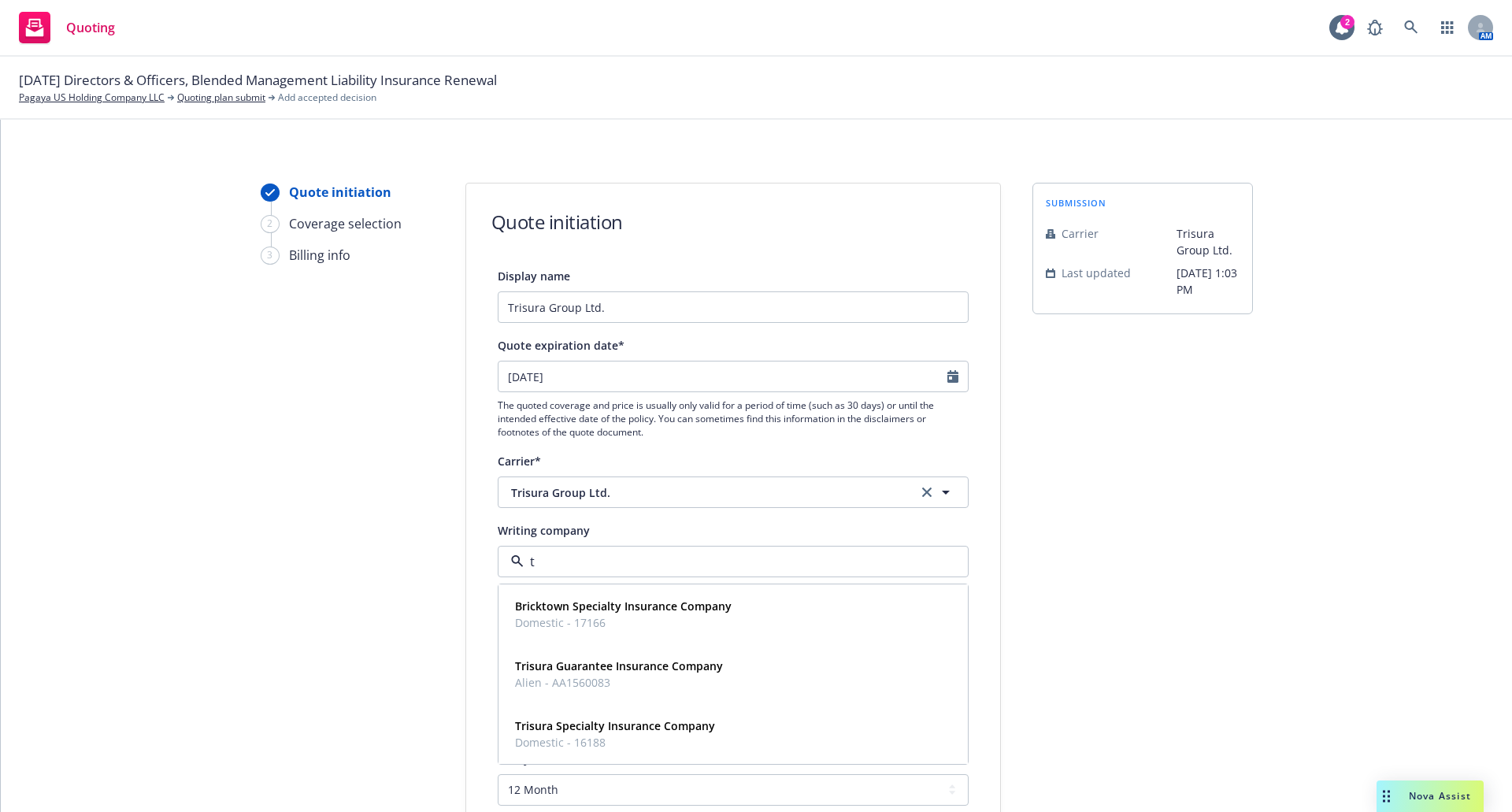
type input "tr"
click at [584, 670] on strong "Trisura Specialty Insurance Company" at bounding box center [615, 665] width 200 height 15
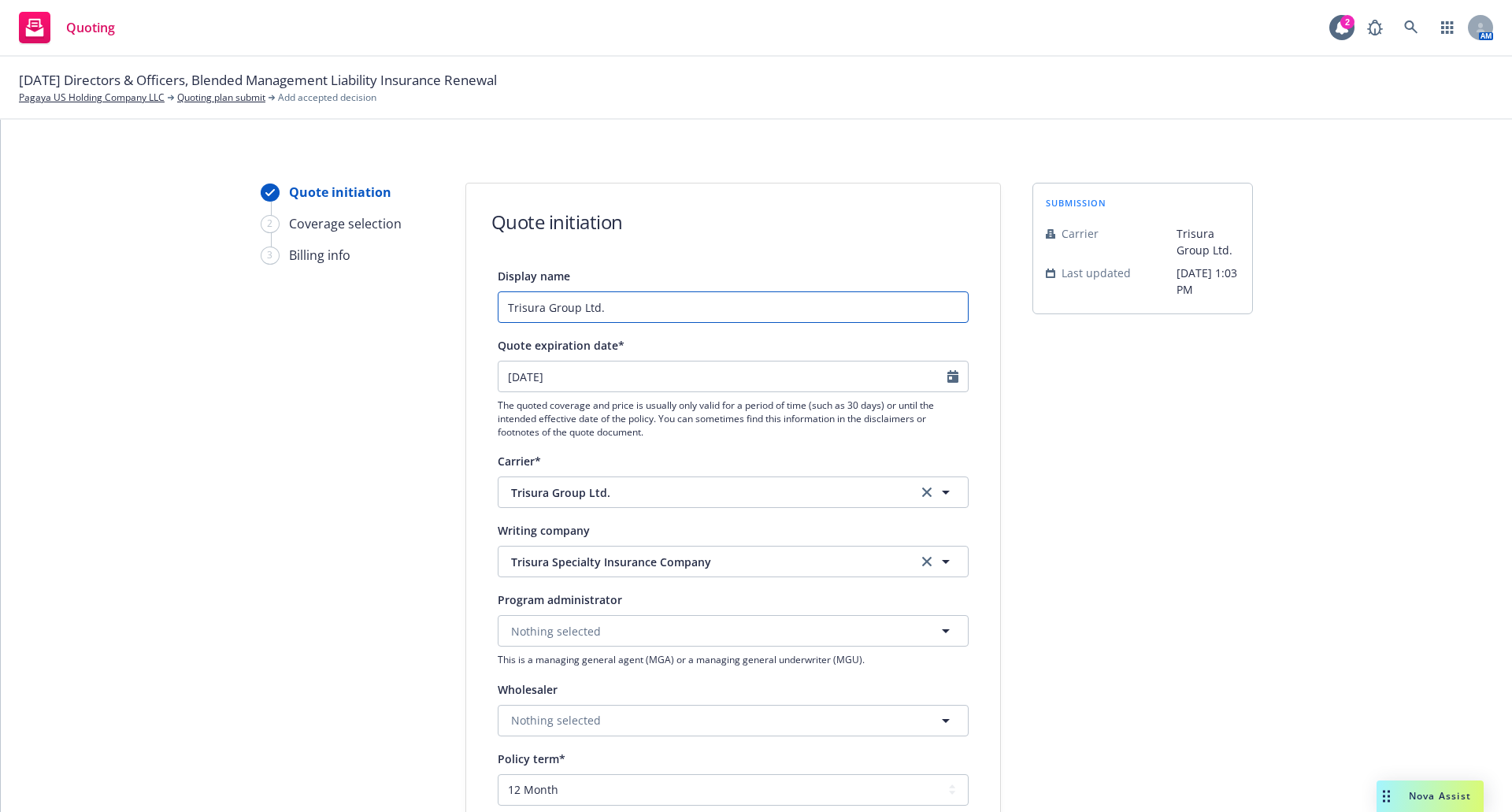
drag, startPoint x: 630, startPoint y: 309, endPoint x: 368, endPoint y: 307, distance: 262.0
click at [368, 307] on div "Quote initiation 2 Coverage selection 3 Billing info Quote initiation Display n…" at bounding box center [756, 710] width 1473 height 1056
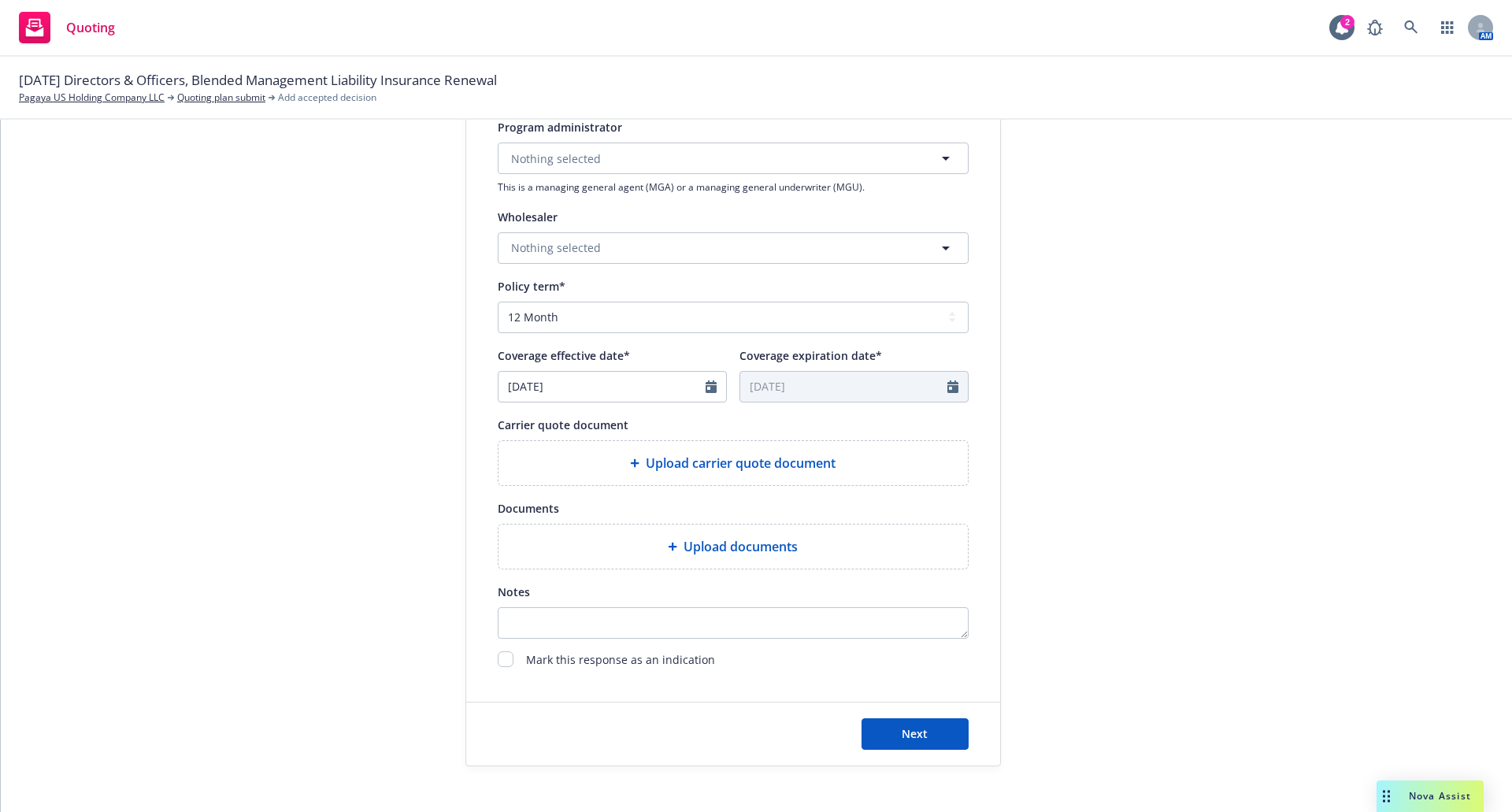
scroll to position [528, 0]
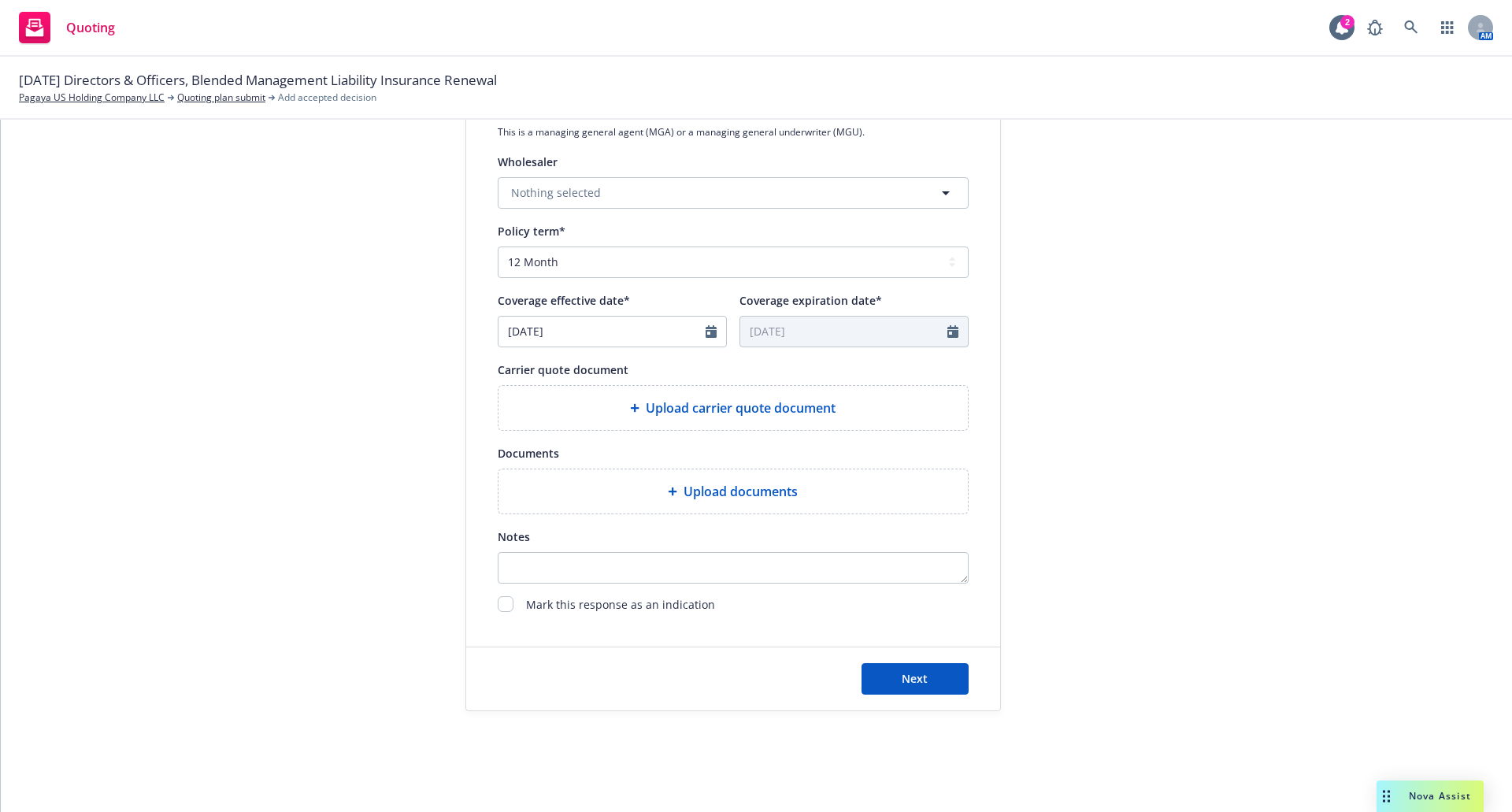
type input "Relm"
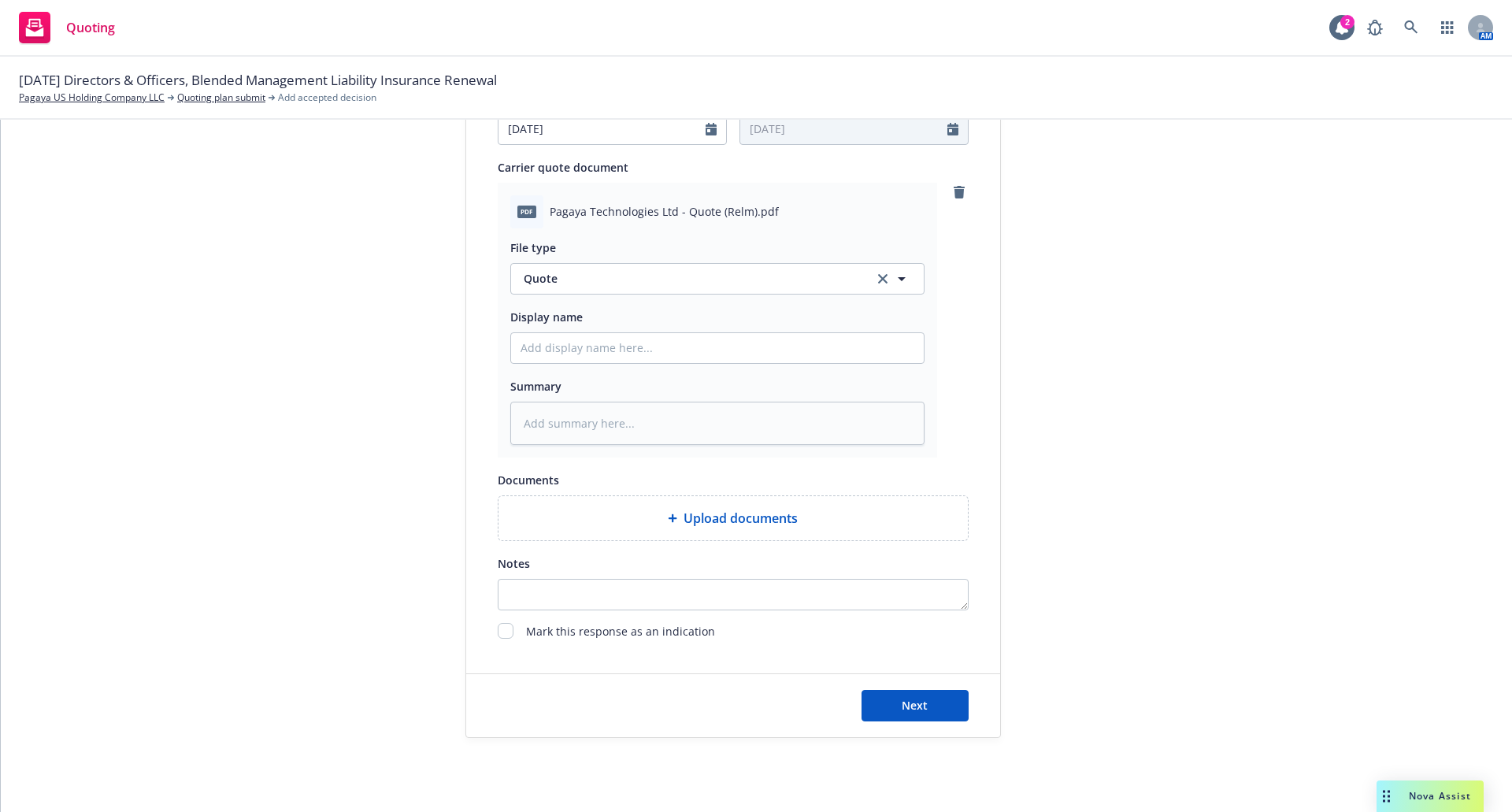
scroll to position [757, 0]
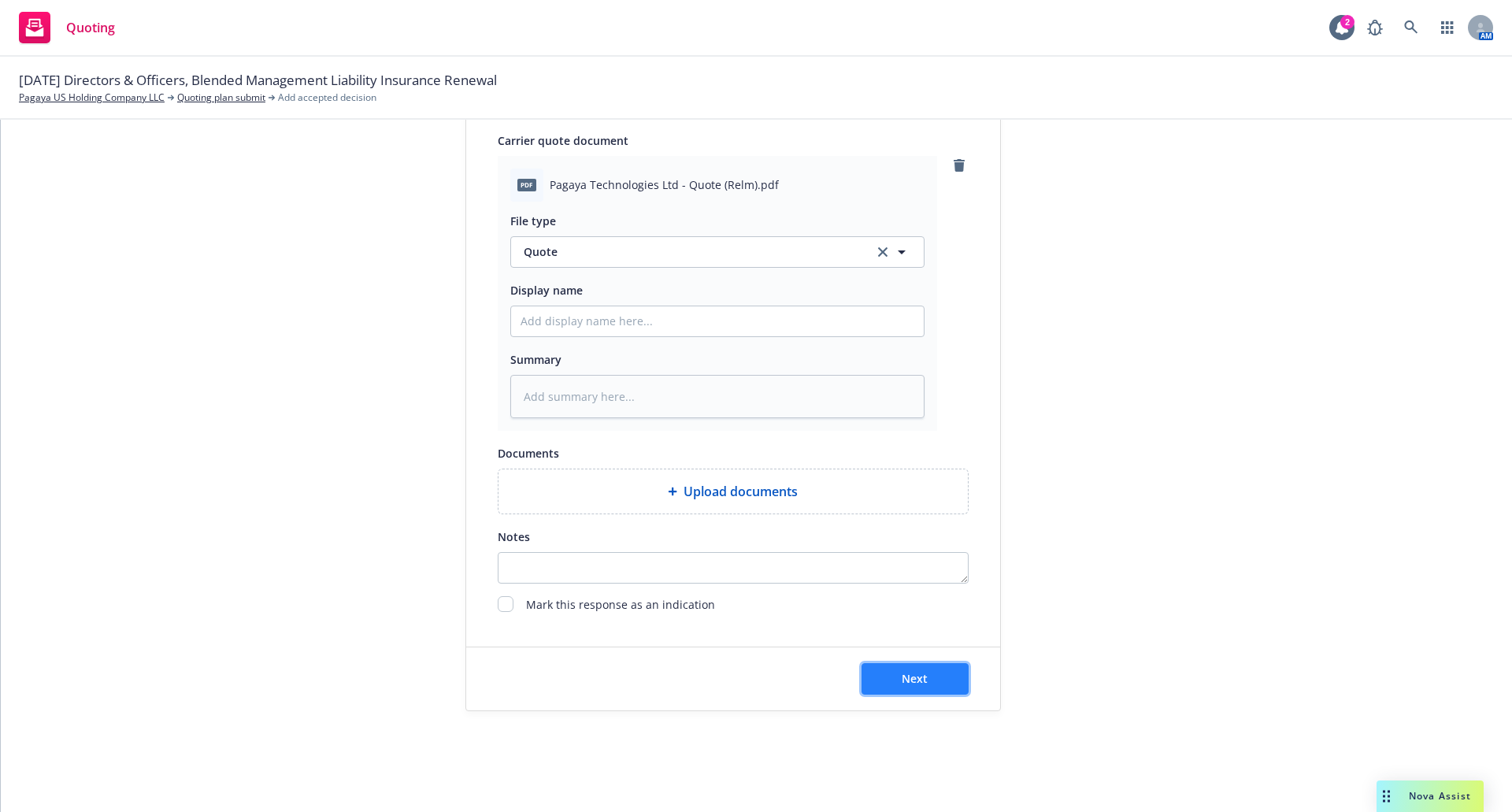
click at [929, 690] on button "Next" at bounding box center [915, 679] width 107 height 32
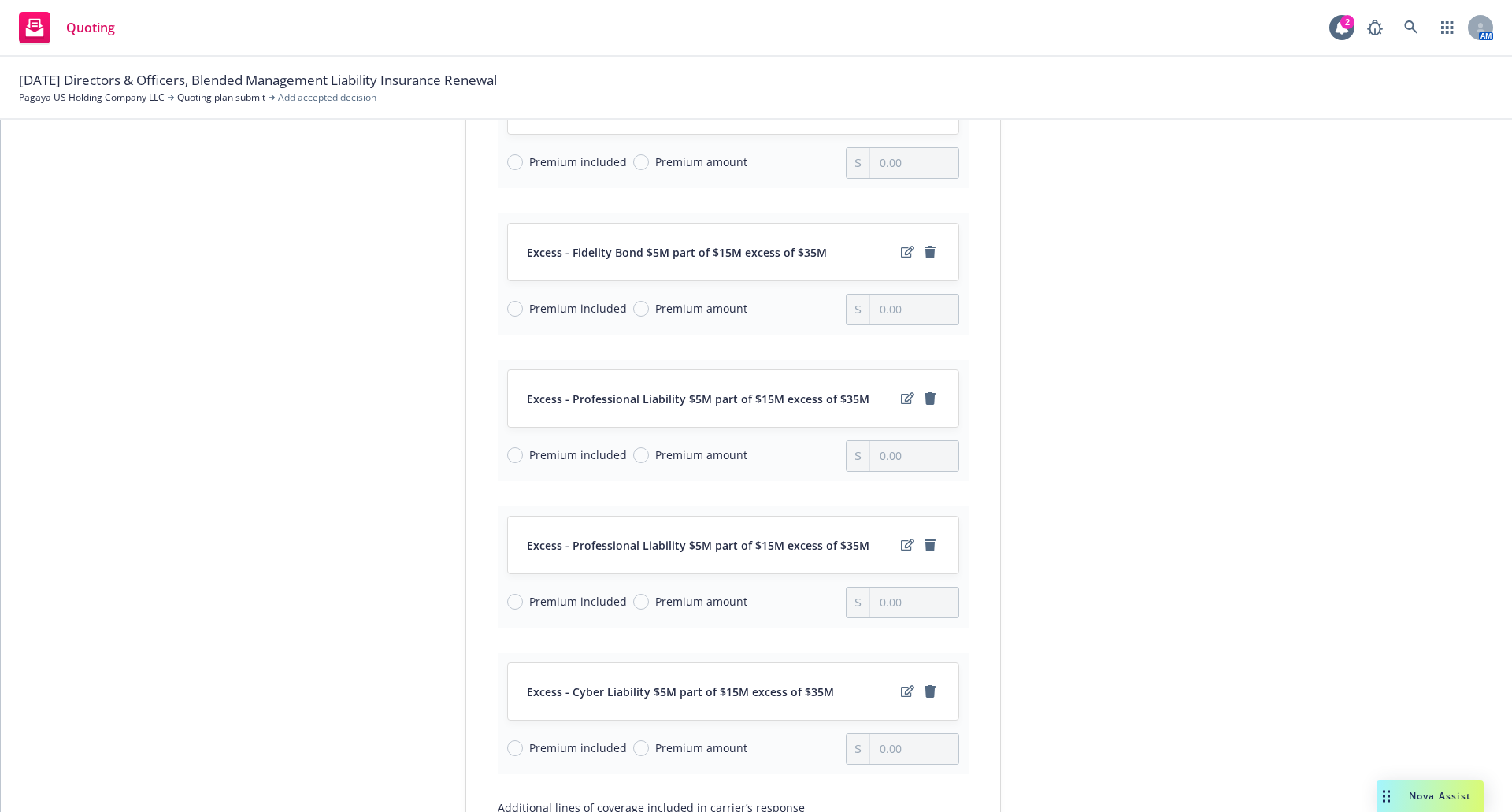
scroll to position [908, 0]
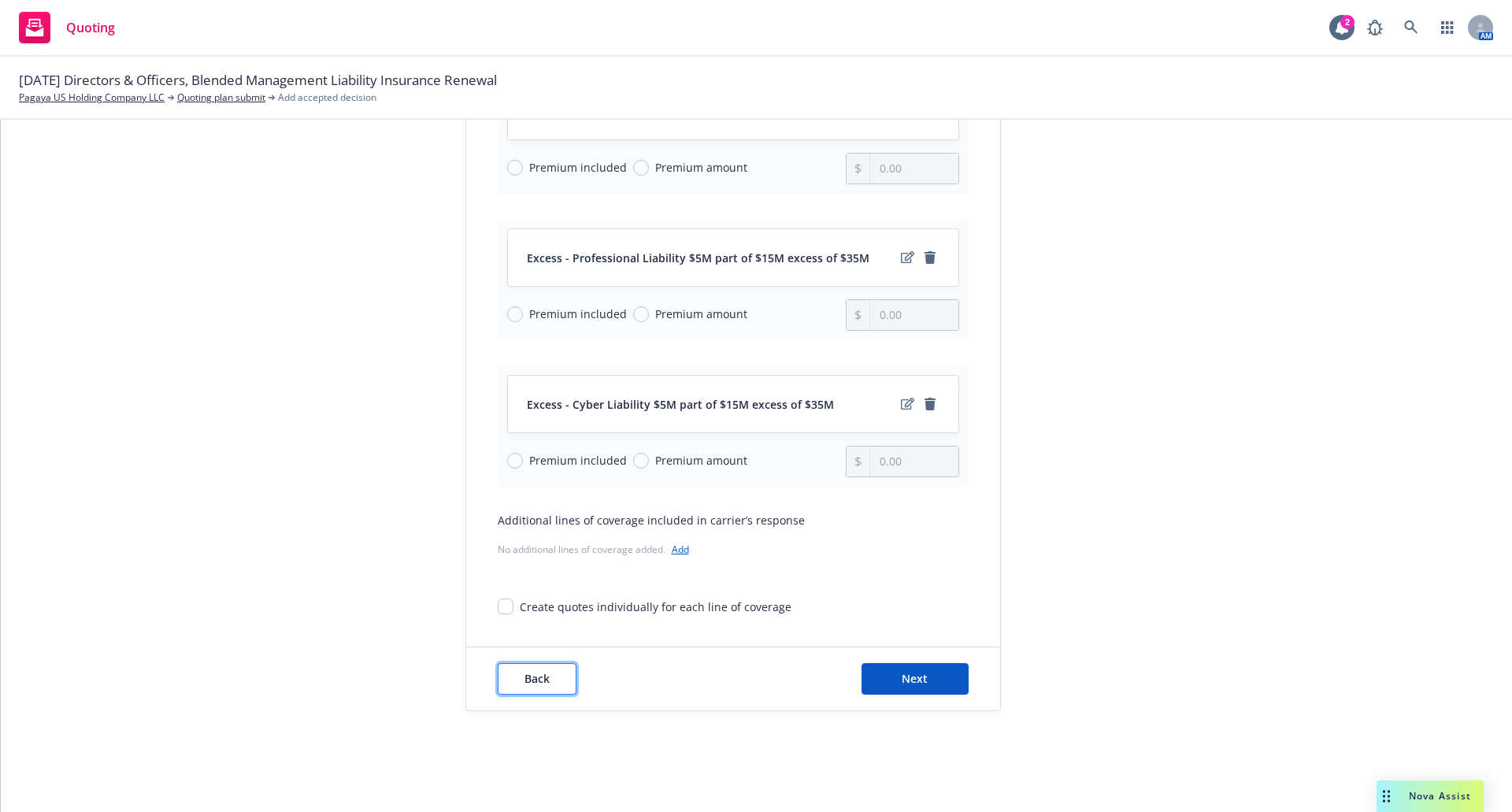
click at [525, 680] on span "Back" at bounding box center [538, 678] width 26 height 15
type textarea "x"
select select "12"
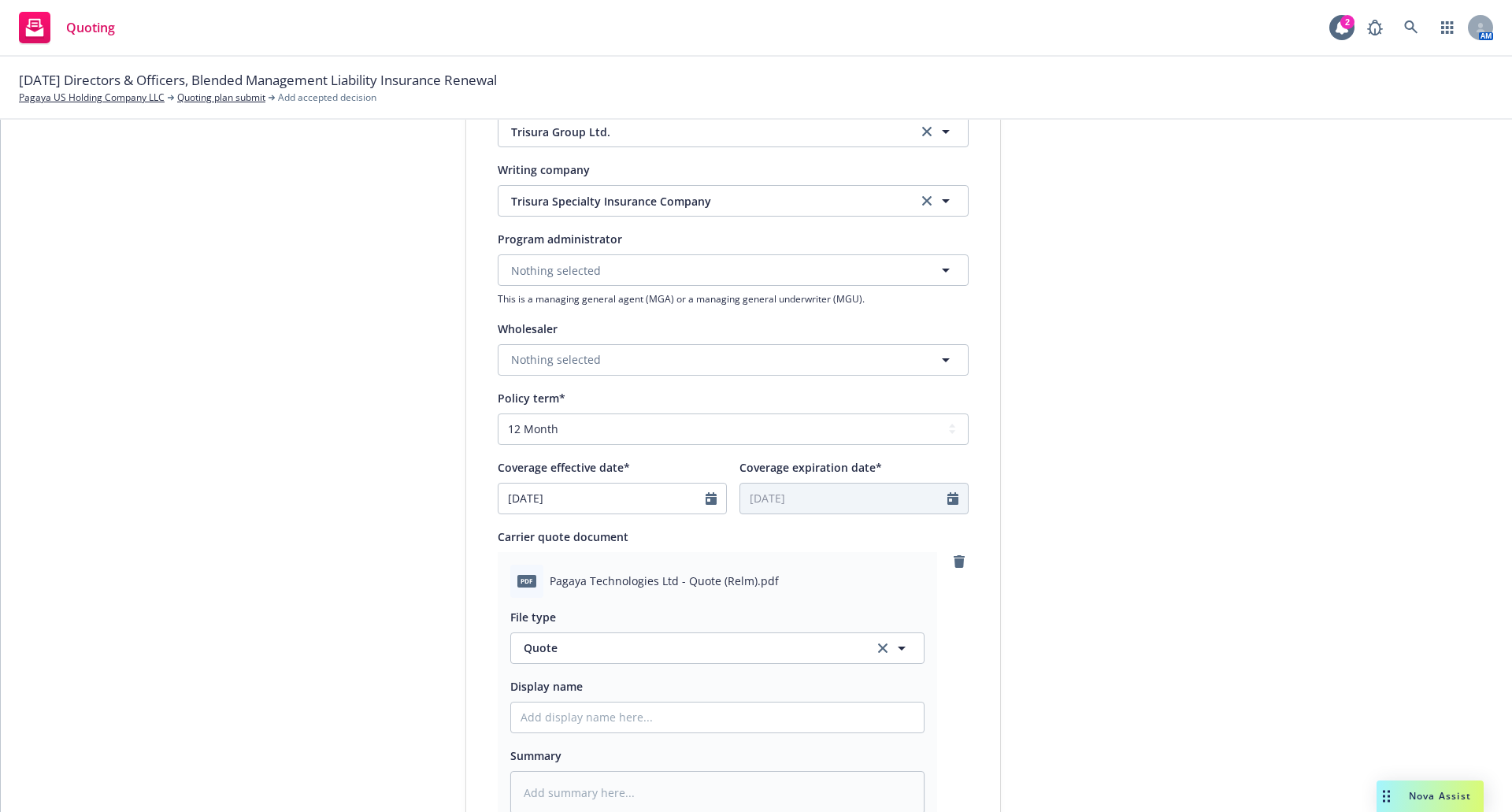
scroll to position [205, 0]
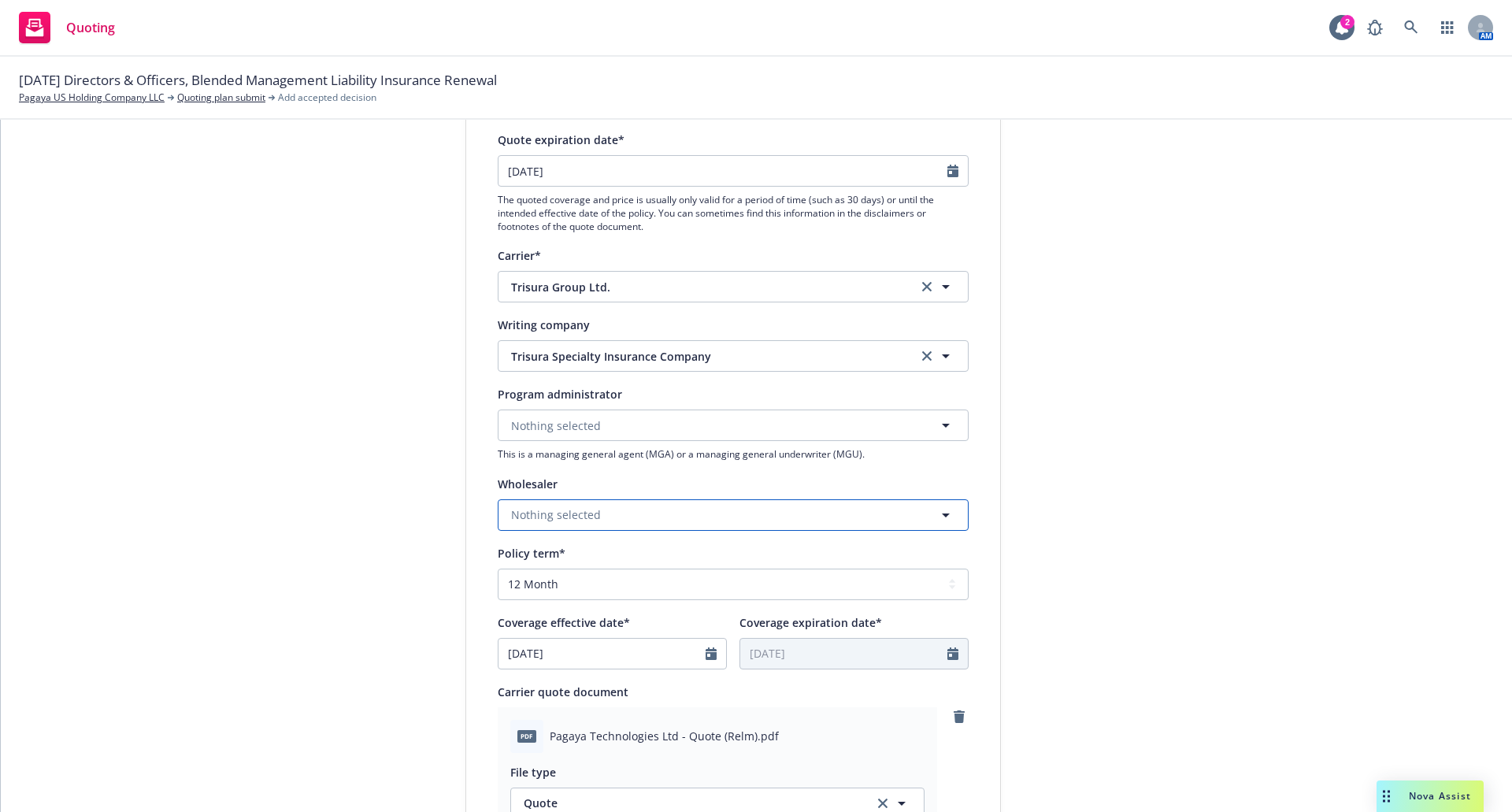
click at [552, 511] on span "Nothing selected" at bounding box center [555, 515] width 90 height 17
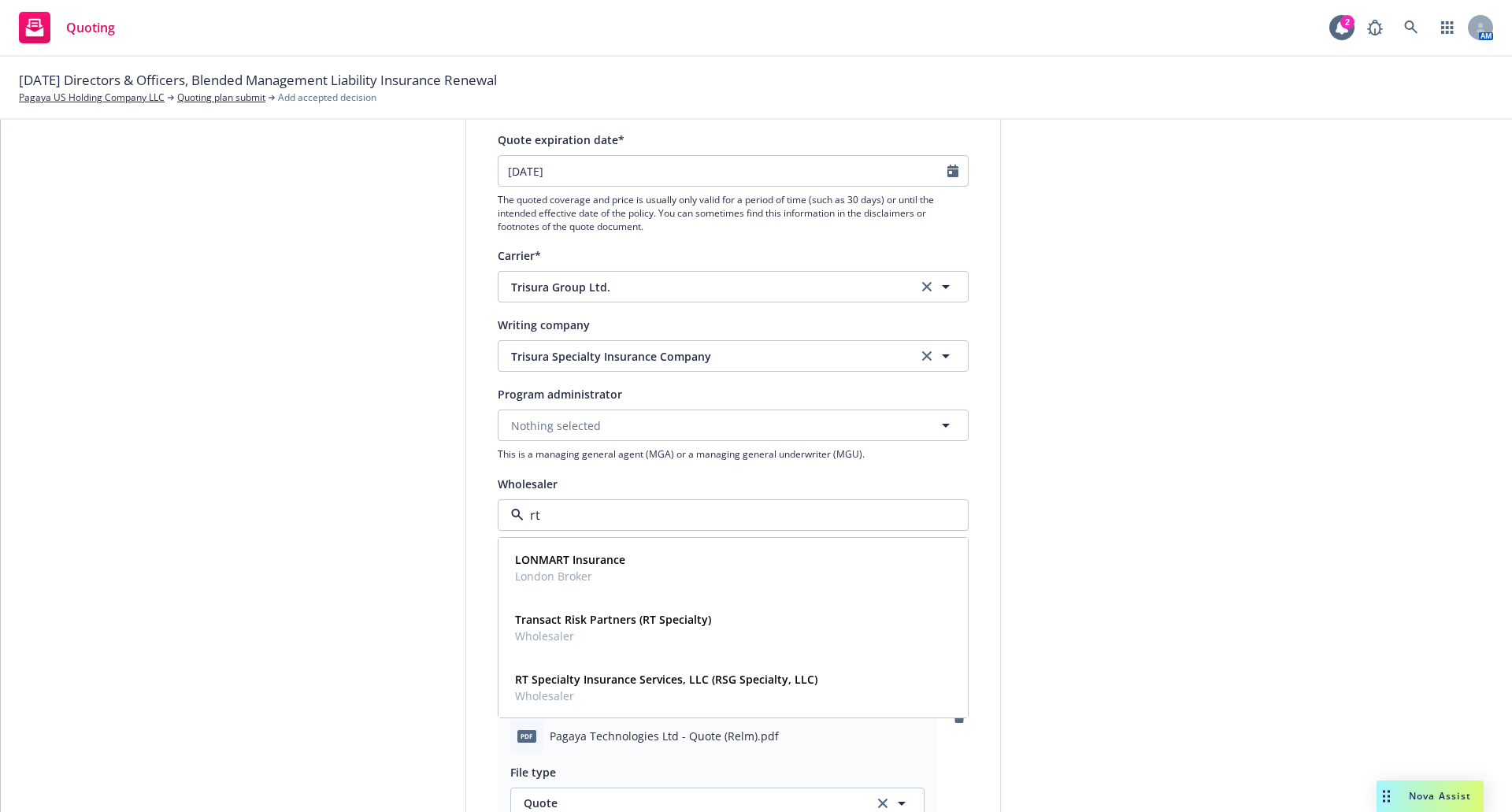
type input "rt s"
click at [578, 626] on strong "RT Specialty Insurance Services, LLC (RSG Specialty, LLC)" at bounding box center [666, 618] width 302 height 15
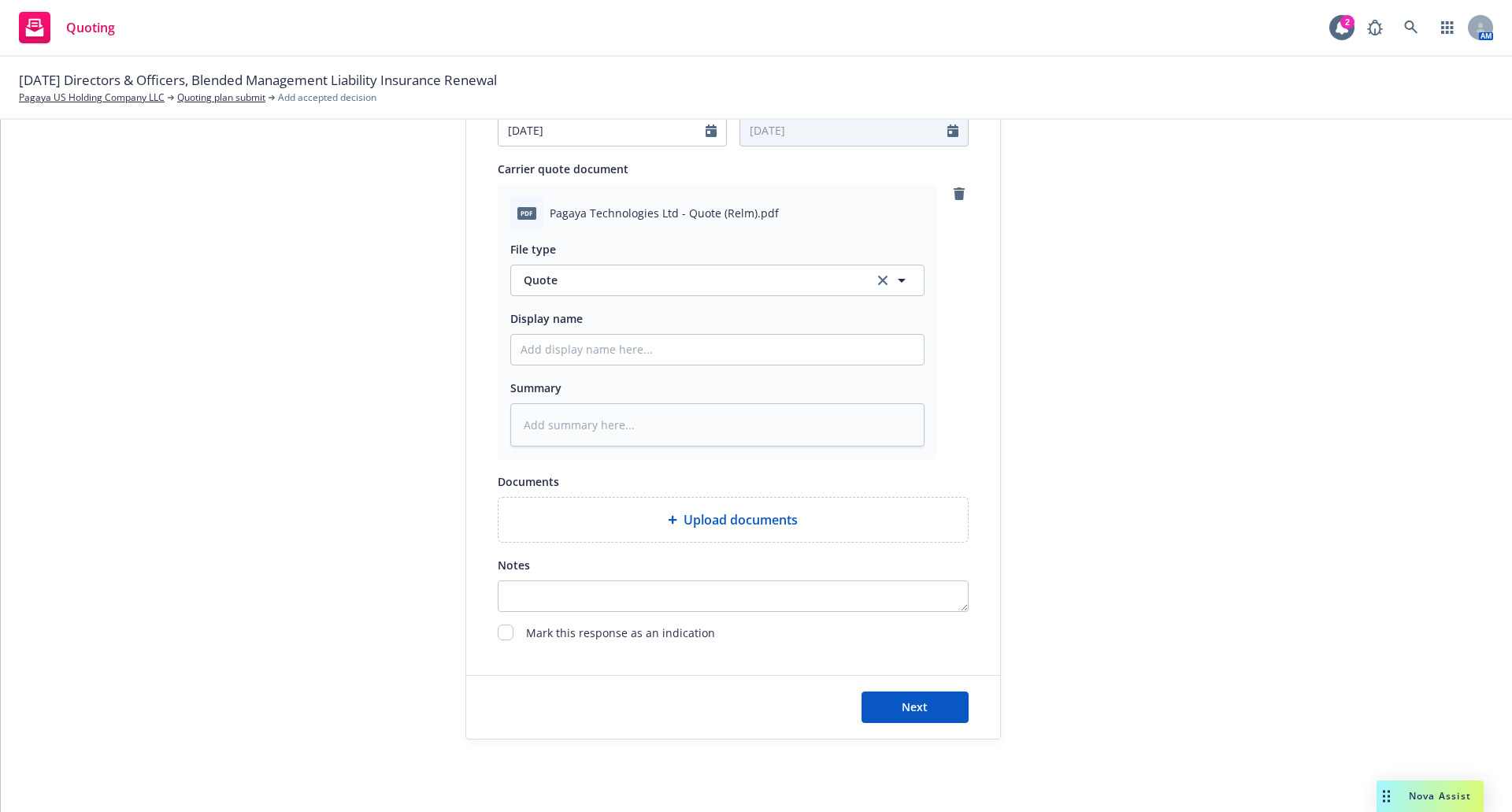
scroll to position [757, 0]
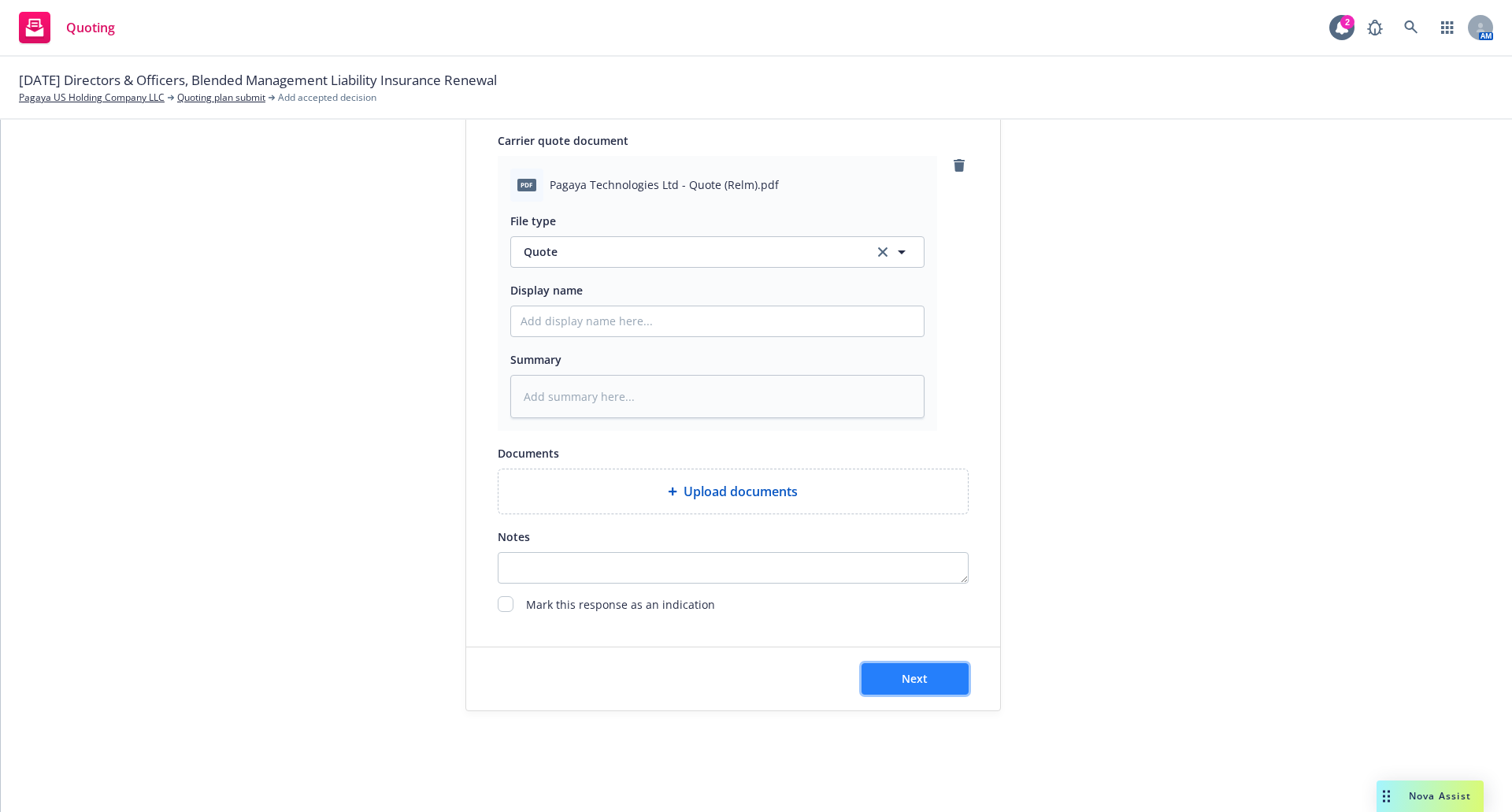
click at [904, 674] on span "Next" at bounding box center [915, 678] width 26 height 15
type textarea "x"
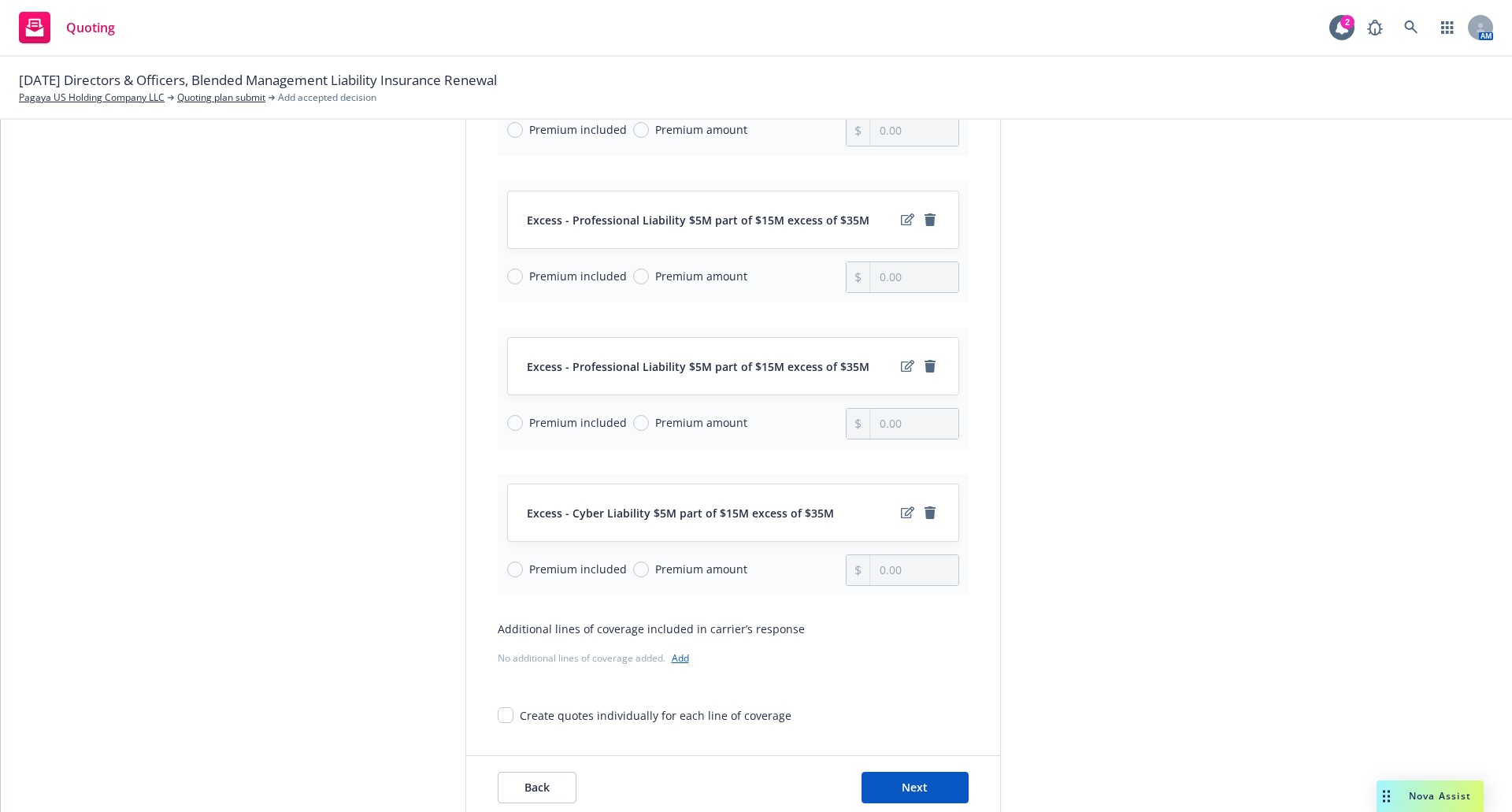
scroll to position [908, 0]
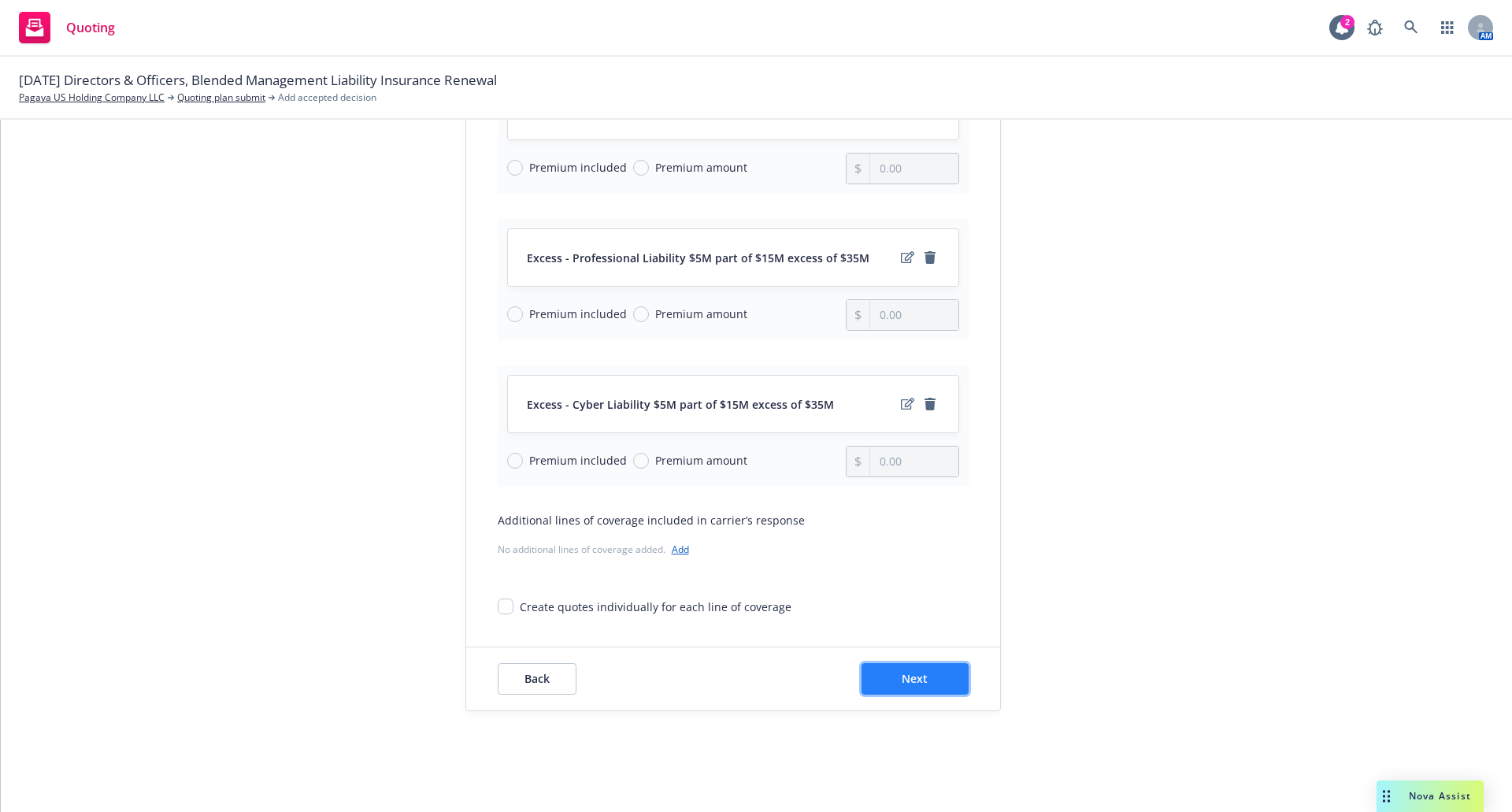
click at [928, 668] on button "Next" at bounding box center [915, 679] width 107 height 32
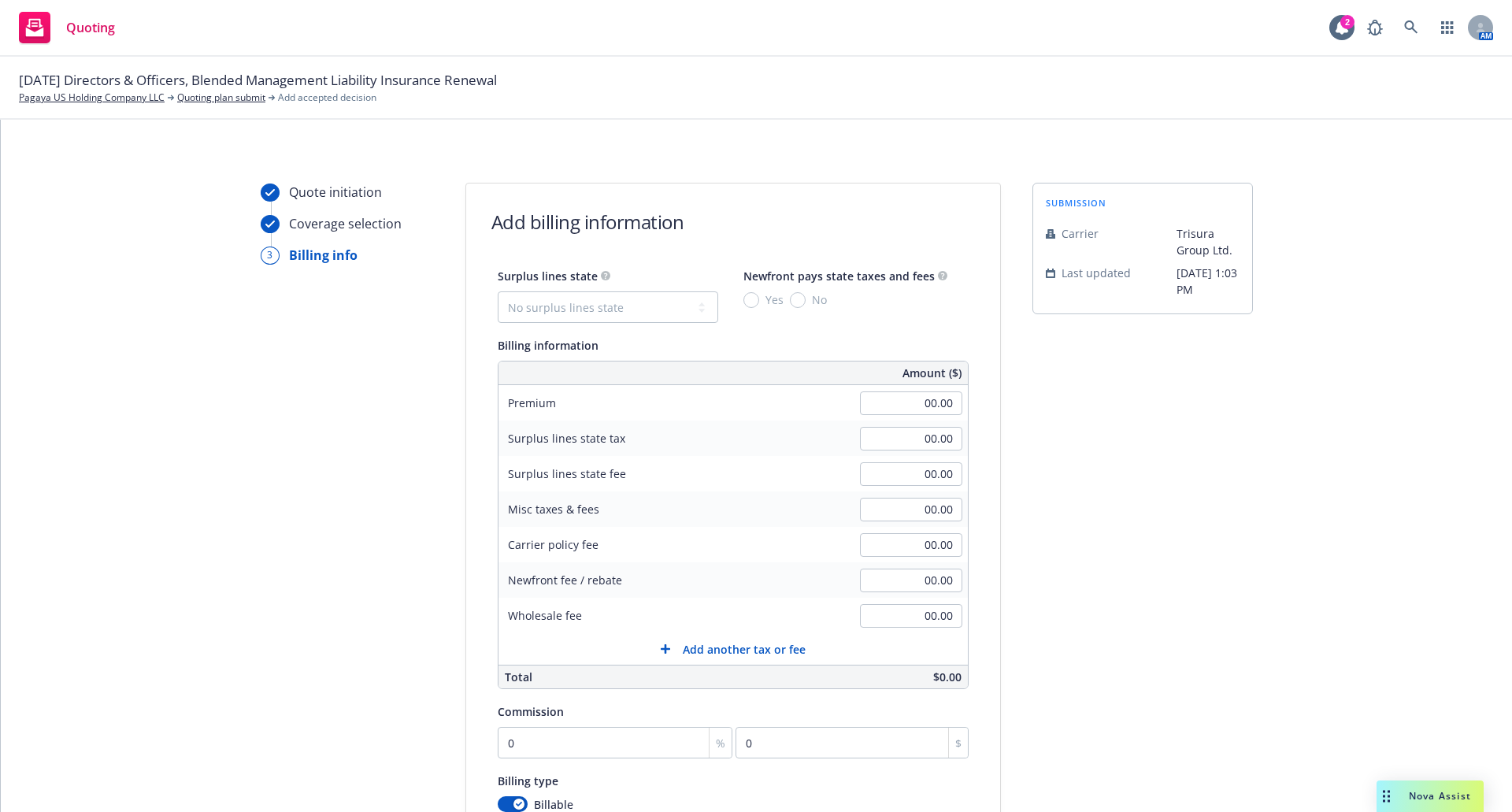
scroll to position [79, 0]
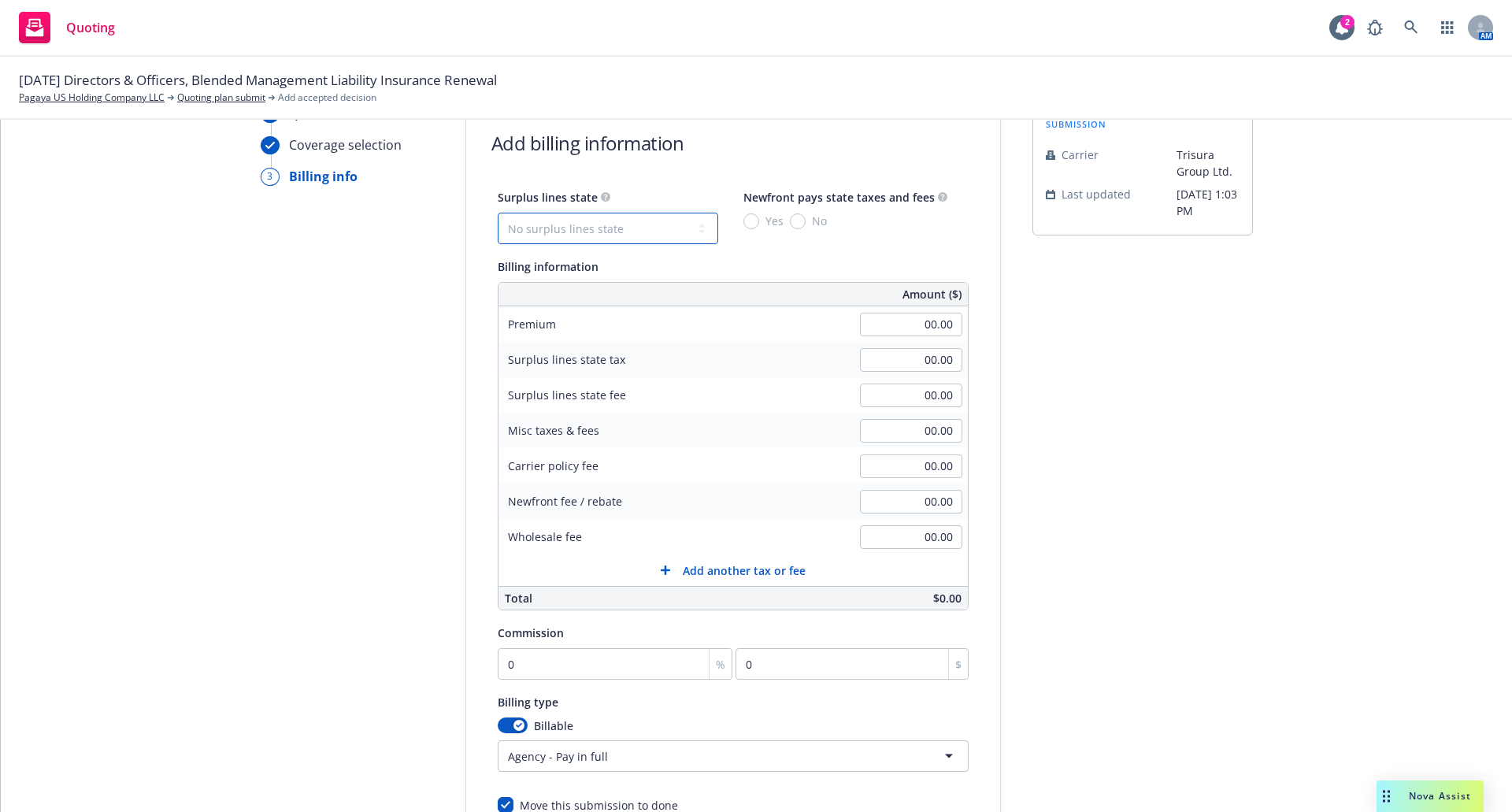
click at [678, 223] on select "No surplus lines state Alaska Alabama Arkansas Arizona California Colorado Conn…" at bounding box center [608, 228] width 220 height 32
select select "NY"
click at [498, 212] on select "No surplus lines state Alaska Alabama Arkansas Arizona California Colorado Conn…" at bounding box center [608, 228] width 220 height 32
click at [791, 216] on input "No" at bounding box center [798, 221] width 16 height 16
radio input "true"
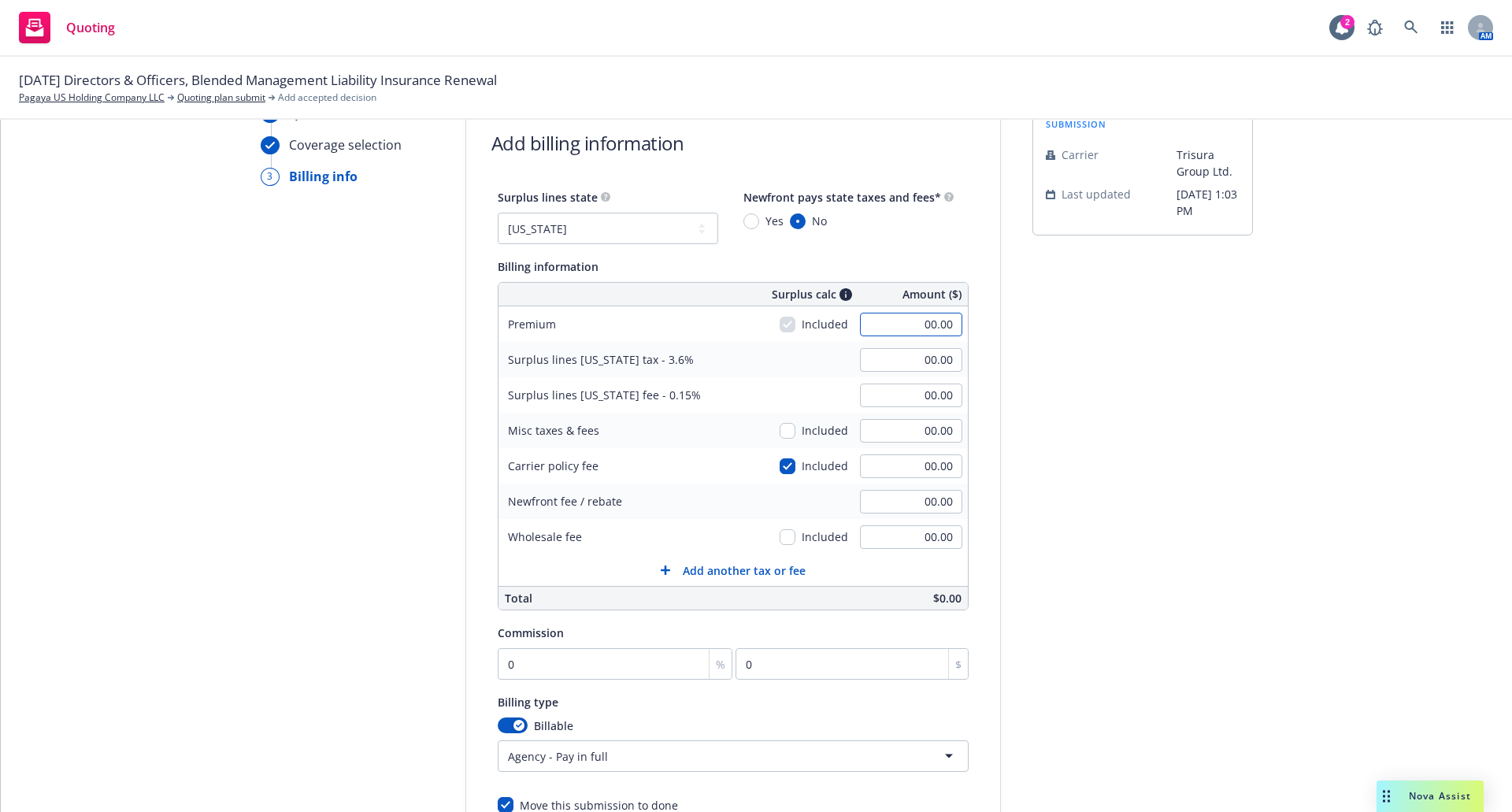
click at [914, 326] on input "00.00" at bounding box center [911, 324] width 103 height 24
type input "44,800.00"
type input "1,612.80"
type input "67.20"
click at [906, 468] on input "00.00" at bounding box center [911, 466] width 103 height 24
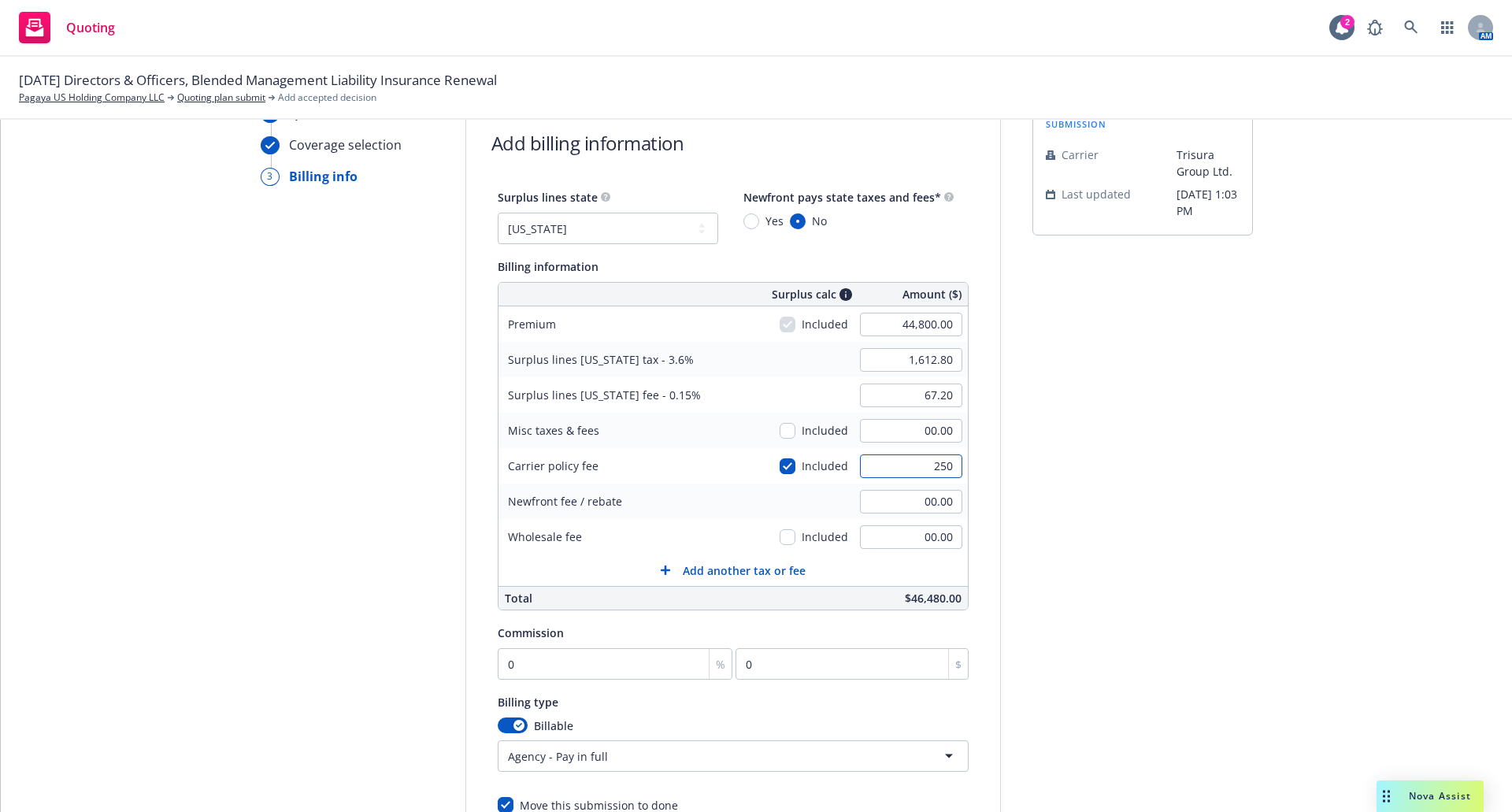
type input "250"
type input "1,621.80"
type input "67.58"
type input "250.00"
click at [1203, 429] on div "submission Carrier Trisura Group Ltd. Last updated 9/11, 1:03 PM" at bounding box center [1142, 506] width 220 height 805
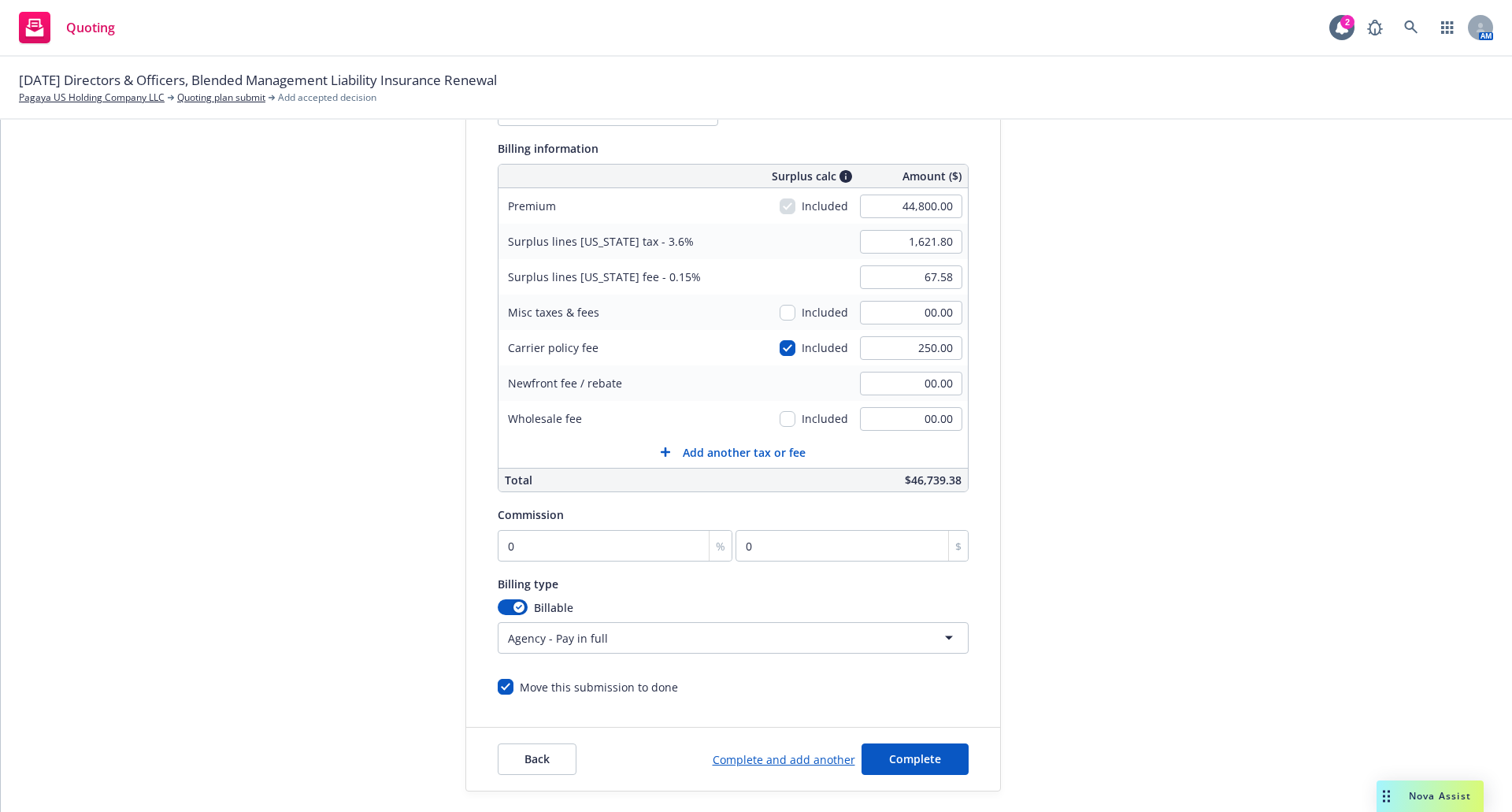
scroll to position [236, 0]
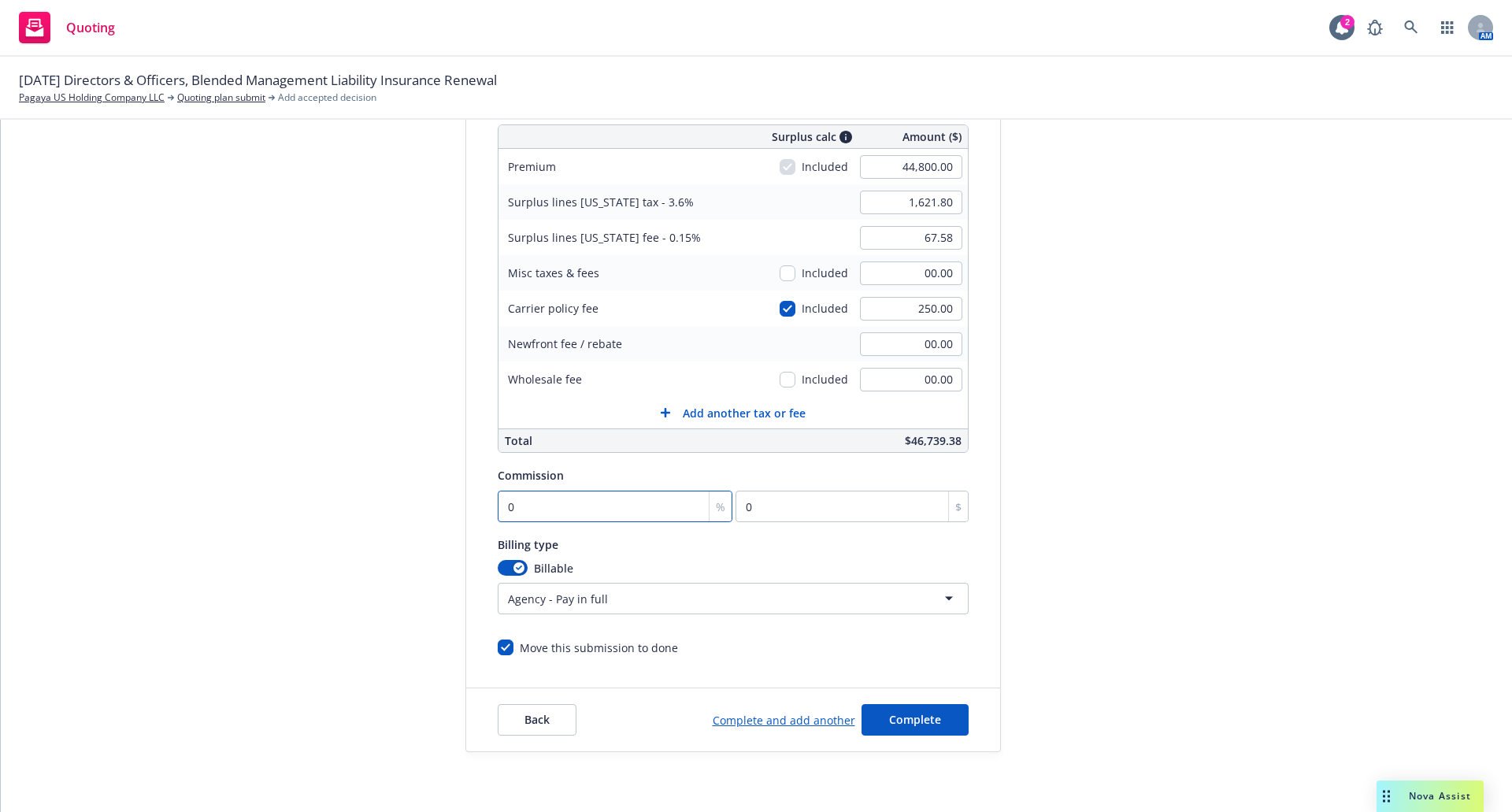
click at [530, 508] on input "0" at bounding box center [616, 507] width 235 height 32
type input "1"
type input "448"
type input "12"
type input "5376"
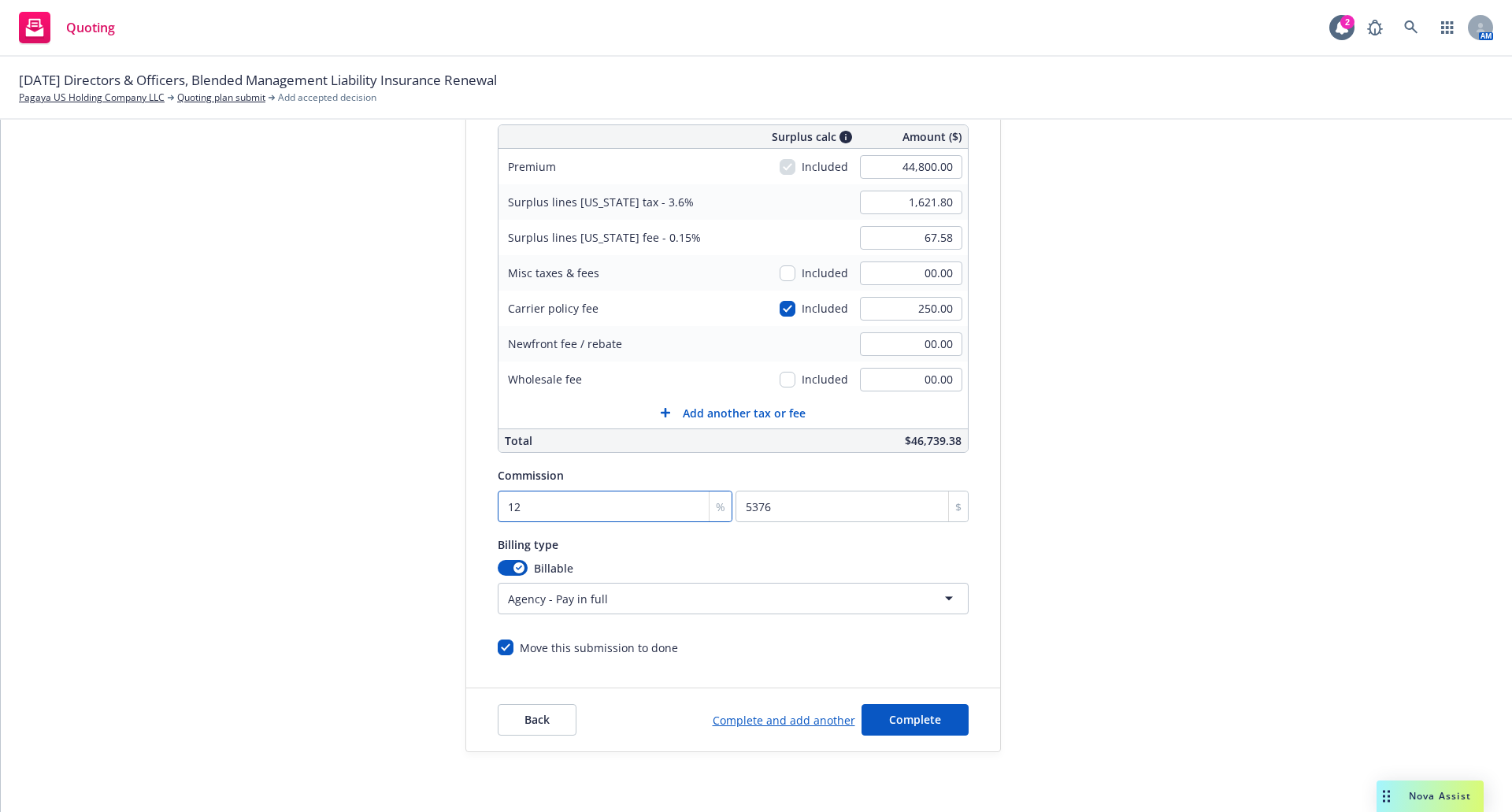
type input "12"
click at [1150, 503] on div "submission Carrier Trisura Group Ltd. Last updated 9/11, 1:03 PM" at bounding box center [1142, 349] width 220 height 805
click at [916, 720] on span "Complete" at bounding box center [915, 719] width 52 height 15
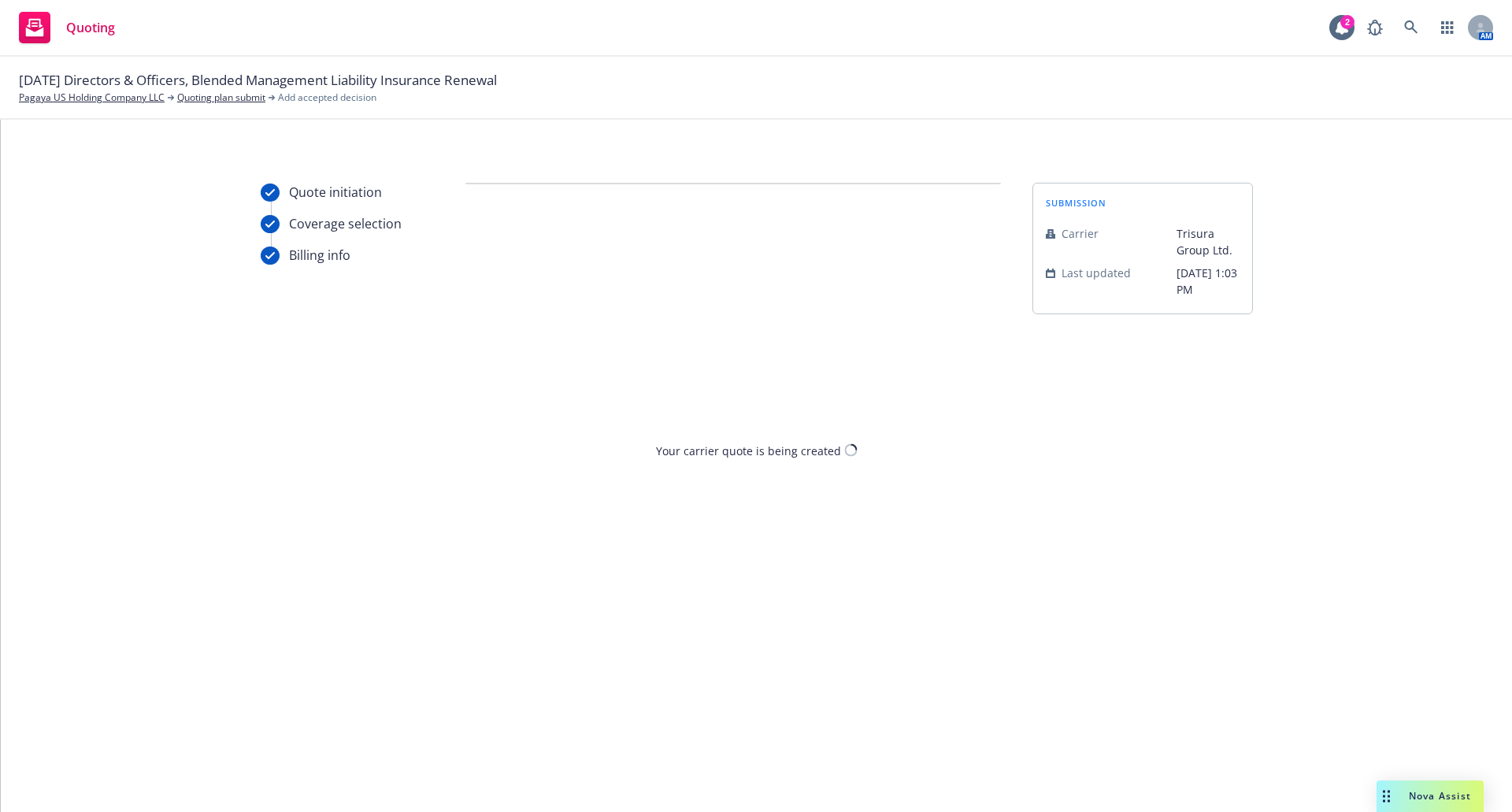
scroll to position [0, 0]
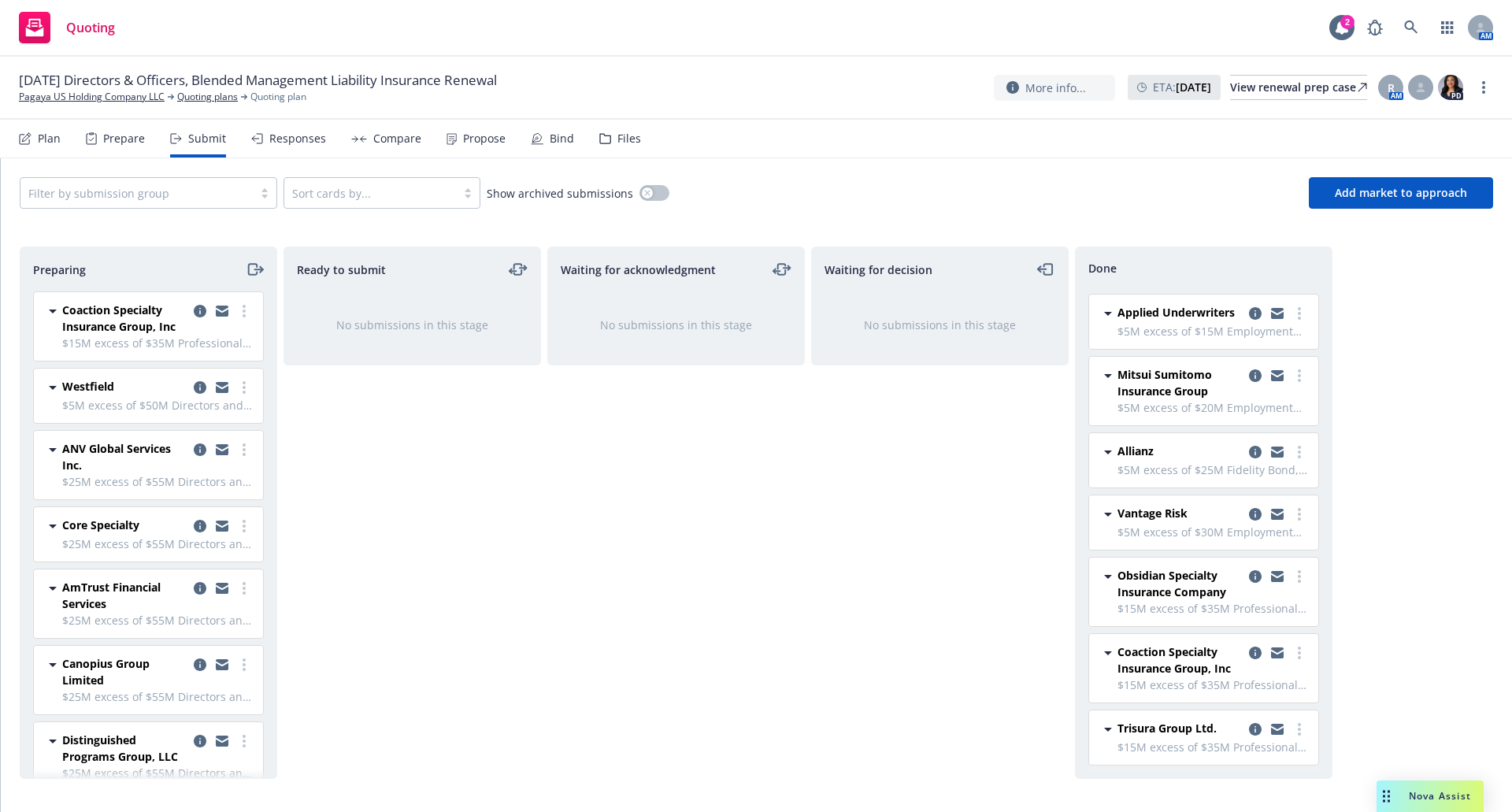
scroll to position [397, 0]
click at [243, 389] on icon "more" at bounding box center [244, 387] width 3 height 13
click at [169, 513] on span "Add accepted decision" at bounding box center [161, 514] width 157 height 15
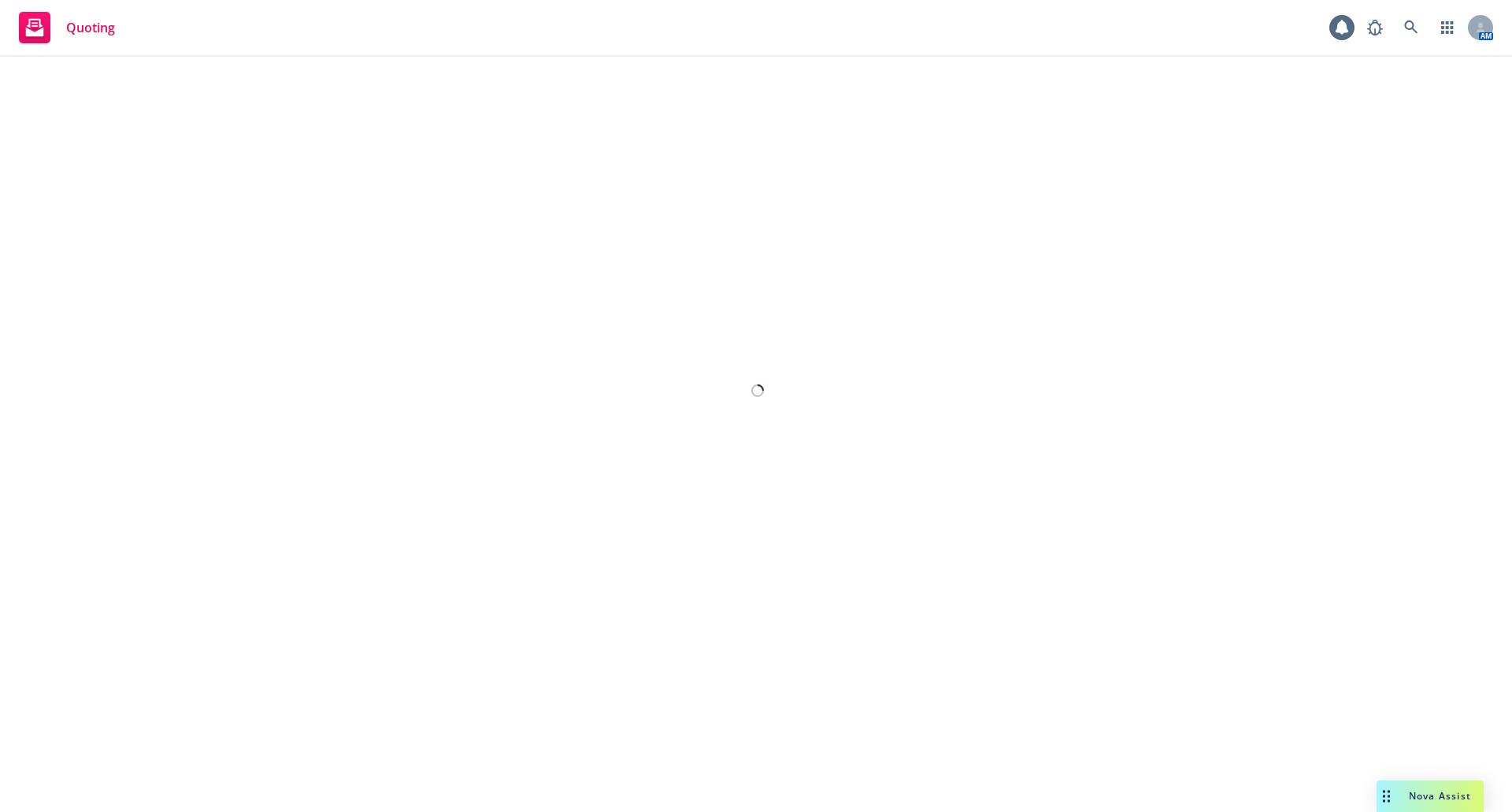
select select "12"
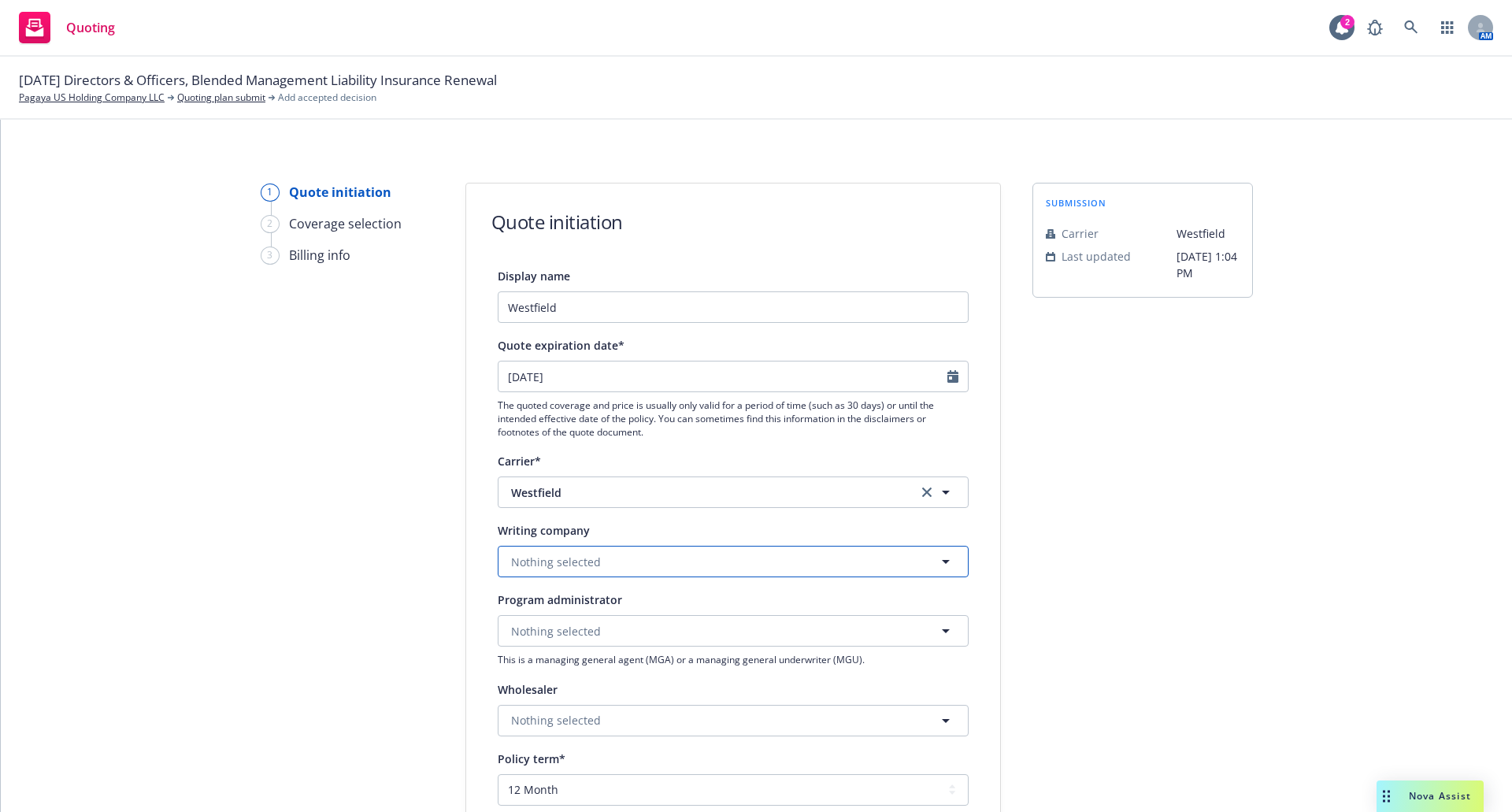
click at [539, 561] on span "Nothing selected" at bounding box center [555, 561] width 90 height 17
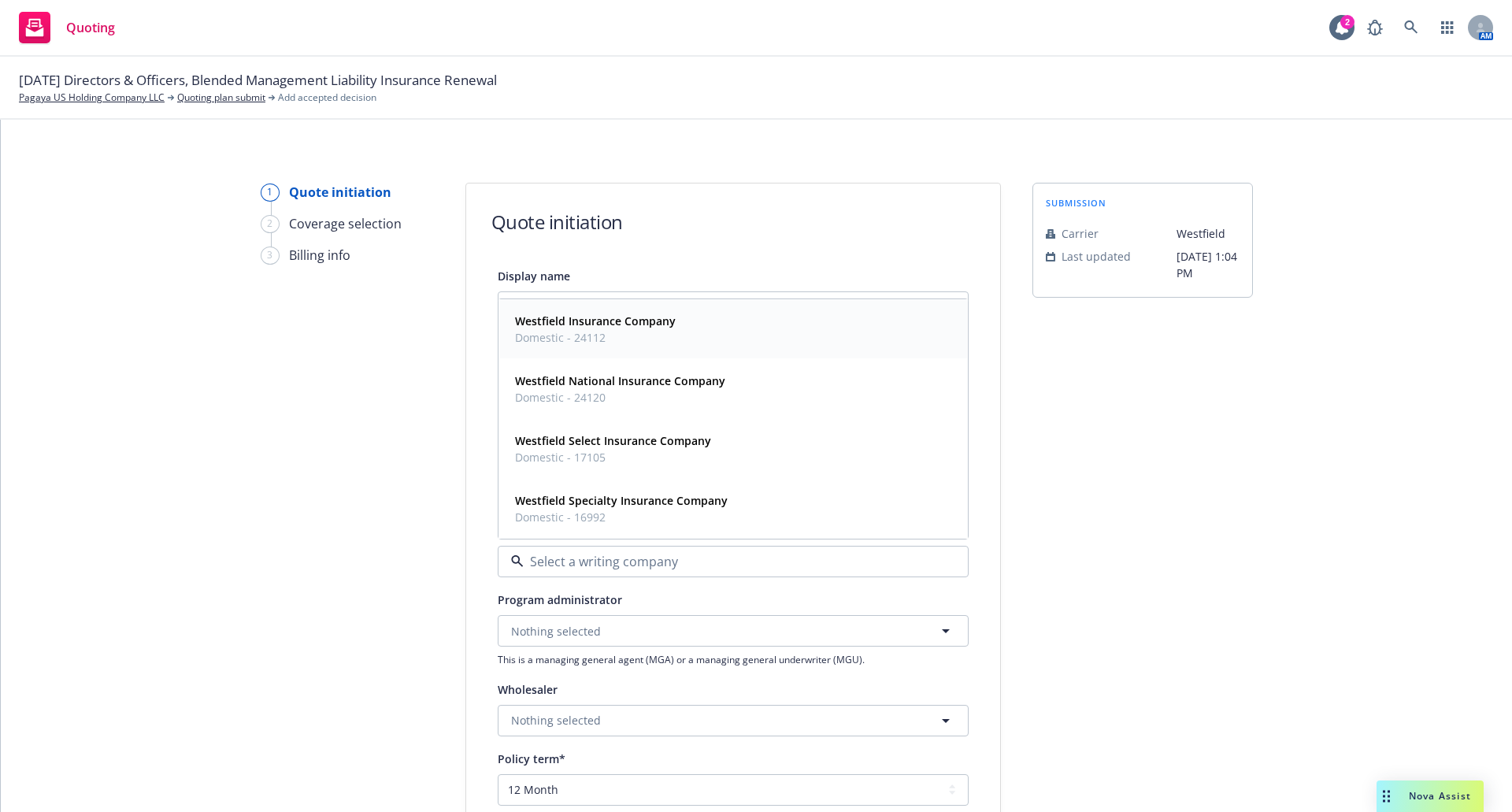
click at [549, 345] on span "Domestic - 24112" at bounding box center [595, 337] width 161 height 17
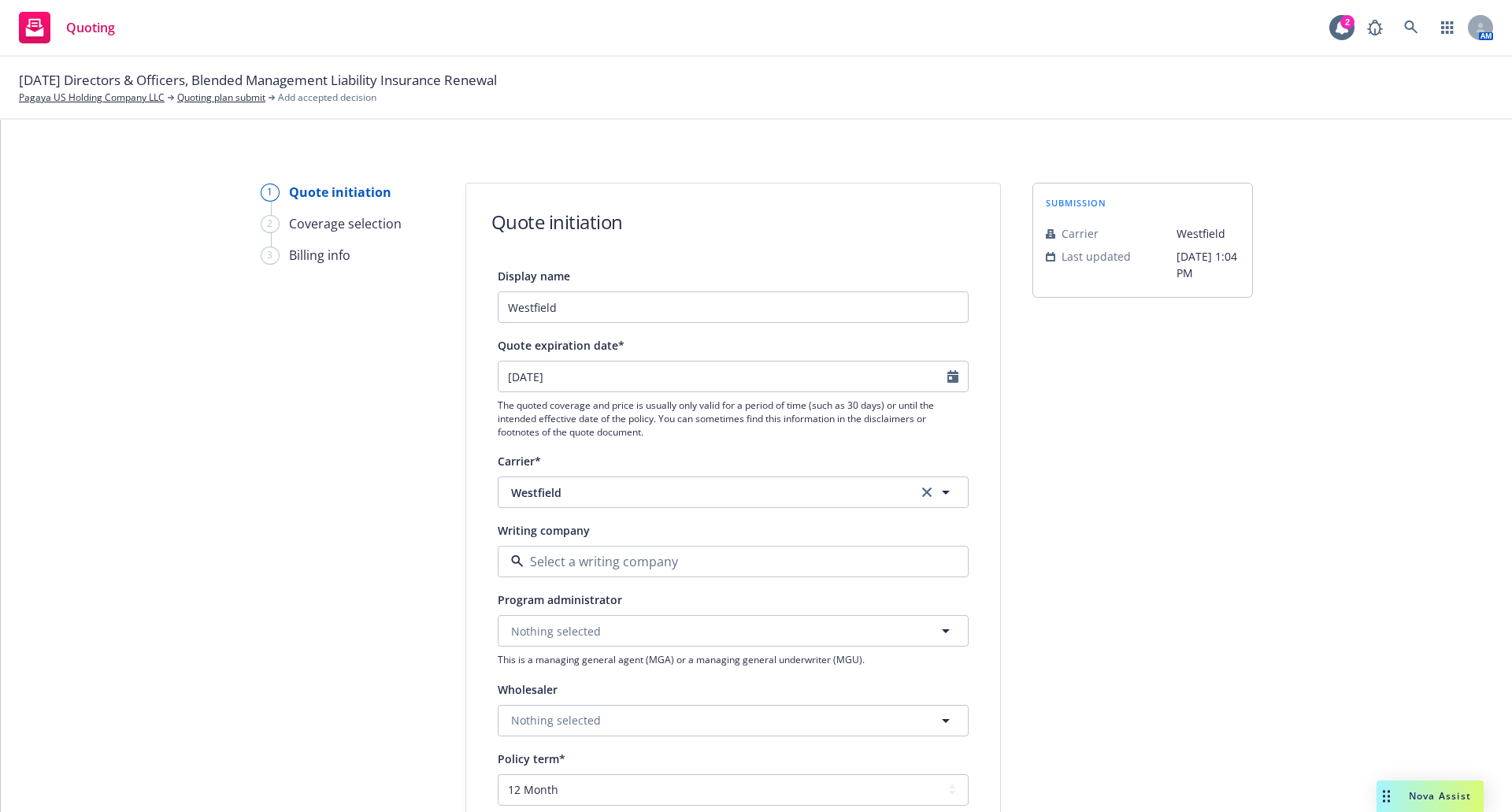
type textarea "x"
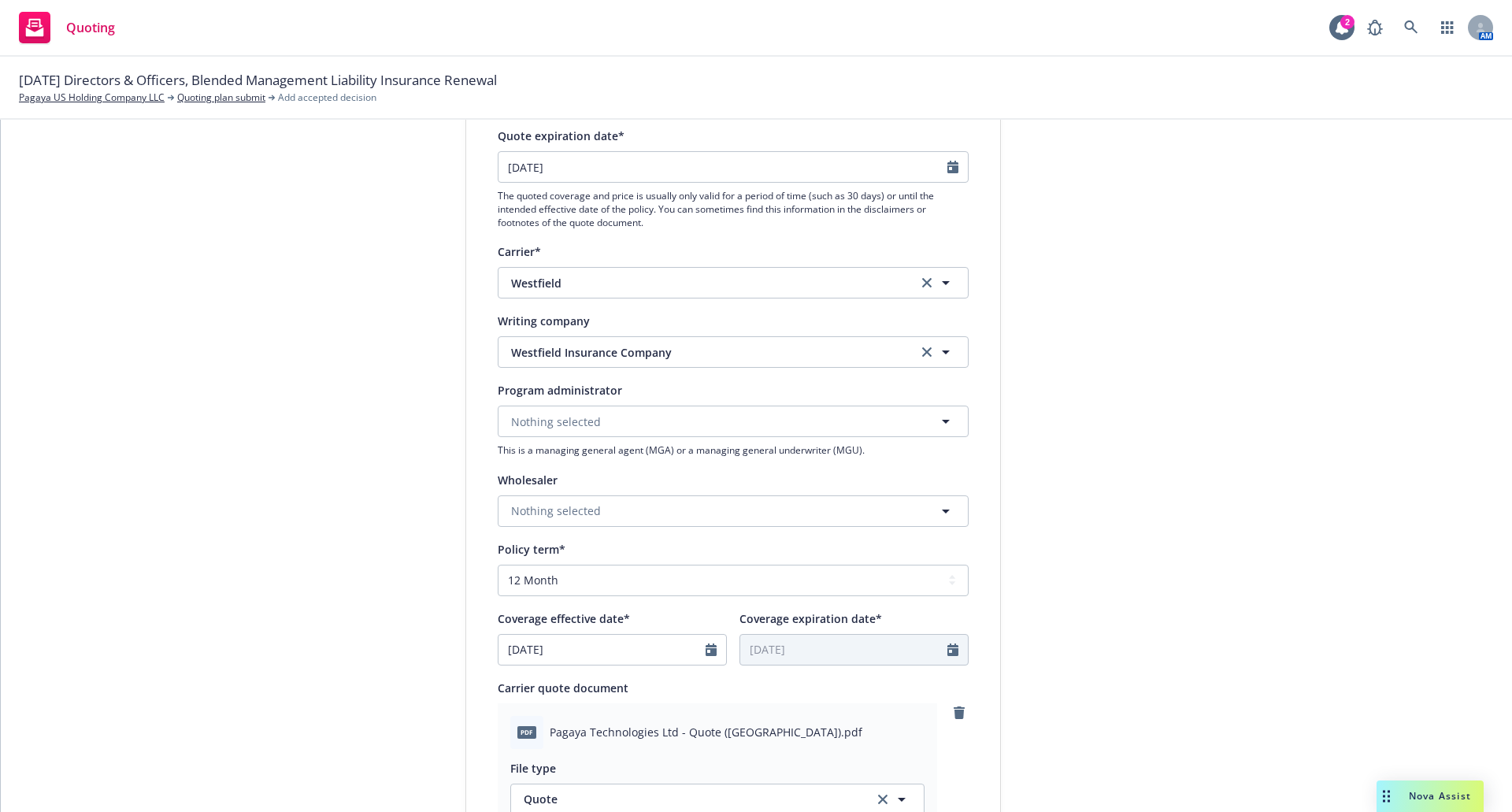
scroll to position [236, 0]
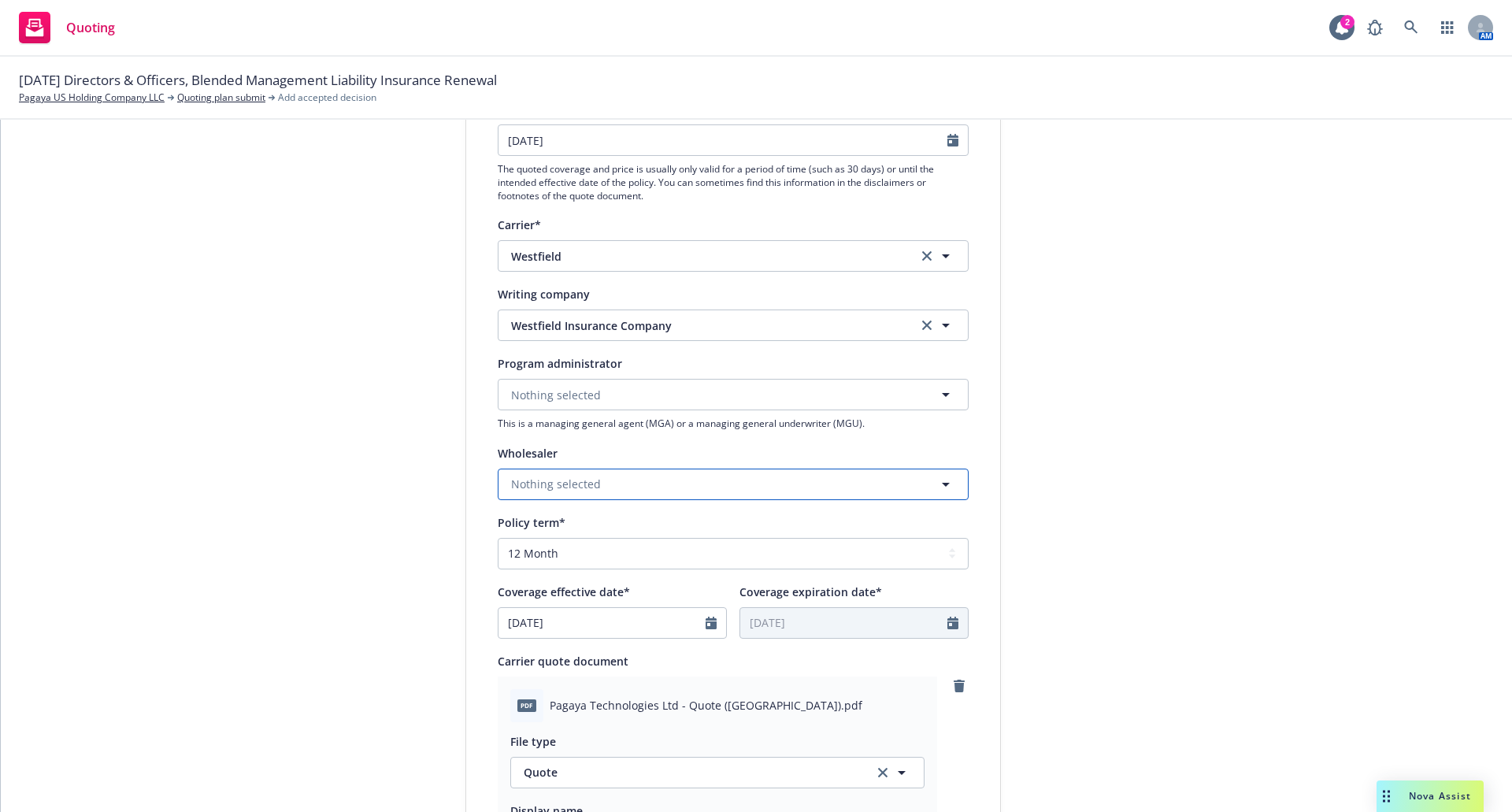
click at [536, 484] on span "Nothing selected" at bounding box center [555, 483] width 90 height 17
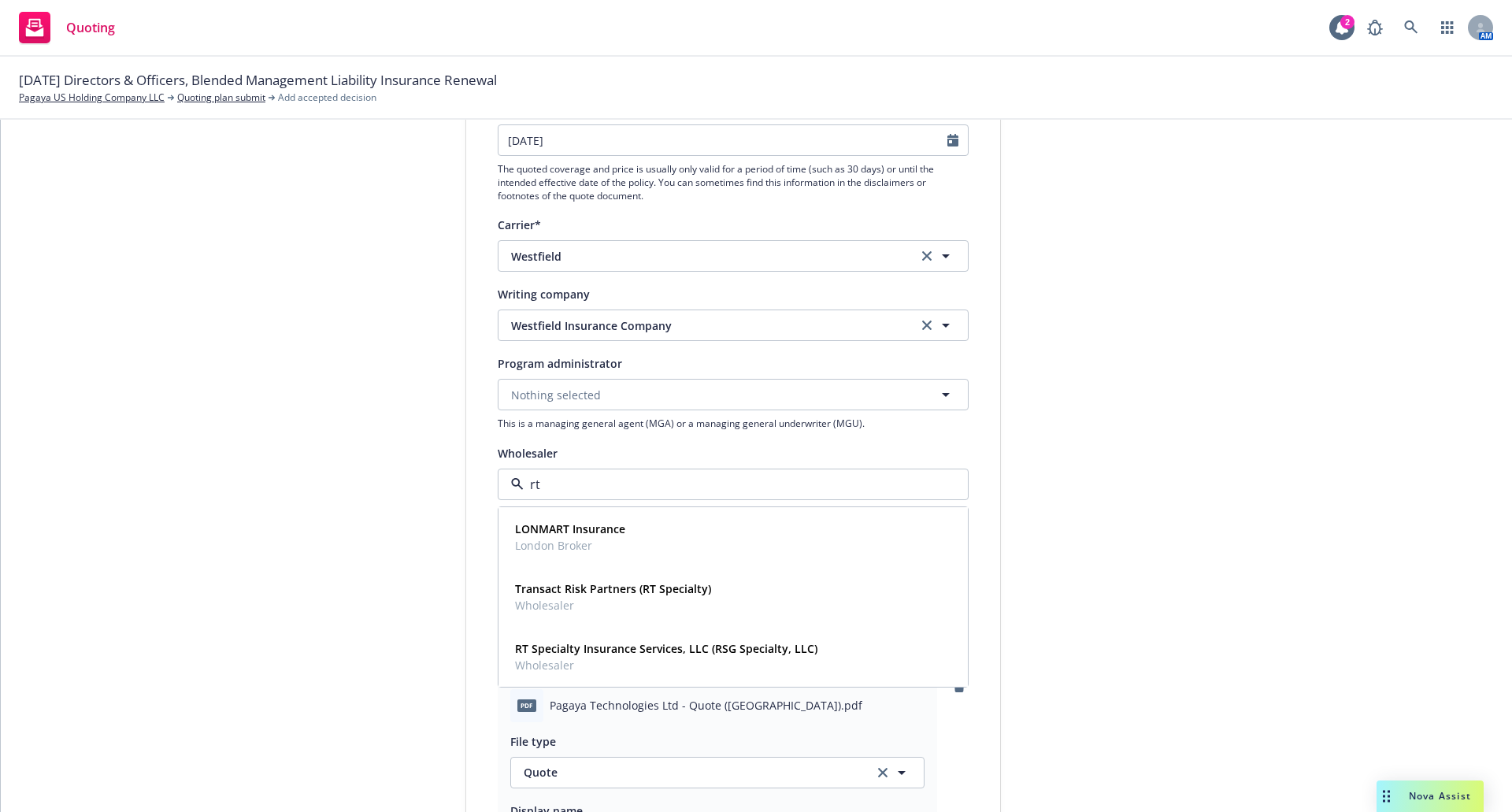
type input "rt s"
click at [558, 608] on span "Wholesaler" at bounding box center [666, 605] width 302 height 17
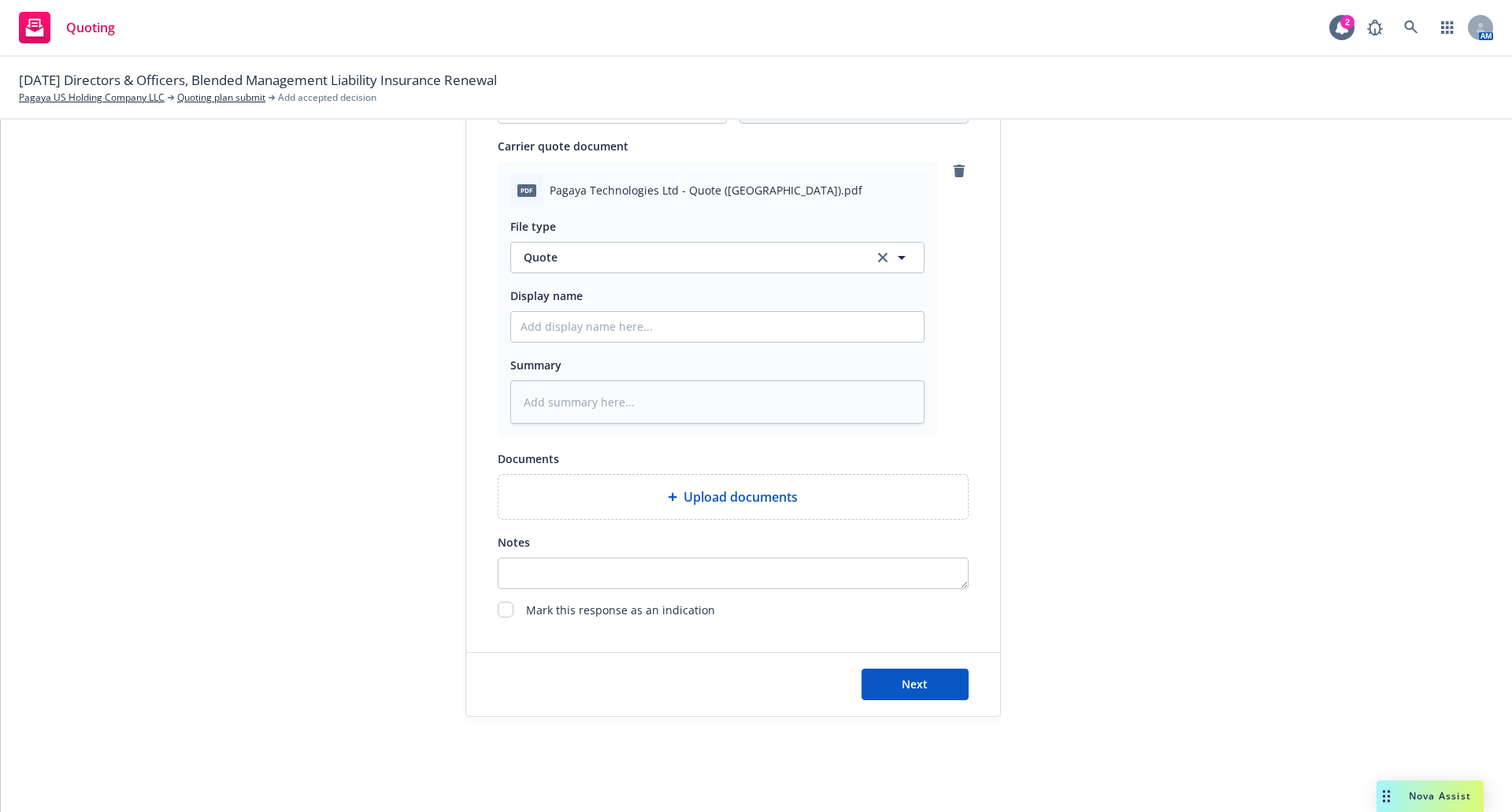
scroll to position [757, 0]
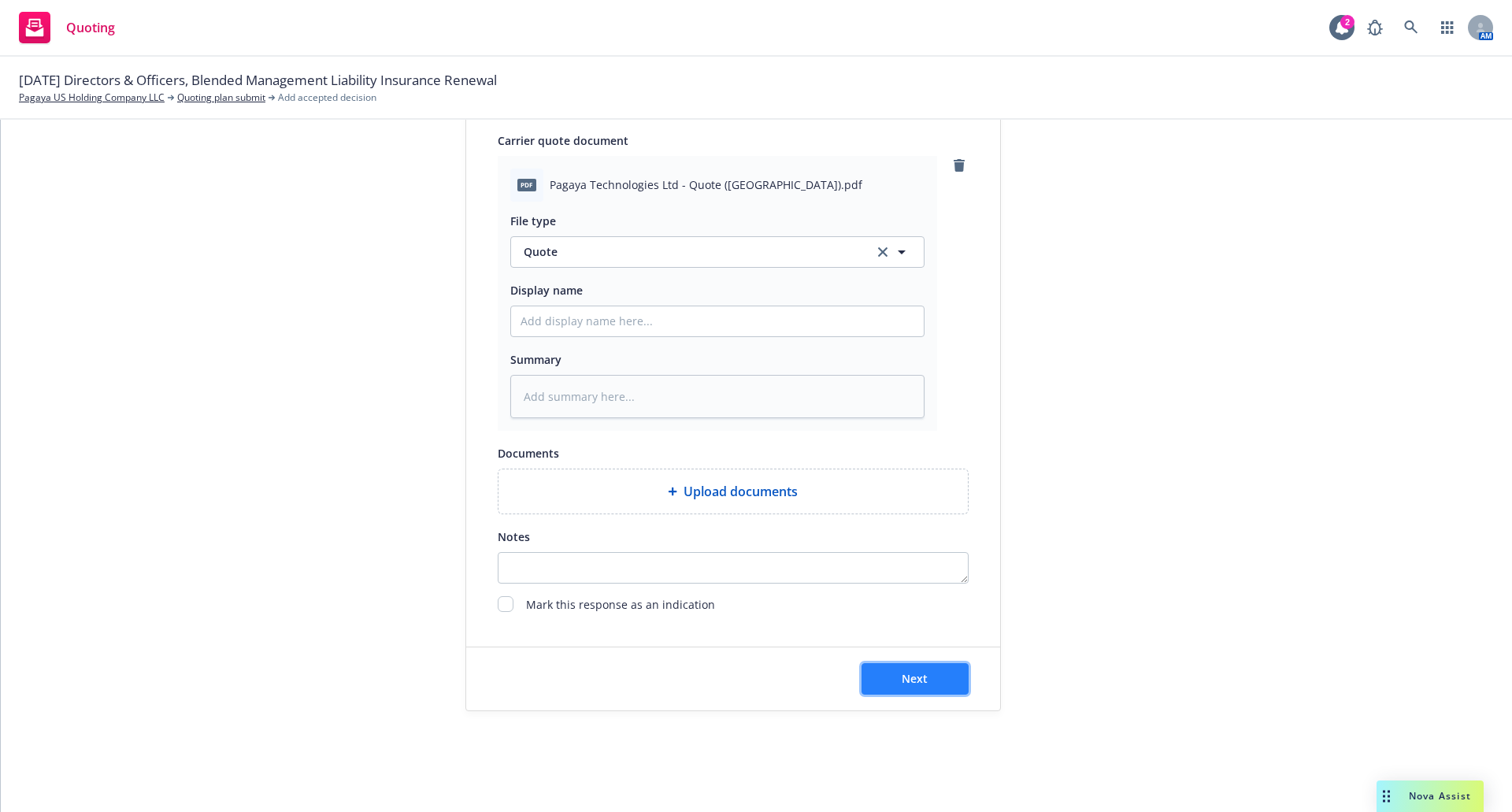
click at [876, 681] on button "Next" at bounding box center [915, 679] width 107 height 32
type textarea "x"
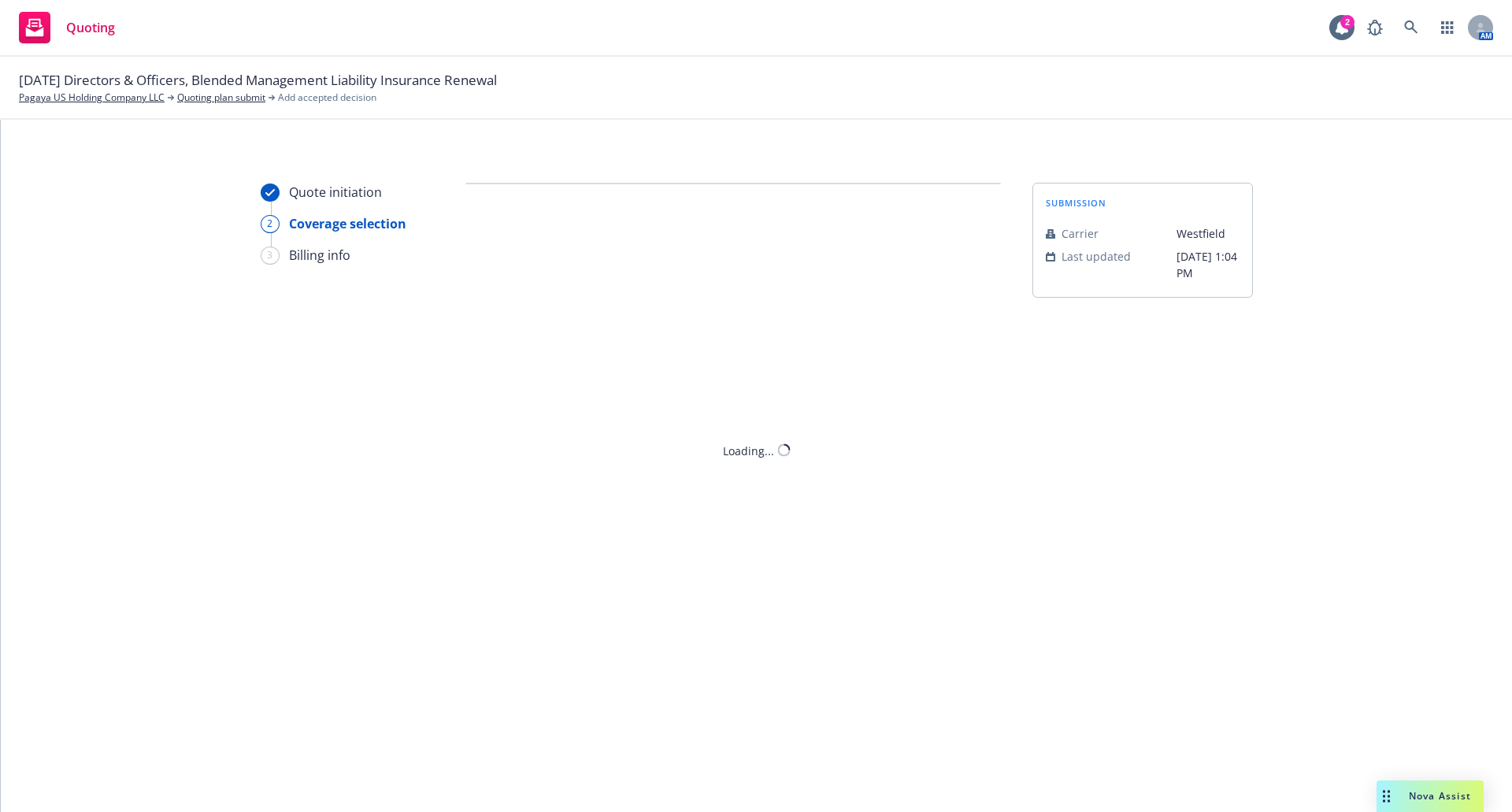
scroll to position [0, 0]
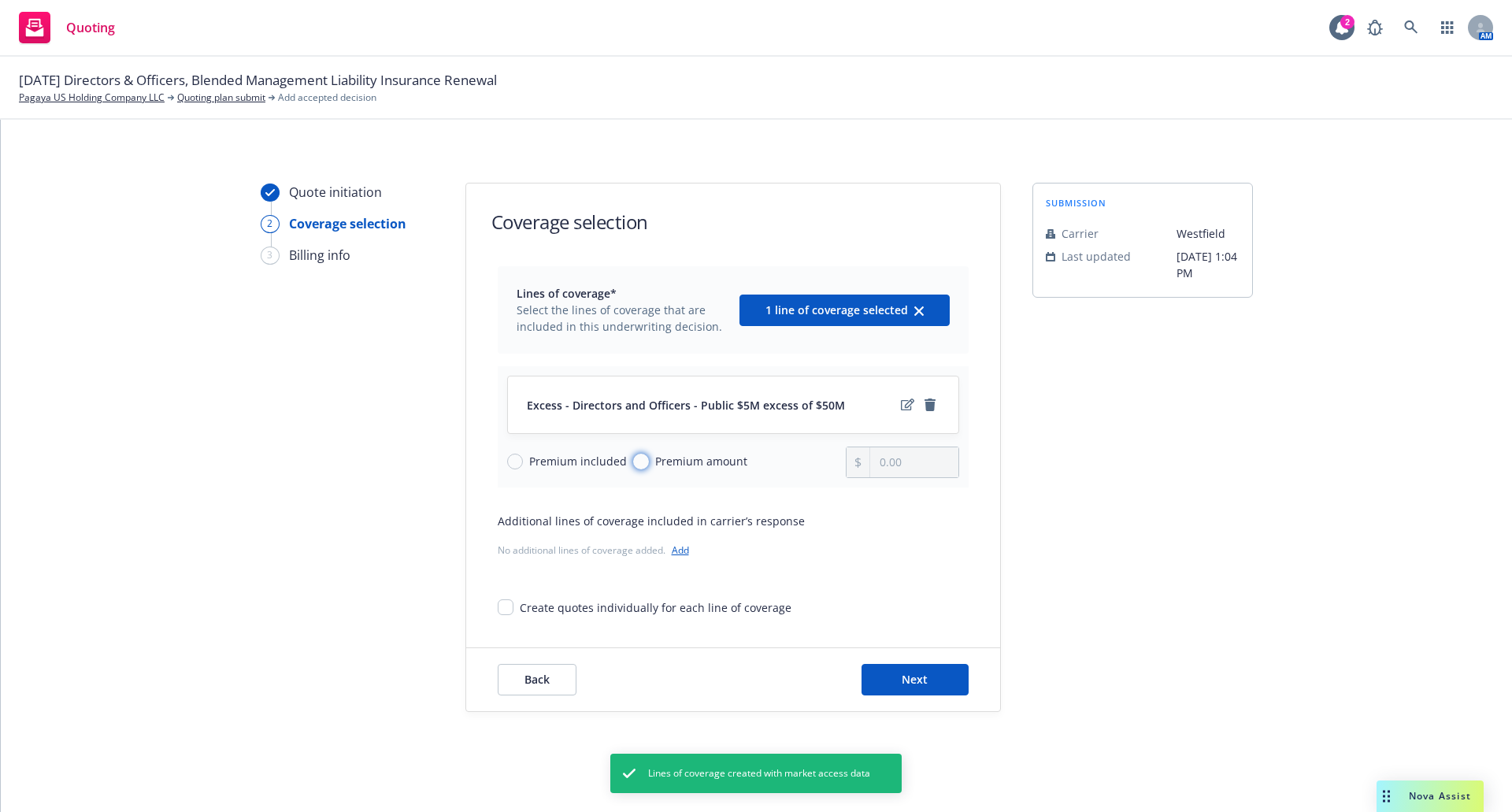
click at [633, 464] on input "Premium amount" at bounding box center [641, 461] width 16 height 16
radio input "true"
click at [895, 461] on input "0.00" at bounding box center [914, 462] width 87 height 30
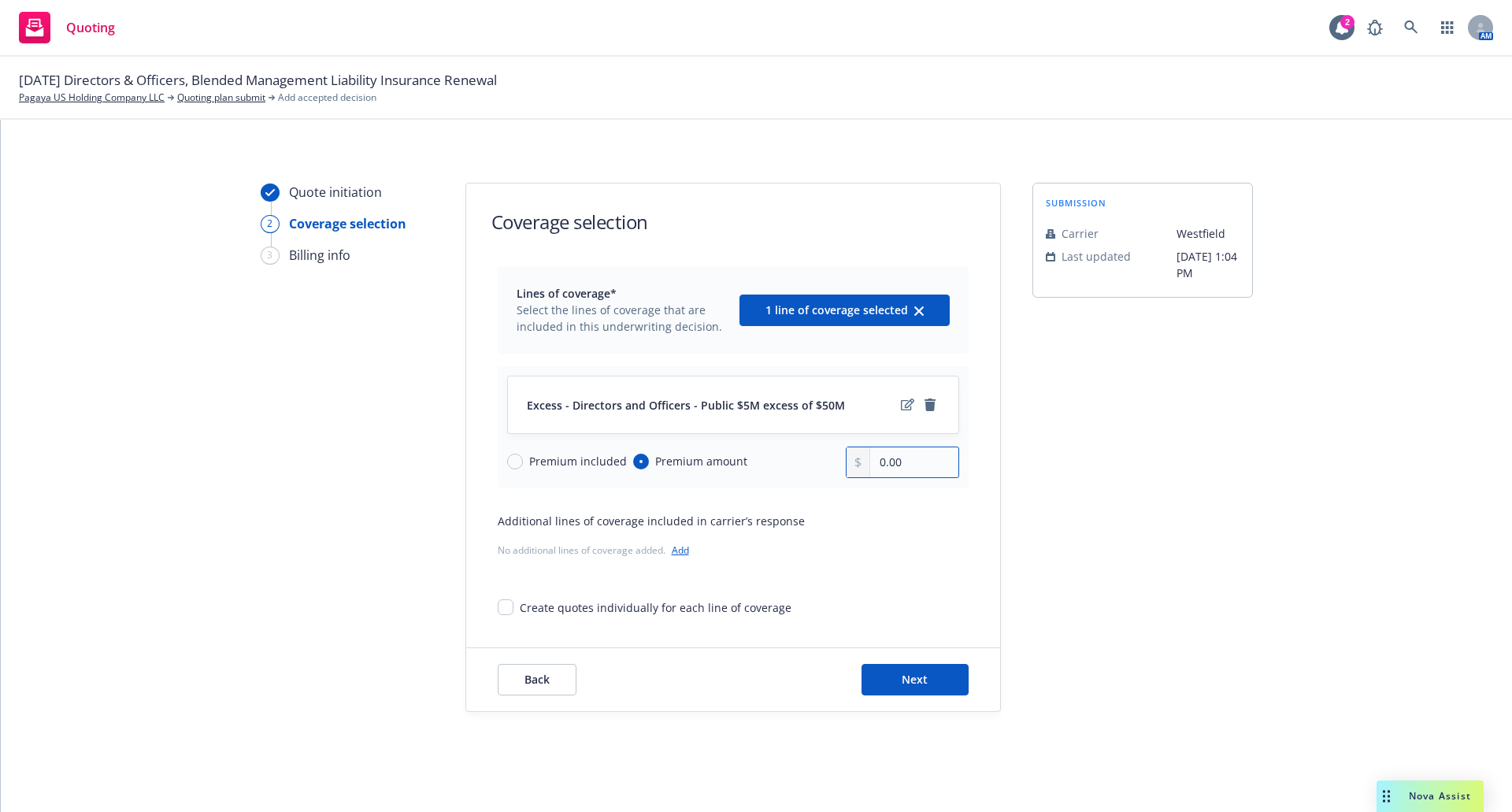
drag, startPoint x: 895, startPoint y: 461, endPoint x: 859, endPoint y: 461, distance: 36.0
click at [859, 461] on div "0.00" at bounding box center [902, 462] width 114 height 32
type input "40,000.00"
click at [868, 549] on div "No additional lines of coverage added. Add" at bounding box center [733, 549] width 471 height 17
click at [904, 672] on span "Next" at bounding box center [915, 679] width 26 height 15
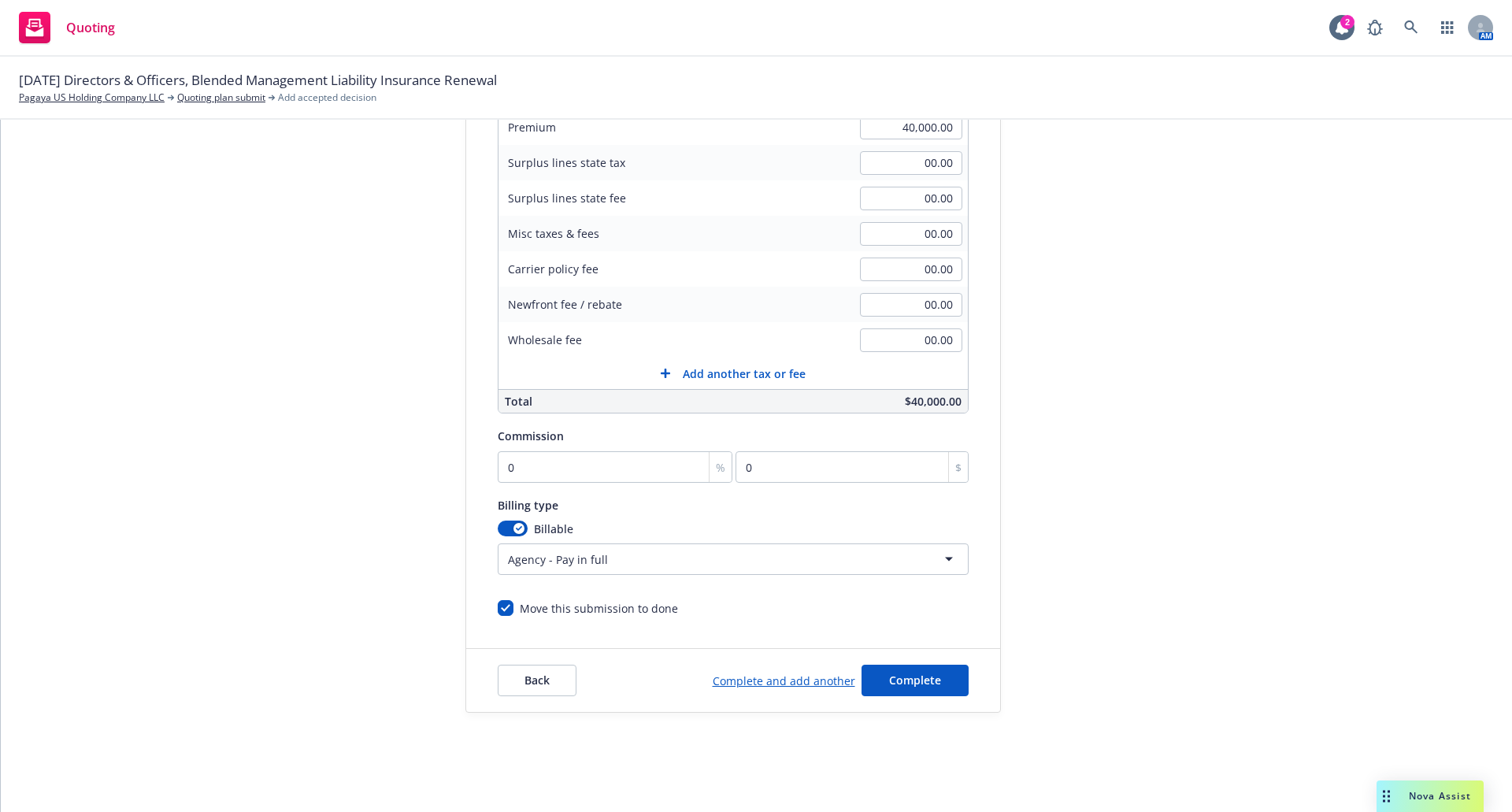
scroll to position [278, 0]
click at [516, 459] on input "0" at bounding box center [616, 465] width 235 height 32
type input "1"
type input "400"
type input "12"
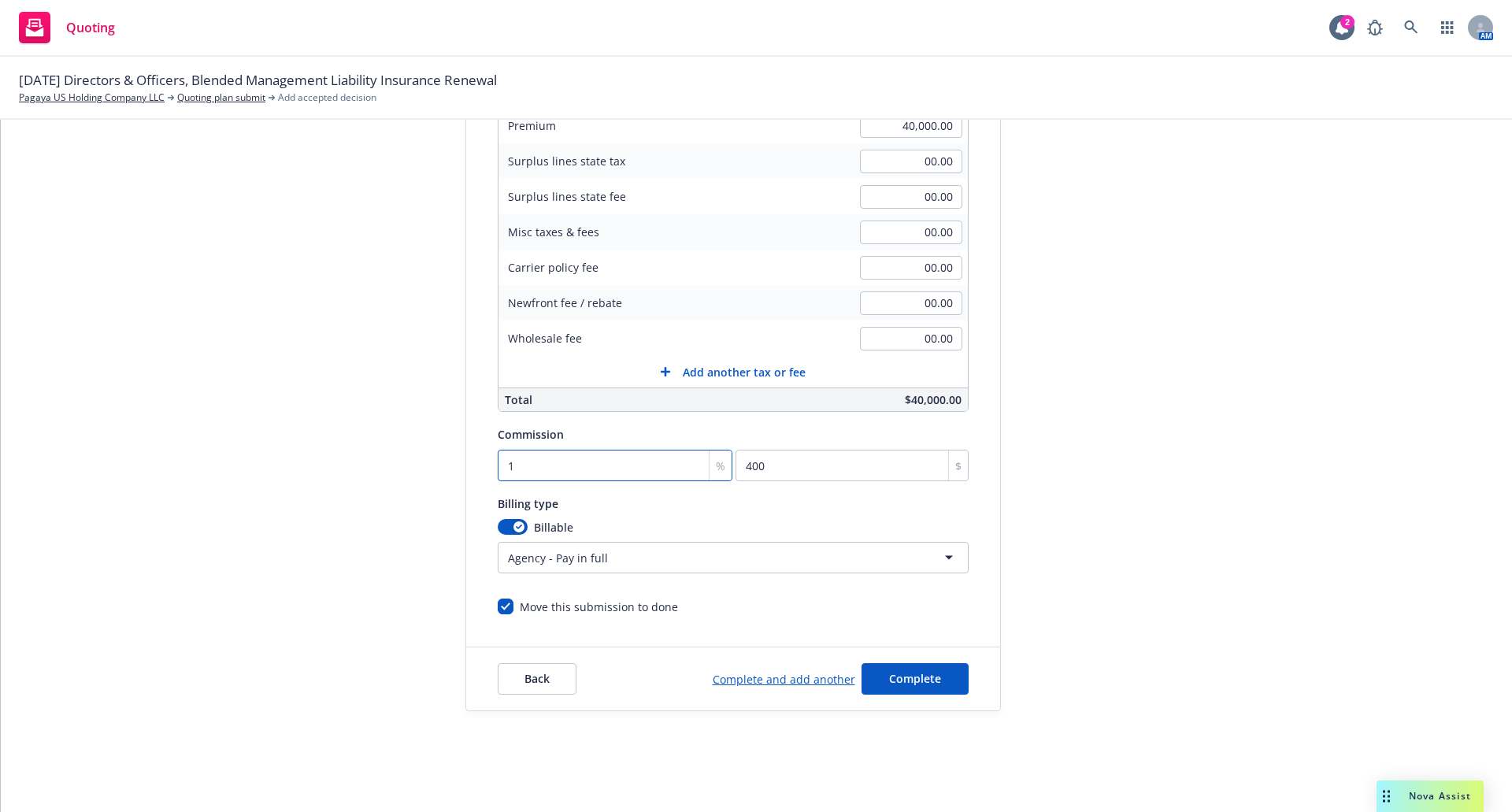
type input "4800"
type input "12"
click at [913, 669] on button "Complete" at bounding box center [915, 679] width 107 height 32
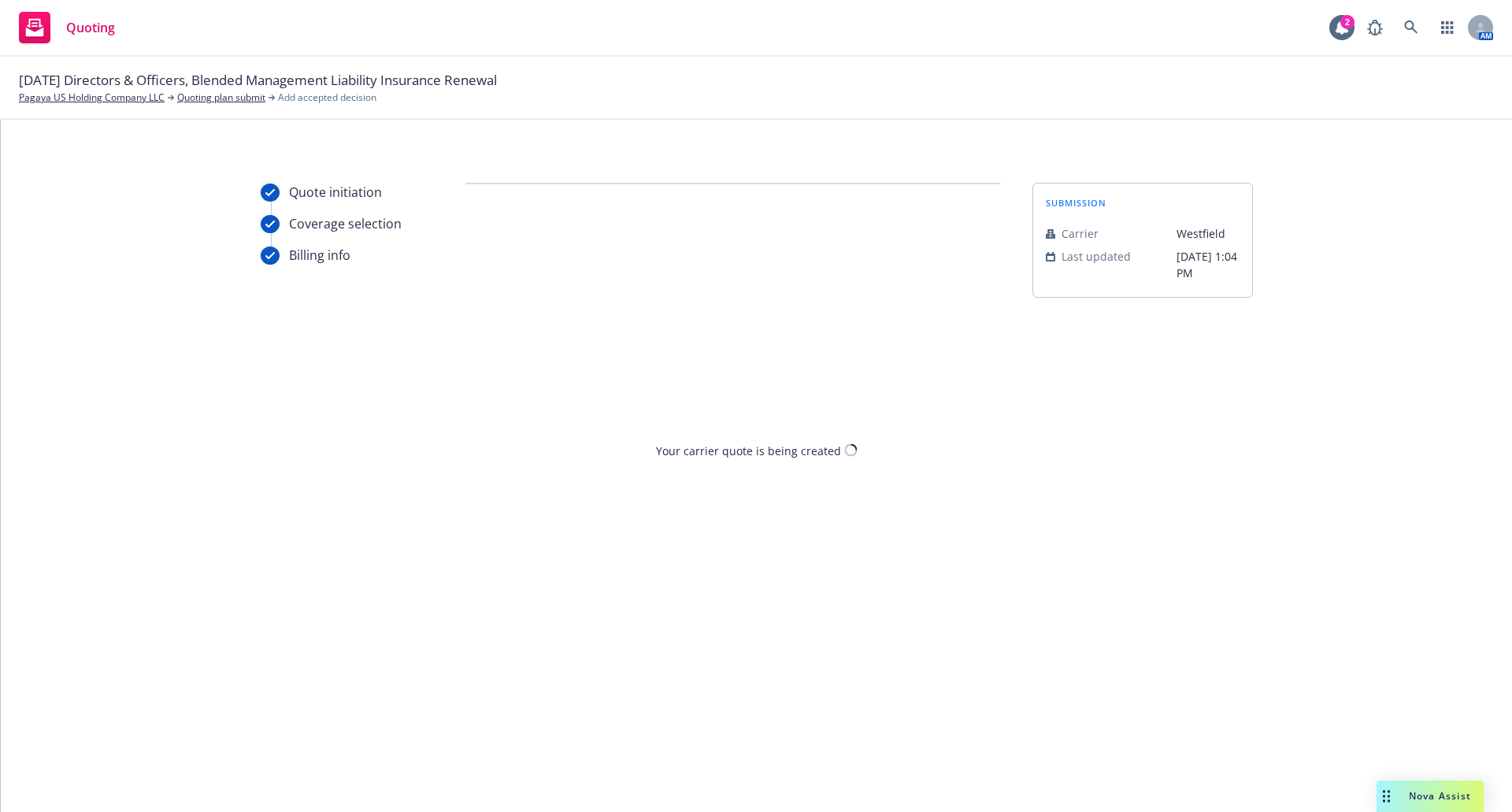
scroll to position [0, 0]
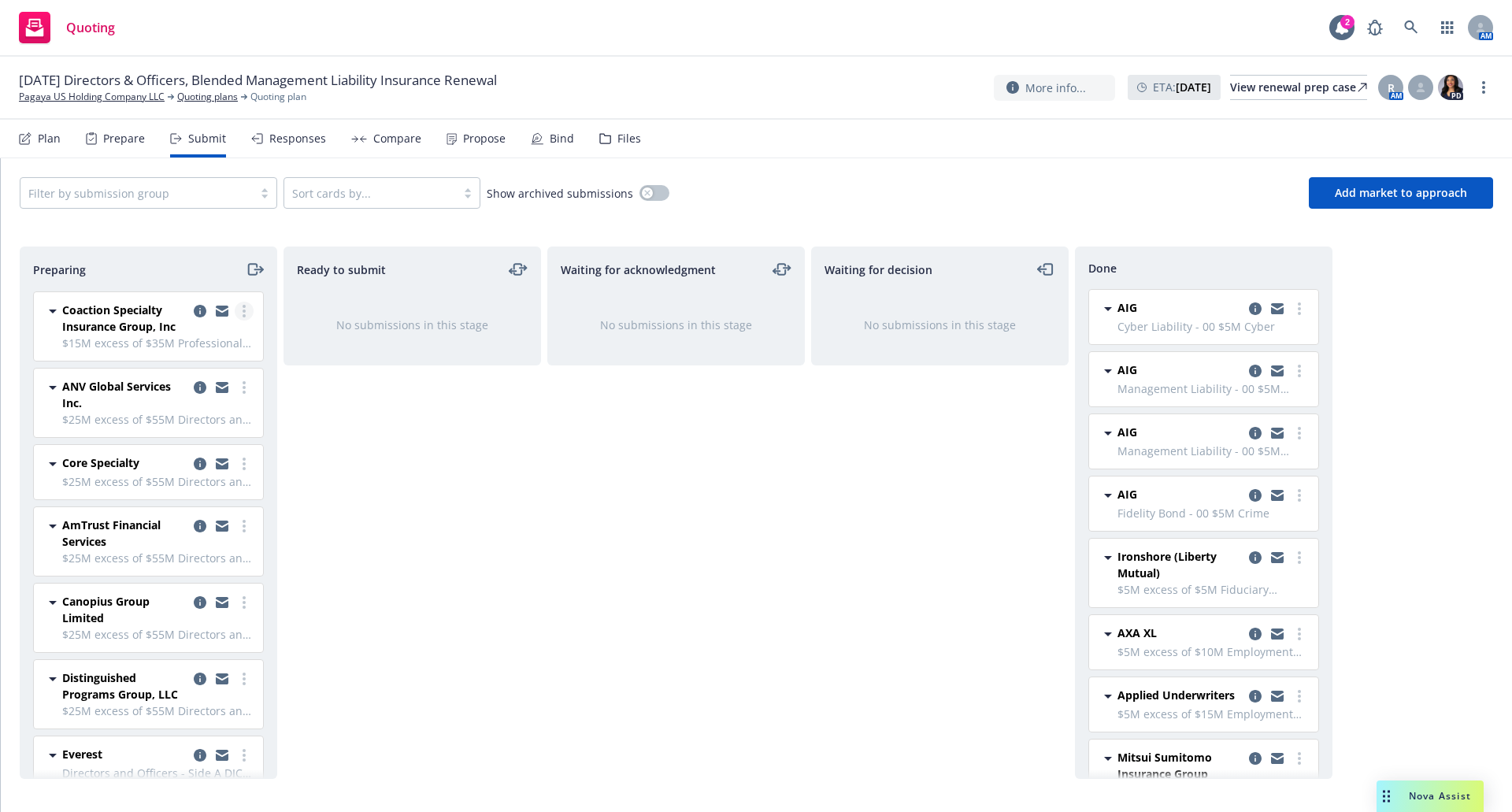
click at [243, 311] on circle "more" at bounding box center [244, 310] width 3 height 3
click at [131, 306] on span "Coaction Specialty Insurance Group, Inc" at bounding box center [125, 317] width 126 height 33
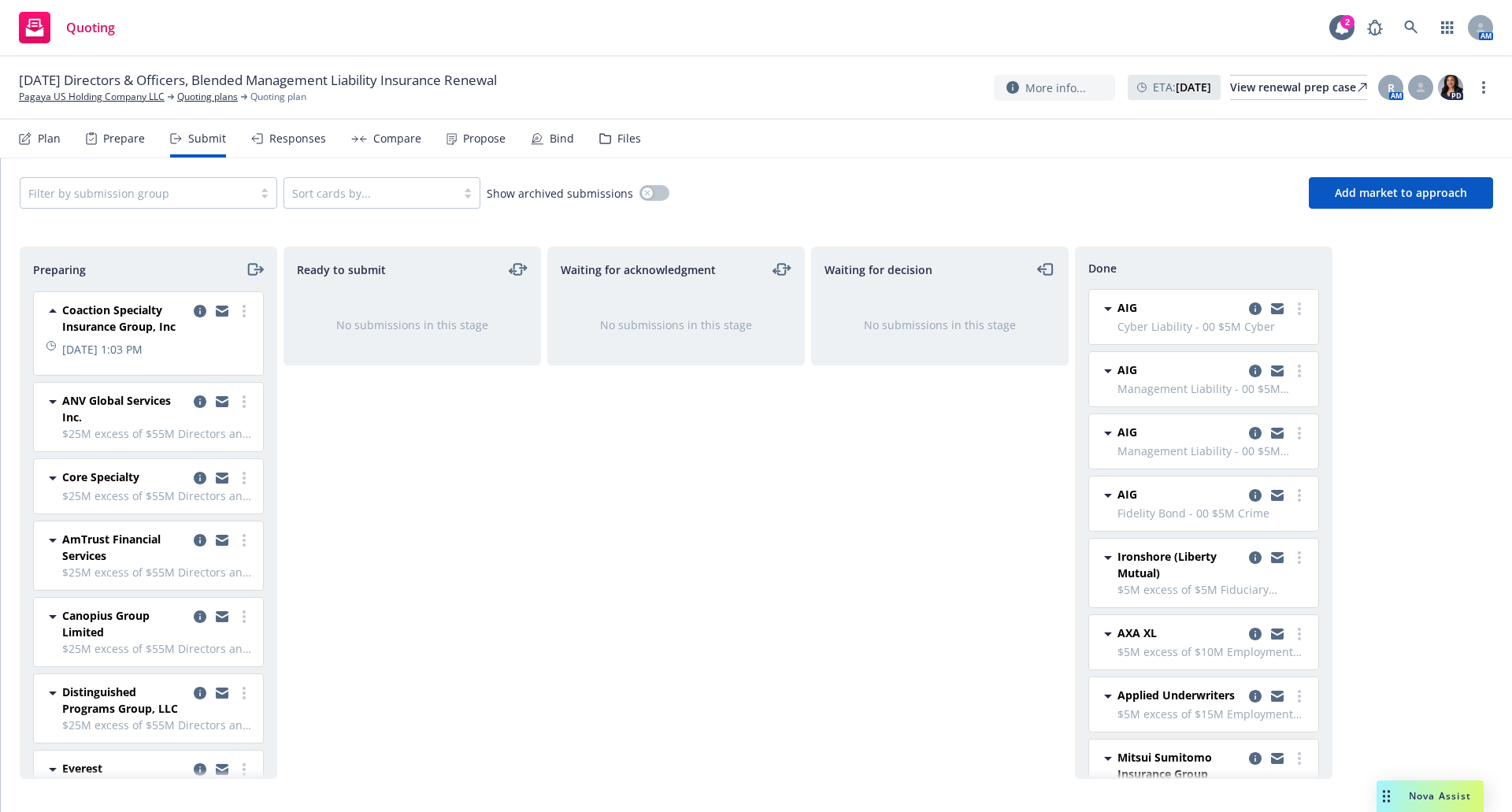
click at [118, 425] on span "ANV Global Services Inc." at bounding box center [125, 408] width 126 height 33
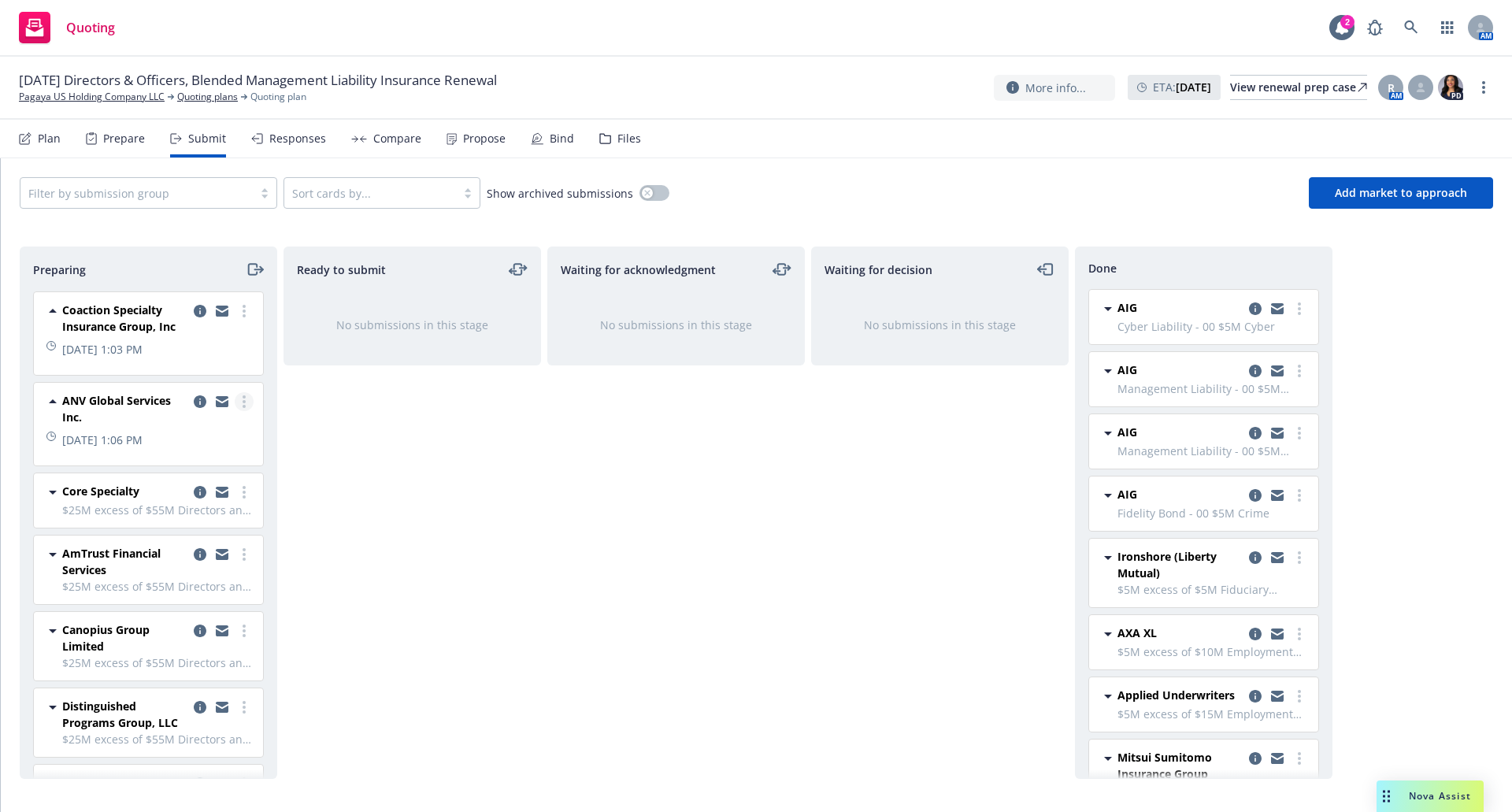
click at [235, 411] on link "more" at bounding box center [244, 401] width 19 height 19
click at [174, 559] on span "Add accepted decision" at bounding box center [161, 560] width 157 height 15
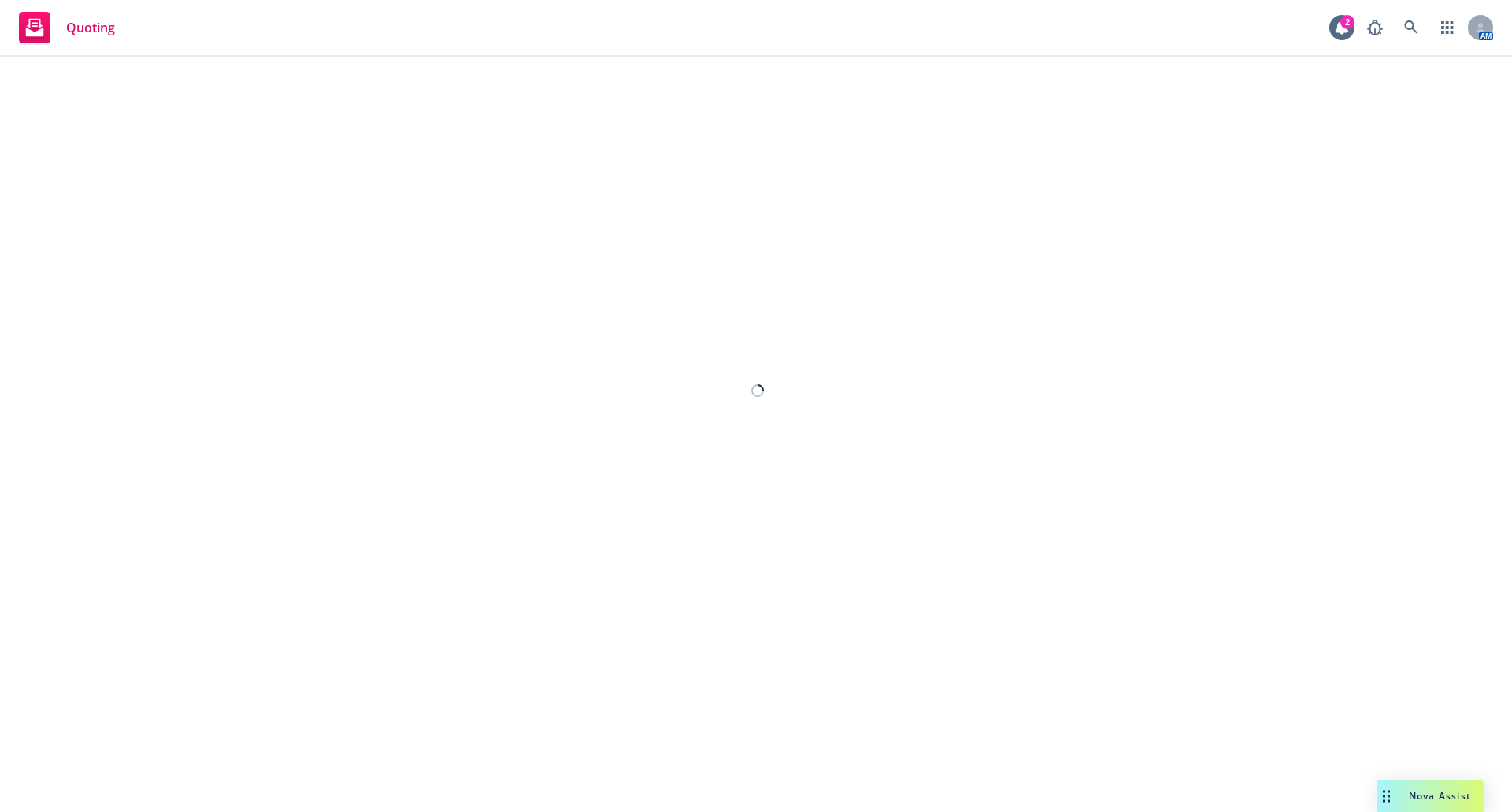
select select "12"
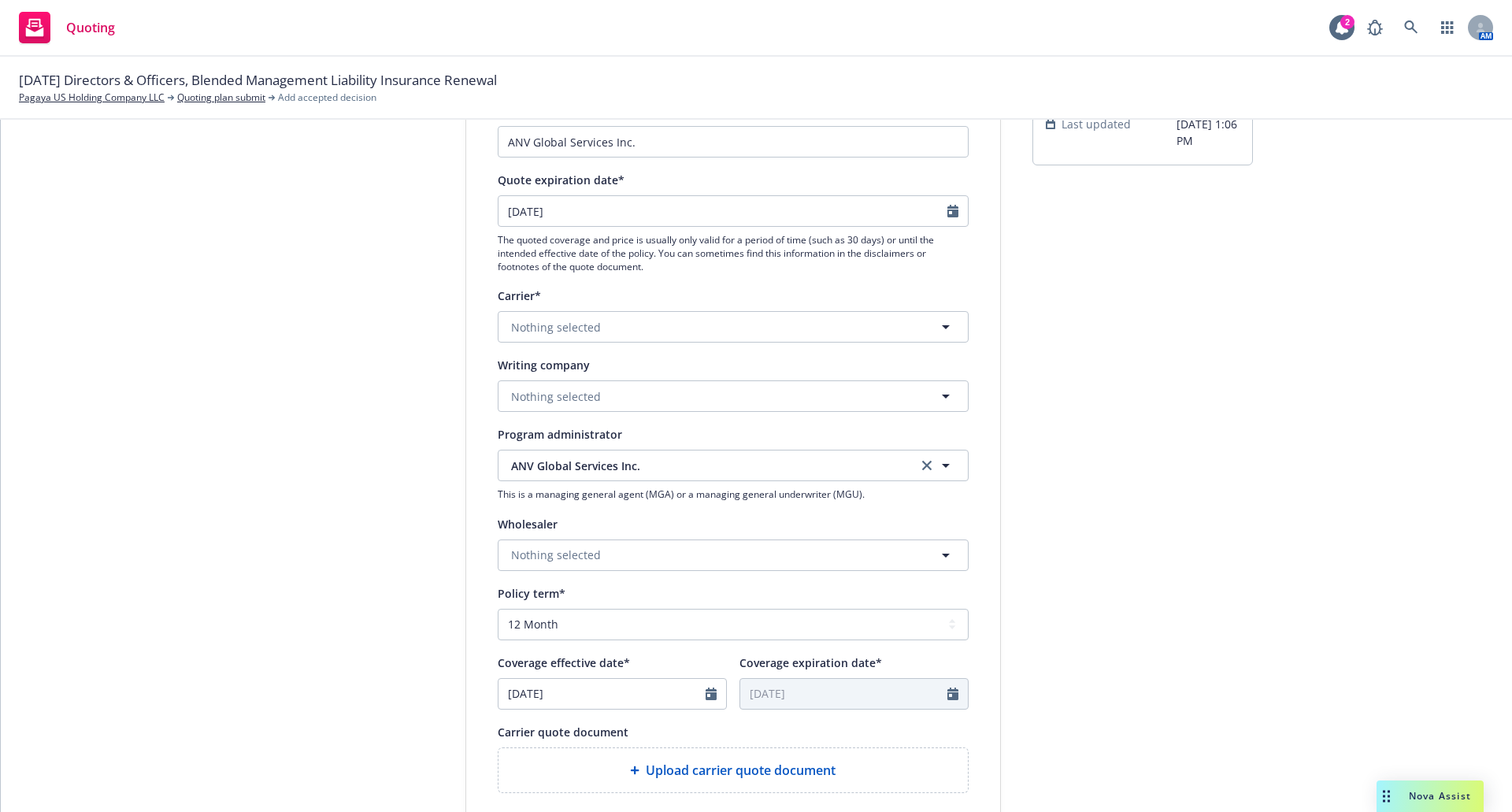
scroll to position [289, 0]
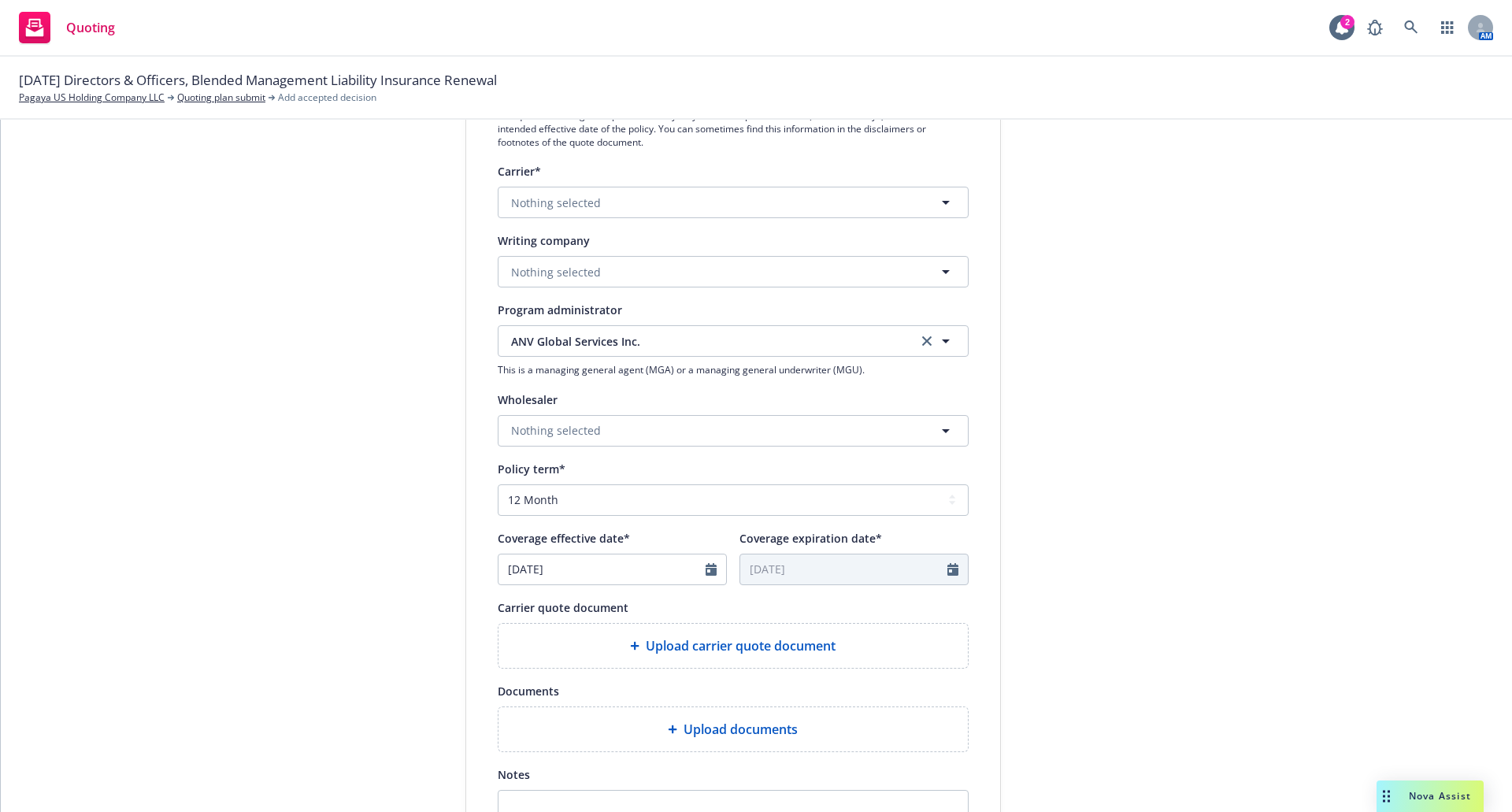
type textarea "x"
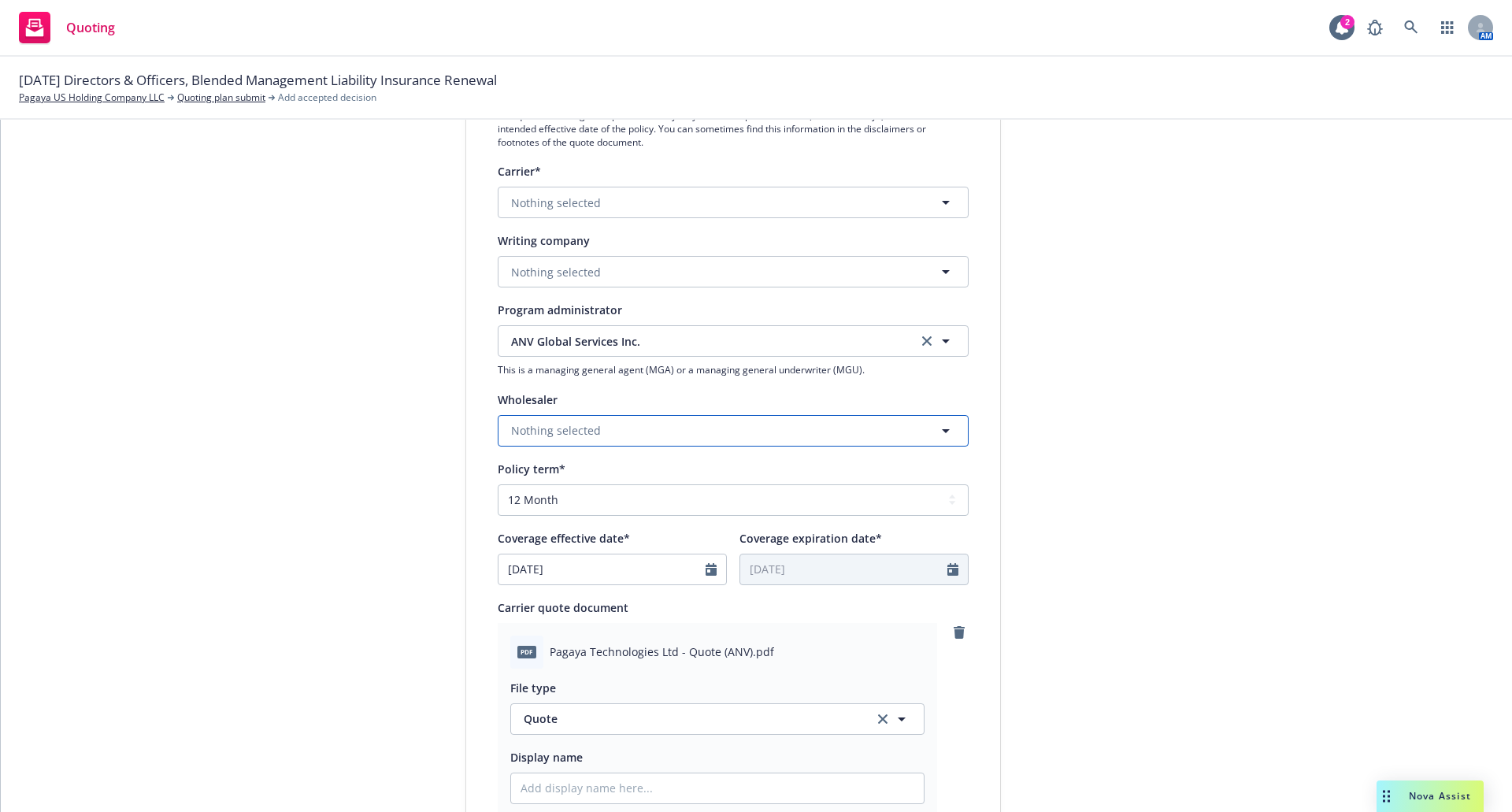
click at [580, 433] on span "Nothing selected" at bounding box center [555, 430] width 90 height 17
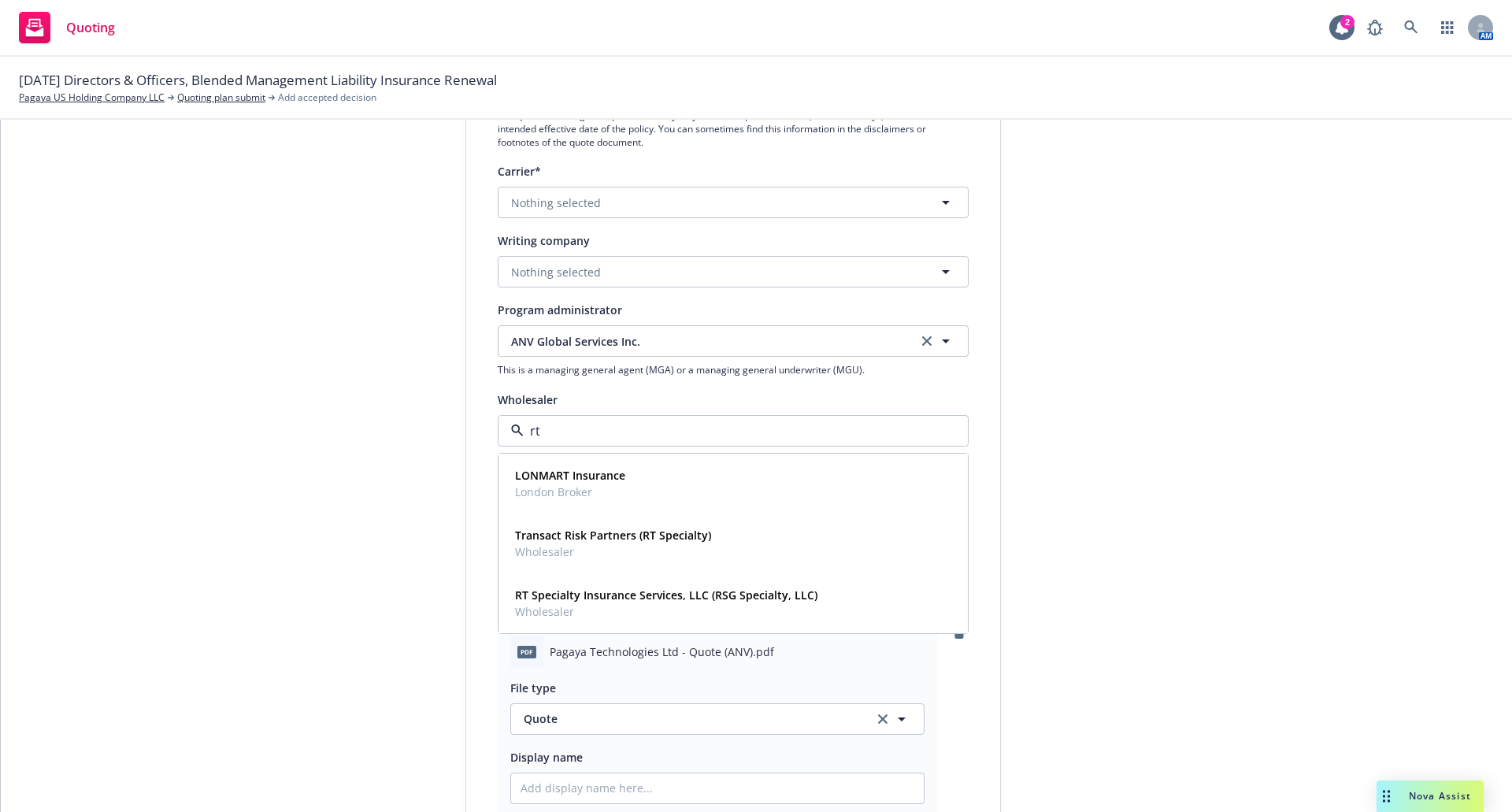
type input "rt s"
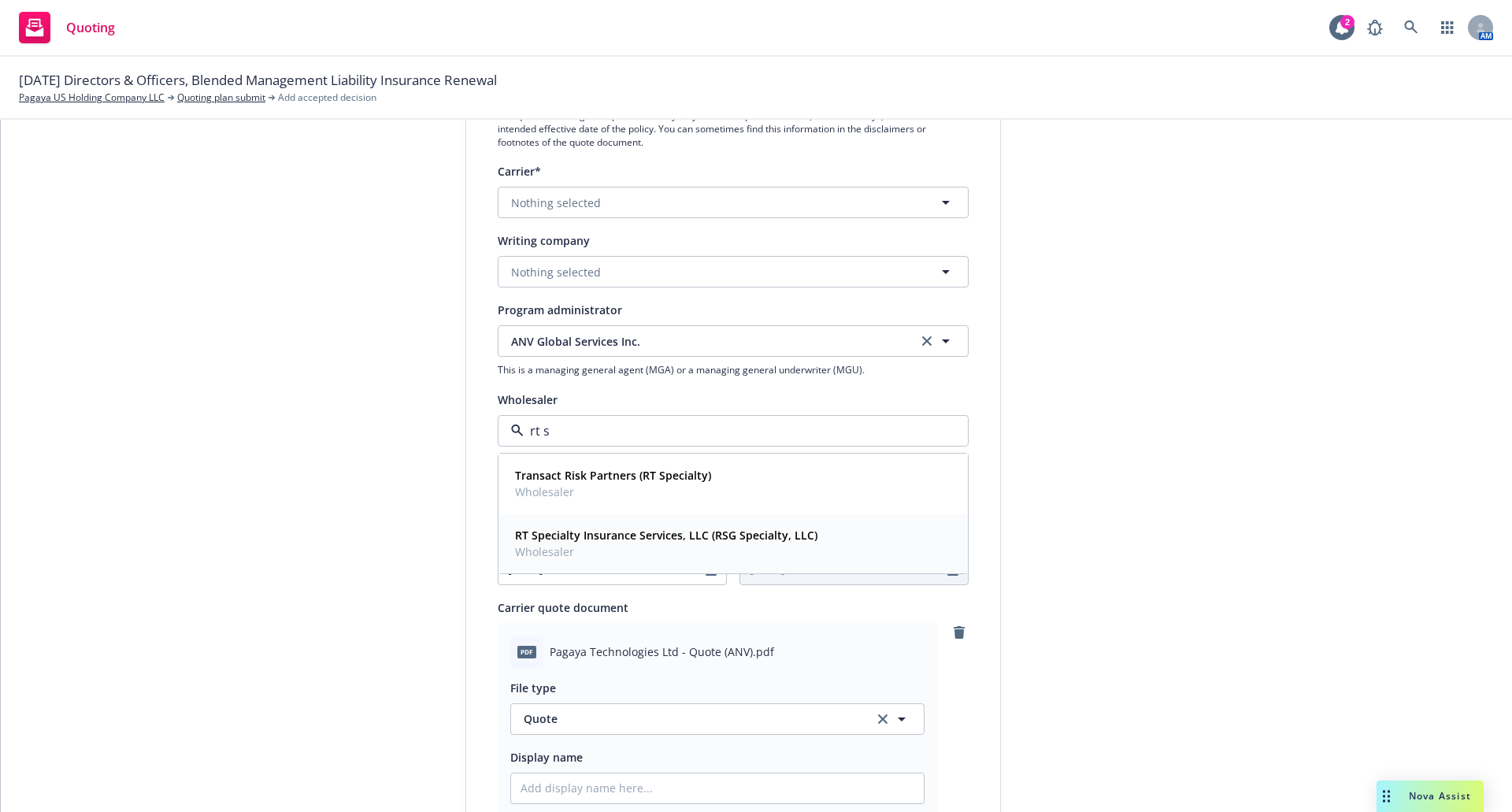
click at [583, 535] on strong "RT Specialty Insurance Services, LLC (RSG Specialty, LLC)" at bounding box center [666, 534] width 302 height 15
type textarea "x"
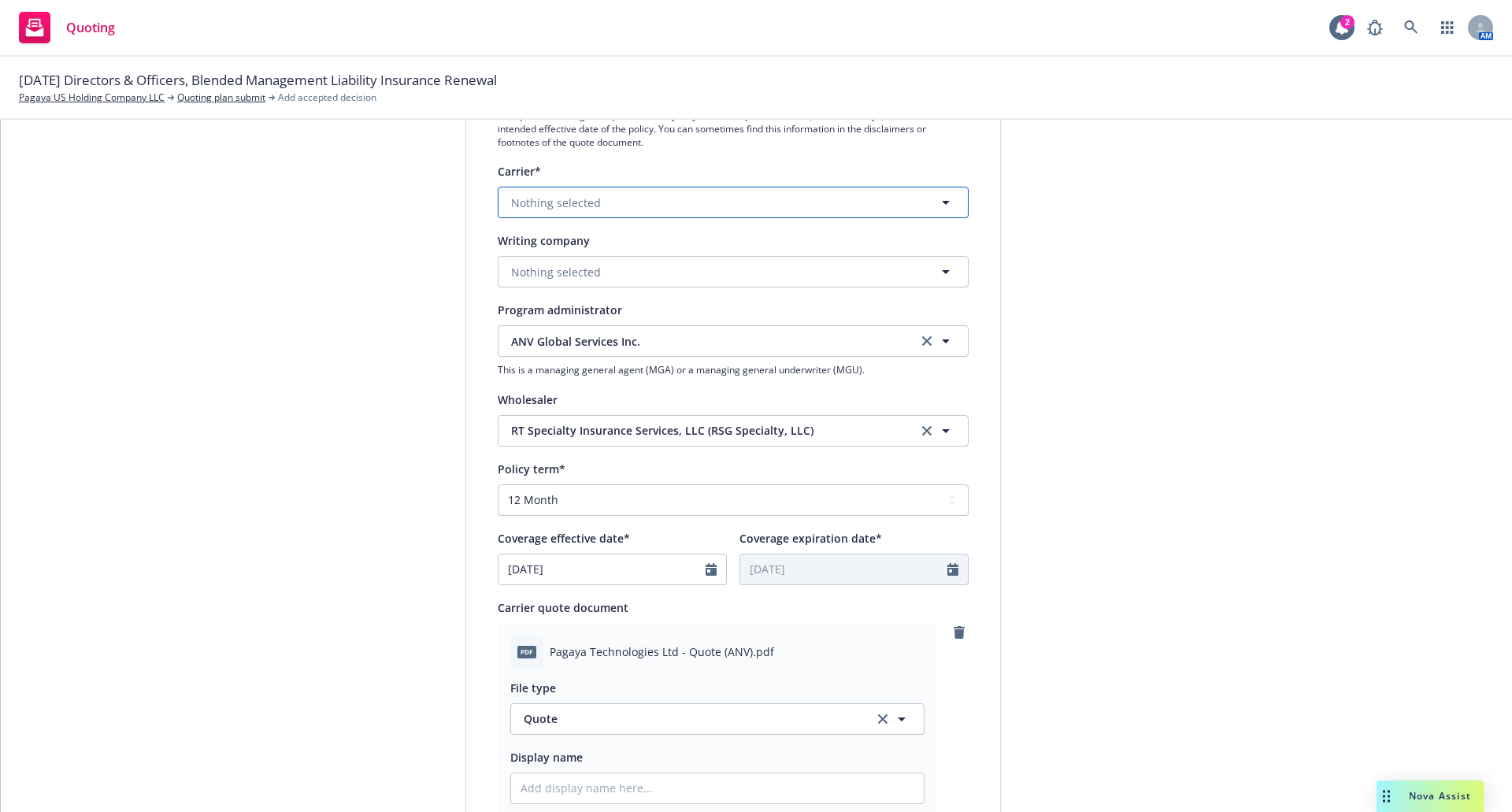
click at [544, 190] on button "Nothing selected" at bounding box center [733, 203] width 471 height 32
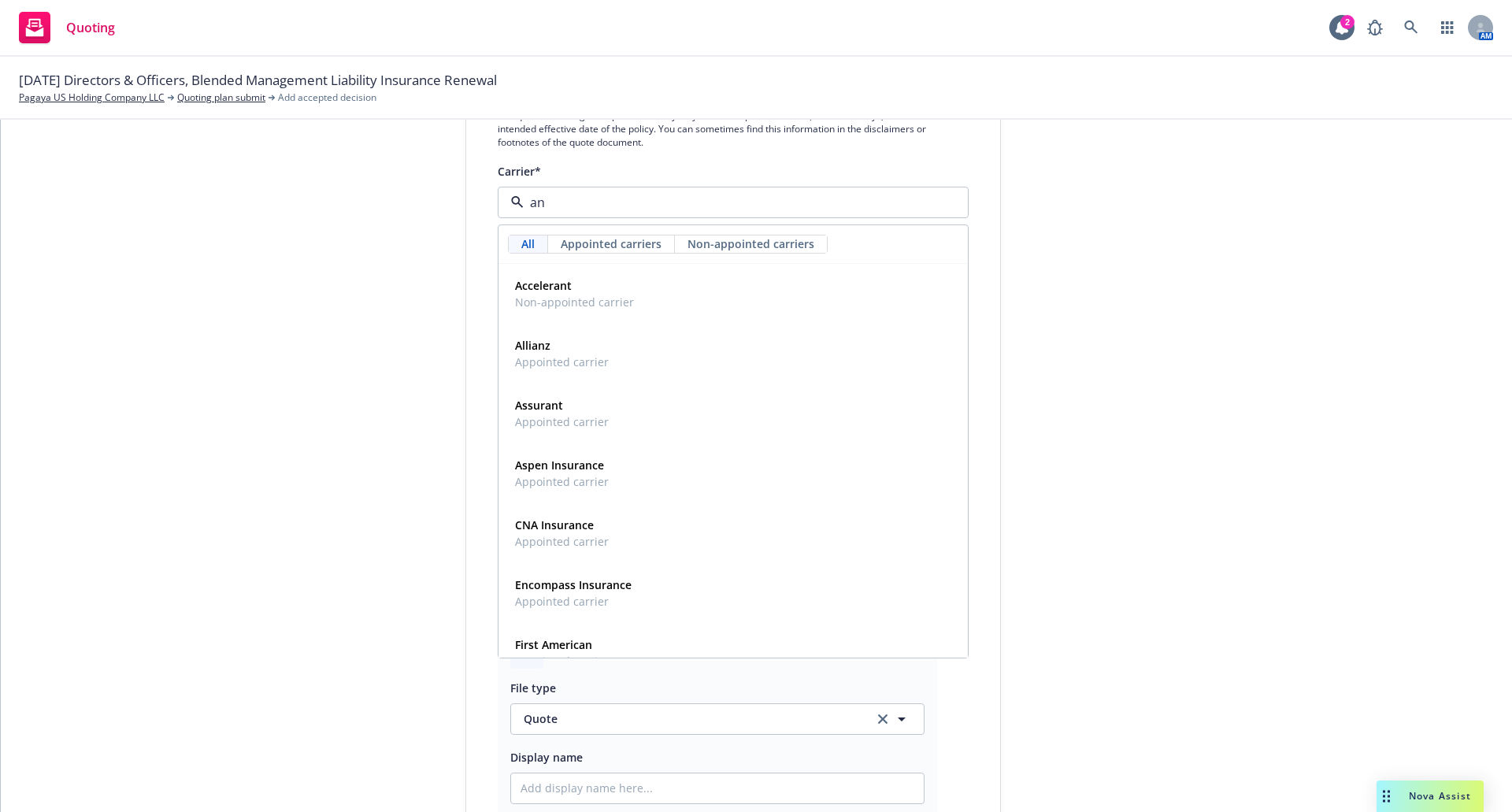
type input "a"
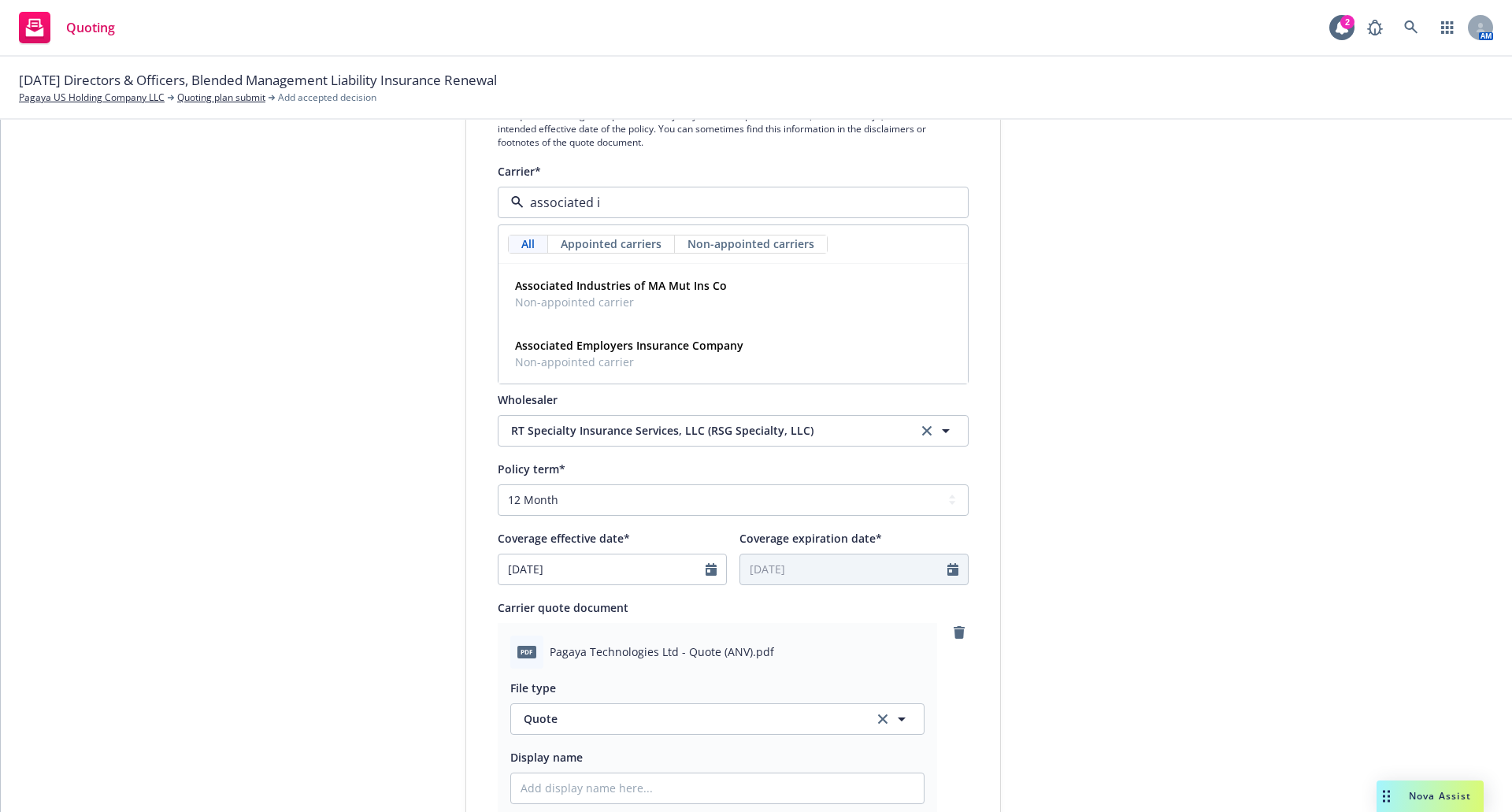
type input "associated in"
drag, startPoint x: 622, startPoint y: 211, endPoint x: 429, endPoint y: 209, distance: 193.0
click at [429, 209] on div "1 Quote initiation 2 Coverage selection 3 Billing info Quote initiation Display…" at bounding box center [756, 535] width 1473 height 1285
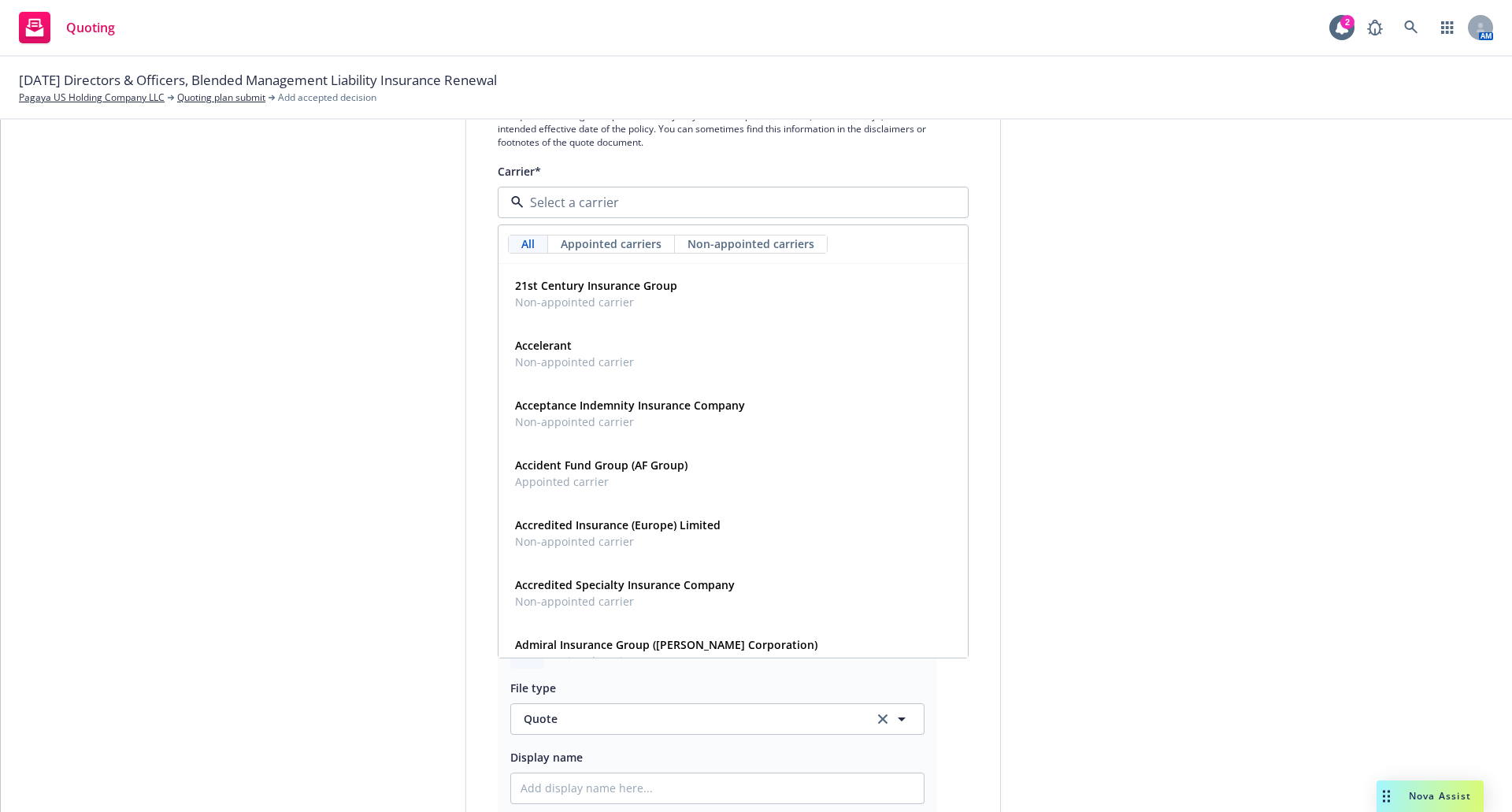
click at [112, 467] on div "1 Quote initiation 2 Coverage selection 3 Billing info Quote initiation Display…" at bounding box center [756, 535] width 1473 height 1285
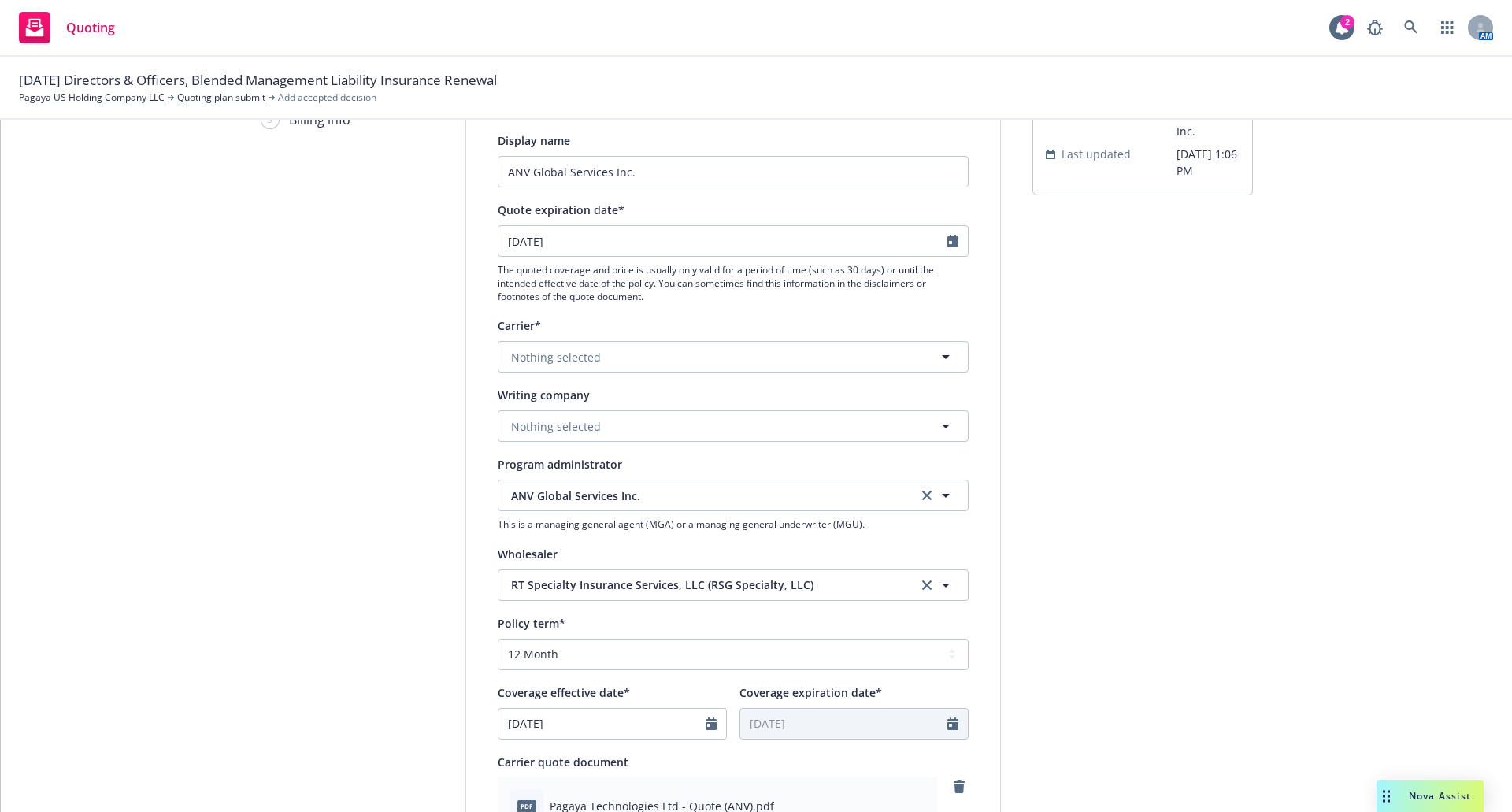
scroll to position [236, 0]
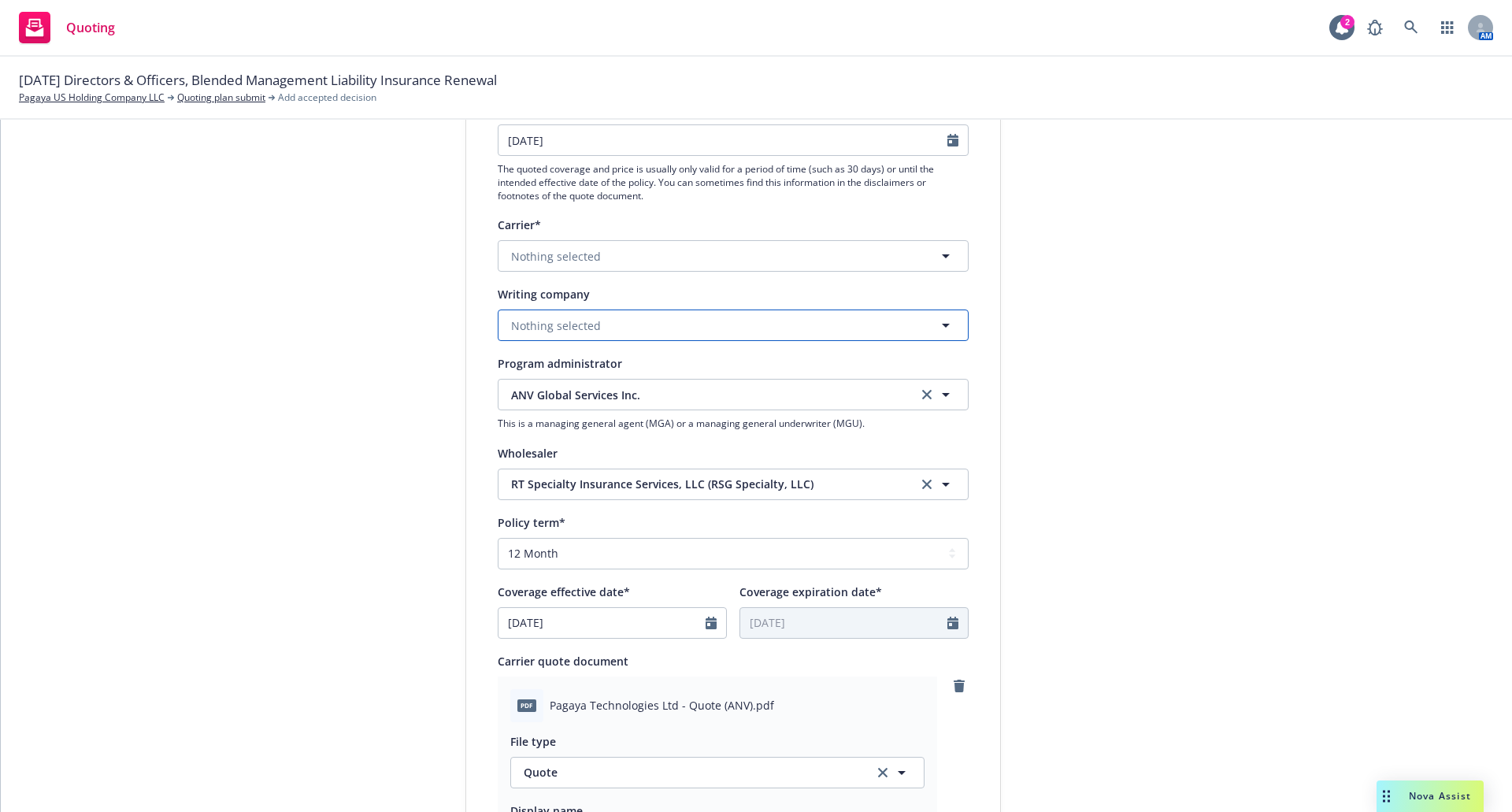
click at [560, 323] on span "Nothing selected" at bounding box center [555, 325] width 90 height 17
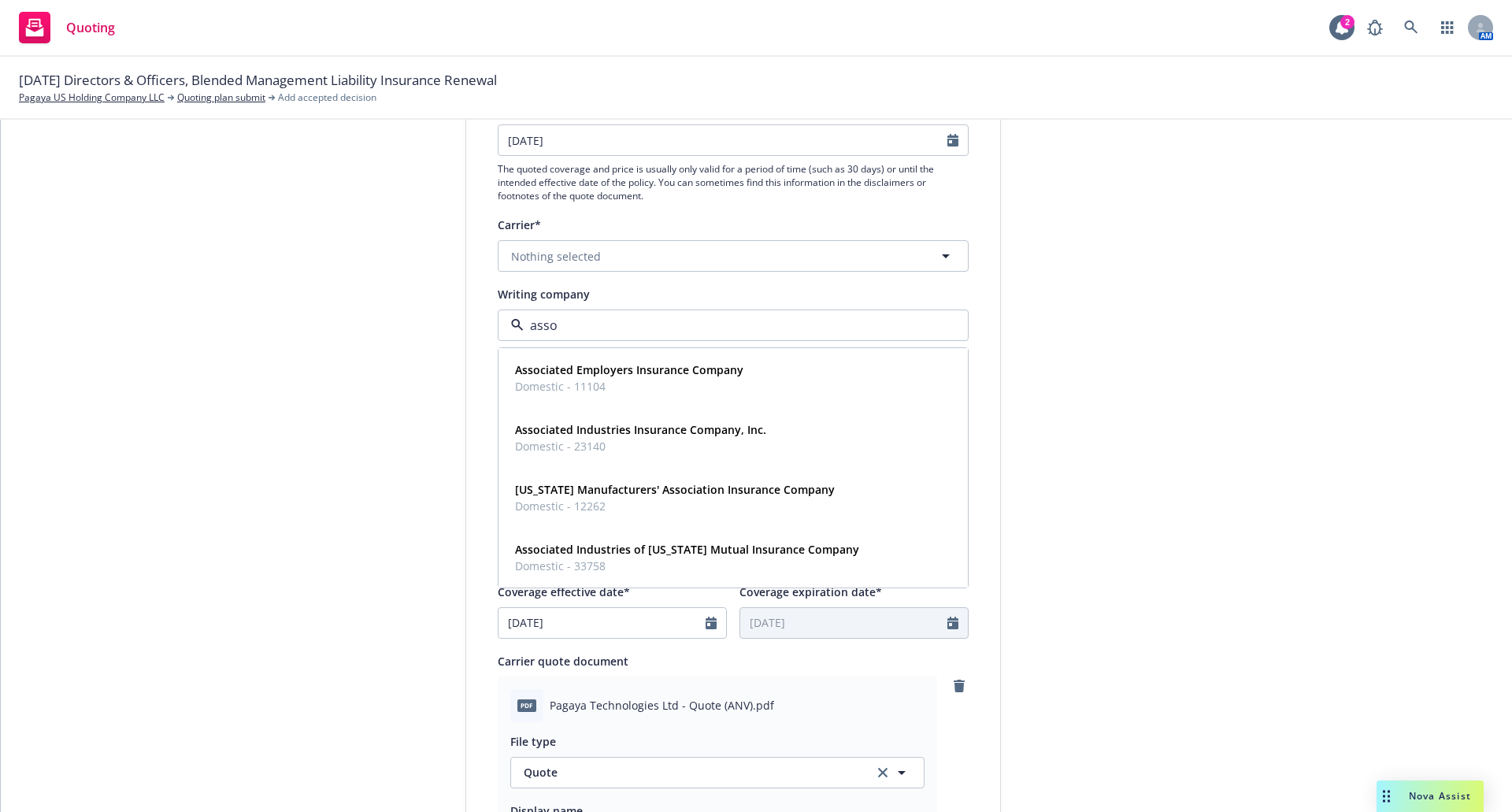
type input "assoc"
click at [588, 441] on span "Domestic - 23140" at bounding box center [640, 446] width 251 height 17
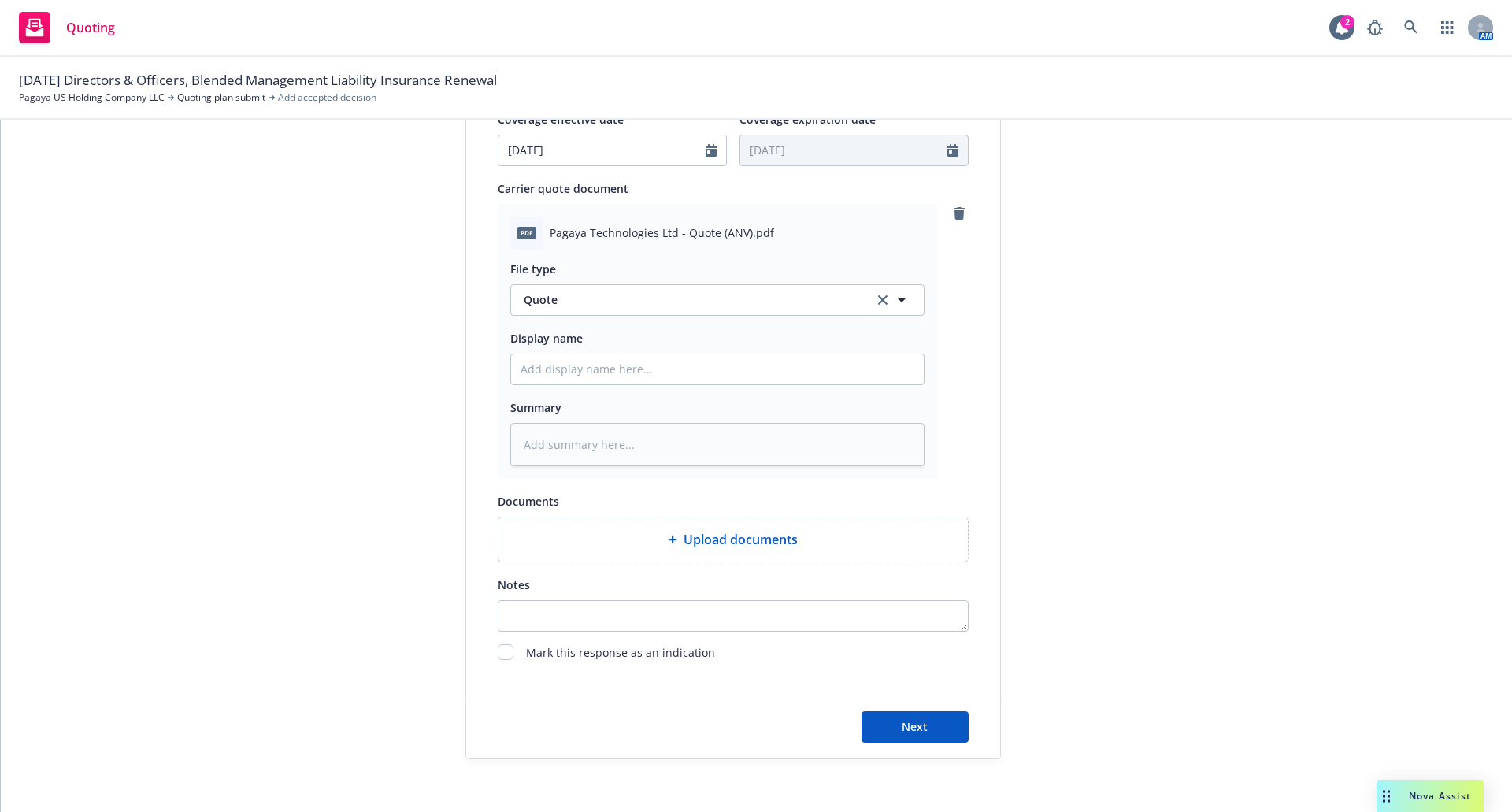
scroll to position [757, 0]
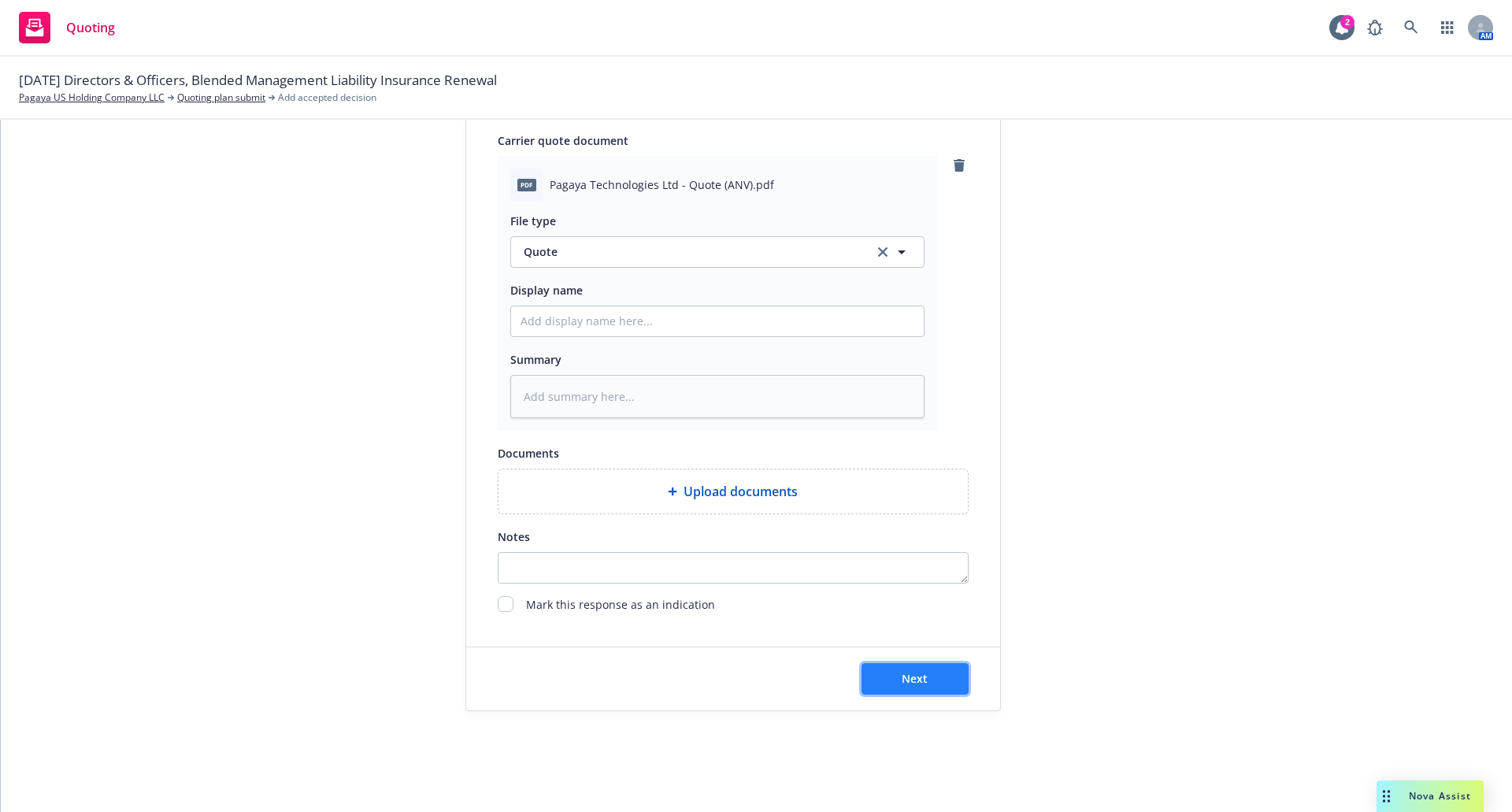
click at [951, 686] on button "Next" at bounding box center [915, 679] width 107 height 32
type textarea "x"
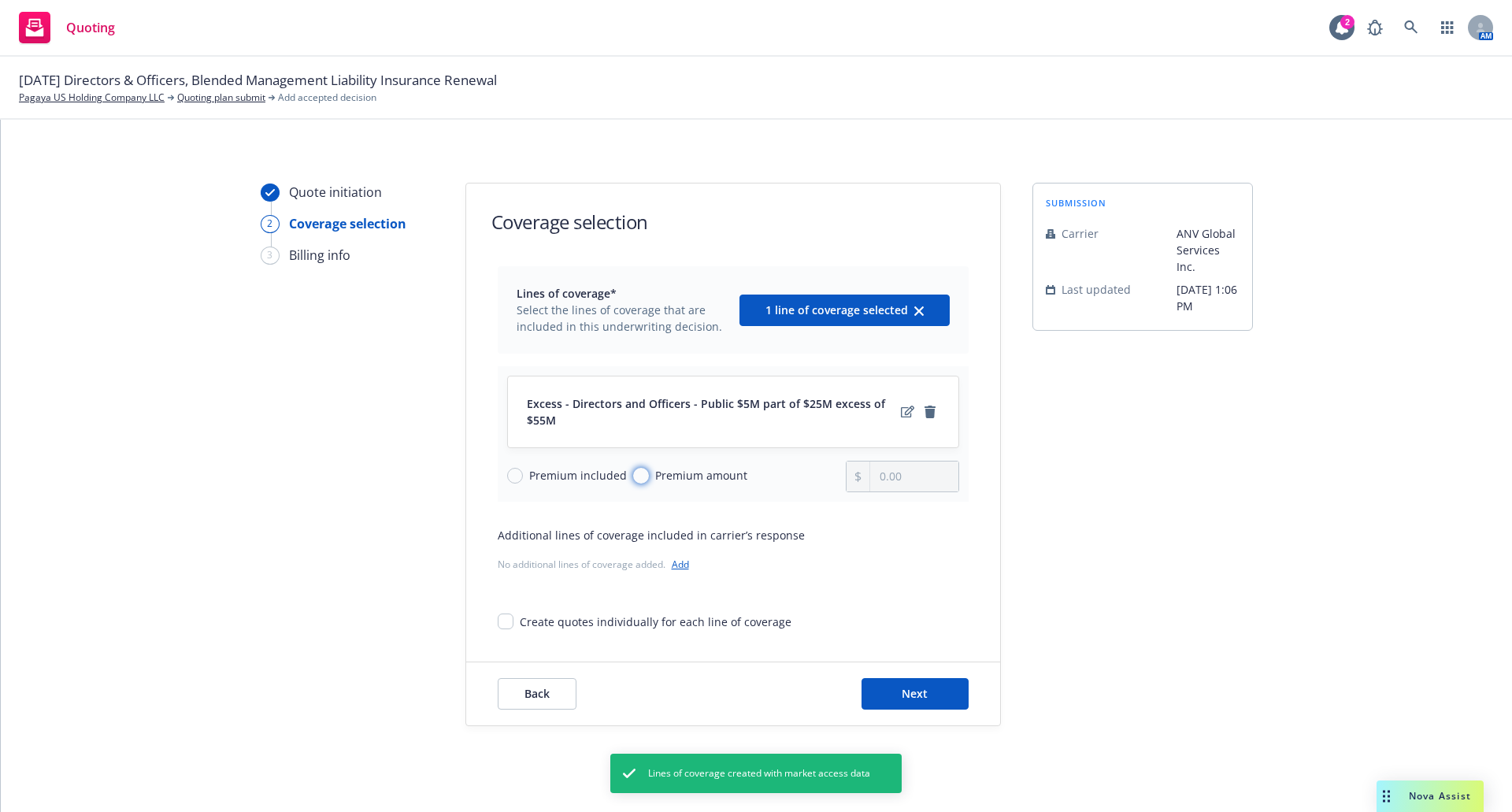
click at [633, 480] on input "Premium amount" at bounding box center [641, 475] width 16 height 16
radio input "true"
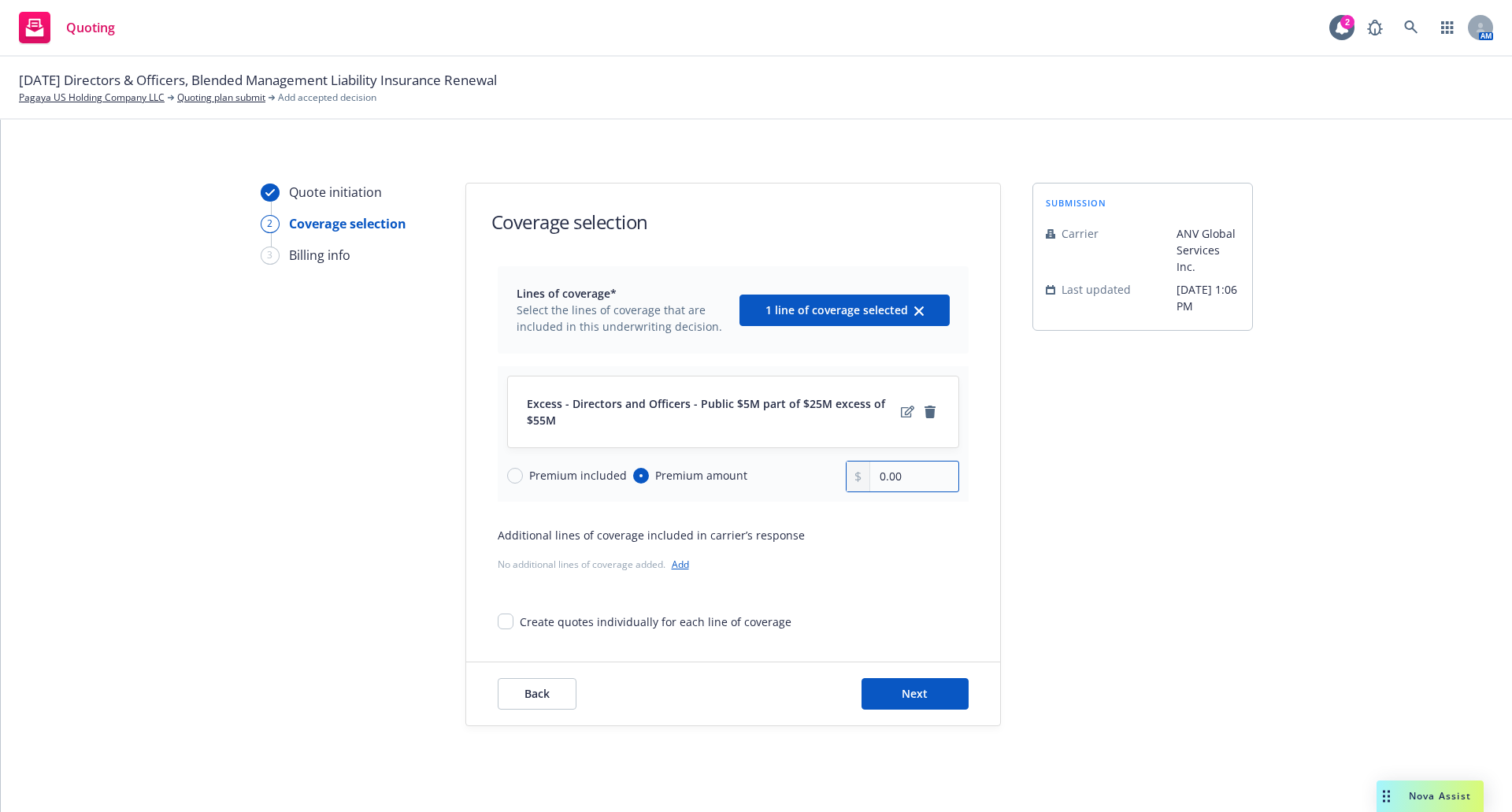
drag, startPoint x: 914, startPoint y: 477, endPoint x: 845, endPoint y: 474, distance: 69.1
click at [846, 474] on div "0.00" at bounding box center [902, 476] width 114 height 32
type input "28,000.00"
click at [925, 686] on button "Next" at bounding box center [915, 693] width 107 height 32
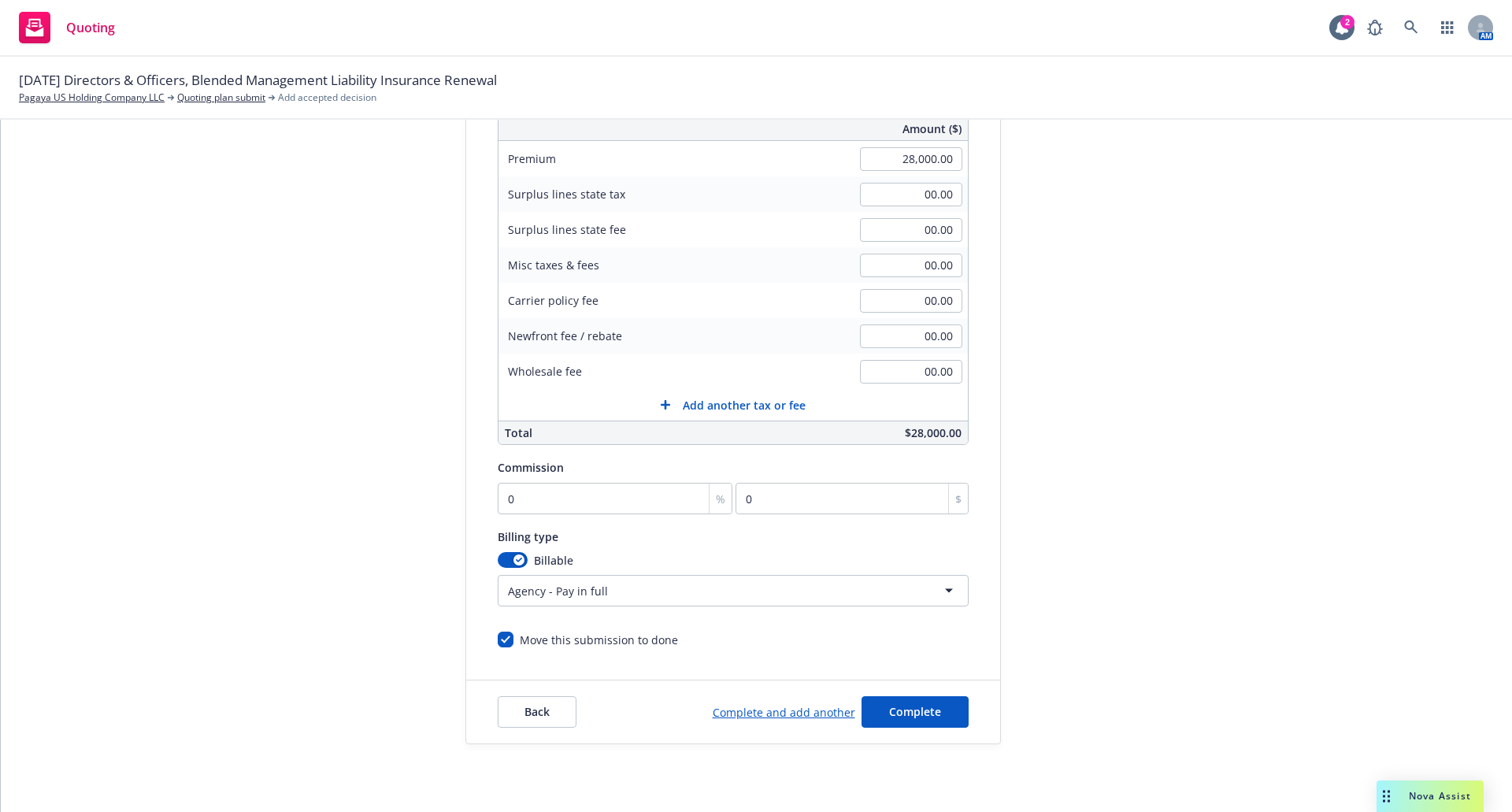
scroll to position [278, 0]
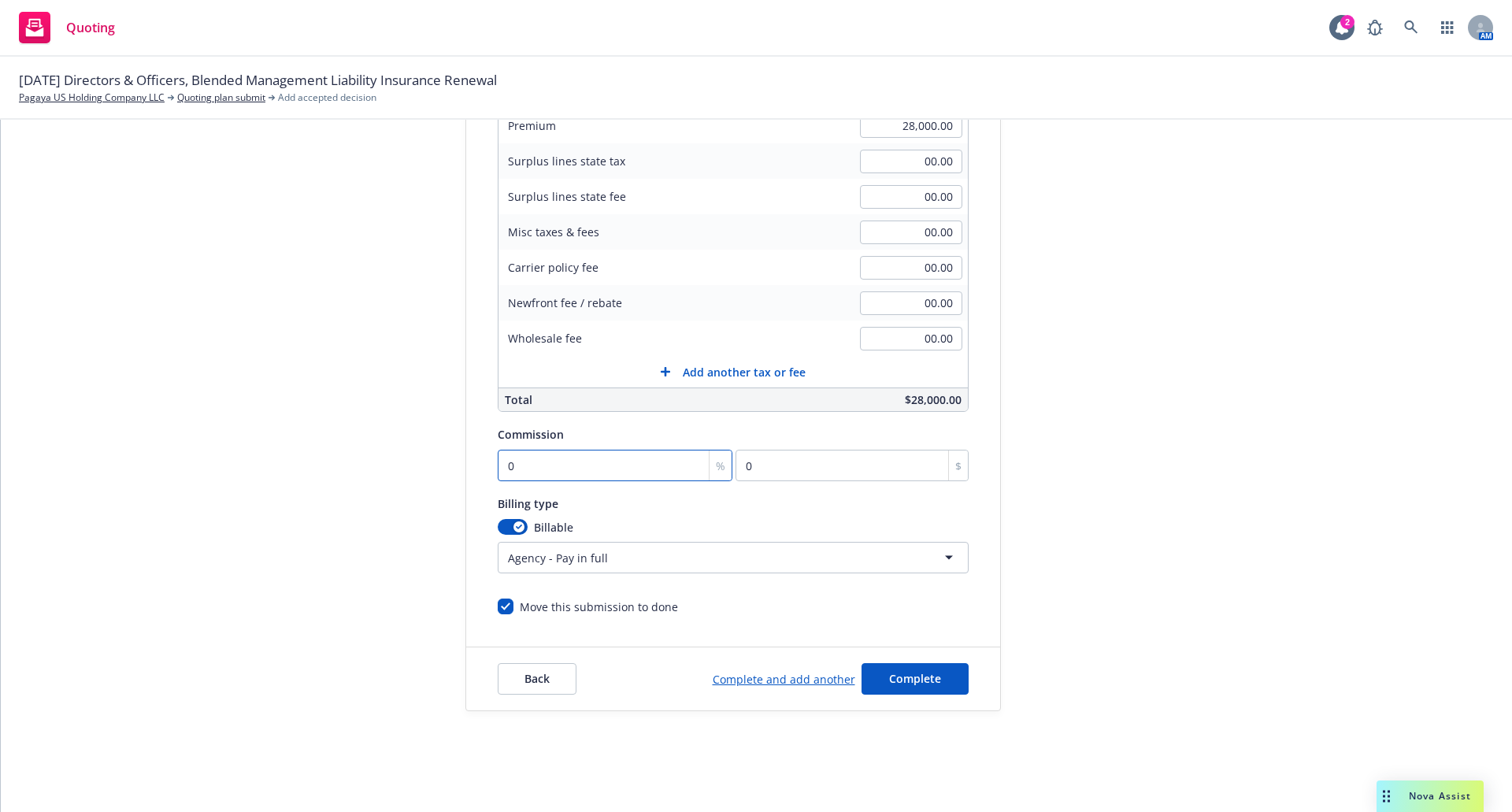
click at [584, 467] on input "0" at bounding box center [616, 465] width 235 height 32
type input "1"
type input "280"
type input "12"
type input "3360"
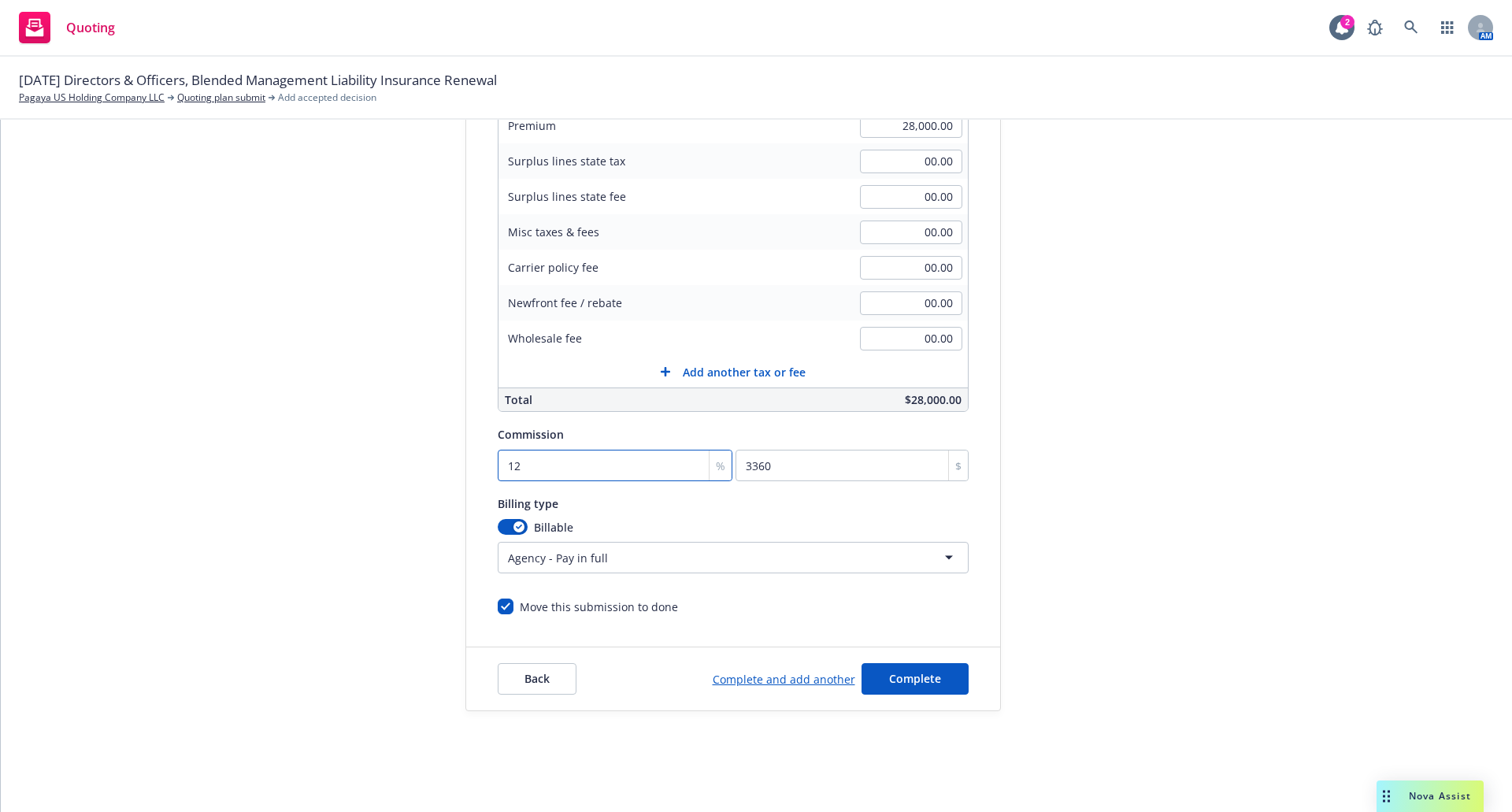
type input "12"
click at [943, 683] on button "Complete" at bounding box center [915, 679] width 107 height 32
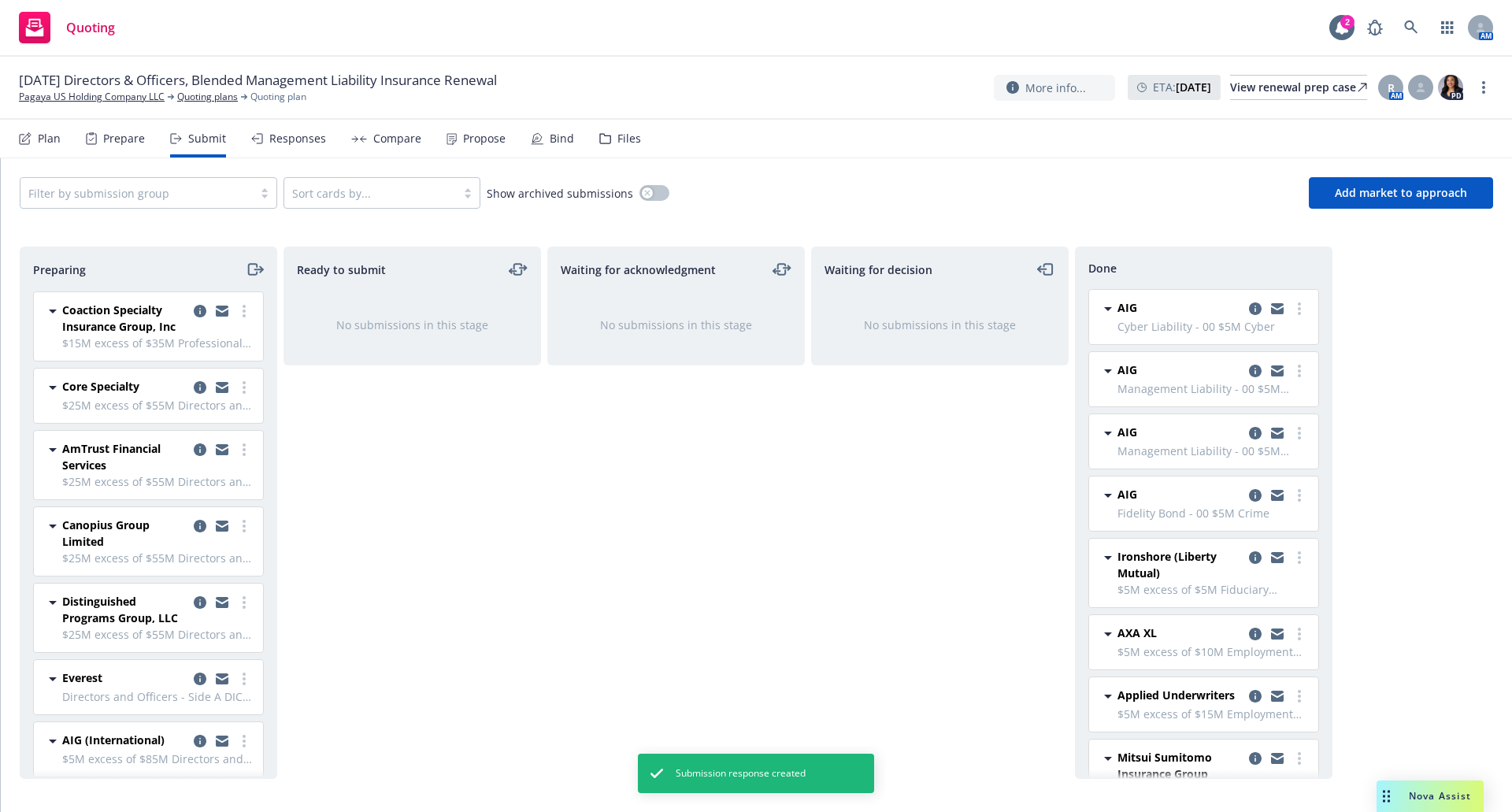
drag, startPoint x: 222, startPoint y: 323, endPoint x: 242, endPoint y: 309, distance: 24.4
click at [242, 309] on div "Coaction Specialty Insurance Group, Inc $15M excess of $35M Professional Liabil…" at bounding box center [148, 326] width 229 height 68
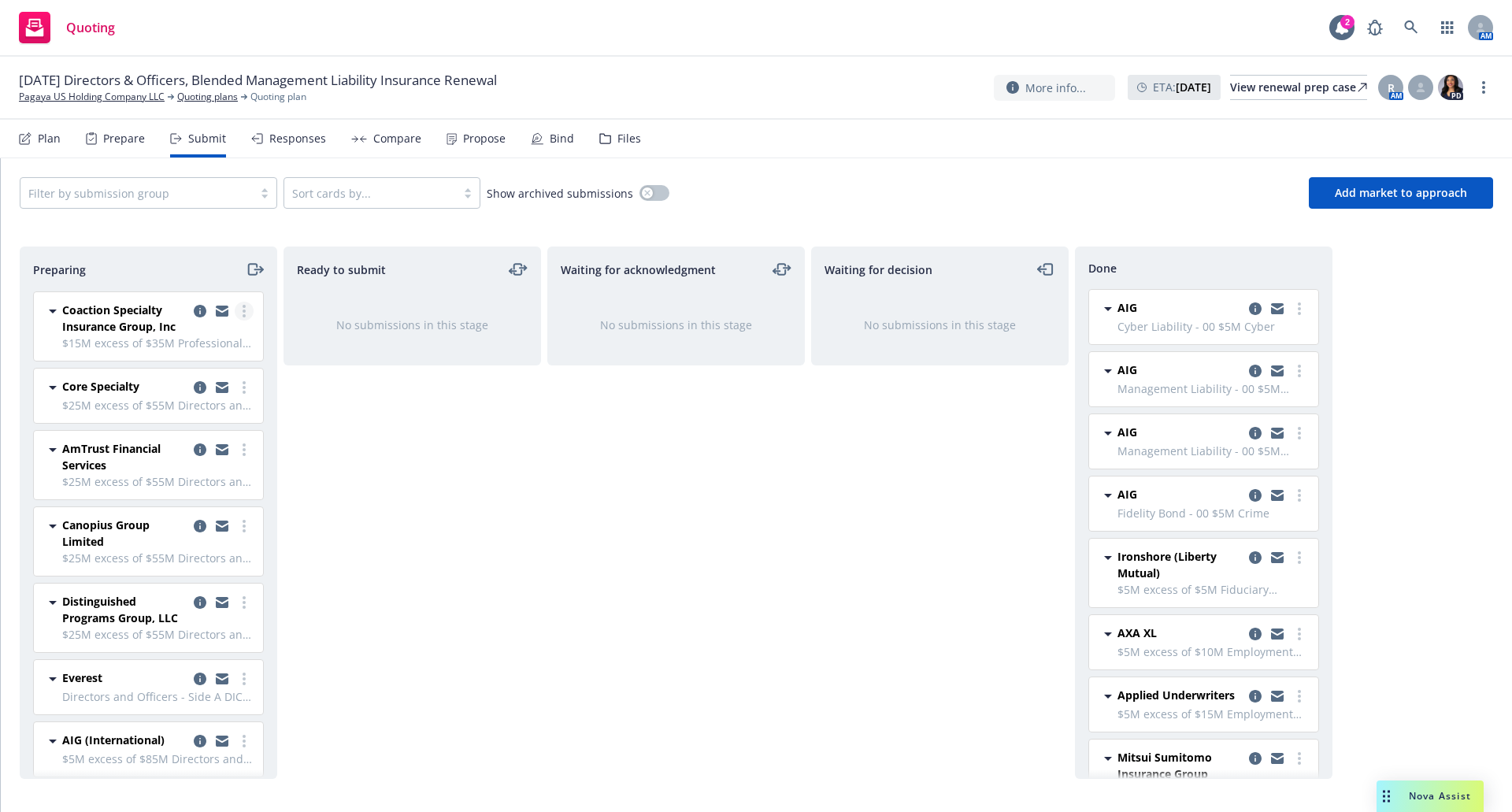
click at [243, 310] on circle "more" at bounding box center [244, 310] width 3 height 3
click at [535, 443] on div "Ready to submit No submissions in this stage" at bounding box center [412, 513] width 258 height 532
